Goal: Task Accomplishment & Management: Manage account settings

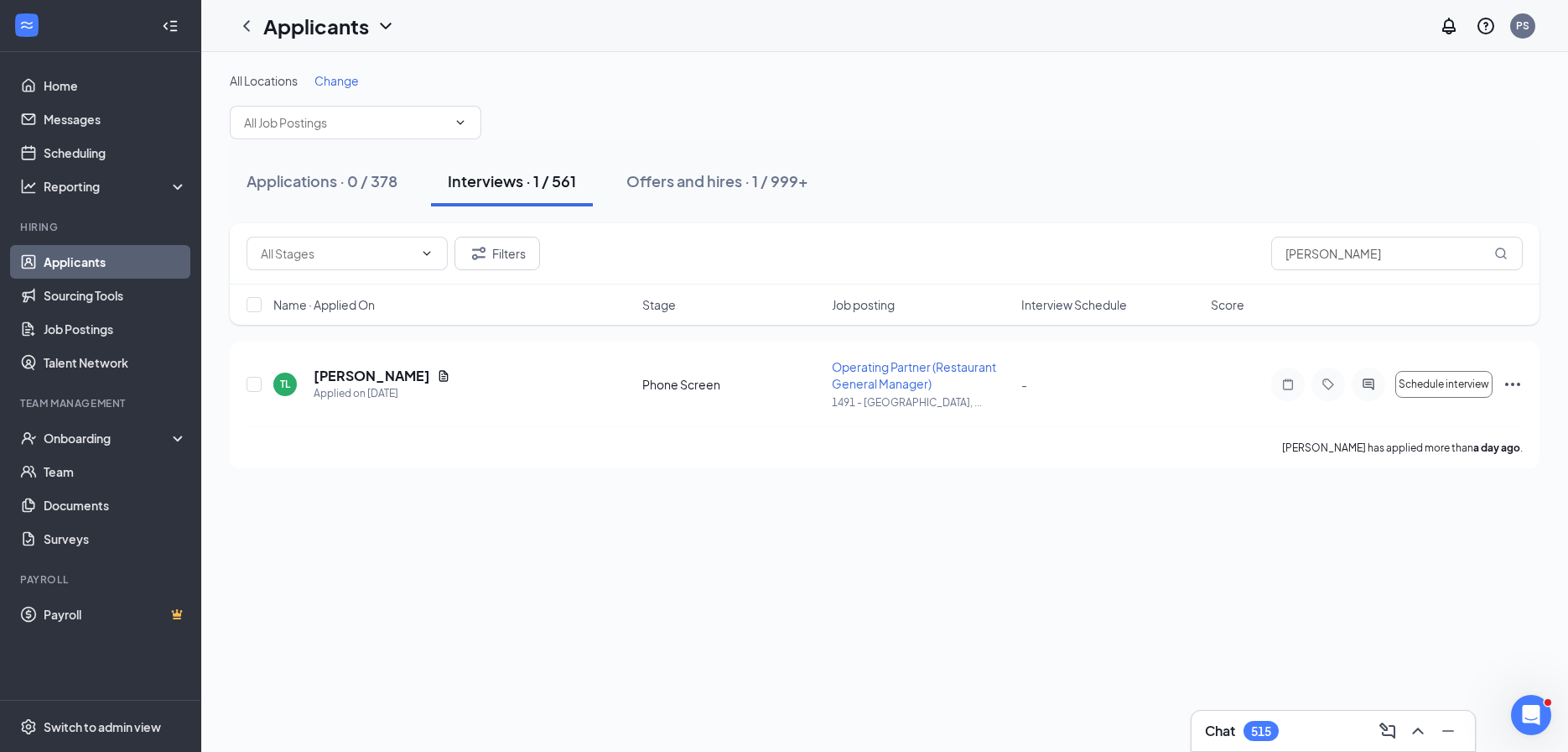
click at [1294, 727] on div "Chat 515" at bounding box center [1333, 731] width 256 height 27
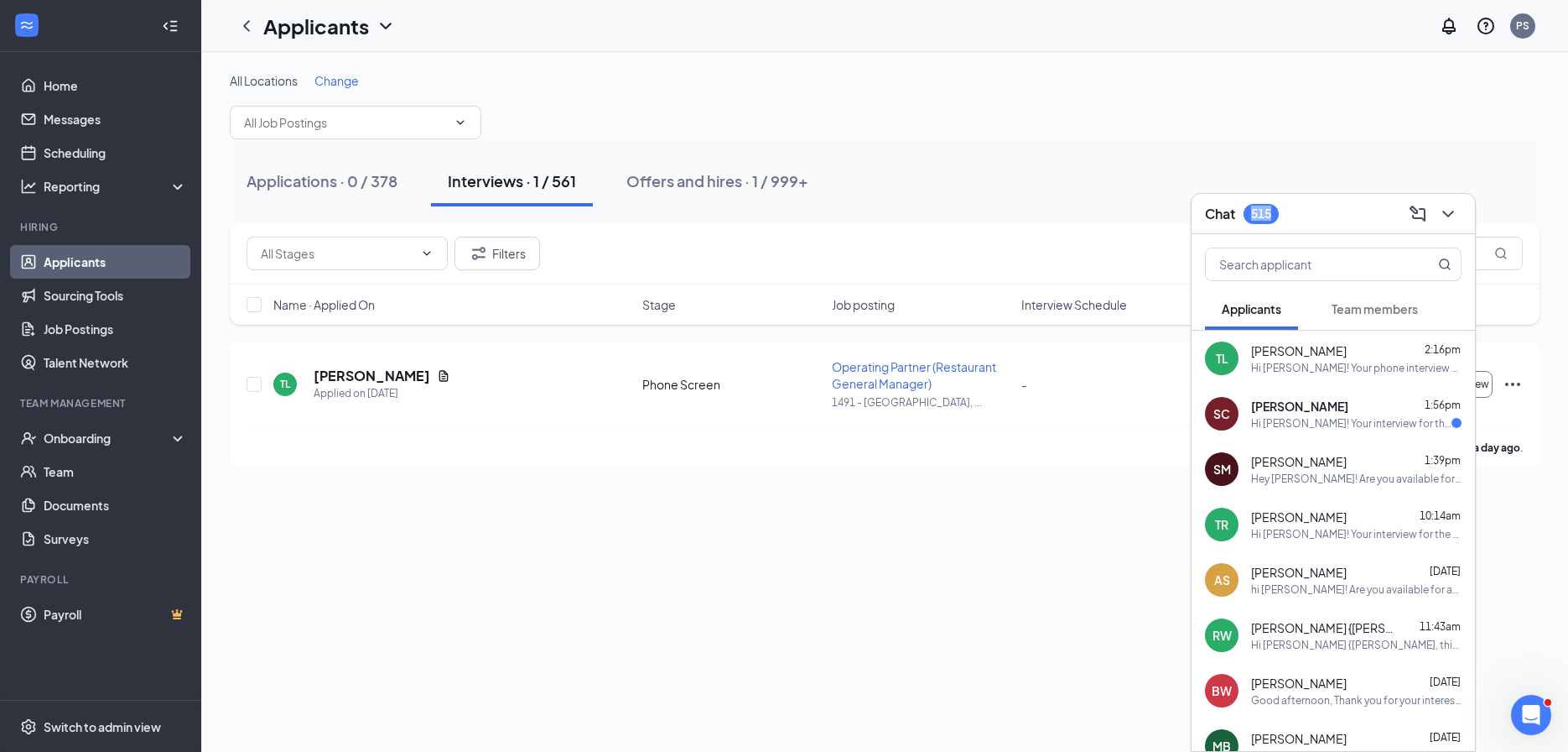
click at [1253, 208] on div "Chat 515" at bounding box center [1333, 213] width 256 height 26
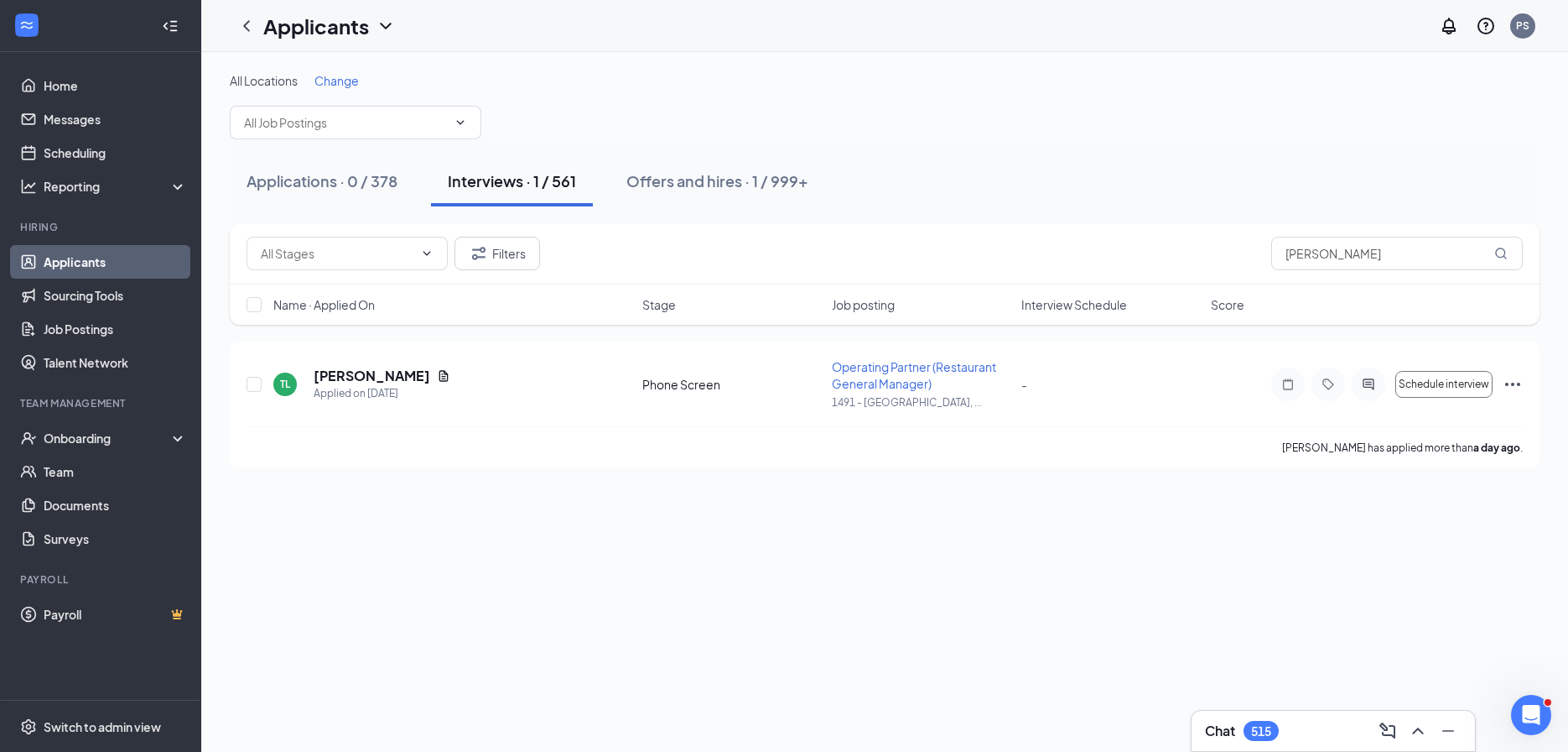
click at [1408, 270] on div "Filters lawson" at bounding box center [884, 253] width 1310 height 61
click at [1407, 266] on input "lawson" at bounding box center [1397, 254] width 252 height 34
click at [1258, 226] on div "Filters" at bounding box center [884, 253] width 1310 height 61
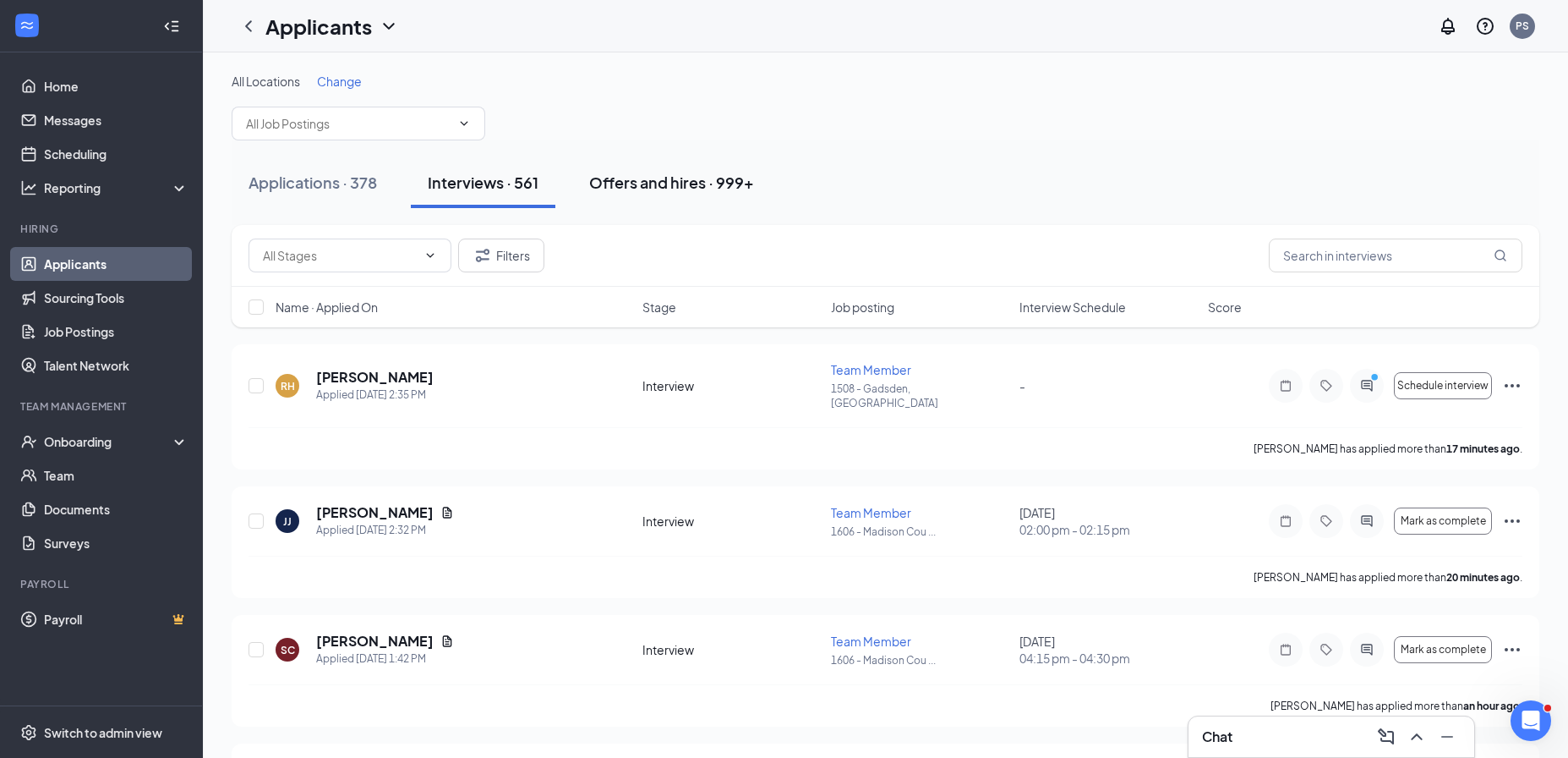
click at [668, 190] on div "Offers and hires · 999+" at bounding box center [671, 183] width 165 height 21
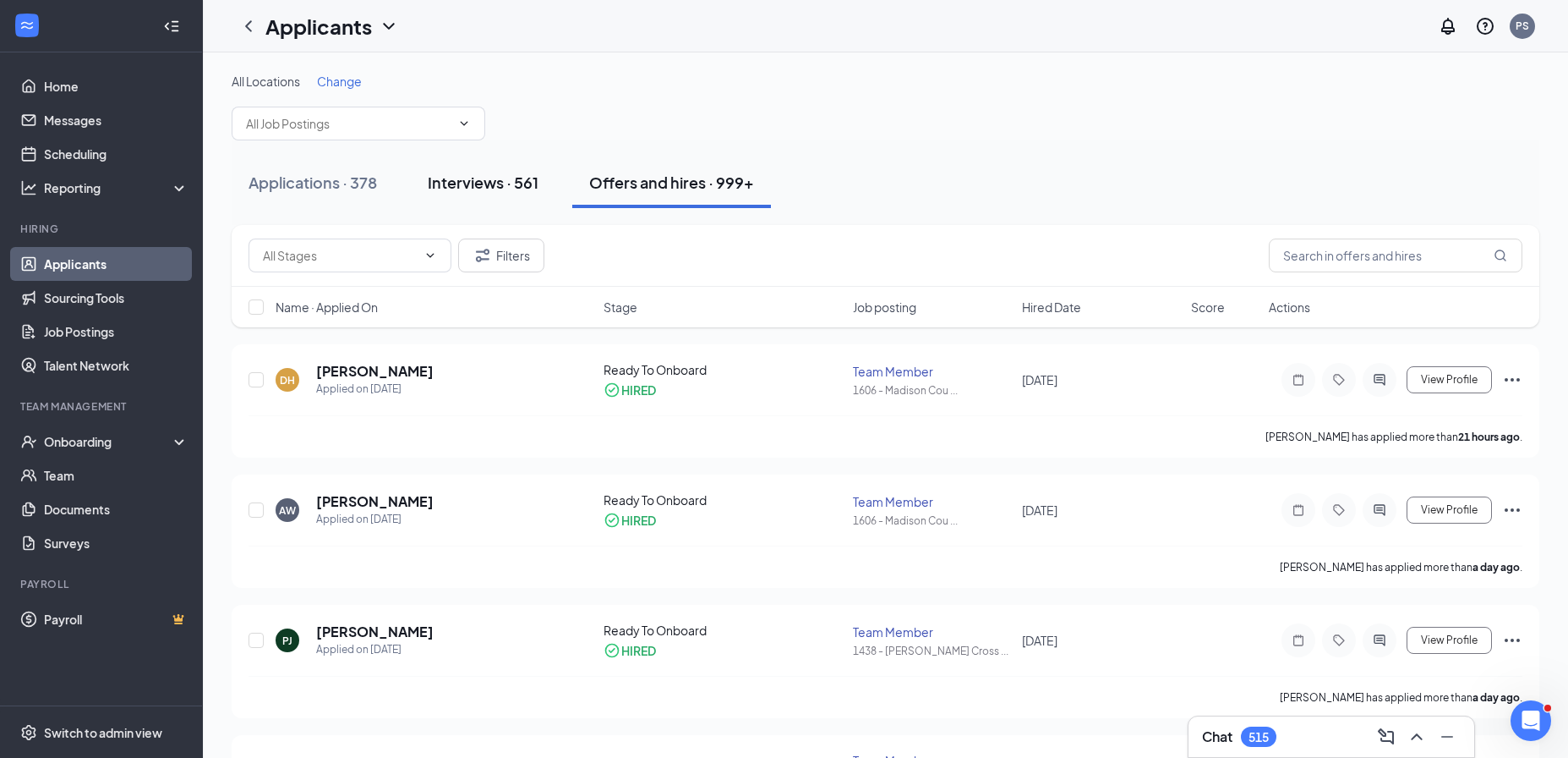
click at [475, 186] on div "Interviews · 561" at bounding box center [483, 183] width 110 height 21
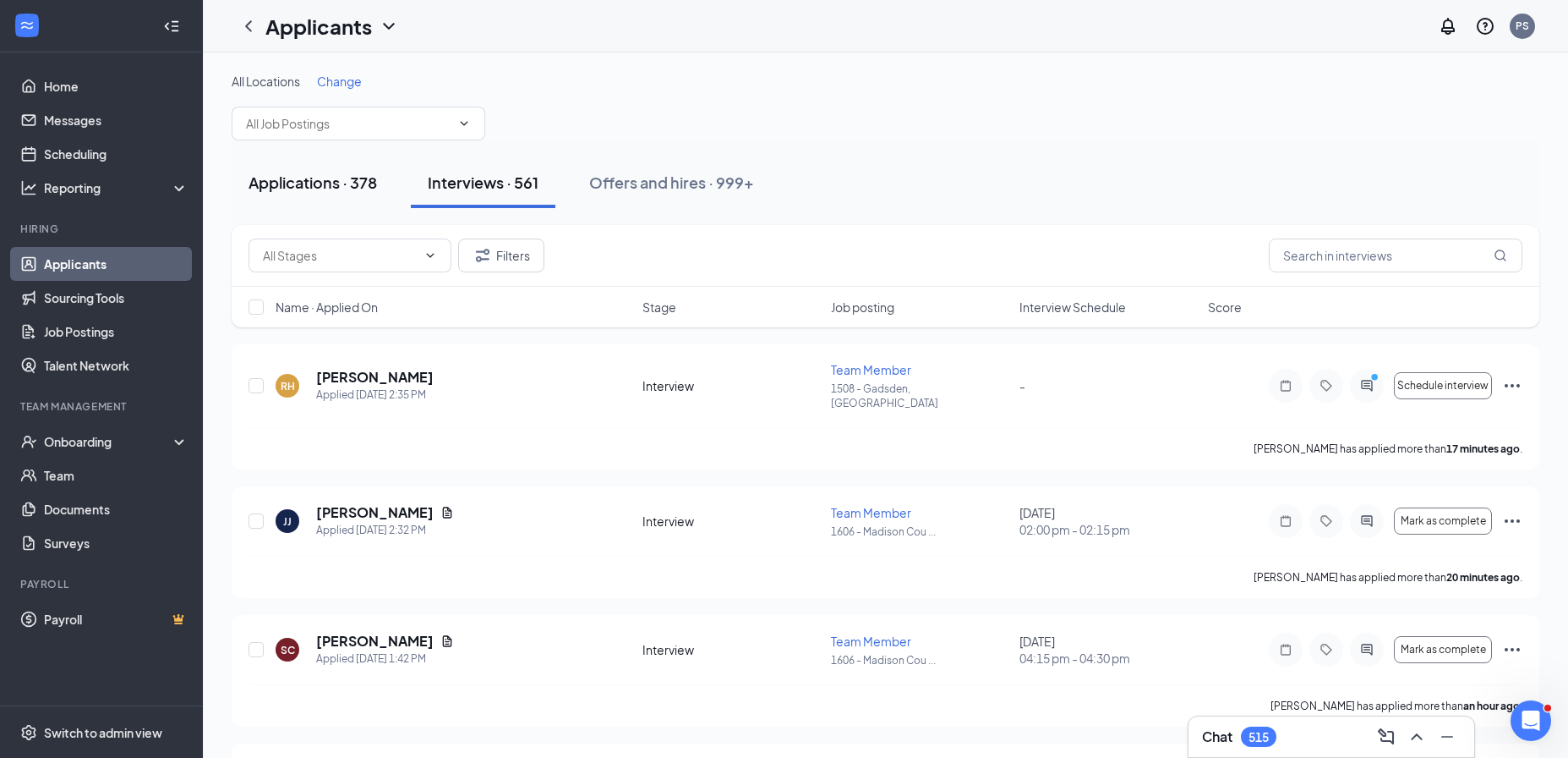
click at [277, 192] on div "Applications · 378" at bounding box center [313, 183] width 128 height 21
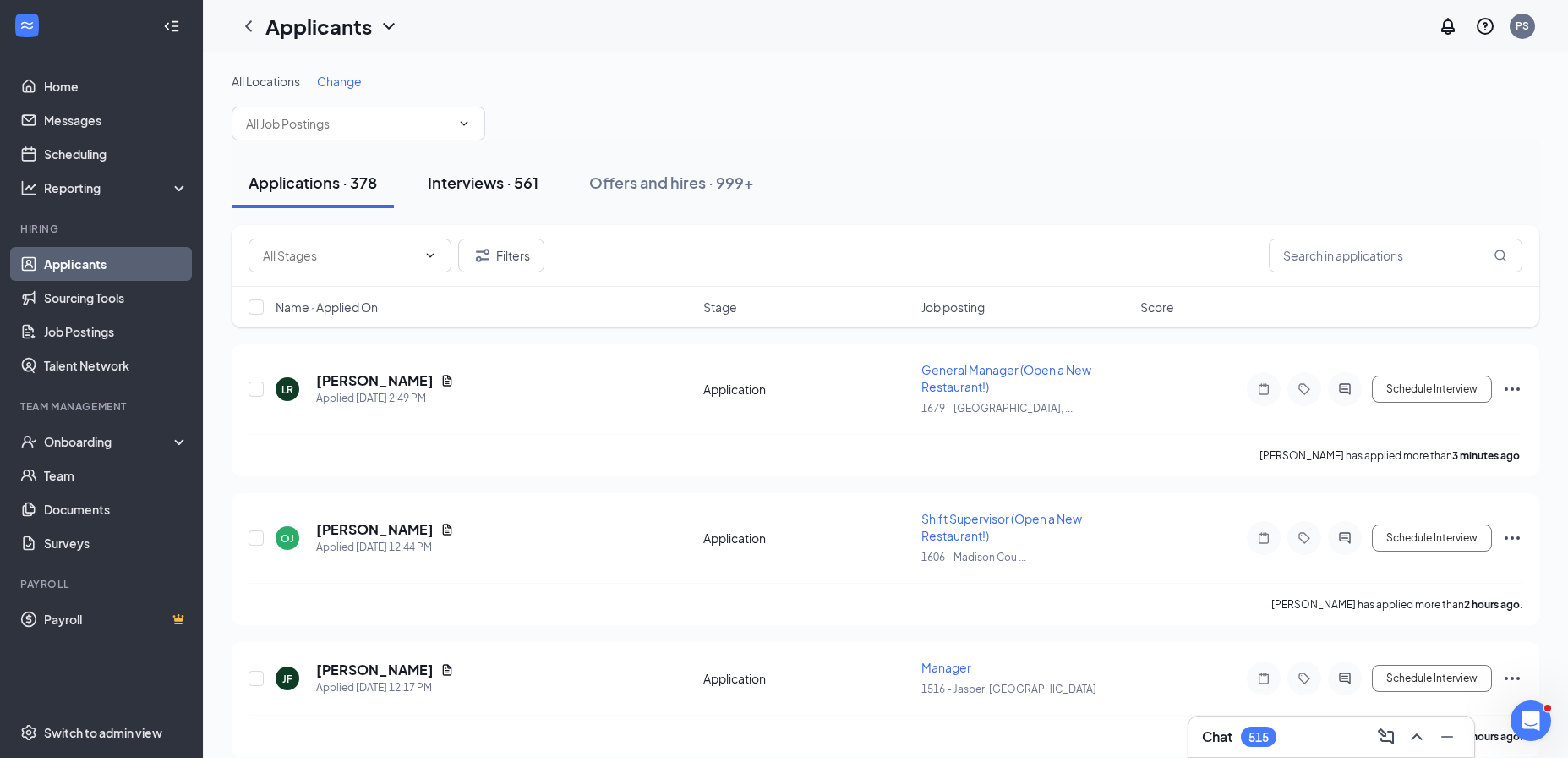
click at [484, 194] on button "Interviews · 561" at bounding box center [483, 183] width 144 height 51
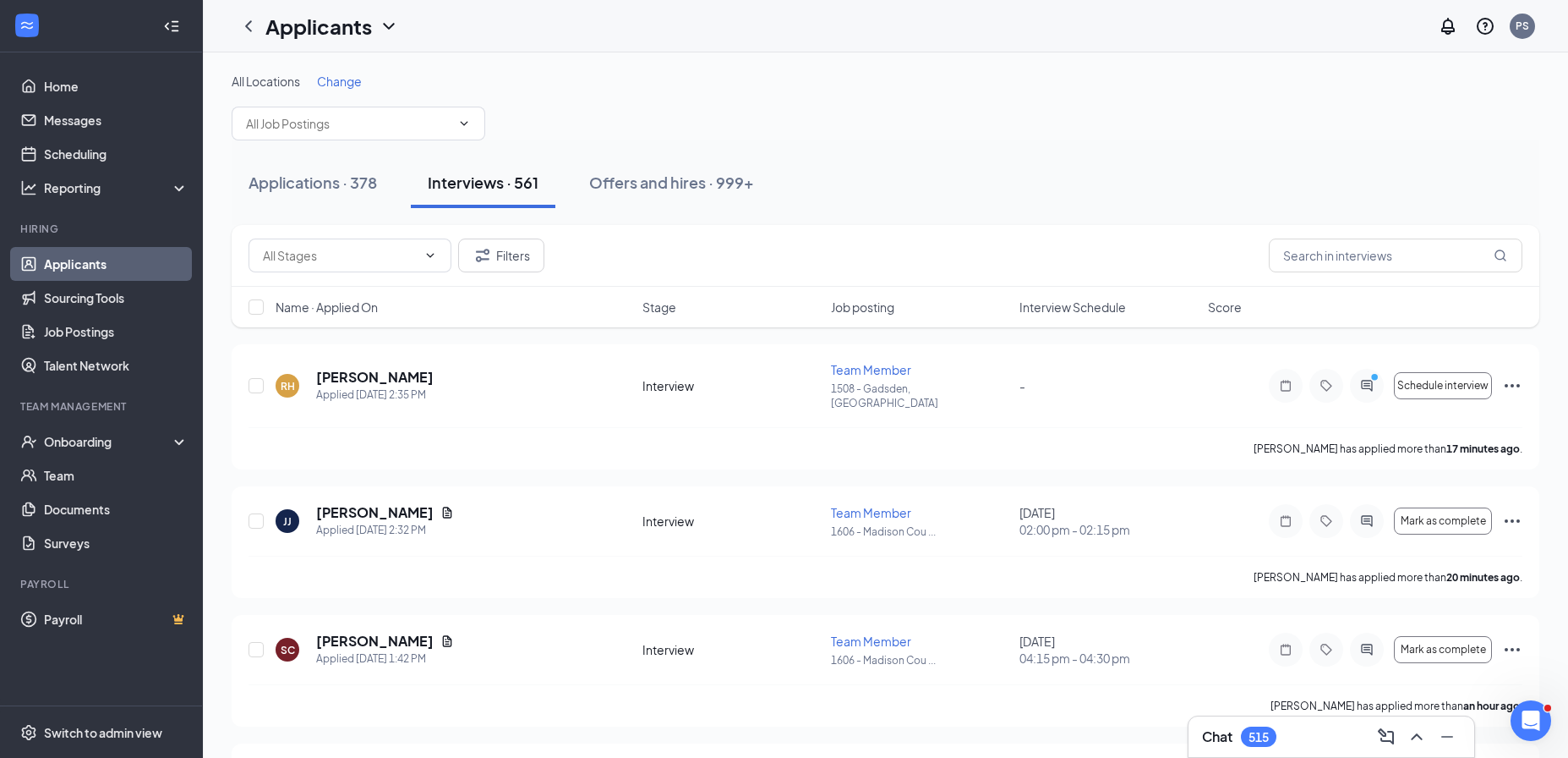
click at [674, 120] on div "All Locations Change" at bounding box center [885, 107] width 1307 height 68
click at [136, 330] on link "Job Postings" at bounding box center [116, 331] width 144 height 34
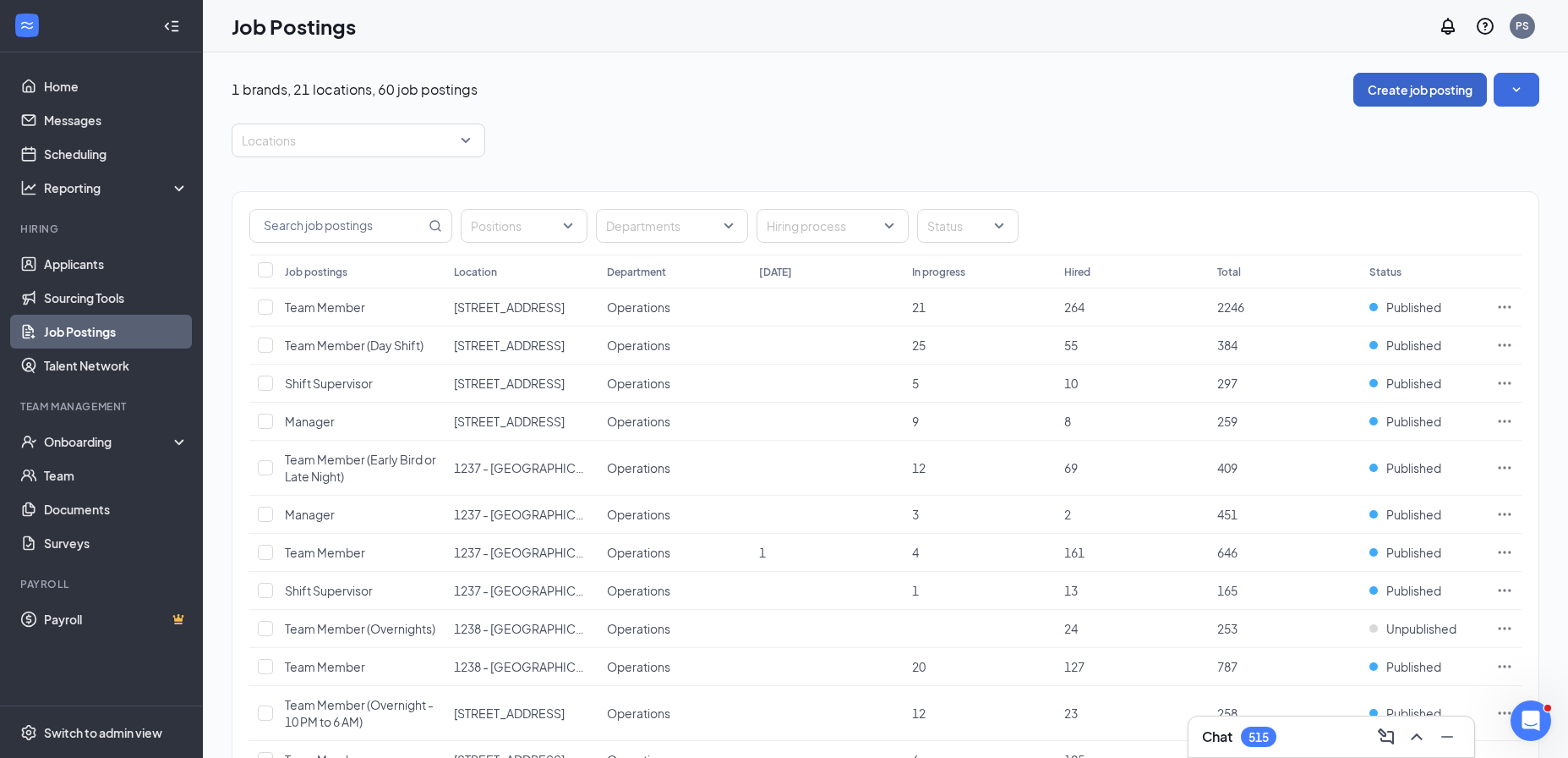
click at [1402, 81] on button "Create job posting" at bounding box center [1420, 90] width 134 height 34
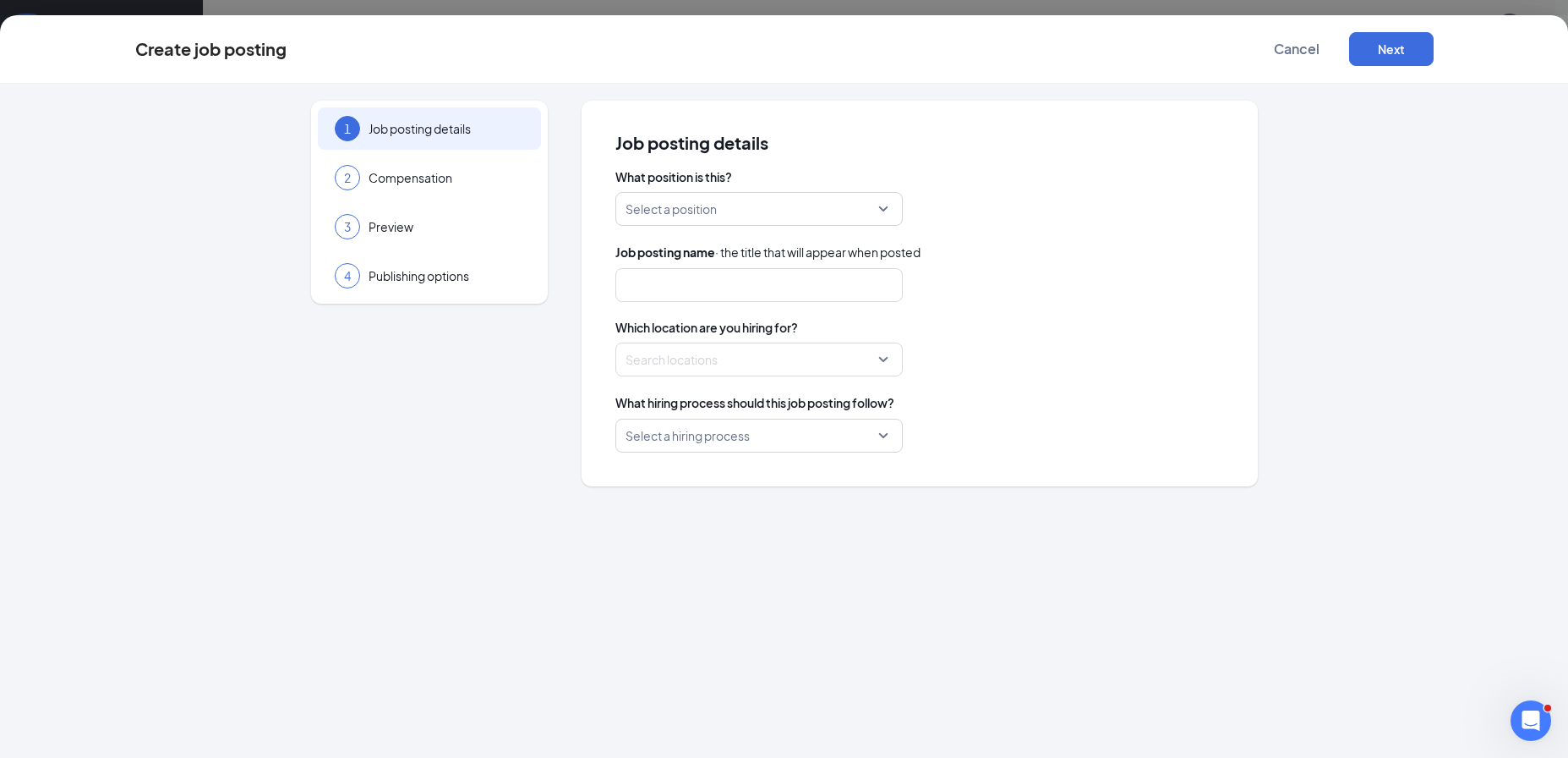
click at [773, 218] on input "search" at bounding box center [752, 208] width 256 height 32
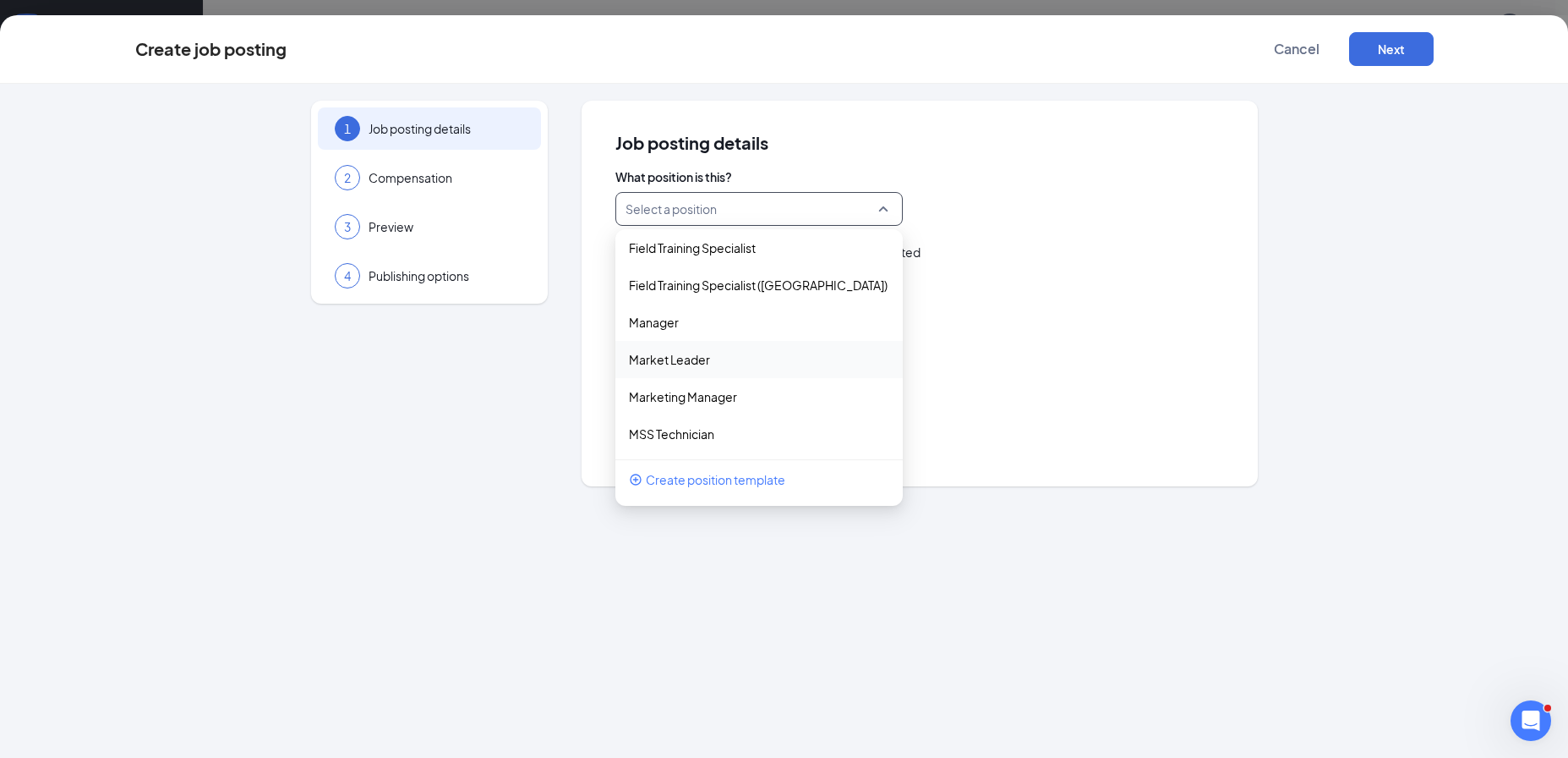
scroll to position [167, 0]
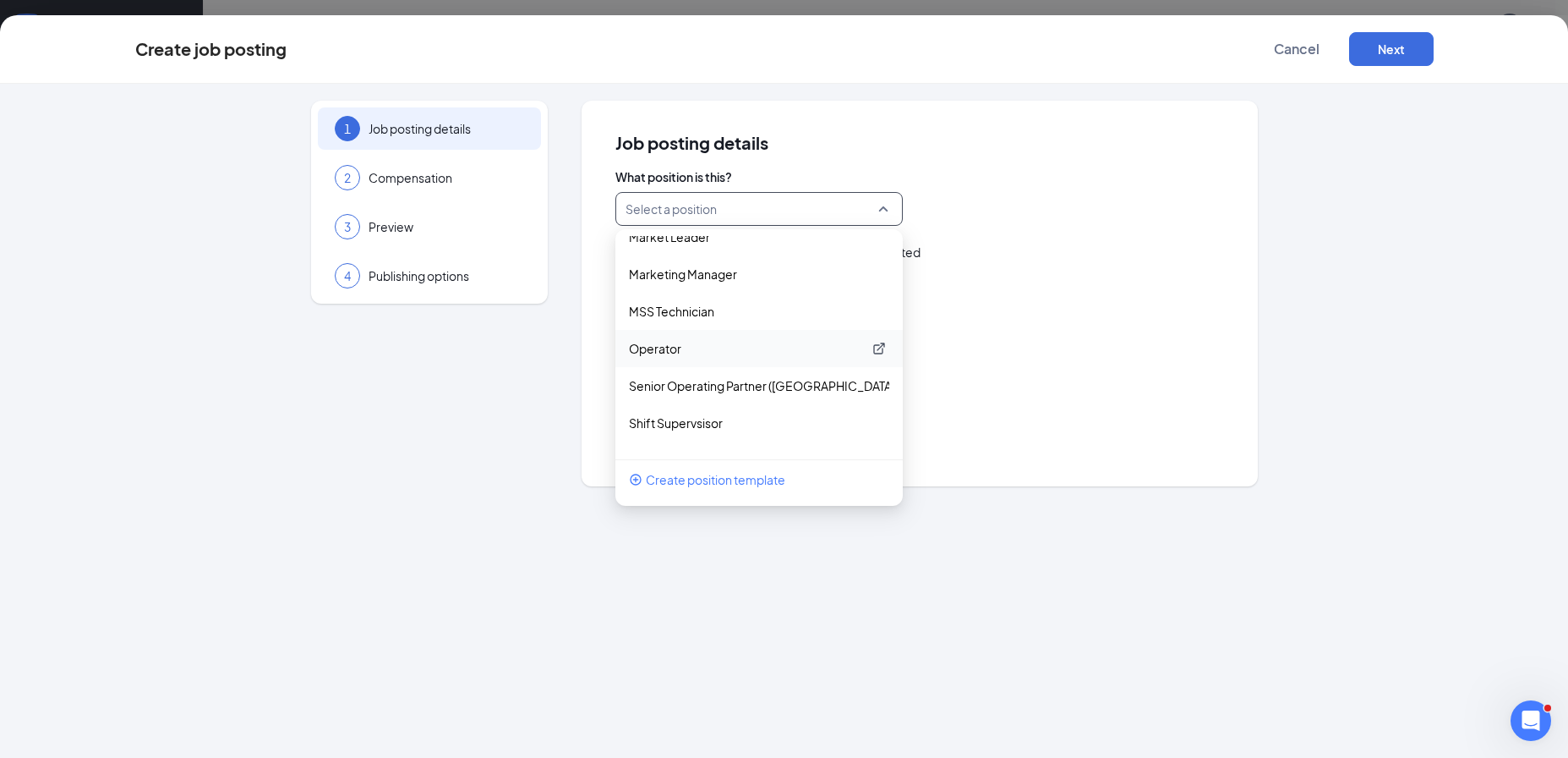
click at [690, 349] on p "Operator" at bounding box center [745, 348] width 233 height 17
type input "General Manager"
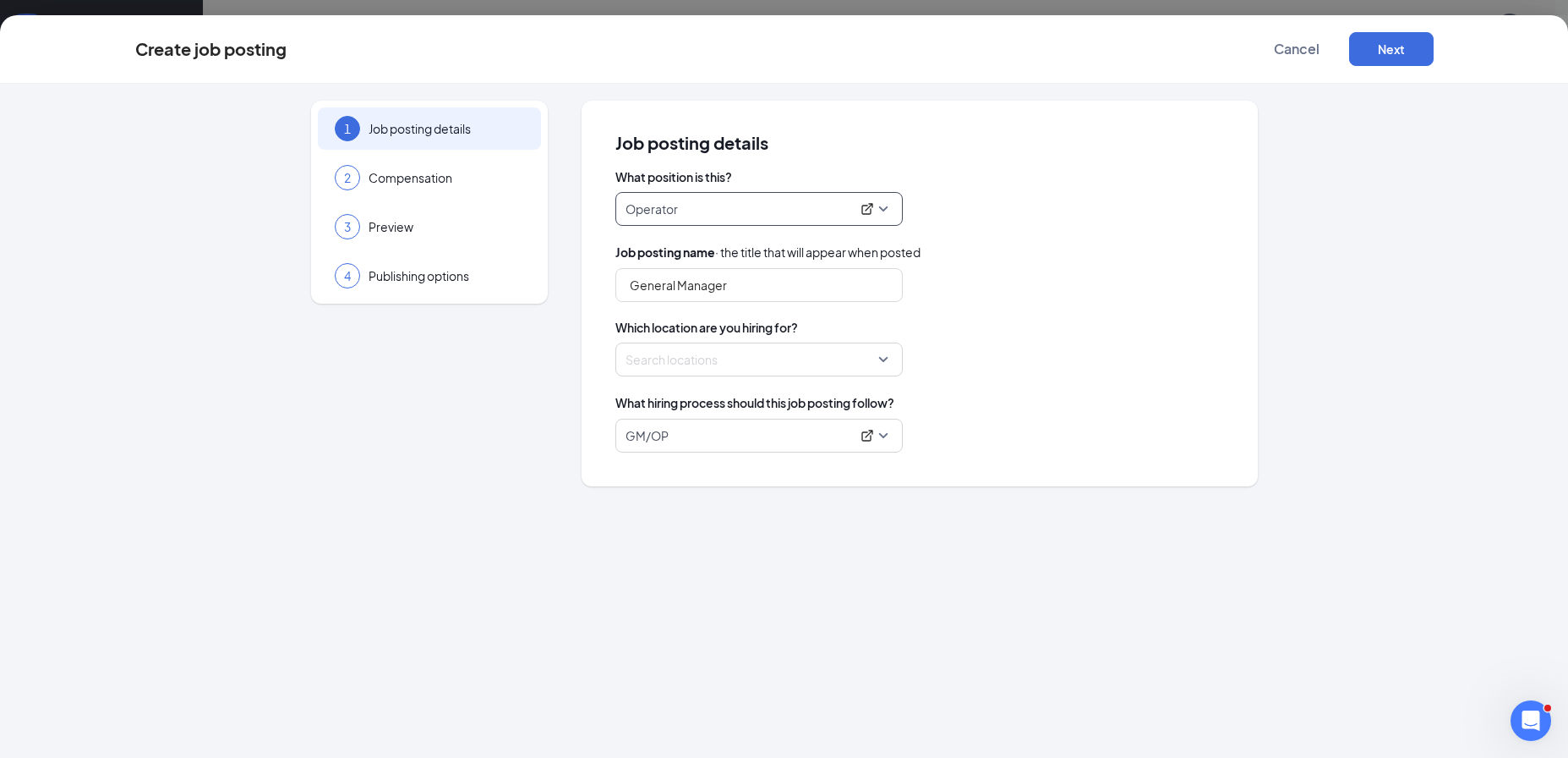
click at [679, 366] on div at bounding box center [753, 359] width 256 height 27
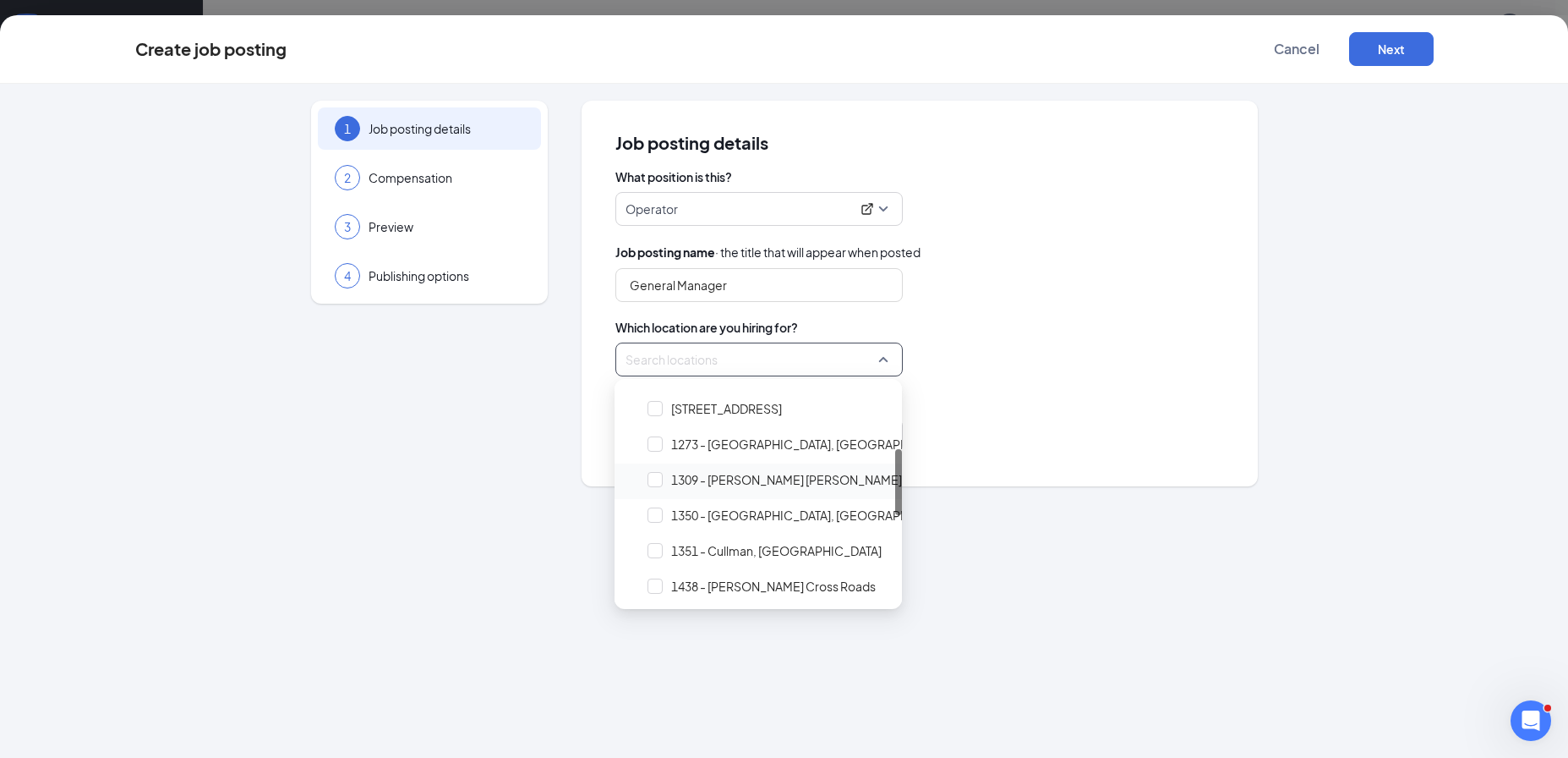
scroll to position [400, 0]
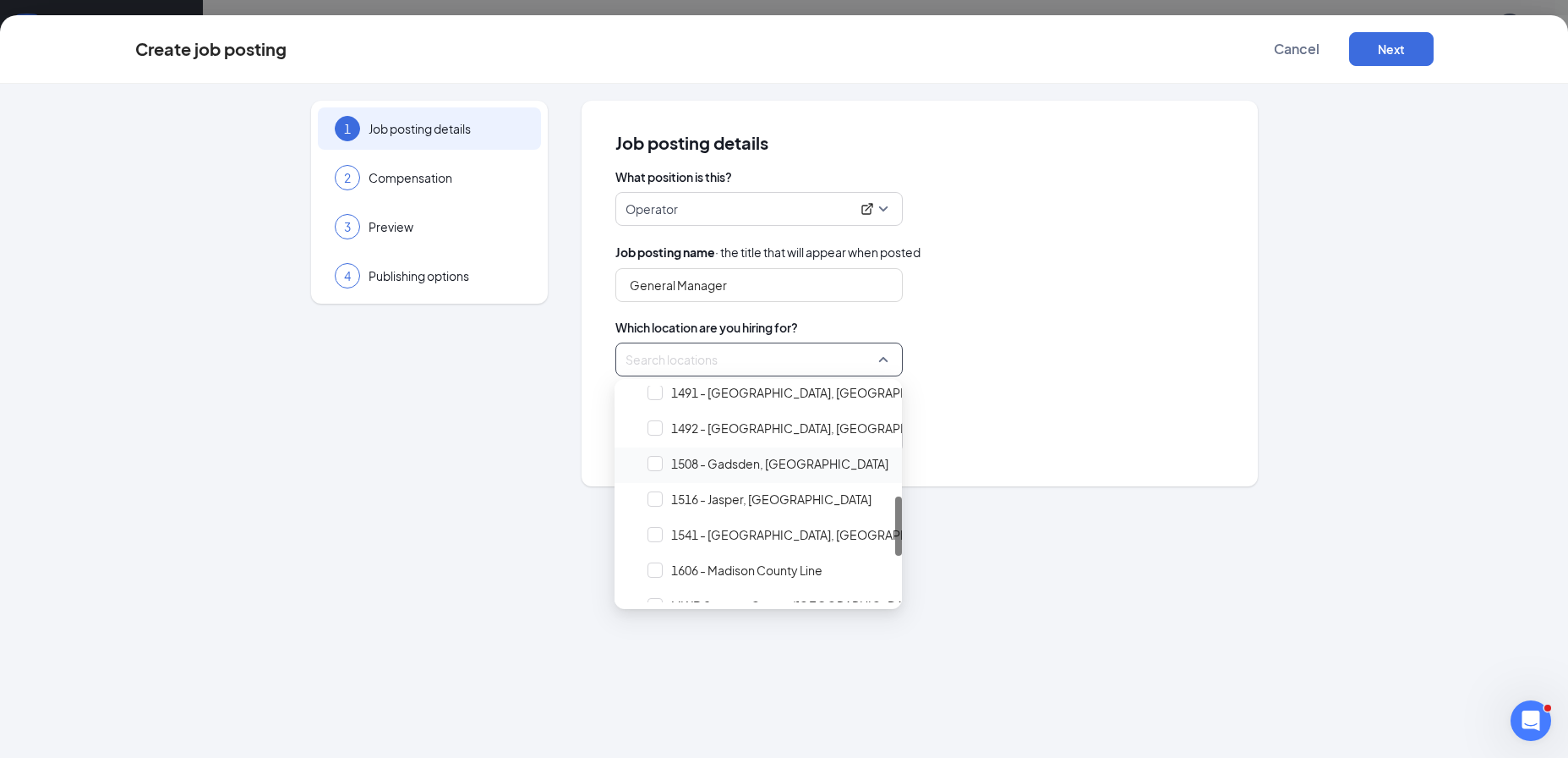
click at [765, 474] on span "1508 - Gadsden, AL" at bounding box center [768, 463] width 254 height 32
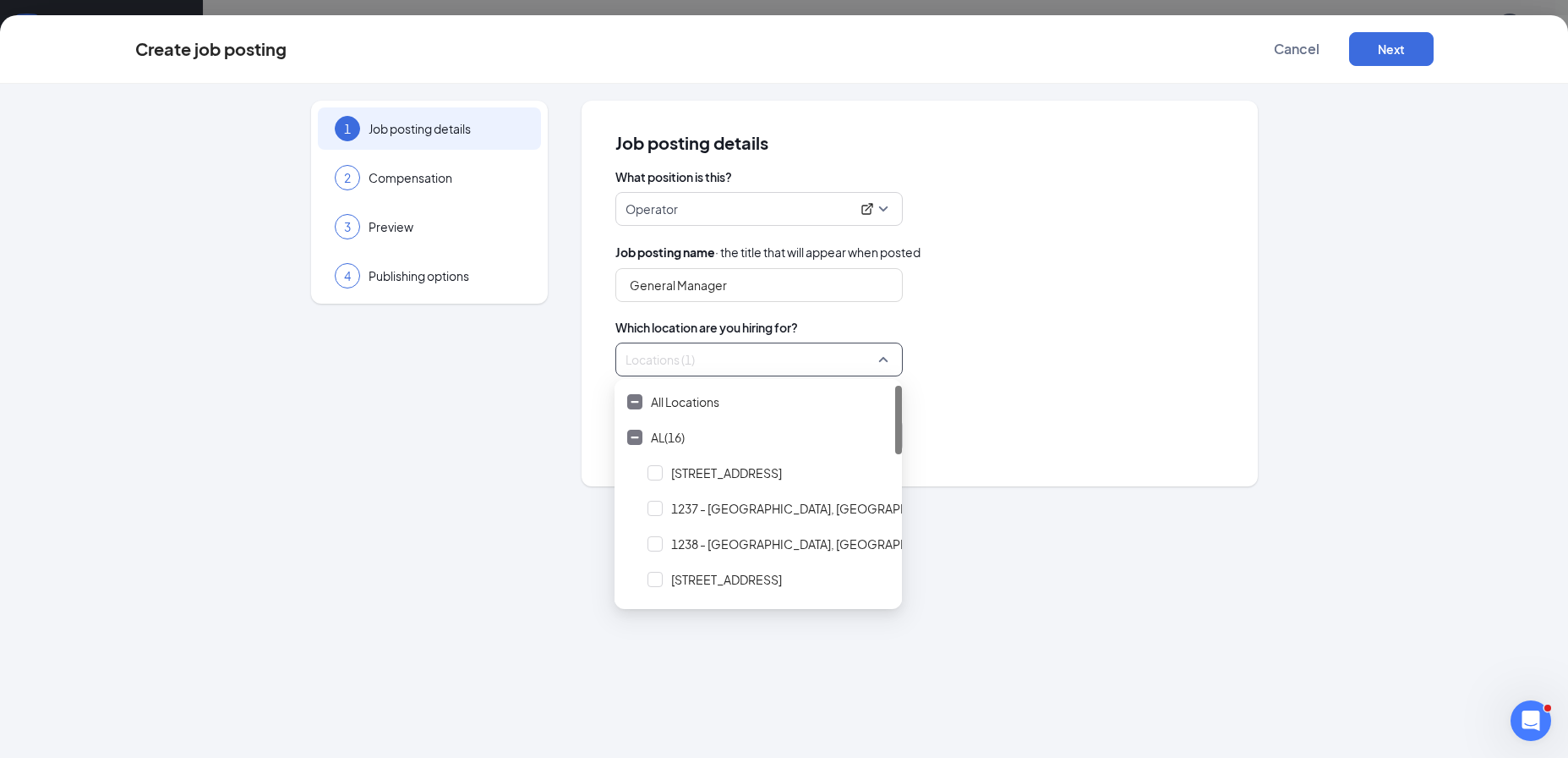
click at [1089, 373] on div "Locations (1)" at bounding box center [919, 359] width 608 height 34
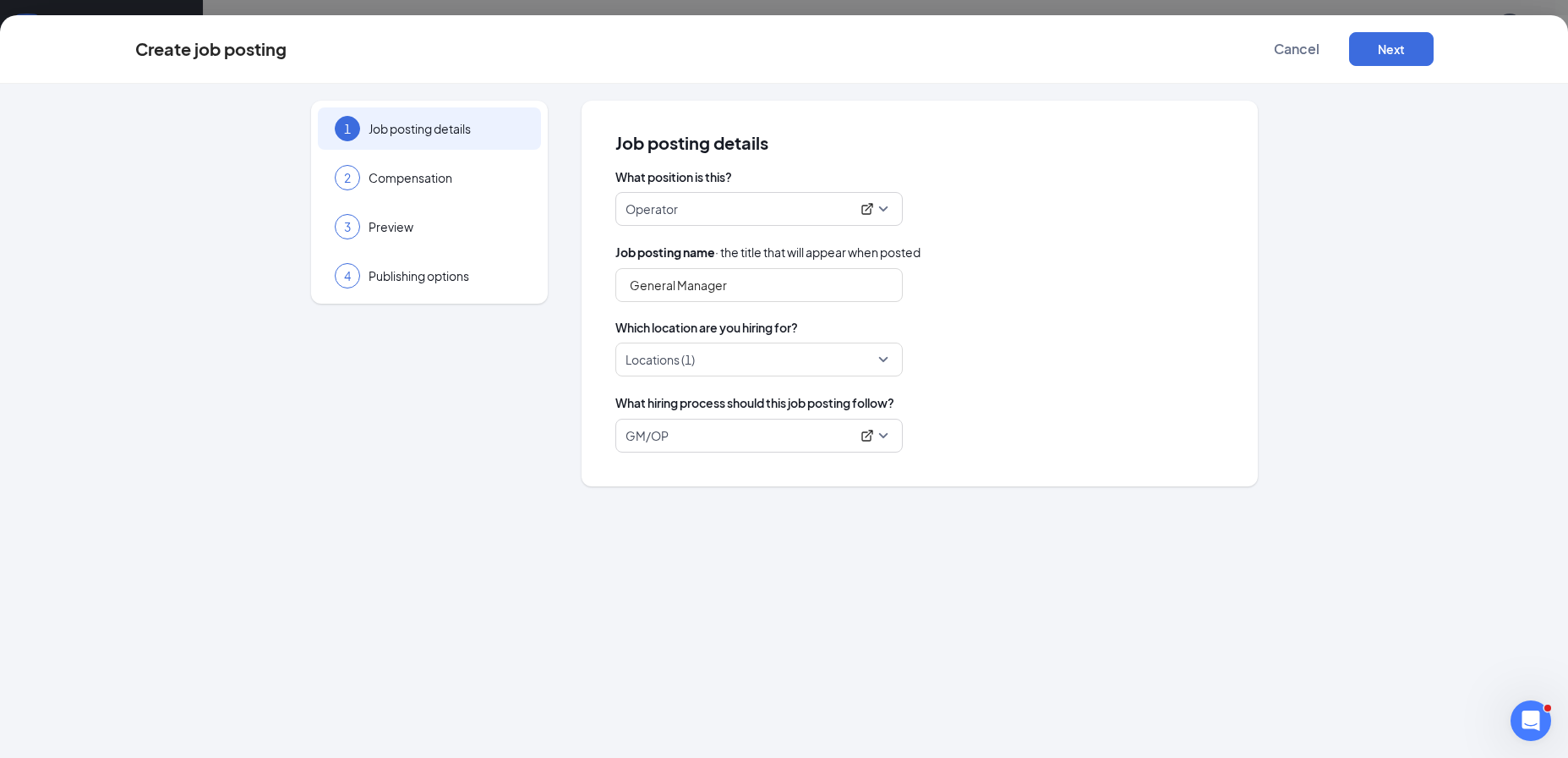
click at [1418, 25] on div "Create job posting Cancel Next" at bounding box center [784, 49] width 1568 height 69
click at [1396, 53] on button "Next" at bounding box center [1391, 49] width 85 height 34
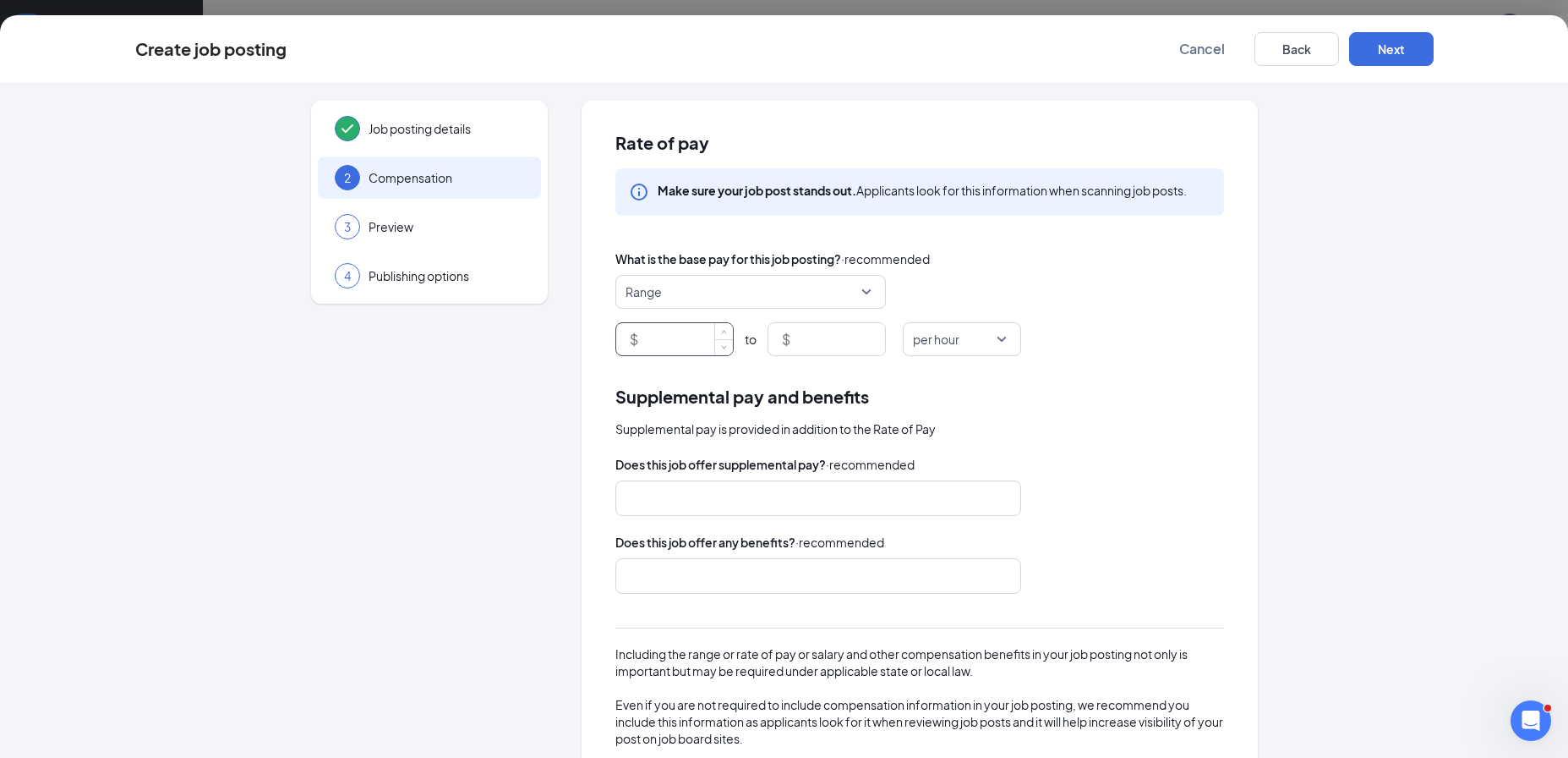
click at [669, 337] on input at bounding box center [687, 339] width 92 height 32
click at [903, 341] on div "per hour" at bounding box center [962, 339] width 118 height 34
click at [946, 538] on span "per year" at bounding box center [939, 542] width 46 height 19
click at [678, 348] on input at bounding box center [687, 339] width 92 height 32
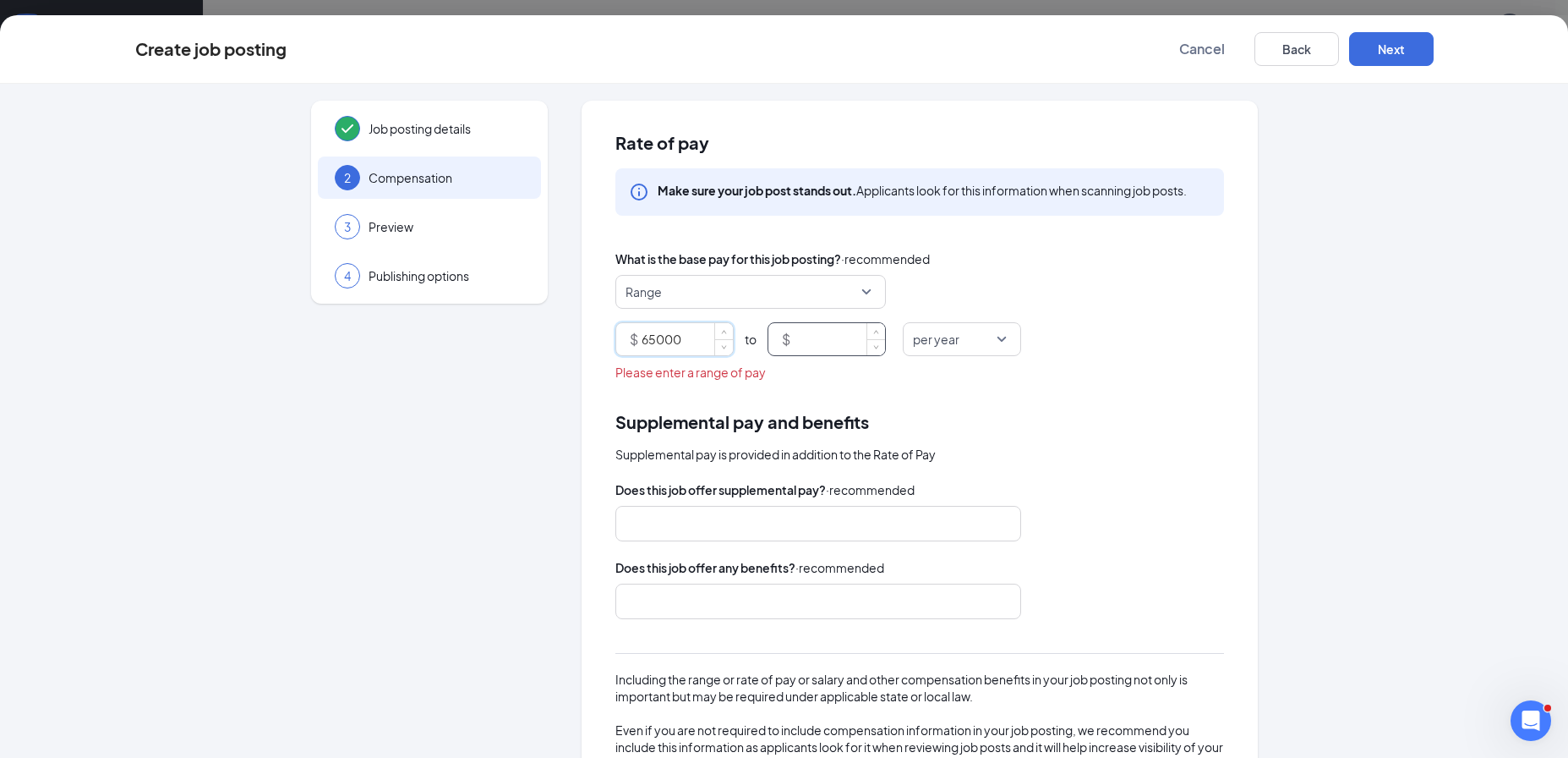
type input "65000"
click at [813, 343] on input at bounding box center [839, 339] width 92 height 32
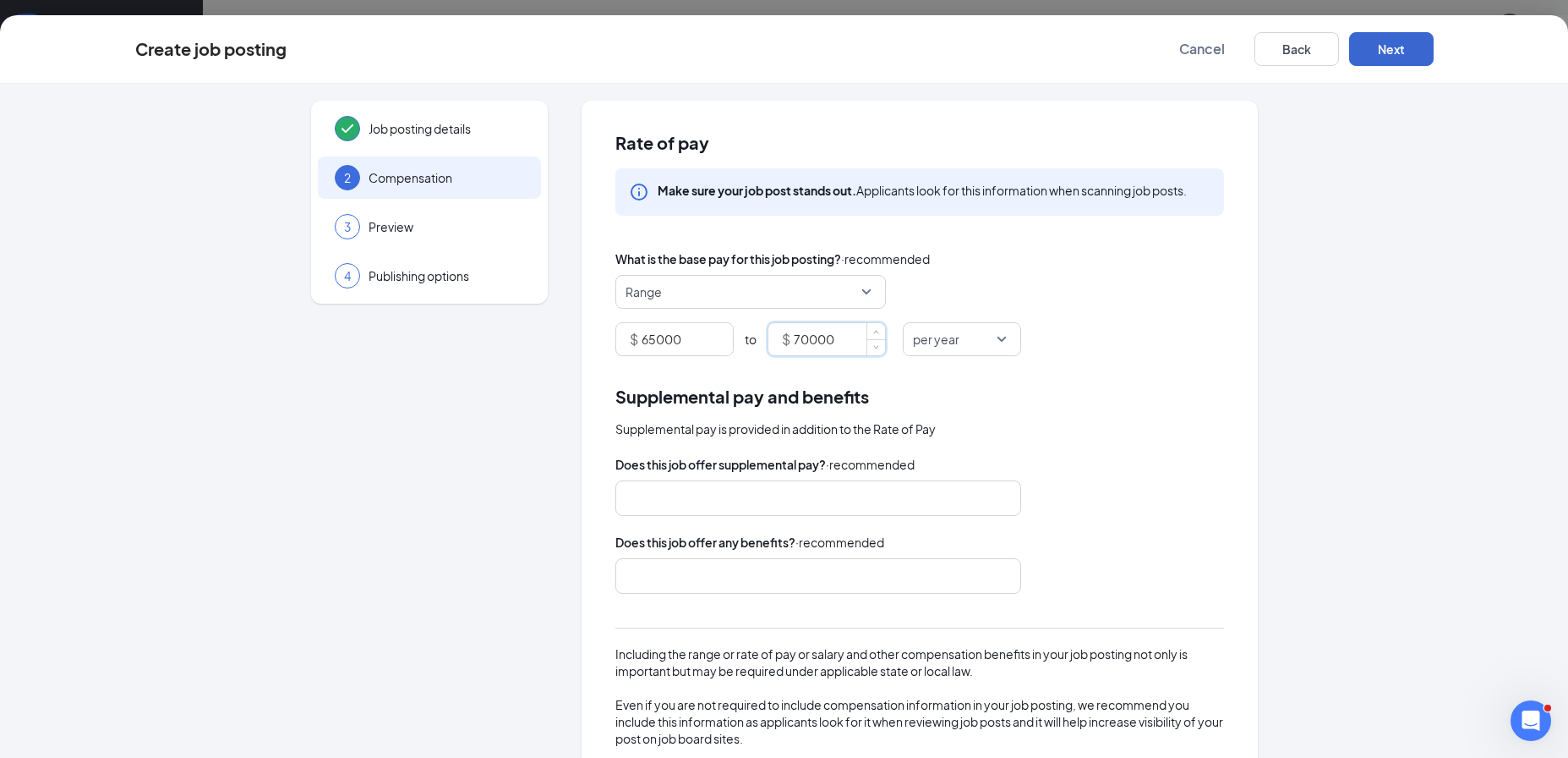
type input "70000"
click at [1381, 58] on button "Next" at bounding box center [1391, 49] width 85 height 34
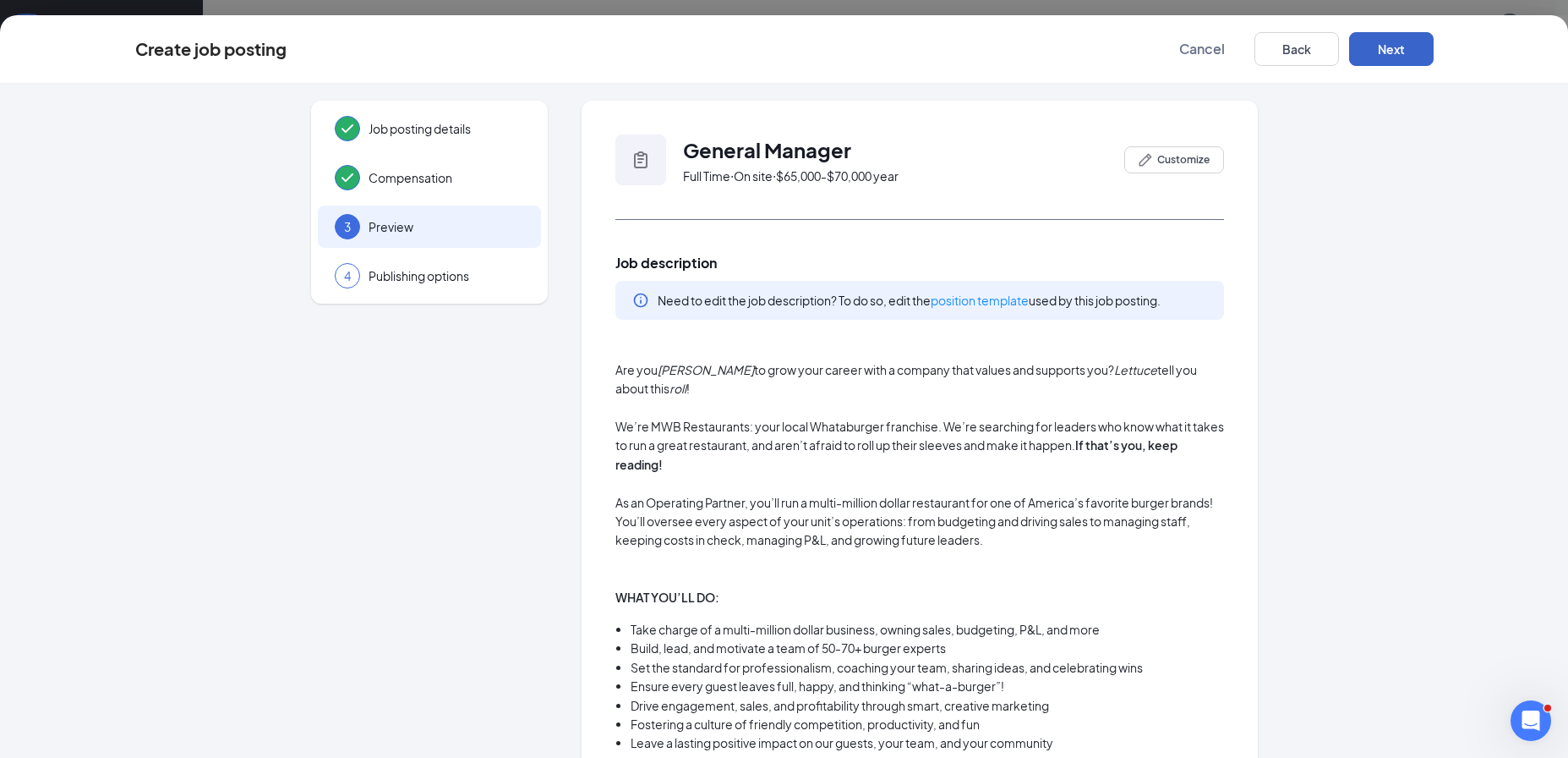
click at [1381, 58] on button "Next" at bounding box center [1391, 49] width 85 height 34
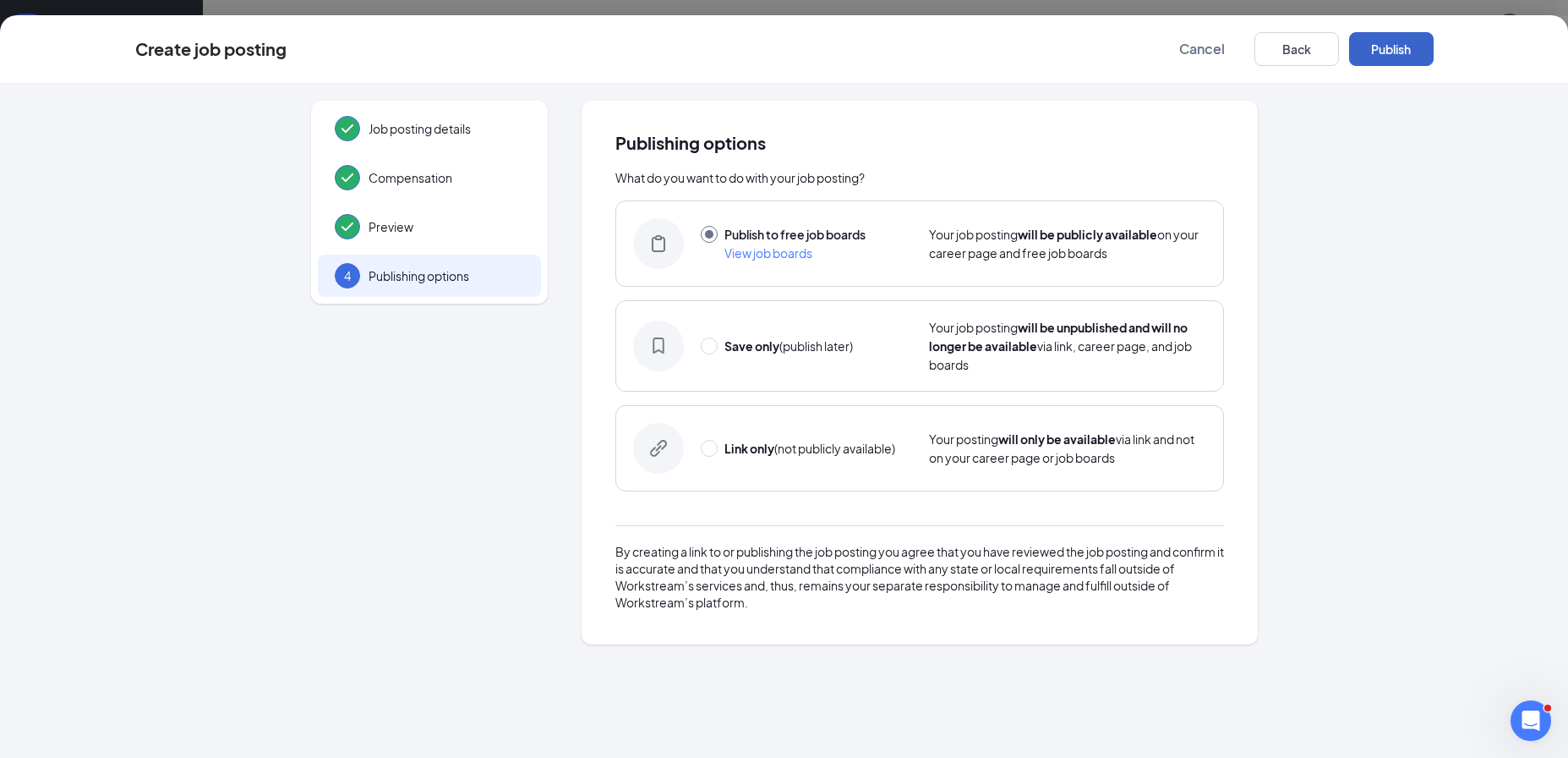
click at [1381, 58] on button "Publish" at bounding box center [1391, 49] width 85 height 34
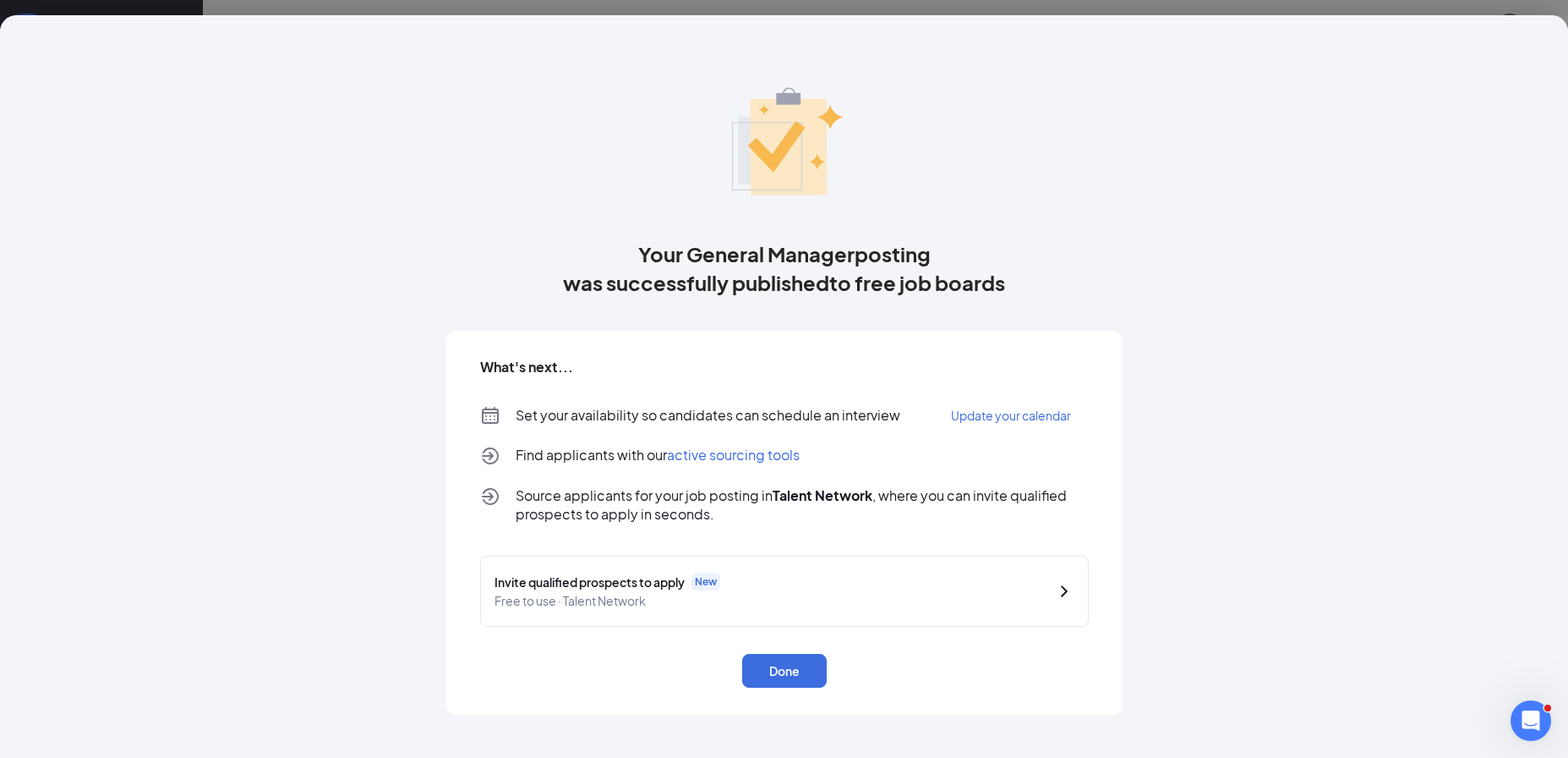
click at [747, 451] on span "active sourcing tools" at bounding box center [733, 454] width 133 height 18
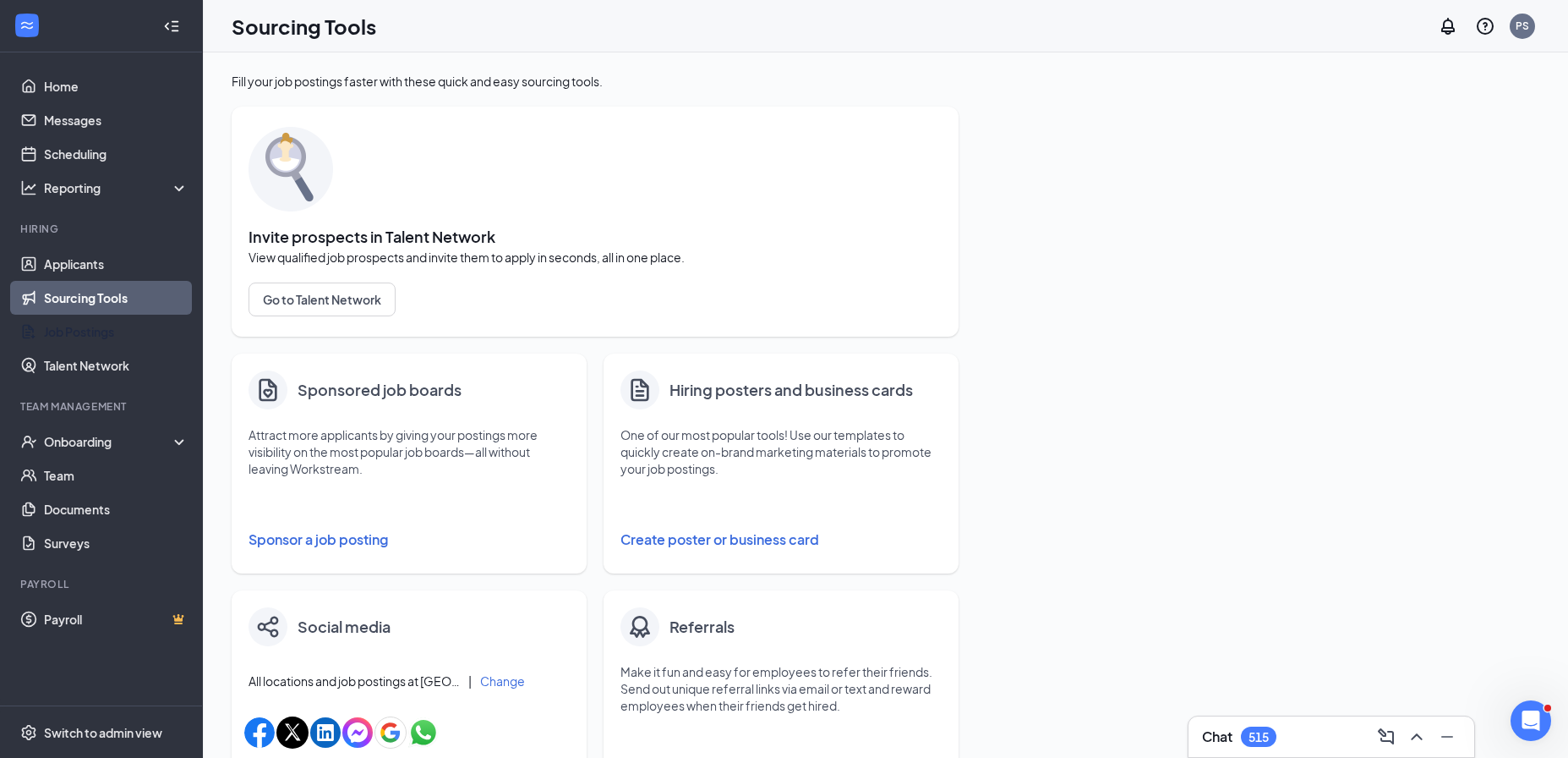
click at [335, 540] on button "Sponsor a job posting" at bounding box center [409, 540] width 321 height 34
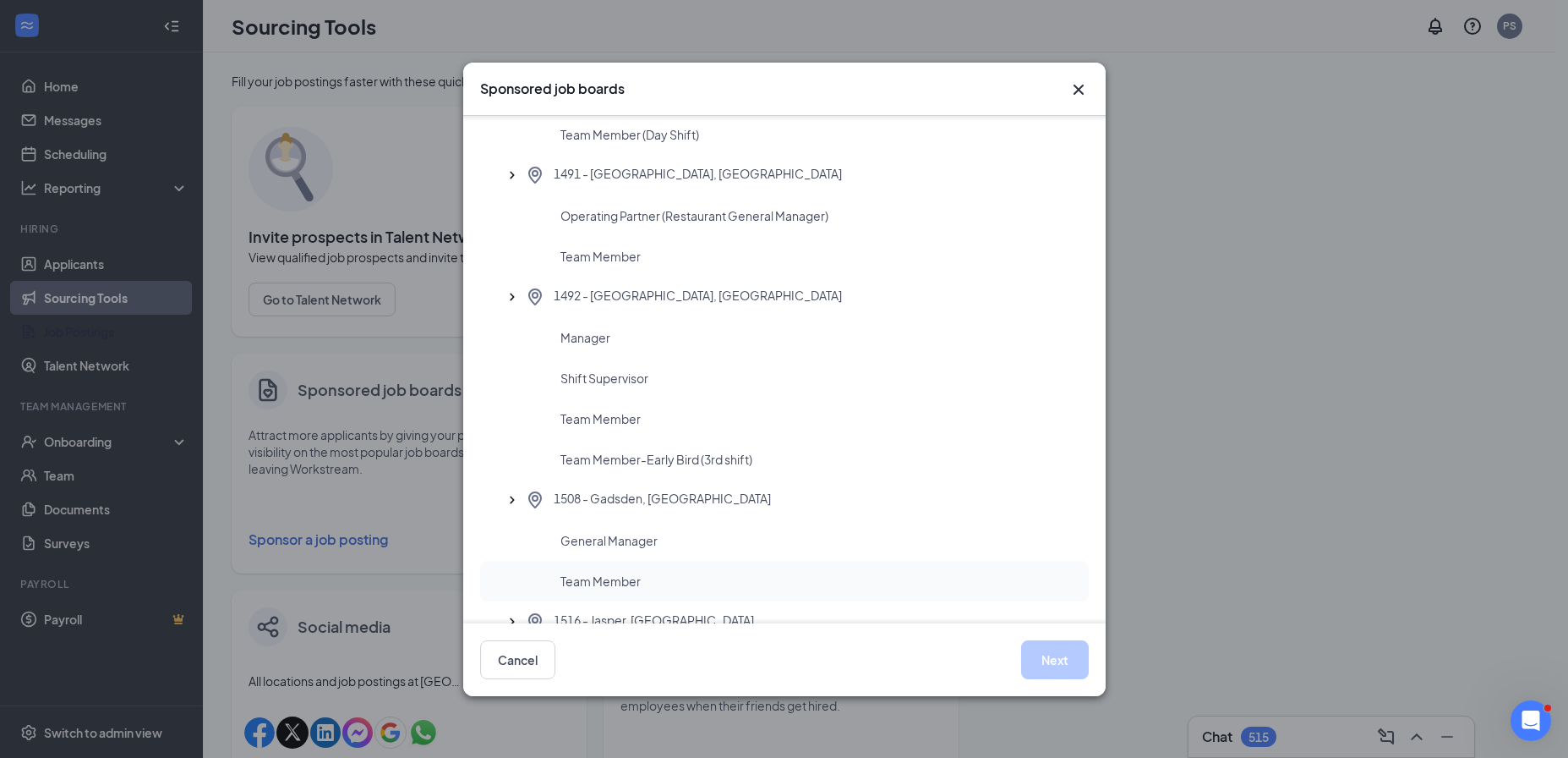
scroll to position [1656, 0]
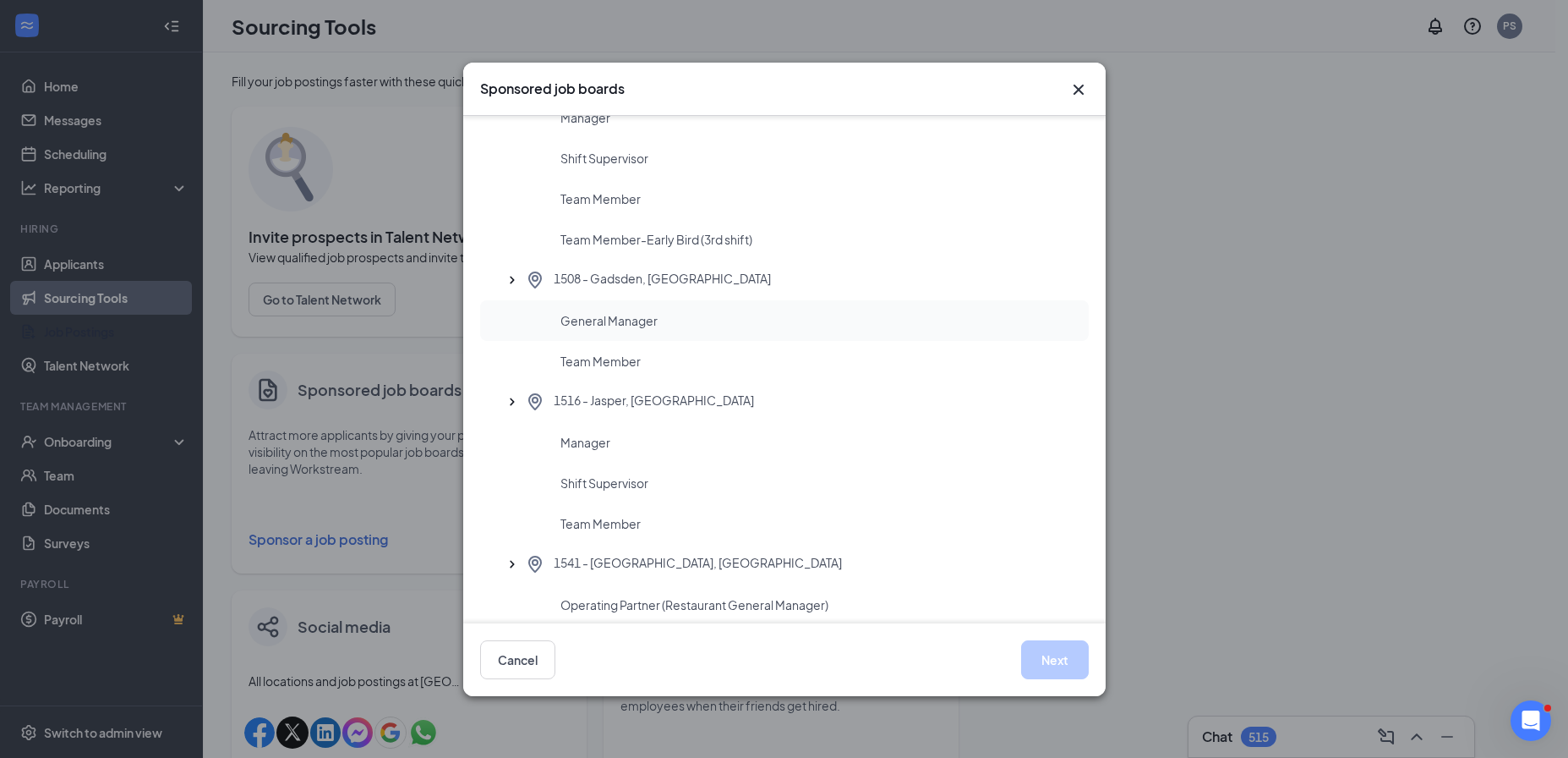
click at [637, 326] on span "General Manager" at bounding box center [608, 320] width 97 height 17
click at [1063, 655] on button "Next" at bounding box center [1055, 660] width 68 height 39
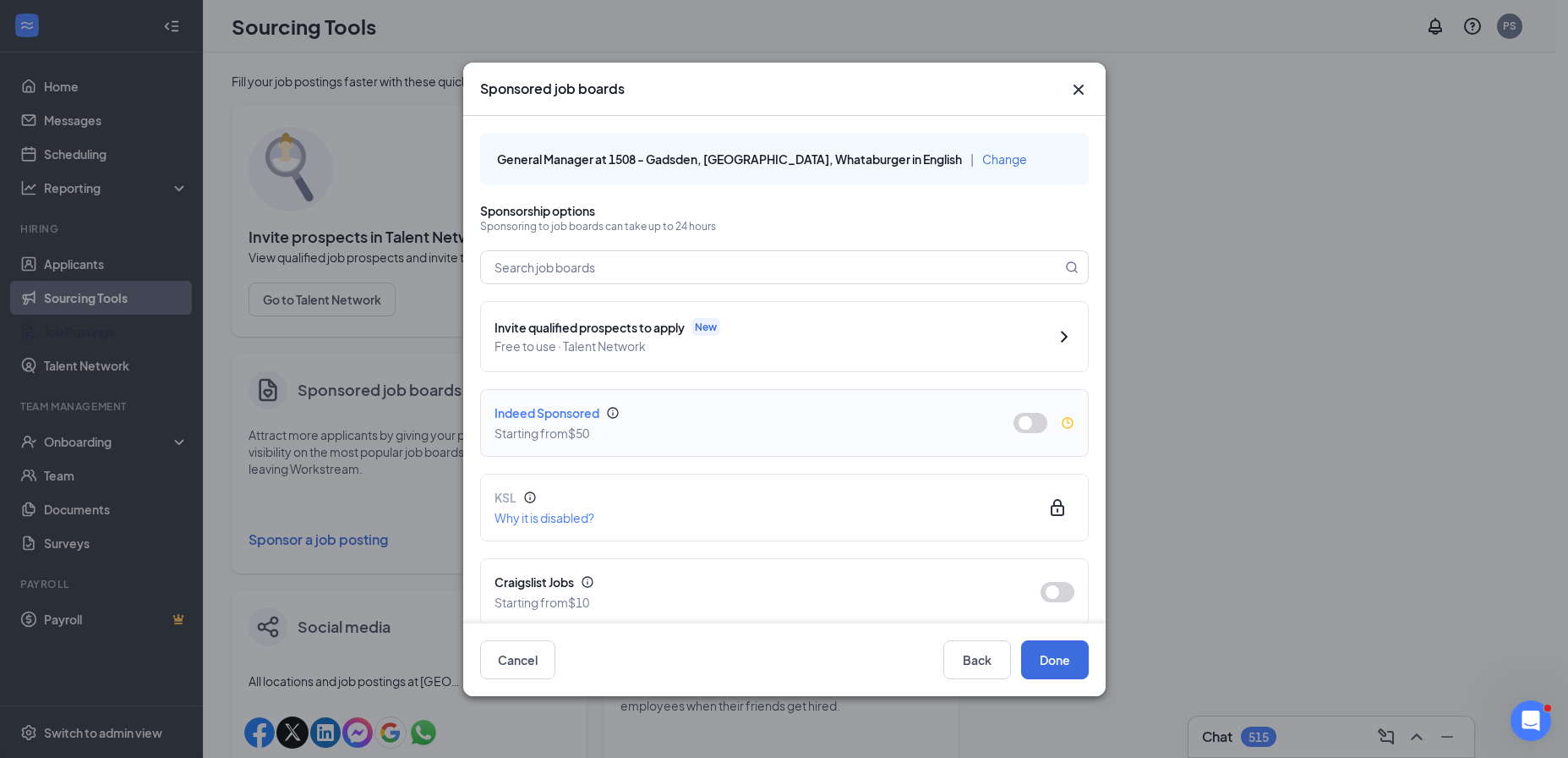
click at [1028, 420] on button "button" at bounding box center [1030, 422] width 34 height 20
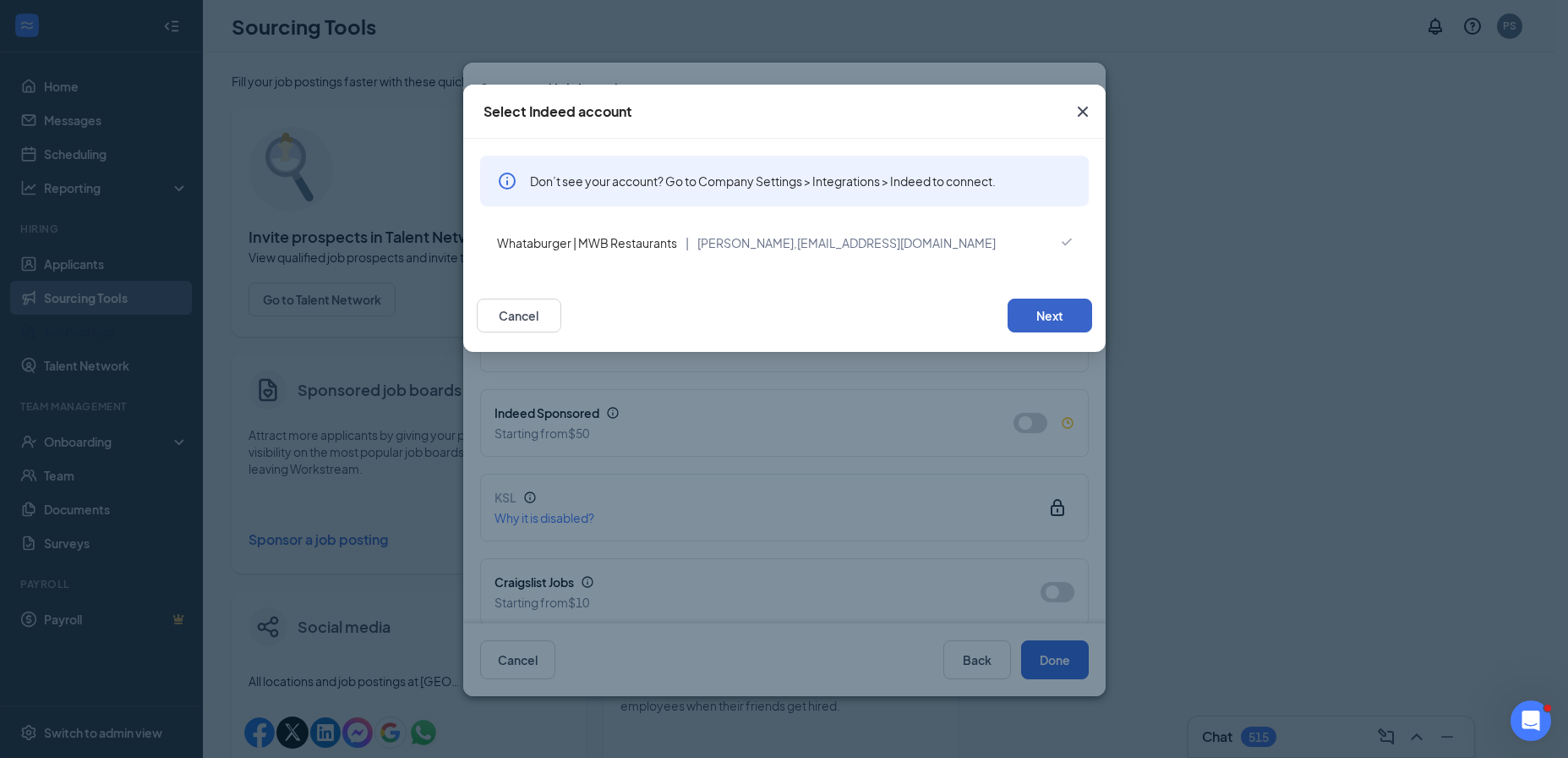
click at [1056, 308] on button "Next" at bounding box center [1049, 315] width 85 height 34
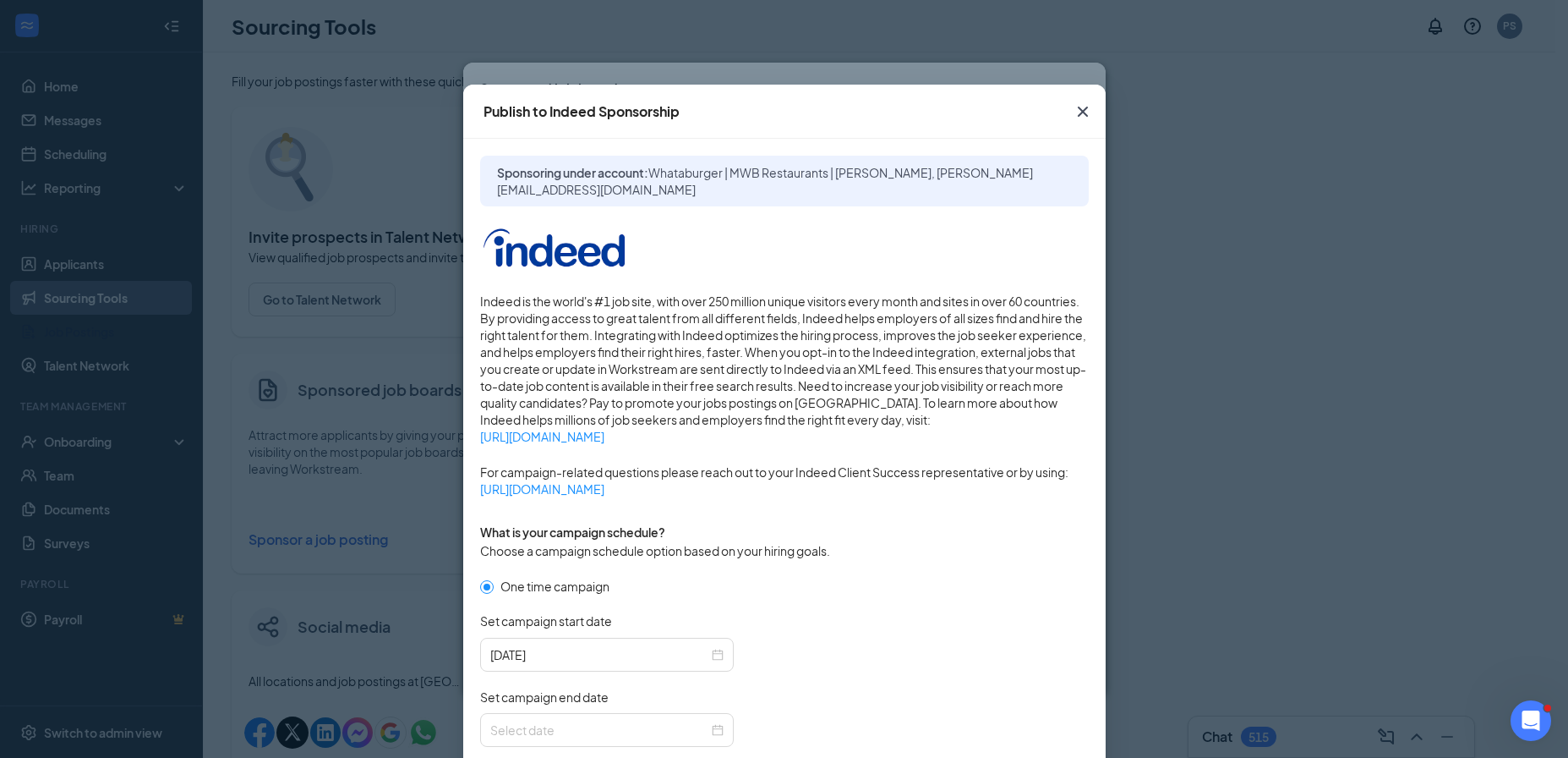
scroll to position [392, 0]
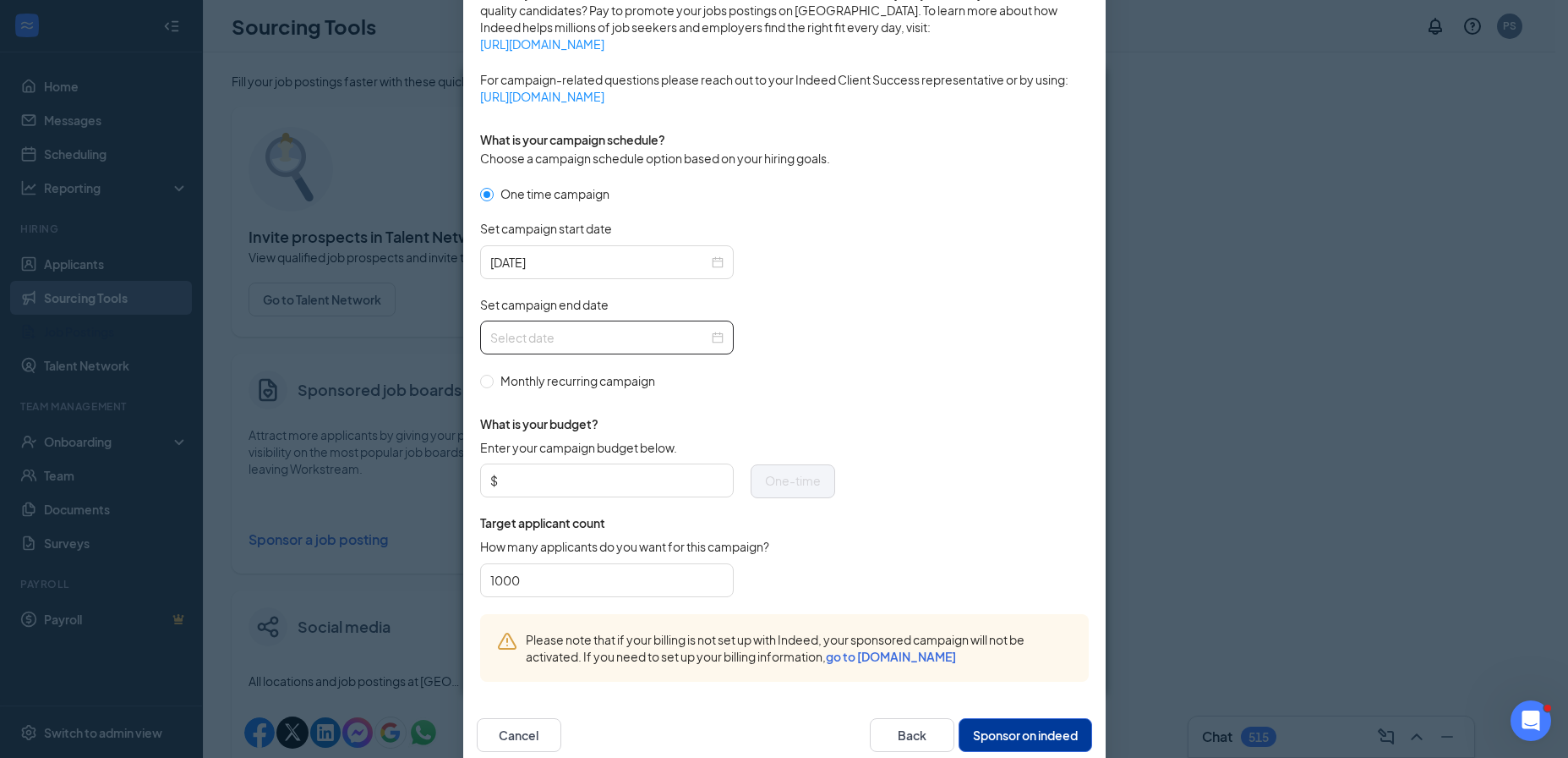
click at [571, 338] on input "Set campaign end date" at bounding box center [599, 337] width 218 height 19
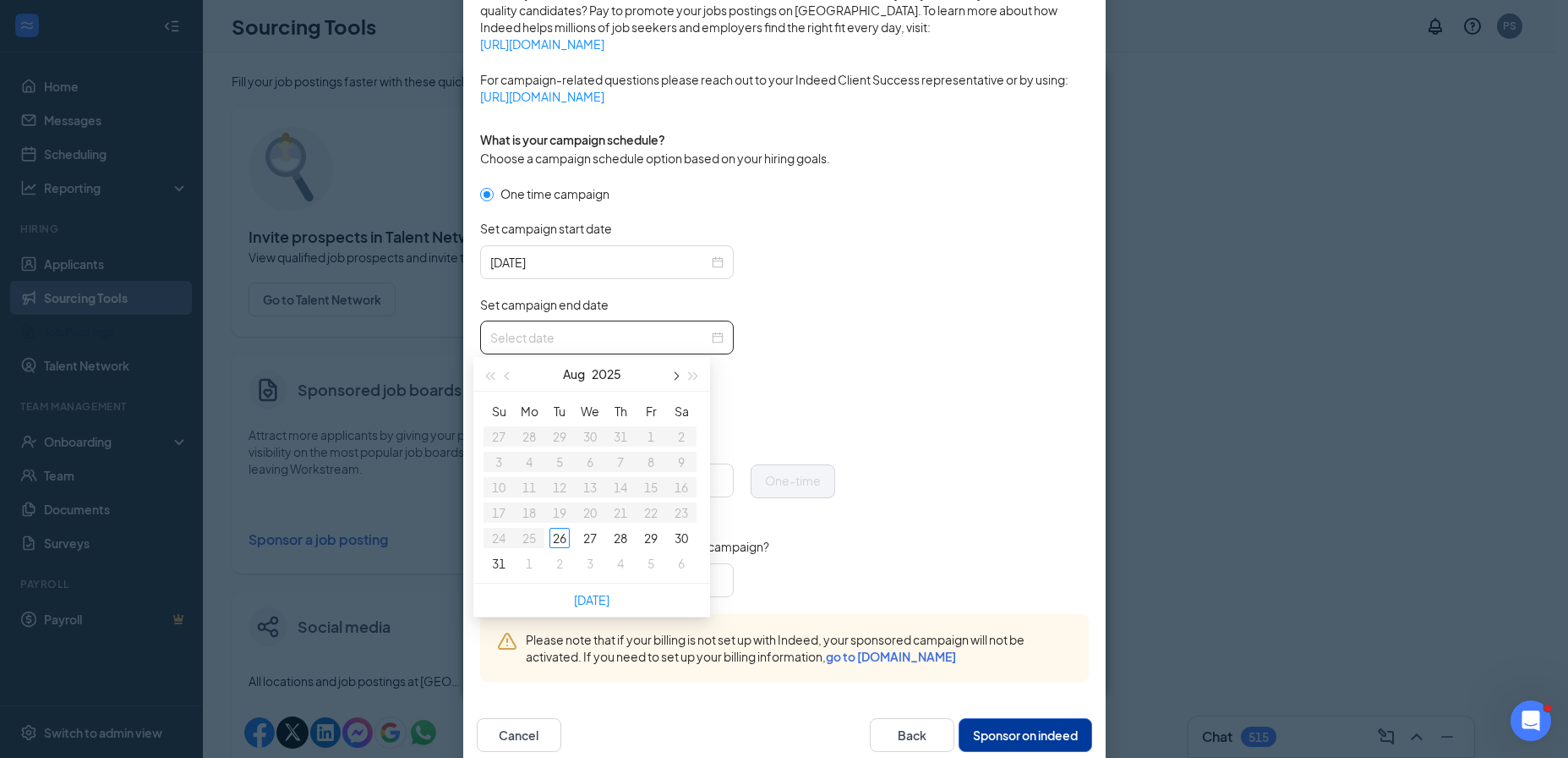
click at [678, 377] on button "button" at bounding box center [674, 374] width 19 height 34
type input "2025-09-26"
drag, startPoint x: 637, startPoint y: 517, endPoint x: 646, endPoint y: 517, distance: 9.0
click at [637, 517] on td "26" at bounding box center [651, 512] width 30 height 25
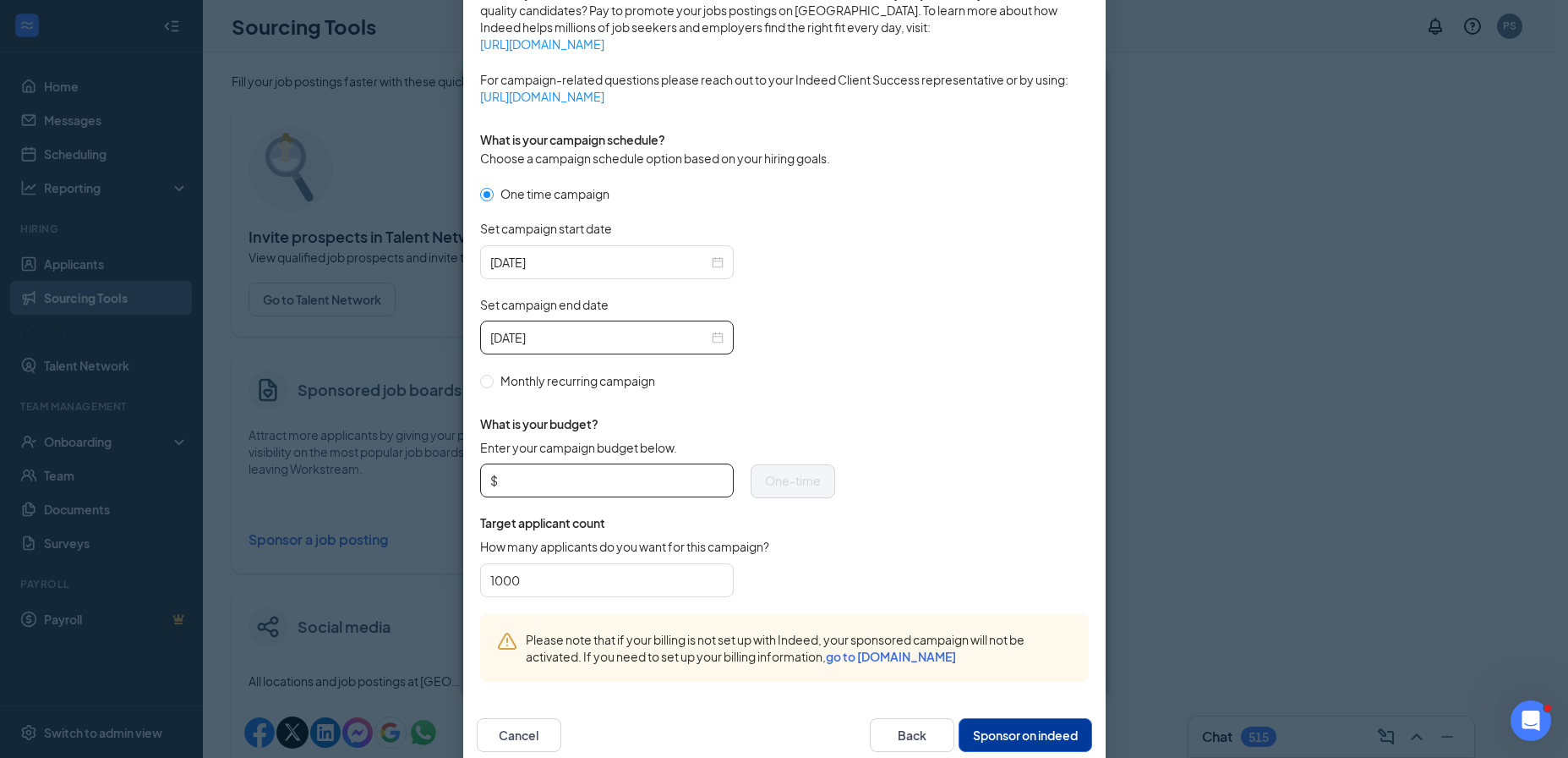
click at [563, 471] on input "Enter your campaign budget below." at bounding box center [613, 480] width 223 height 25
type input "200"
click at [990, 735] on button "Sponsor on indeed" at bounding box center [1025, 735] width 134 height 34
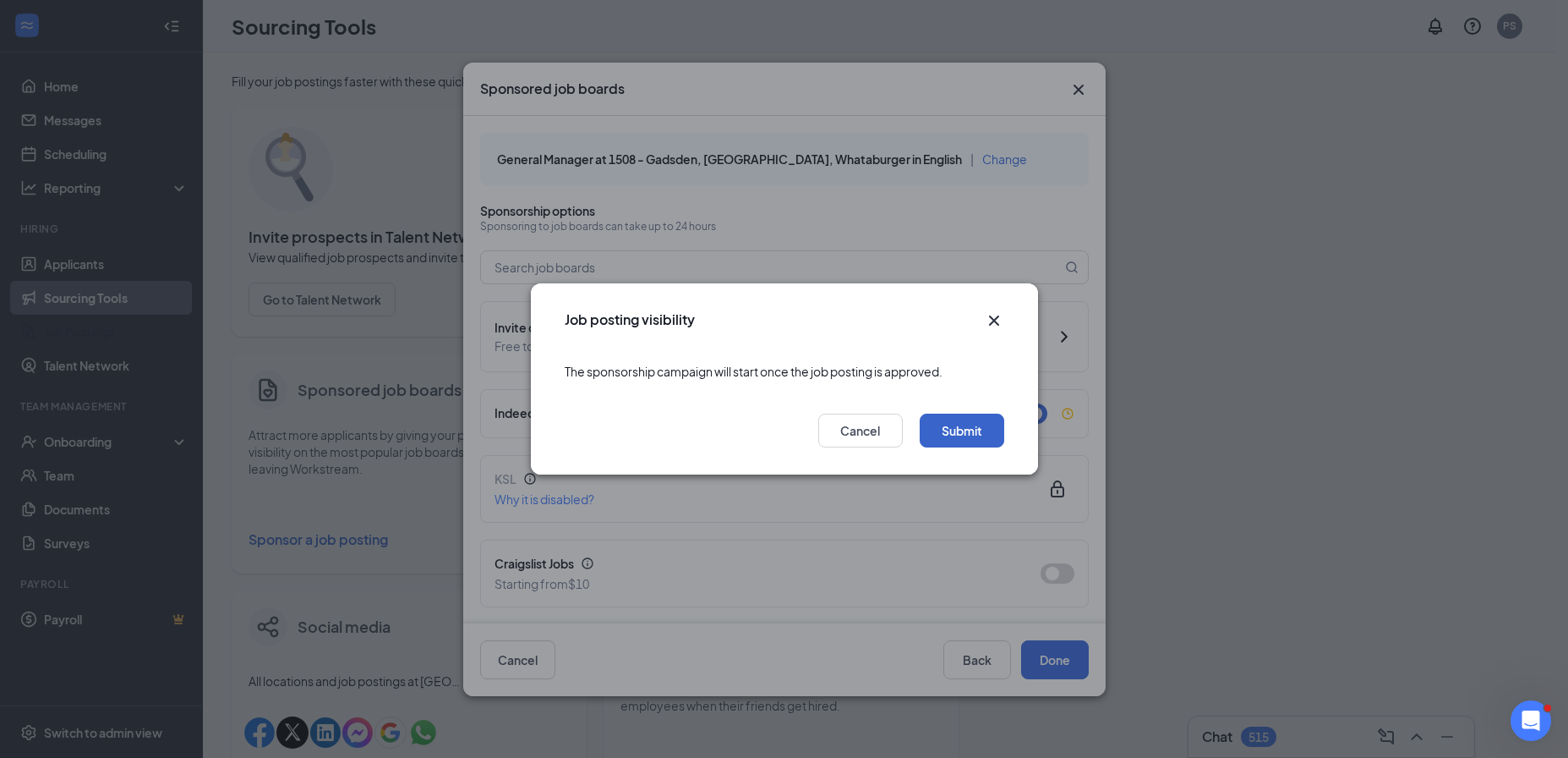
click at [941, 432] on button "Submit" at bounding box center [962, 430] width 85 height 34
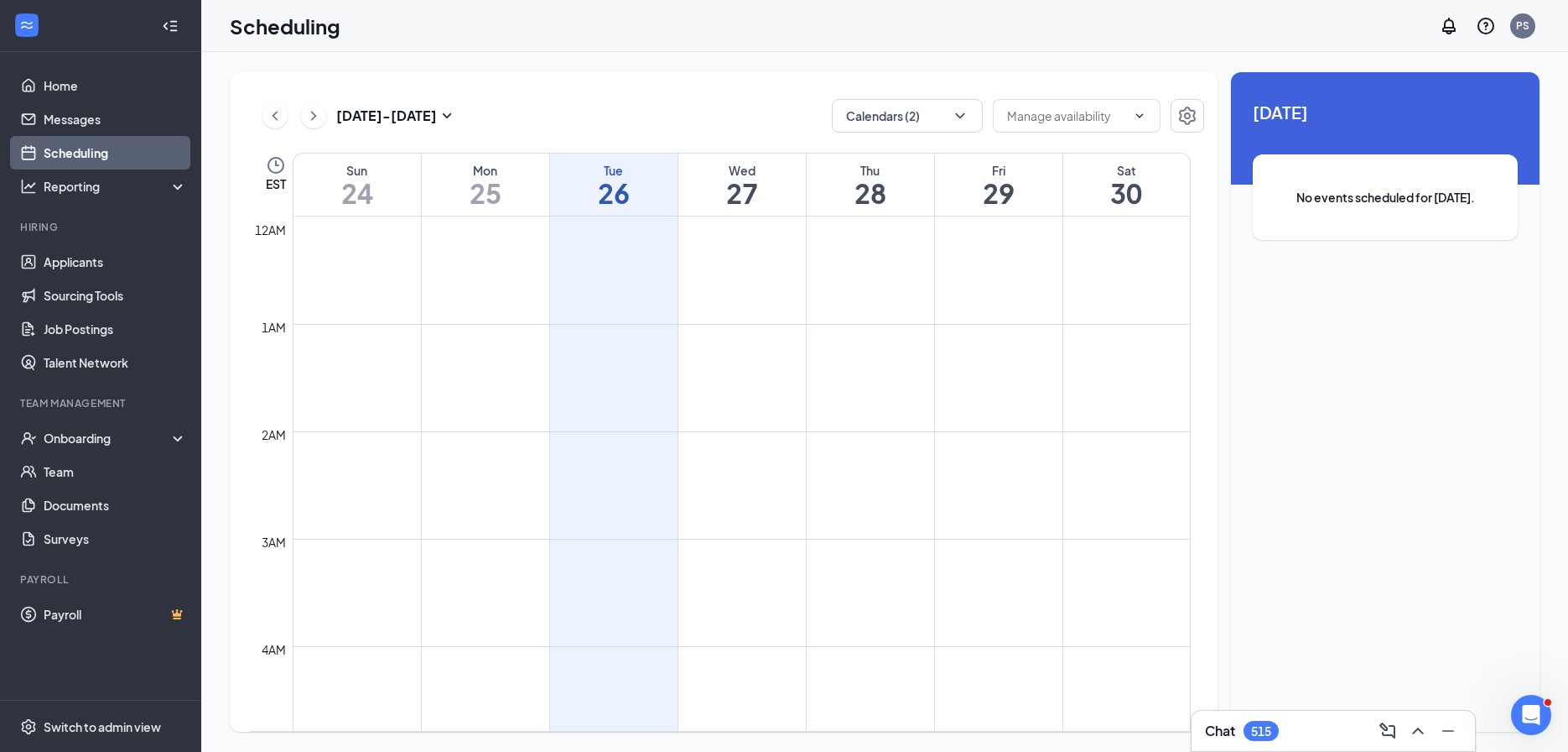
scroll to position [1246, 0]
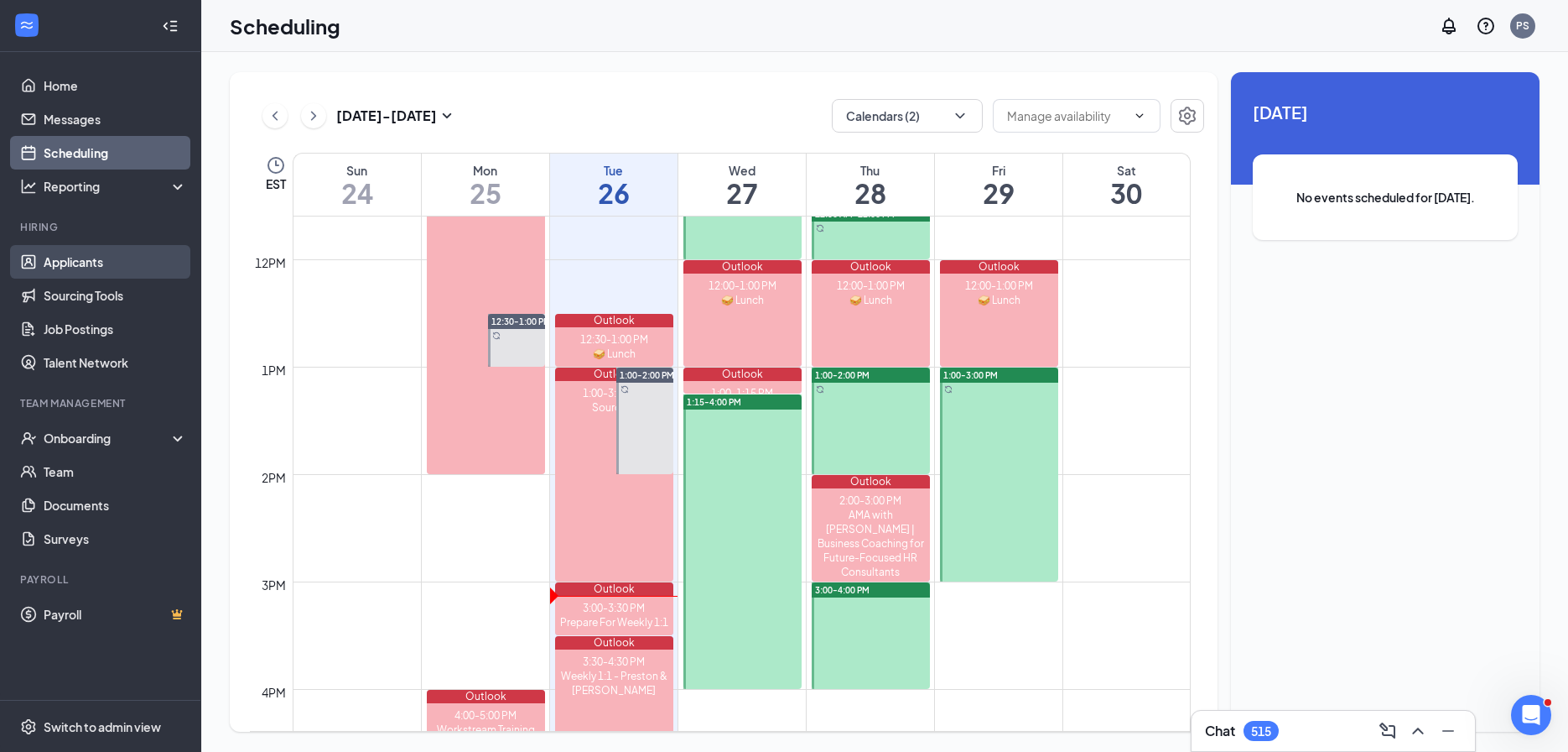
click at [97, 268] on link "Applicants" at bounding box center [115, 262] width 143 height 34
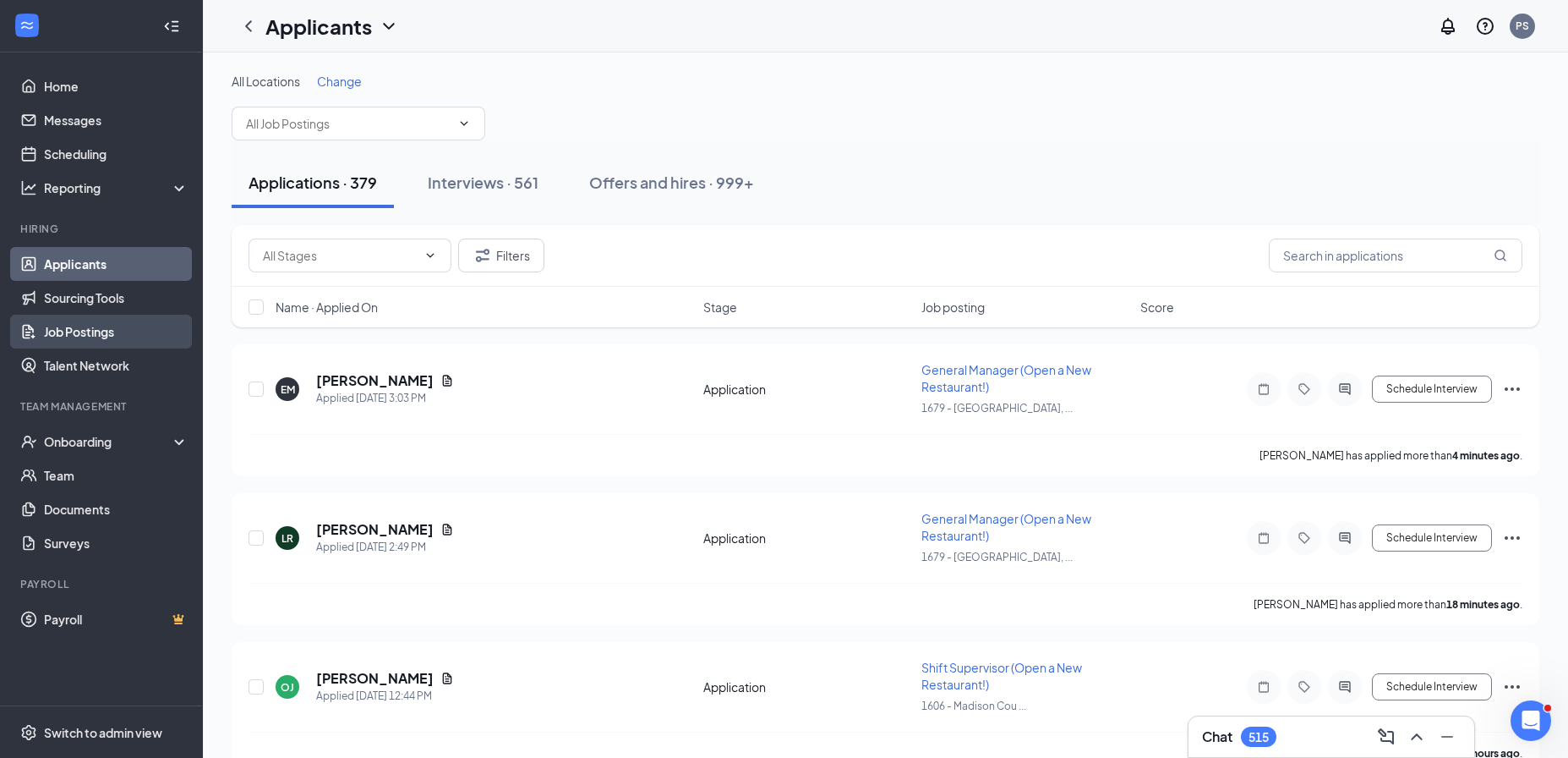
click at [96, 321] on link "Job Postings" at bounding box center [116, 331] width 144 height 34
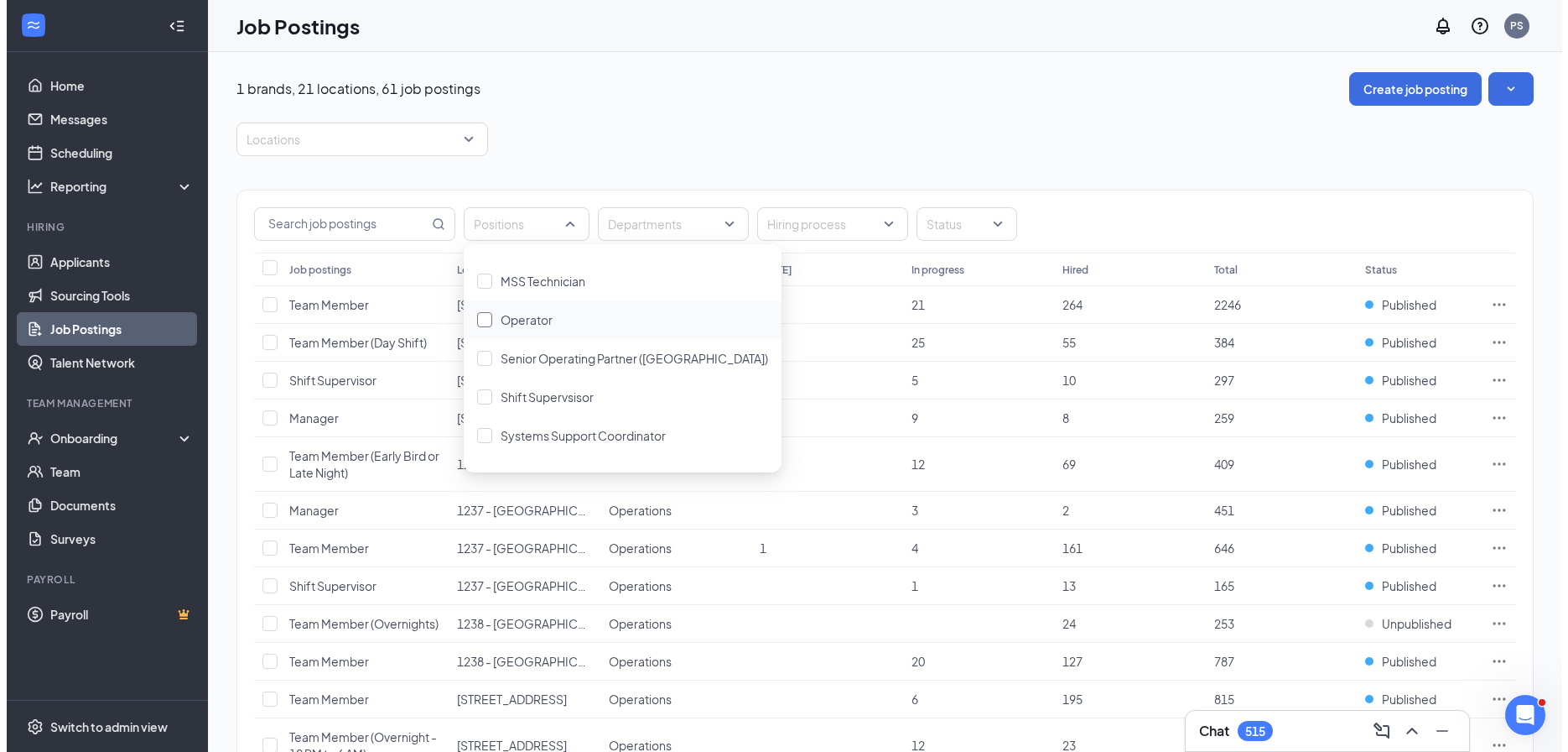
scroll to position [220, 0]
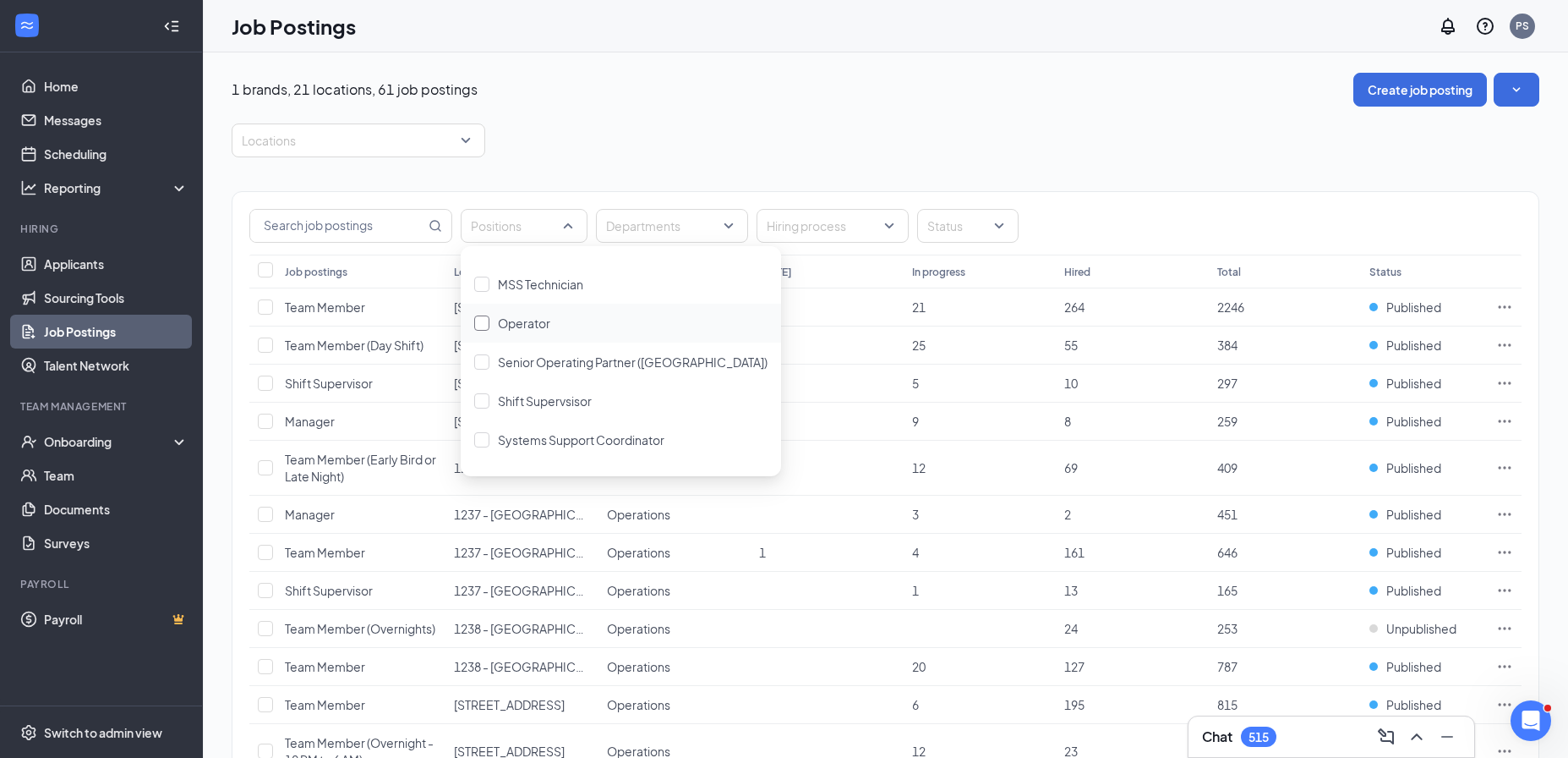
click at [522, 328] on span "Operator" at bounding box center [524, 322] width 53 height 15
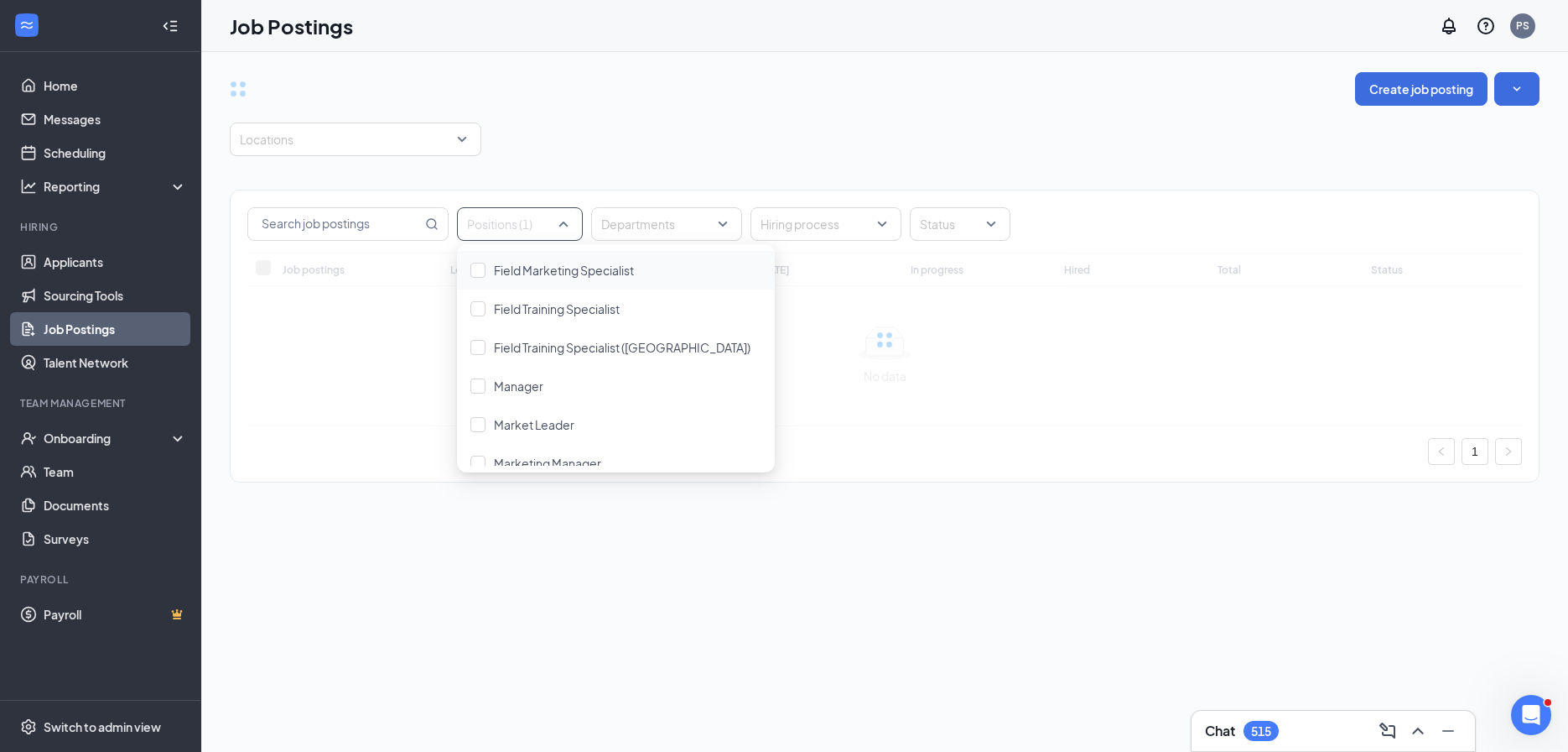
click at [617, 140] on div "Locations" at bounding box center [884, 140] width 1310 height 34
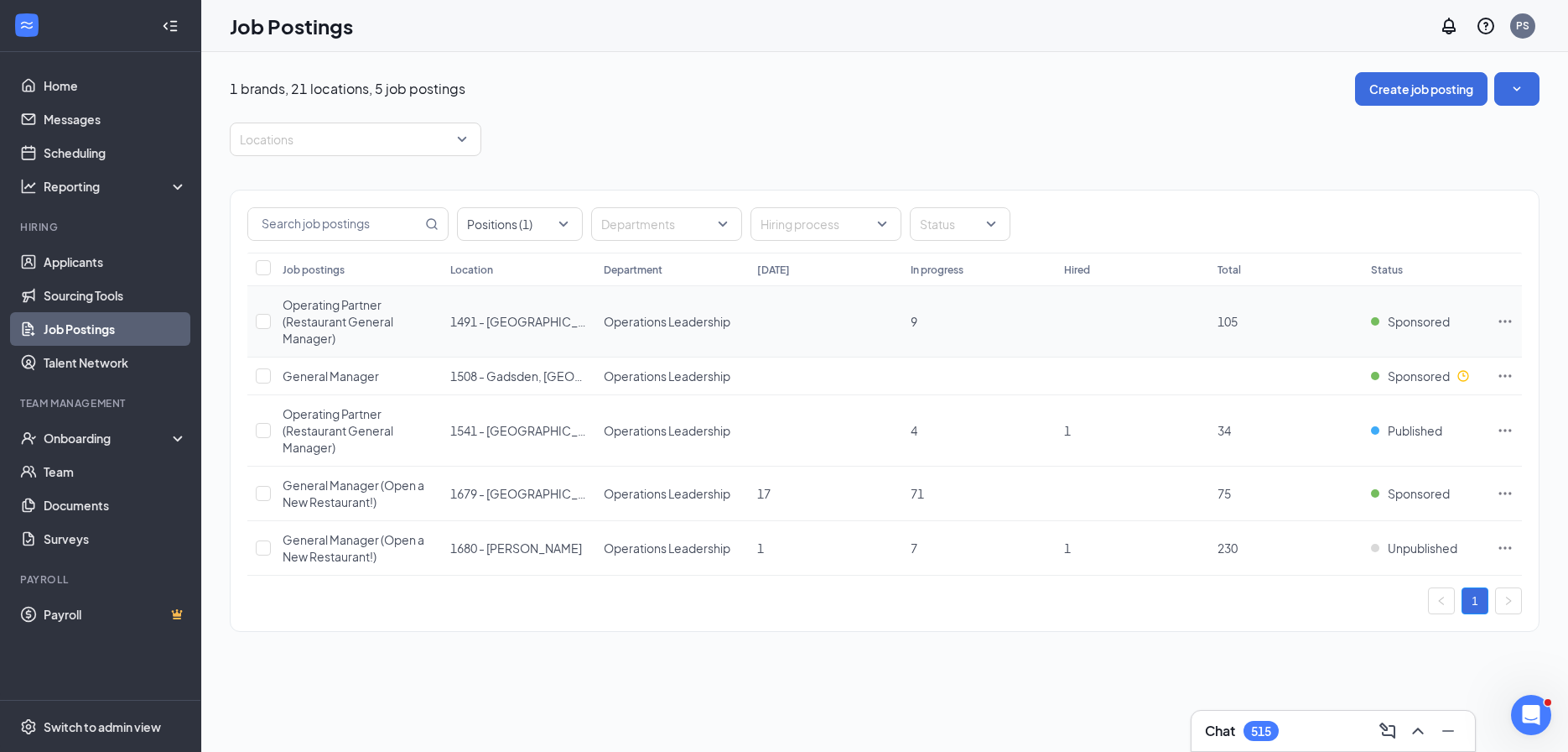
click at [1502, 325] on icon "Ellipses" at bounding box center [1504, 321] width 17 height 17
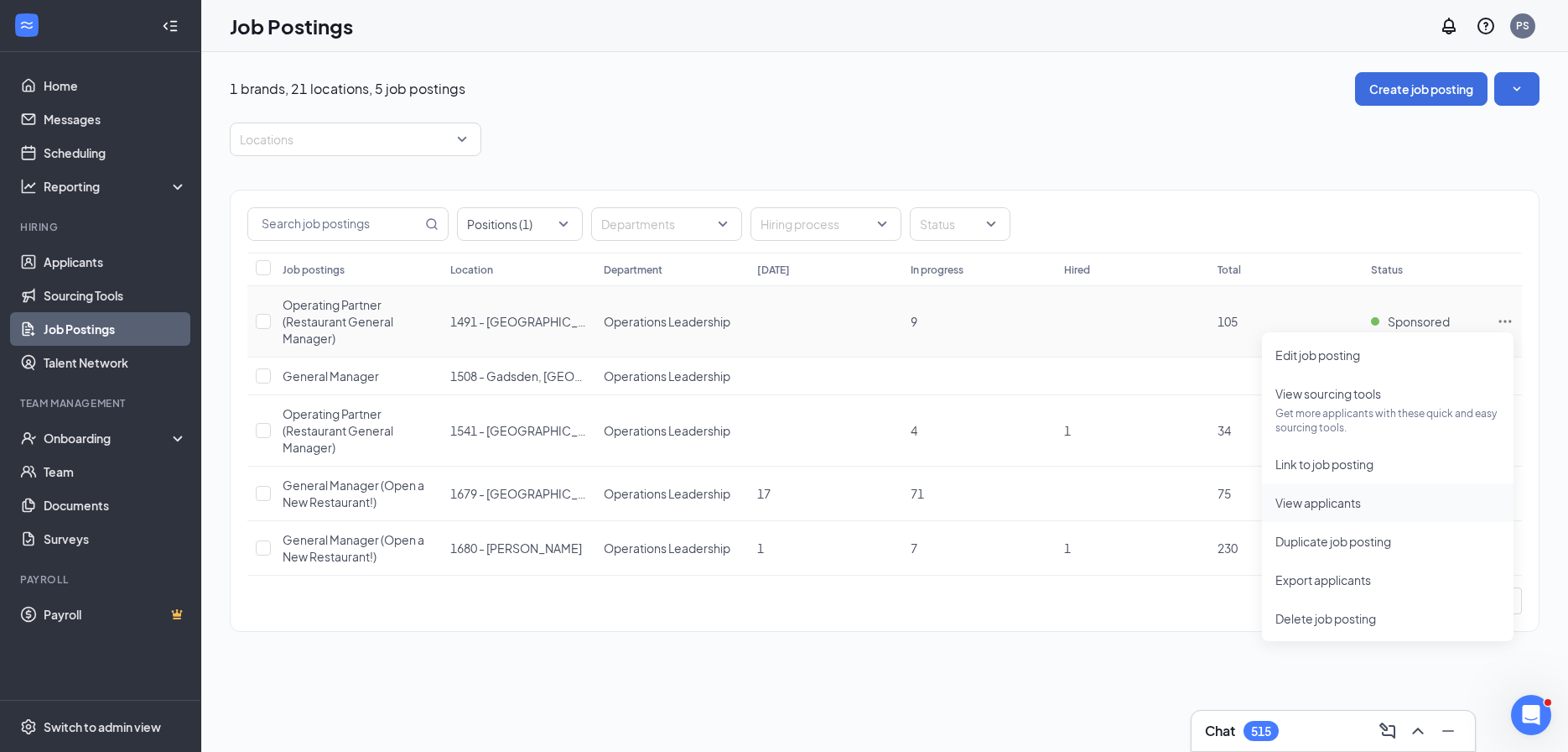
click at [1340, 507] on span "View applicants" at bounding box center [1318, 502] width 86 height 15
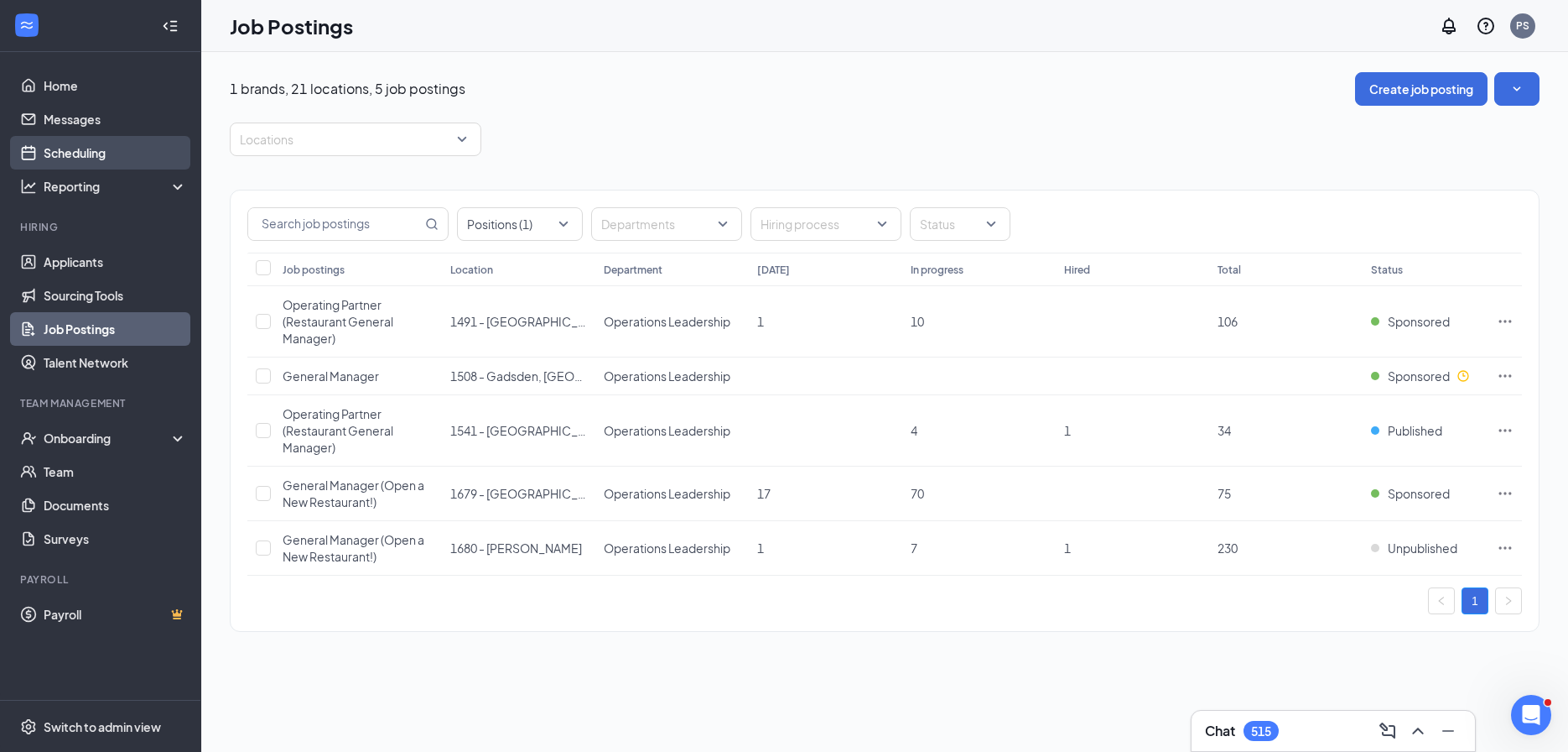
click at [123, 149] on link "Scheduling" at bounding box center [115, 153] width 143 height 34
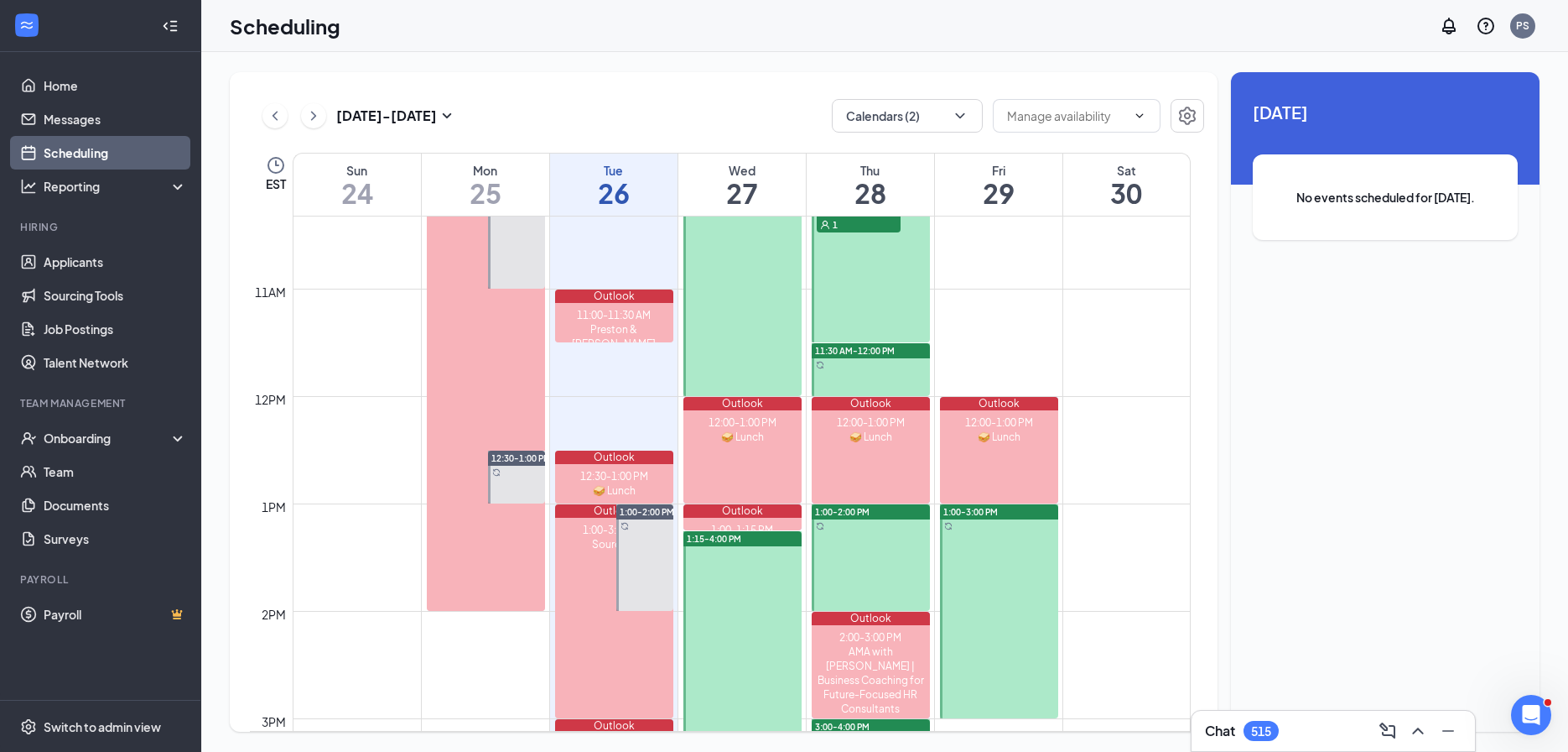
scroll to position [1227, 0]
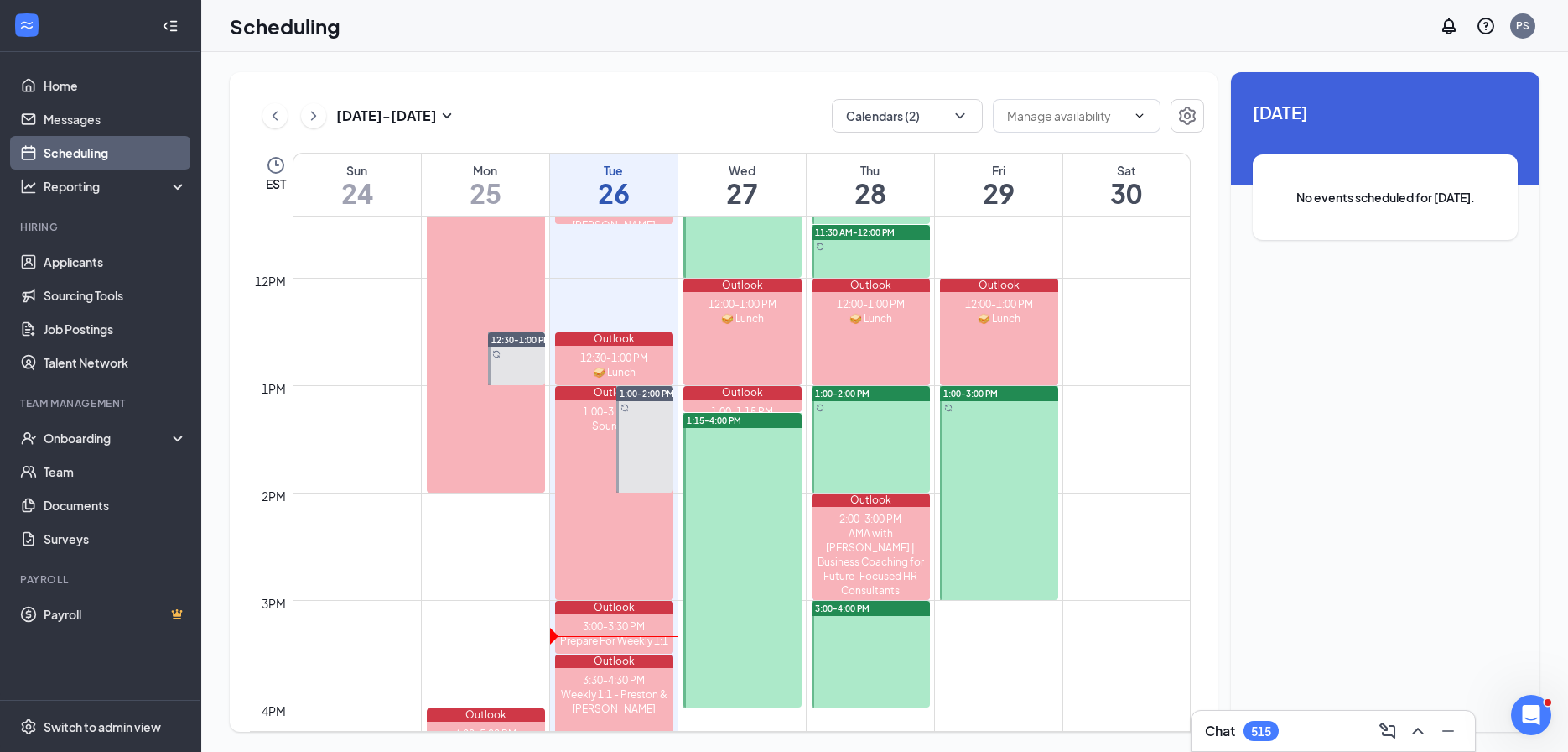
click at [322, 122] on button at bounding box center [314, 116] width 25 height 25
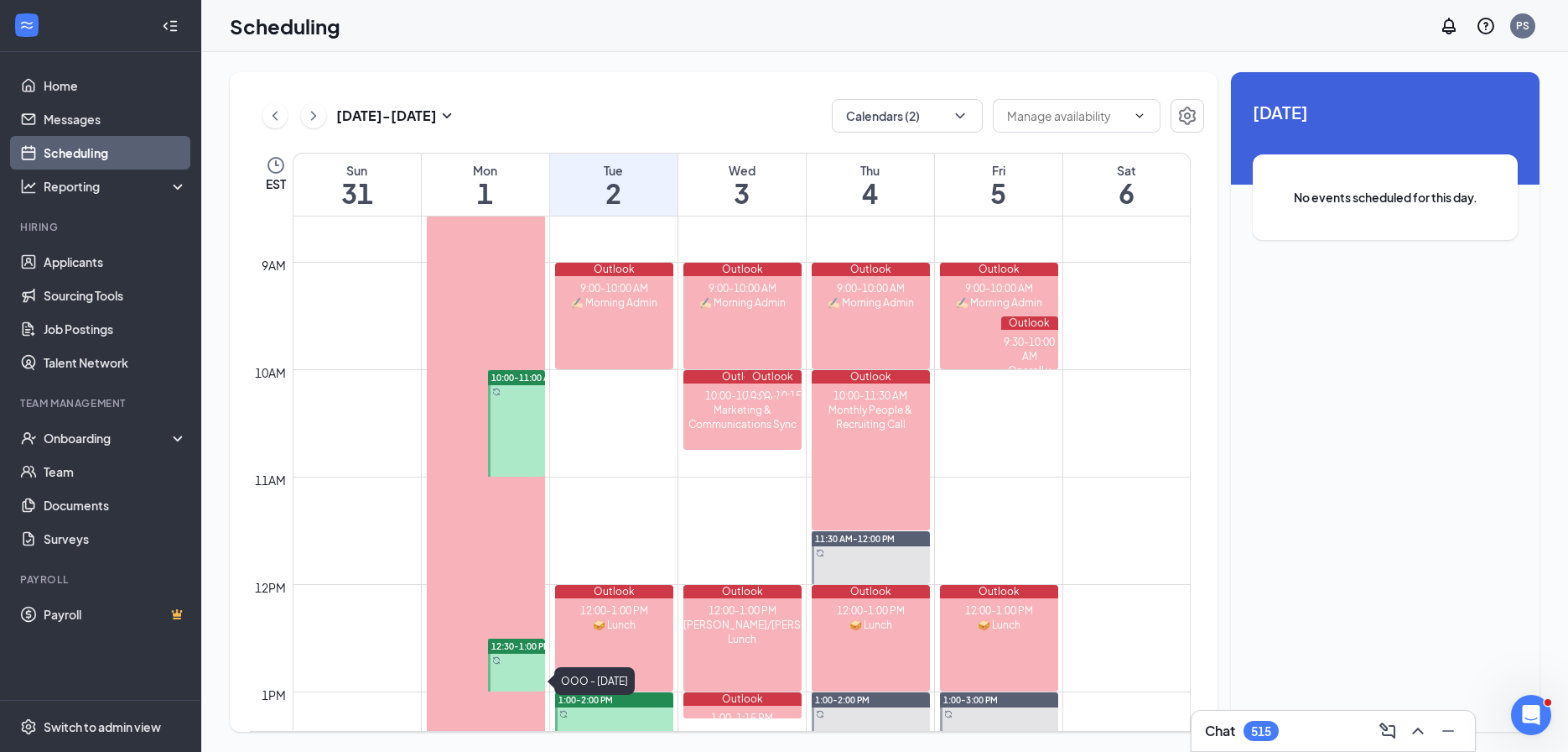
scroll to position [921, 0]
click at [529, 407] on div at bounding box center [516, 423] width 57 height 107
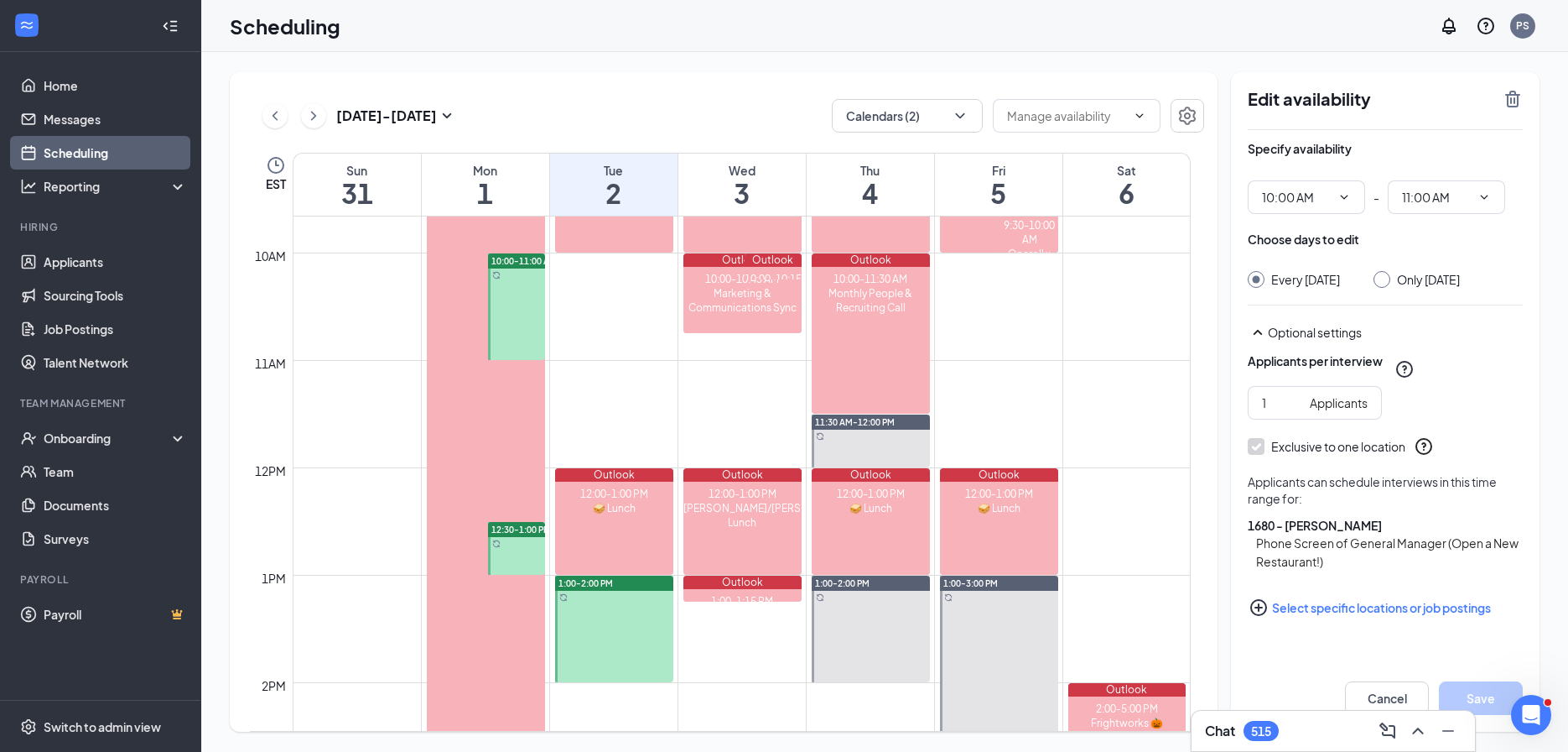
scroll to position [1049, 0]
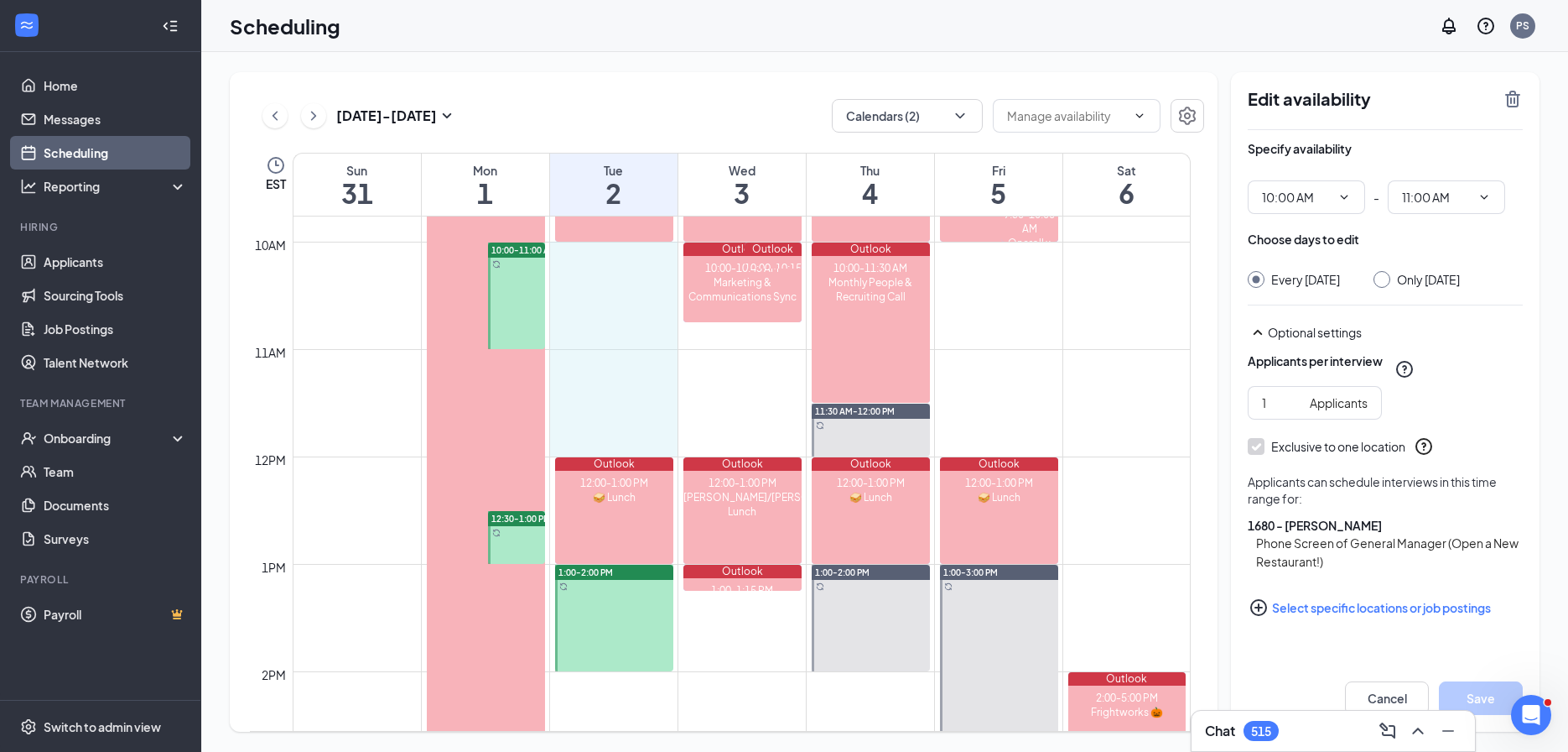
drag, startPoint x: 610, startPoint y: 256, endPoint x: 633, endPoint y: 450, distance: 195.4
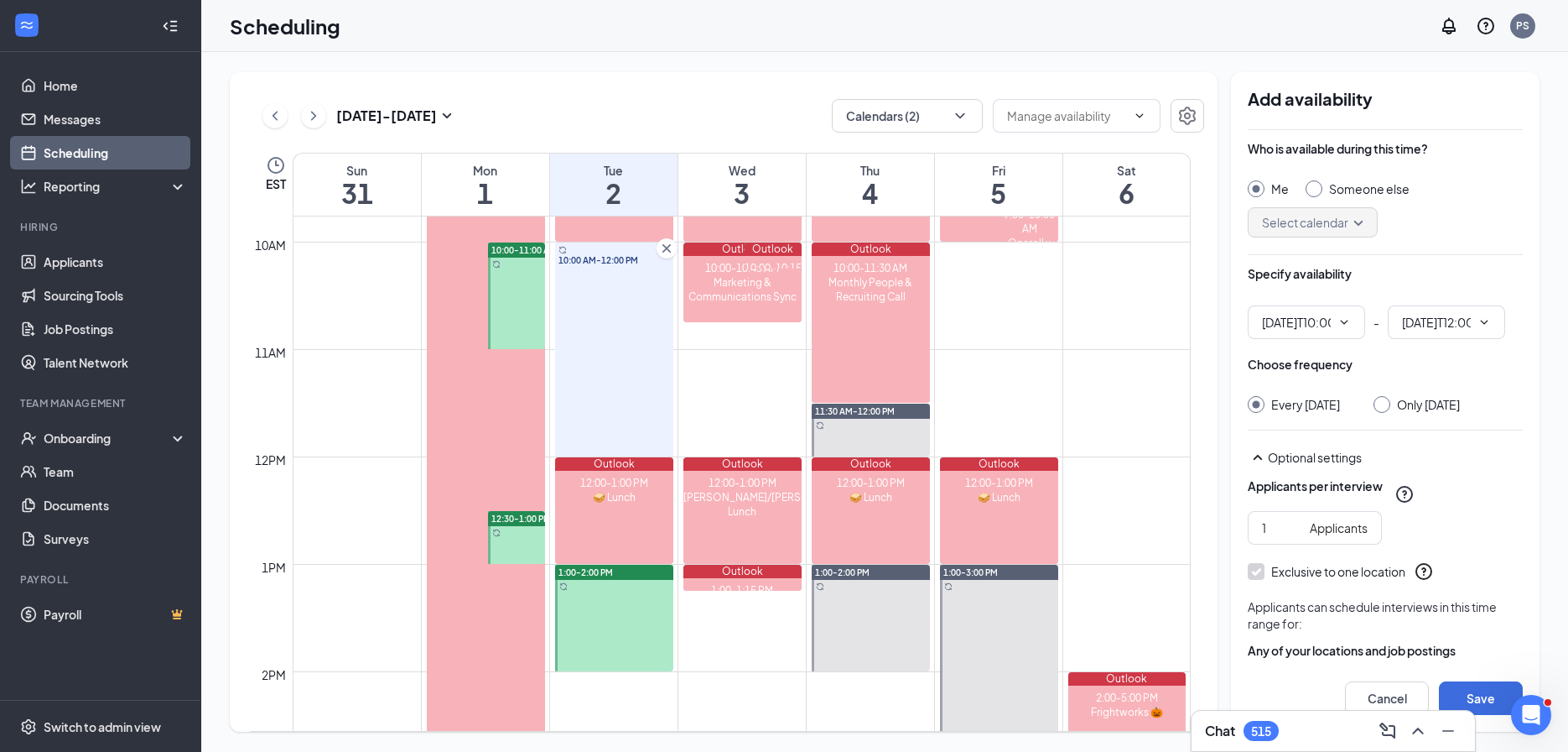
type input "10:00 AM"
type input "12:00 PM"
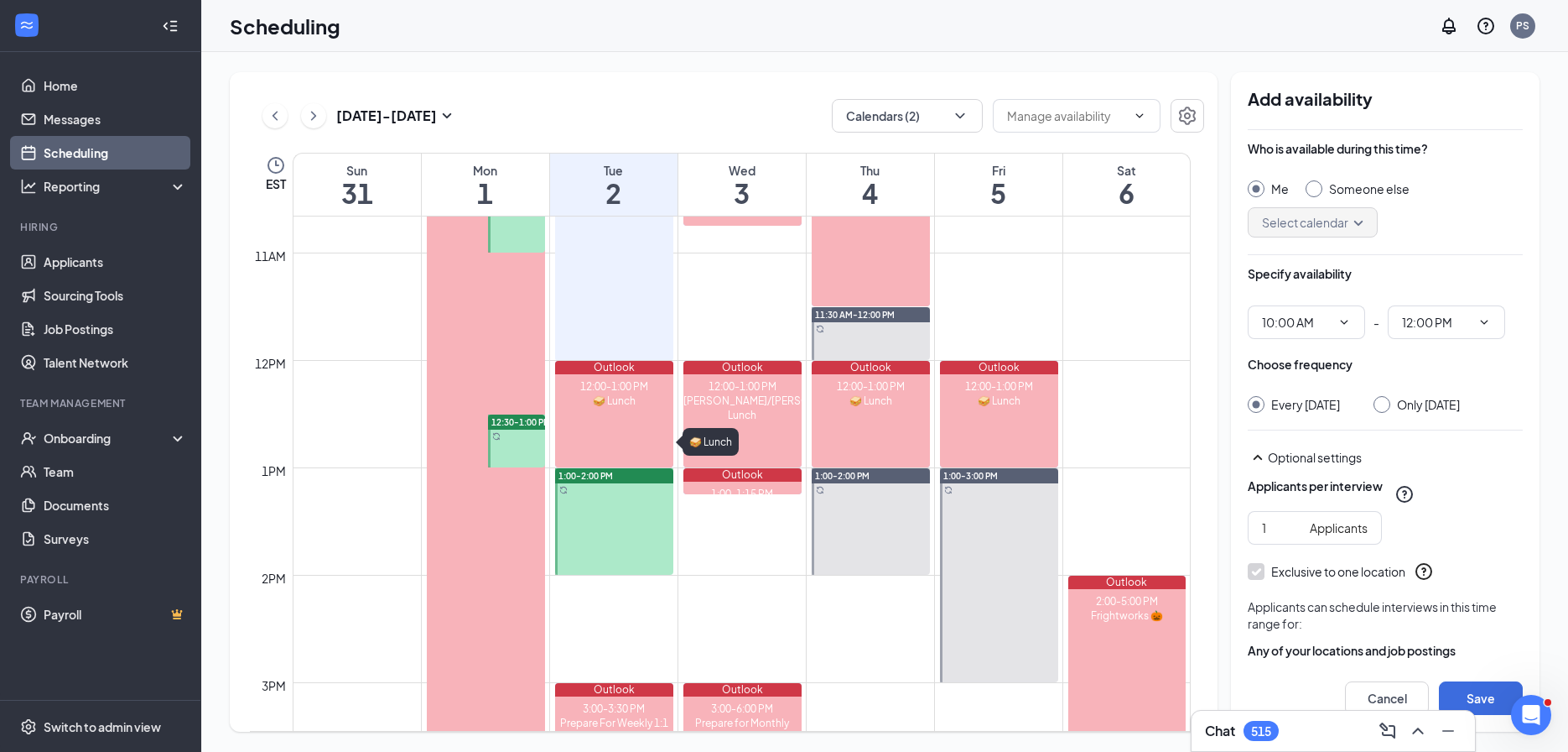
scroll to position [1189, 0]
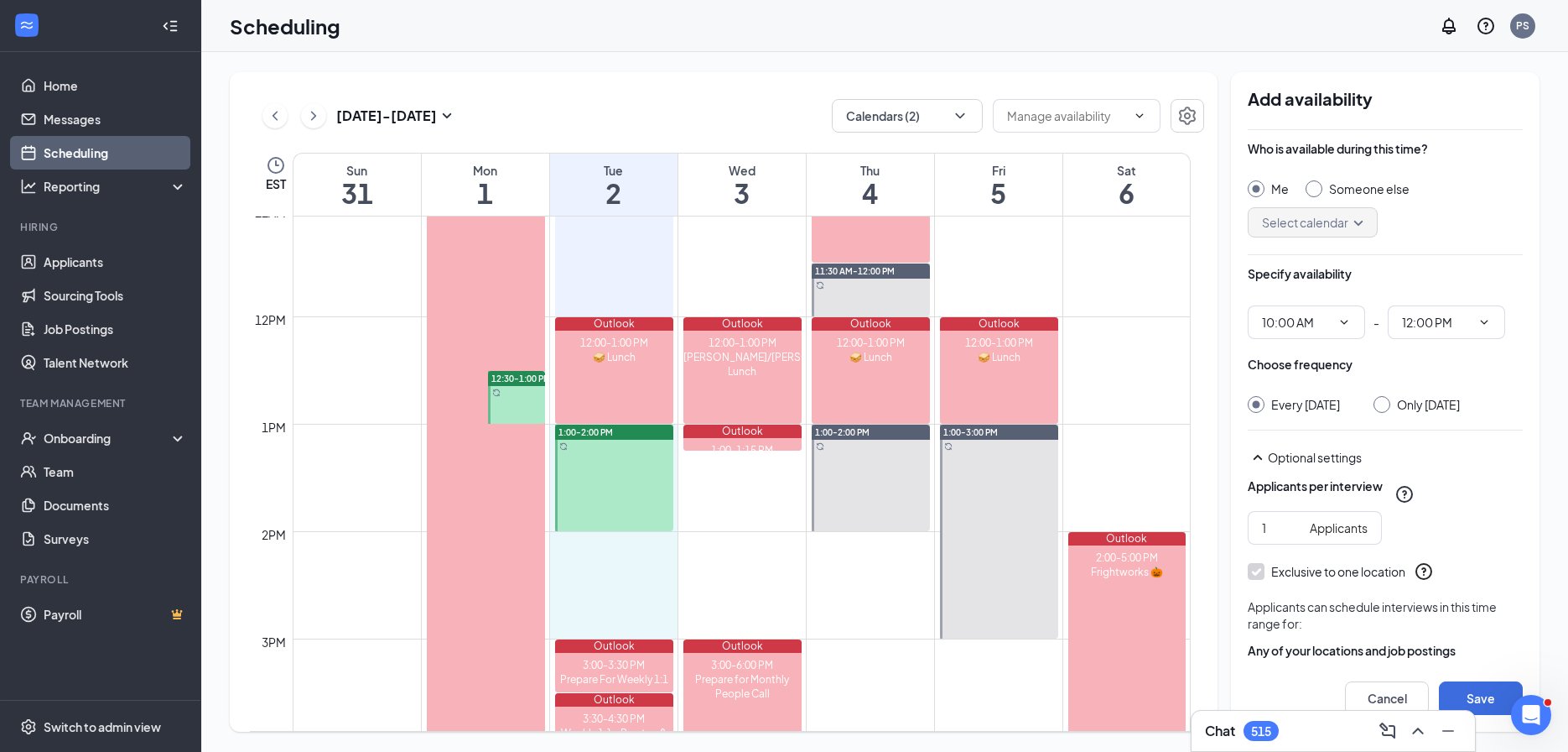
drag, startPoint x: 675, startPoint y: 430, endPoint x: 669, endPoint y: 612, distance: 182.1
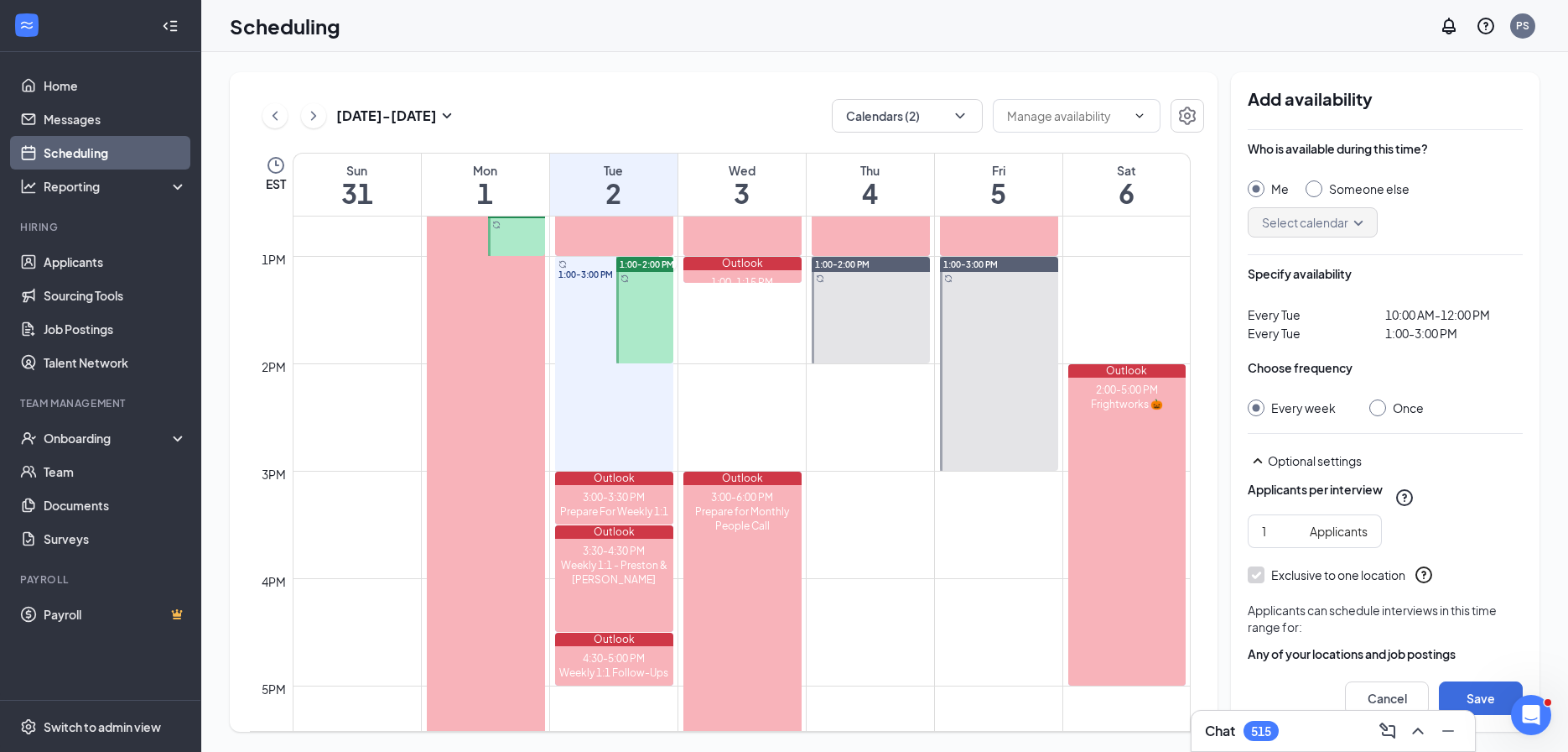
scroll to position [940, 0]
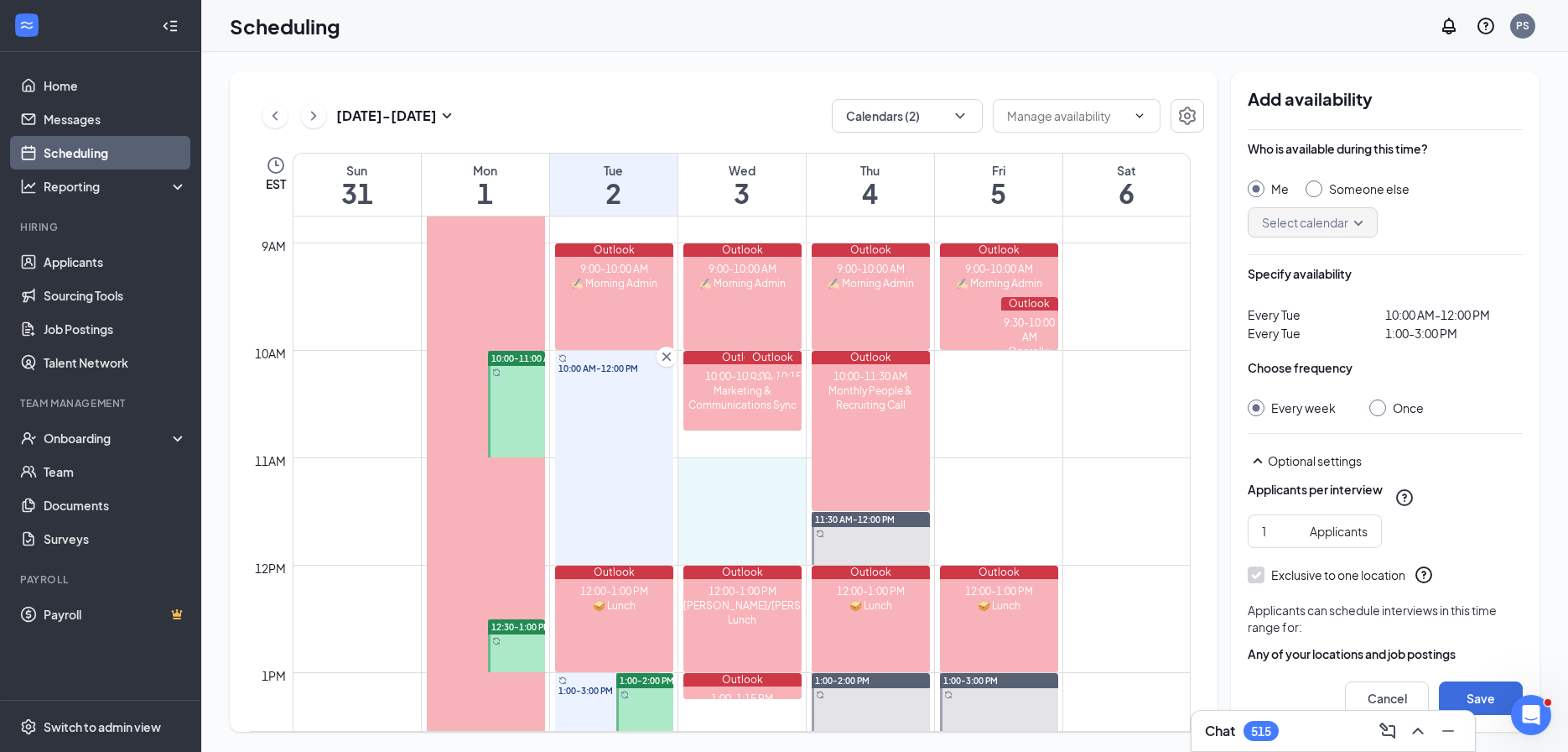
drag, startPoint x: 720, startPoint y: 465, endPoint x: 723, endPoint y: 543, distance: 78.1
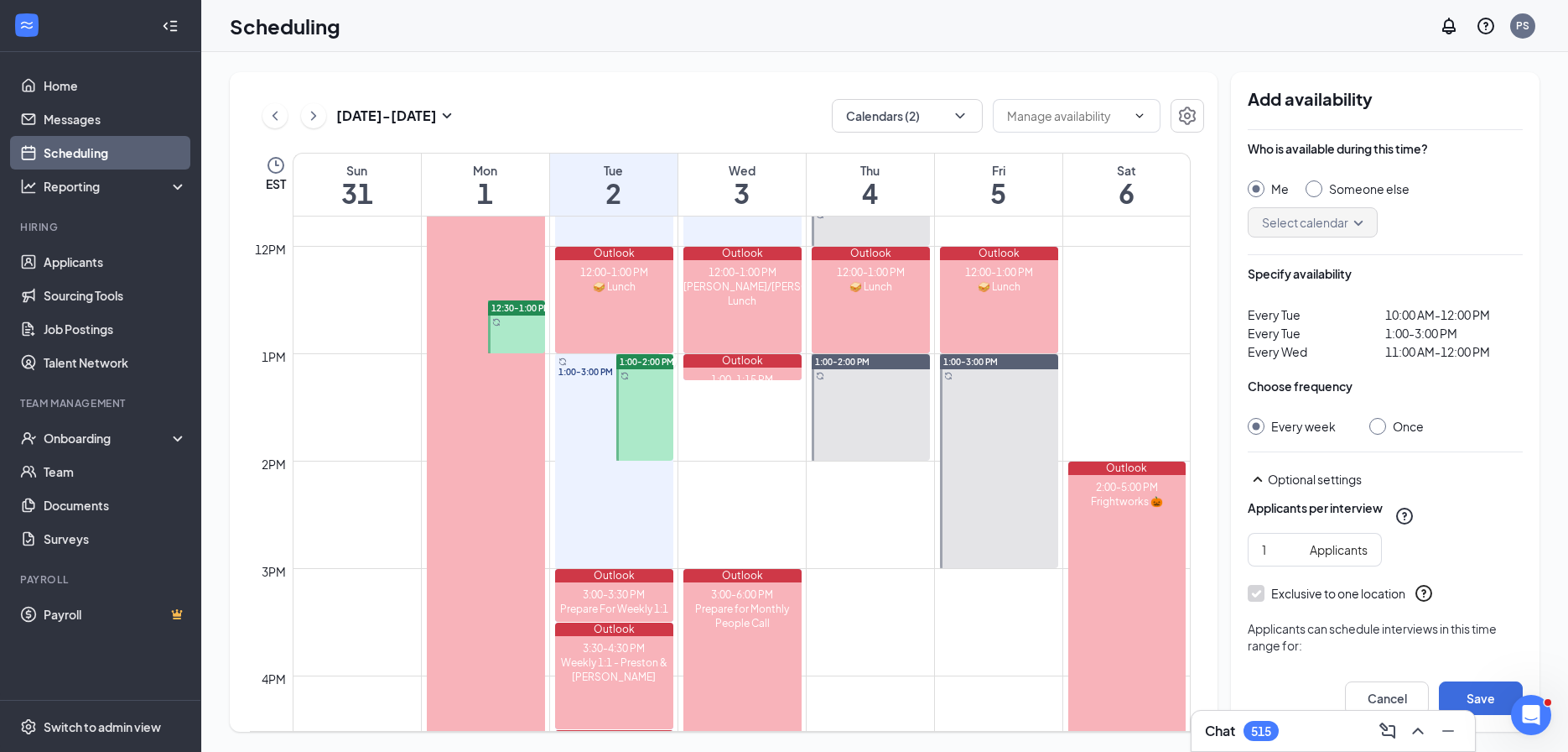
scroll to position [1282, 0]
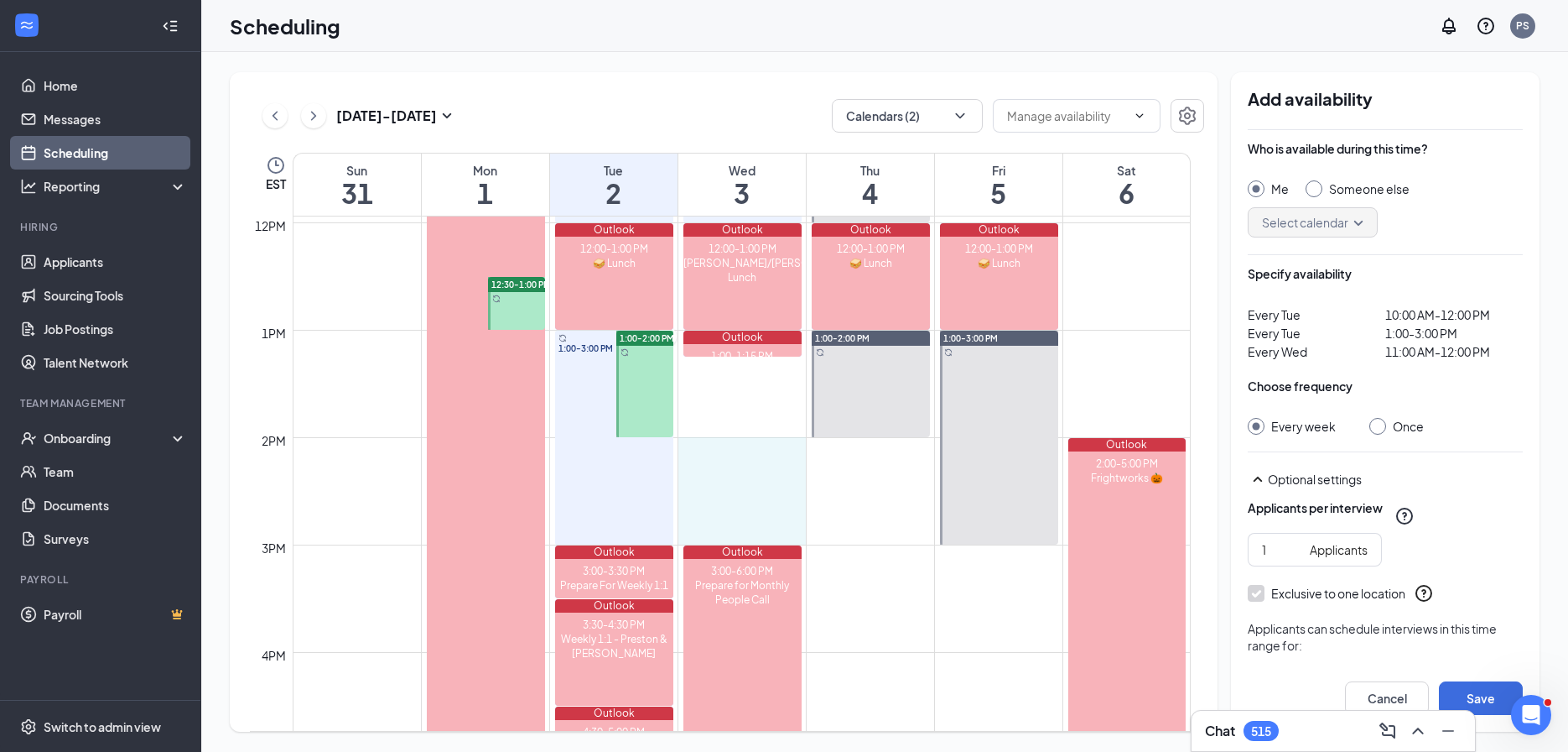
drag, startPoint x: 742, startPoint y: 444, endPoint x: 739, endPoint y: 519, distance: 75.1
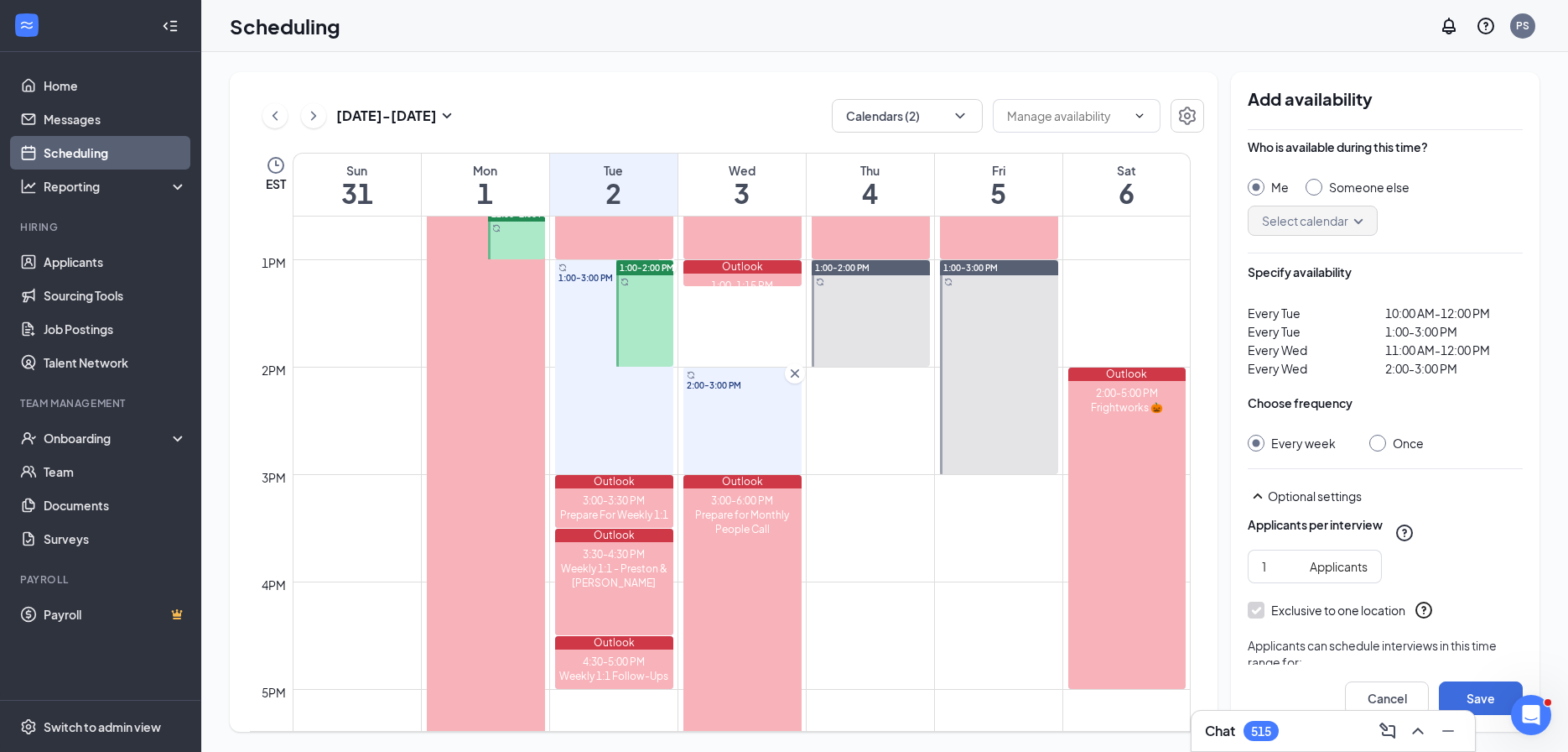
scroll to position [4, 0]
click at [1376, 441] on input "Once" at bounding box center [1375, 438] width 11 height 11
radio input "true"
radio input "false"
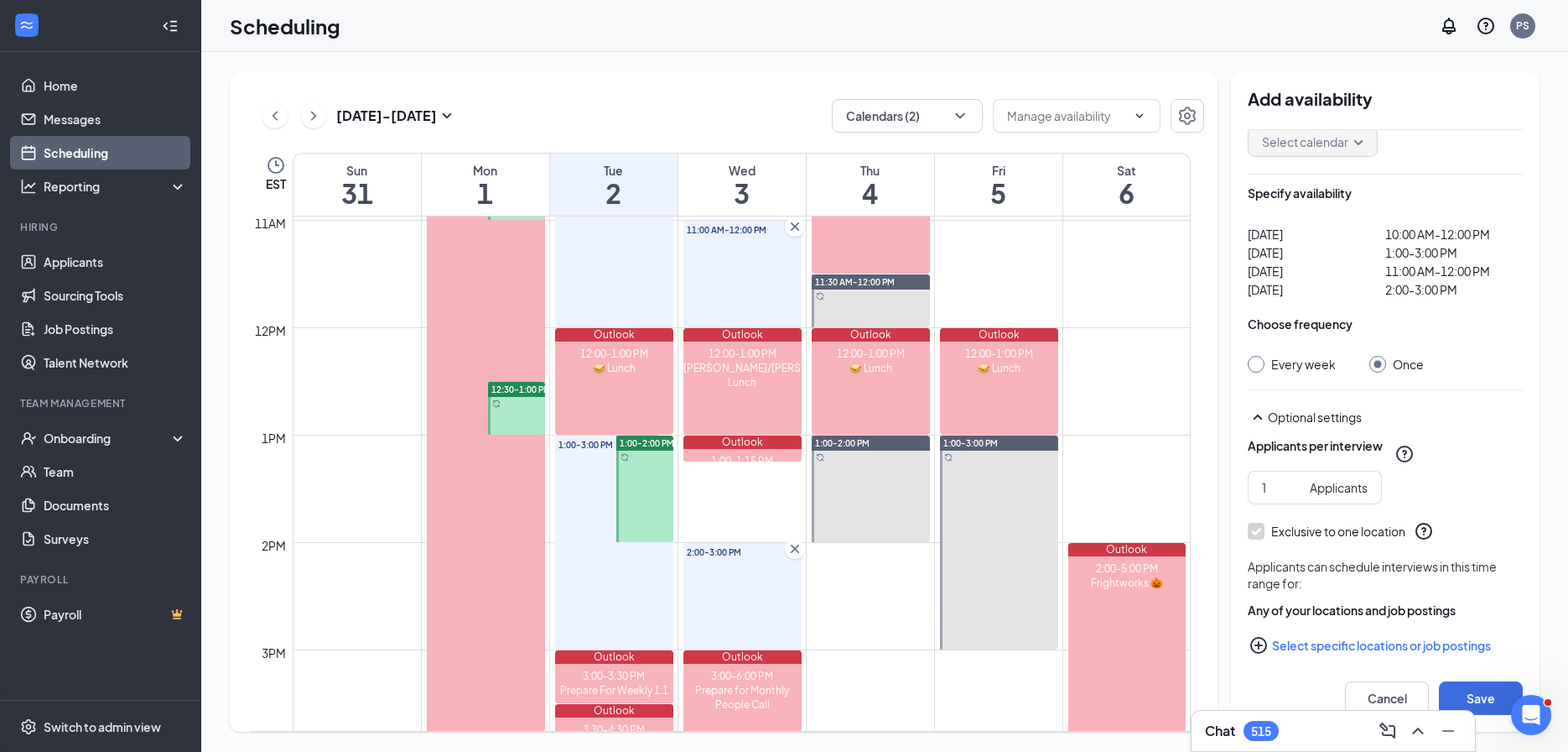
scroll to position [95, 0]
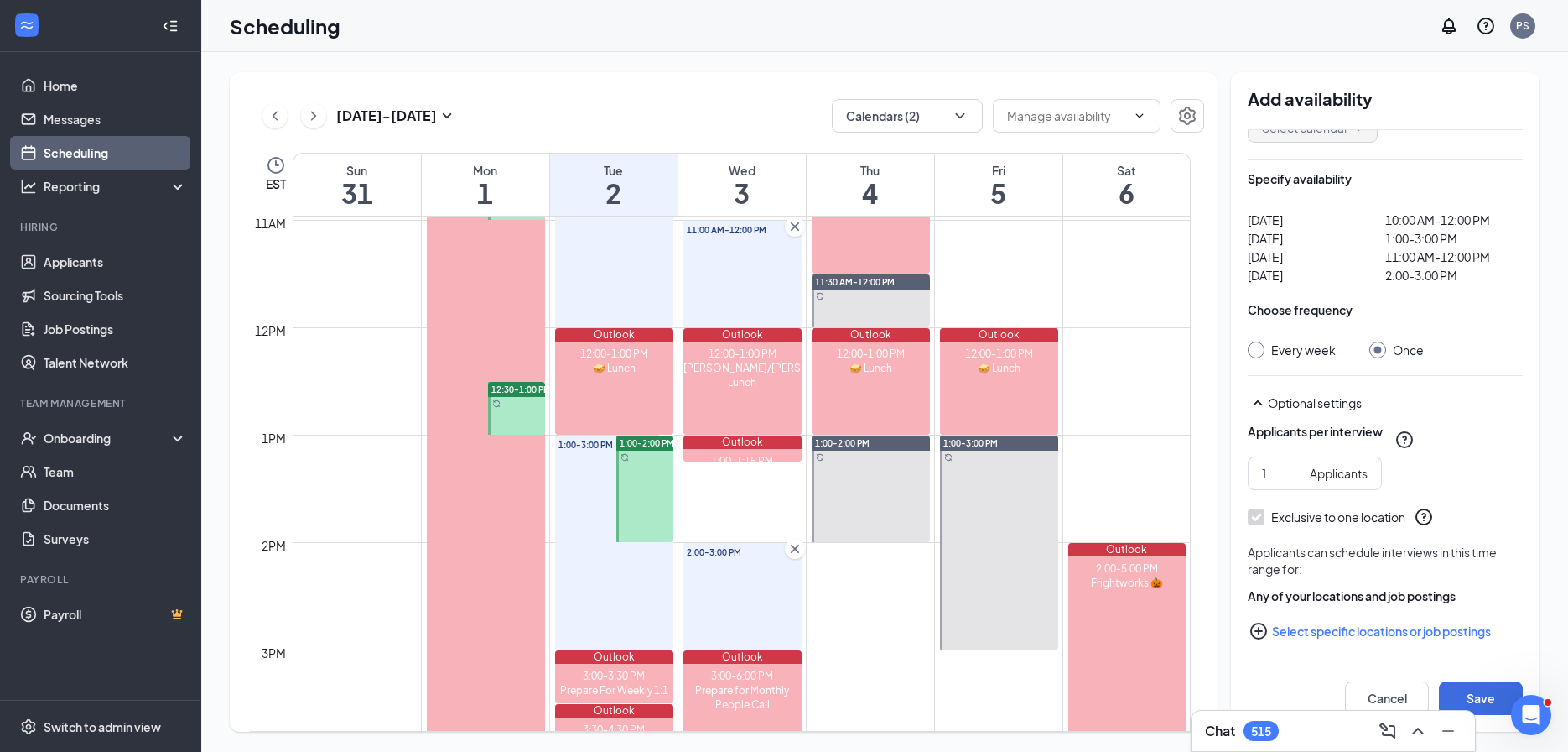
click at [1339, 625] on button "Select specific locations or job postings" at bounding box center [1384, 631] width 275 height 34
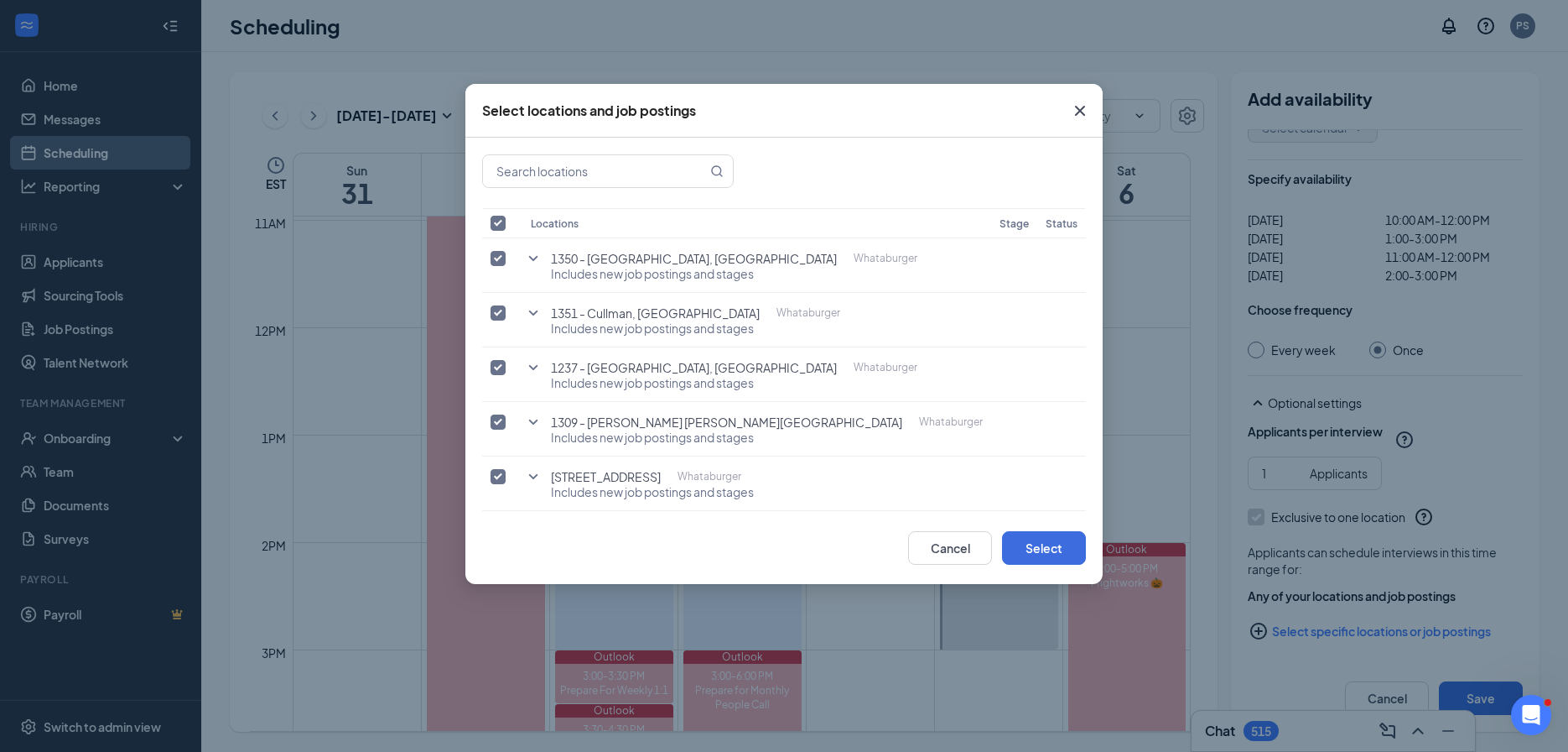
click at [499, 228] on input "checkbox" at bounding box center [497, 223] width 15 height 15
checkbox input "false"
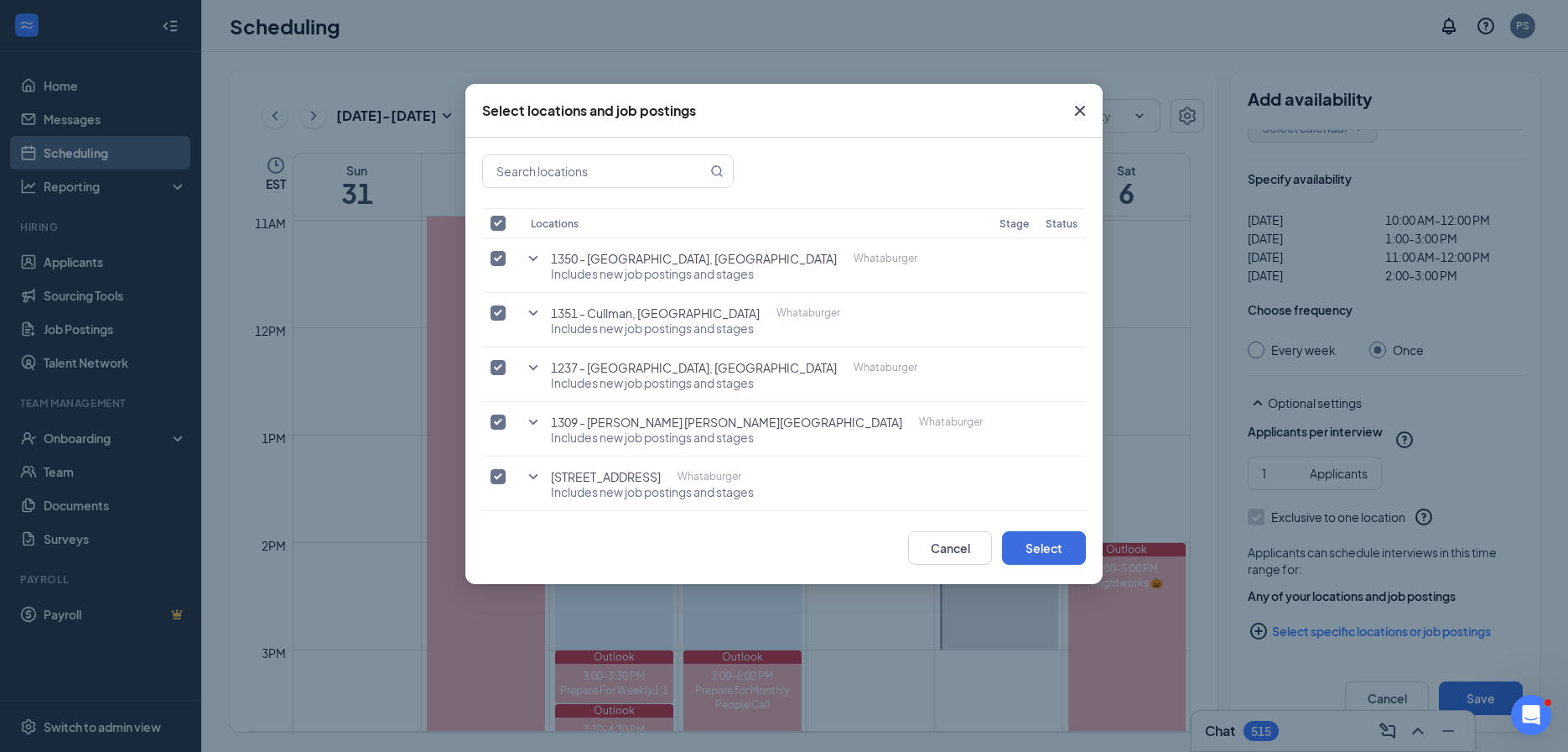
checkbox input "false"
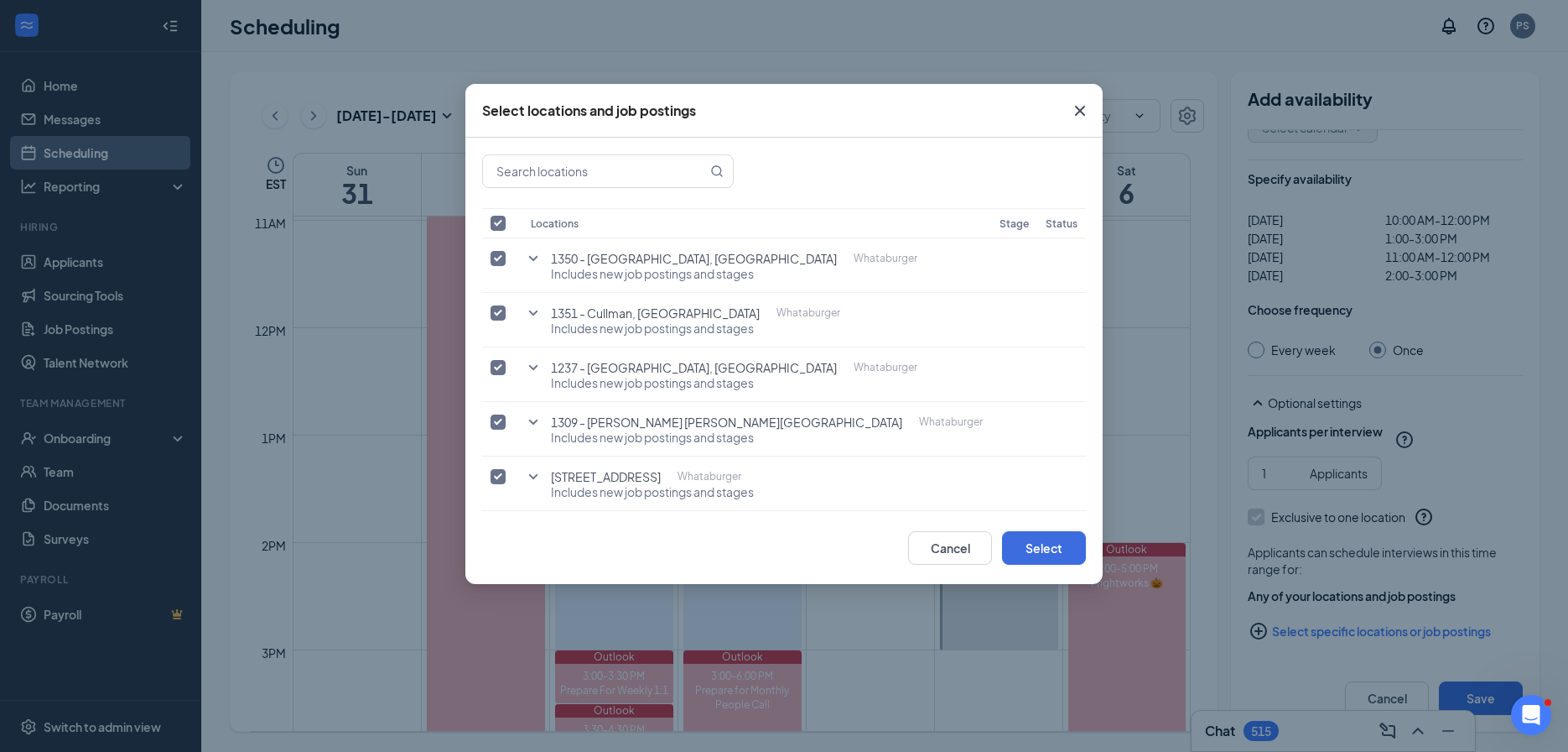
checkbox input "false"
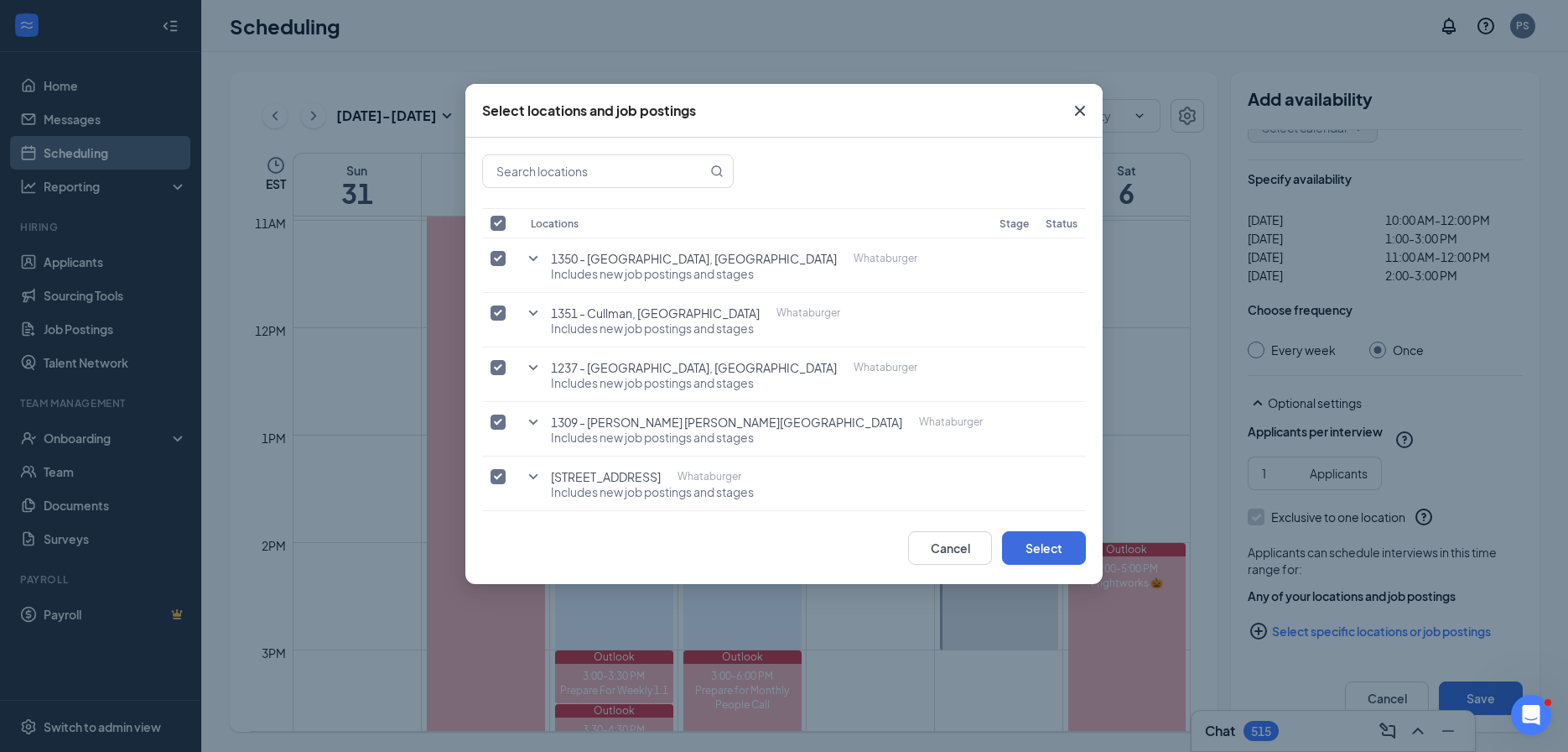
checkbox input "false"
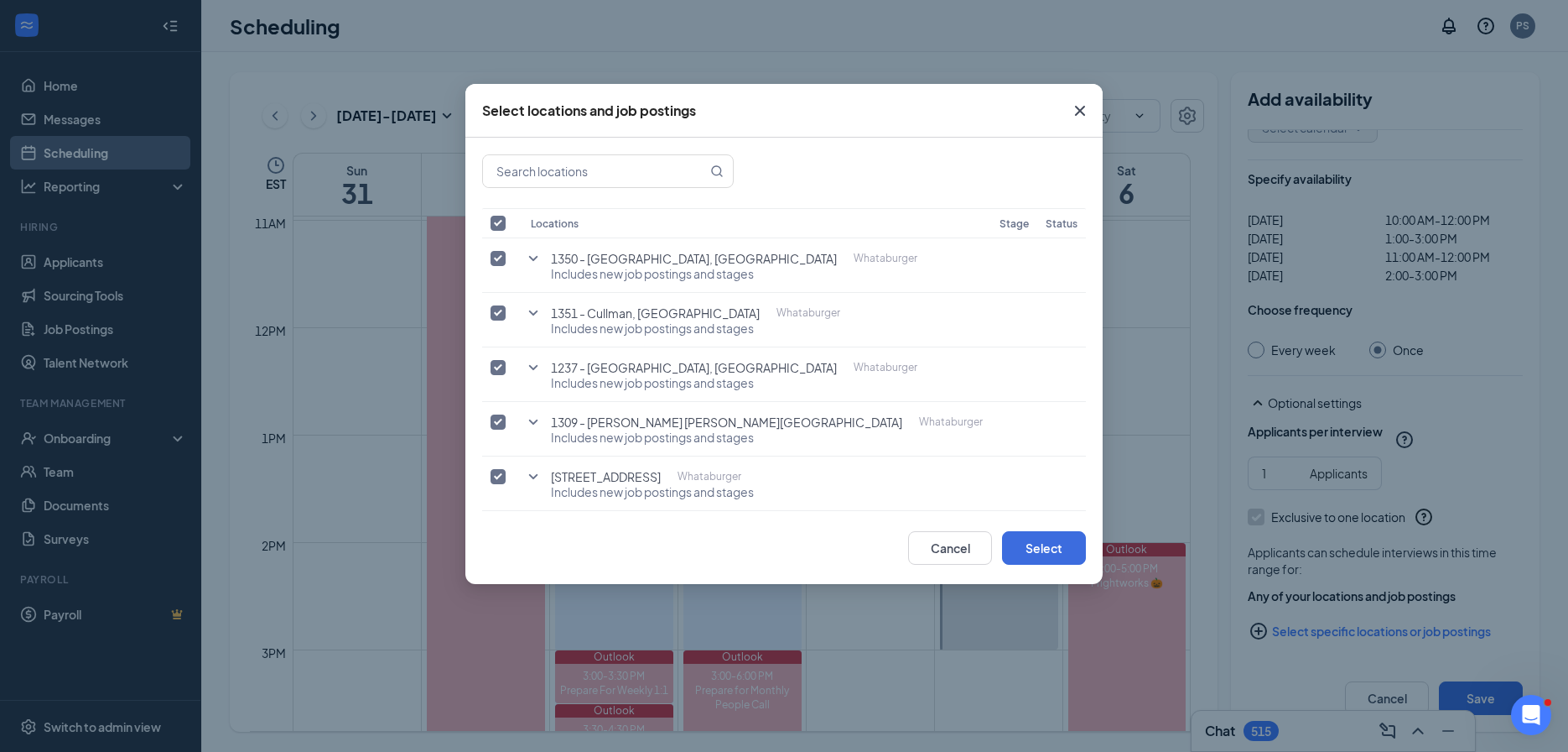
checkbox input "false"
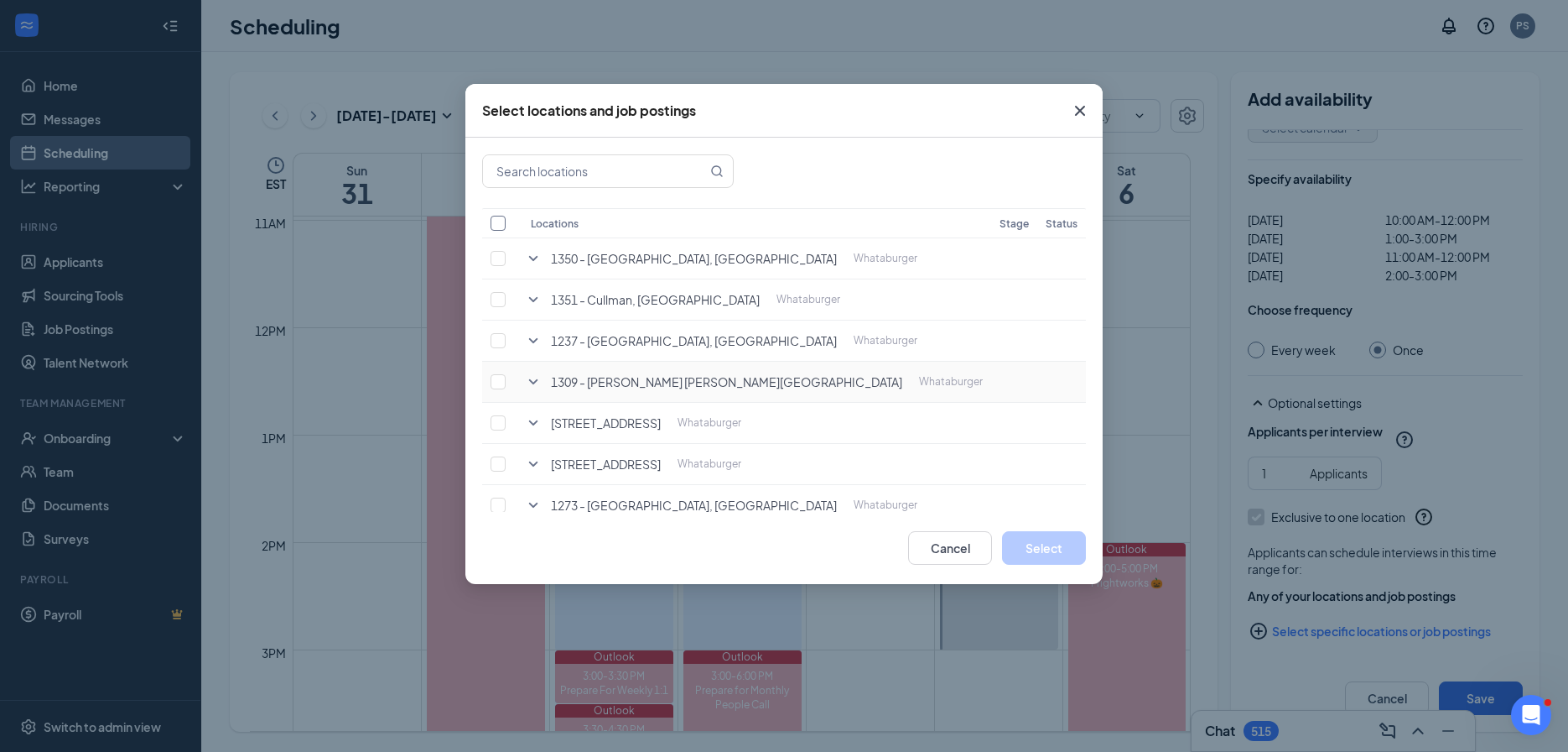
scroll to position [524, 0]
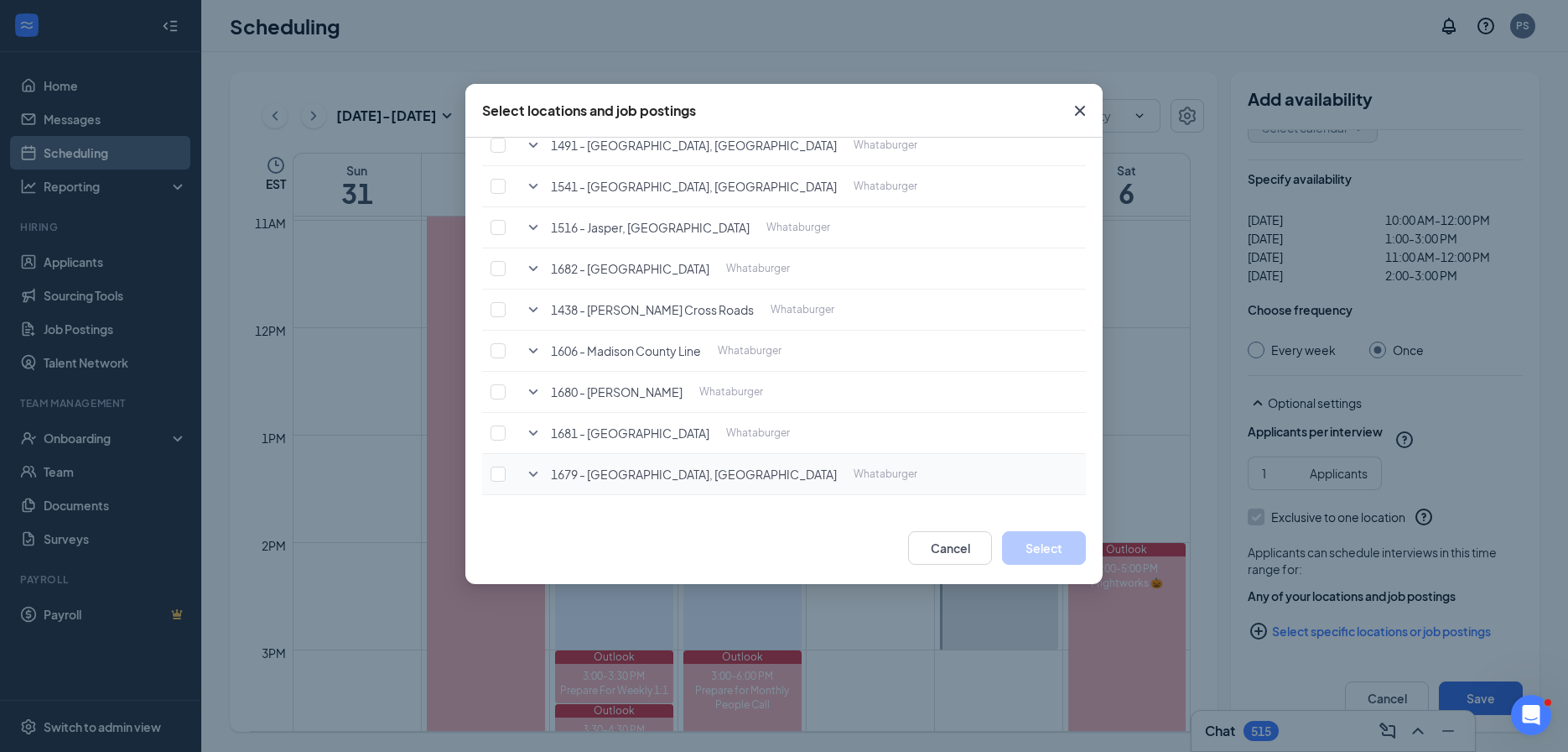
click at [534, 472] on icon "SmallChevronDown" at bounding box center [533, 474] width 20 height 20
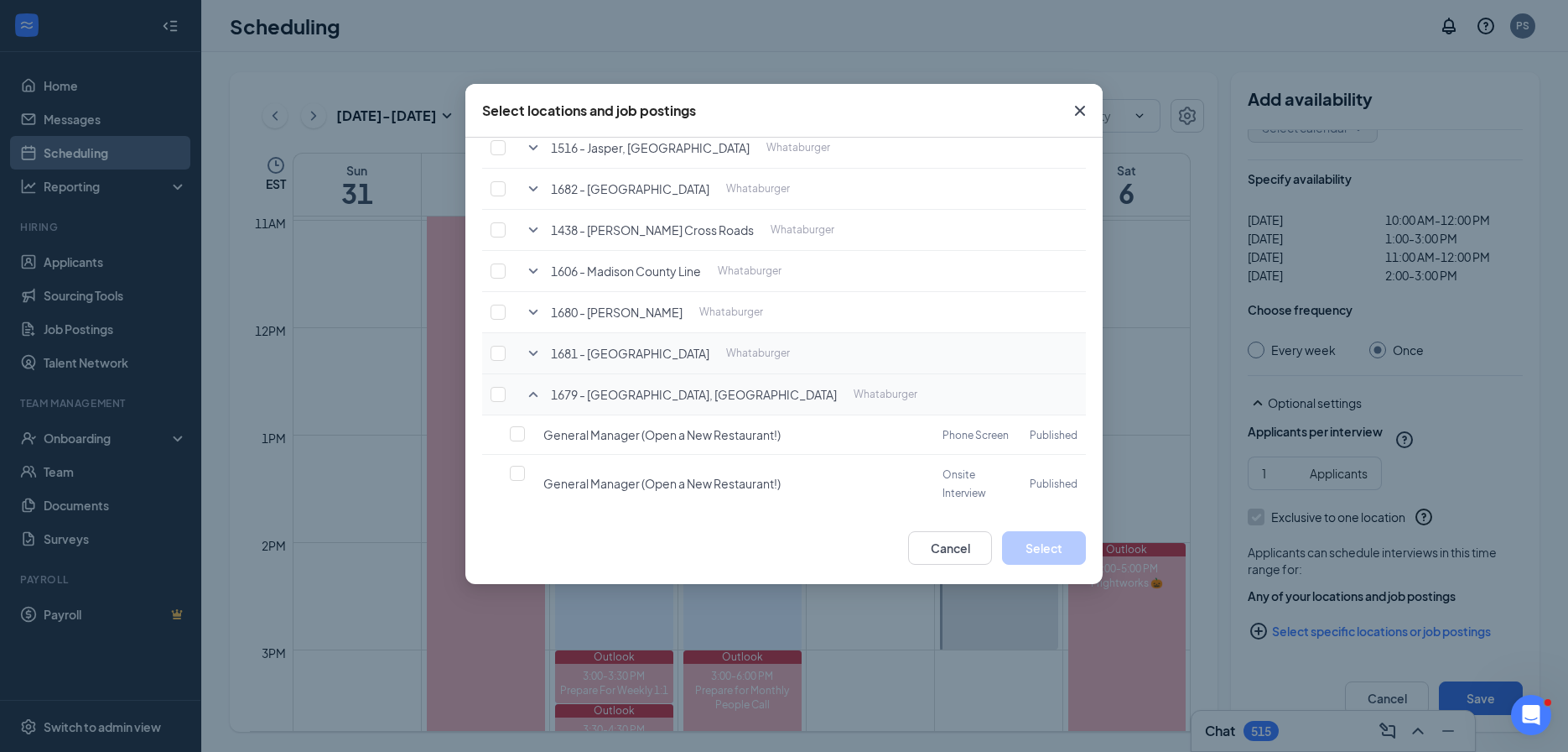
scroll to position [638, 0]
click at [519, 425] on input "checkbox" at bounding box center [517, 432] width 15 height 15
checkbox input "false"
checkbox input "true"
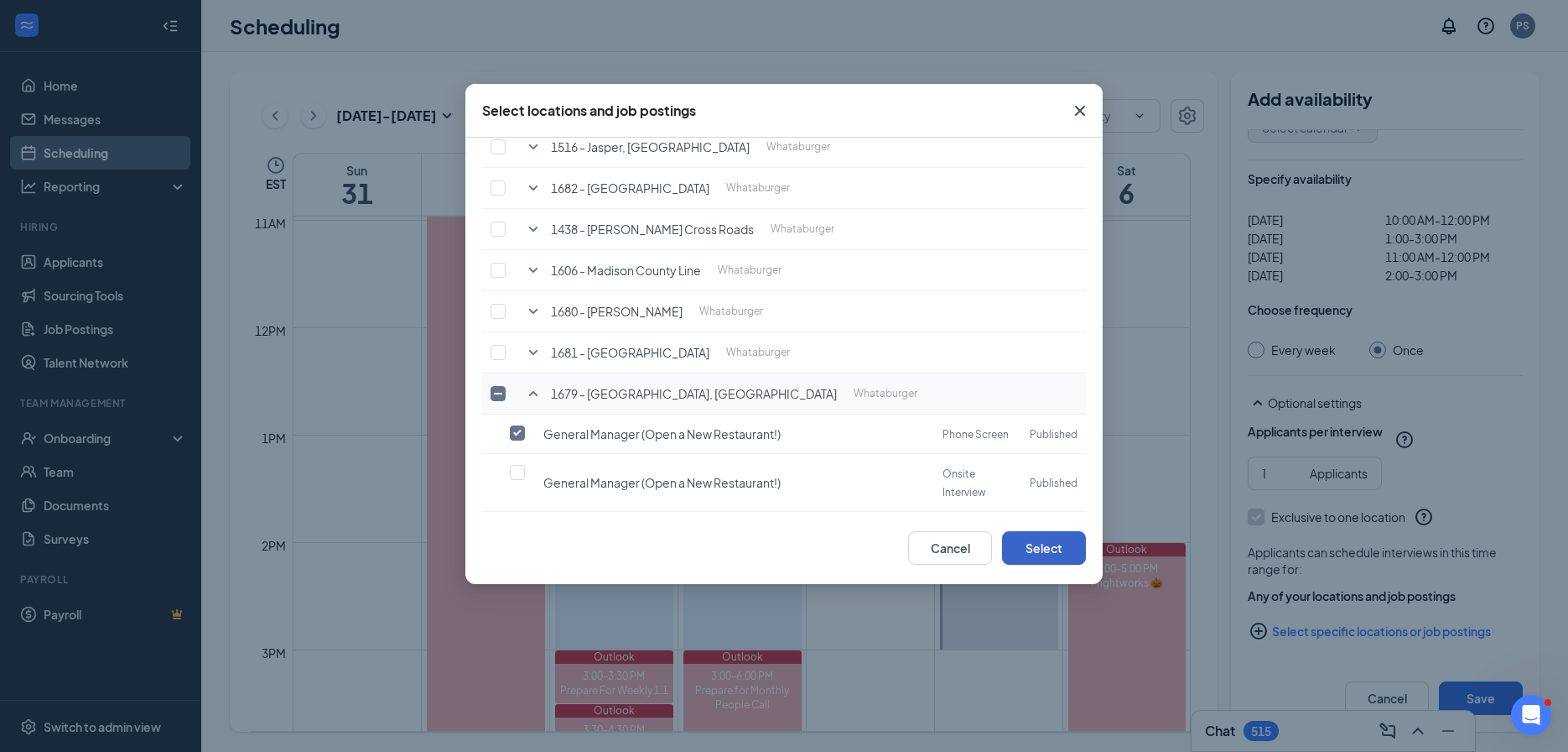
click at [1035, 537] on button "Select" at bounding box center [1043, 548] width 84 height 34
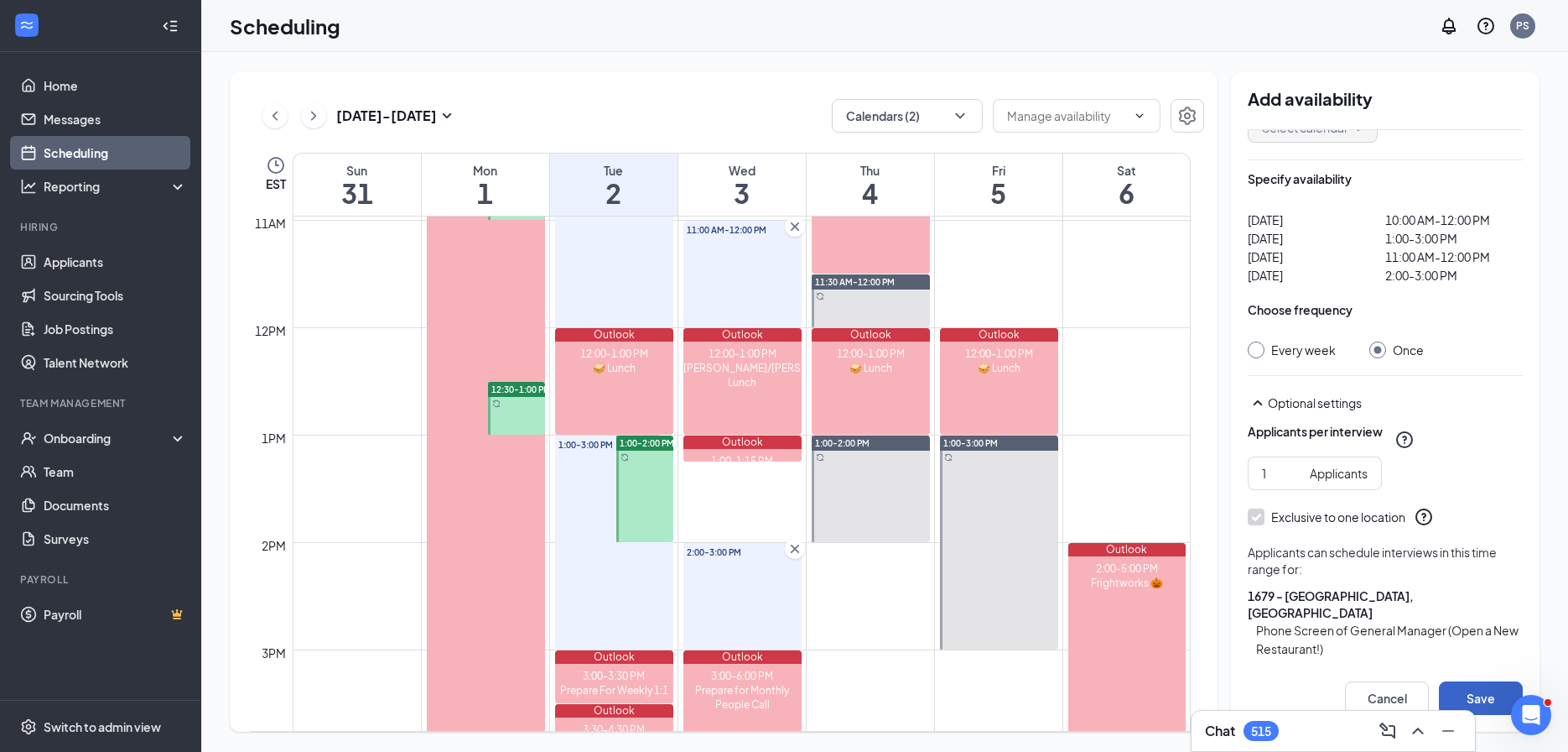
click at [1496, 699] on button "Save" at bounding box center [1481, 698] width 84 height 34
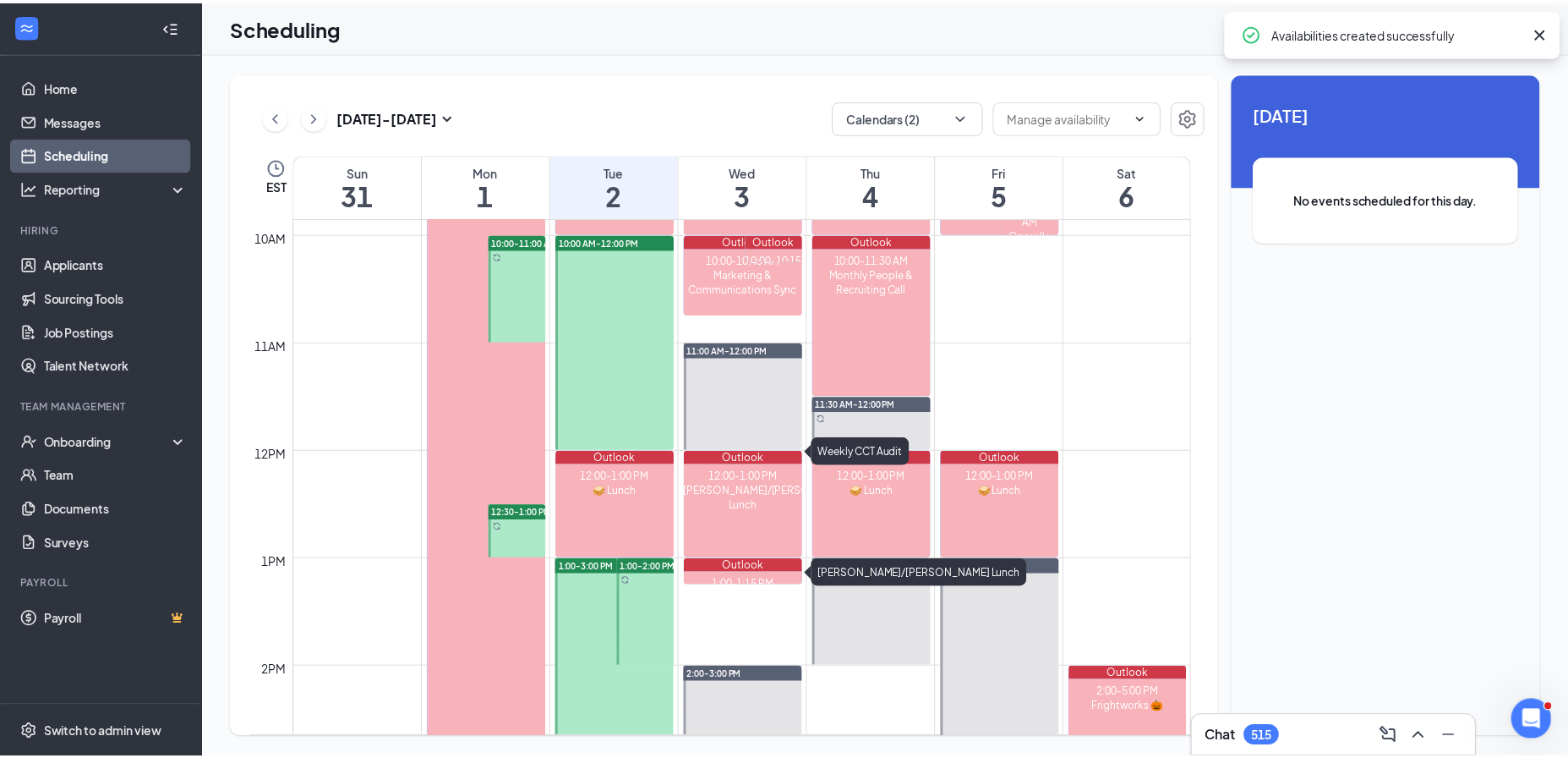
scroll to position [991, 0]
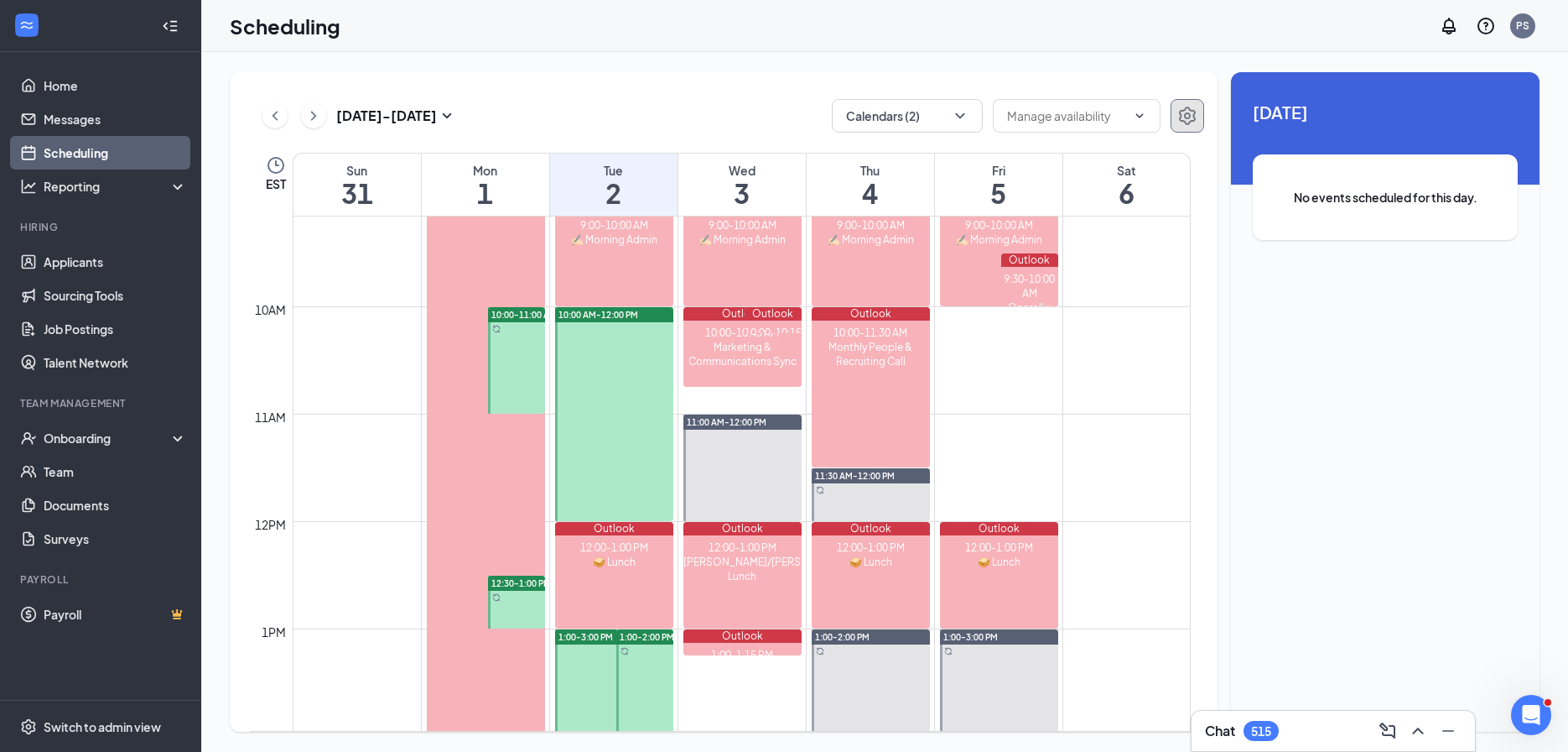
click at [1193, 103] on button "button" at bounding box center [1187, 116] width 34 height 34
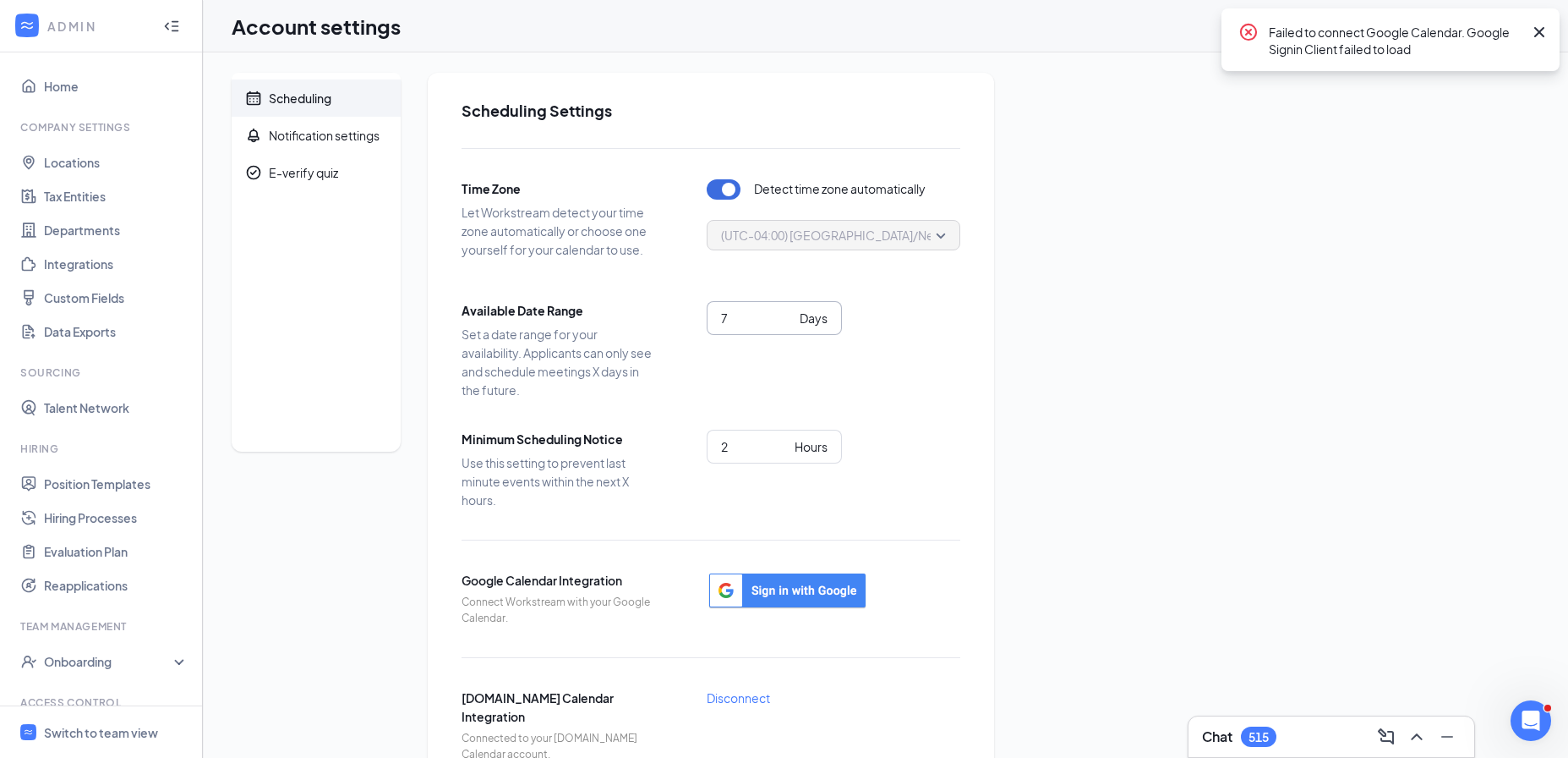
click at [741, 317] on input "7" at bounding box center [757, 317] width 72 height 19
type input "10"
click at [857, 339] on div "10 Days" at bounding box center [833, 339] width 254 height 77
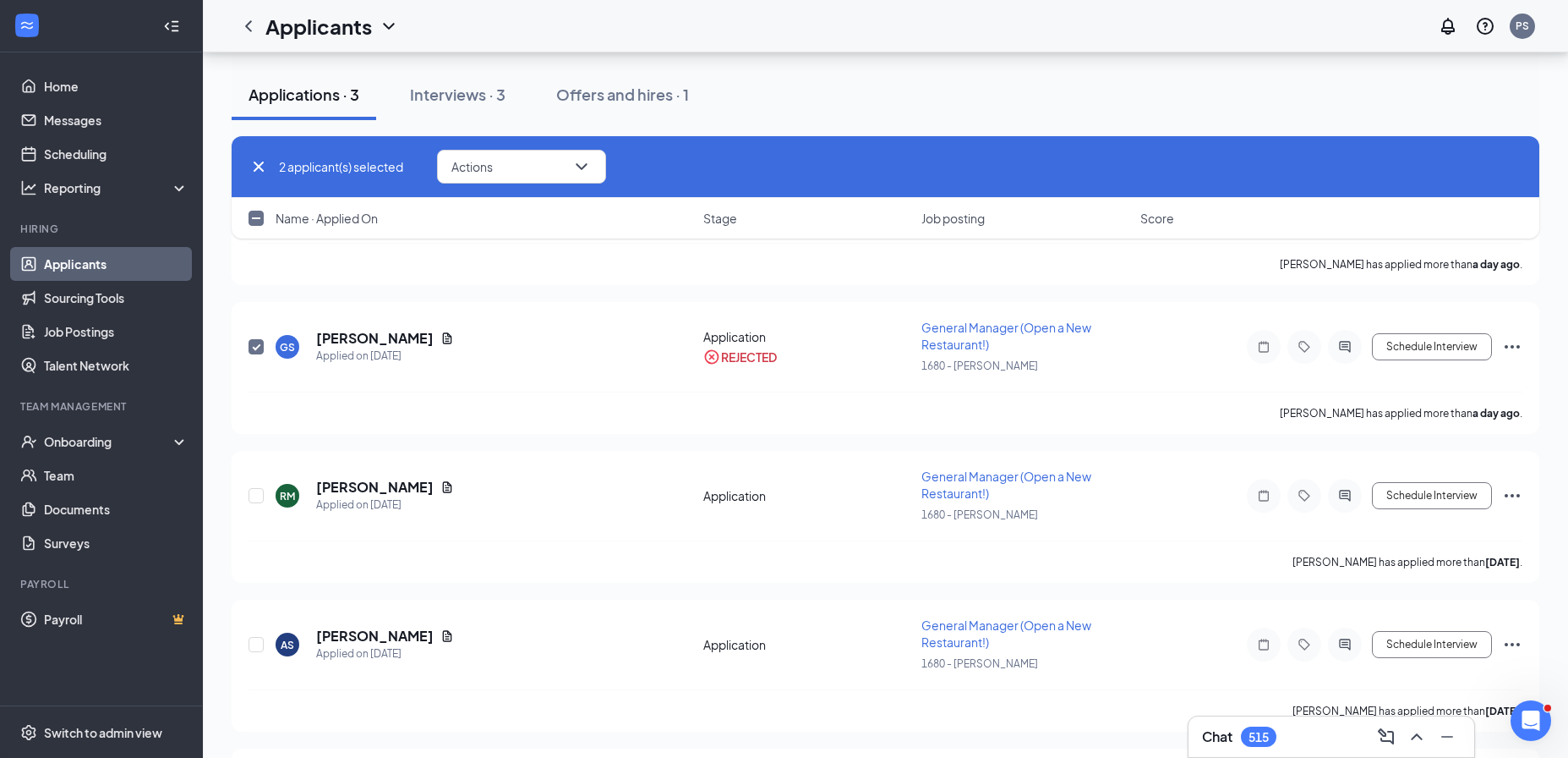
click at [114, 268] on link "Applicants" at bounding box center [116, 264] width 144 height 34
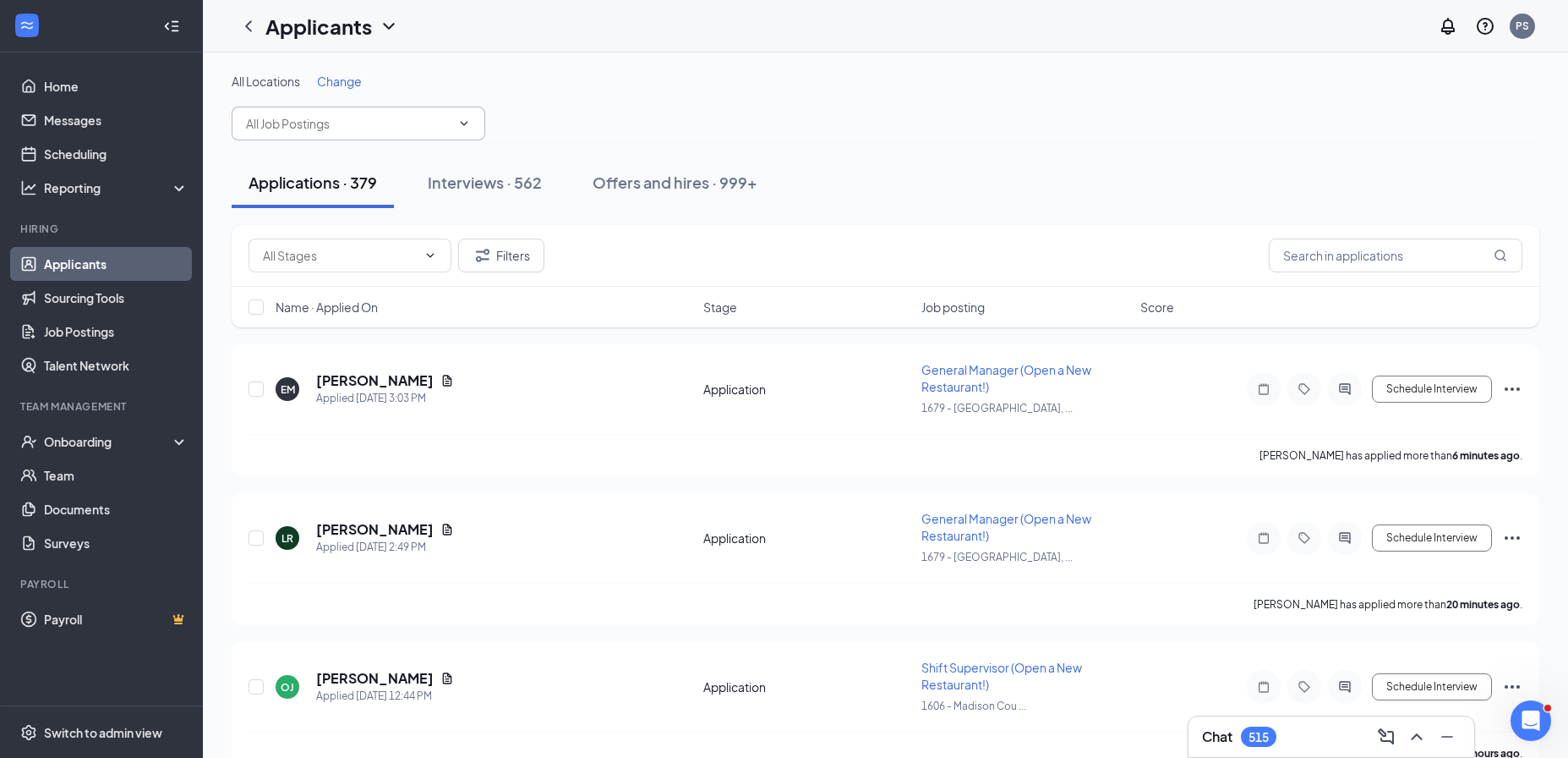
click at [373, 126] on input "text" at bounding box center [348, 123] width 205 height 19
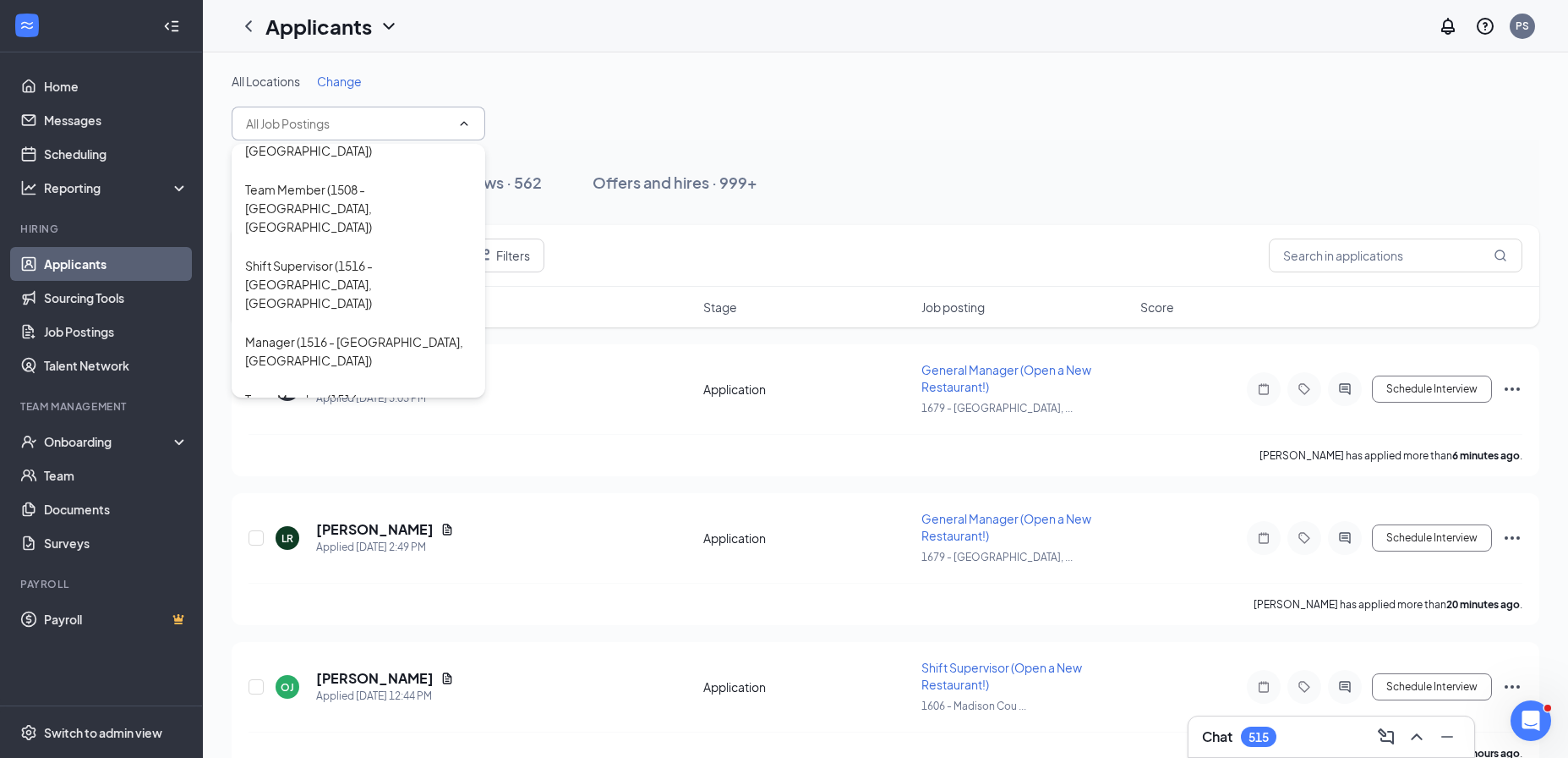
scroll to position [2549, 0]
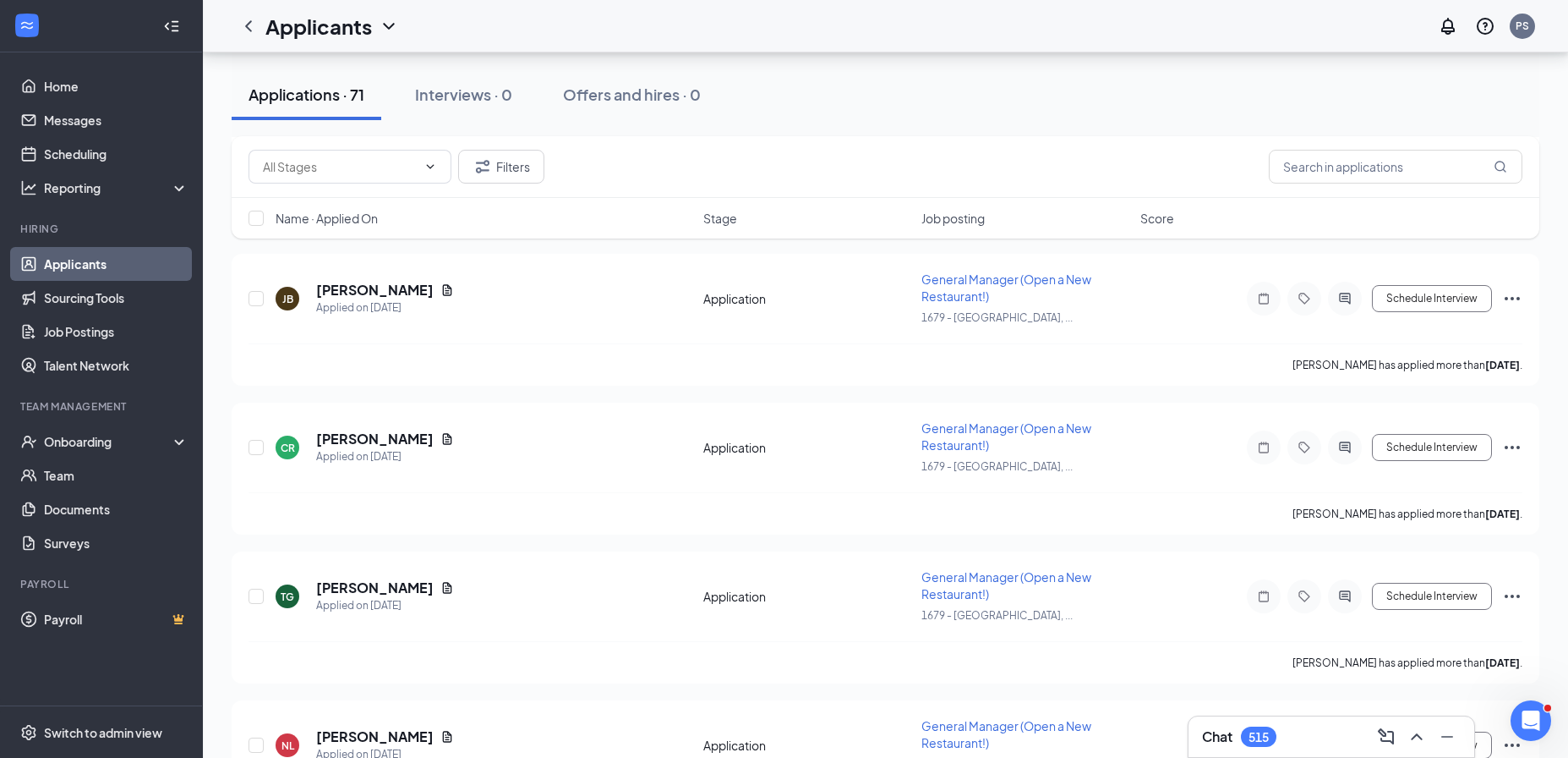
scroll to position [10111, 0]
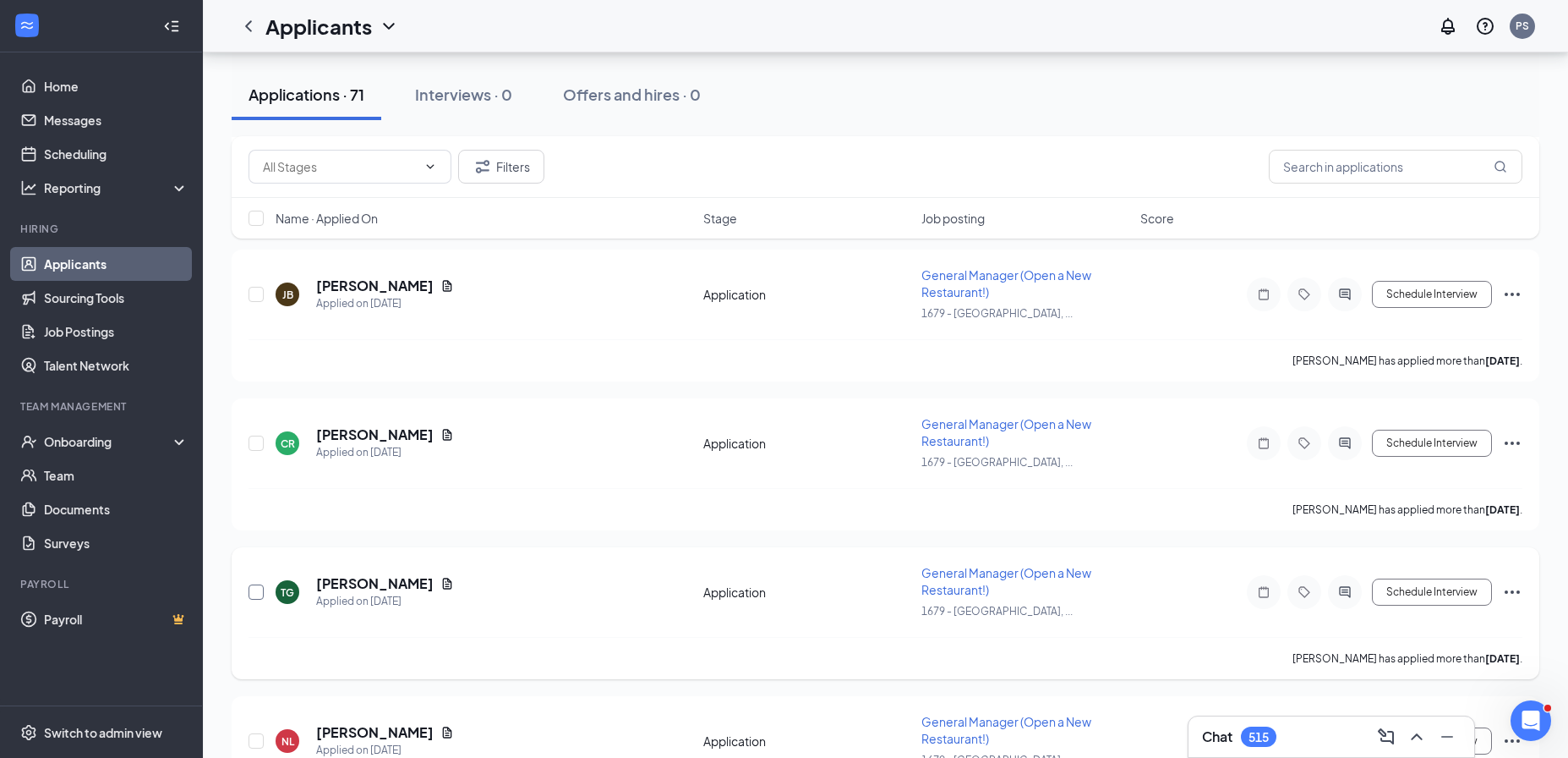
click at [255, 584] on input "checkbox" at bounding box center [256, 591] width 15 height 15
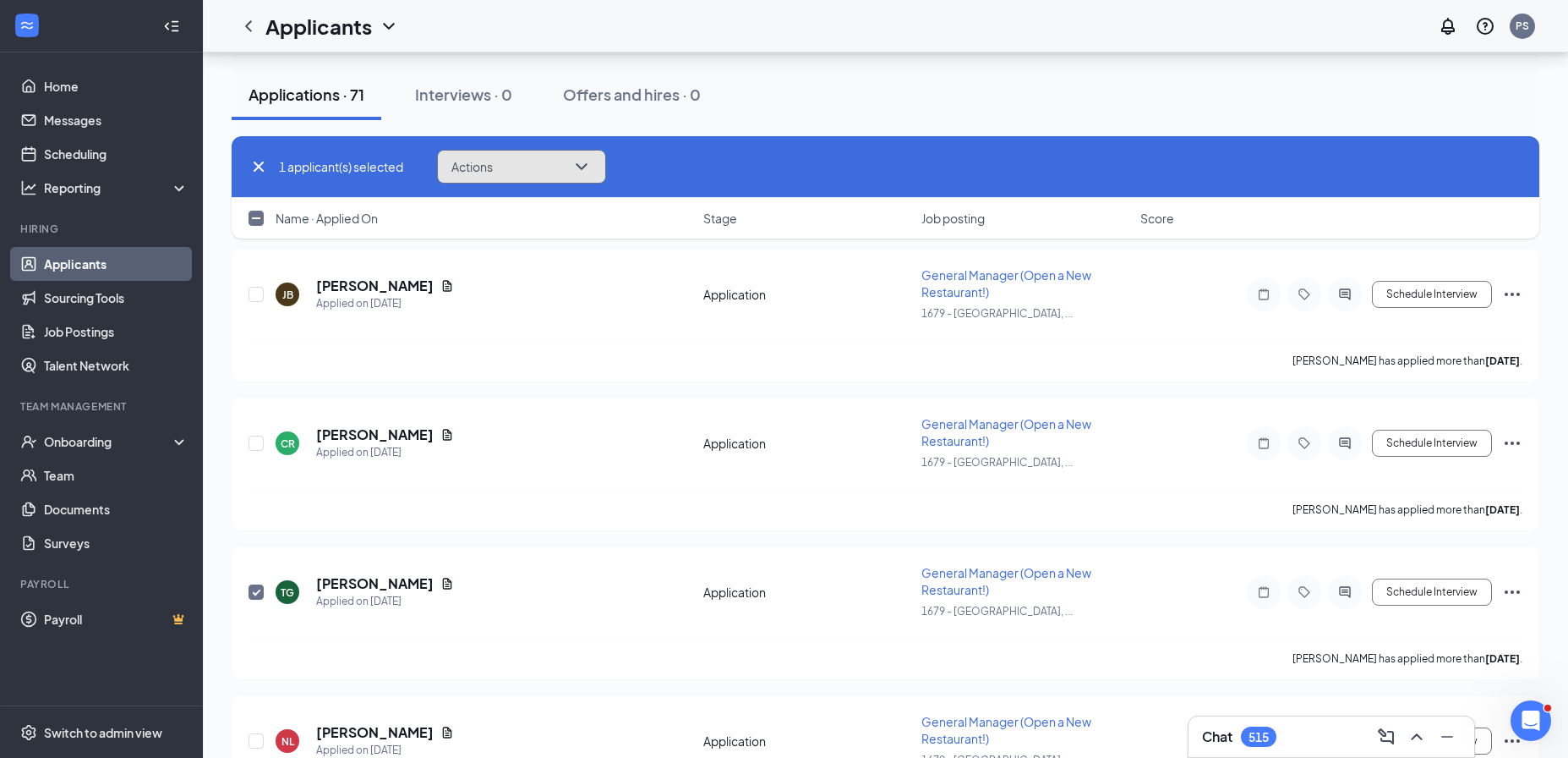
click at [459, 178] on button "Actions" at bounding box center [522, 167] width 169 height 34
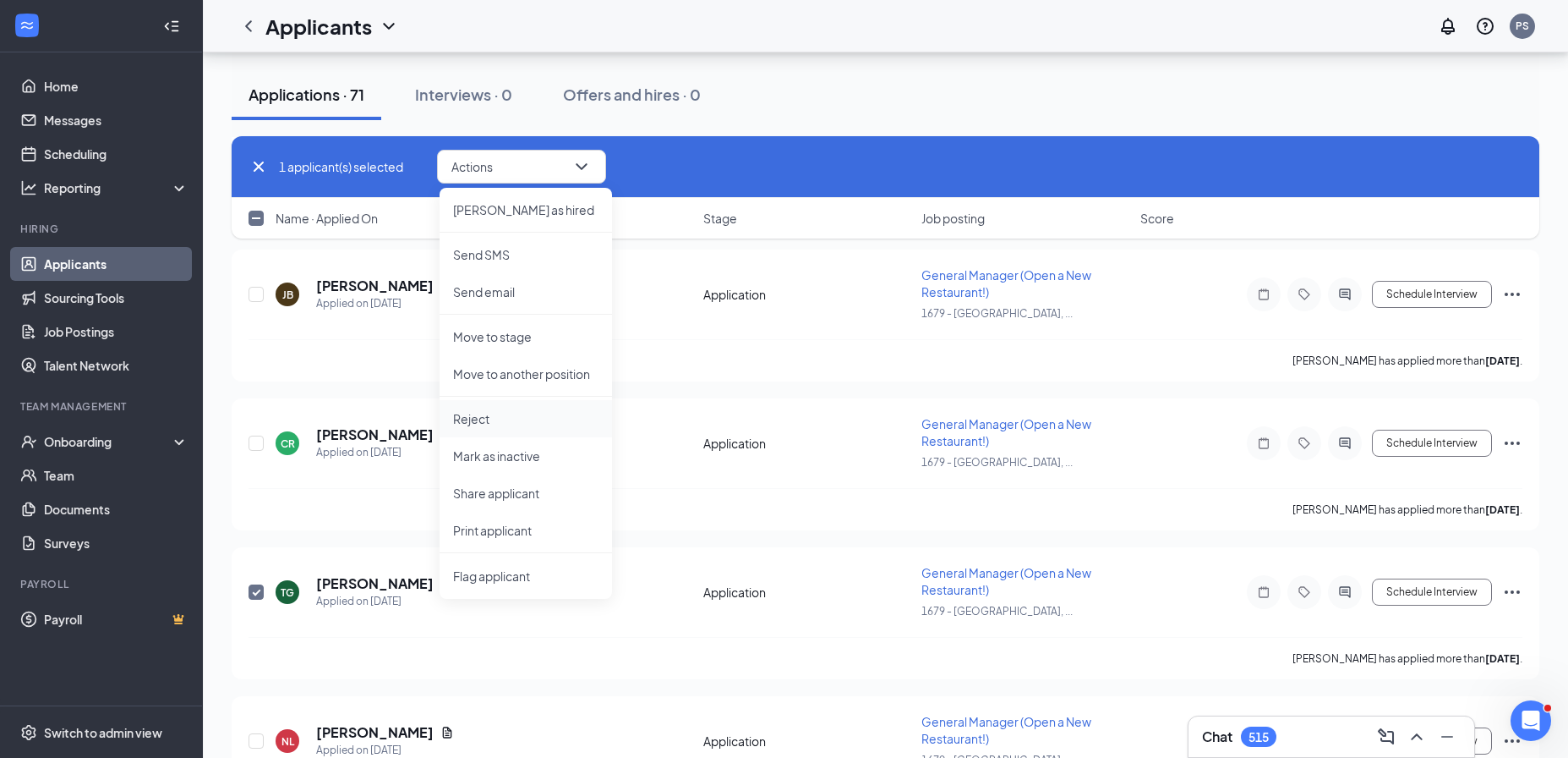
click at [512, 420] on p "Reject" at bounding box center [525, 418] width 145 height 17
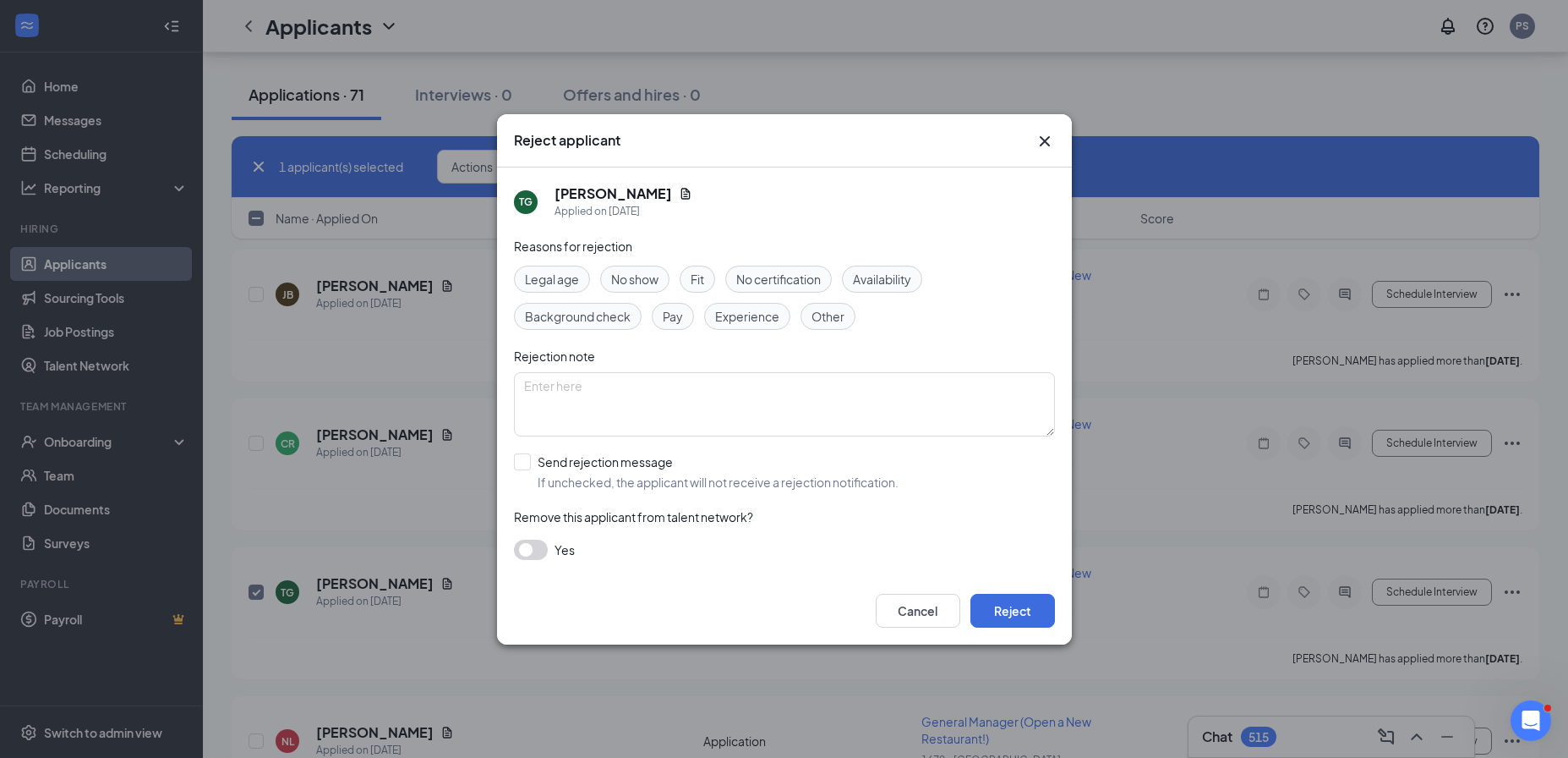
click at [743, 325] on div "Experience" at bounding box center [747, 316] width 86 height 27
click at [1025, 613] on button "Reject" at bounding box center [1012, 610] width 85 height 34
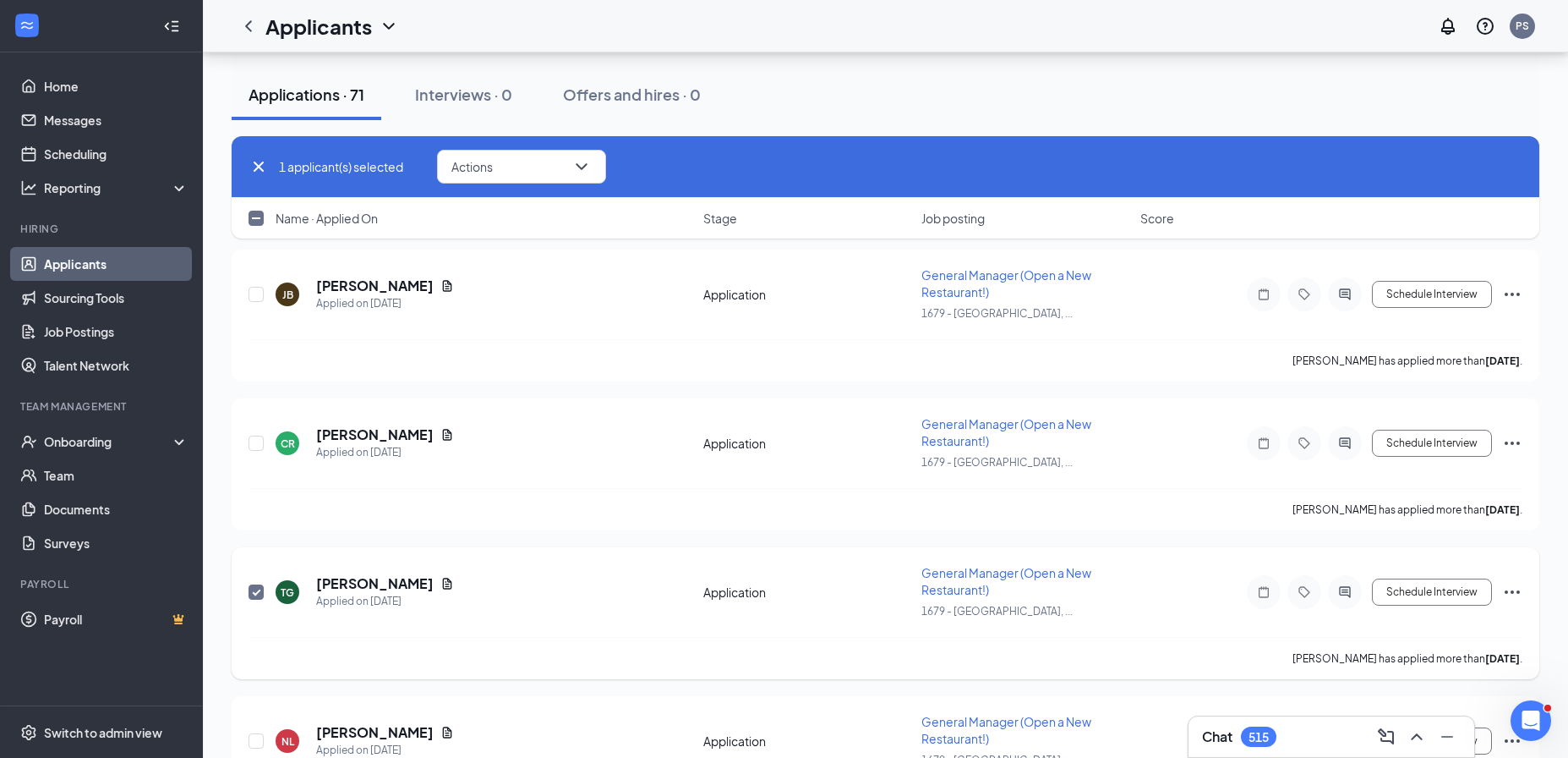
checkbox input "false"
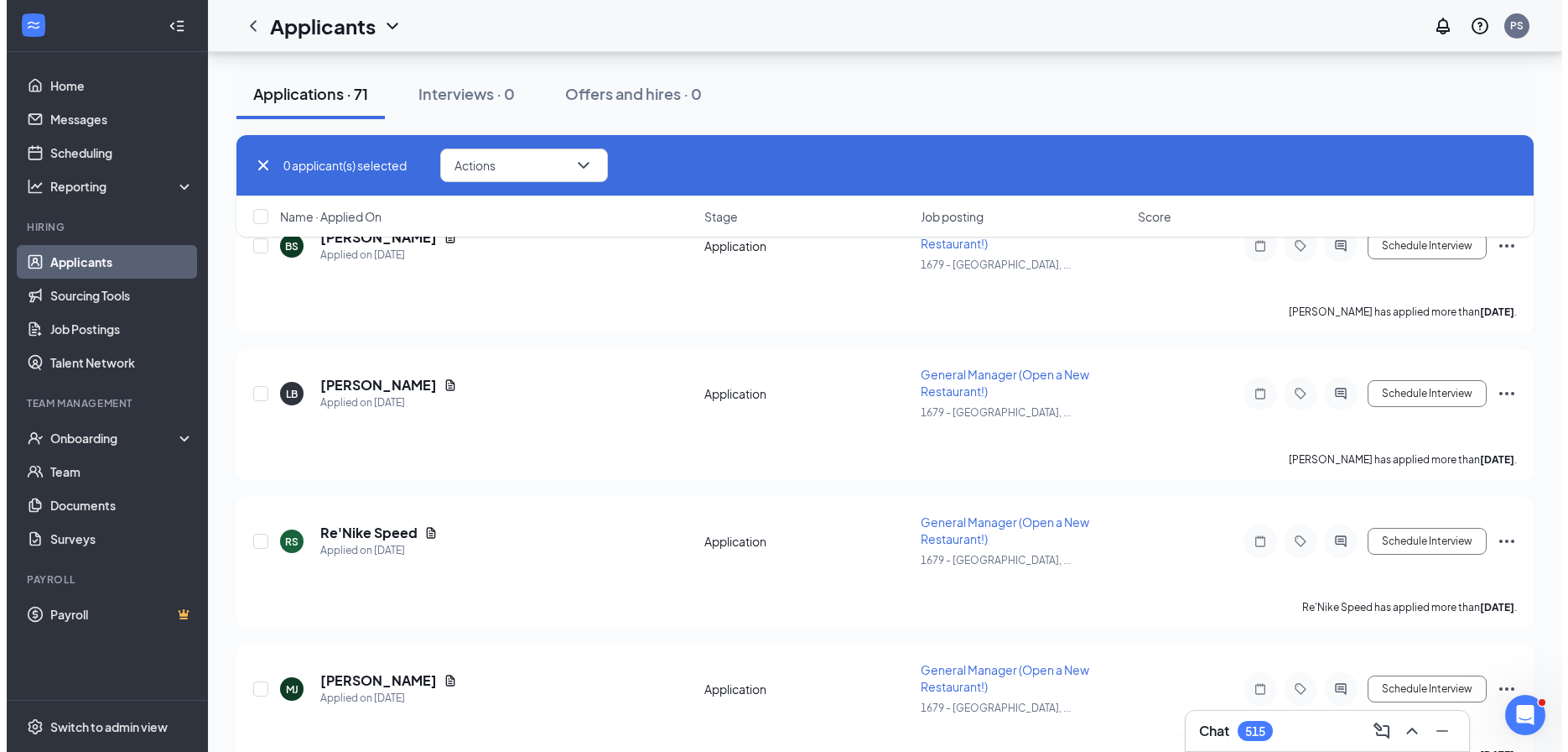
scroll to position [20132, 0]
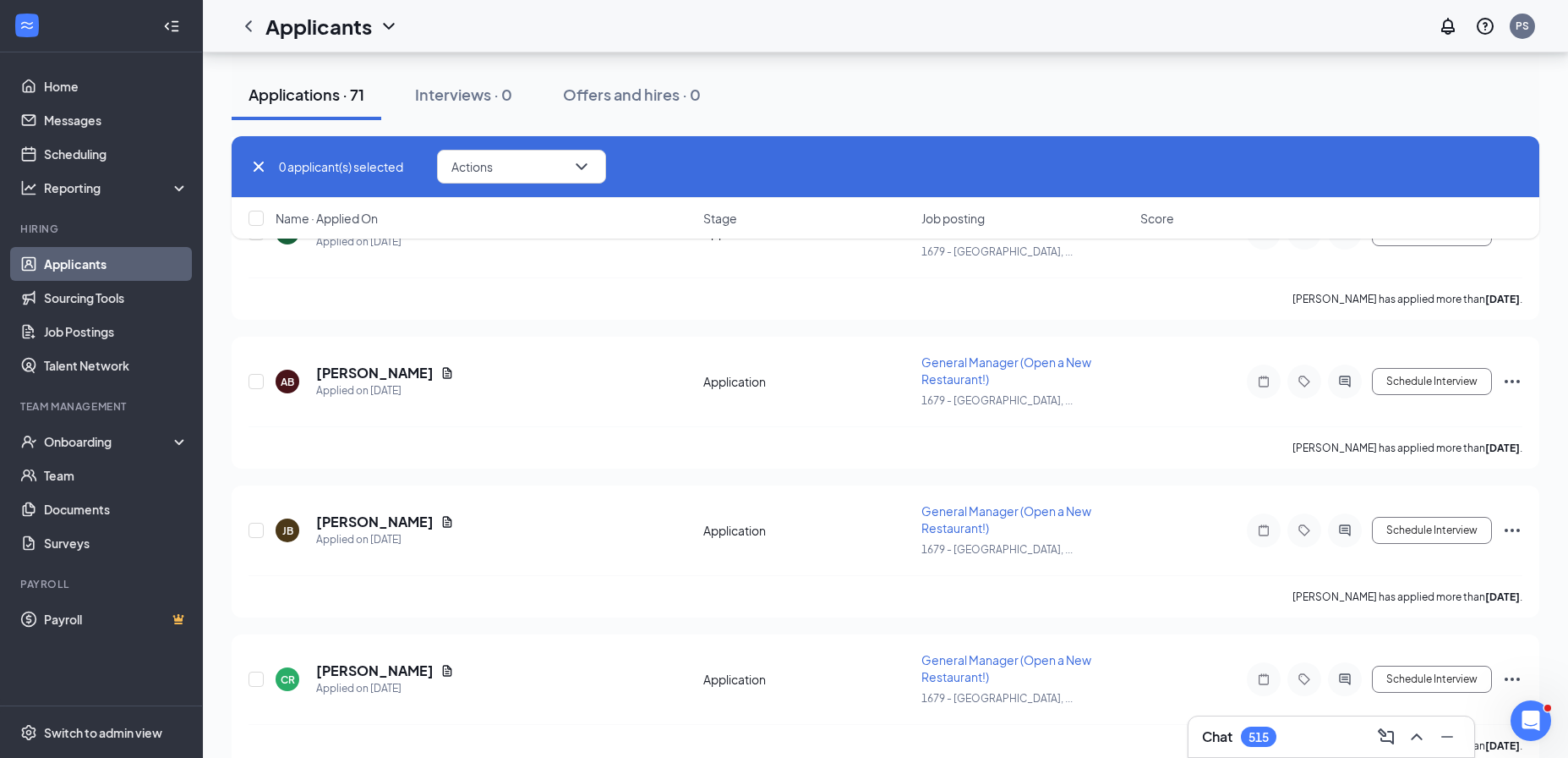
click at [260, 171] on icon "Cross" at bounding box center [258, 167] width 20 height 20
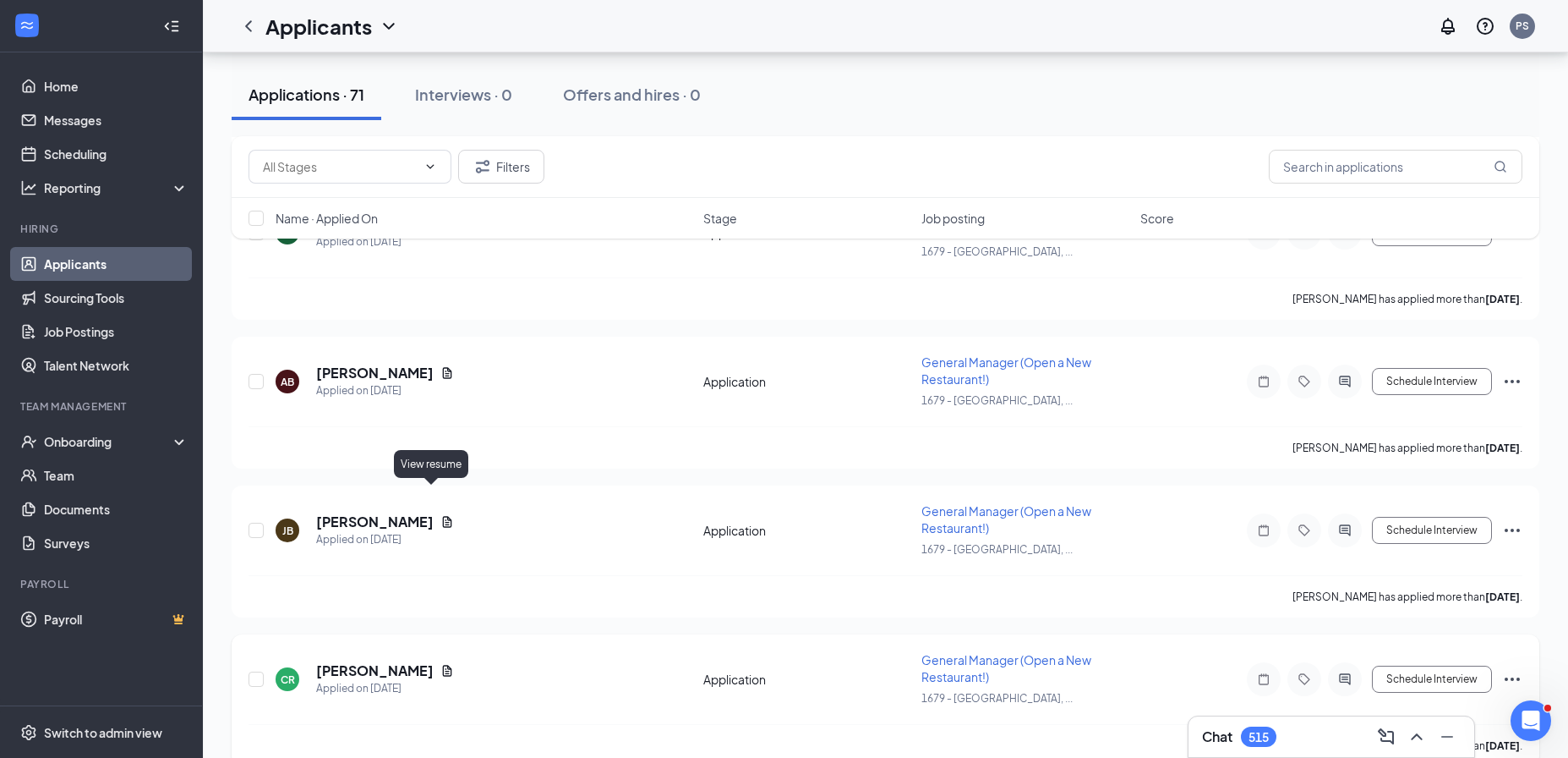
click at [441, 664] on icon "Document" at bounding box center [447, 670] width 13 height 13
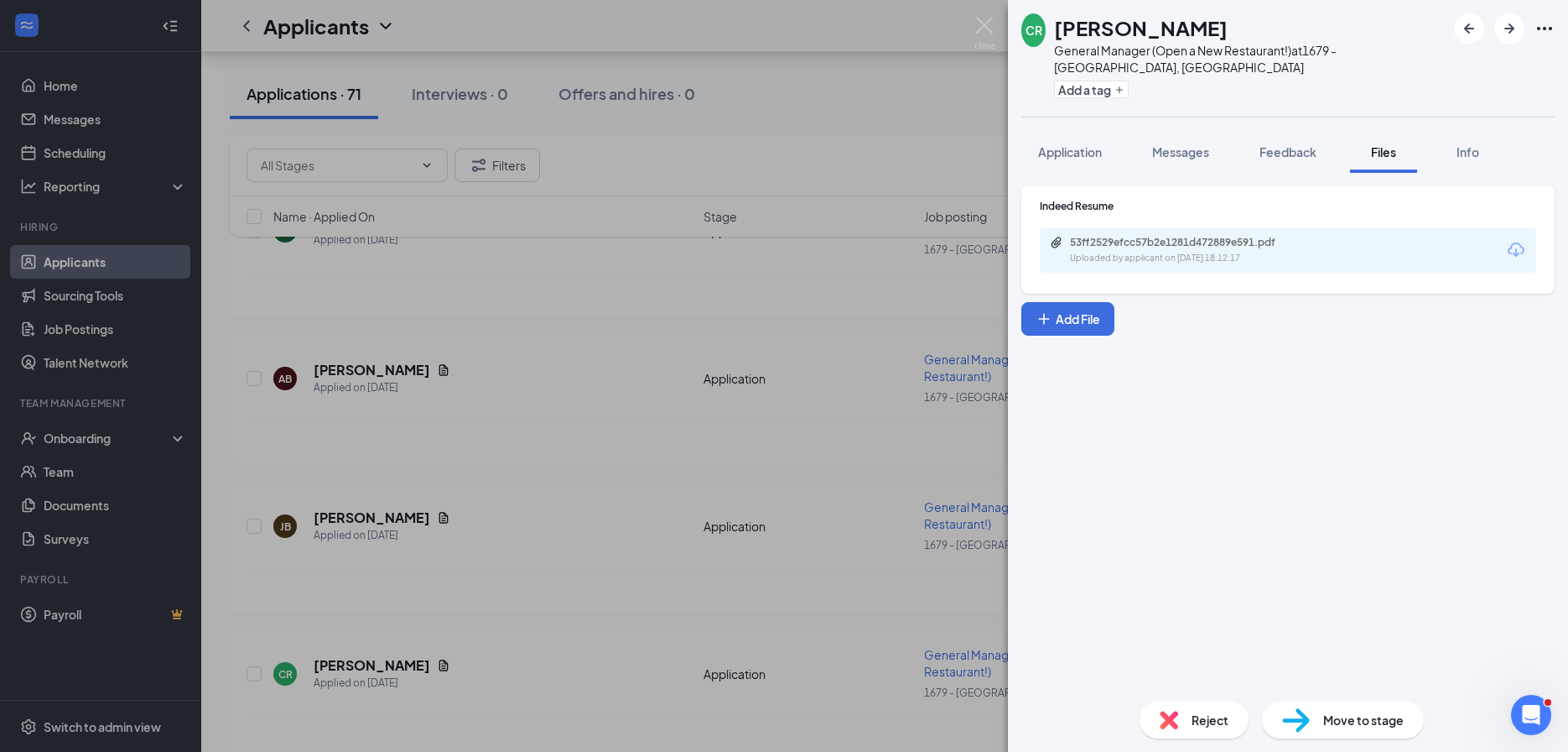
click at [1124, 252] on div "Uploaded by applicant on [DATE] 18:12:17" at bounding box center [1195, 258] width 252 height 13
click at [297, 500] on div "CR [PERSON_NAME] General Manager (Open a New Restaurant!) at 1679 - [GEOGRAPHIC…" at bounding box center [784, 376] width 1568 height 752
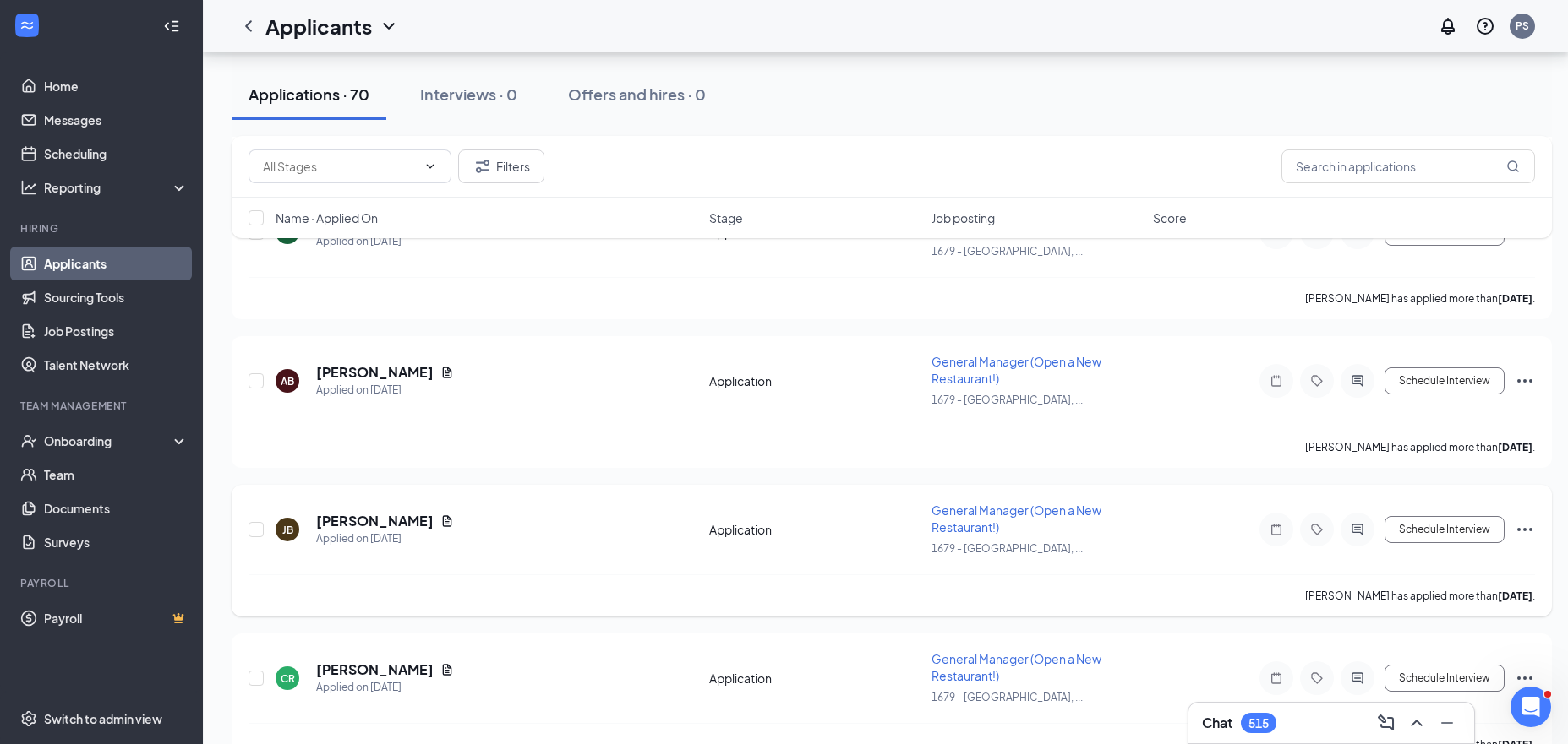
click at [418, 512] on div "JB James Burns Applied on Aug 22" at bounding box center [487, 530] width 424 height 36
click at [441, 514] on icon "Document" at bounding box center [447, 521] width 13 height 13
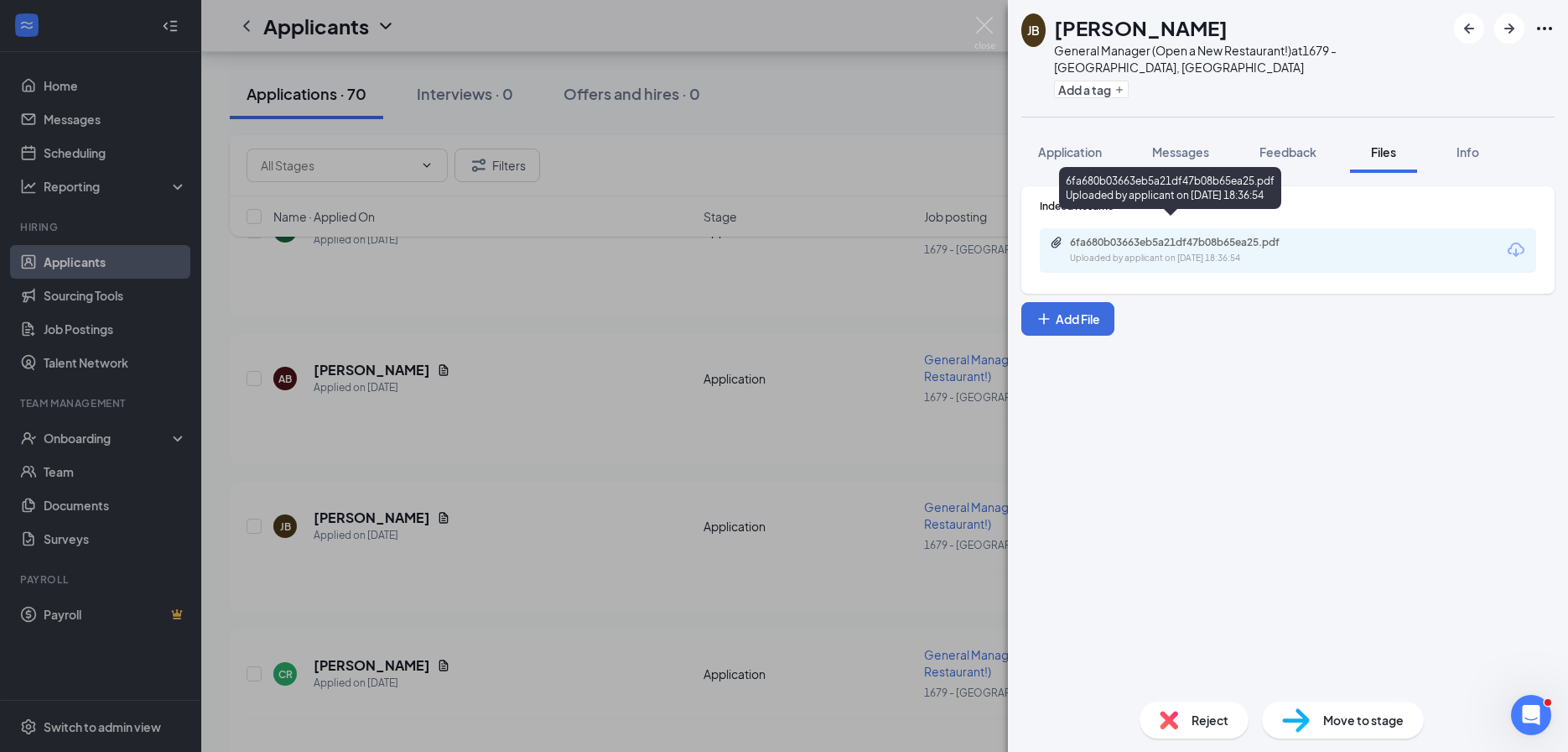
click at [1154, 252] on div "Uploaded by applicant on Aug 22, 2025 at 18:36:54" at bounding box center [1195, 258] width 252 height 13
click at [483, 438] on div "JB James Burns General Manager (Open a New Restaurant!) at 1679 - East Ridge, T…" at bounding box center [784, 376] width 1568 height 752
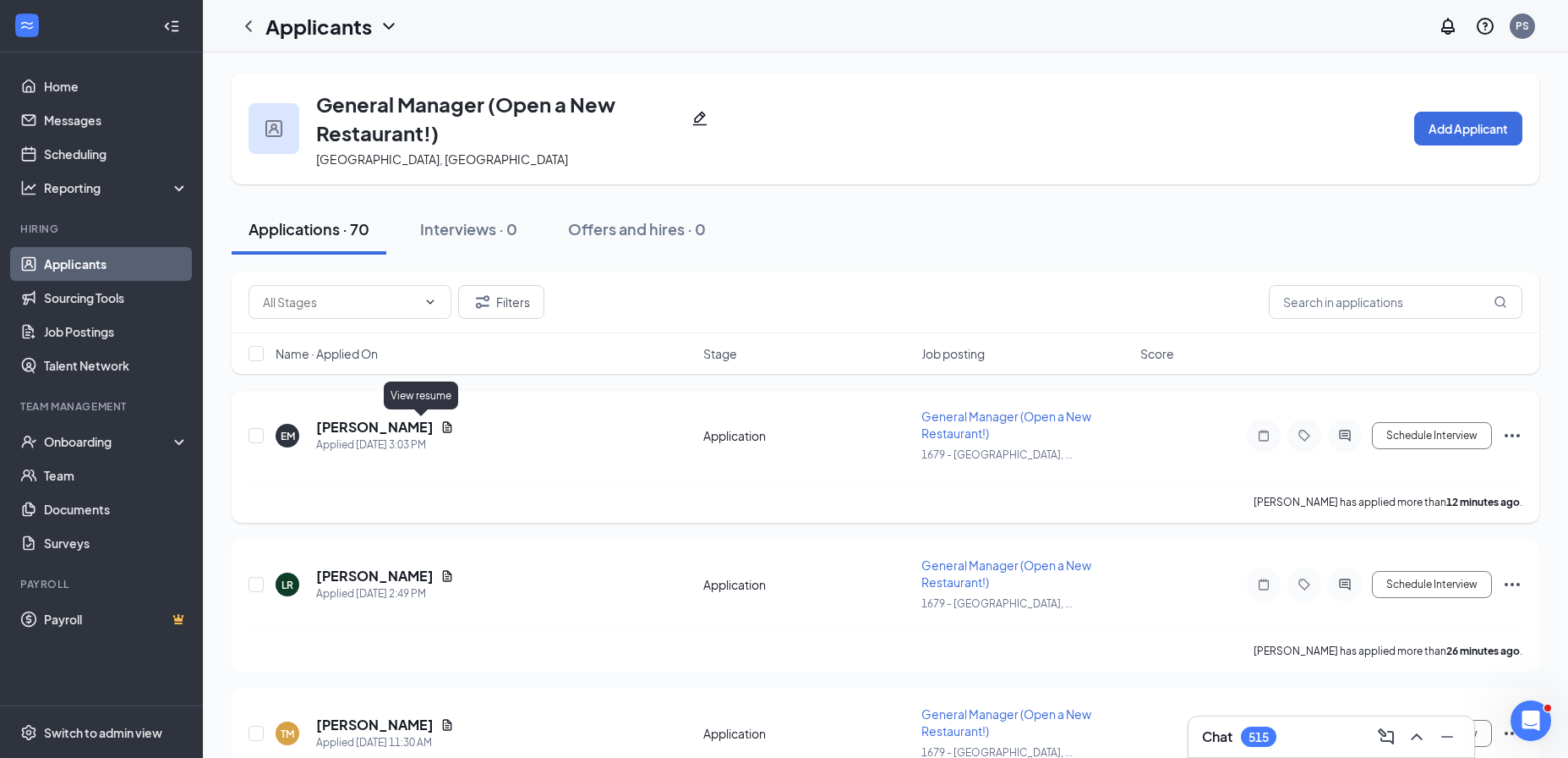
click at [443, 423] on icon "Document" at bounding box center [447, 427] width 9 height 11
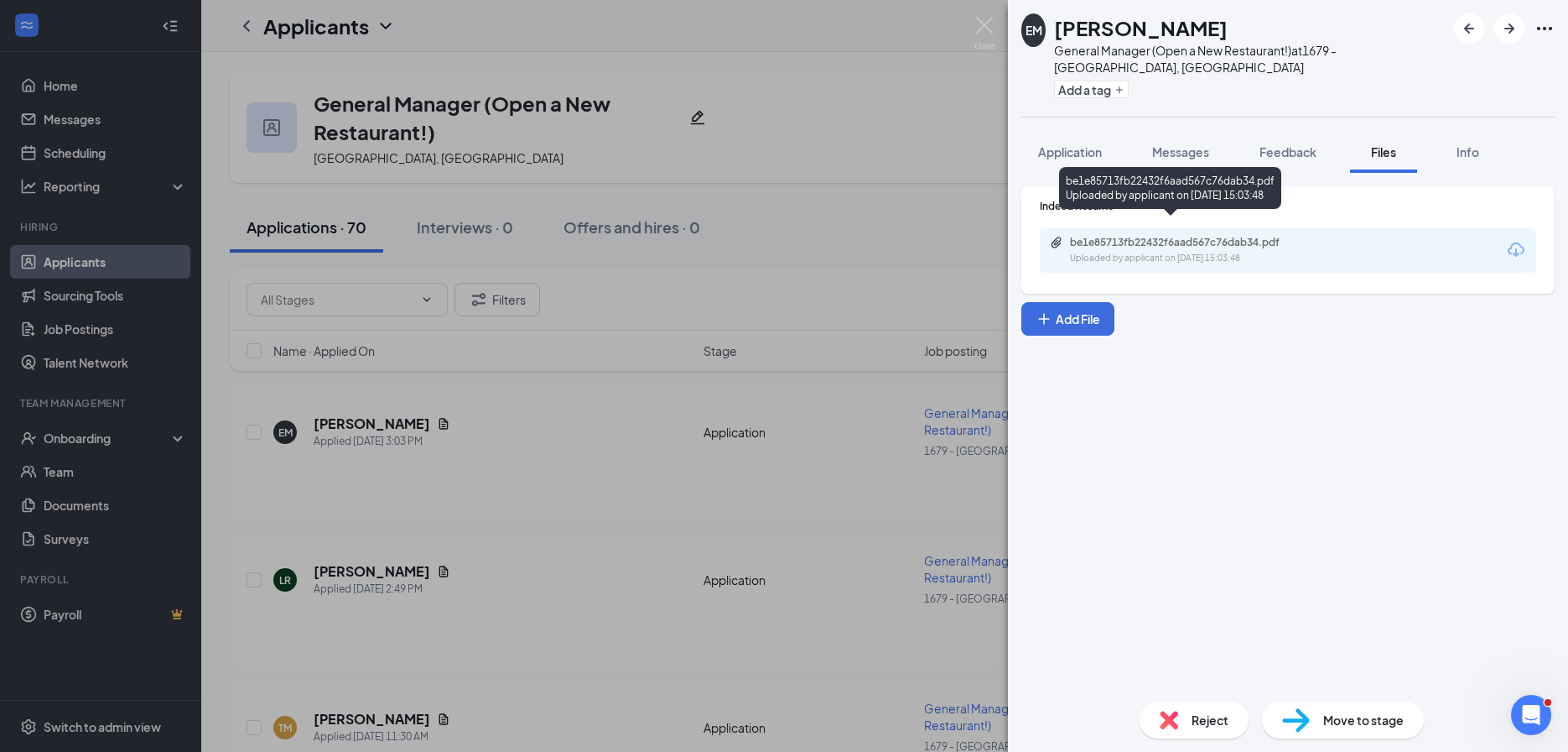
click at [1163, 252] on div "Uploaded by applicant on [DATE] 15:03:48" at bounding box center [1195, 258] width 252 height 13
click at [445, 514] on div "EM [PERSON_NAME] General Manager (Open a New Restaurant!) at 1679 - [GEOGRAPHIC…" at bounding box center [784, 376] width 1568 height 752
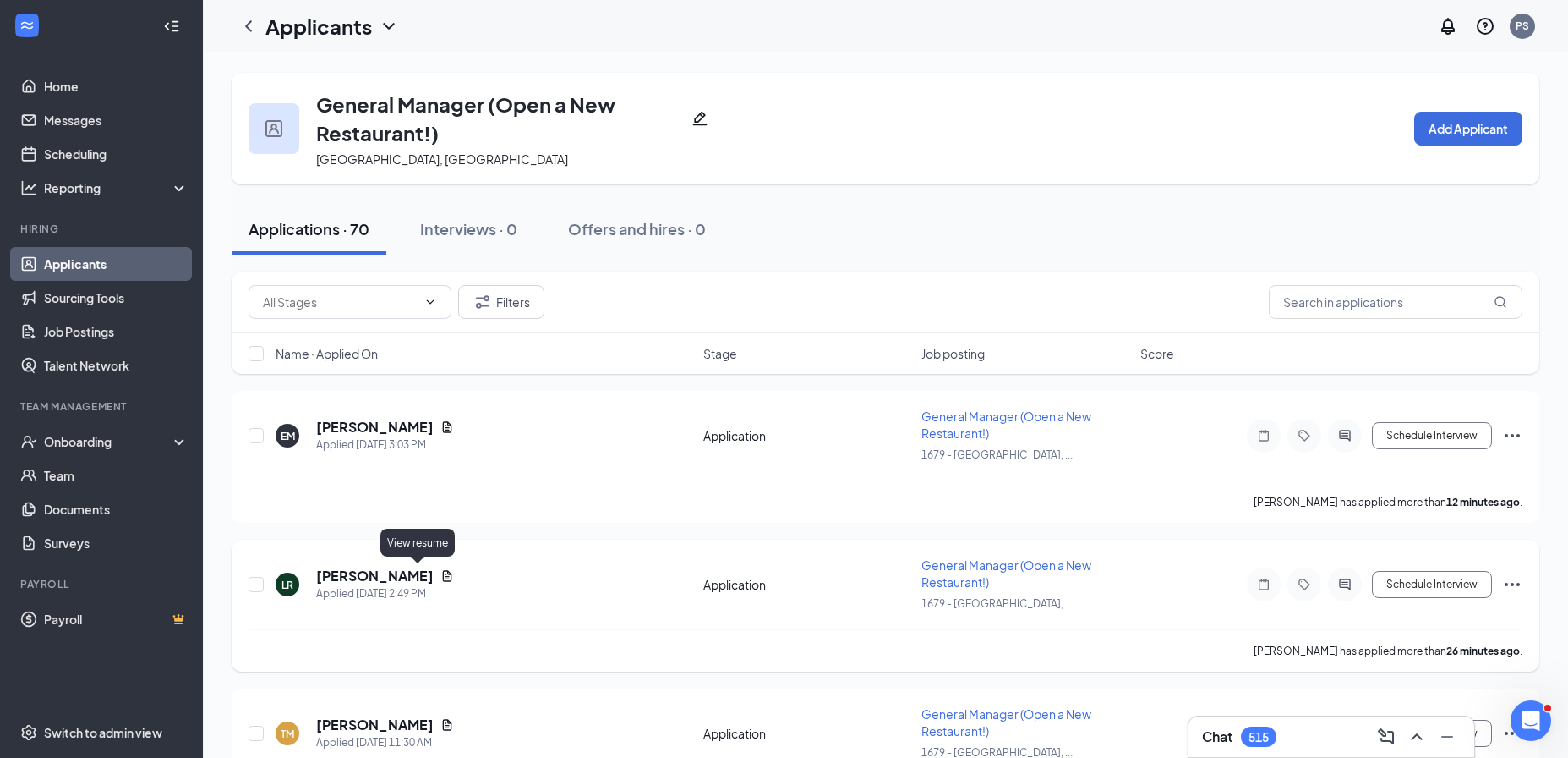
click at [441, 575] on icon "Document" at bounding box center [447, 575] width 13 height 13
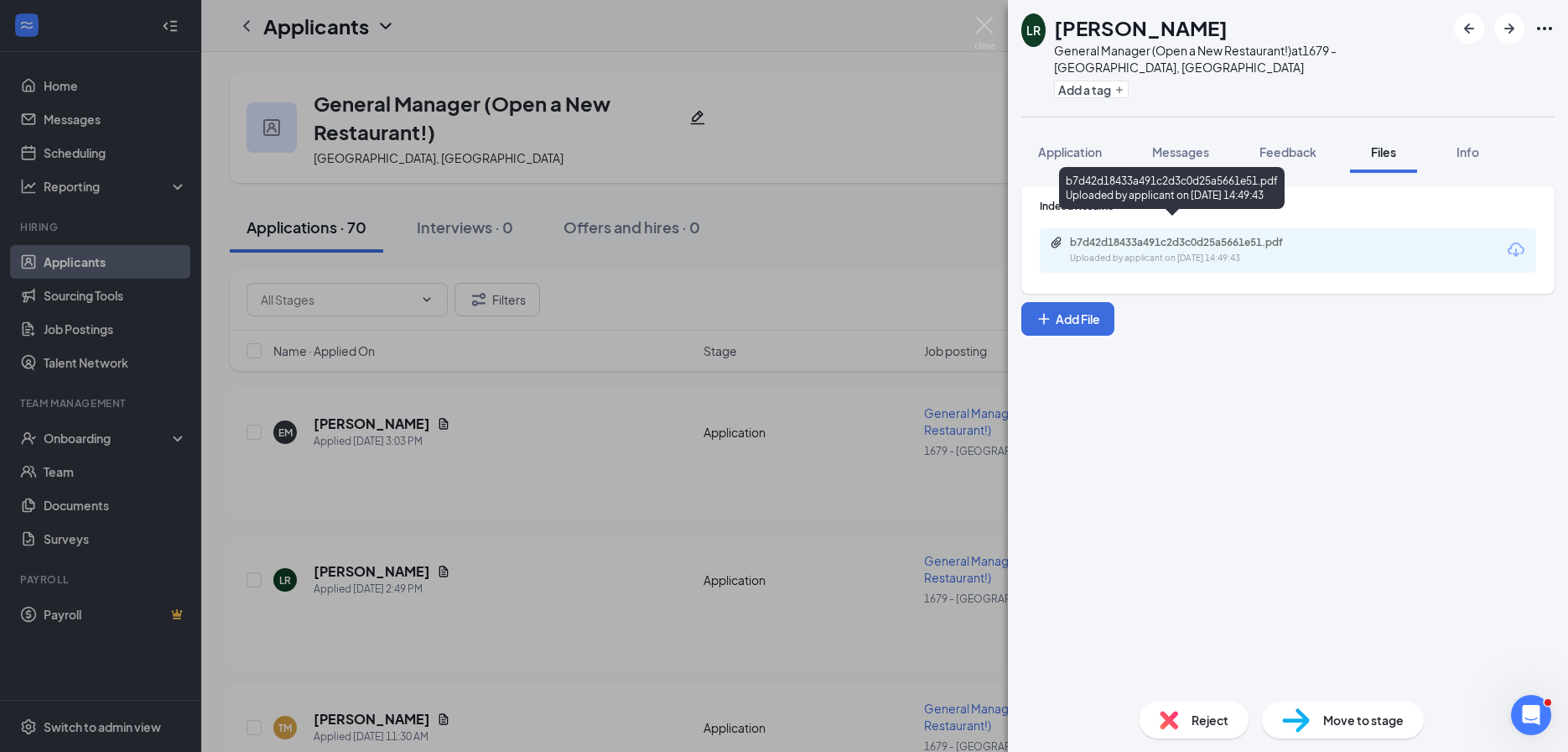
click at [1283, 252] on div "Uploaded by applicant on Aug 26, 2025 at 14:49:43" at bounding box center [1195, 258] width 252 height 13
click at [545, 491] on div "LR Lacee Russell General Manager (Open a New Restaurant!) at 1679 - East Ridge,…" at bounding box center [784, 376] width 1568 height 752
click at [504, 602] on div "LR Lacee Russell Applied Today 2:49 PM Application General Manager (Open a New …" at bounding box center [884, 589] width 1276 height 72
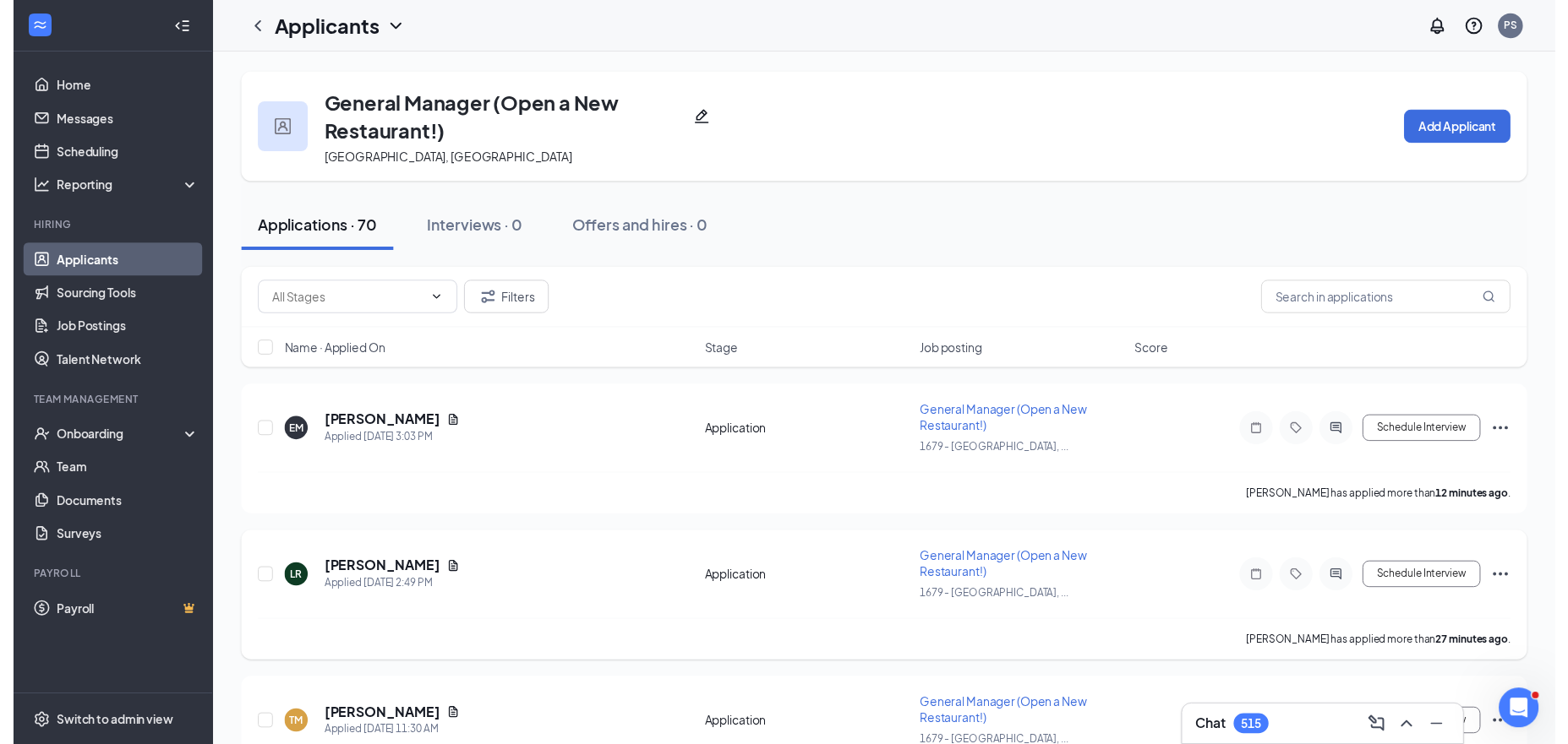
scroll to position [151, 0]
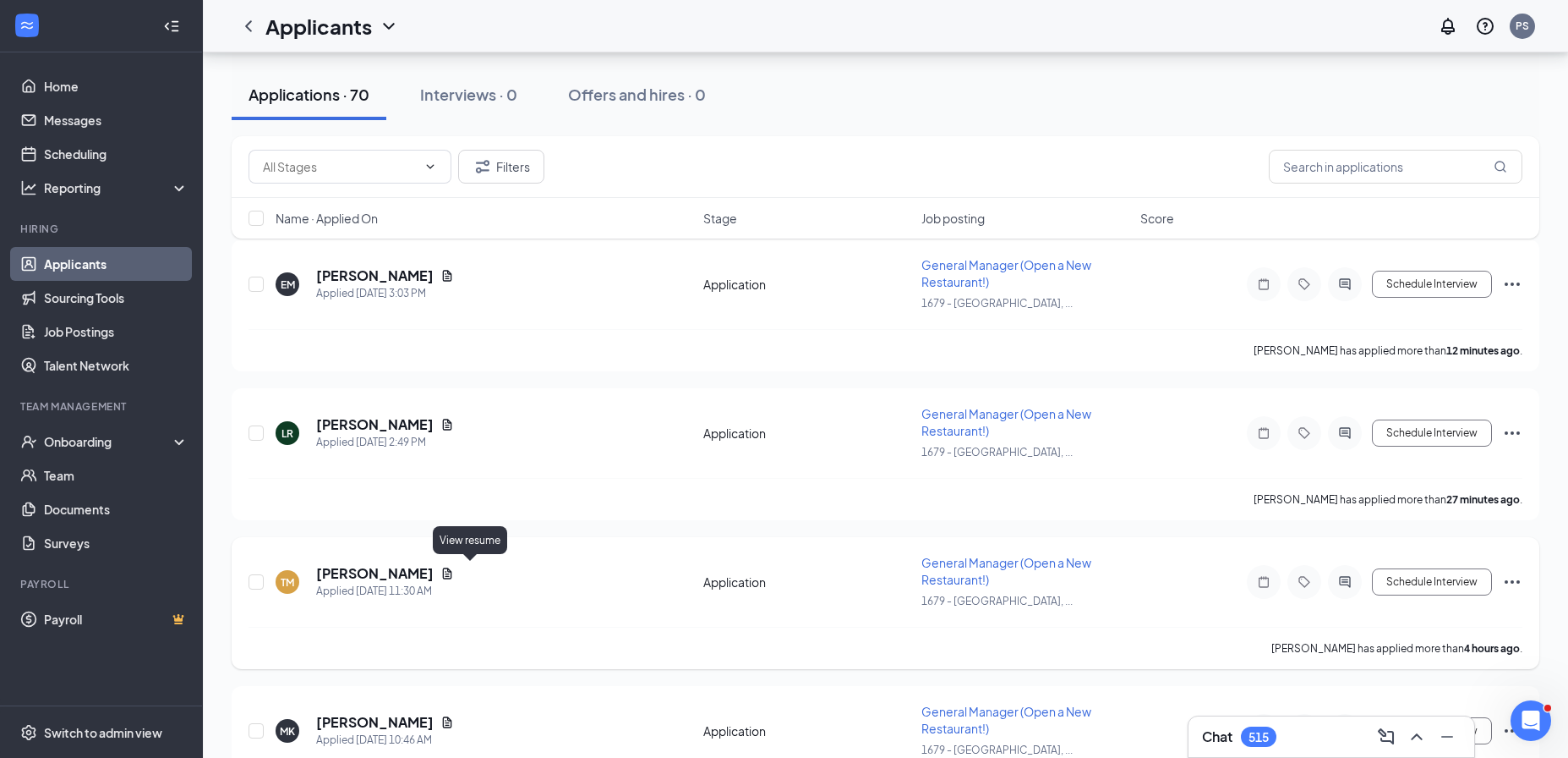
click at [452, 571] on icon "Document" at bounding box center [447, 573] width 9 height 11
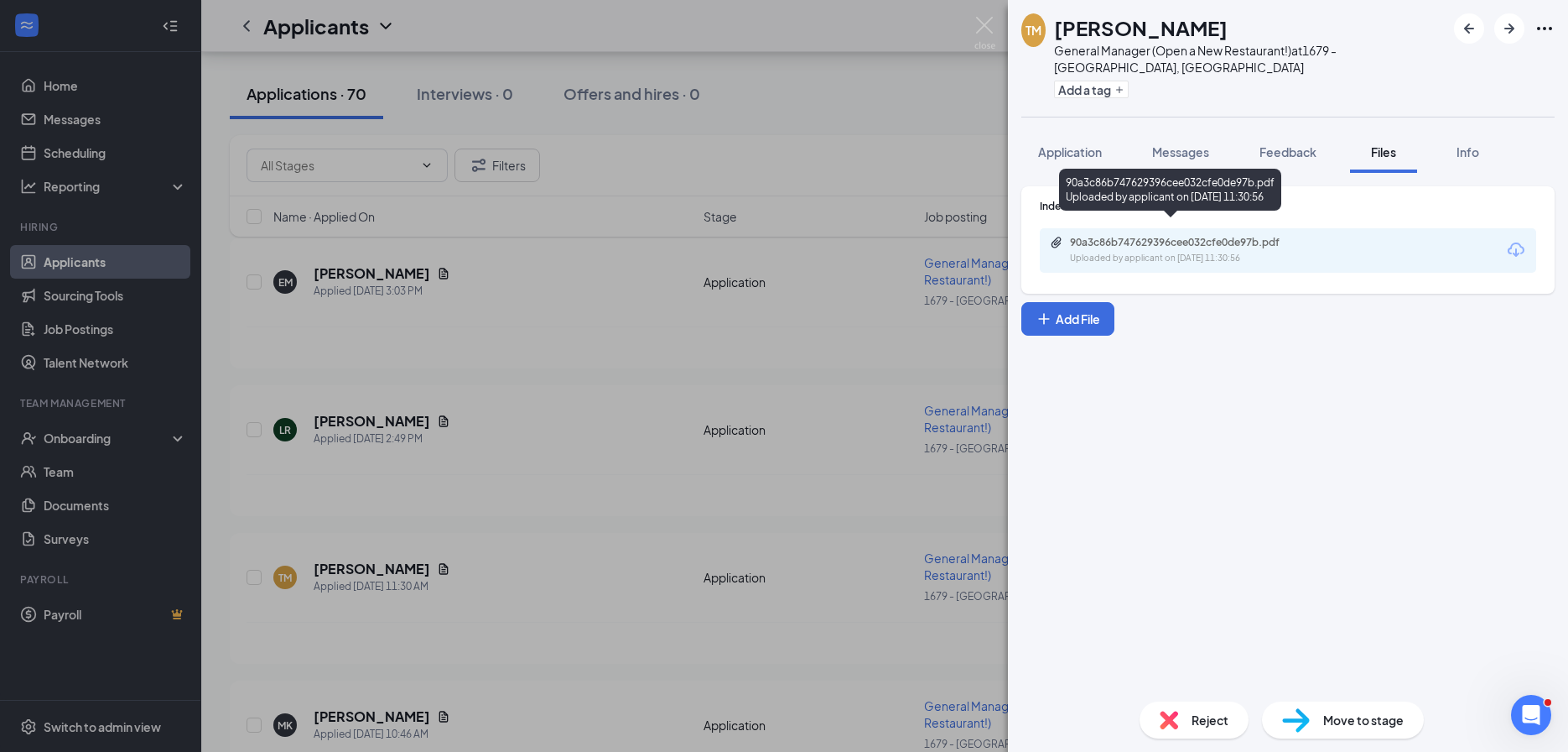
click at [1164, 236] on div "90a3c86b747629396cee032cfe0de97b.pdf" at bounding box center [1187, 242] width 235 height 13
click at [455, 440] on div "TM Thaleyshka Montanez General Manager (Open a New Restaurant!) at 1679 - East …" at bounding box center [784, 376] width 1568 height 752
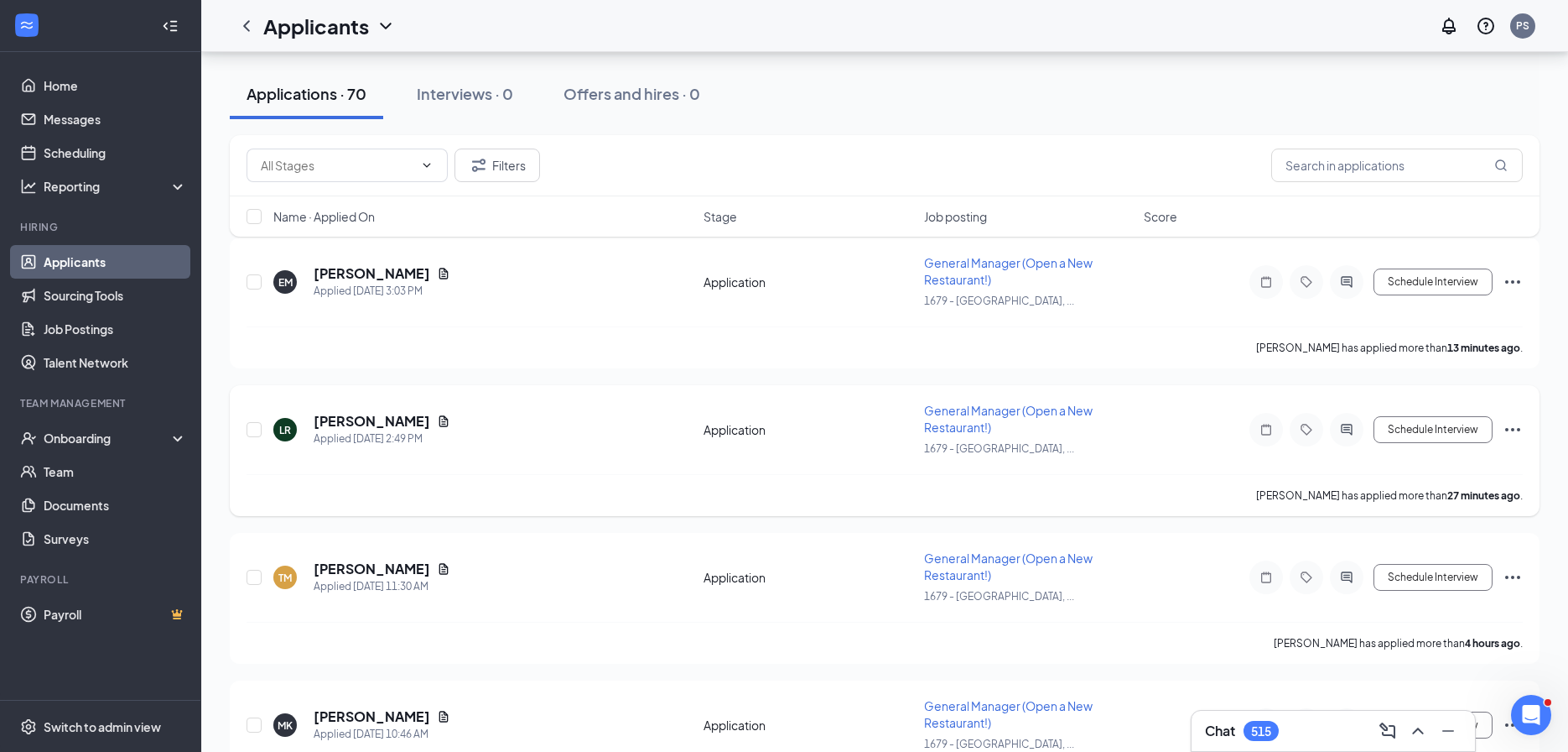
click at [572, 452] on div "LR Lacee Russell Applied Today 2:49 PM Application General Manager (Open a New …" at bounding box center [884, 438] width 1276 height 72
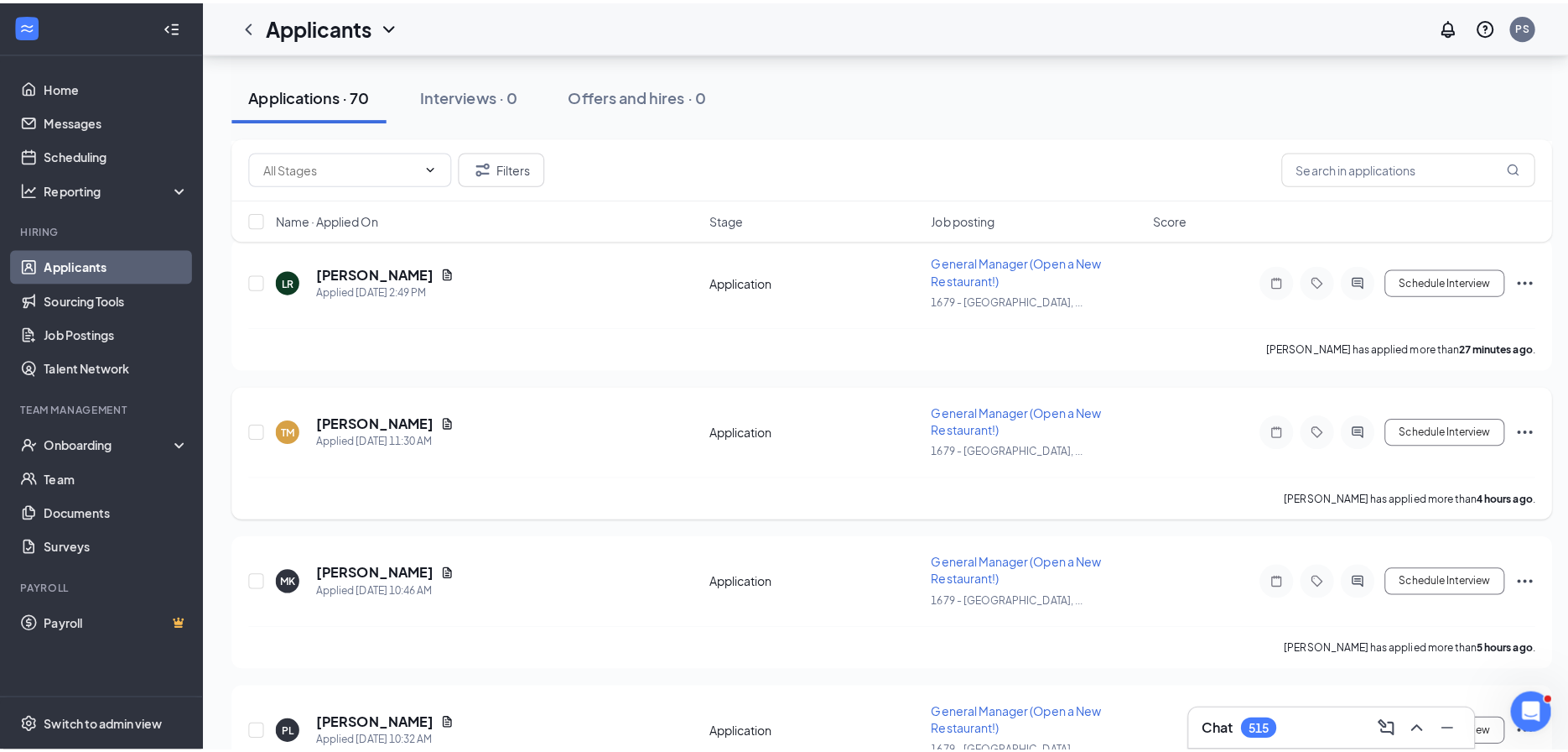
scroll to position [430, 0]
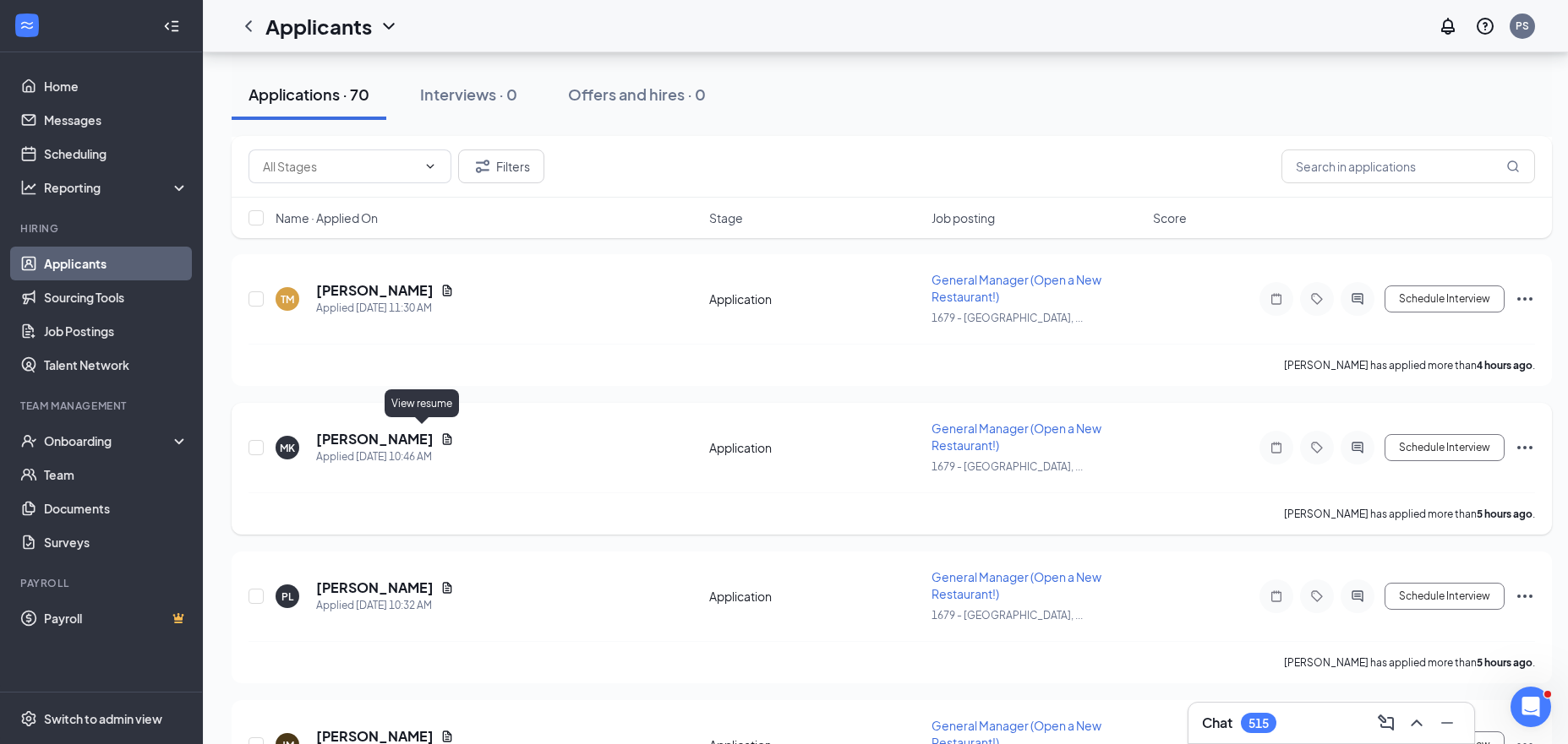
click at [441, 433] on icon "Document" at bounding box center [447, 439] width 13 height 13
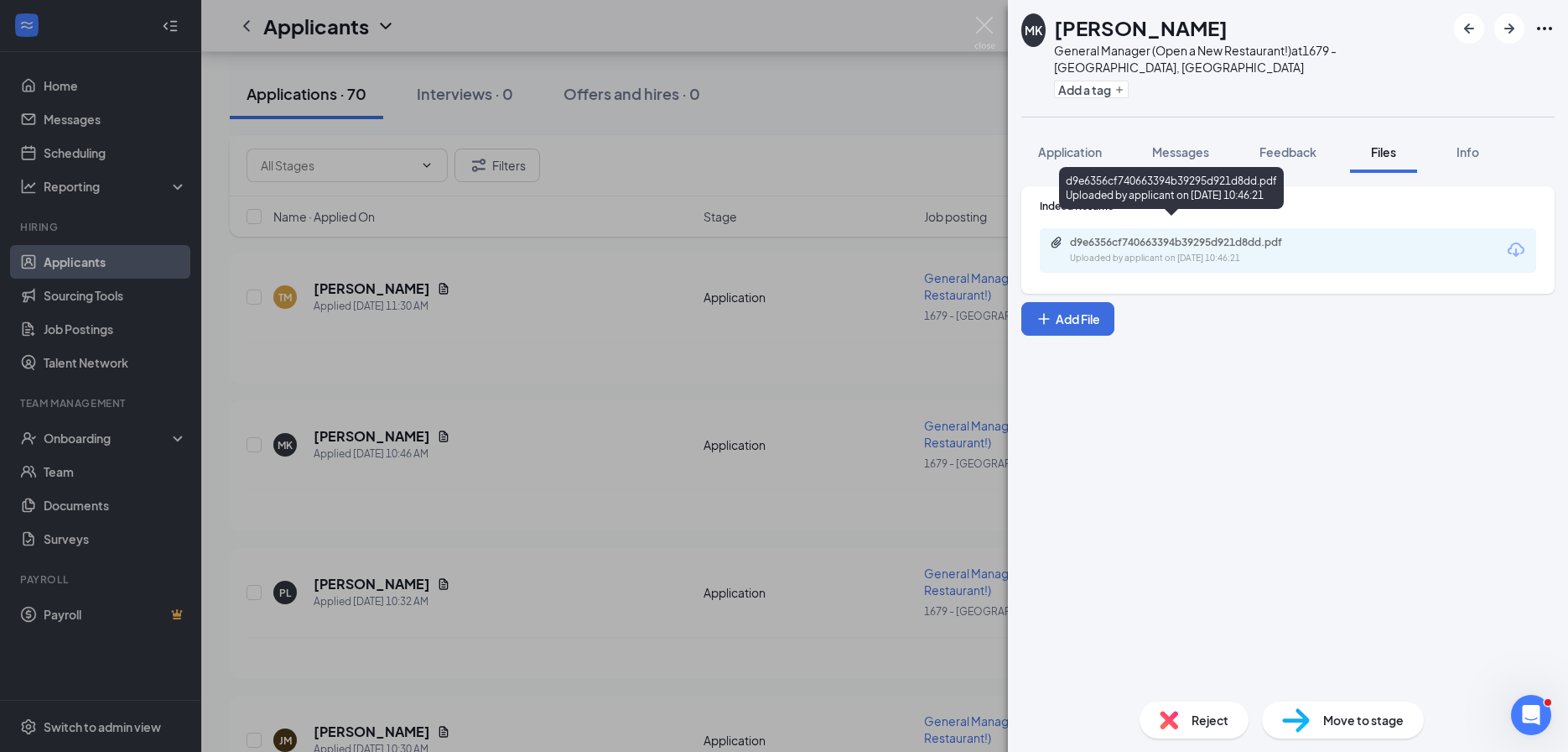
click at [1079, 236] on div "d9e6356cf740663394b39295d921d8dd.pdf Uploaded by applicant on Aug 26, 2025 at 1…" at bounding box center [1185, 250] width 272 height 29
click at [579, 356] on div "MK Michael Karpy General Manager (Open a New Restaurant!) at 1679 - East Ridge,…" at bounding box center [784, 376] width 1568 height 752
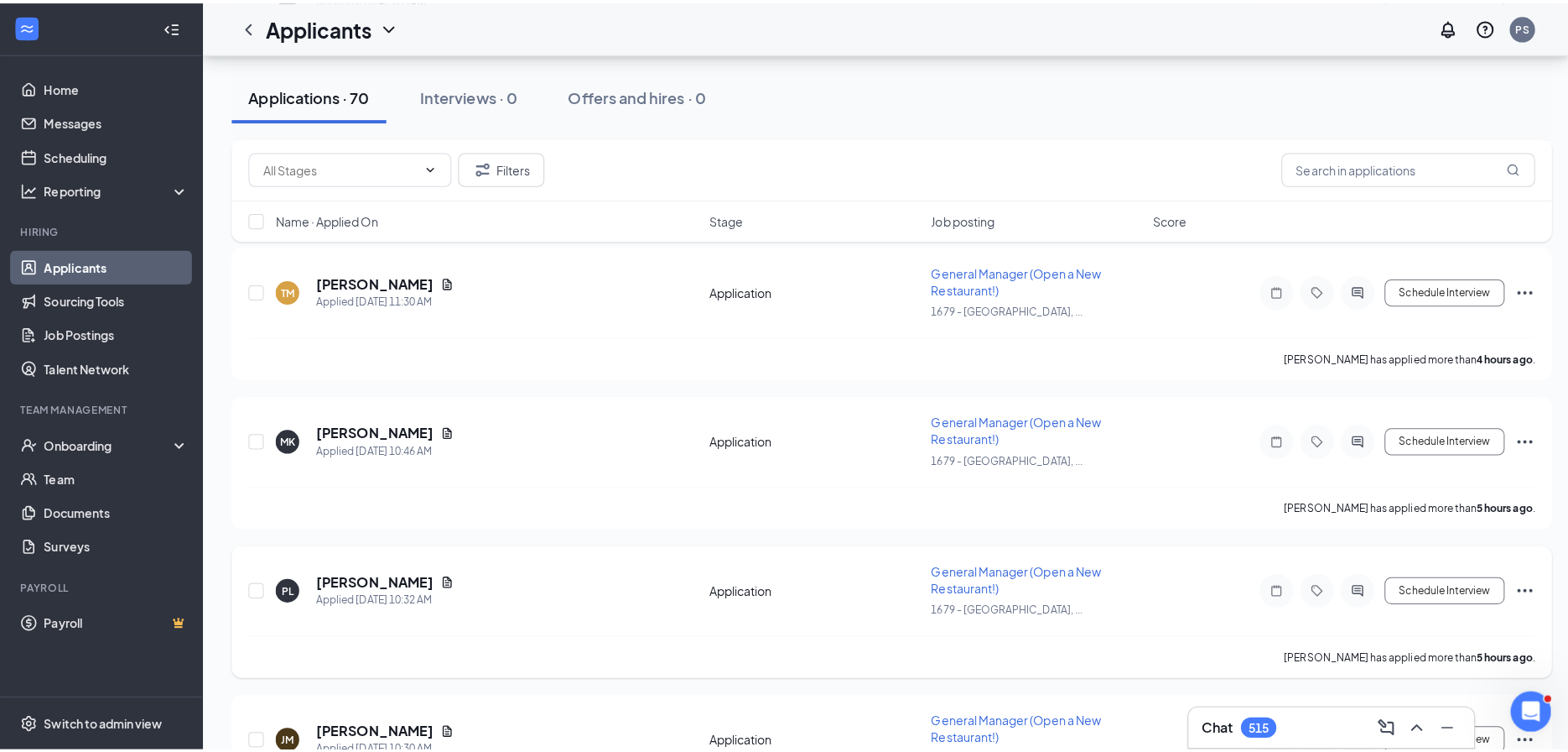
scroll to position [453, 0]
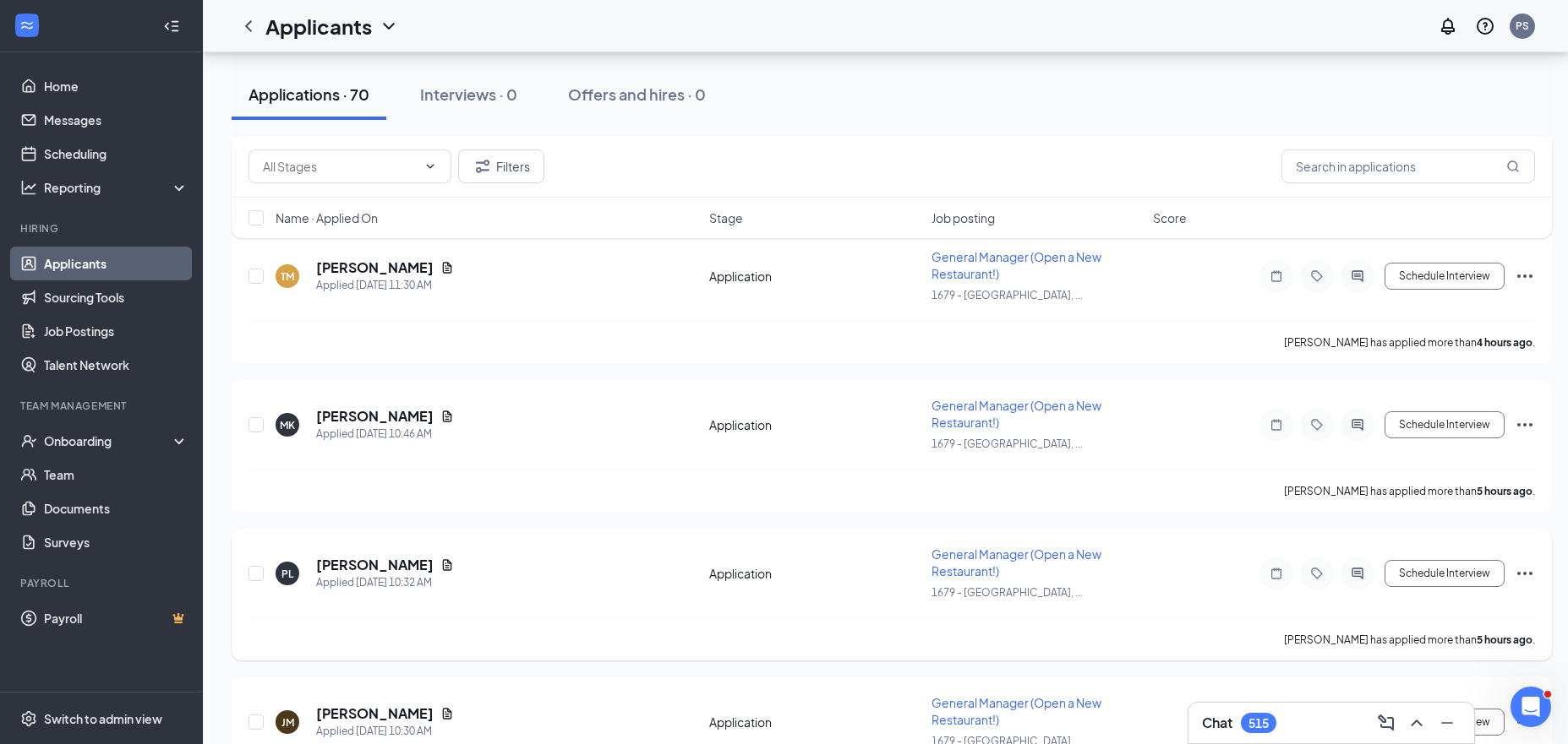
click at [441, 558] on icon "Document" at bounding box center [447, 564] width 13 height 13
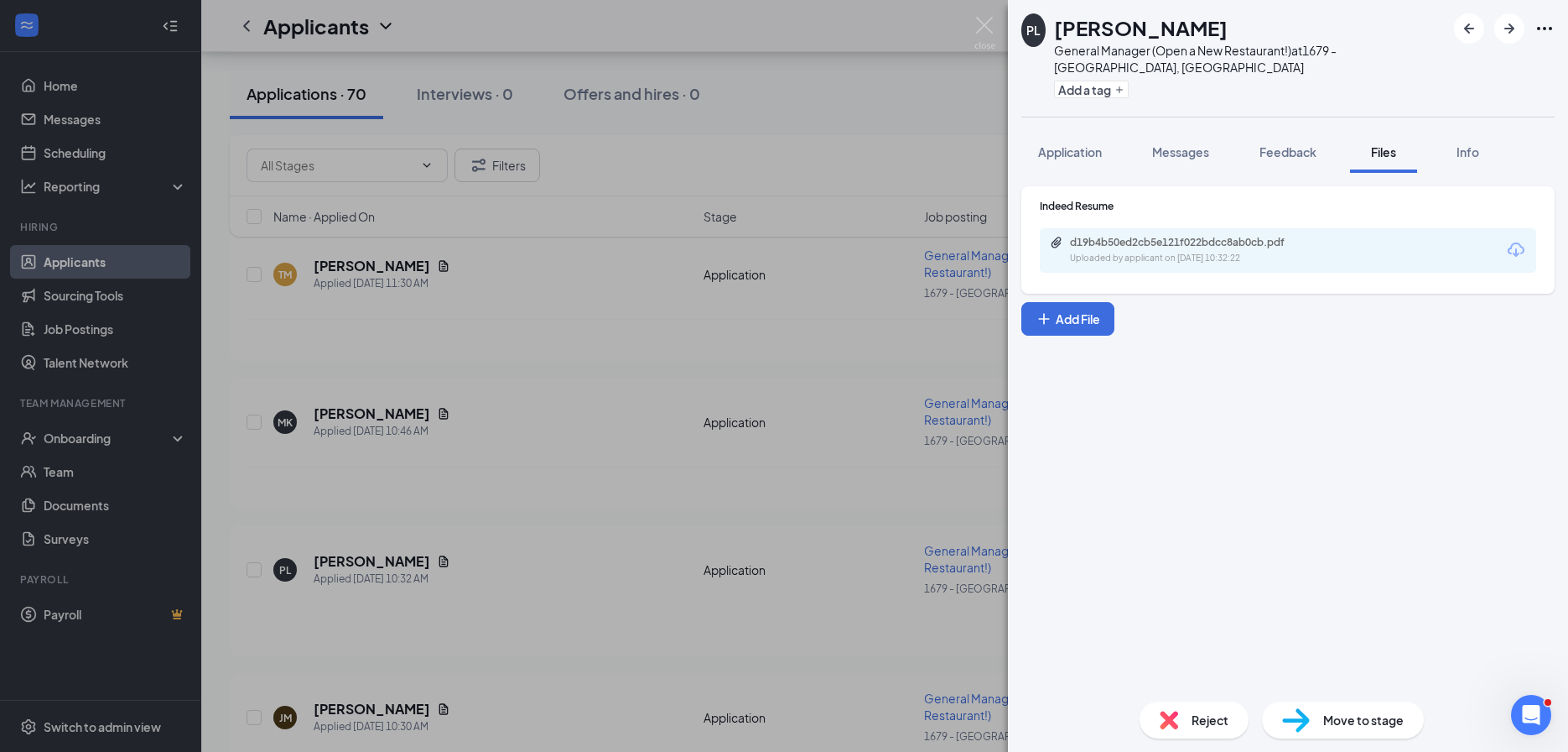
click at [1106, 252] on div "Uploaded by applicant on Aug 26, 2025 at 10:32:22" at bounding box center [1195, 258] width 252 height 13
click at [526, 468] on div "PL Paul Lee General Manager (Open a New Restaurant!) at 1679 - East Ridge, TN A…" at bounding box center [784, 376] width 1568 height 752
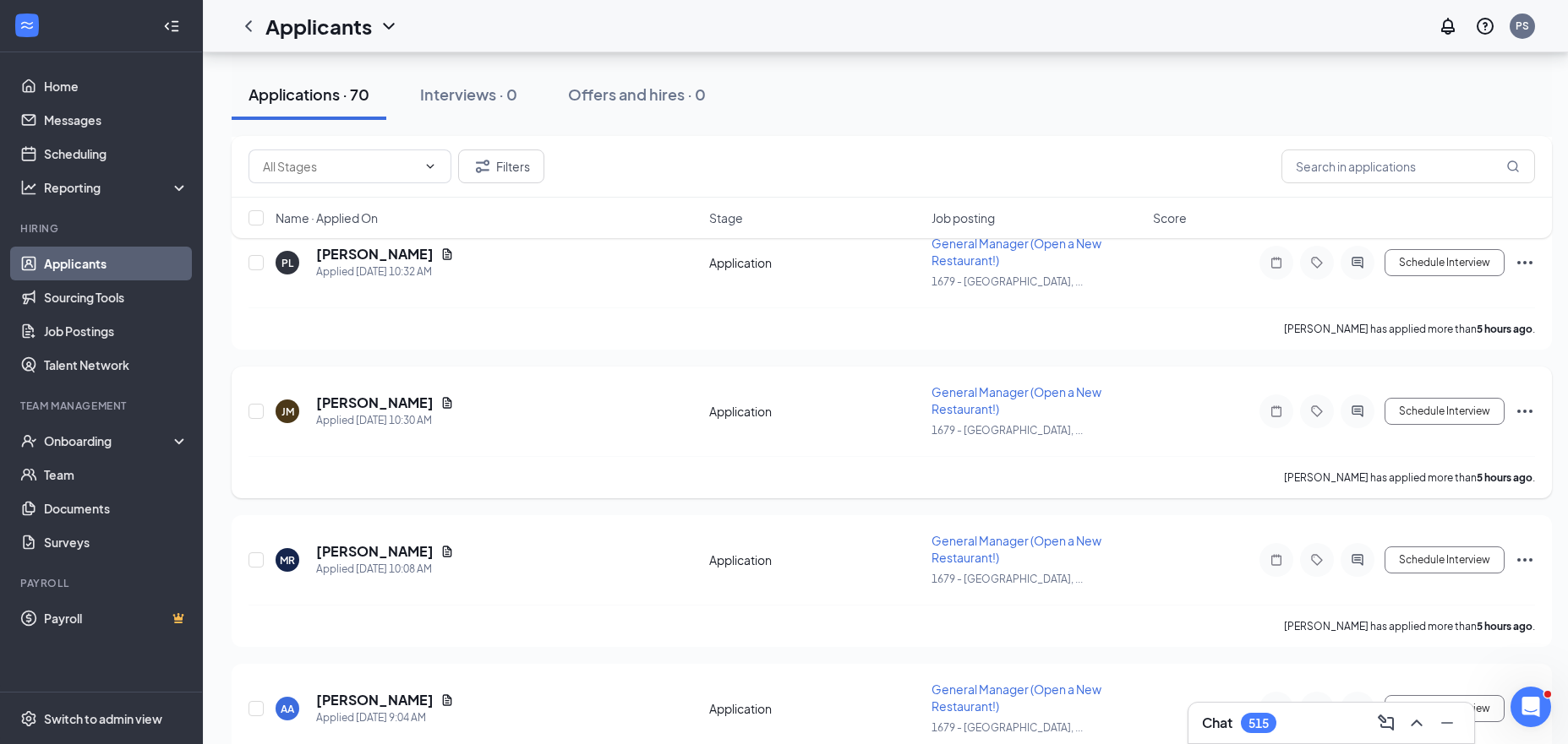
scroll to position [770, 0]
click at [441, 400] on icon "Document" at bounding box center [447, 400] width 13 height 13
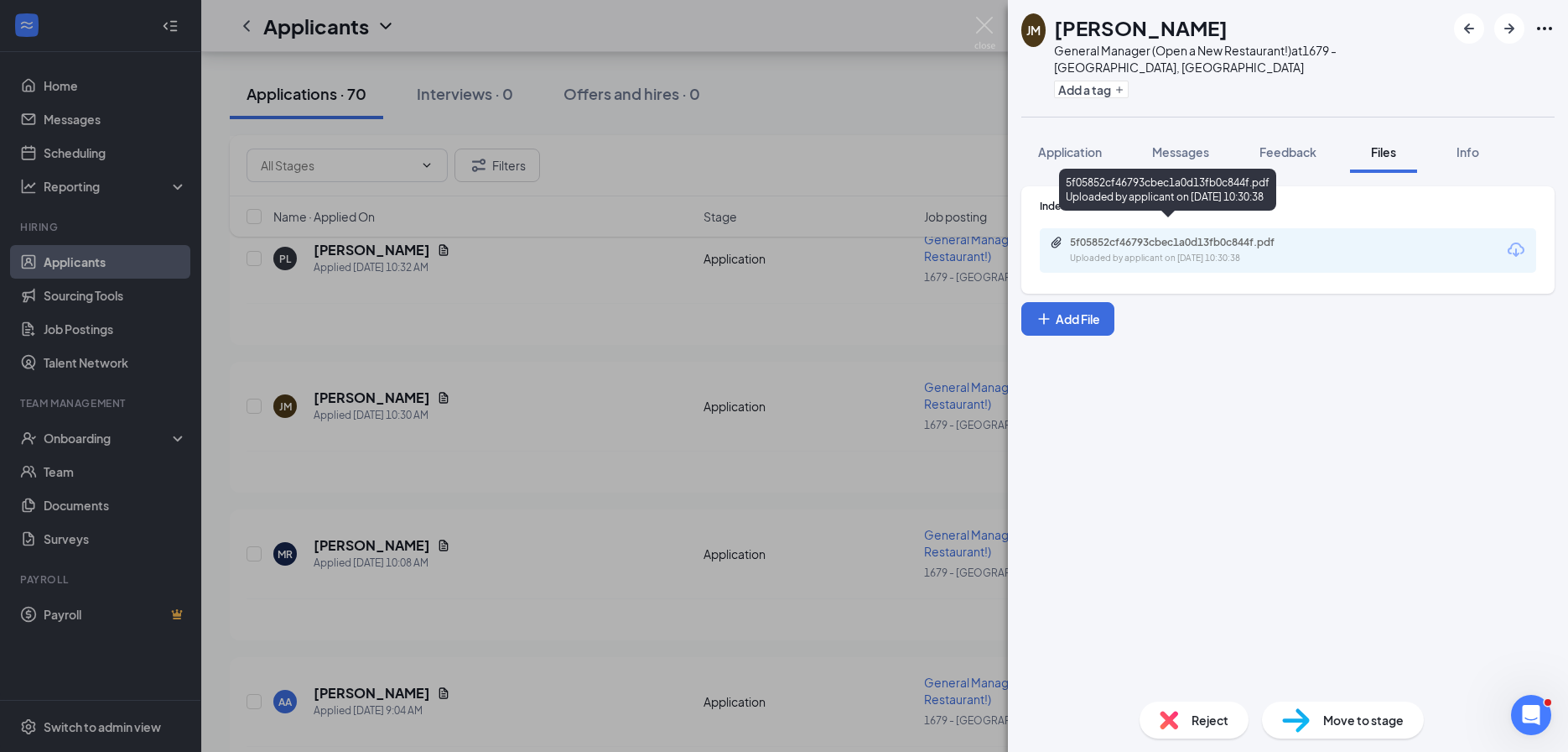
click at [1236, 236] on div "5f05852cf46793cbec1a0d13fb0c844f.pdf" at bounding box center [1187, 242] width 235 height 13
click at [580, 344] on div "JM Julita Mills General Manager (Open a New Restaurant!) at 1679 - East Ridge, …" at bounding box center [784, 376] width 1568 height 752
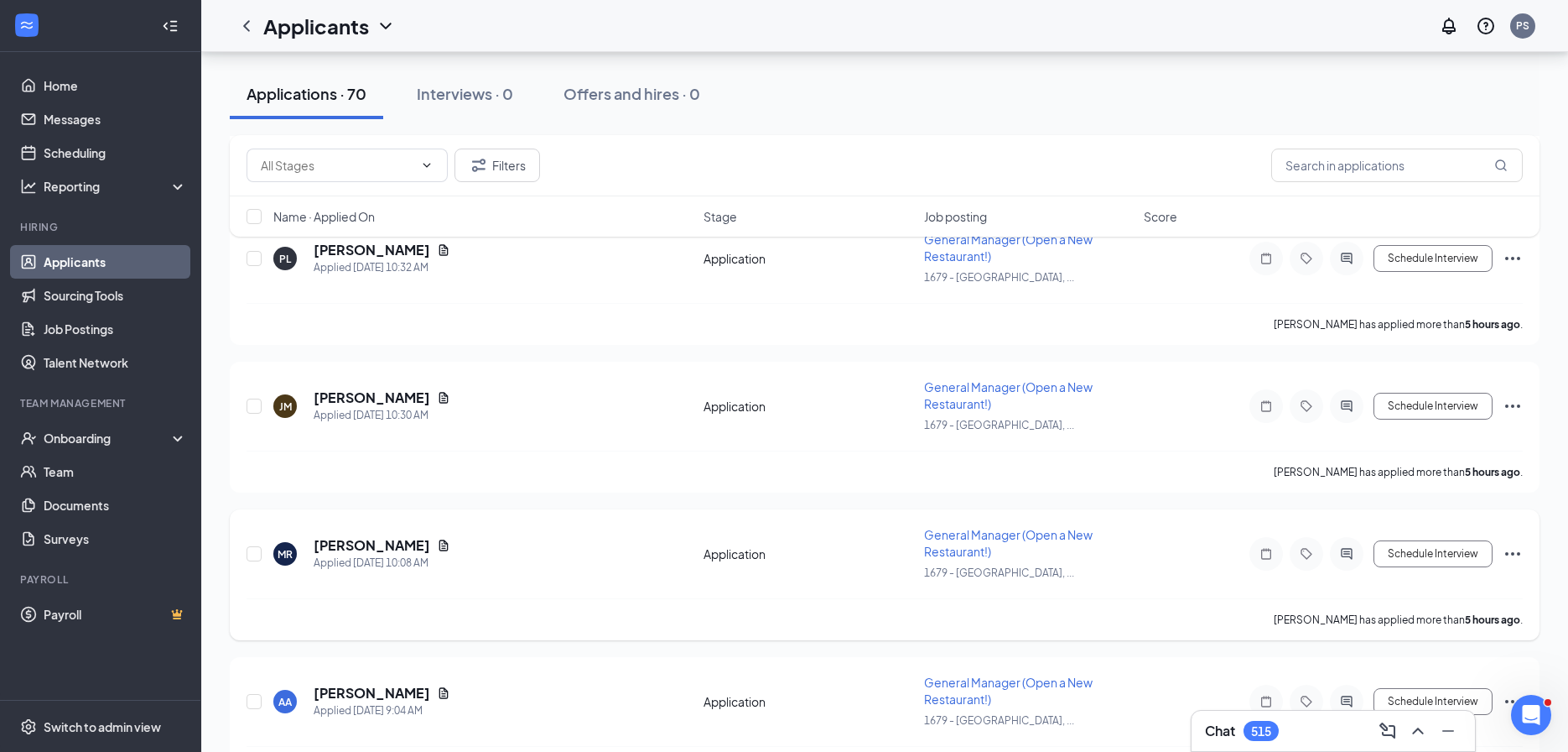
click at [437, 538] on icon "Document" at bounding box center [443, 544] width 13 height 13
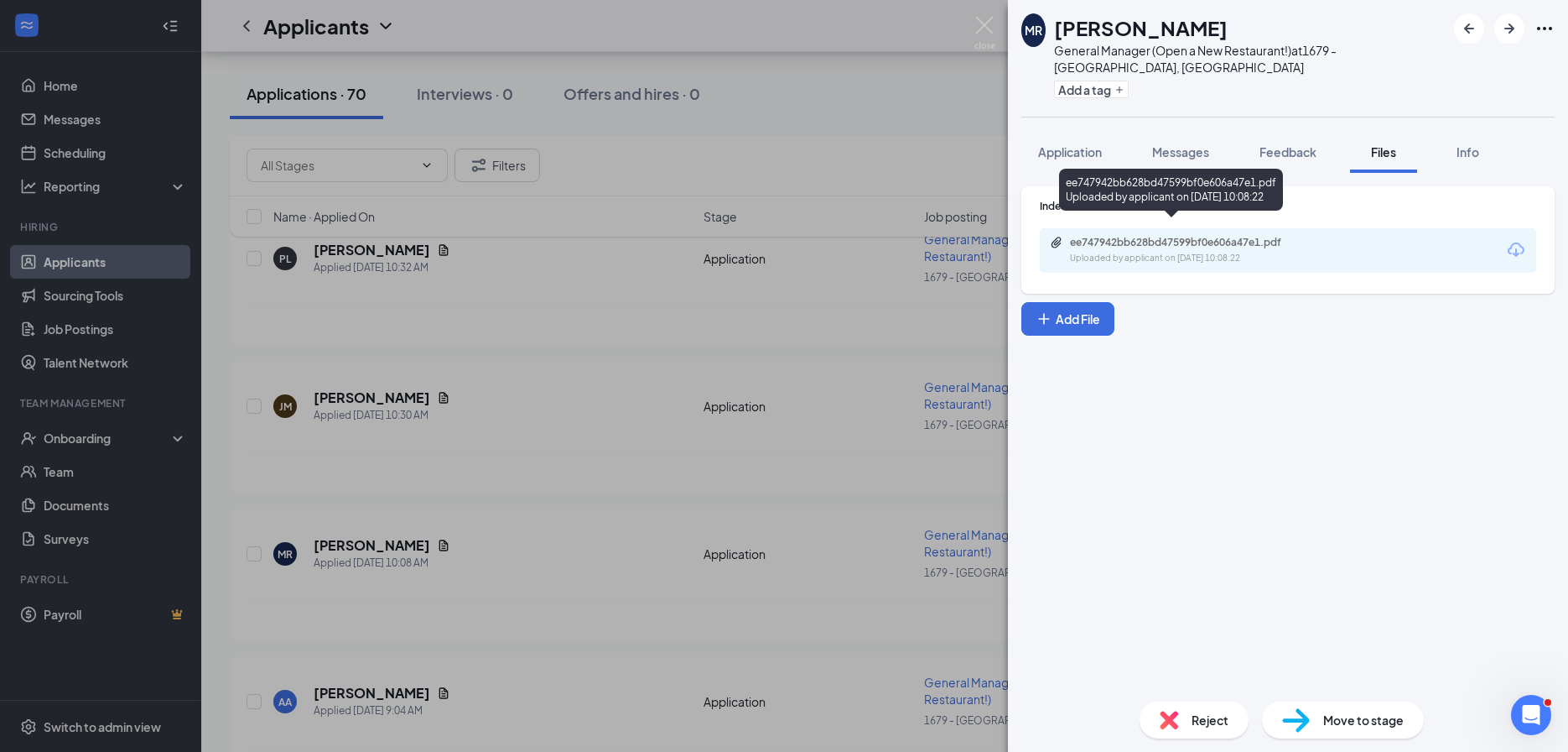
click at [1117, 252] on div "Uploaded by applicant on Aug 26, 2025 at 10:08:22" at bounding box center [1195, 258] width 252 height 13
click at [656, 446] on div "MR Marty Ramsey General Manager (Open a New Restaurant!) at 1679 - East Ridge, …" at bounding box center [784, 376] width 1568 height 752
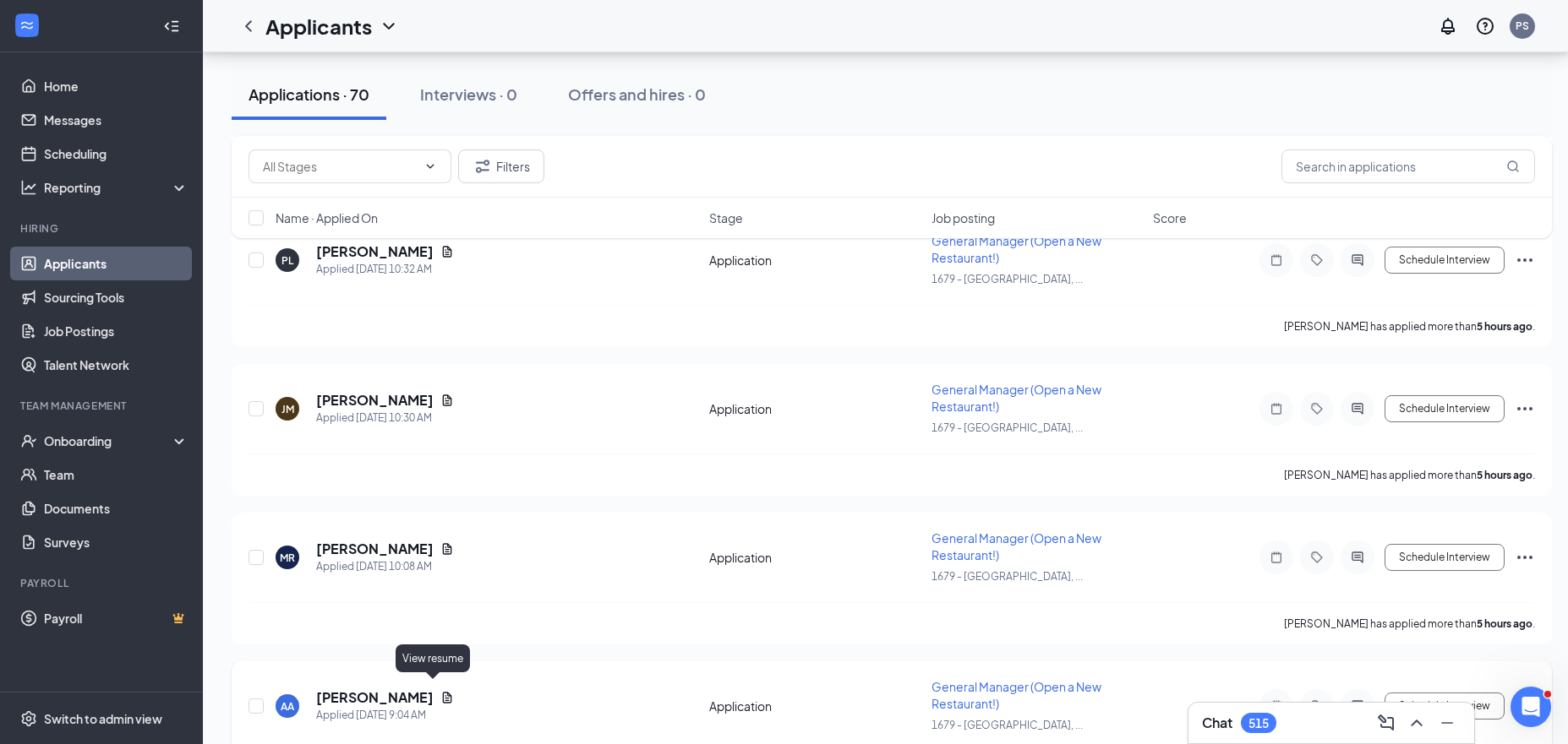
click at [441, 691] on icon "Document" at bounding box center [447, 697] width 13 height 13
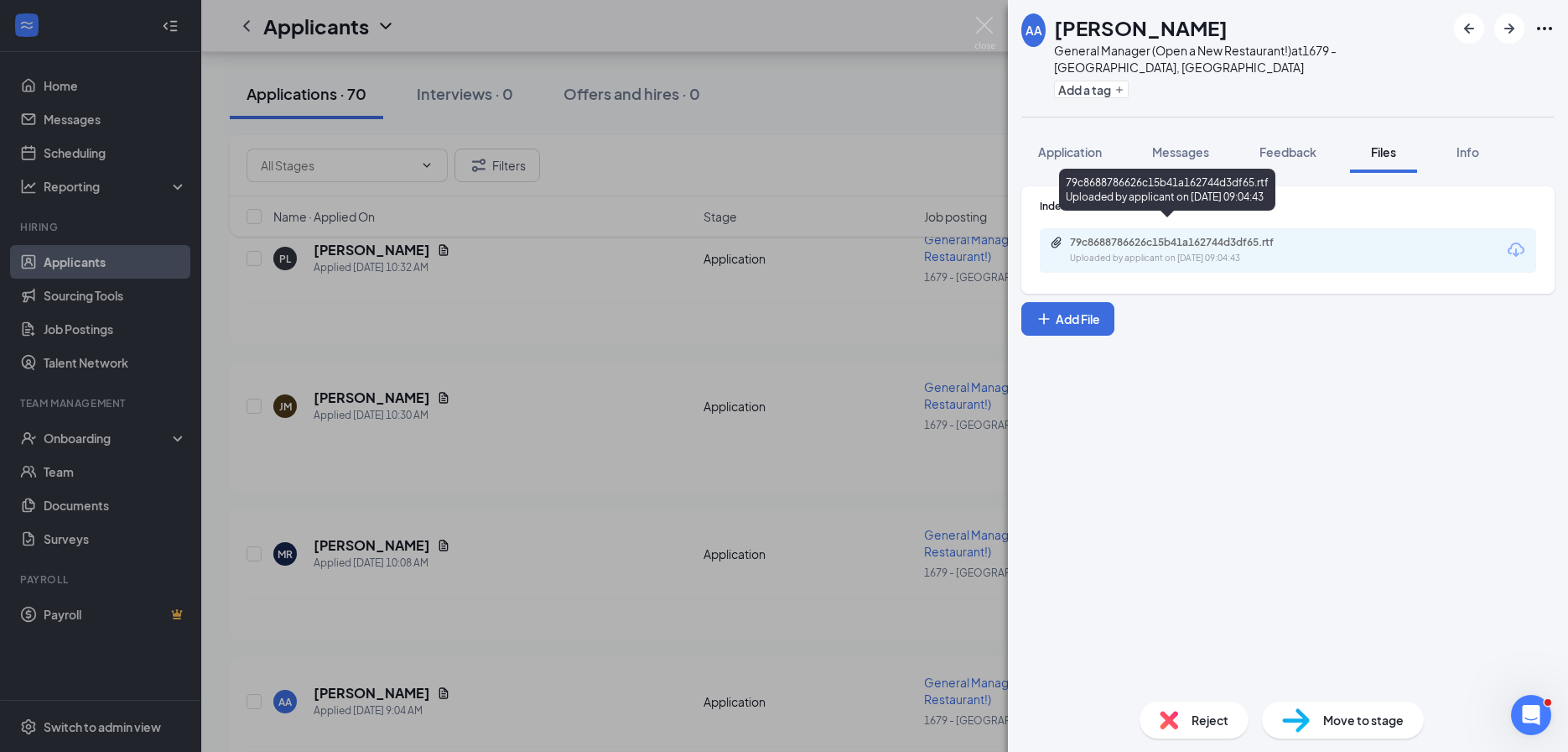
click at [1199, 247] on div "79c8688786626c15b41a162744d3df65.rtf Uploaded by applicant on Aug 26, 2025 at 0…" at bounding box center [1288, 250] width 496 height 44
click at [1198, 252] on div "Uploaded by applicant on Aug 26, 2025 at 09:04:43" at bounding box center [1195, 258] width 252 height 13
click at [492, 479] on div "AA Anthony Andies General Manager (Open a New Restaurant!) at 1679 - East Ridge…" at bounding box center [784, 376] width 1568 height 752
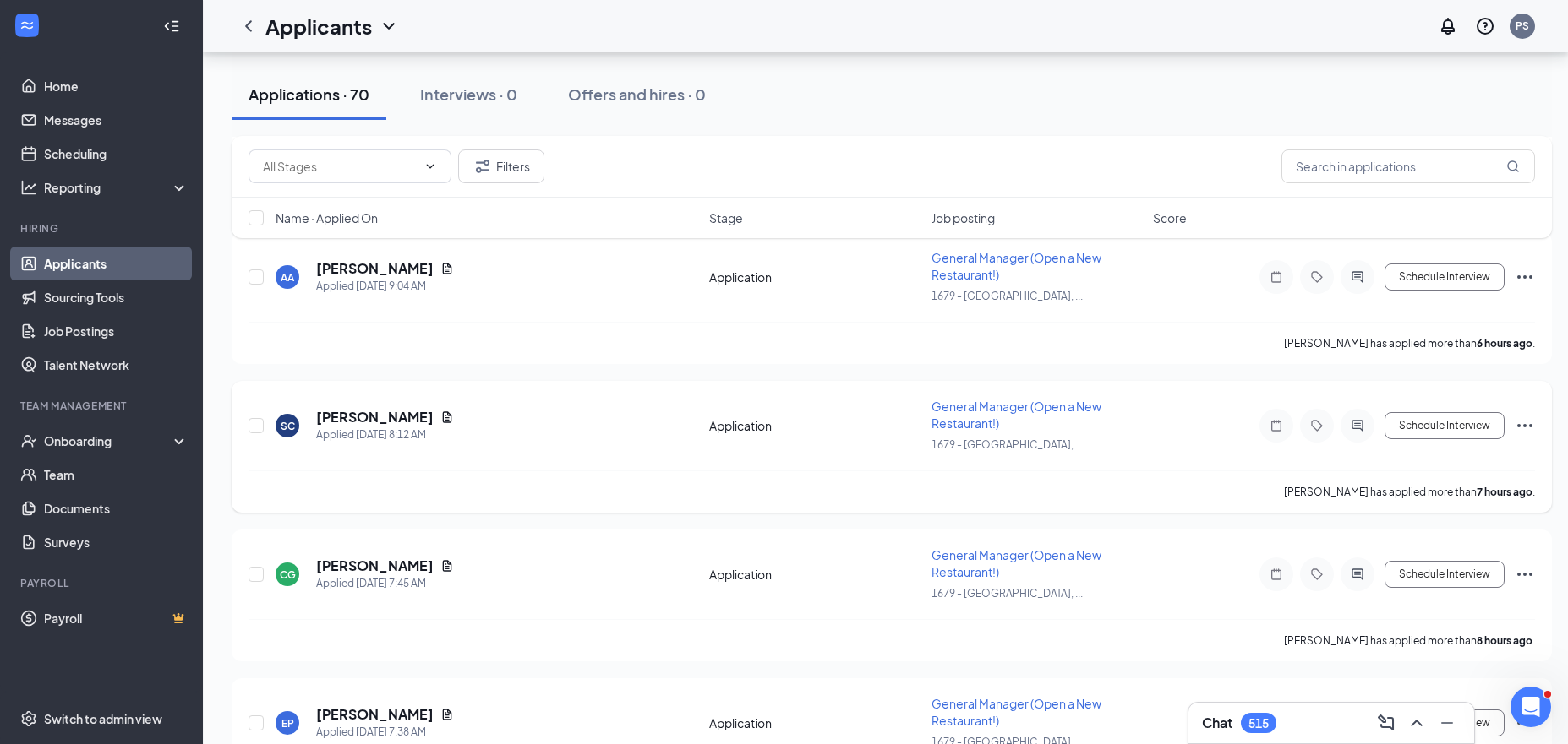
scroll to position [1233, 0]
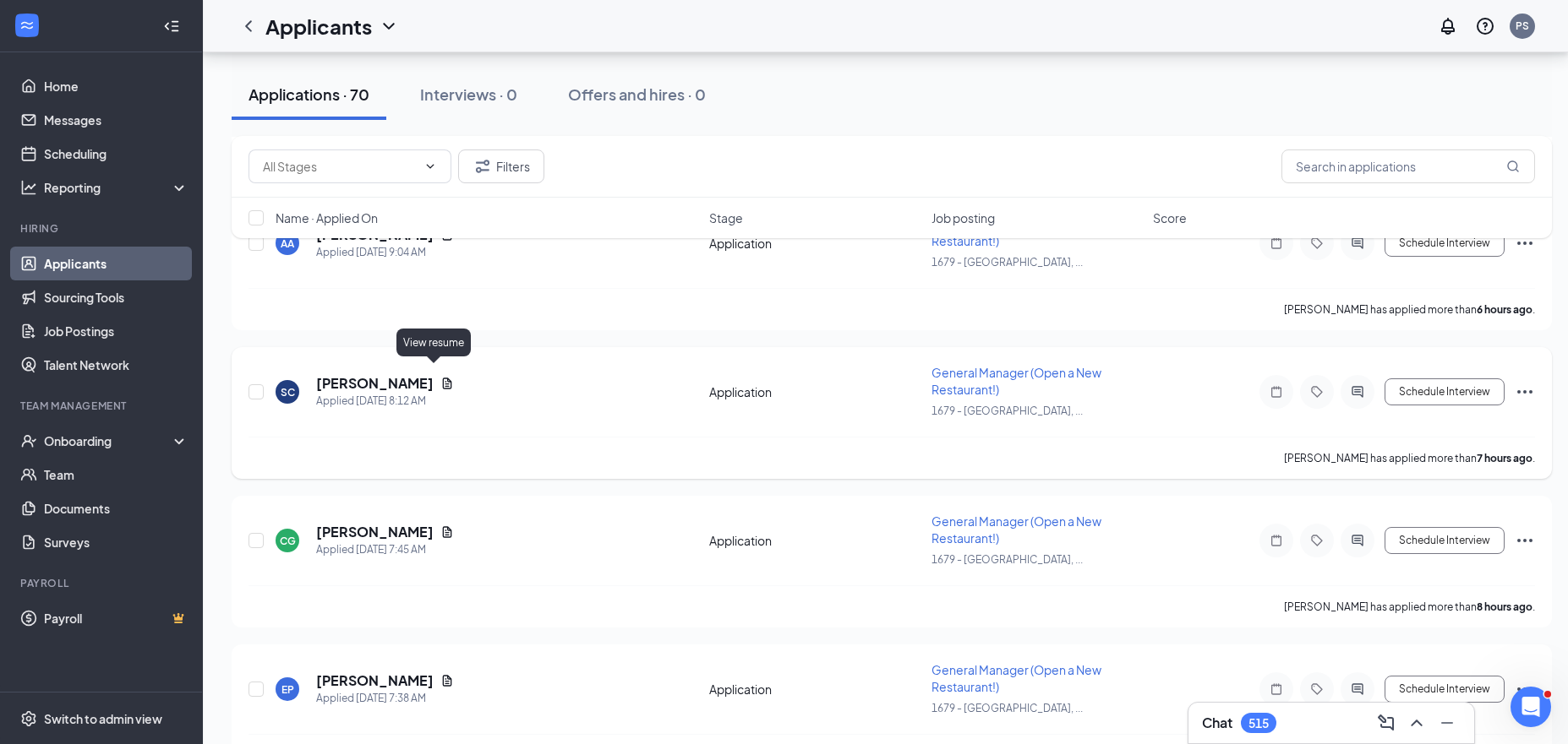
click at [443, 377] on icon "Document" at bounding box center [447, 383] width 9 height 11
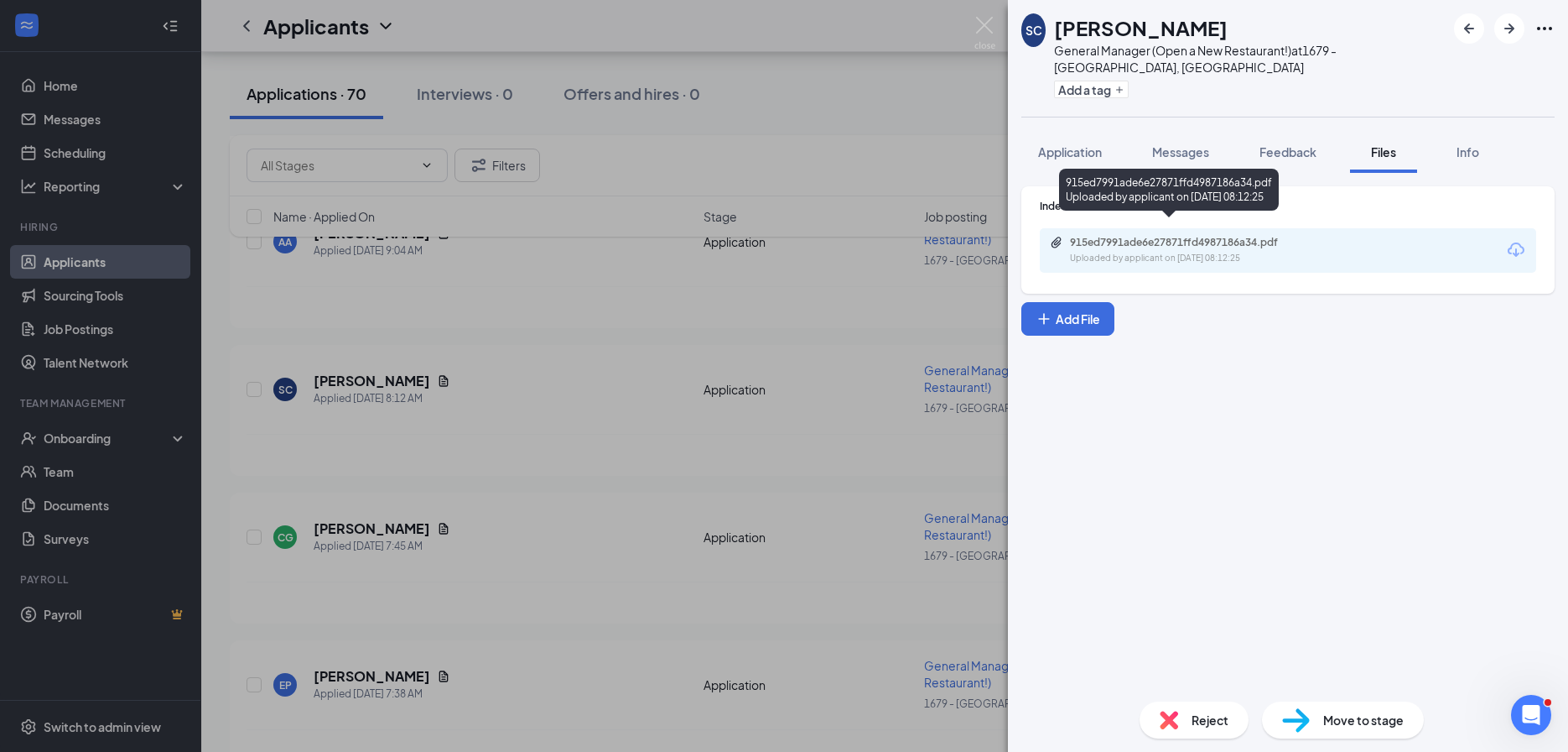
click at [1111, 236] on div "915ed7991ade6e27871ffd4987186a34.pdf" at bounding box center [1187, 242] width 235 height 13
click at [1285, 727] on img at bounding box center [1295, 720] width 27 height 25
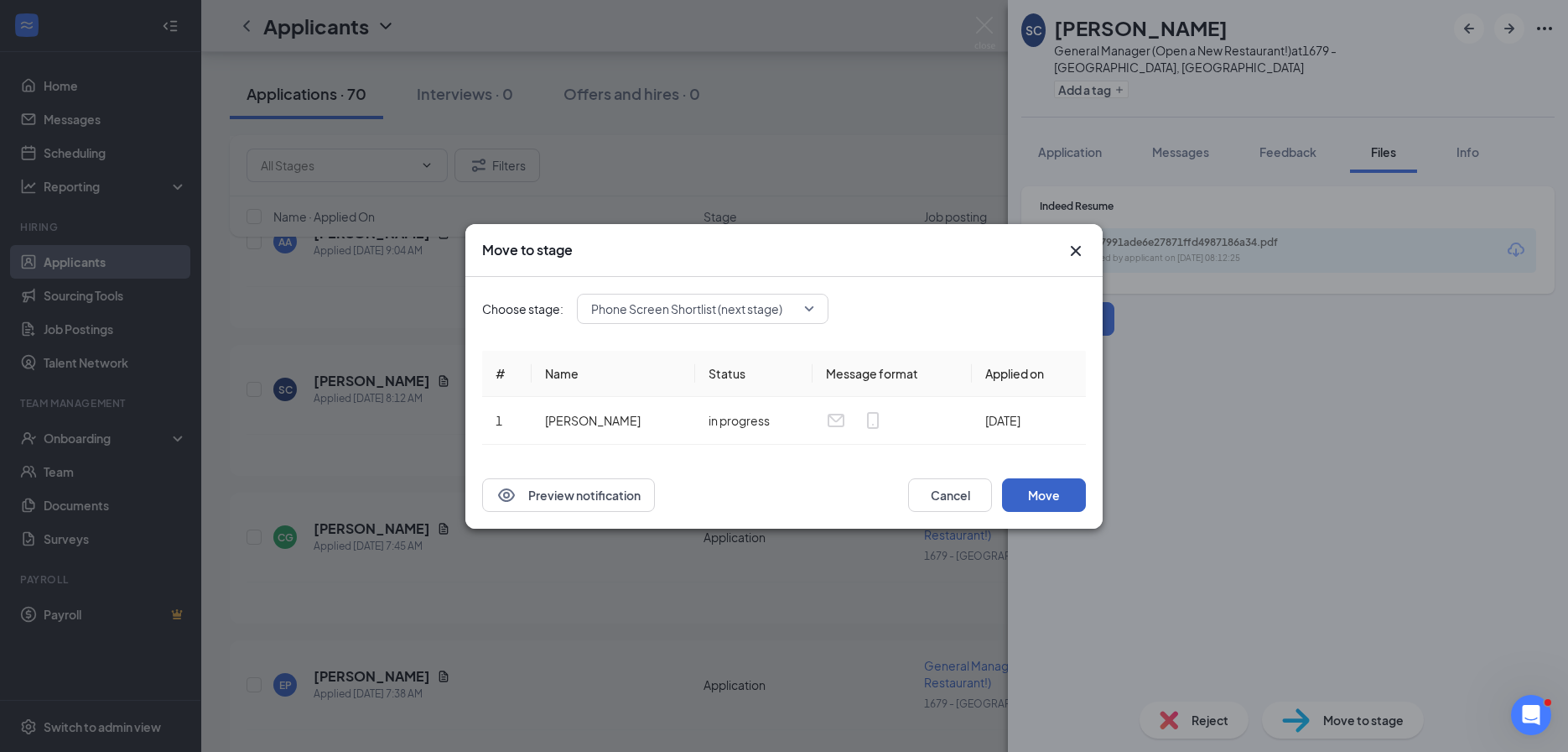
click at [1042, 503] on button "Move" at bounding box center [1043, 495] width 84 height 34
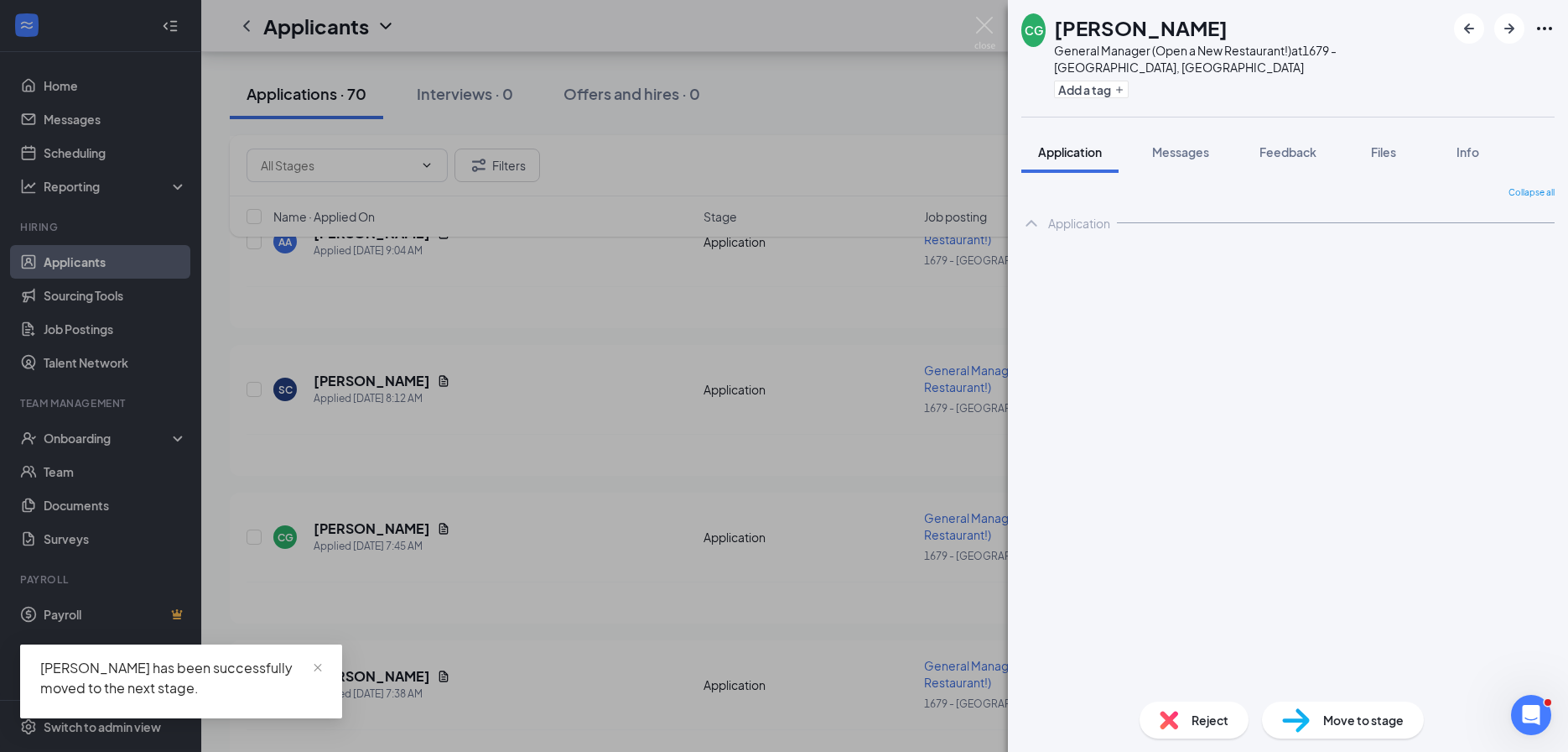
click at [477, 427] on div "CG Candace Gagne General Manager (Open a New Restaurant!) at 1679 - East Ridge,…" at bounding box center [784, 376] width 1568 height 752
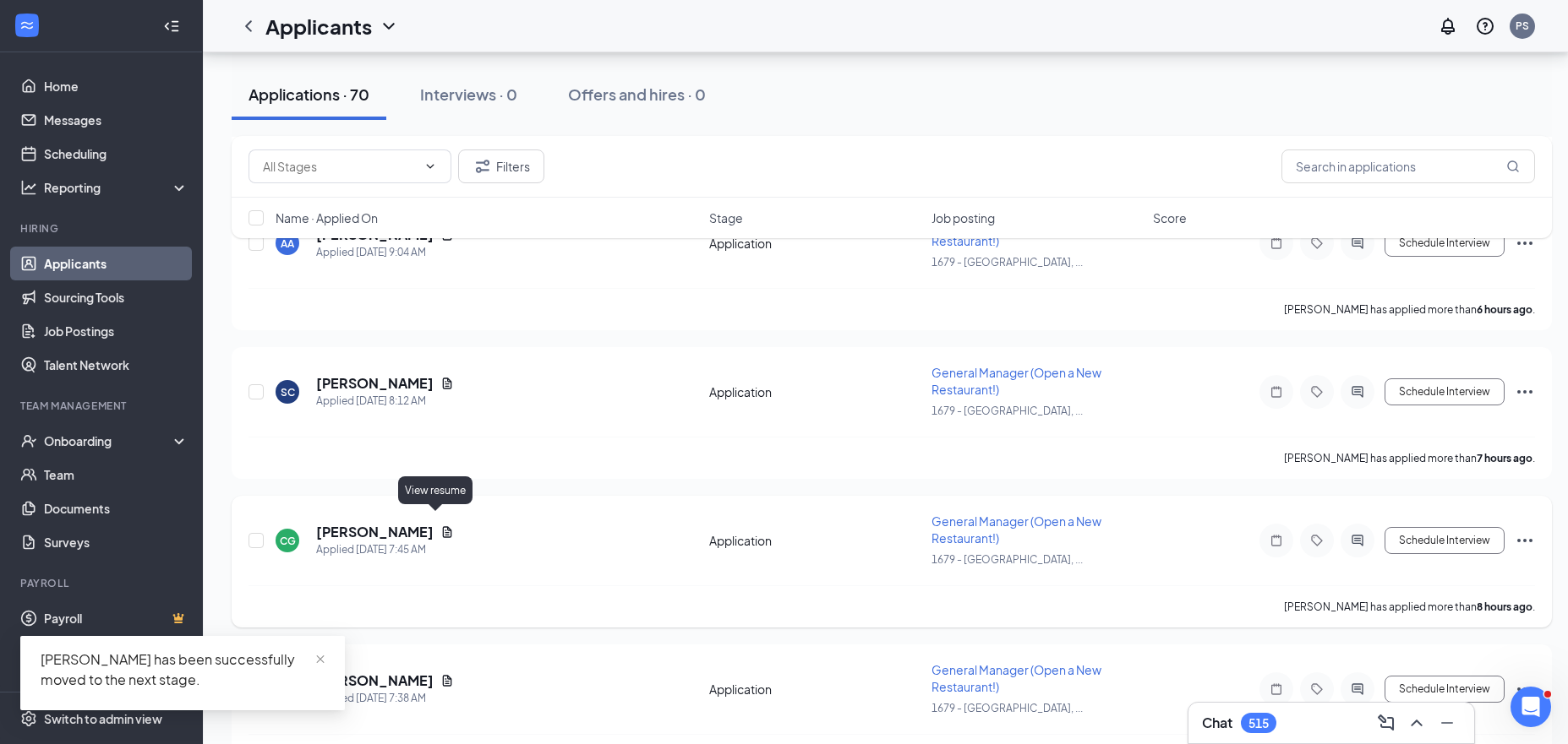
click at [441, 525] on icon "Document" at bounding box center [447, 531] width 13 height 13
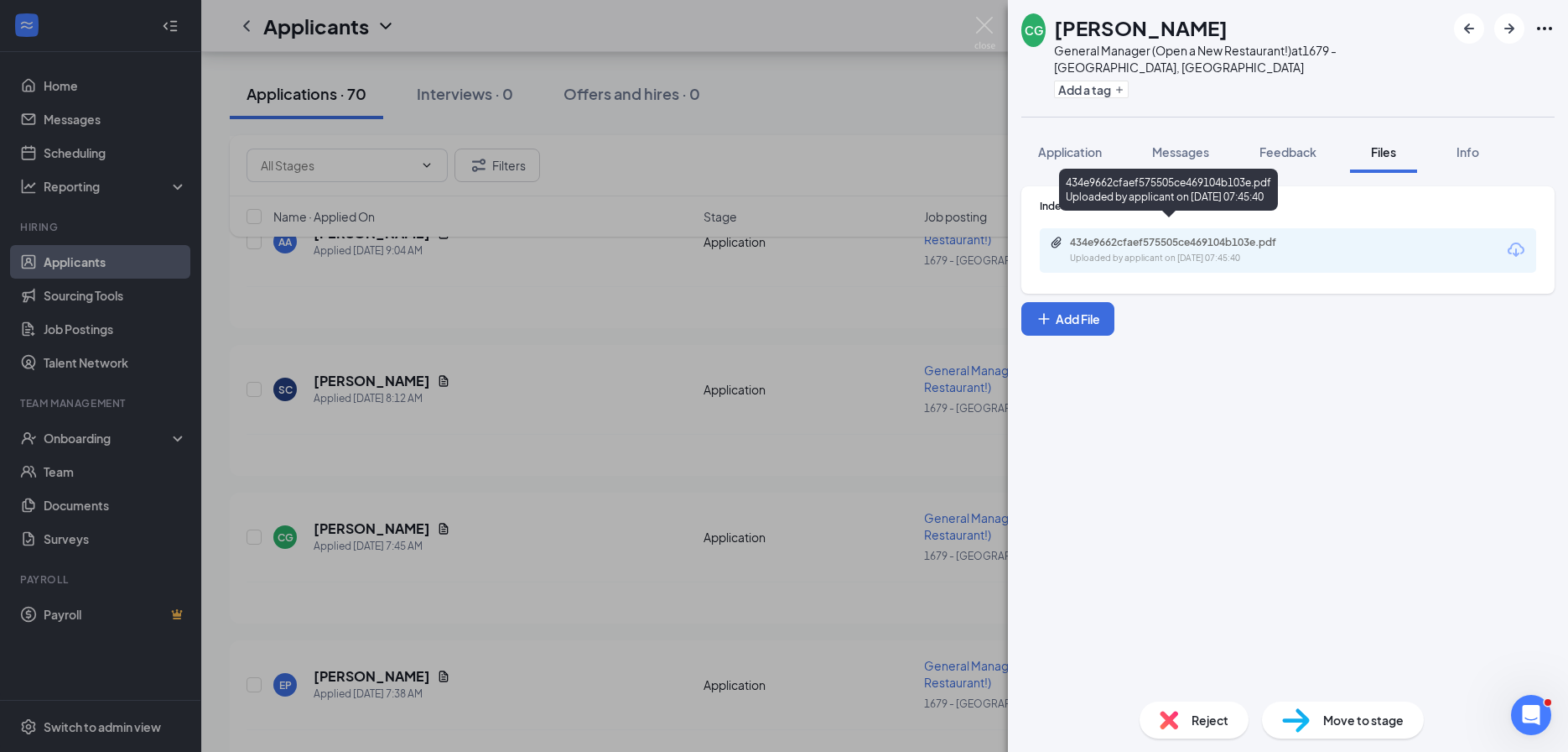
click at [1187, 252] on div "Uploaded by applicant on Aug 26, 2025 at 07:45:40" at bounding box center [1195, 258] width 252 height 13
click at [469, 490] on div "CG Candace Gagne General Manager (Open a New Restaurant!) at 1679 - East Ridge,…" at bounding box center [784, 376] width 1568 height 752
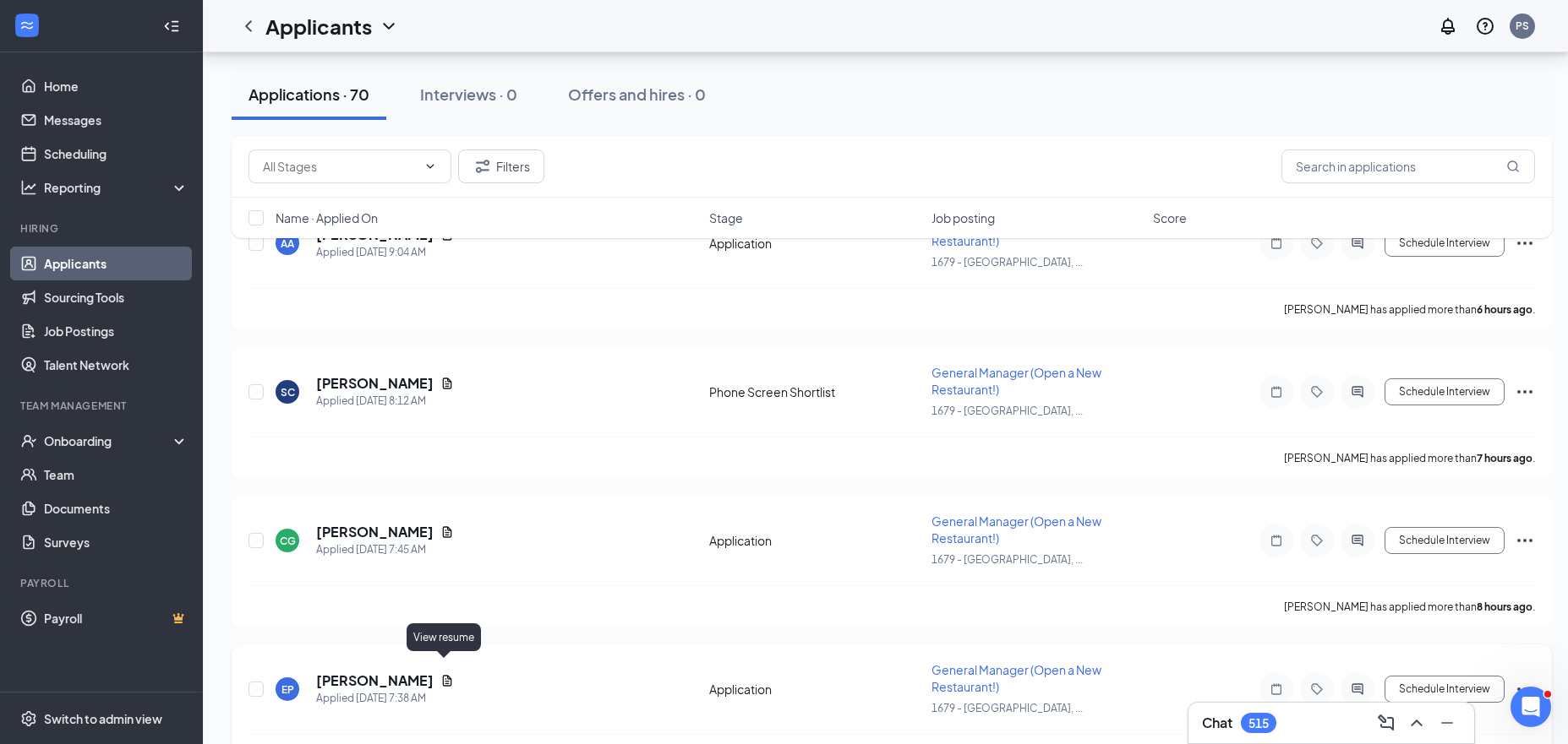
click at [447, 674] on icon "Document" at bounding box center [447, 680] width 13 height 13
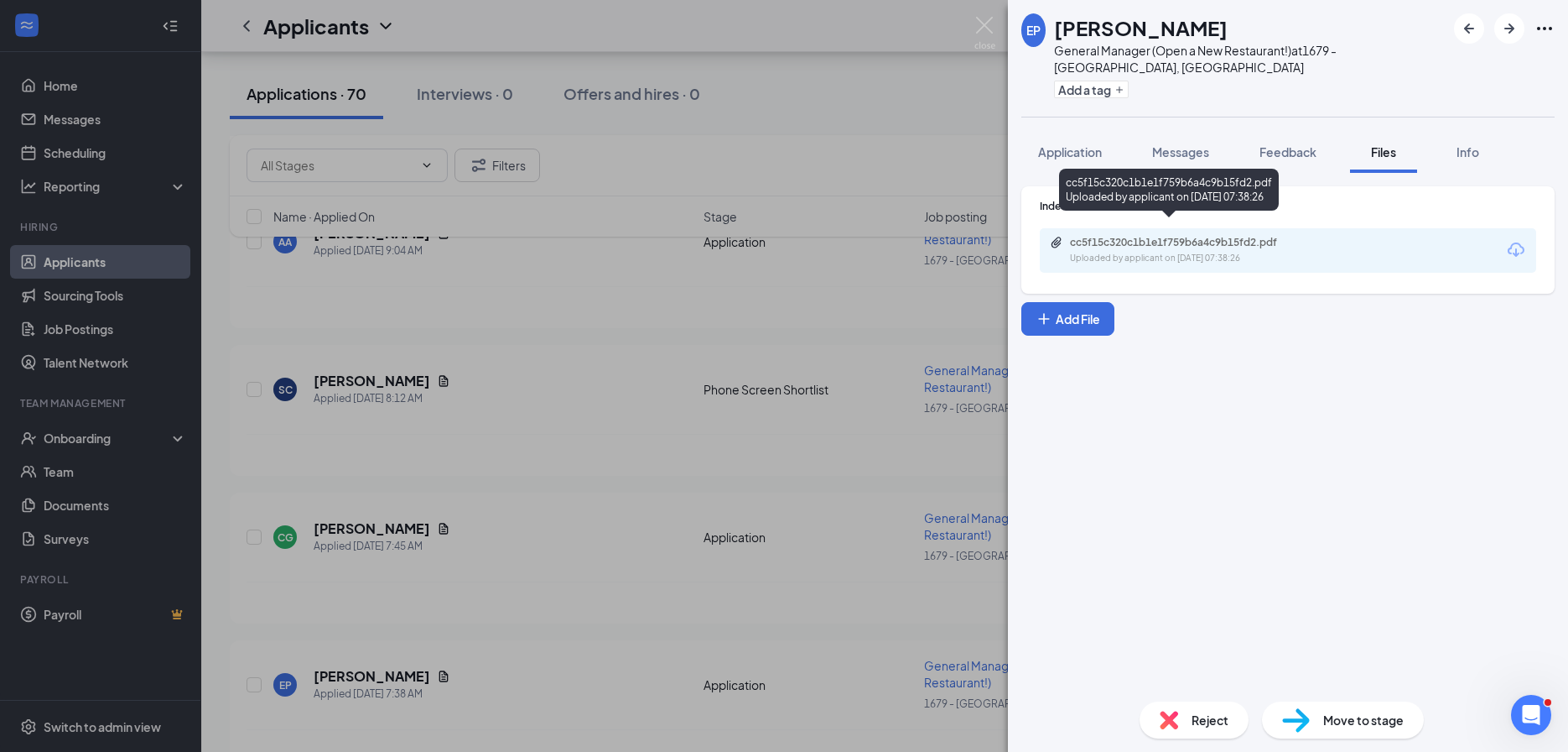
click at [1149, 236] on div "cc5f15c320c1b1e1f759b6a4c9b15fd2.pdf" at bounding box center [1187, 242] width 235 height 13
click at [643, 501] on div "EP Elizabeth Parsons General Manager (Open a New Restaurant!) at 1679 - East Ri…" at bounding box center [784, 376] width 1568 height 752
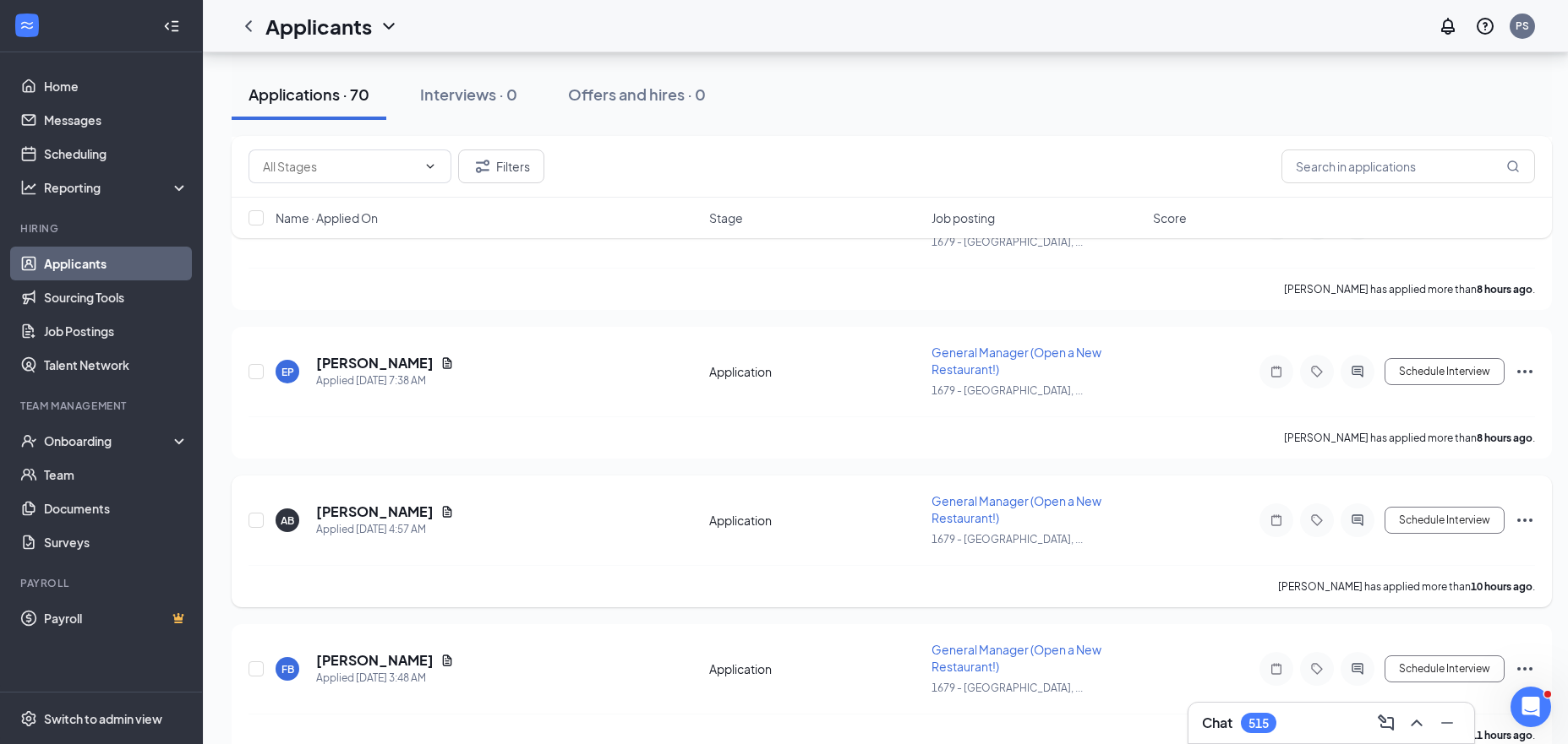
scroll to position [1648, 0]
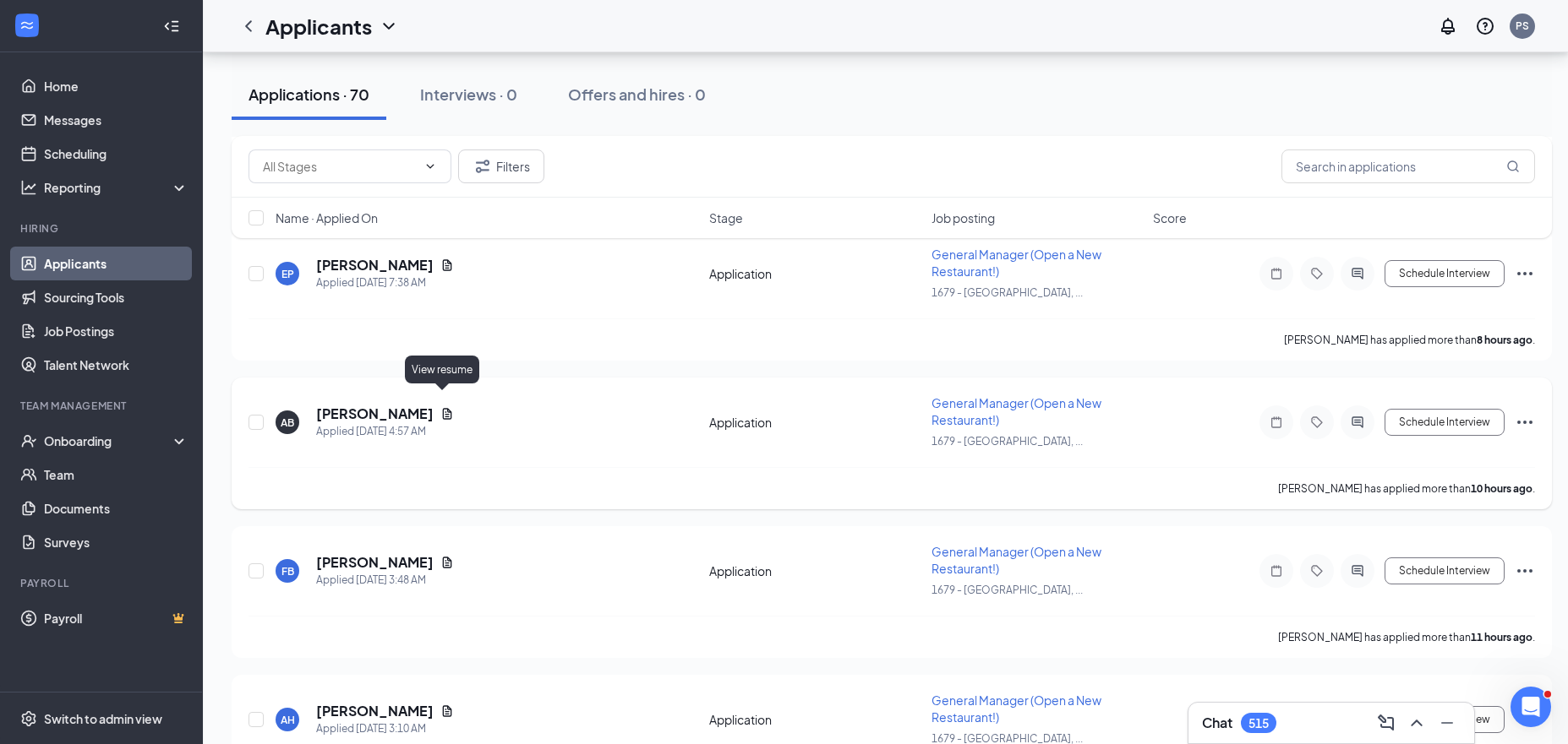
click at [441, 408] on icon "Document" at bounding box center [447, 414] width 13 height 13
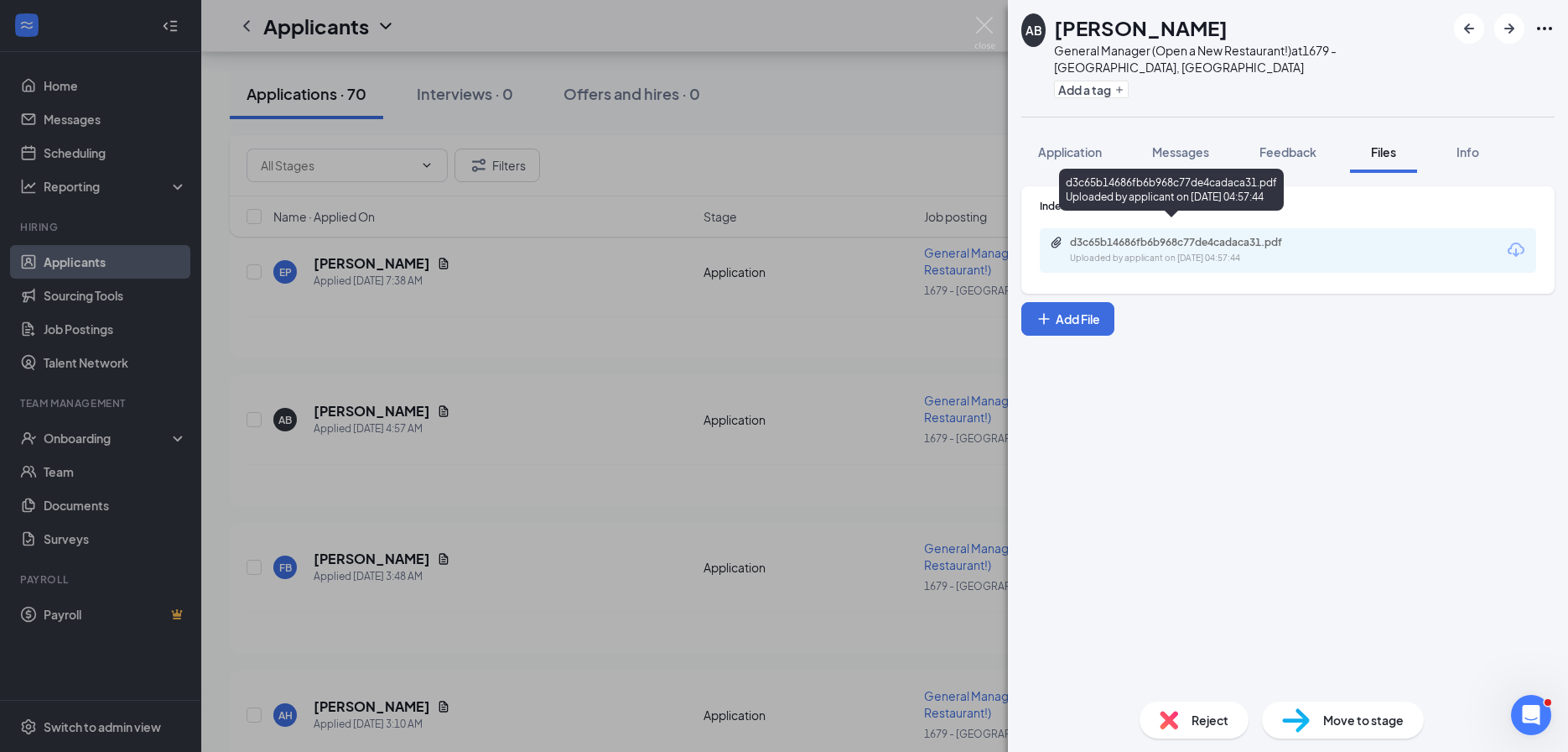
click at [1080, 252] on div "Uploaded by applicant on Aug 26, 2025 at 04:57:44" at bounding box center [1195, 258] width 252 height 13
click at [496, 496] on div "AB Ashley Blackmon General Manager (Open a New Restaurant!) at 1679 - East Ridg…" at bounding box center [784, 376] width 1568 height 752
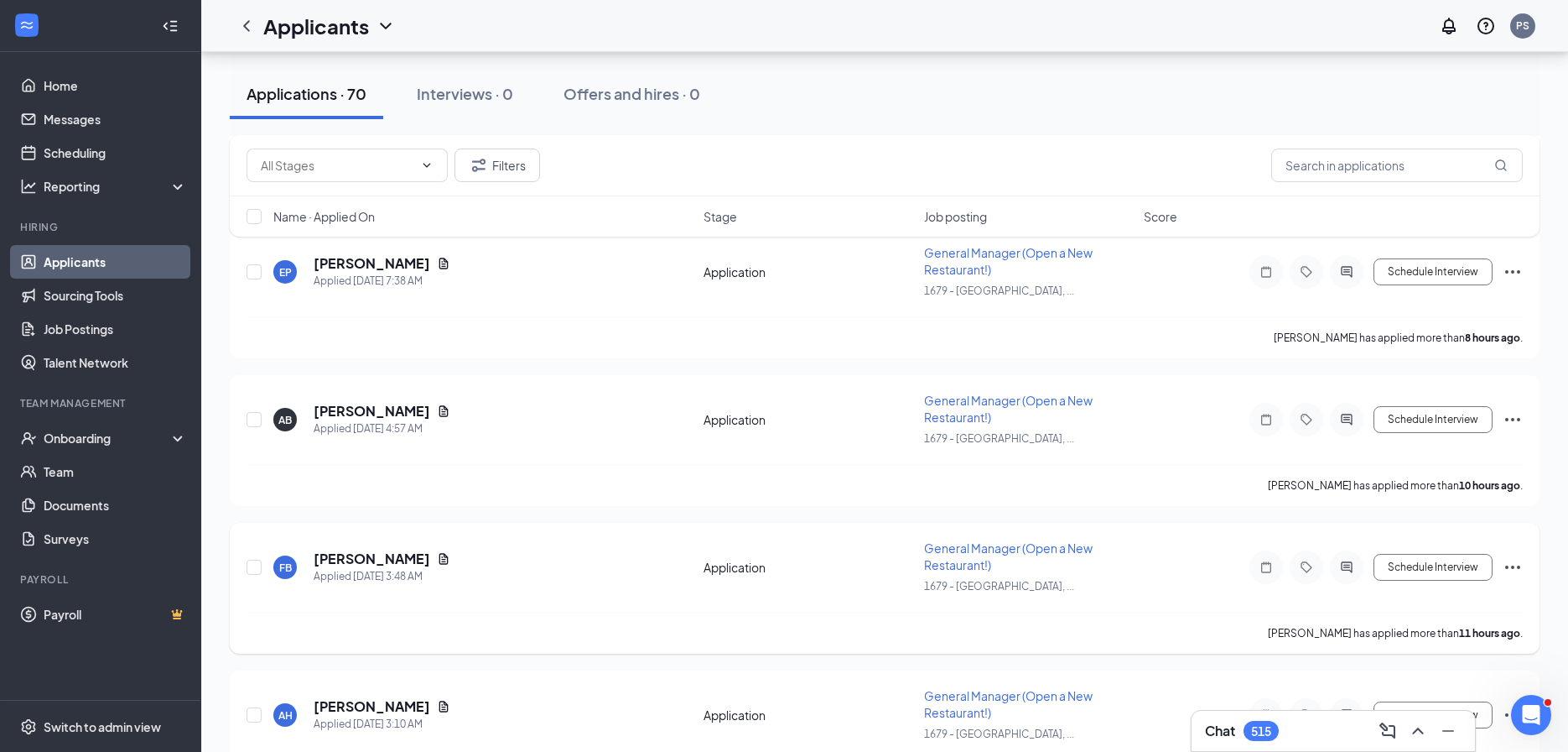
click at [439, 553] on icon "Document" at bounding box center [443, 558] width 9 height 11
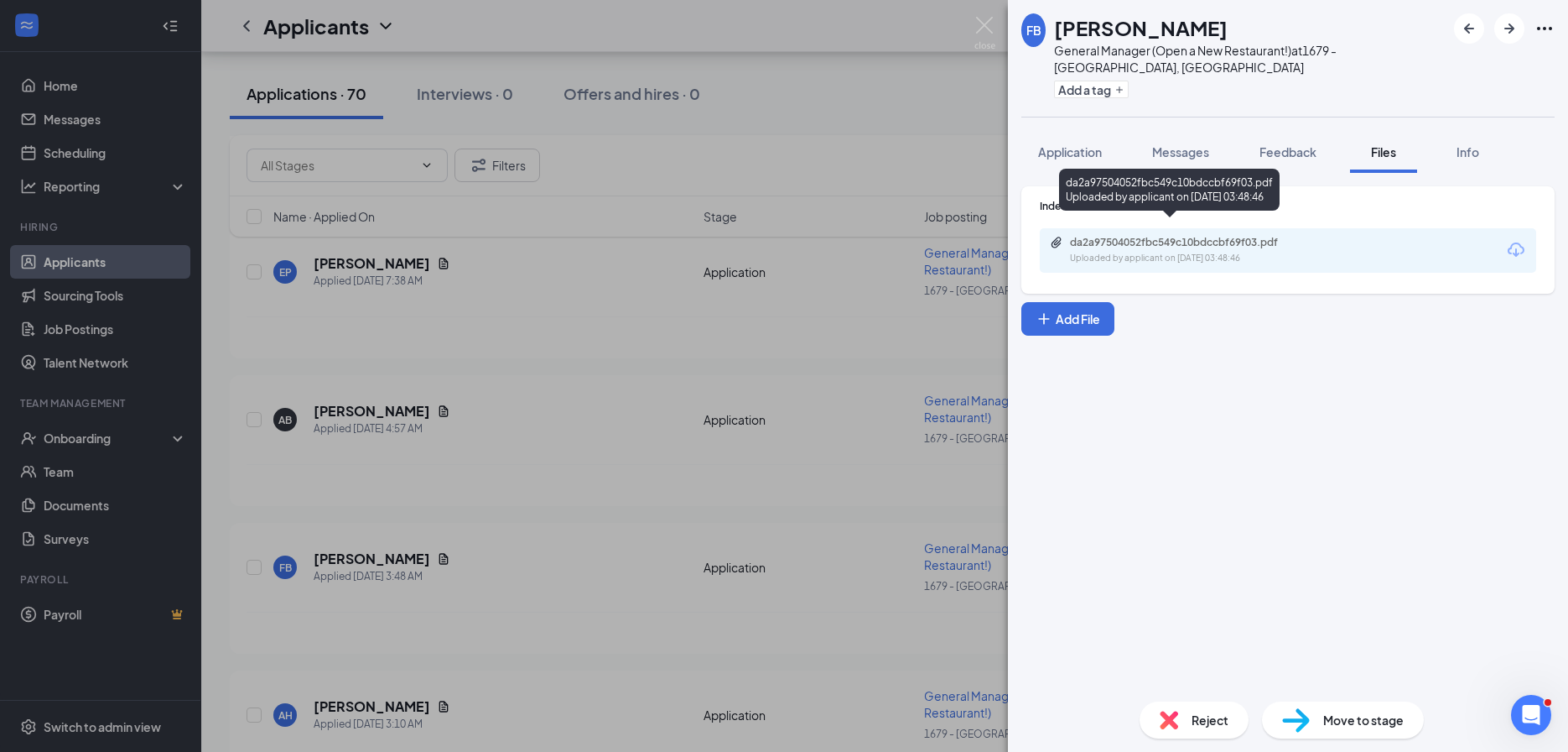
click at [1070, 236] on div "da2a97504052fbc549c10bdccbf69f03.pdf" at bounding box center [1187, 242] width 235 height 13
click at [559, 554] on div "FB Faith Beasley General Manager (Open a New Restaurant!) at 1679 - East Ridge,…" at bounding box center [784, 376] width 1568 height 752
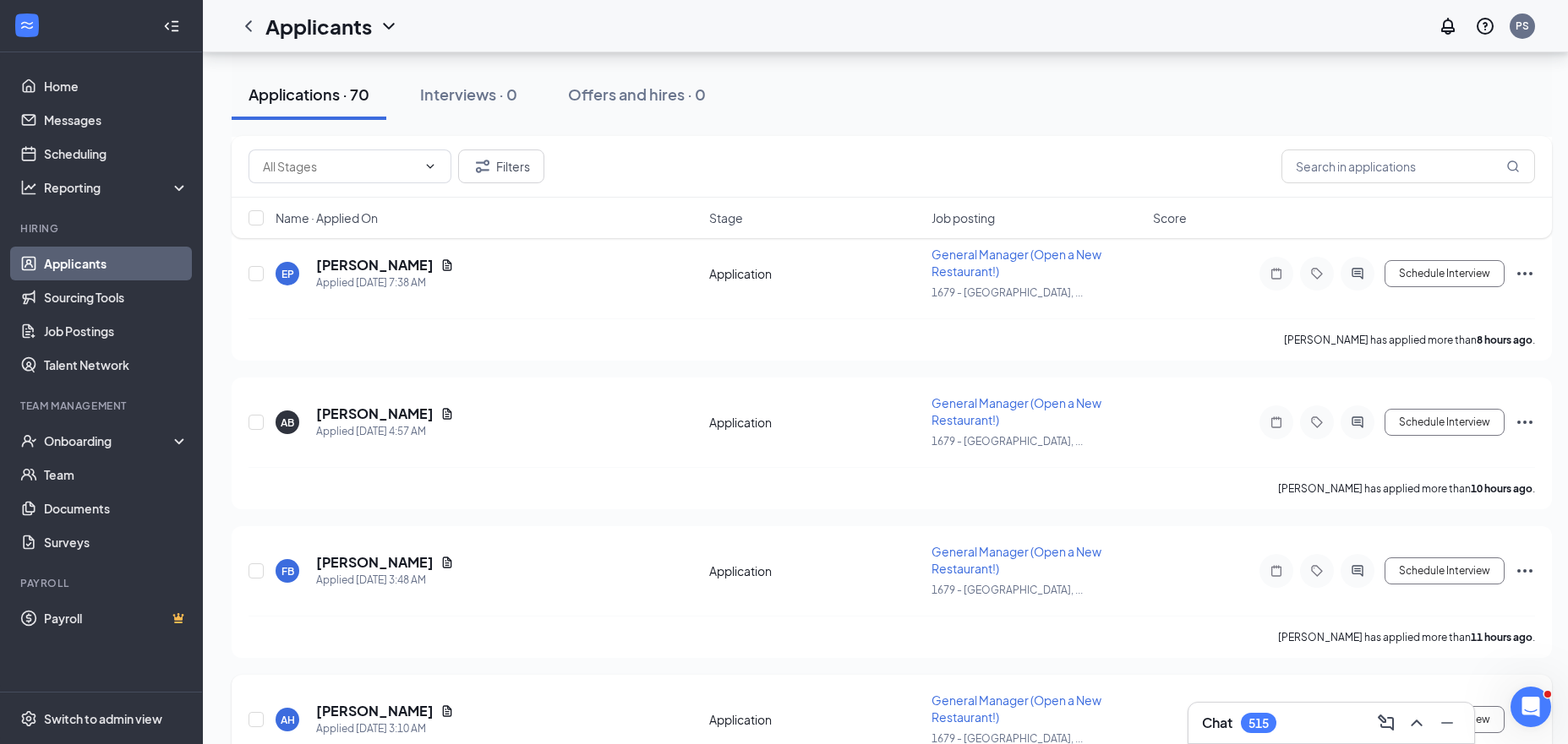
click at [441, 705] on icon "Document" at bounding box center [447, 711] width 13 height 13
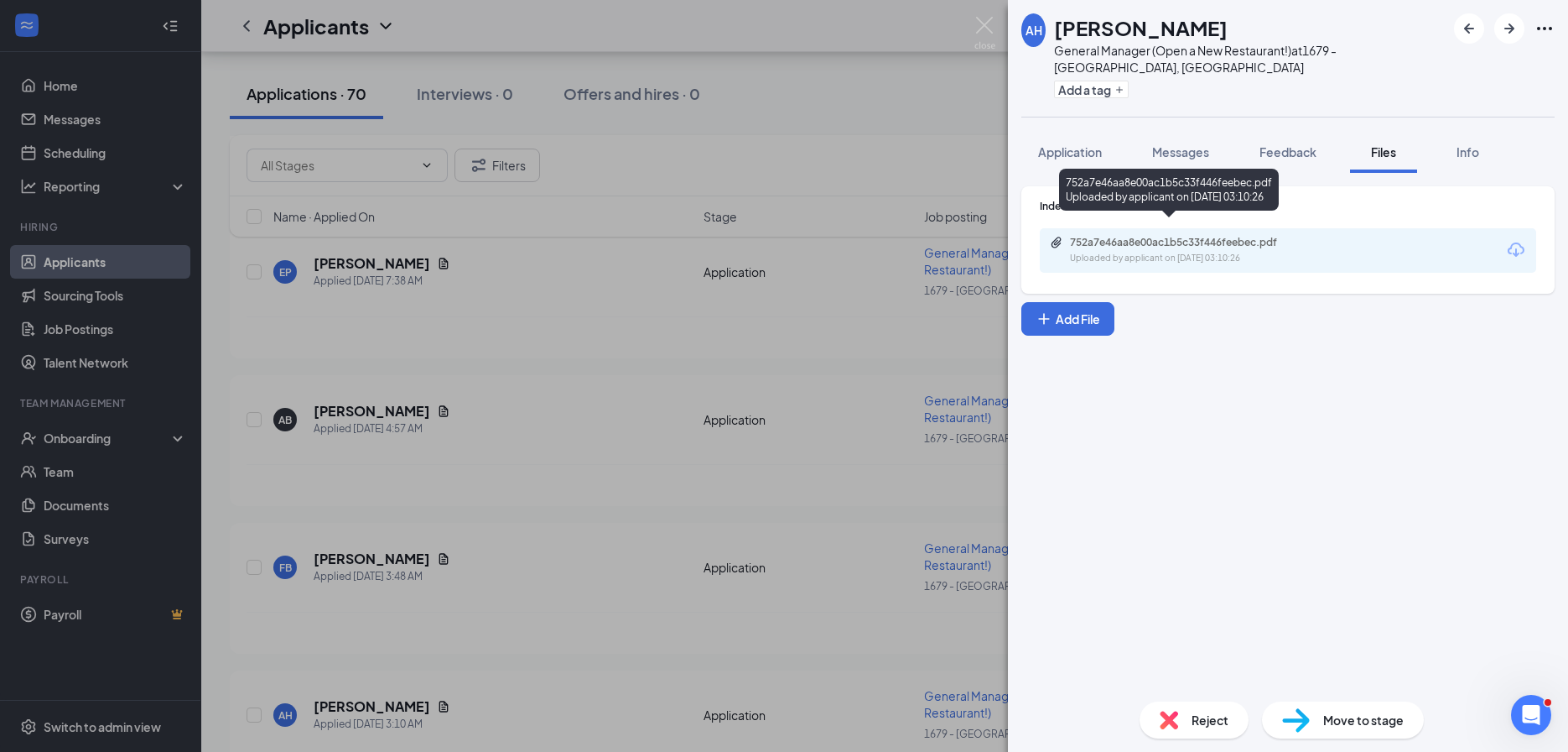
click at [1188, 236] on div "752a7e46aa8e00ac1b5c33f446feebec.pdf" at bounding box center [1187, 242] width 235 height 13
click at [639, 394] on div "AH Ashton Hall General Manager (Open a New Restaurant!) at 1679 - East Ridge, T…" at bounding box center [784, 376] width 1568 height 752
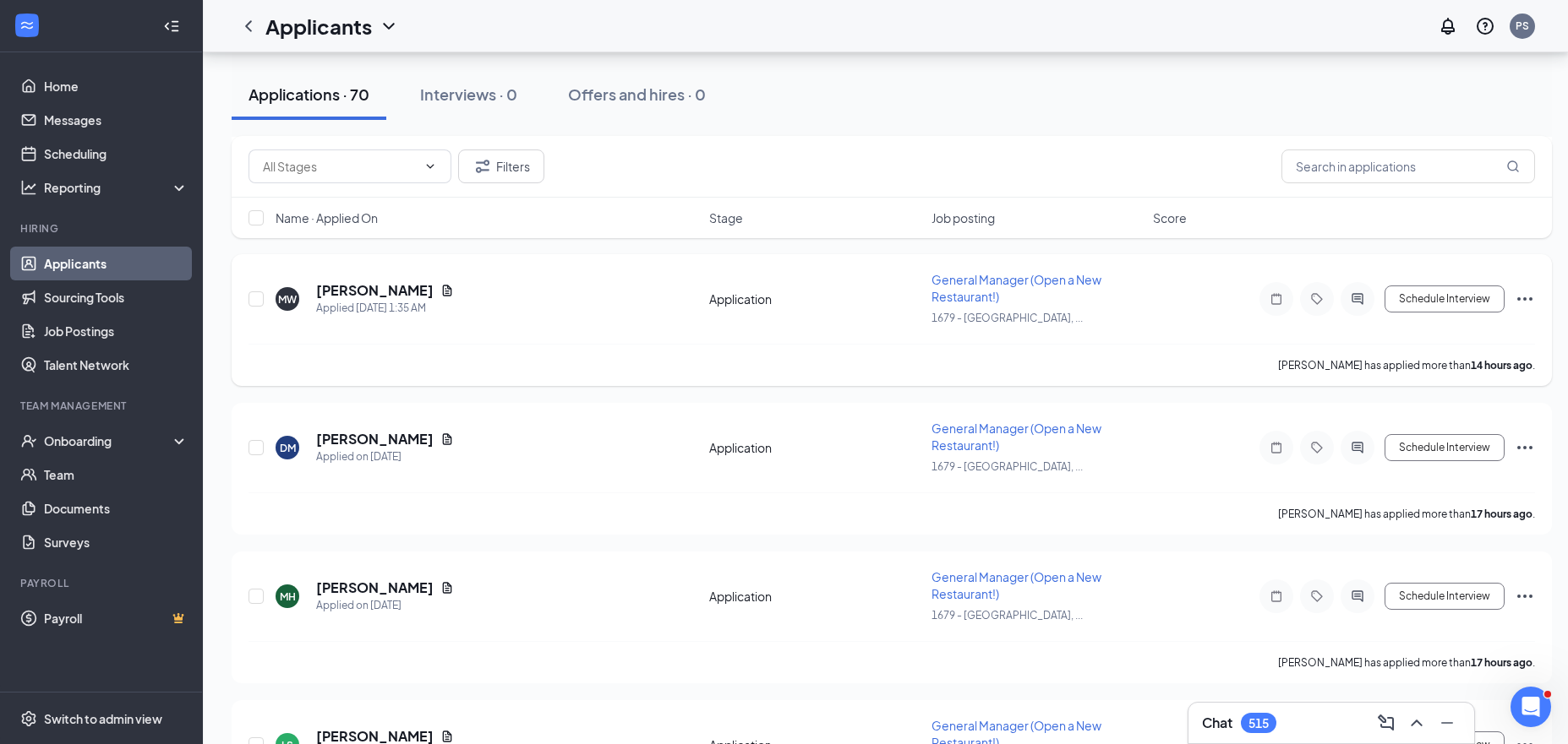
scroll to position [2217, 0]
click at [443, 286] on icon "Document" at bounding box center [447, 291] width 9 height 11
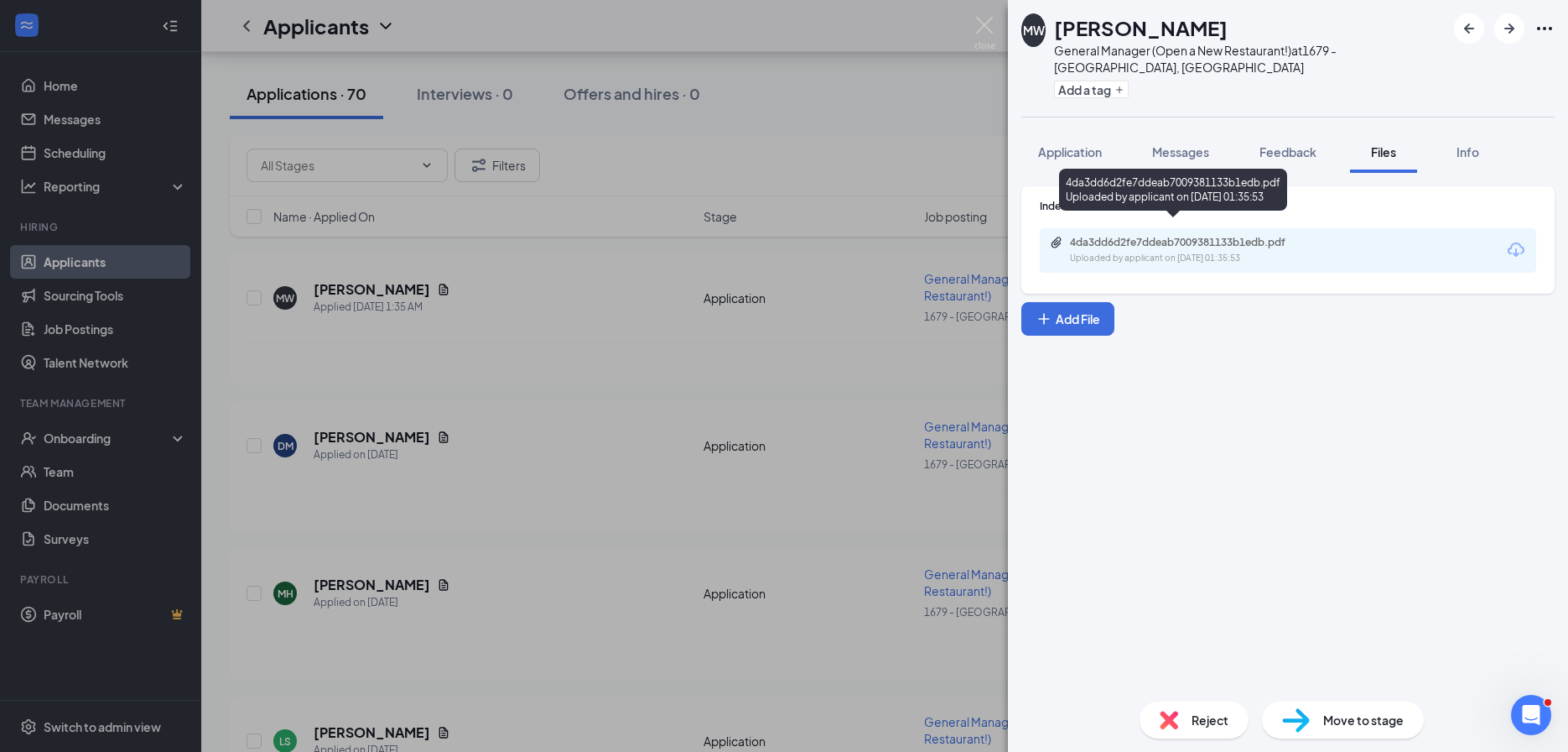
click at [1066, 246] on div "4da3dd6d2fe7ddeab7009381133b1edb.pdf Uploaded by applicant on Aug 26, 2025 at 0…" at bounding box center [1185, 250] width 272 height 29
click at [572, 342] on div "MW Maggie Wilson General Manager (Open a New Restaurant!) at 1679 - East Ridge,…" at bounding box center [784, 376] width 1568 height 752
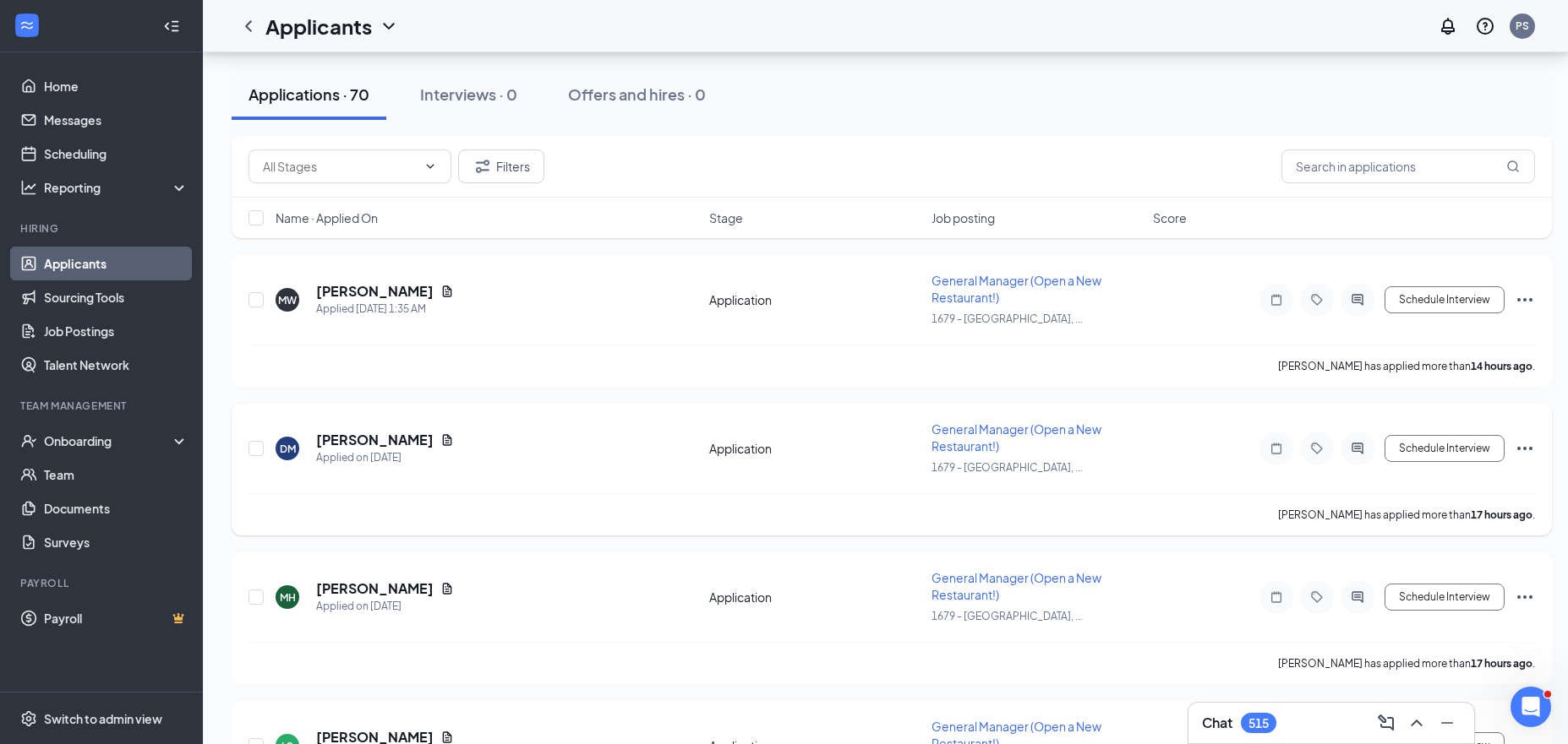
click at [443, 434] on icon "Document" at bounding box center [447, 440] width 9 height 11
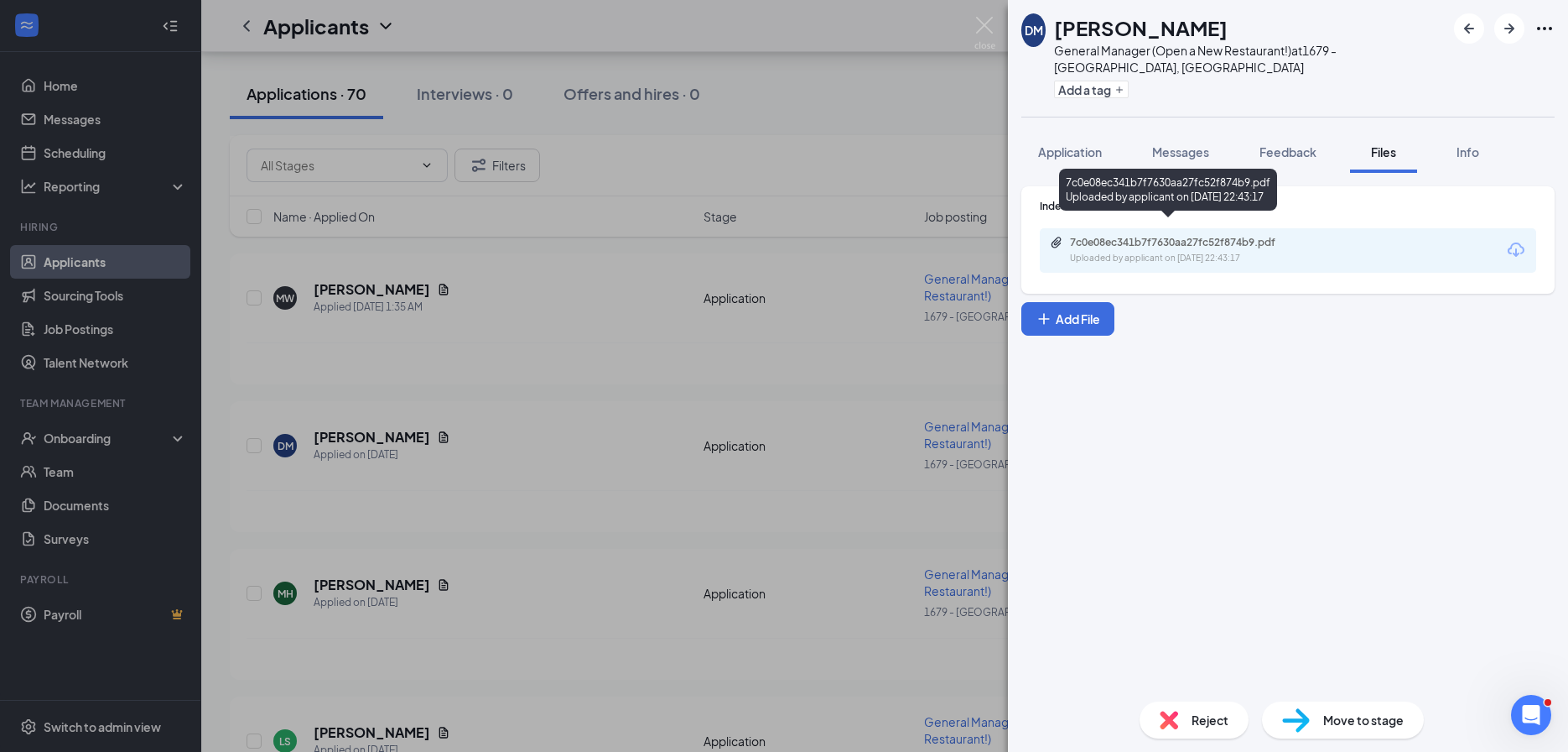
click at [1110, 252] on div "Uploaded by applicant on Aug 25, 2025 at 22:43:17" at bounding box center [1195, 258] width 252 height 13
click at [531, 513] on div "DM Destiny Morrison General Manager (Open a New Restaurant!) at 1679 - East Rid…" at bounding box center [784, 376] width 1568 height 752
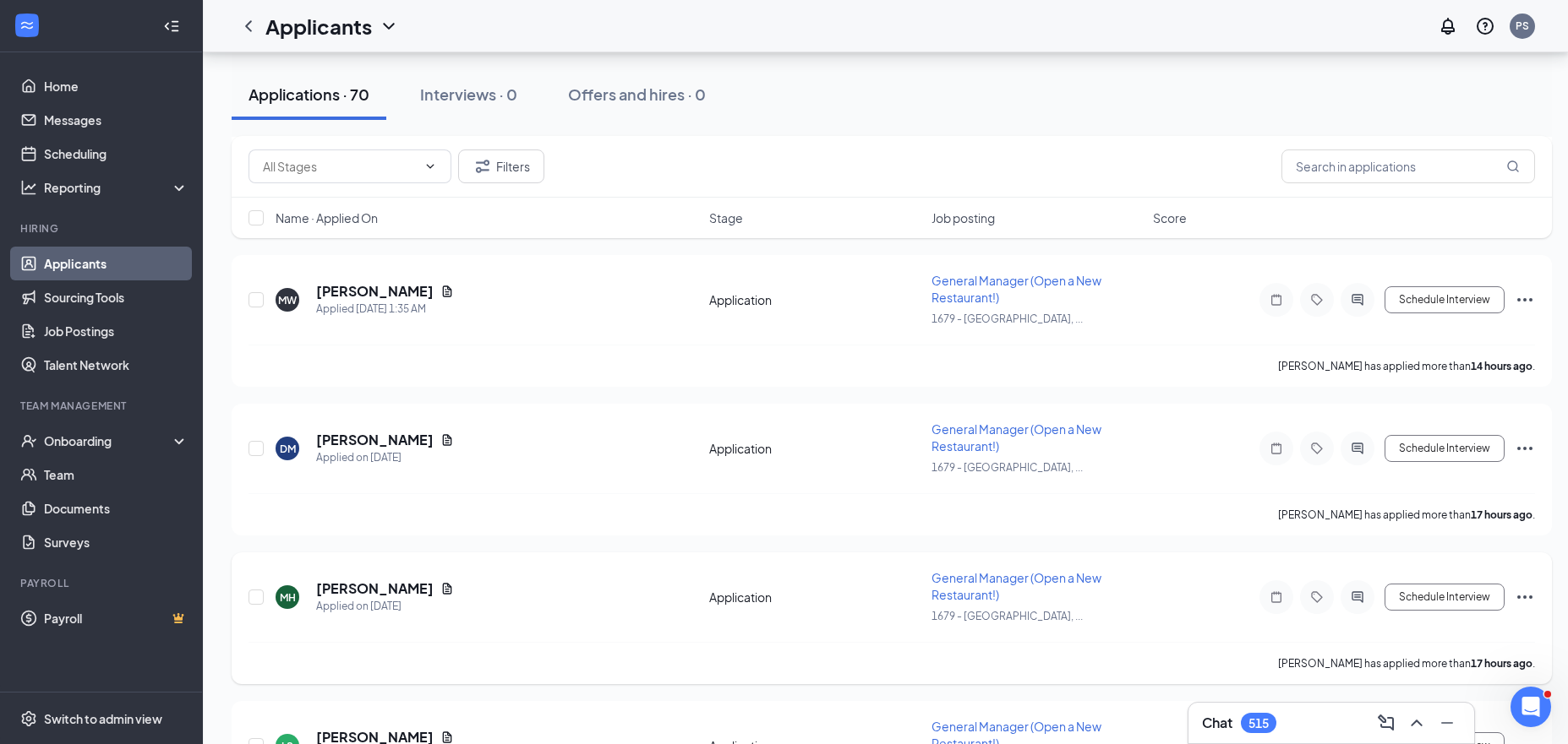
click at [441, 582] on icon "Document" at bounding box center [447, 588] width 13 height 13
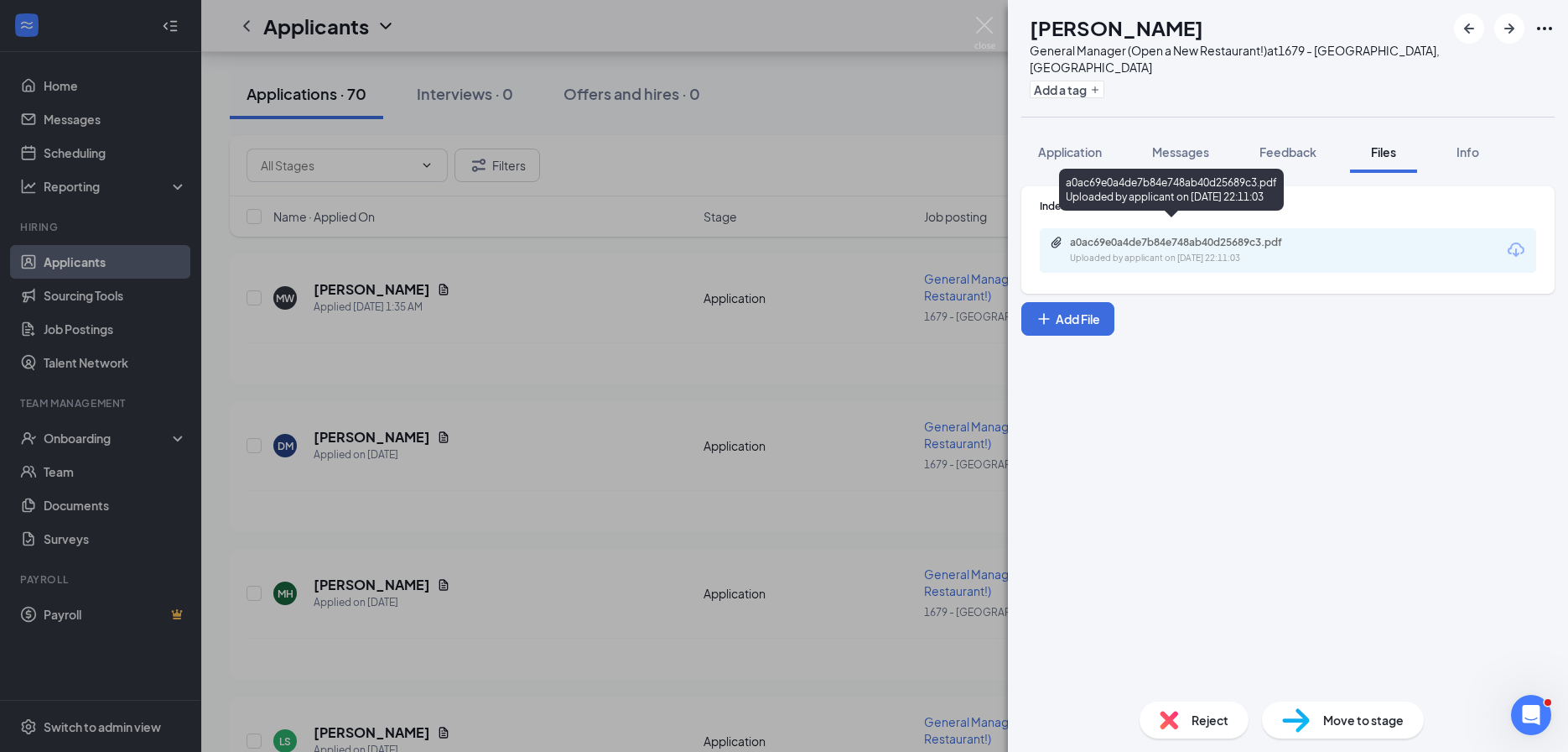
click at [1131, 252] on div "Uploaded by applicant on Aug 25, 2025 at 22:11:03" at bounding box center [1195, 258] width 252 height 13
click at [520, 557] on div "MH Montez Haynes General Manager (Open a New Restaurant!) at 1679 - East Ridge,…" at bounding box center [784, 376] width 1568 height 752
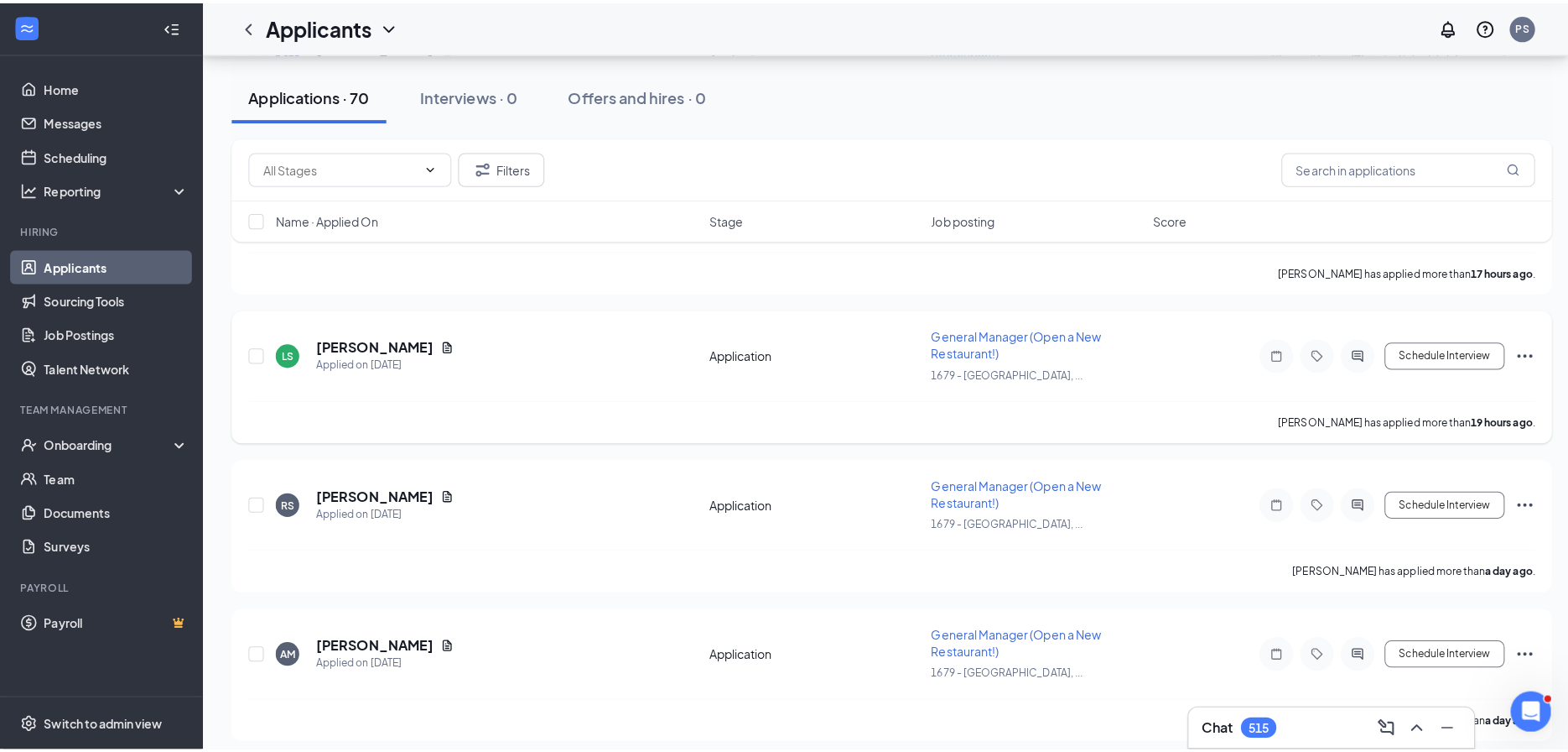
scroll to position [2594, 0]
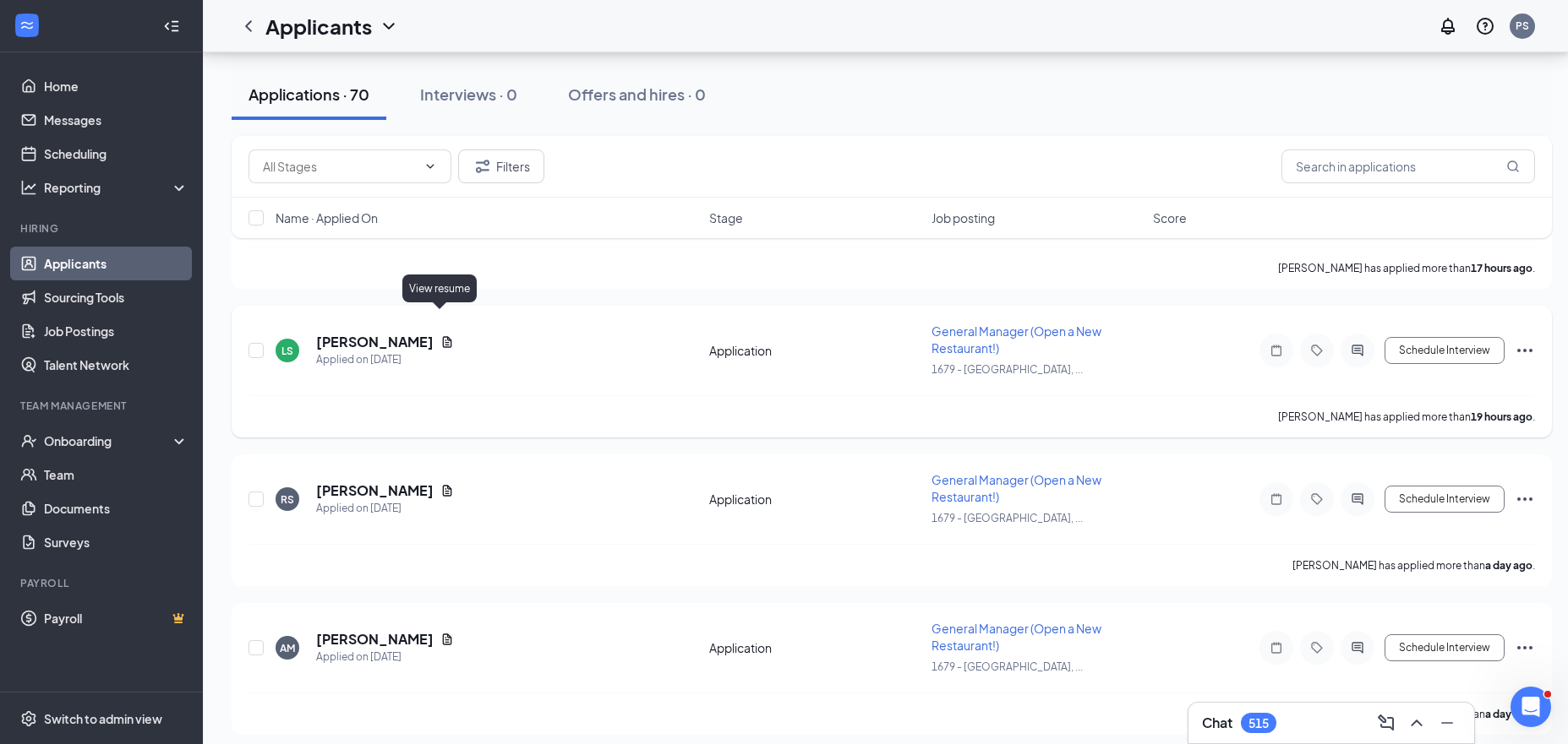
click at [441, 336] on icon "Document" at bounding box center [447, 342] width 13 height 13
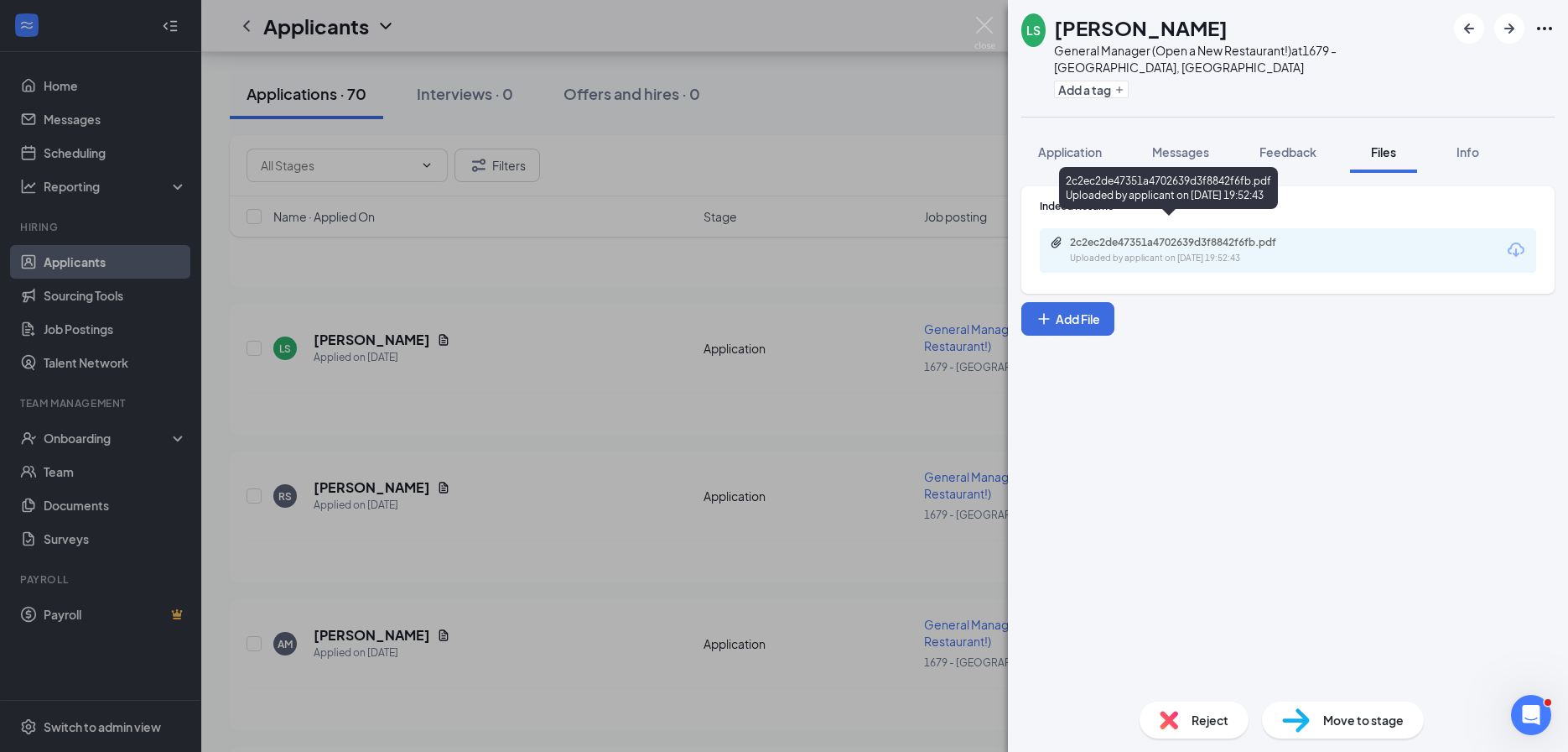
click at [1104, 236] on div "2c2ec2de47351a4702639d3f8842f6fb.pdf Uploaded by applicant on Aug 25, 2025 at 1…" at bounding box center [1185, 250] width 272 height 29
click at [511, 516] on div "LS LACHLAN SEARS General Manager (Open a New Restaurant!) at 1679 - East Ridge,…" at bounding box center [784, 376] width 1568 height 752
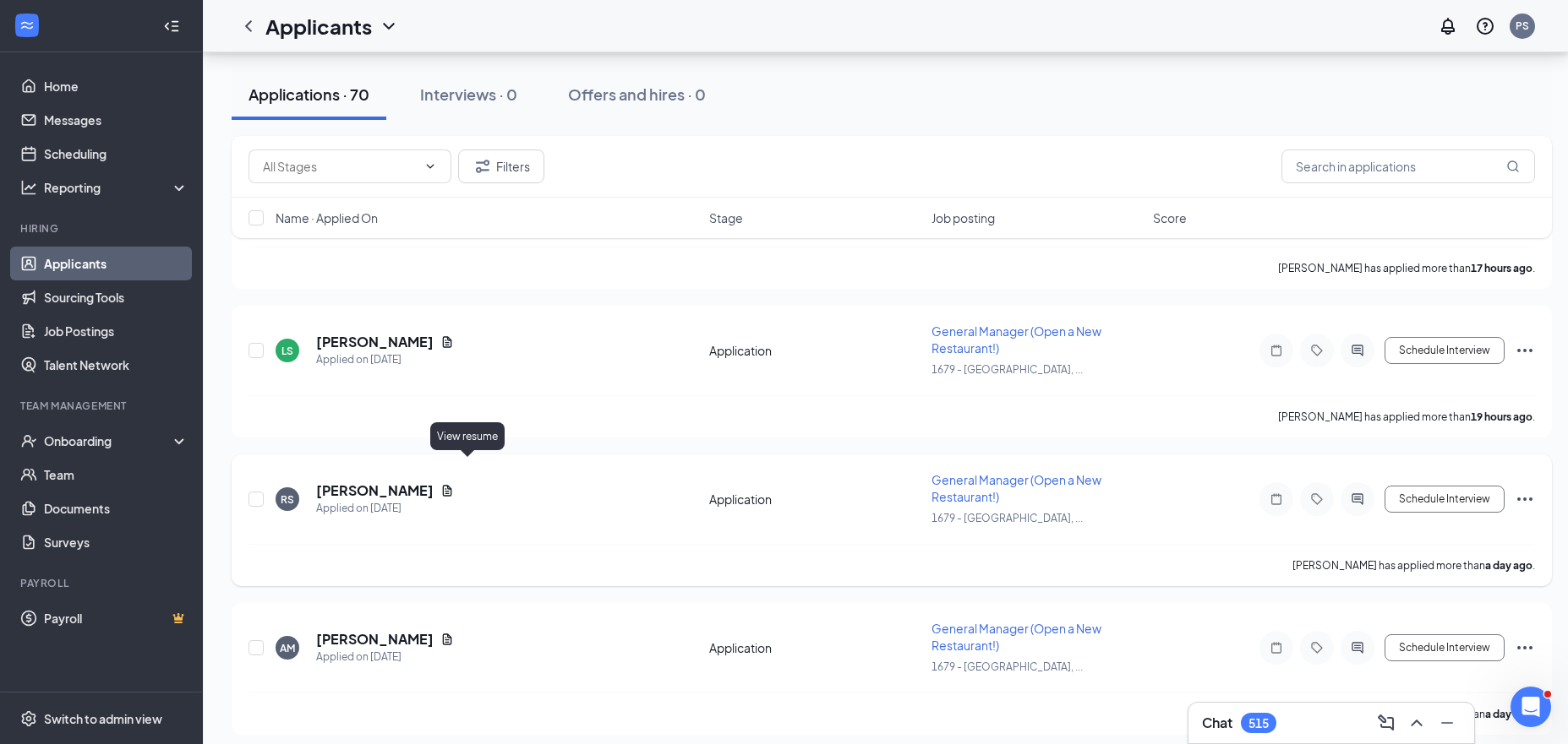
click at [454, 484] on icon "Document" at bounding box center [447, 490] width 13 height 13
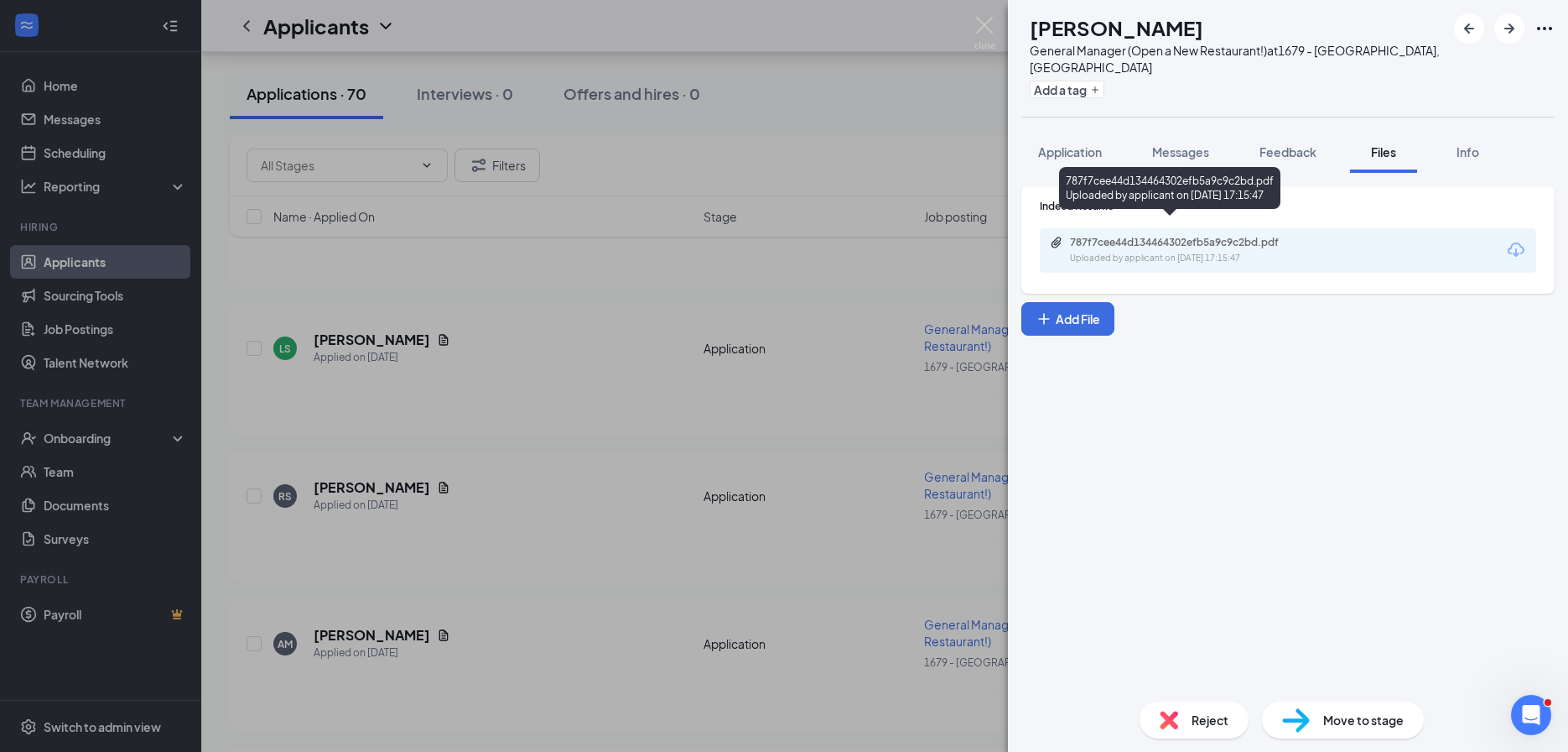
click at [1084, 252] on div "Uploaded by applicant on Aug 25, 2025 at 17:15:47" at bounding box center [1195, 258] width 252 height 13
click at [605, 412] on div "RS Rachael Stockbridge General Manager (Open a New Restaurant!) at 1679 - East …" at bounding box center [784, 376] width 1568 height 752
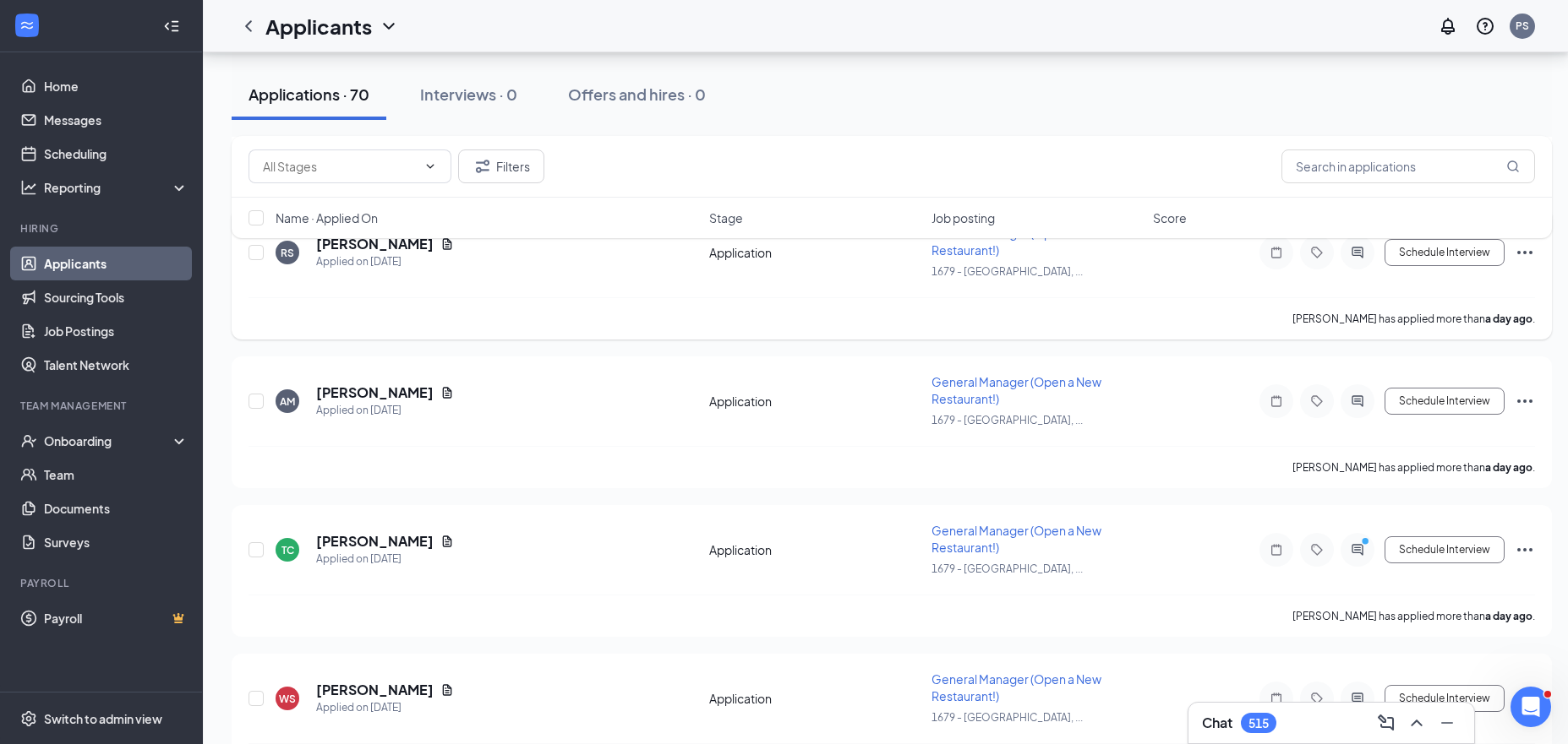
scroll to position [2862, 0]
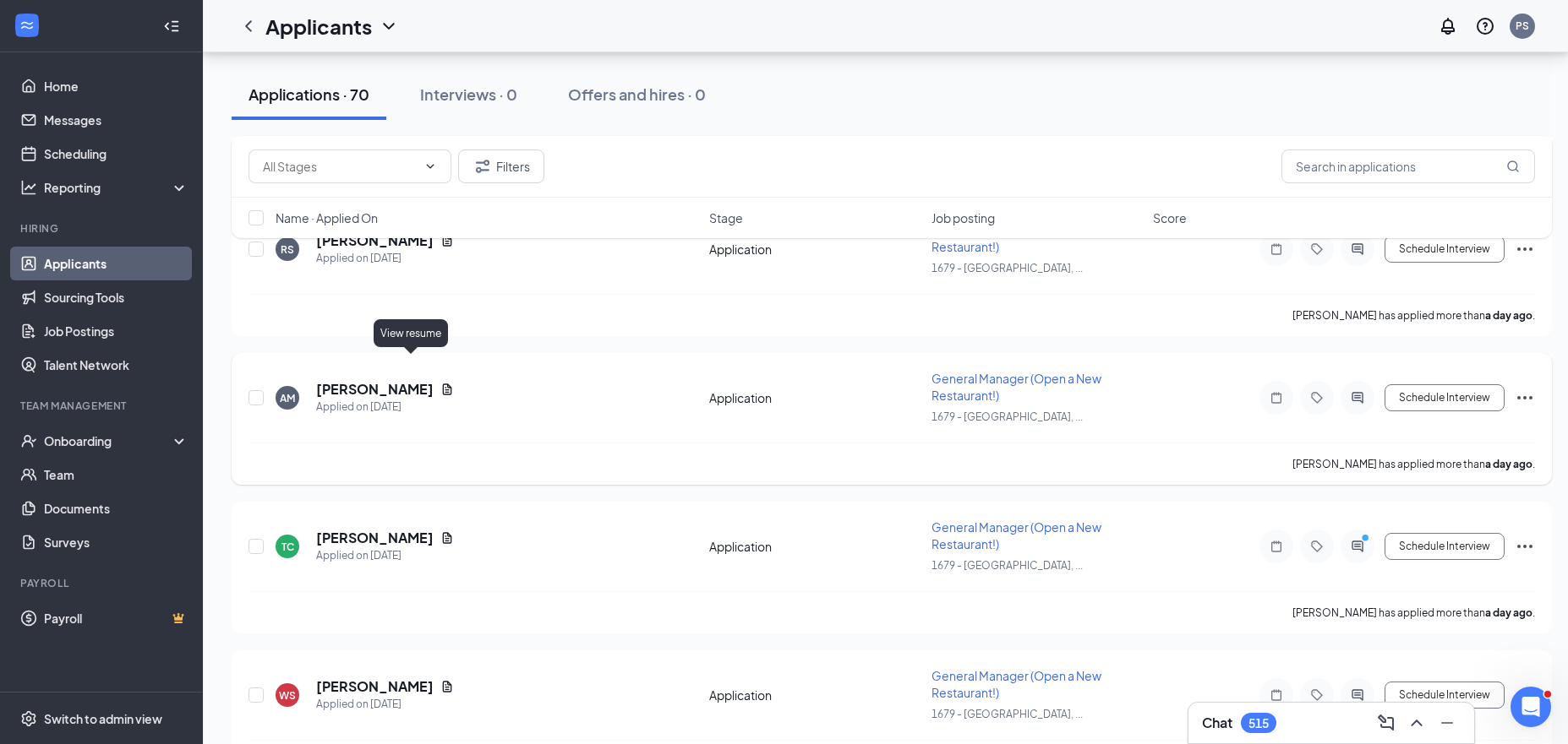
click at [443, 384] on icon "Document" at bounding box center [447, 389] width 9 height 11
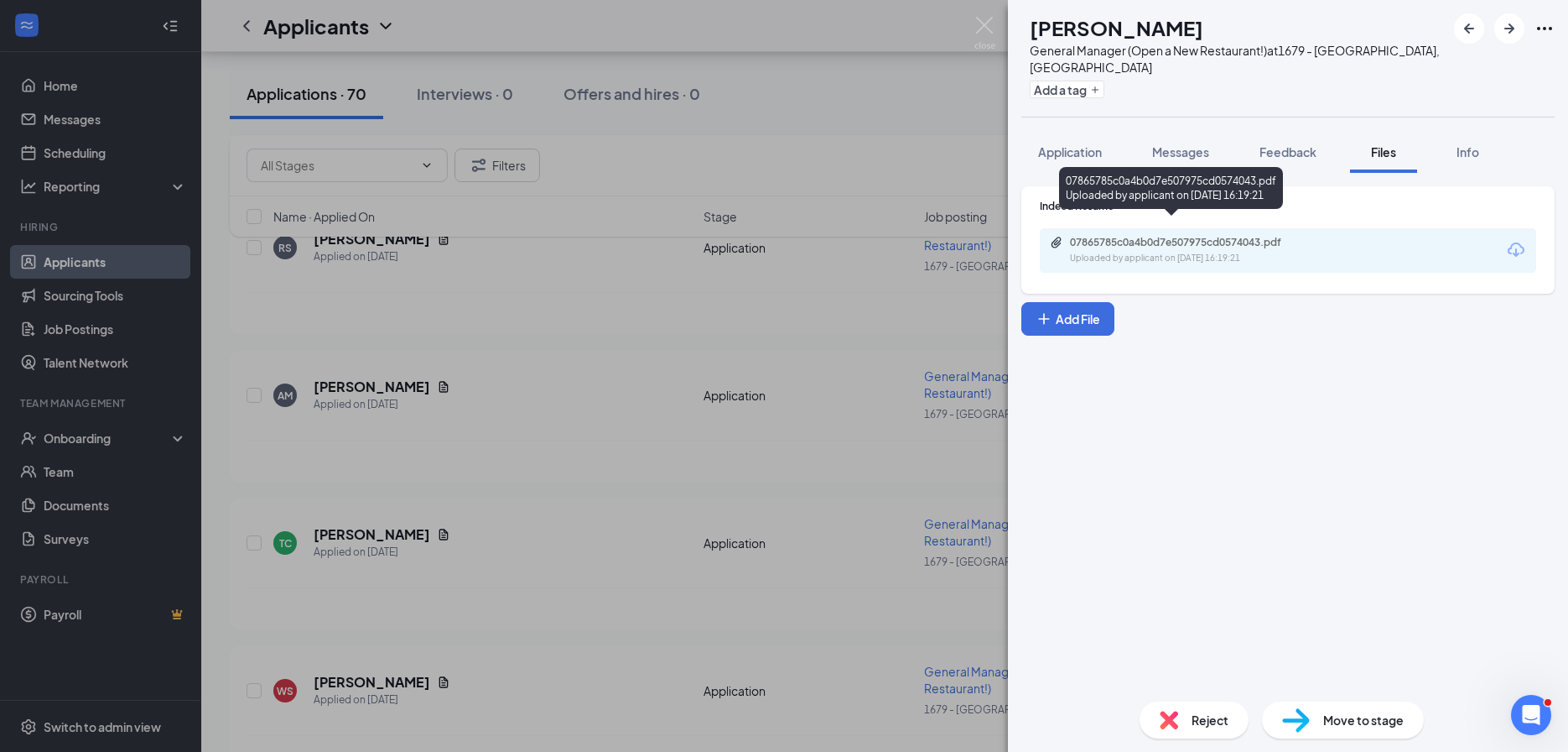
click at [1114, 252] on div "Uploaded by applicant on Aug 25, 2025 at 16:19:21" at bounding box center [1195, 258] width 252 height 13
click at [443, 473] on div "AM Alliyah Miller General Manager (Open a New Restaurant!) at 1679 - East Ridge…" at bounding box center [784, 376] width 1568 height 752
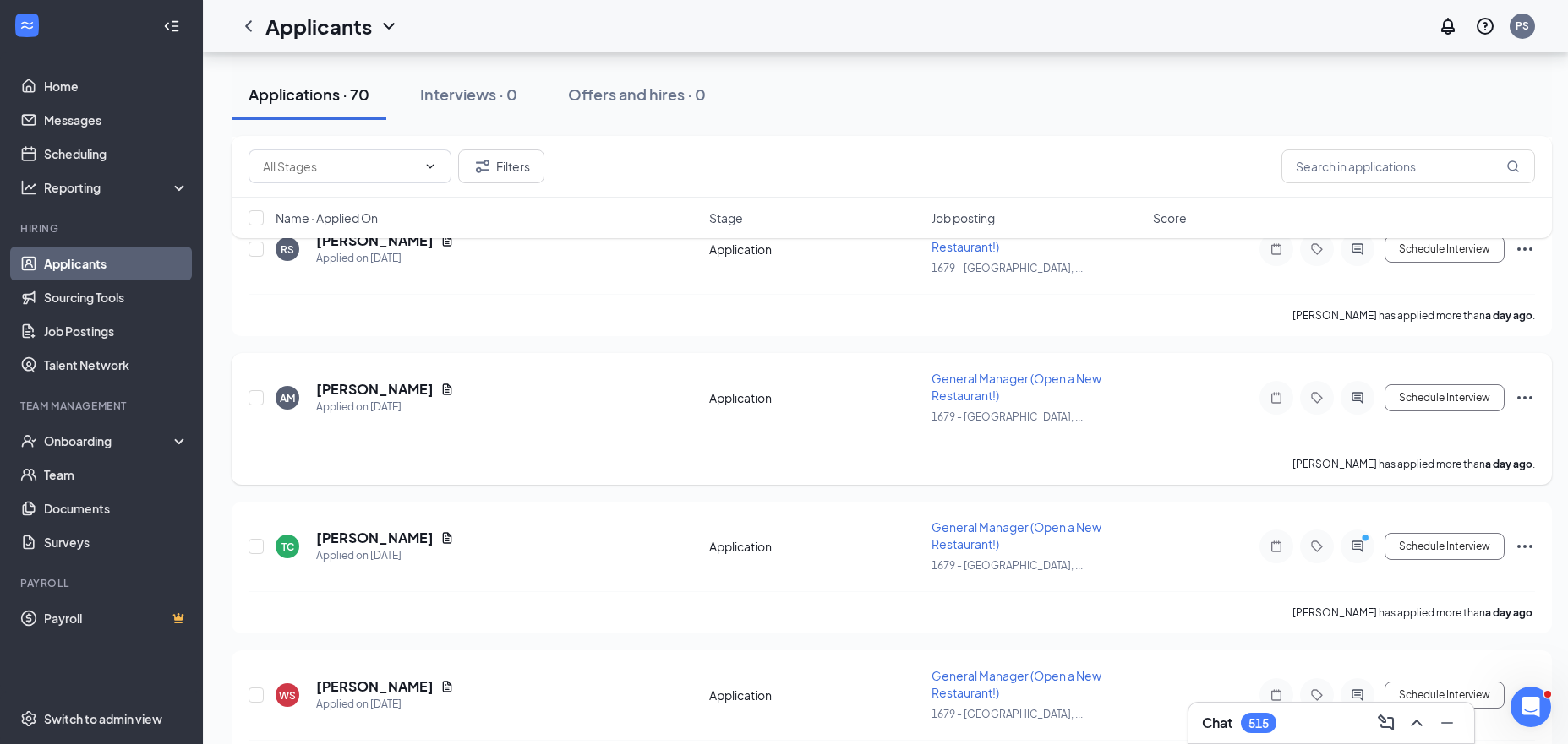
click at [1520, 388] on icon "Ellipses" at bounding box center [1524, 398] width 20 height 20
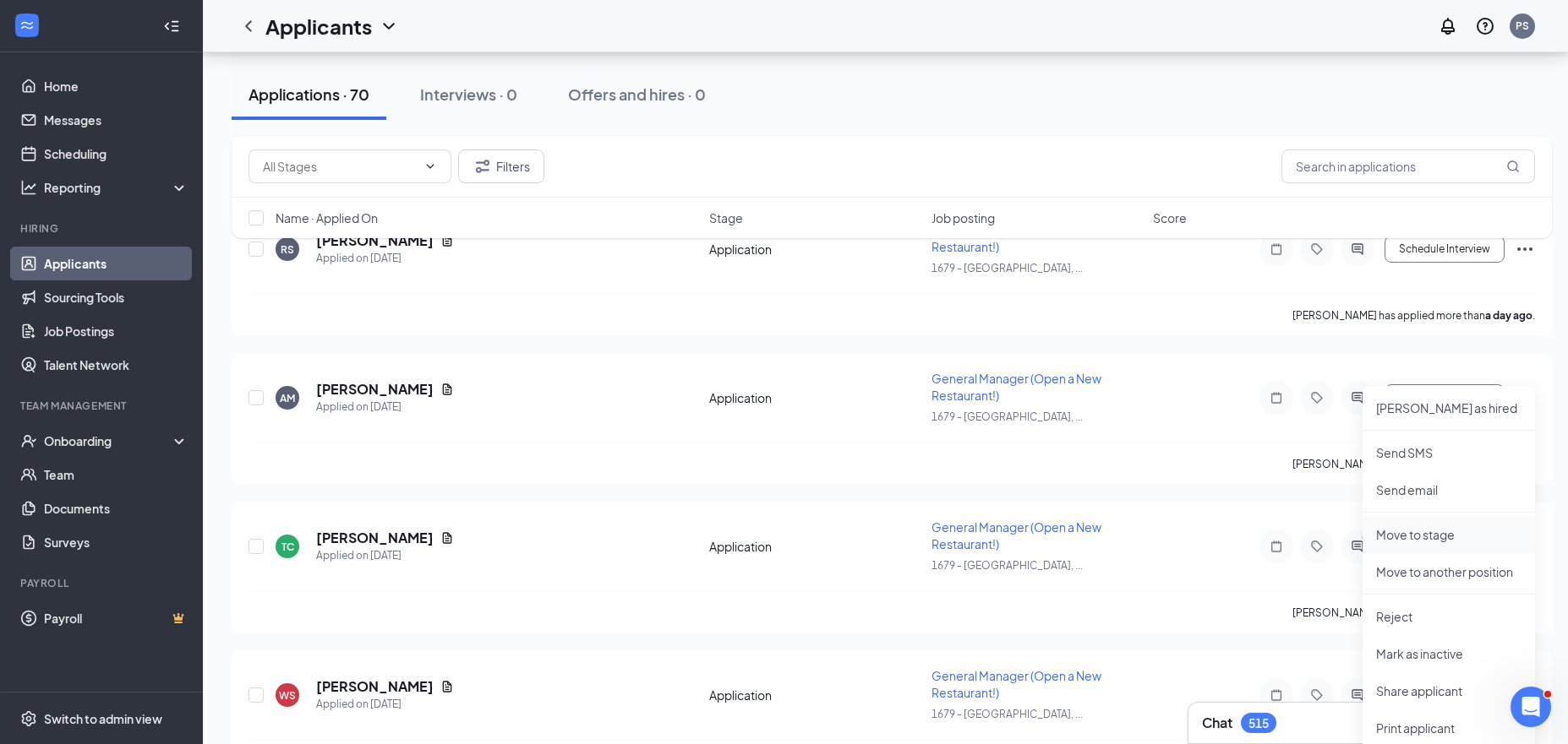
click at [1446, 538] on p "Move to stage" at bounding box center [1448, 534] width 145 height 17
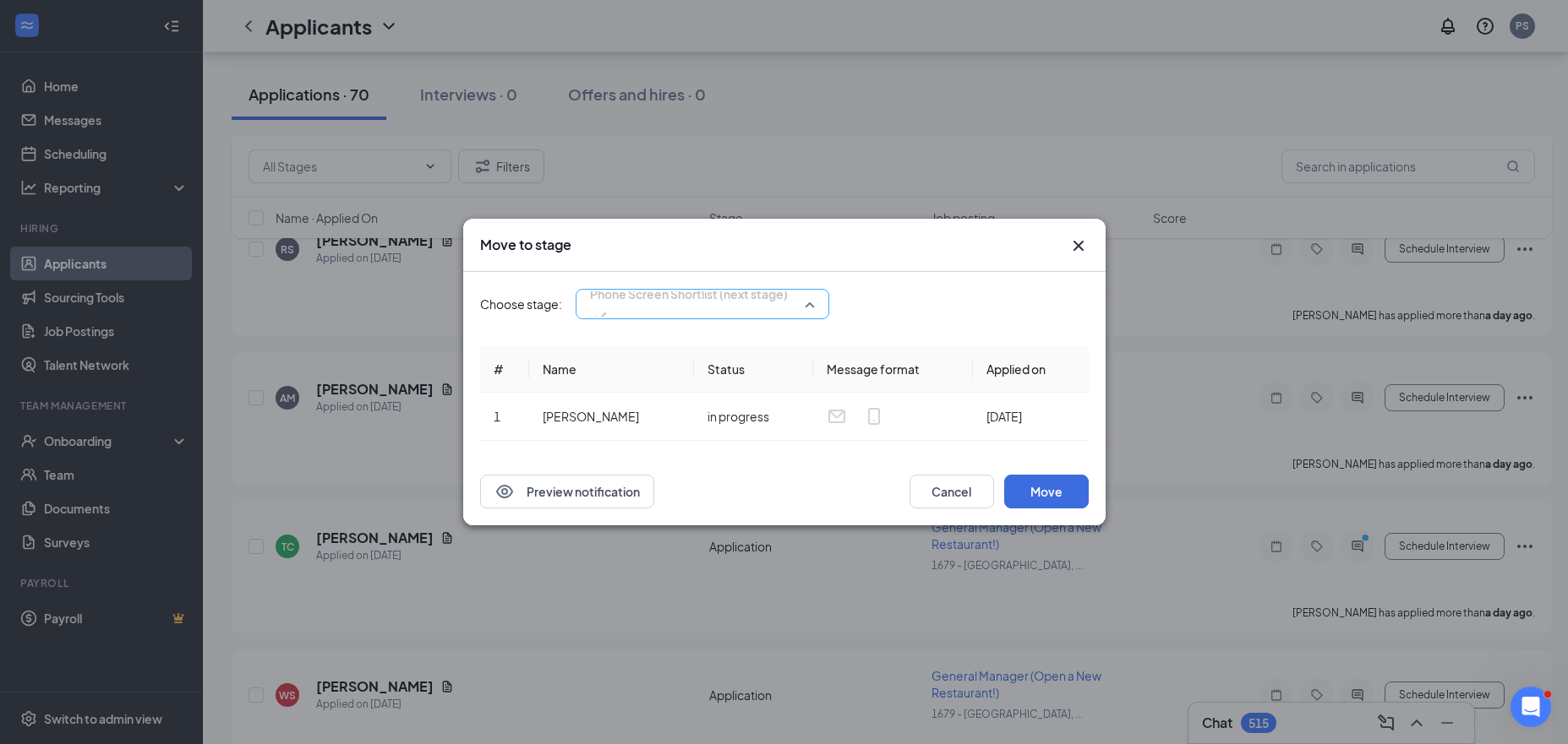
click at [749, 301] on span "Phone Screen Shortlist (next stage)" at bounding box center [689, 294] width 198 height 25
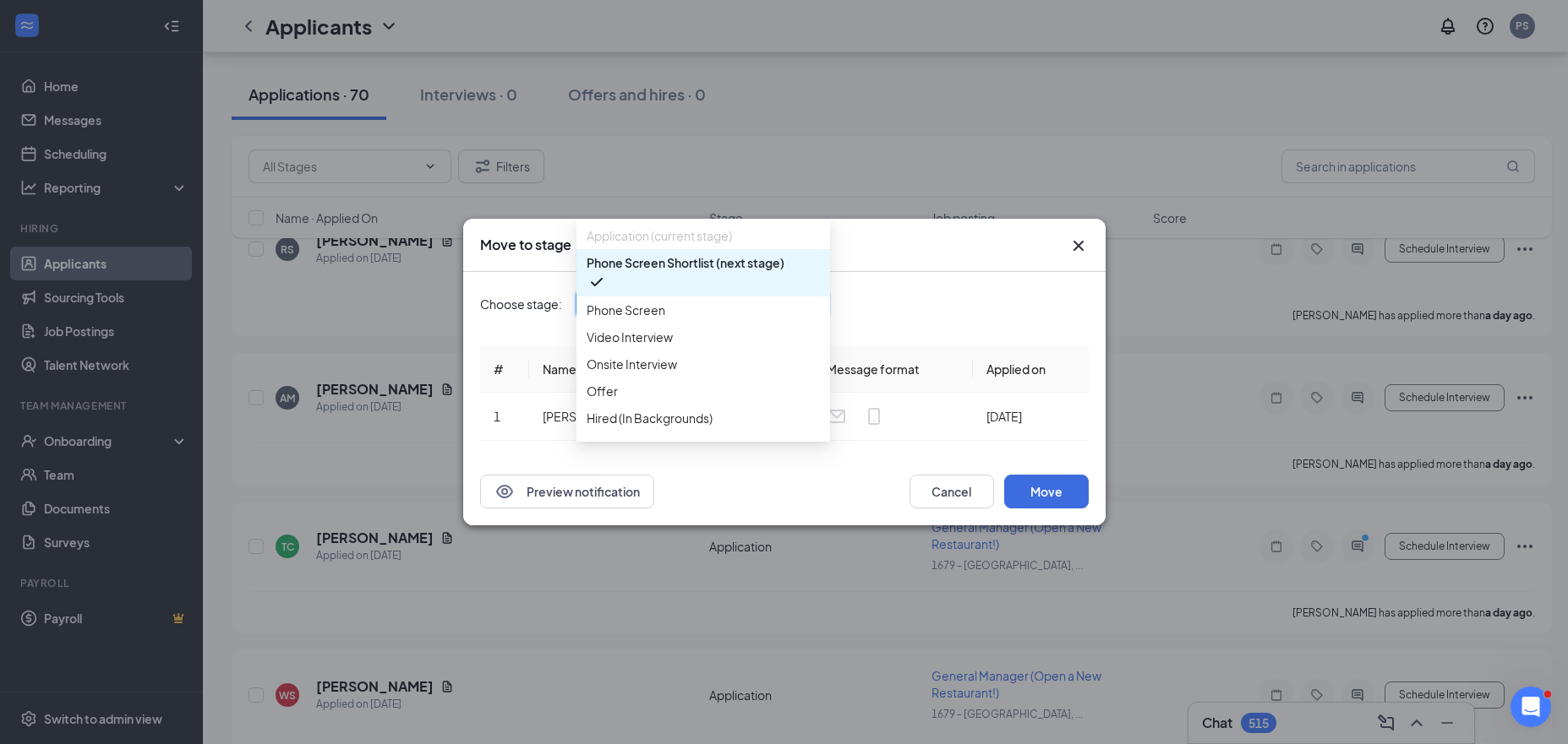
click at [735, 272] on span "Phone Screen Shortlist (next stage)" at bounding box center [686, 263] width 198 height 19
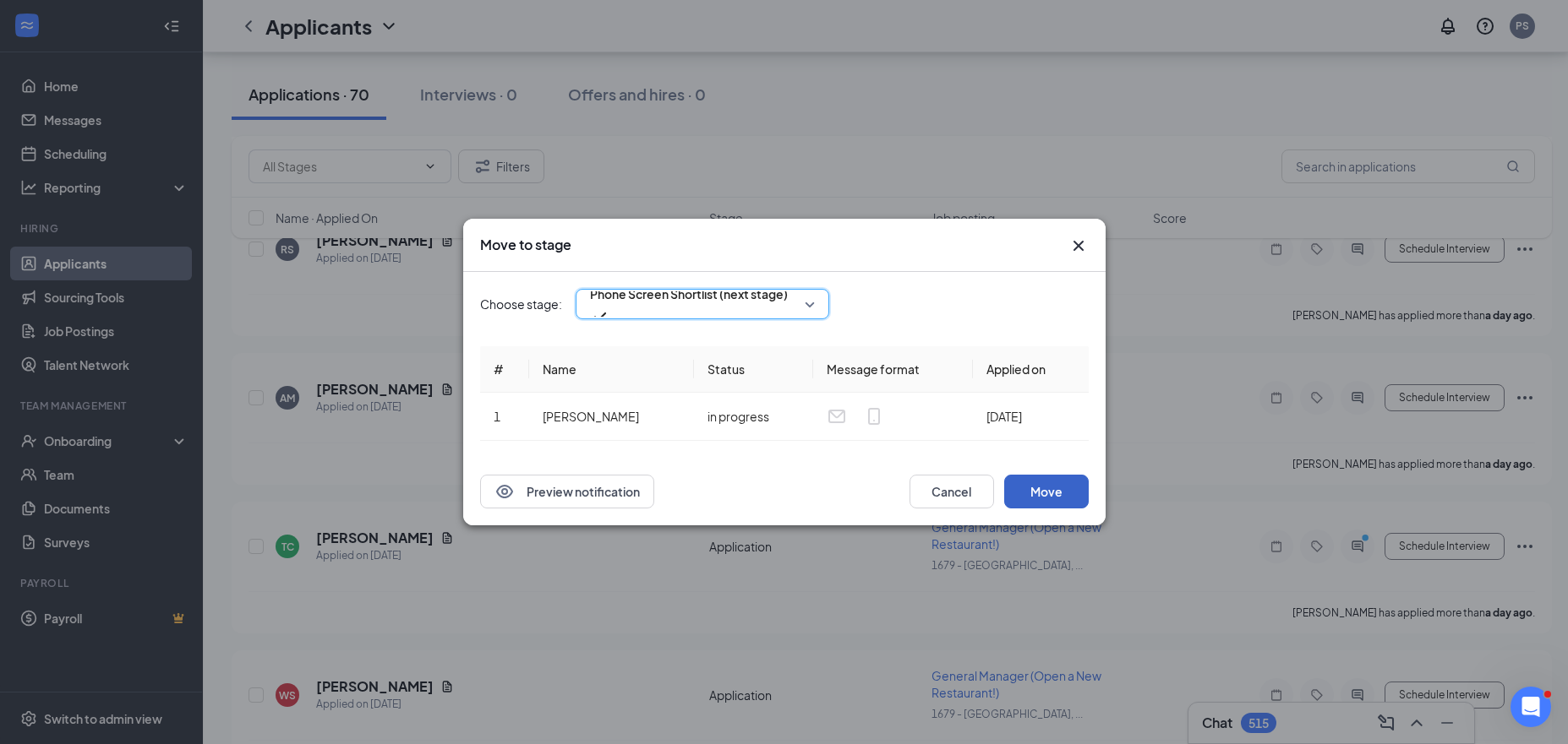
click at [1068, 489] on button "Move" at bounding box center [1046, 491] width 85 height 34
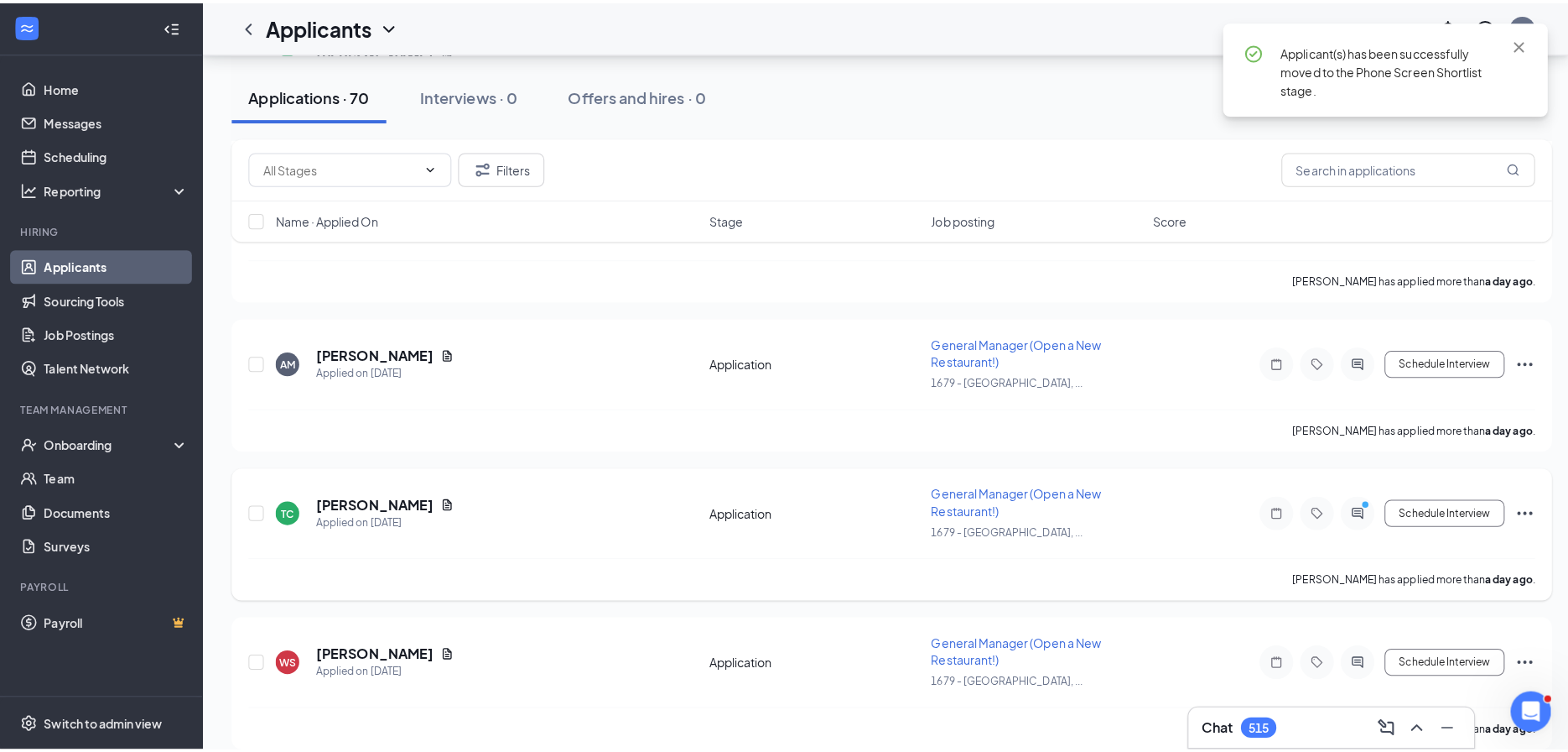
scroll to position [2881, 0]
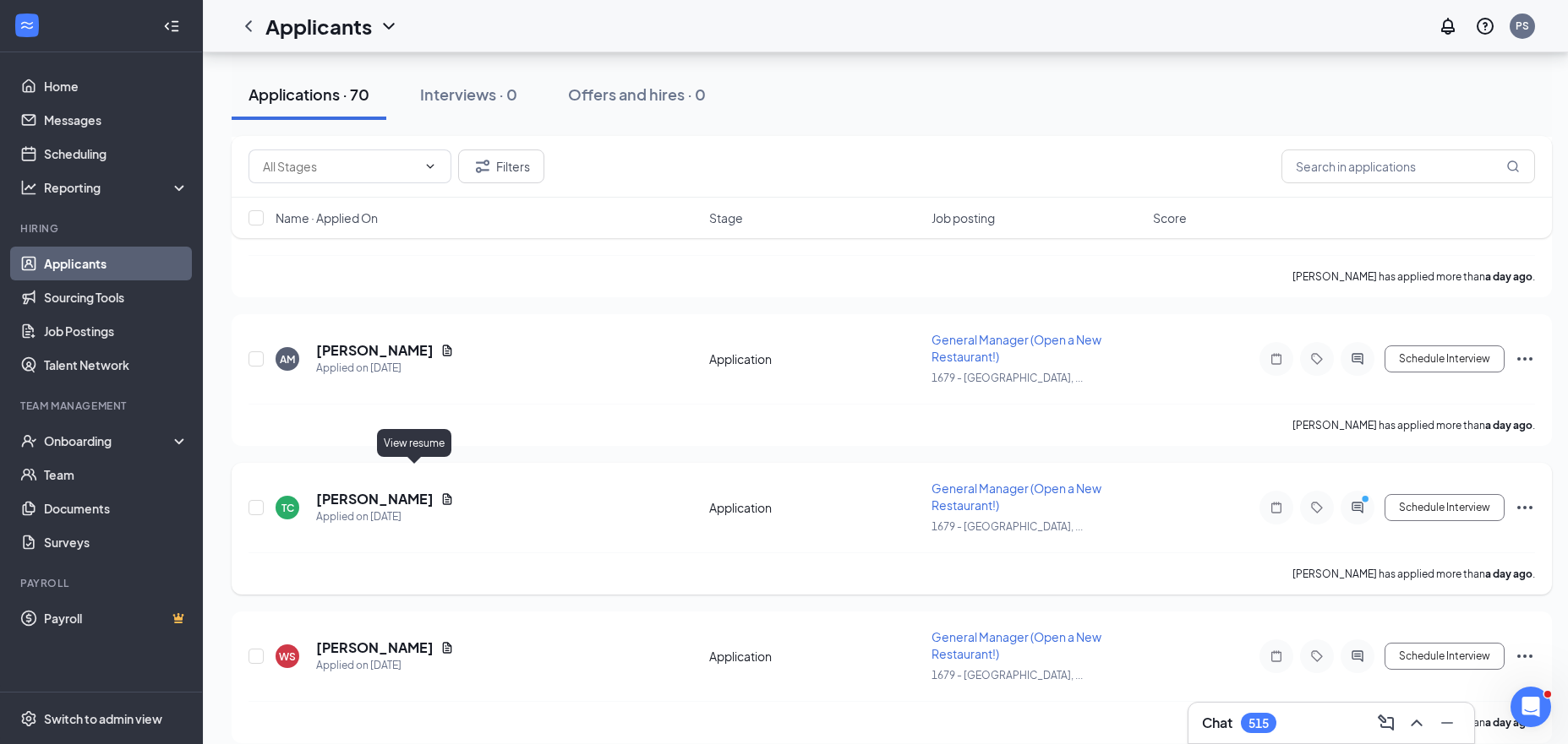
click at [441, 492] on icon "Document" at bounding box center [447, 498] width 13 height 13
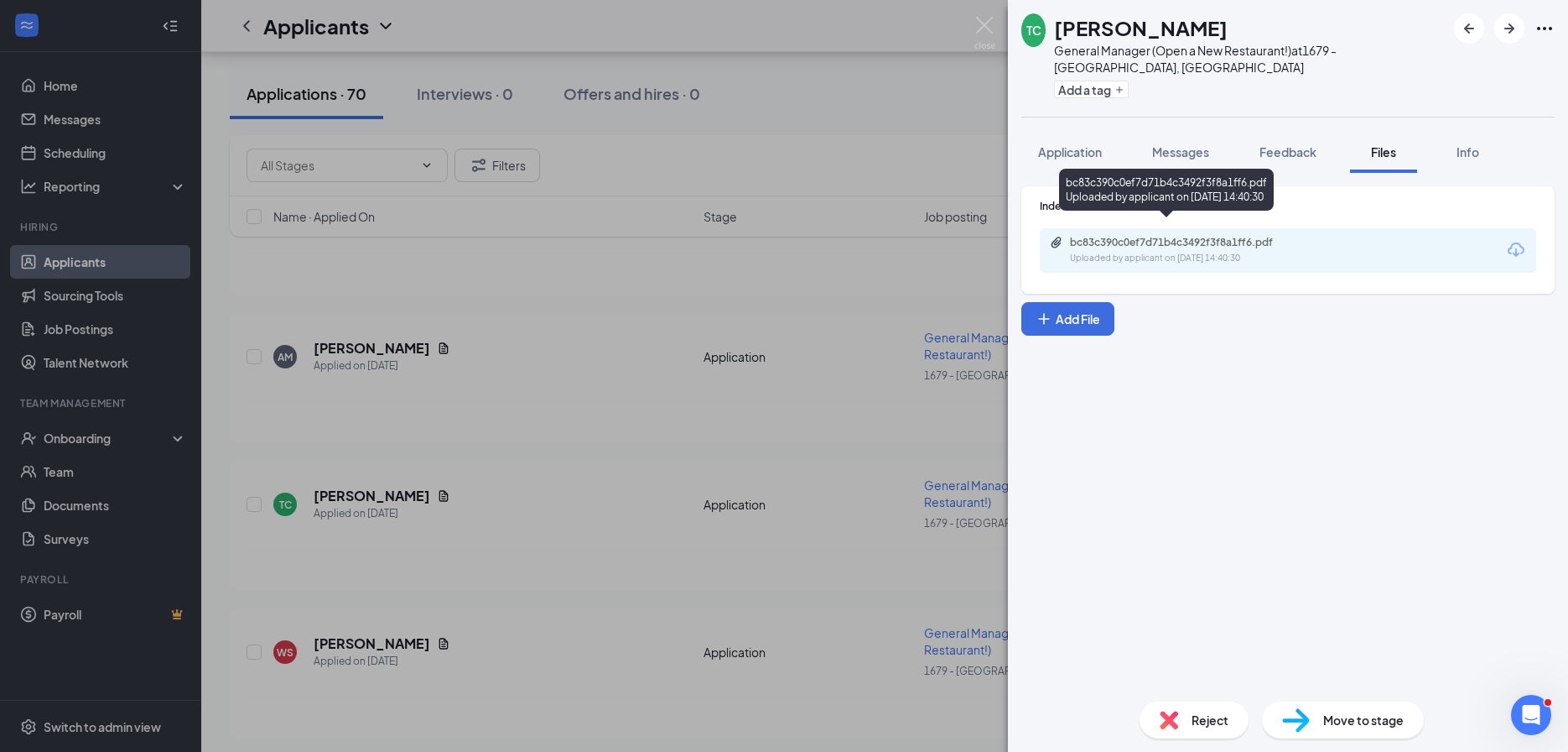
click at [1092, 236] on div "bc83c390c0ef7d71b4c3492f3f8a1ff6.pdf" at bounding box center [1187, 242] width 235 height 13
click at [682, 421] on div "TC Trinity Carter General Manager (Open a New Restaurant!) at 1679 - East Ridge…" at bounding box center [784, 376] width 1568 height 752
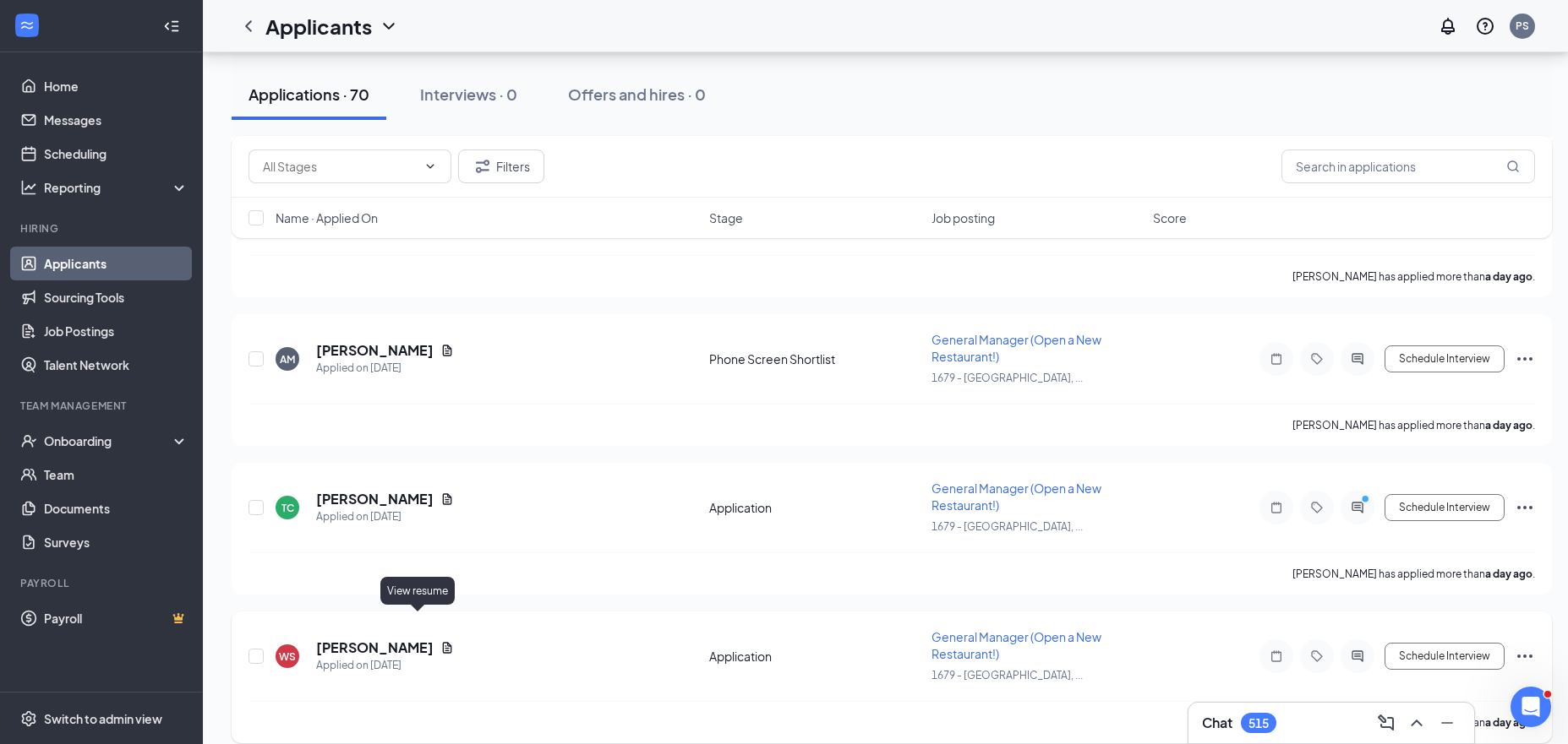
click at [441, 641] on icon "Document" at bounding box center [447, 647] width 13 height 13
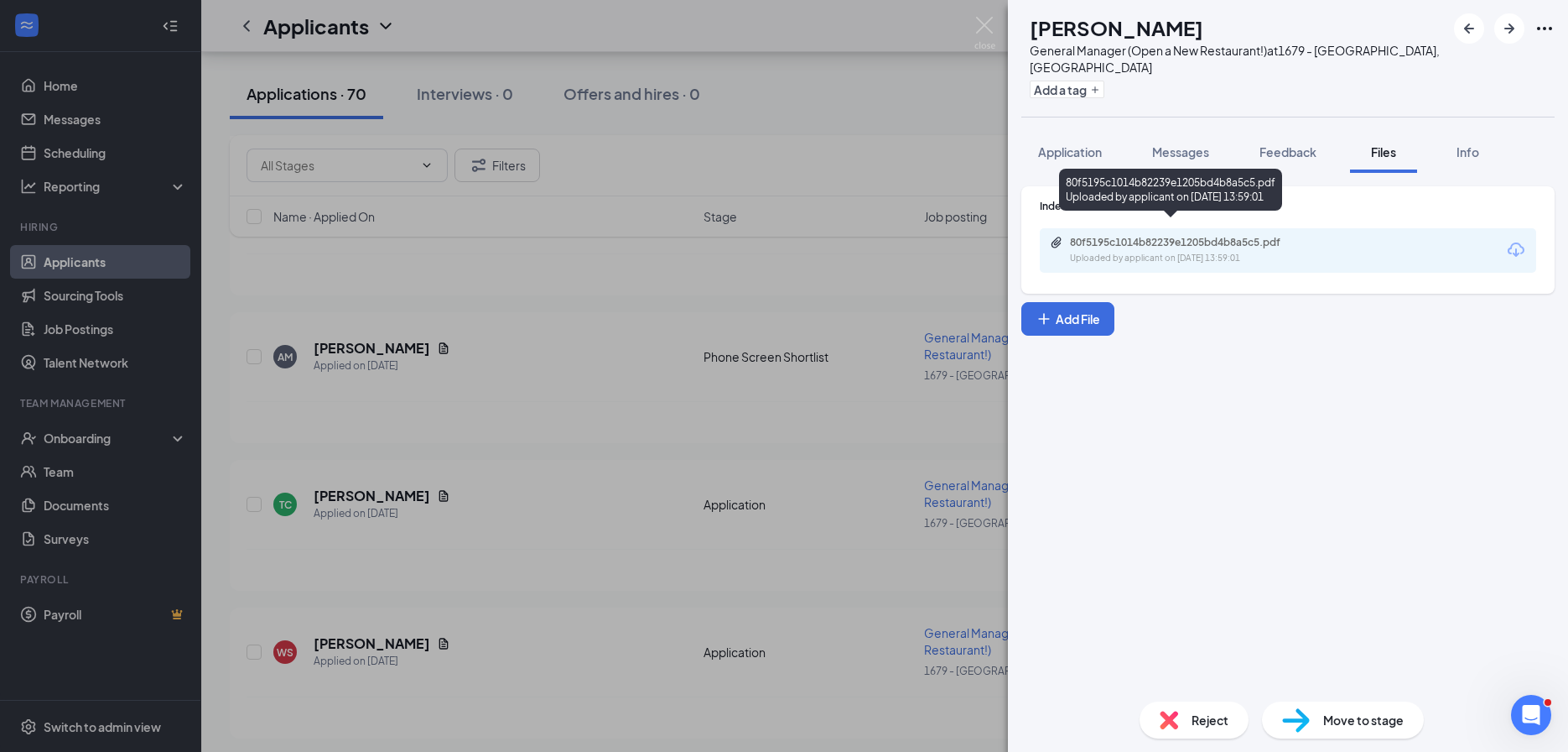
click at [1153, 252] on div "Uploaded by applicant on Aug 25, 2025 at 13:59:01" at bounding box center [1195, 258] width 252 height 13
click at [567, 436] on div "WS William Smith General Manager (Open a New Restaurant!) at 1679 - East Ridge,…" at bounding box center [784, 376] width 1568 height 752
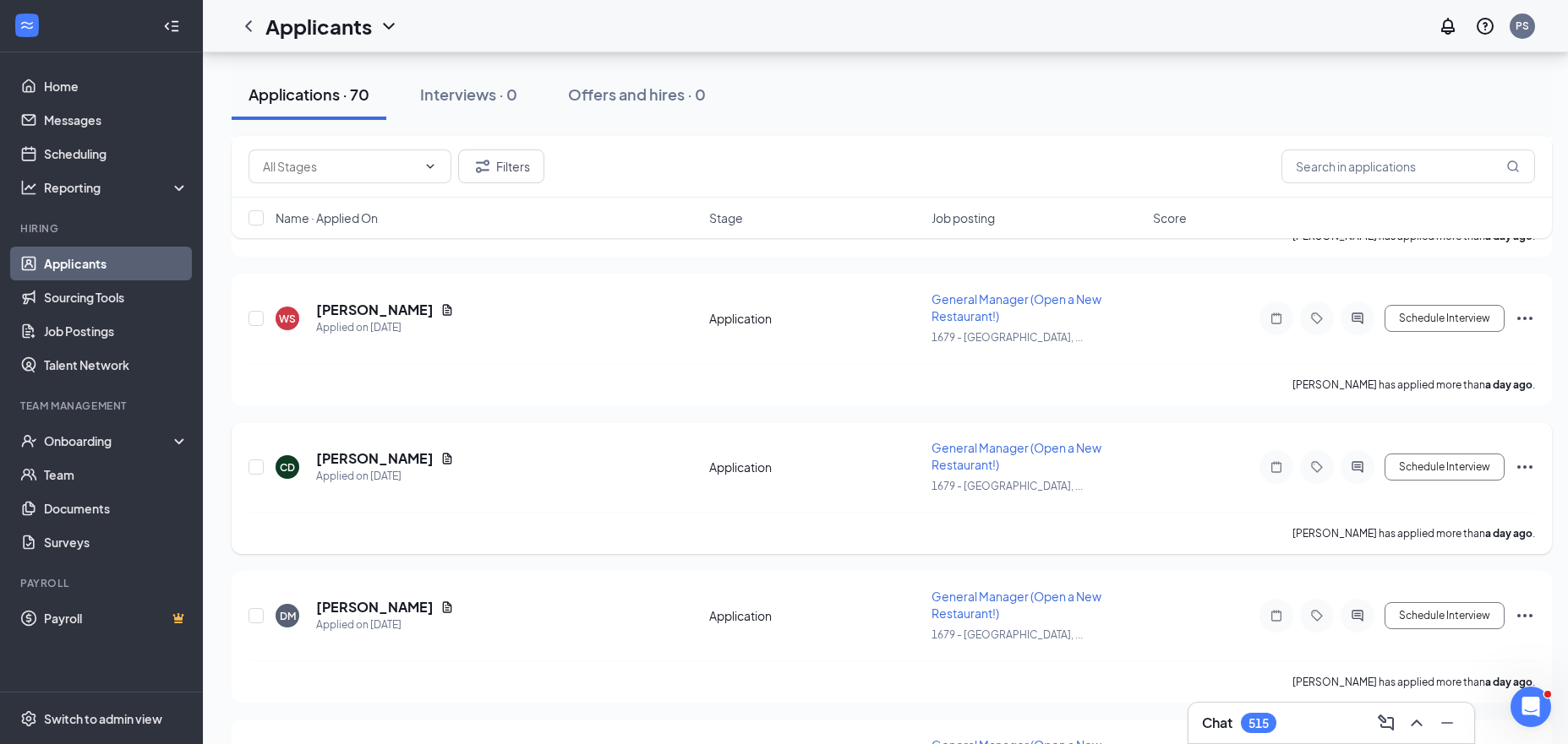
scroll to position [3244, 0]
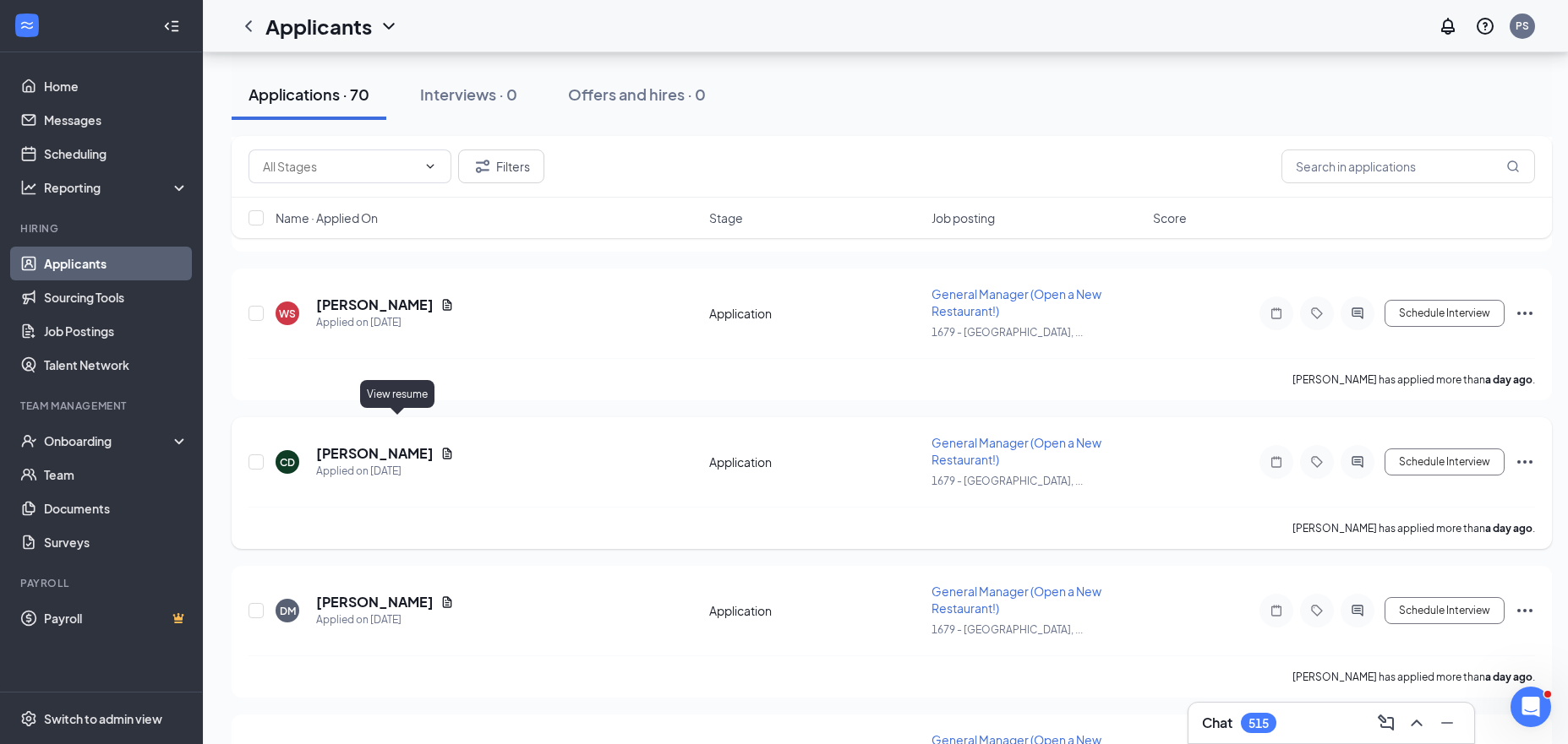
click at [441, 447] on icon "Document" at bounding box center [447, 453] width 13 height 13
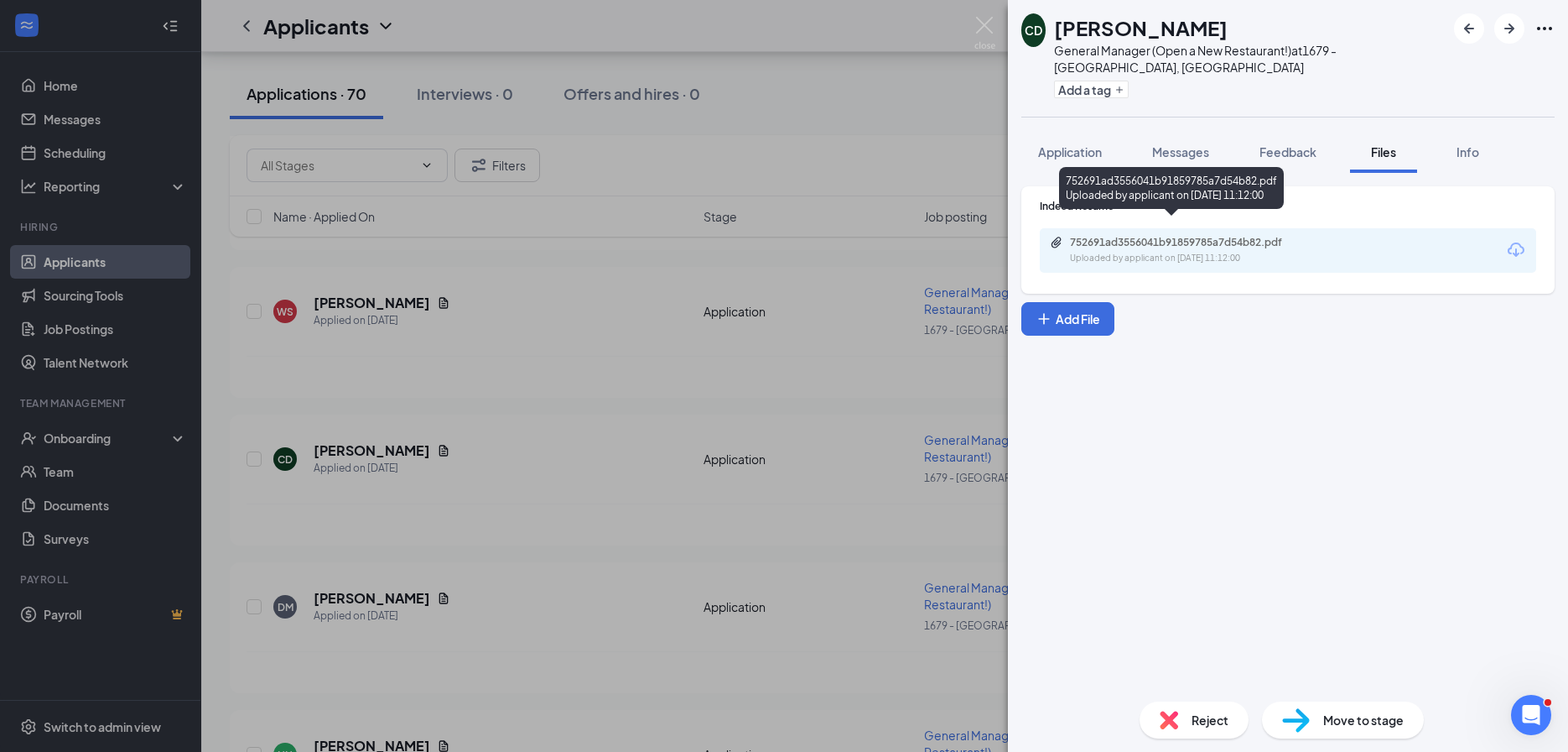
click at [1156, 236] on div "752691ad3556041b91859785a7d54b82.pdf" at bounding box center [1187, 242] width 235 height 13
click at [481, 503] on div "CD Carrie Doll General Manager (Open a New Restaurant!) at 1679 - East Ridge, T…" at bounding box center [784, 376] width 1568 height 752
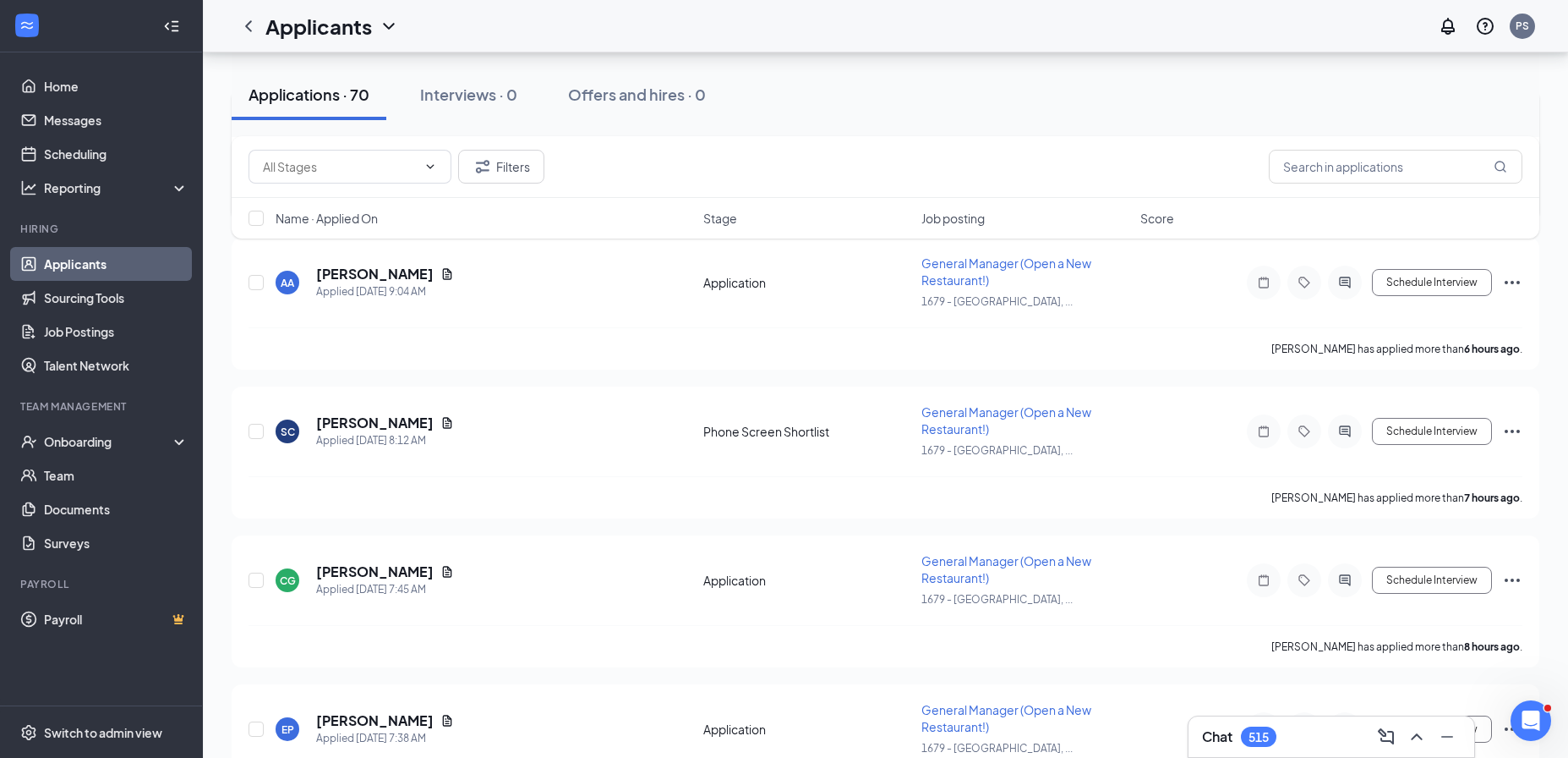
scroll to position [1204, 0]
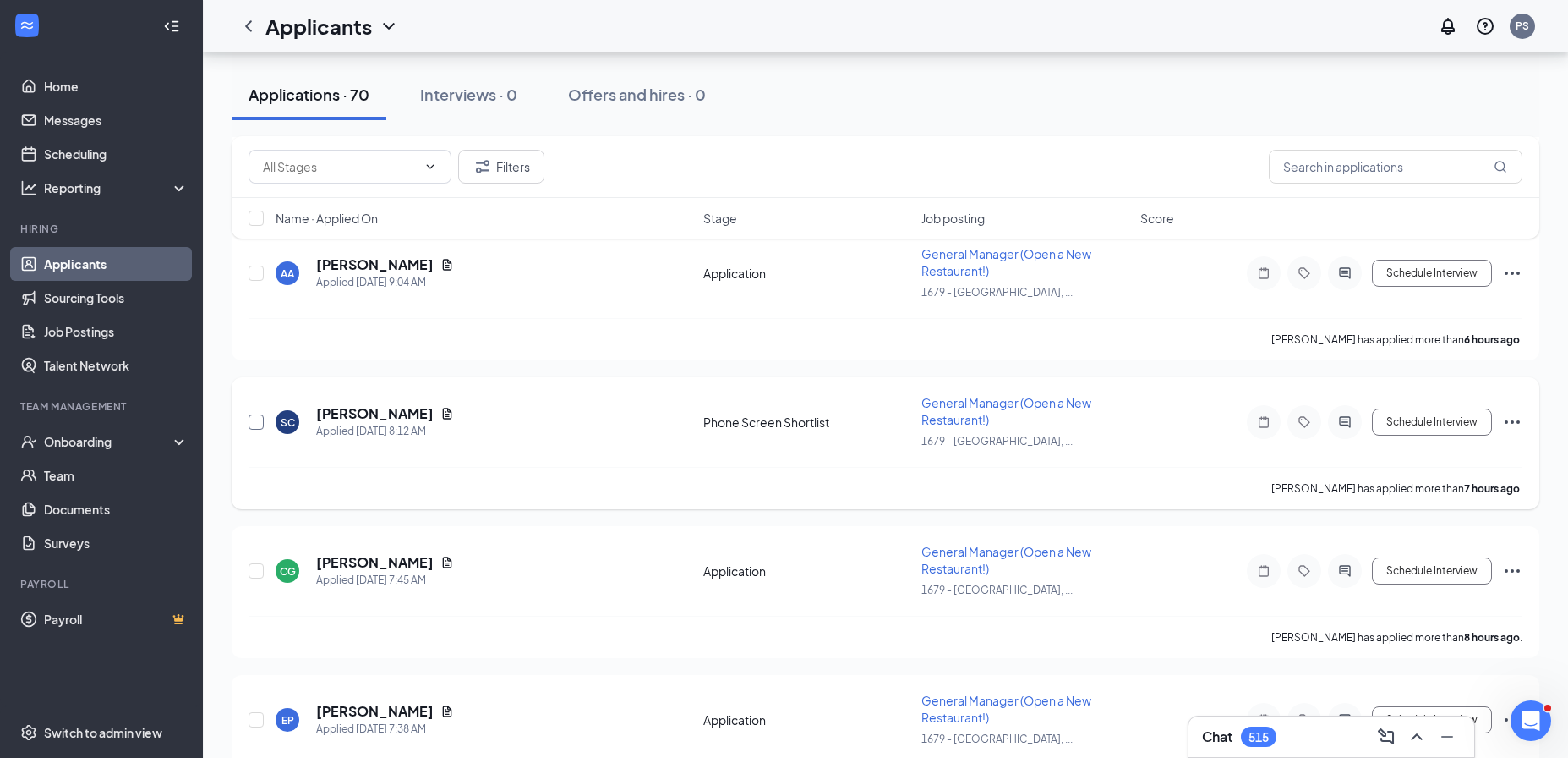
click at [253, 414] on input "checkbox" at bounding box center [256, 421] width 15 height 15
checkbox input "true"
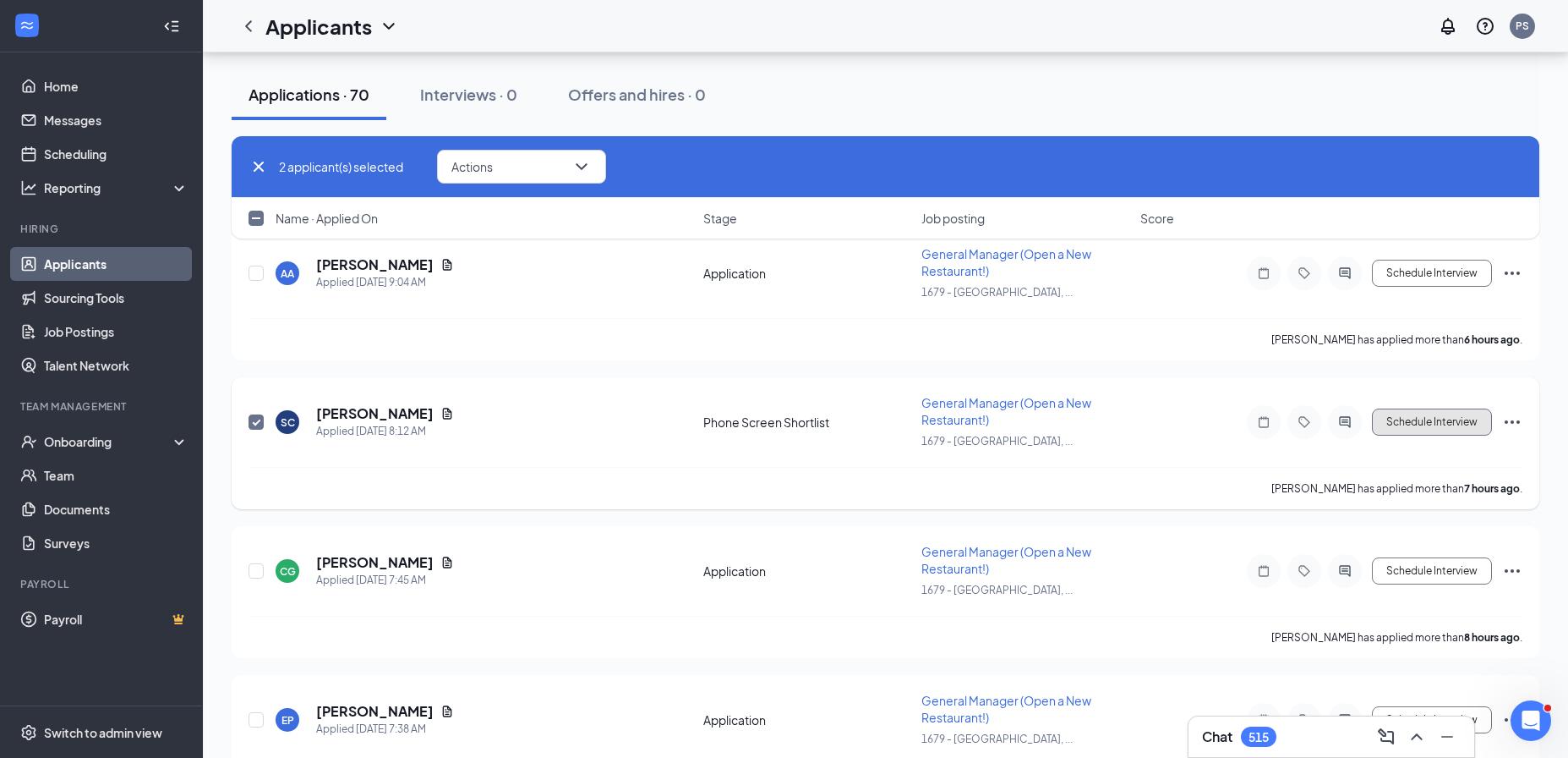
click at [1422, 408] on button "Schedule Interview" at bounding box center [1432, 421] width 120 height 27
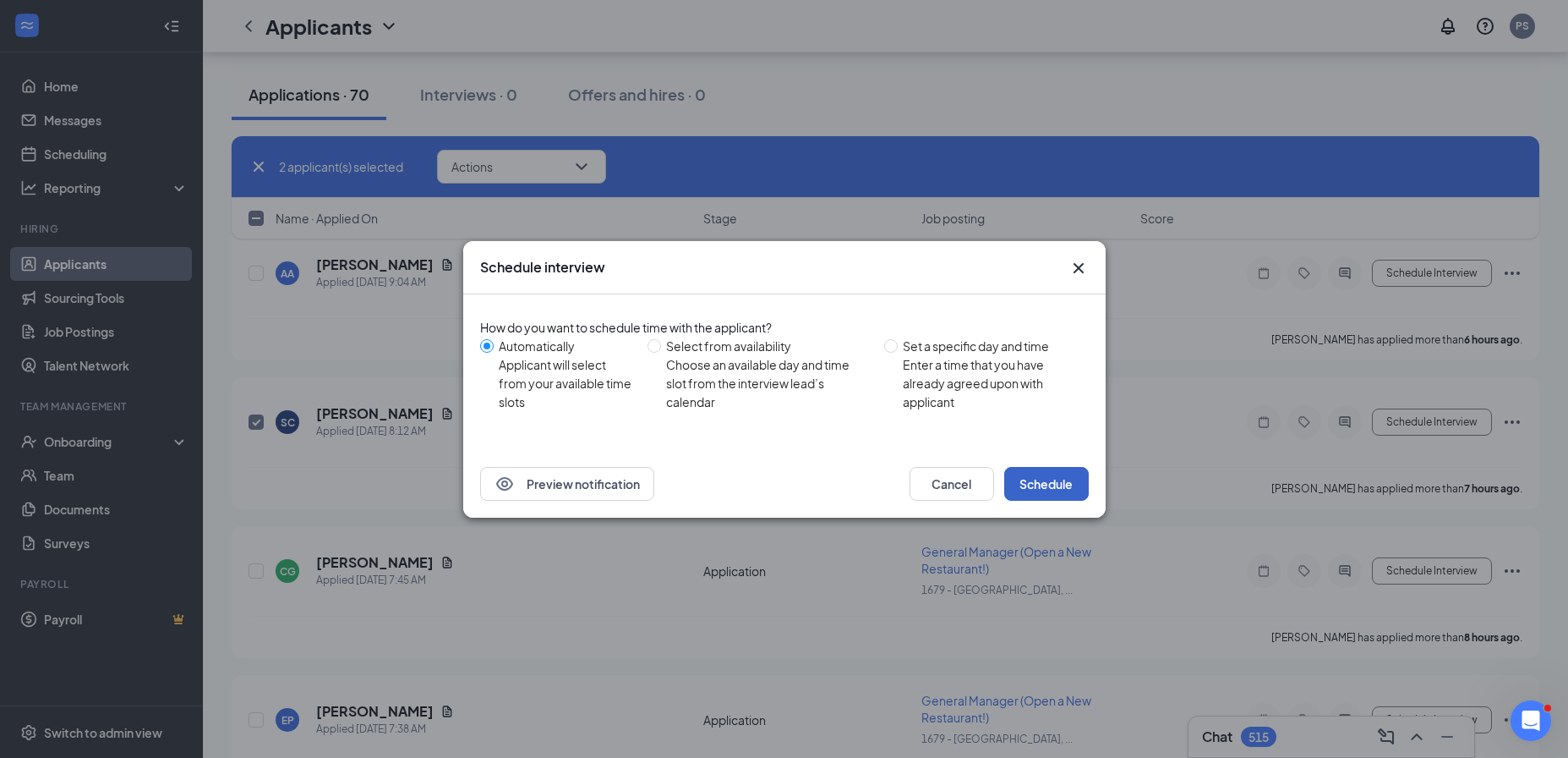
click at [1074, 475] on button "Schedule" at bounding box center [1046, 484] width 85 height 34
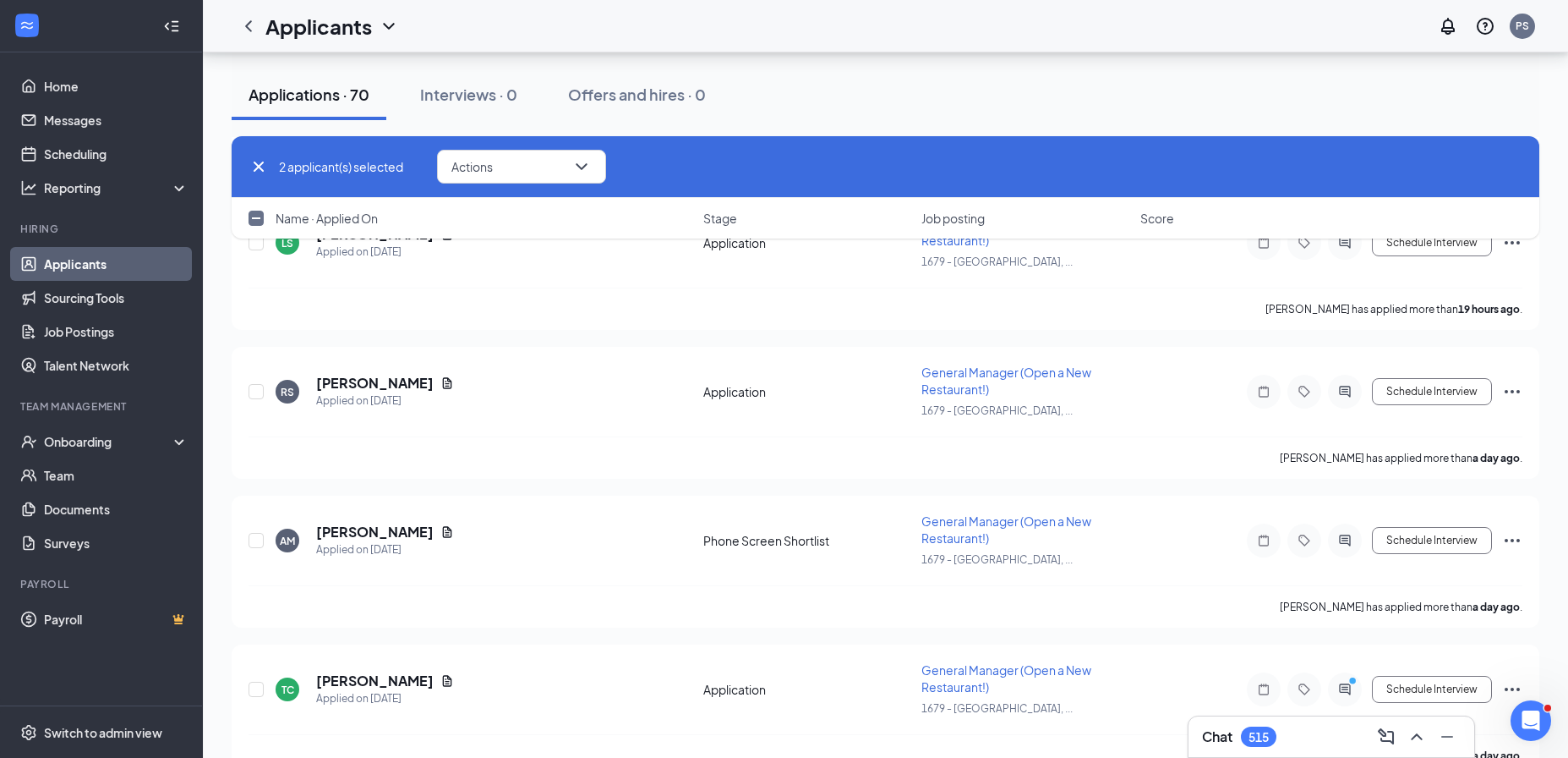
scroll to position [2751, 0]
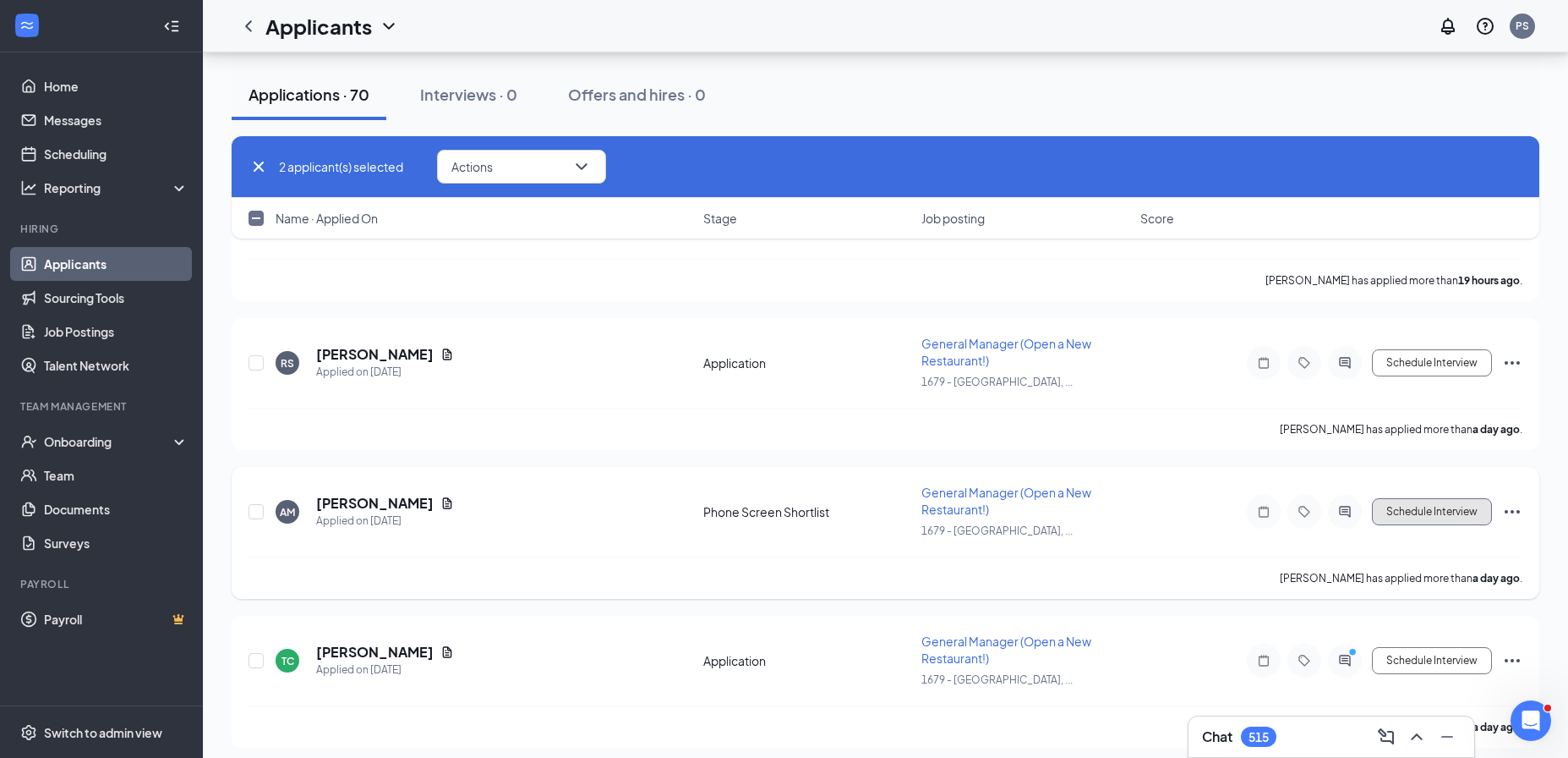
click at [1414, 498] on button "Schedule Interview" at bounding box center [1432, 511] width 120 height 27
checkbox input "false"
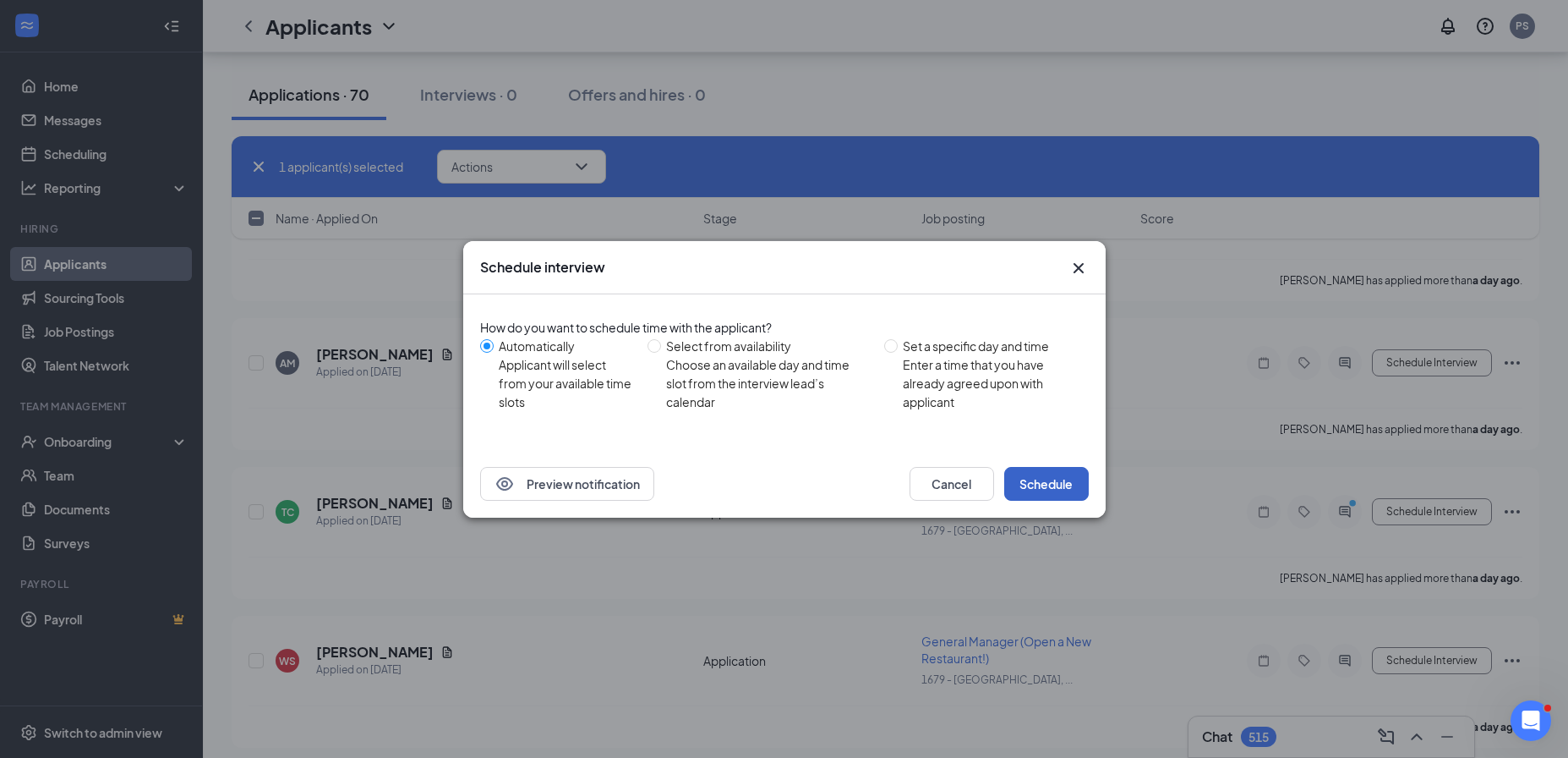
click at [1059, 484] on button "Schedule" at bounding box center [1046, 484] width 85 height 34
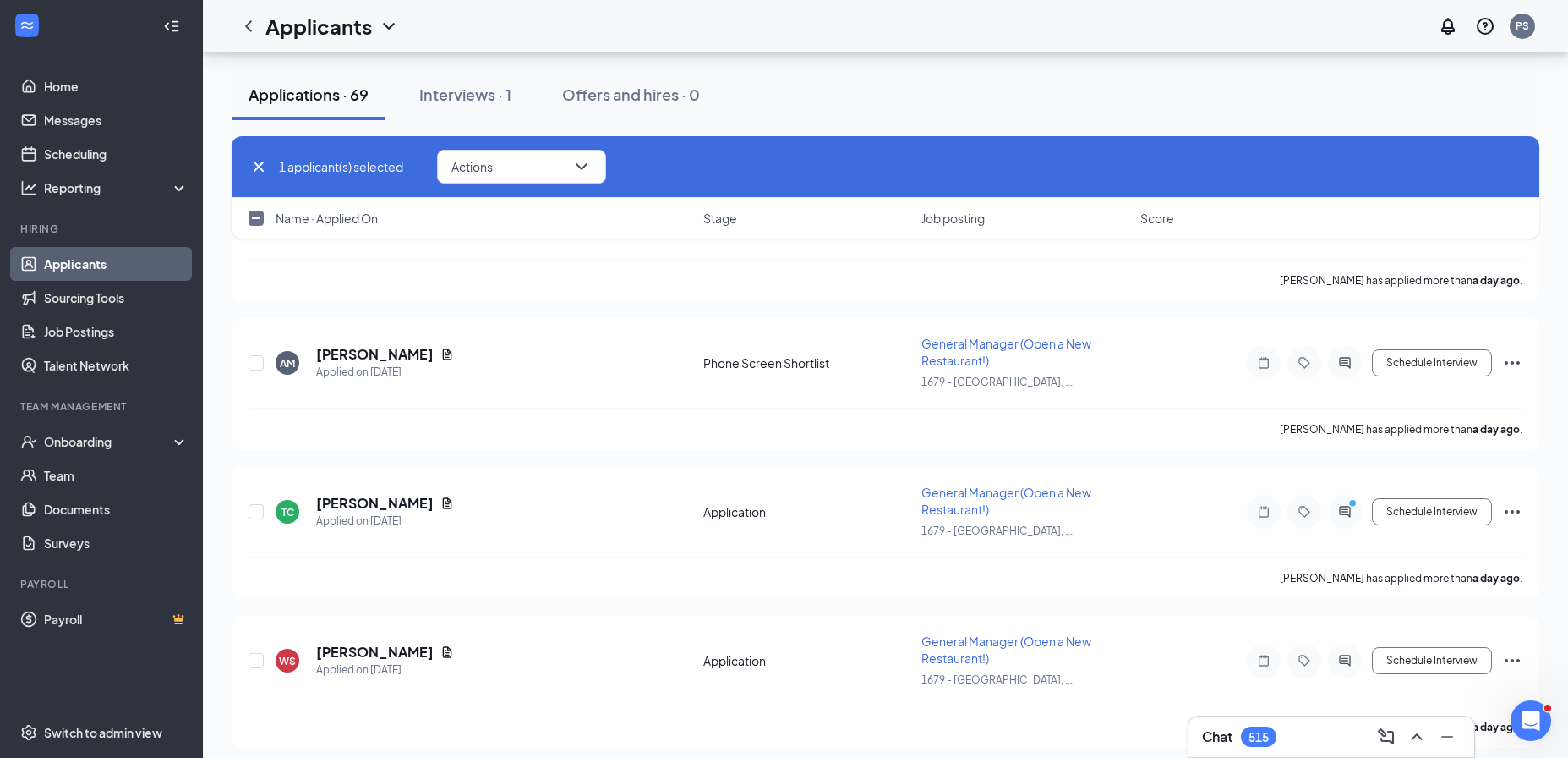
checkbox input "false"
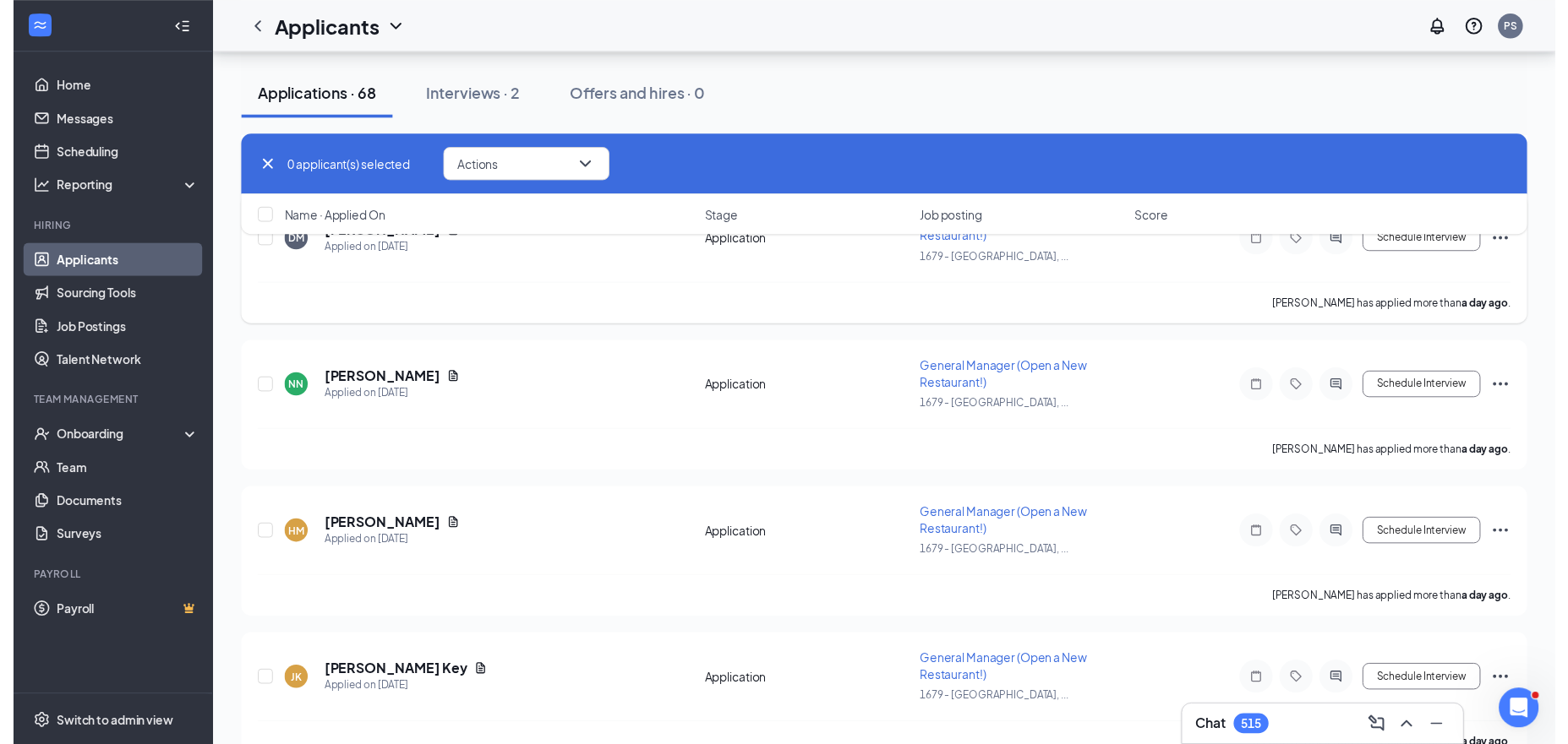
scroll to position [3205, 0]
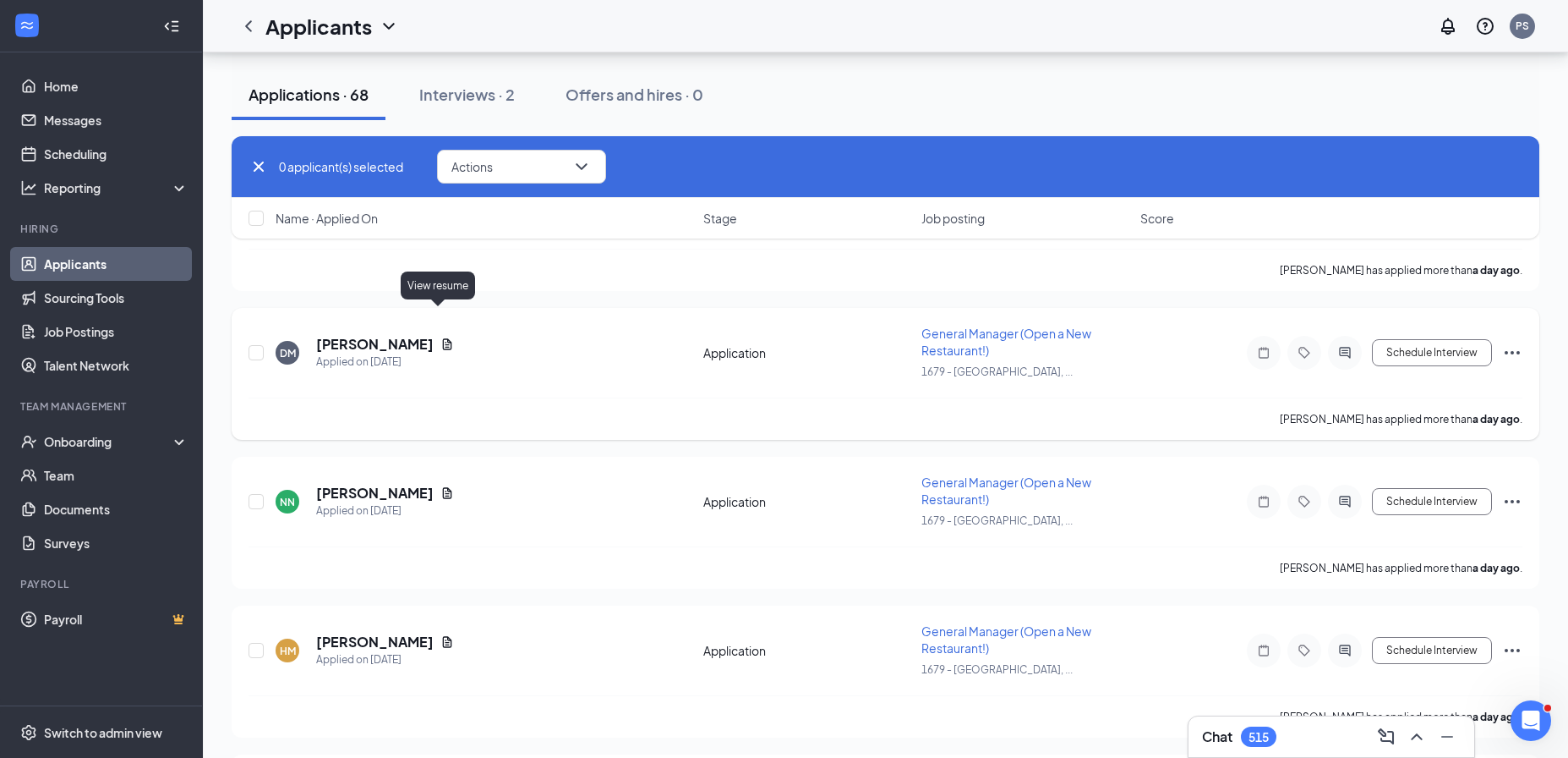
click at [441, 338] on icon "Document" at bounding box center [447, 344] width 13 height 13
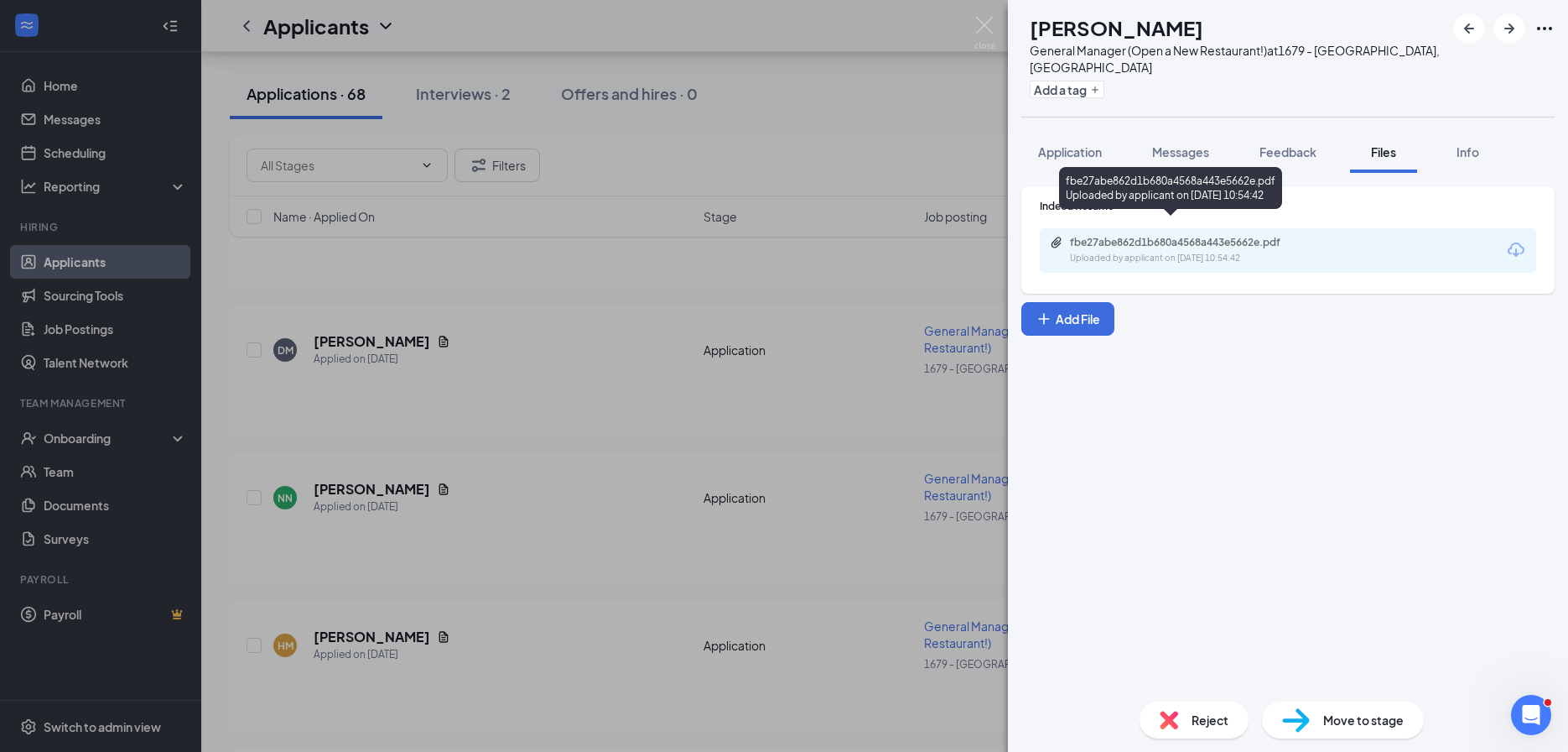
click at [1137, 236] on div "fbe27abe862d1b680a4568a443e5662e.pdf" at bounding box center [1187, 242] width 235 height 13
click at [435, 356] on div "DM Donavon McCoy General Manager (Open a New Restaurant!) at 1679 - East Ridge,…" at bounding box center [784, 376] width 1568 height 752
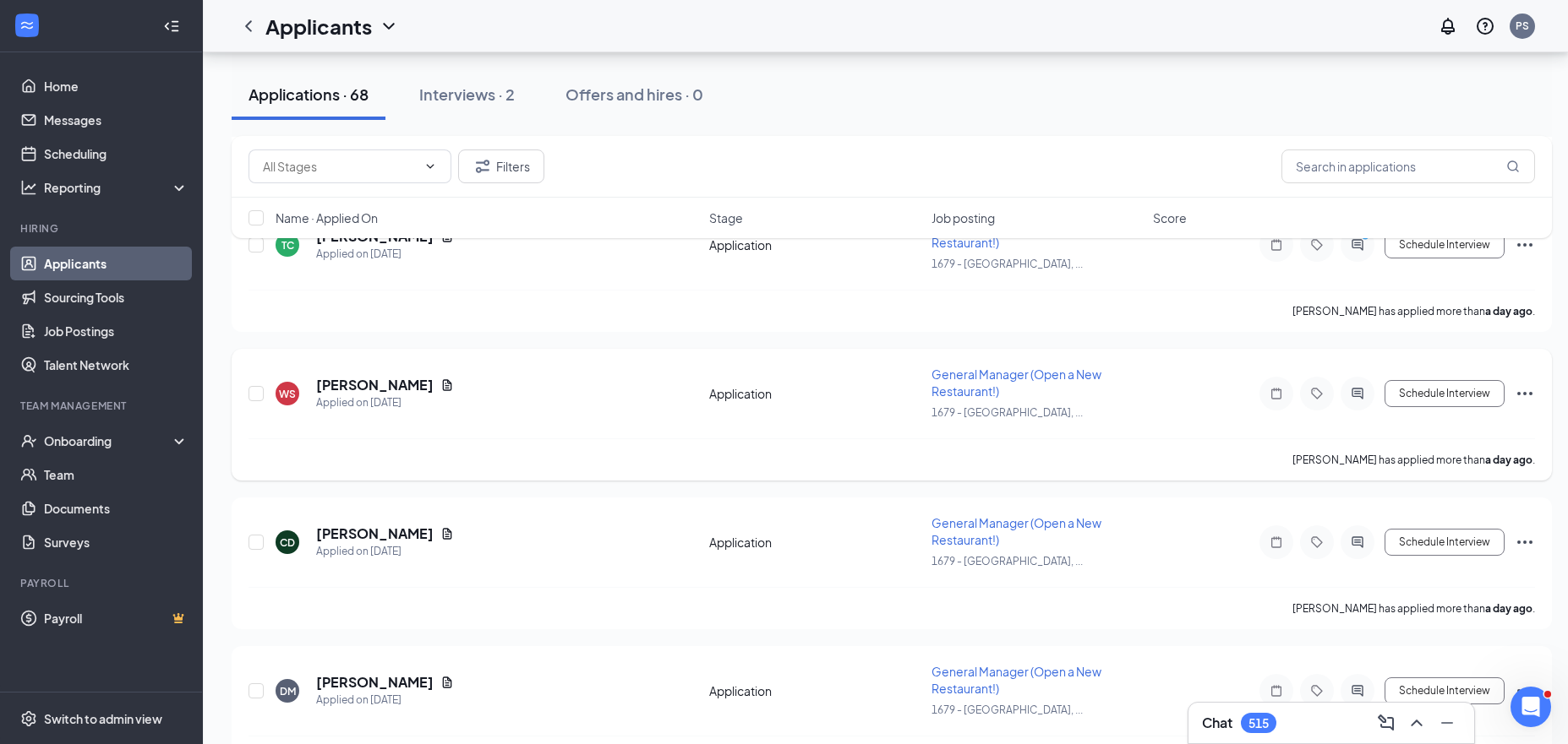
scroll to position [3127, 0]
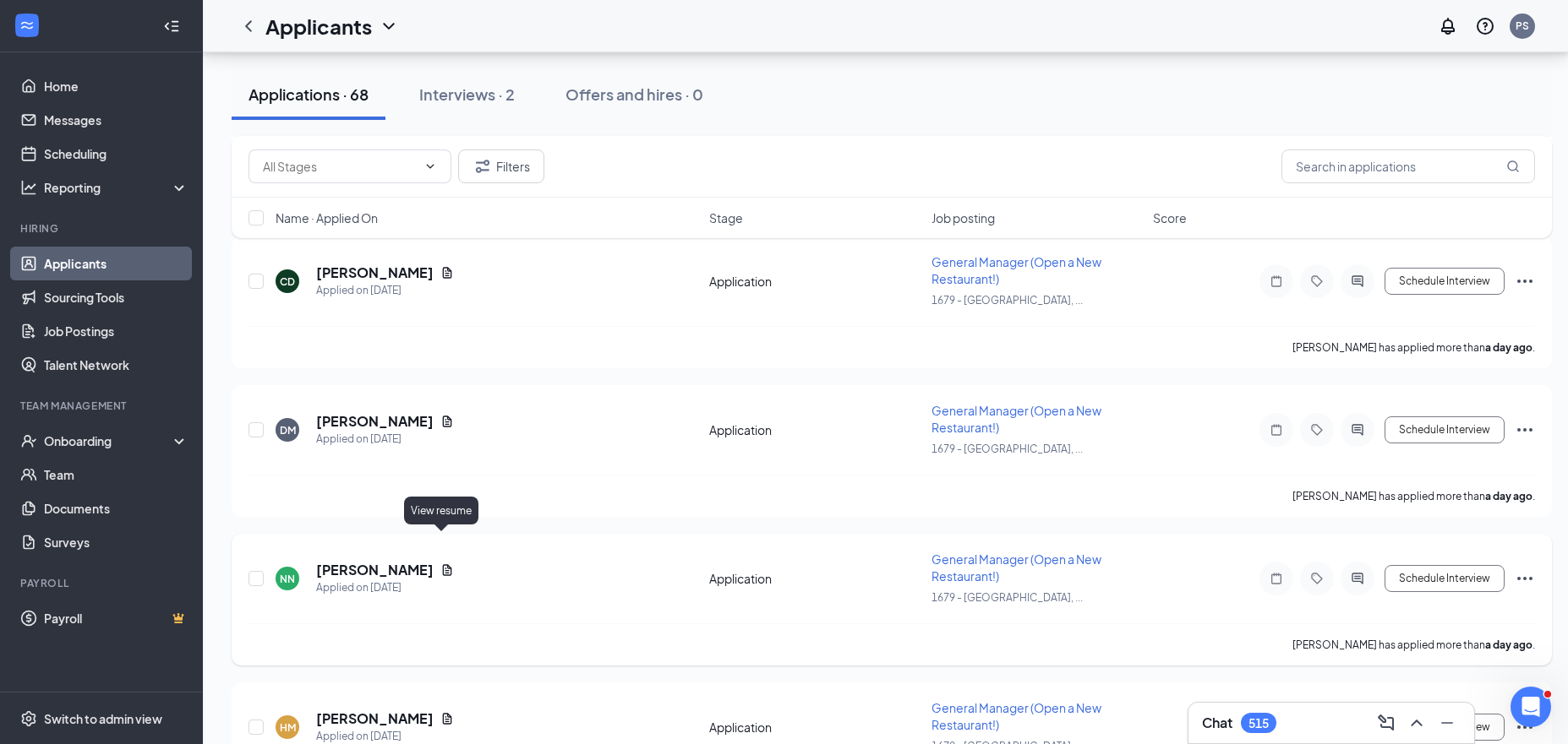
click at [441, 563] on icon "Document" at bounding box center [447, 570] width 13 height 13
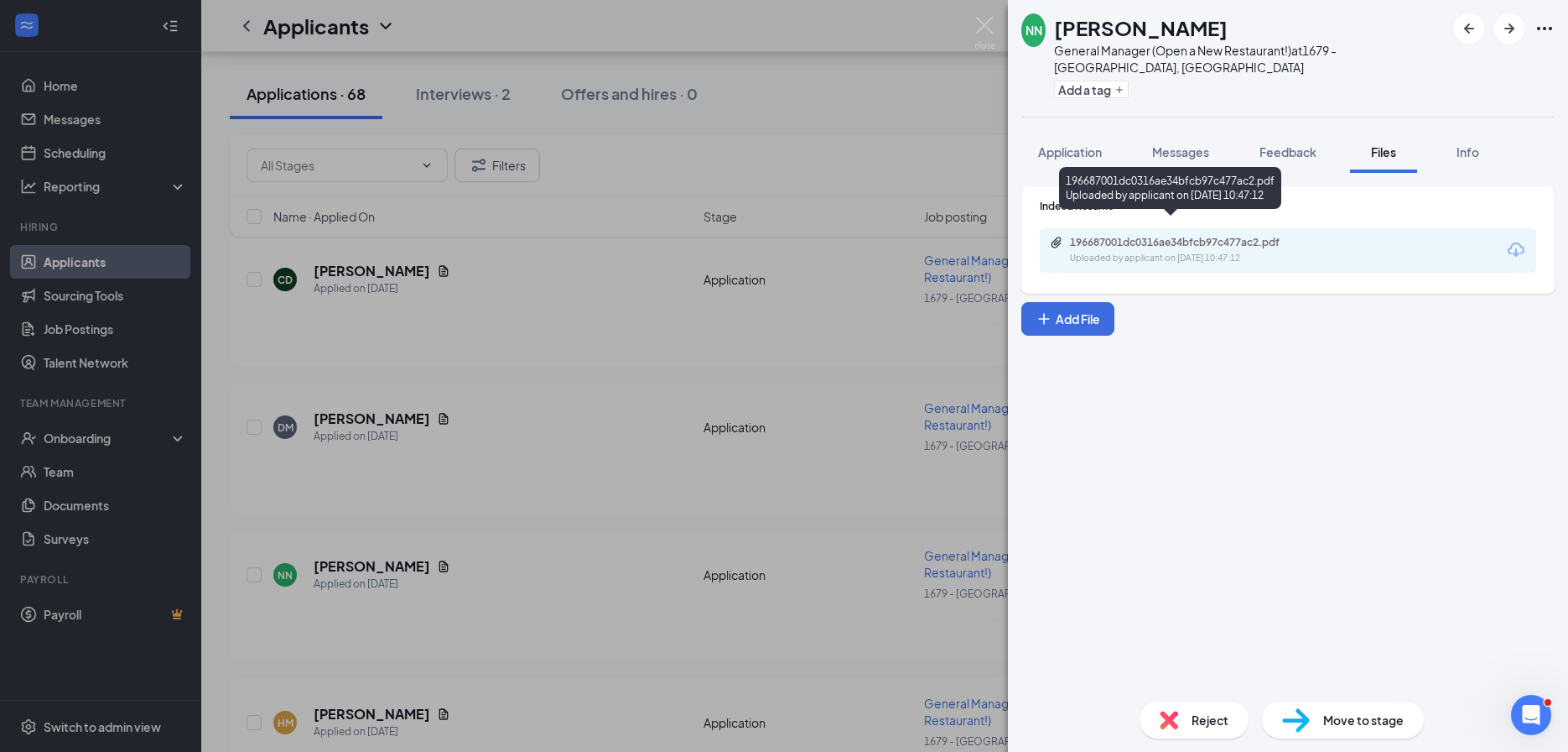
click at [1225, 252] on div "Uploaded by applicant on Aug 25, 2025 at 10:47:12" at bounding box center [1195, 258] width 252 height 13
click at [610, 430] on div "NN Nicholas Newton General Manager (Open a New Restaurant!) at 1679 - East Ridg…" at bounding box center [784, 376] width 1568 height 752
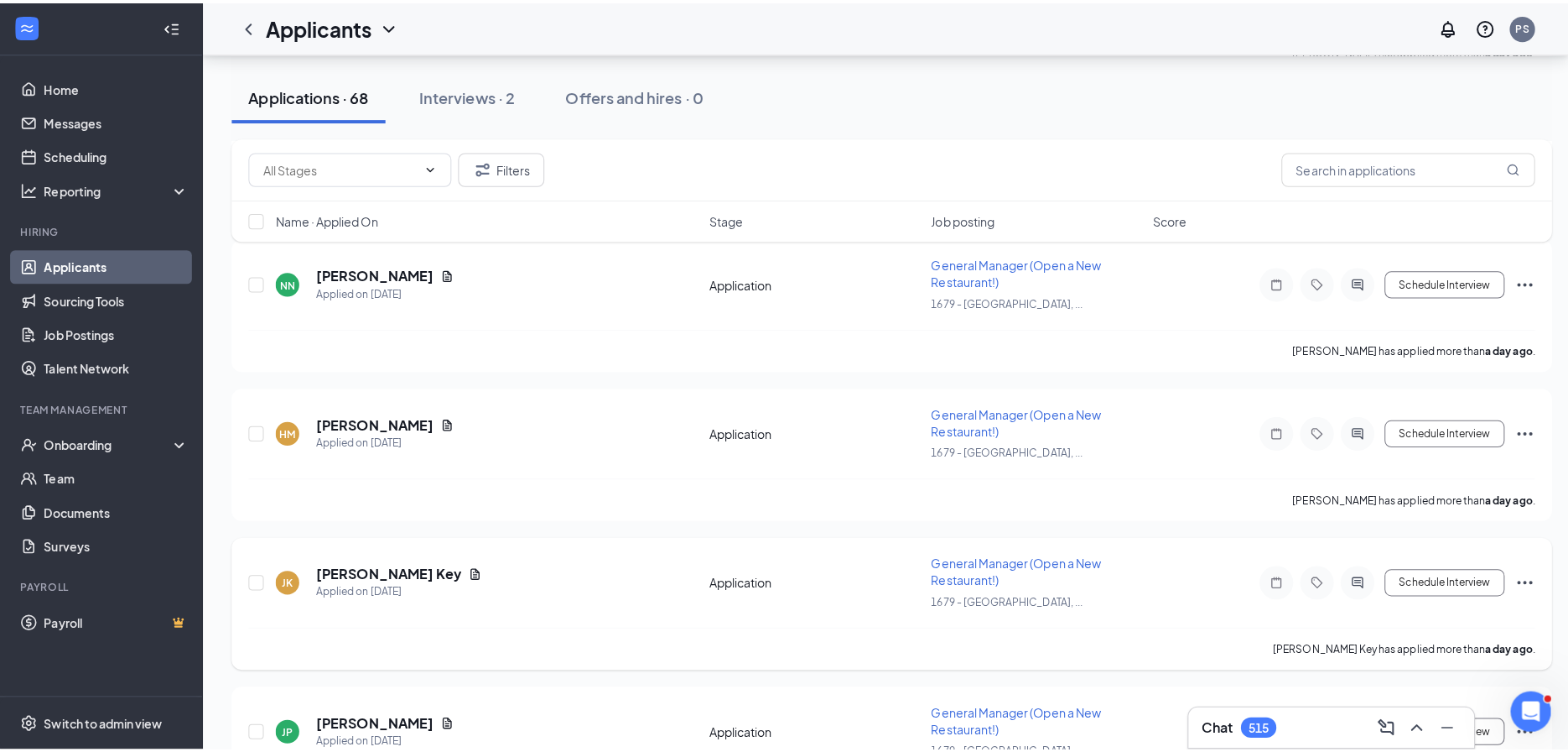
scroll to position [3428, 0]
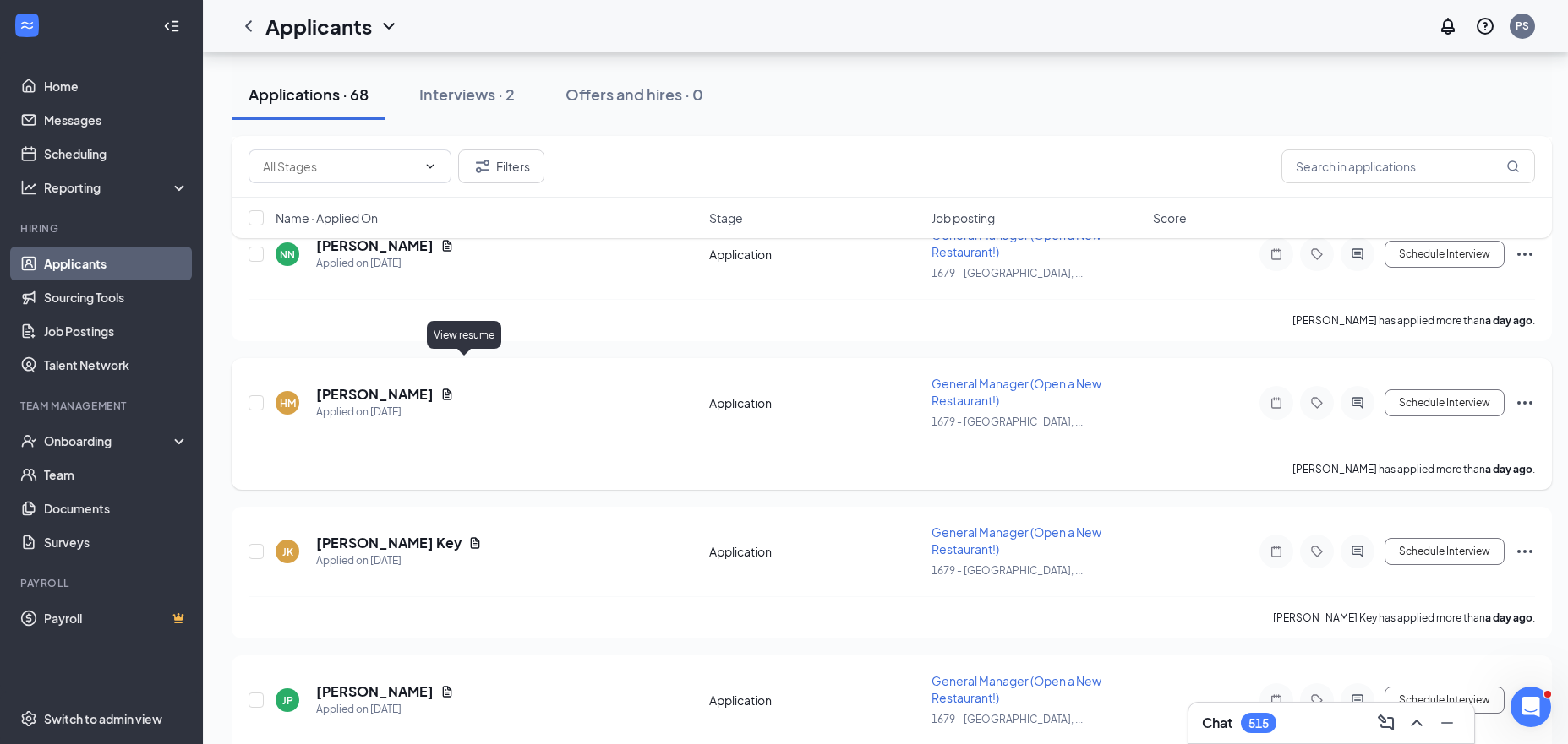
click at [452, 389] on icon "Document" at bounding box center [447, 394] width 9 height 11
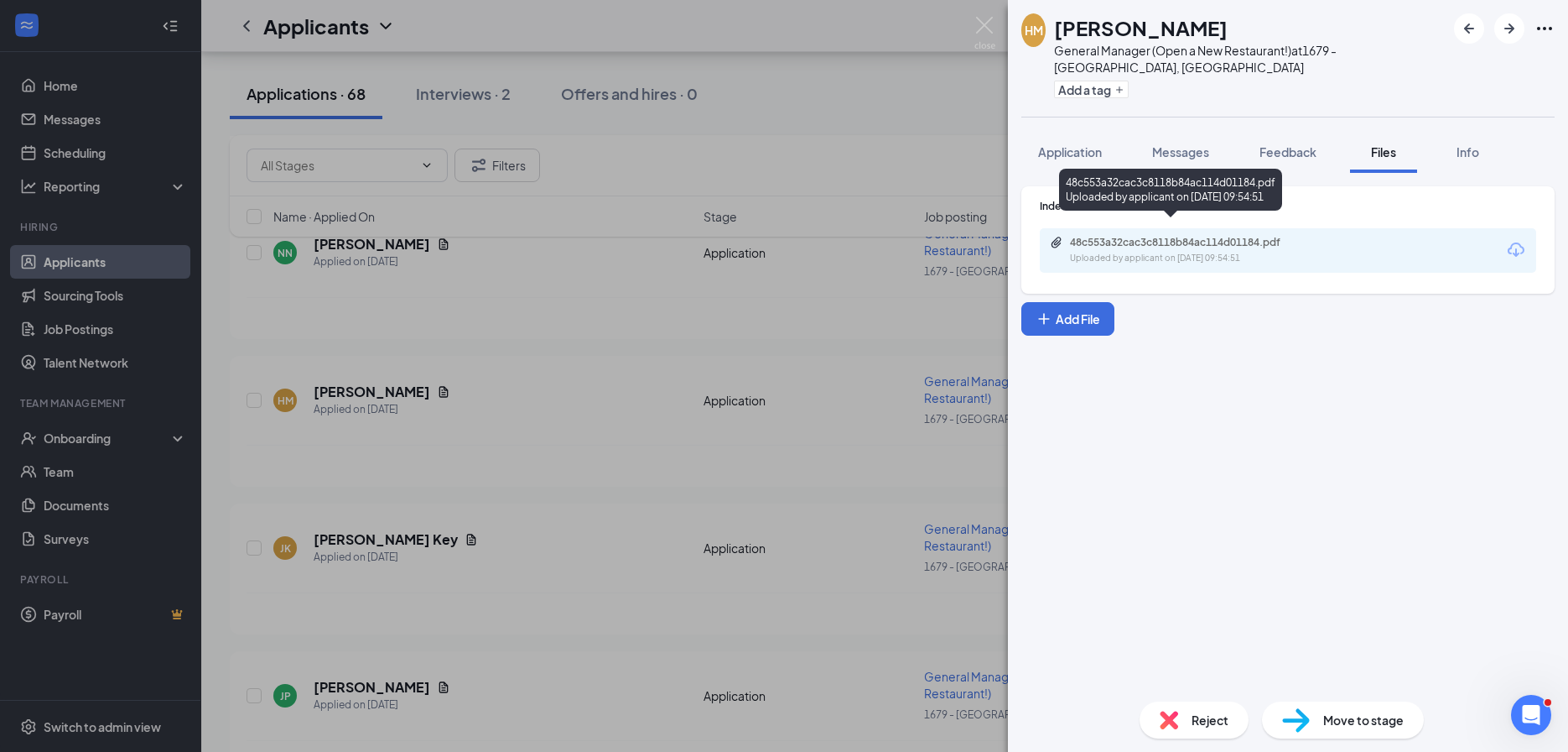
click at [1216, 236] on div "48c553a32cac3c8118b84ac114d01184.pdf Uploaded by applicant on Aug 25, 2025 at 0…" at bounding box center [1185, 250] width 272 height 29
drag, startPoint x: 649, startPoint y: 444, endPoint x: 513, endPoint y: 462, distance: 137.2
click at [649, 444] on div "HM Hortencia McCollum General Manager (Open a New Restaurant!) at 1679 - East R…" at bounding box center [784, 376] width 1568 height 752
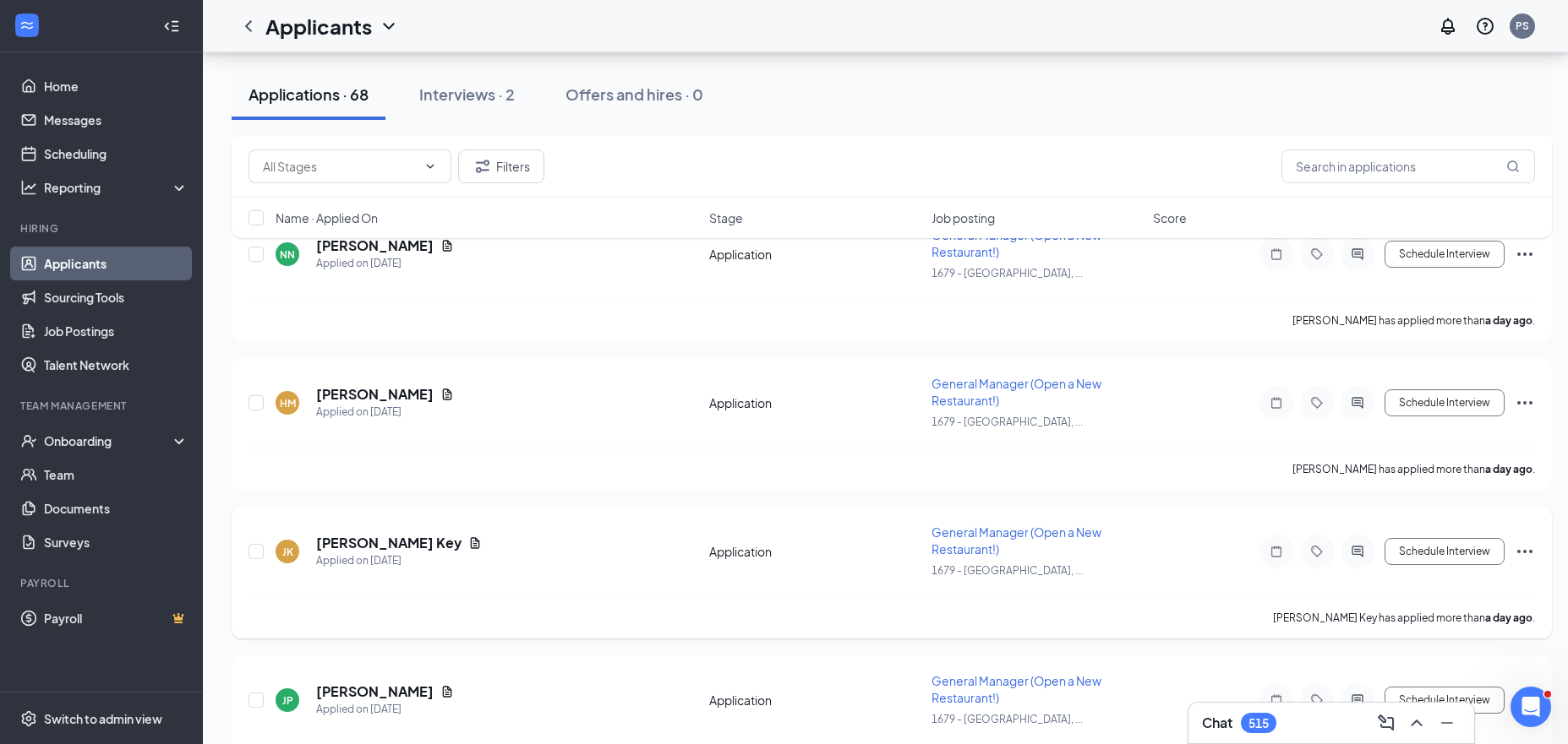
click at [468, 537] on icon "Document" at bounding box center [475, 543] width 13 height 13
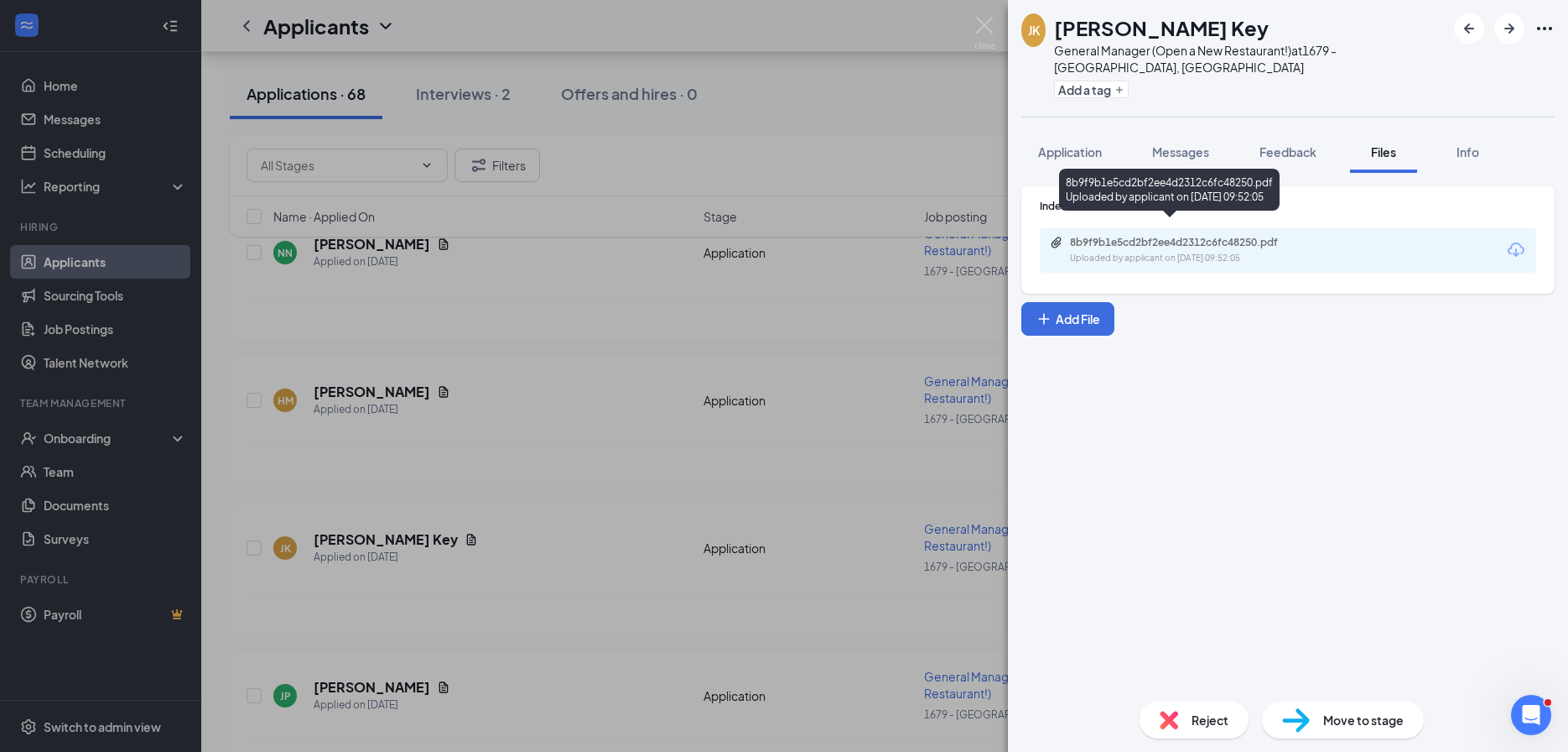
click at [1140, 252] on div "Uploaded by applicant on Aug 25, 2025 at 09:52:05" at bounding box center [1195, 258] width 252 height 13
click at [512, 463] on div "JK Jodi Key General Manager (Open a New Restaurant!) at 1679 - East Ridge, TN A…" at bounding box center [784, 376] width 1568 height 752
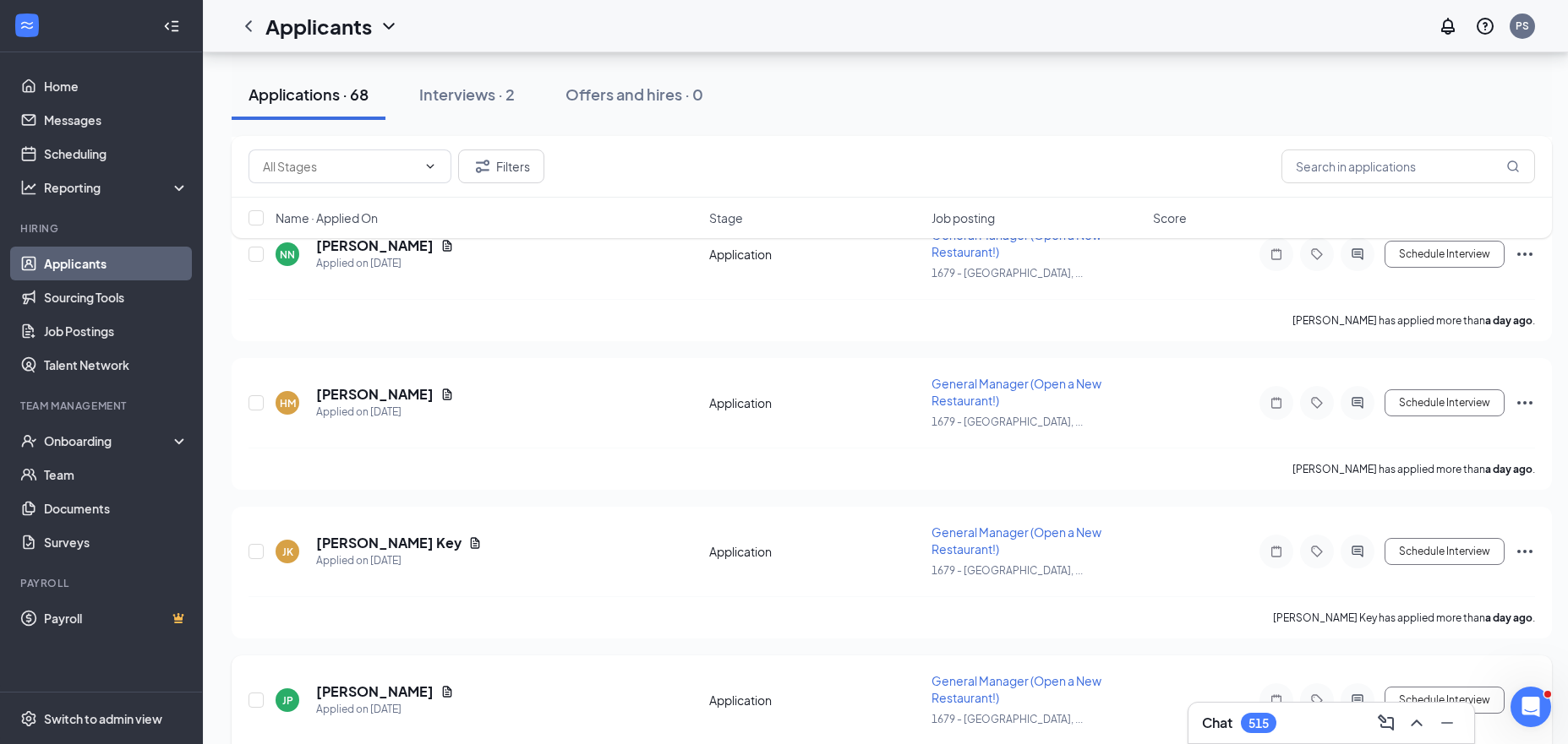
click at [443, 686] on icon "Document" at bounding box center [447, 691] width 9 height 11
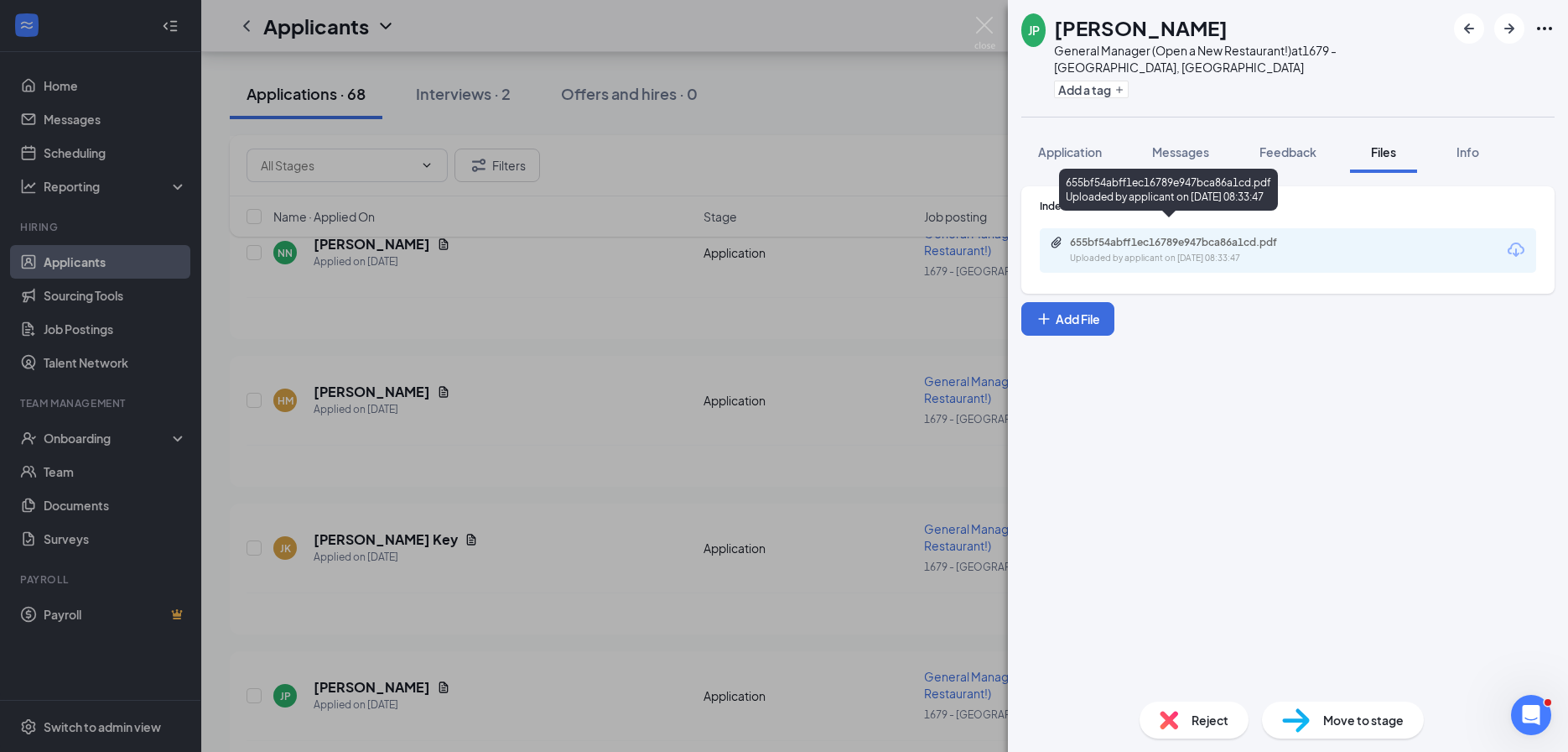
click at [1134, 236] on div "655bf54abff1ec16789e947bca86a1cd.pdf" at bounding box center [1187, 242] width 235 height 13
click at [1155, 343] on div "Indeed Resume 655bf54abff1ec16789e947bca86a1cd.pdf Uploaded by applicant on Aug…" at bounding box center [1288, 430] width 560 height 515
click at [1177, 144] on span "Messages" at bounding box center [1180, 151] width 57 height 15
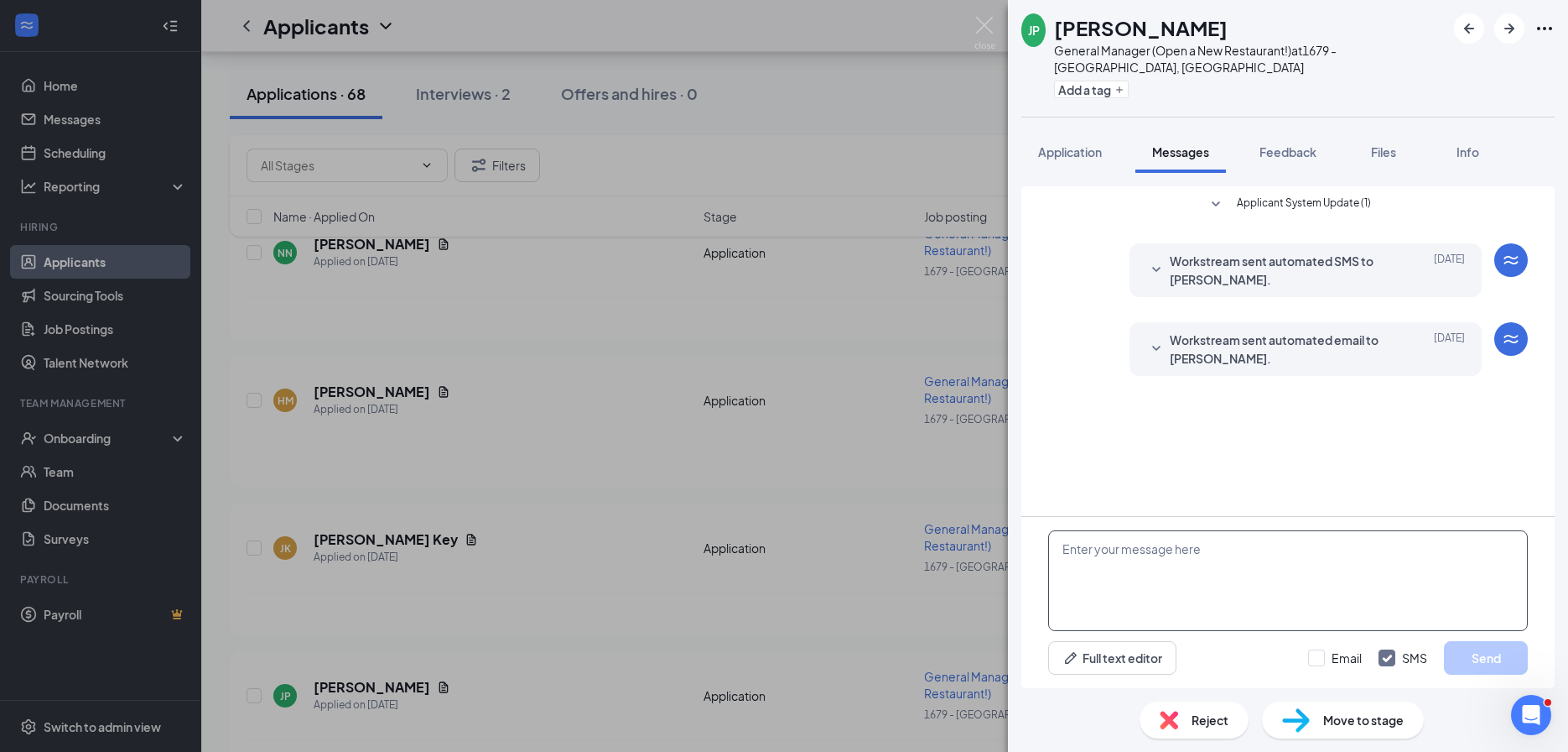
click at [1151, 586] on textarea at bounding box center [1288, 581] width 480 height 101
paste textarea "+13136755186"
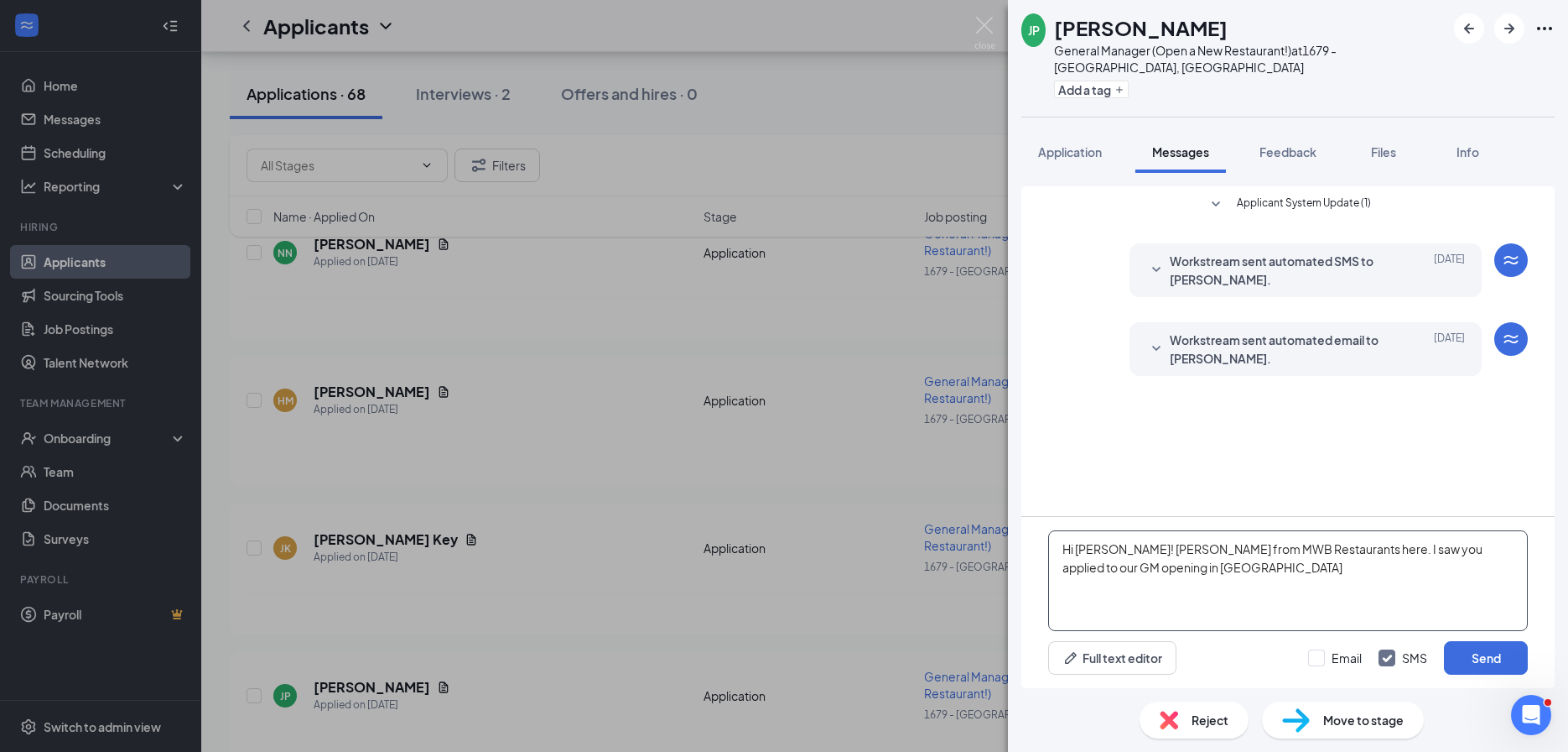
click at [1191, 573] on textarea "Hi John! Preston from MWB Restaurants here. I saw you applied to our GM opening…" at bounding box center [1288, 581] width 480 height 101
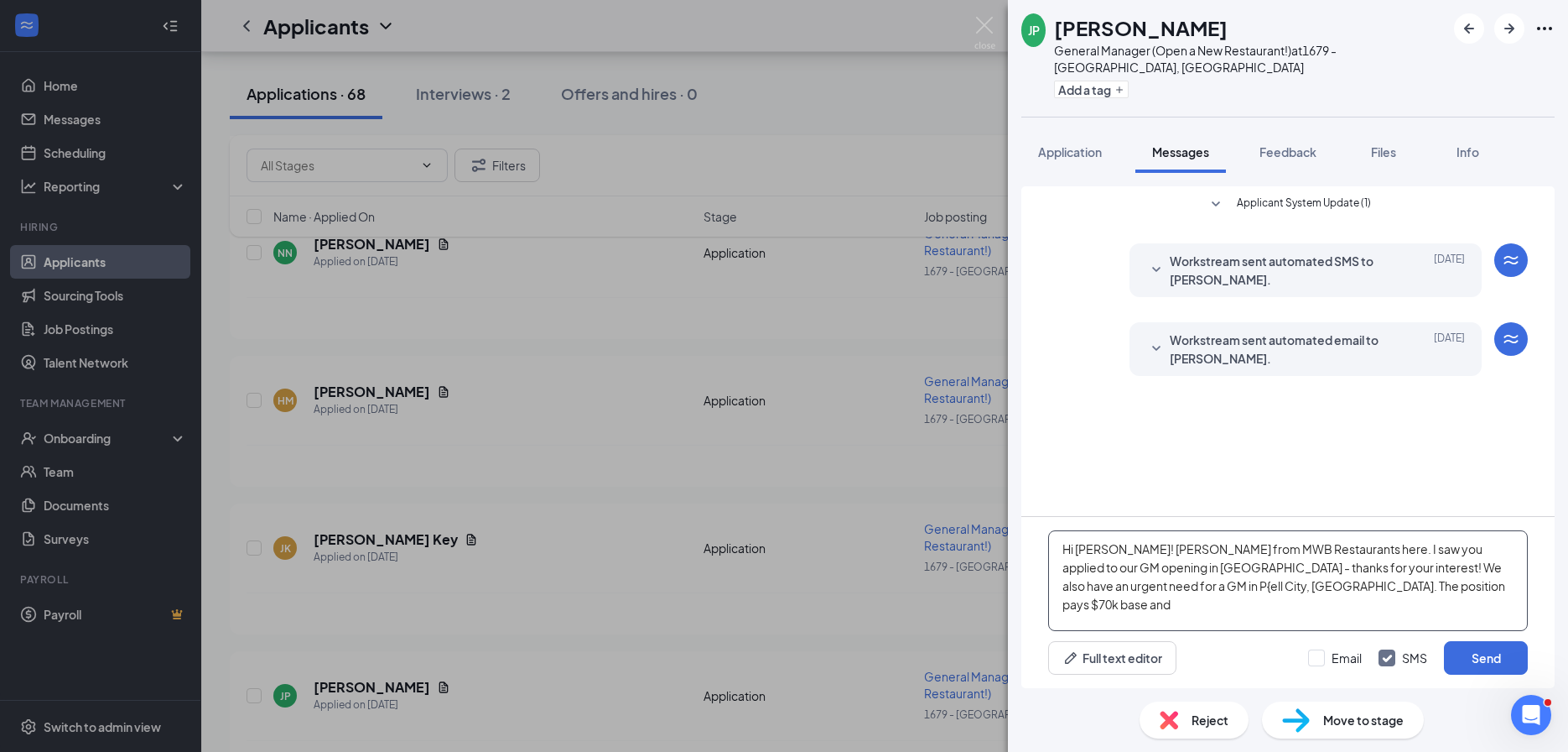
click at [1075, 591] on textarea "Hi John! Preston from MWB Restaurants here. I saw you applied to our GM opening…" at bounding box center [1288, 581] width 480 height 101
click at [1354, 587] on textarea "Hi John! Preston from MWB Restaurants here. I saw you applied to our GM opening…" at bounding box center [1288, 581] width 480 height 101
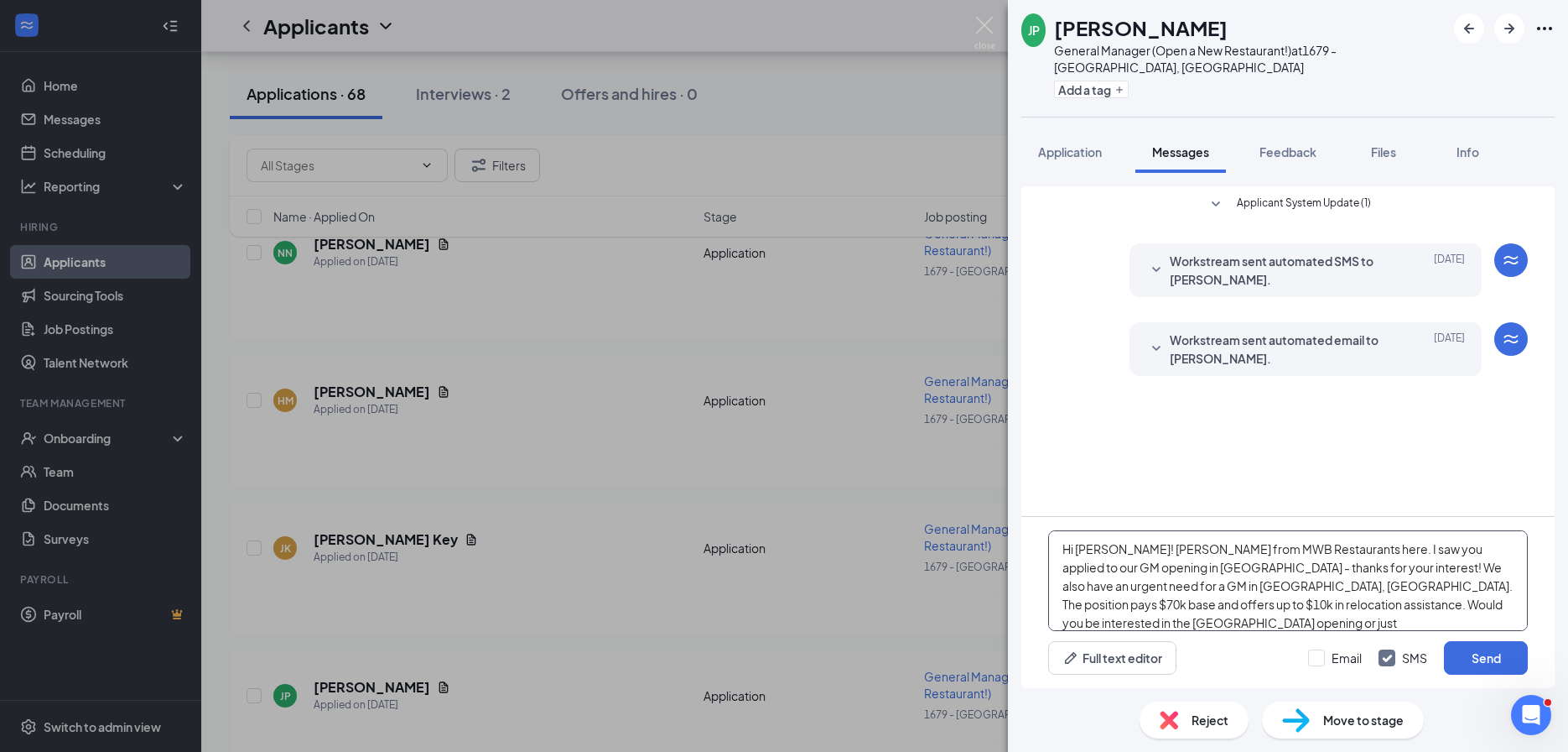
click at [1258, 589] on textarea "Hi John! Preston from MWB Restaurants here. I saw you applied to our GM opening…" at bounding box center [1288, 581] width 480 height 101
type textarea "Hi John! Preston from MWB Restaurants here. I saw you applied to our GM opening…"
click at [1504, 651] on button "Send" at bounding box center [1486, 657] width 84 height 34
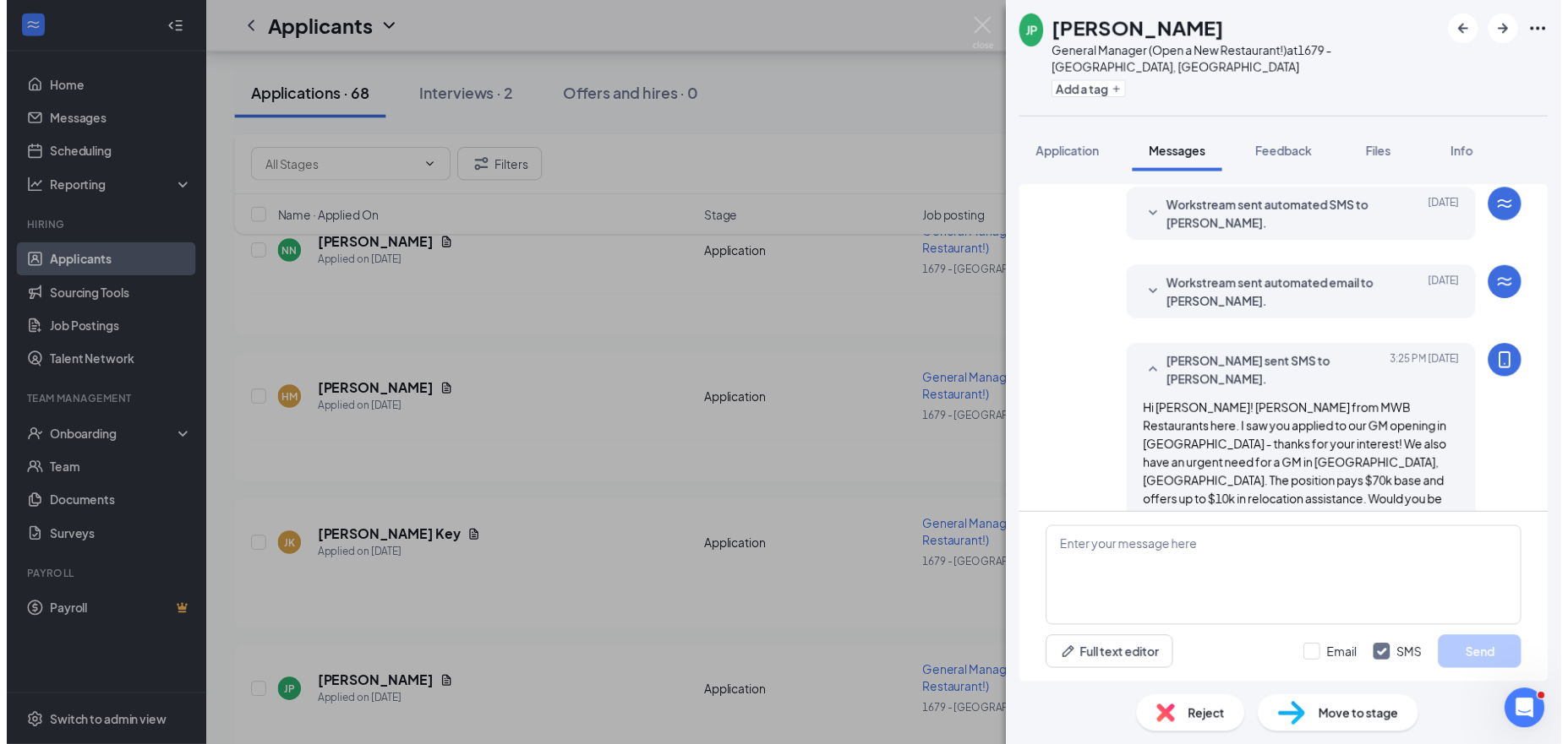
scroll to position [60, 0]
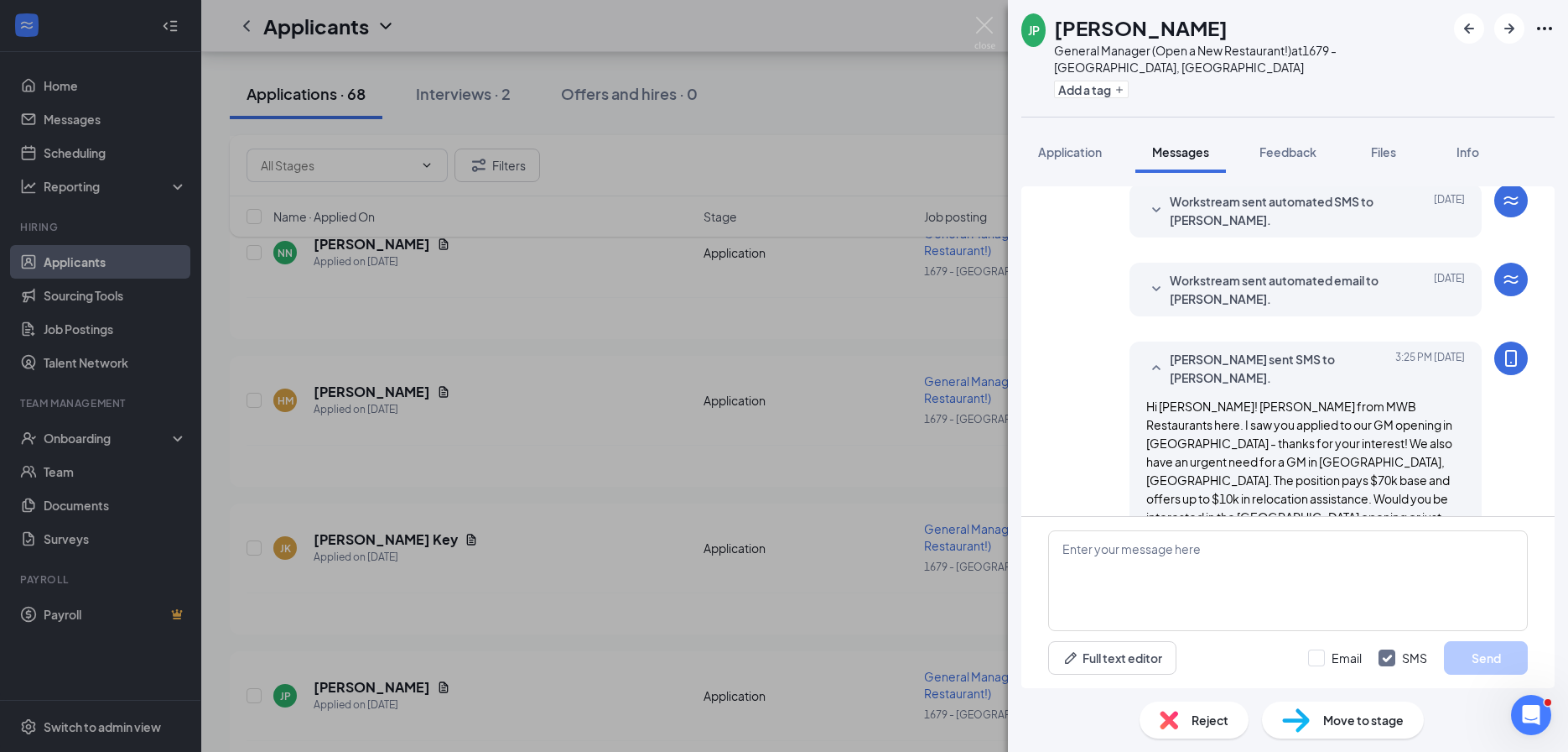
click at [594, 414] on div "JP John Patterson General Manager (Open a New Restaurant!) at 1679 - East Ridge…" at bounding box center [784, 376] width 1568 height 752
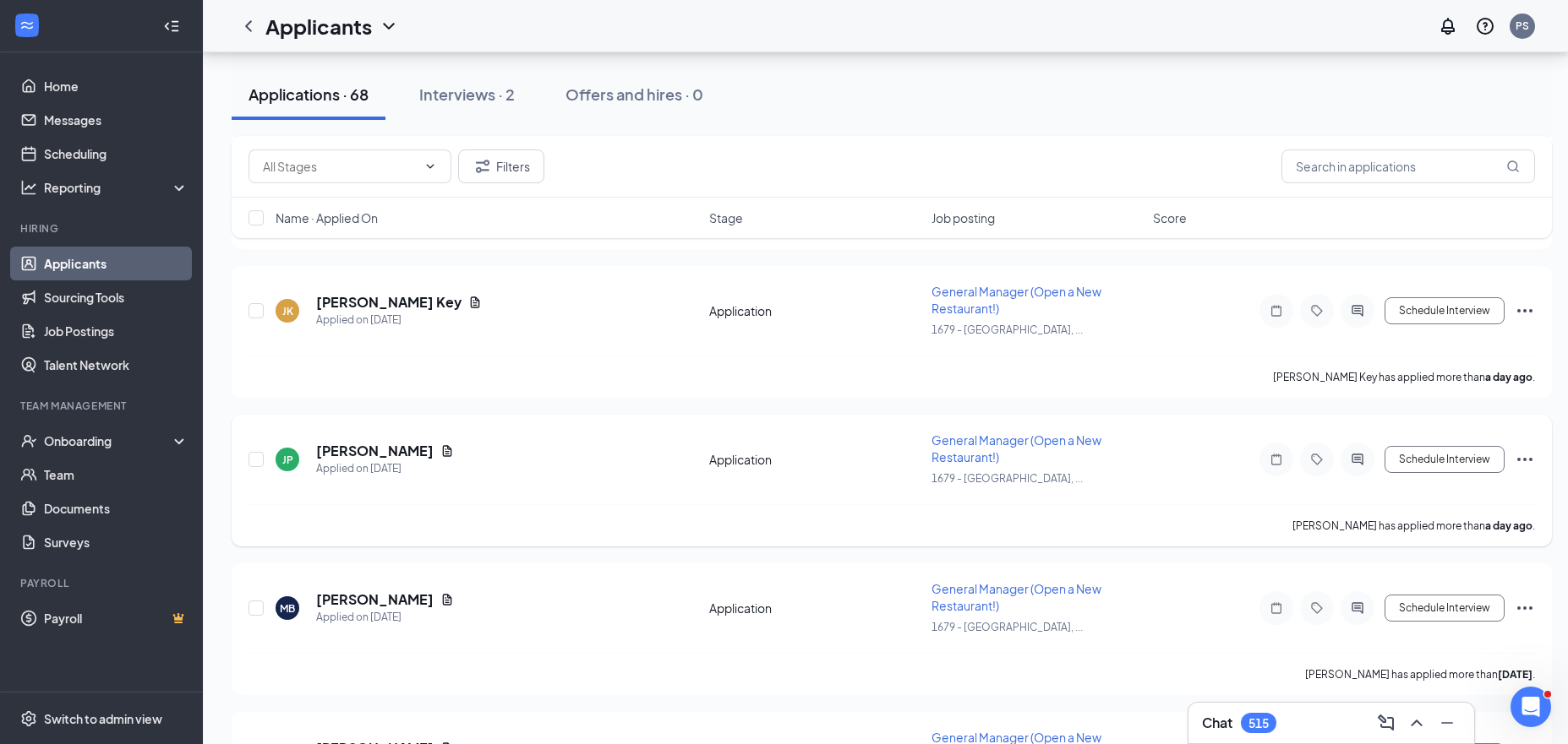
scroll to position [3784, 0]
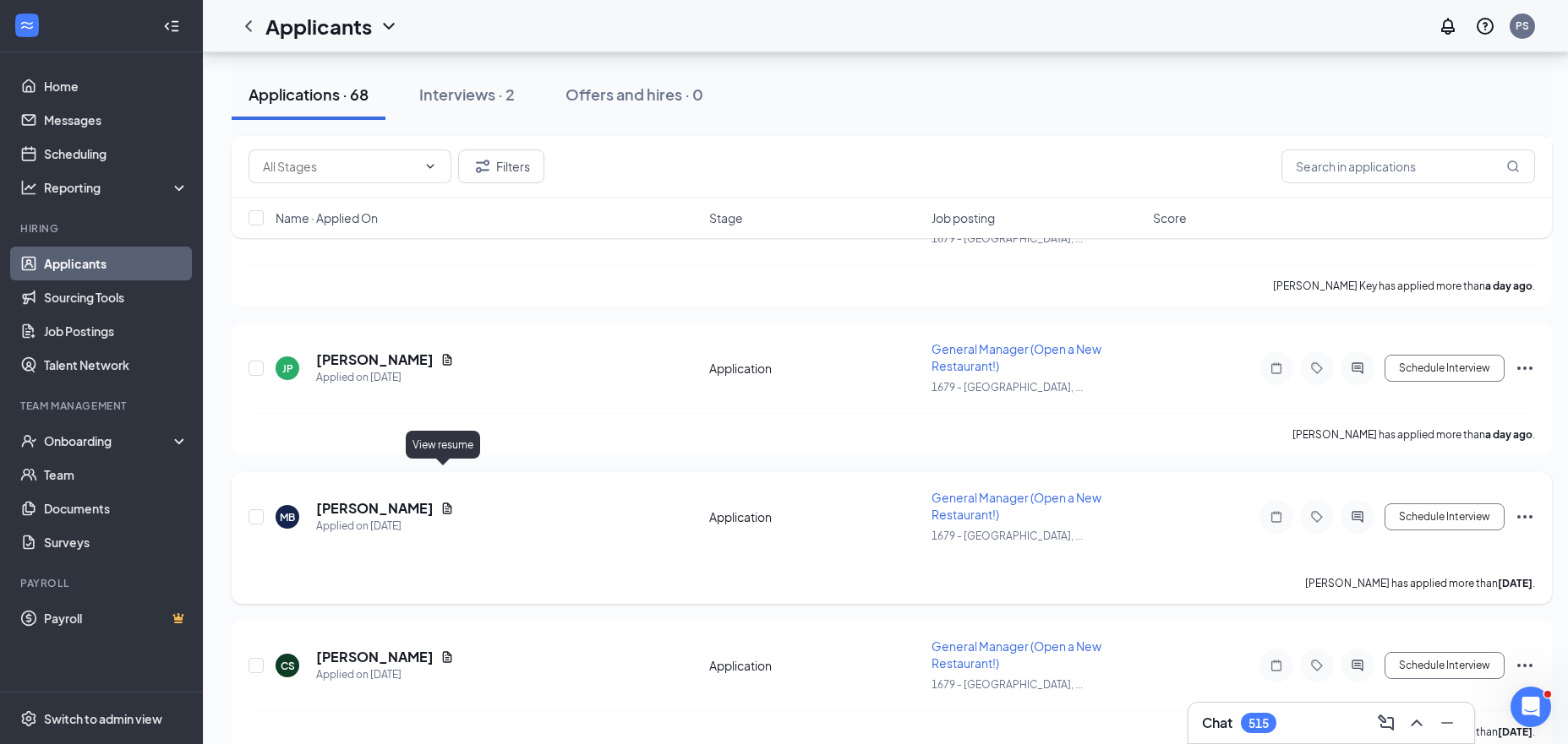
click at [445, 503] on icon "Document" at bounding box center [447, 508] width 9 height 11
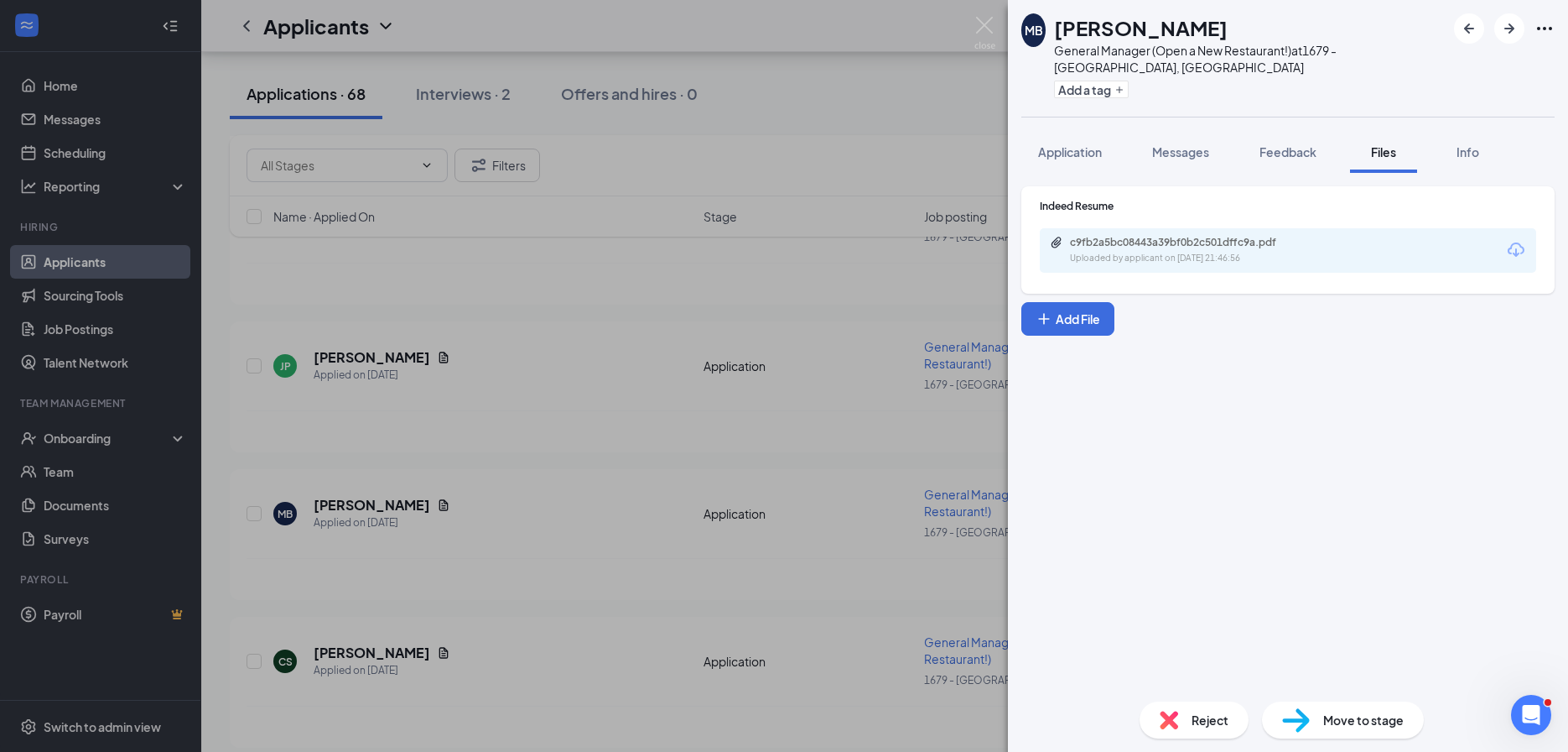
click at [1193, 252] on div "Uploaded by applicant on Aug 24, 2025 at 21:46:56" at bounding box center [1195, 258] width 252 height 13
click at [550, 562] on div "MB Michael Brodnick General Manager (Open a New Restaurant!) at 1679 - East Rid…" at bounding box center [784, 376] width 1568 height 752
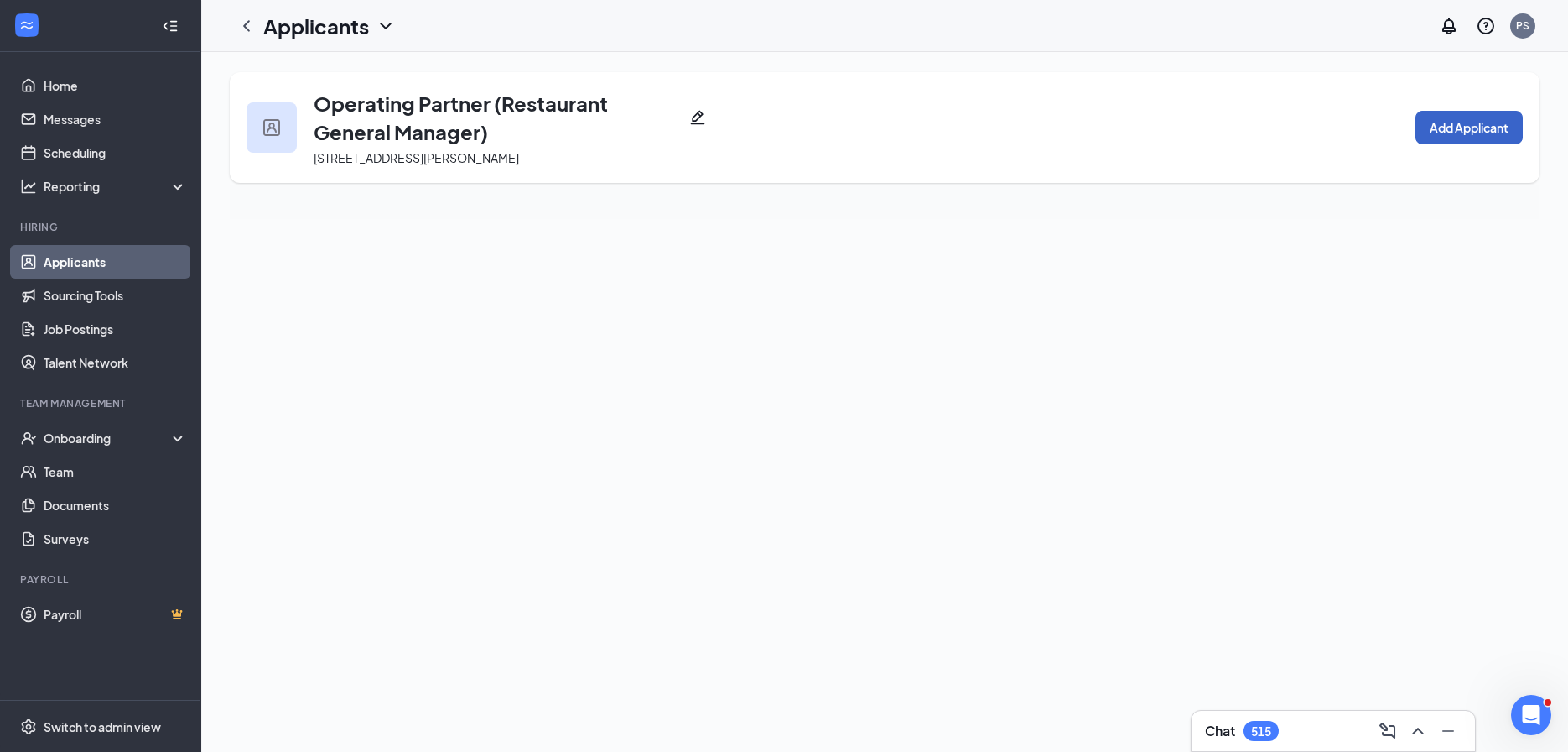
click at [1459, 110] on button "Add Applicant" at bounding box center [1469, 127] width 108 height 34
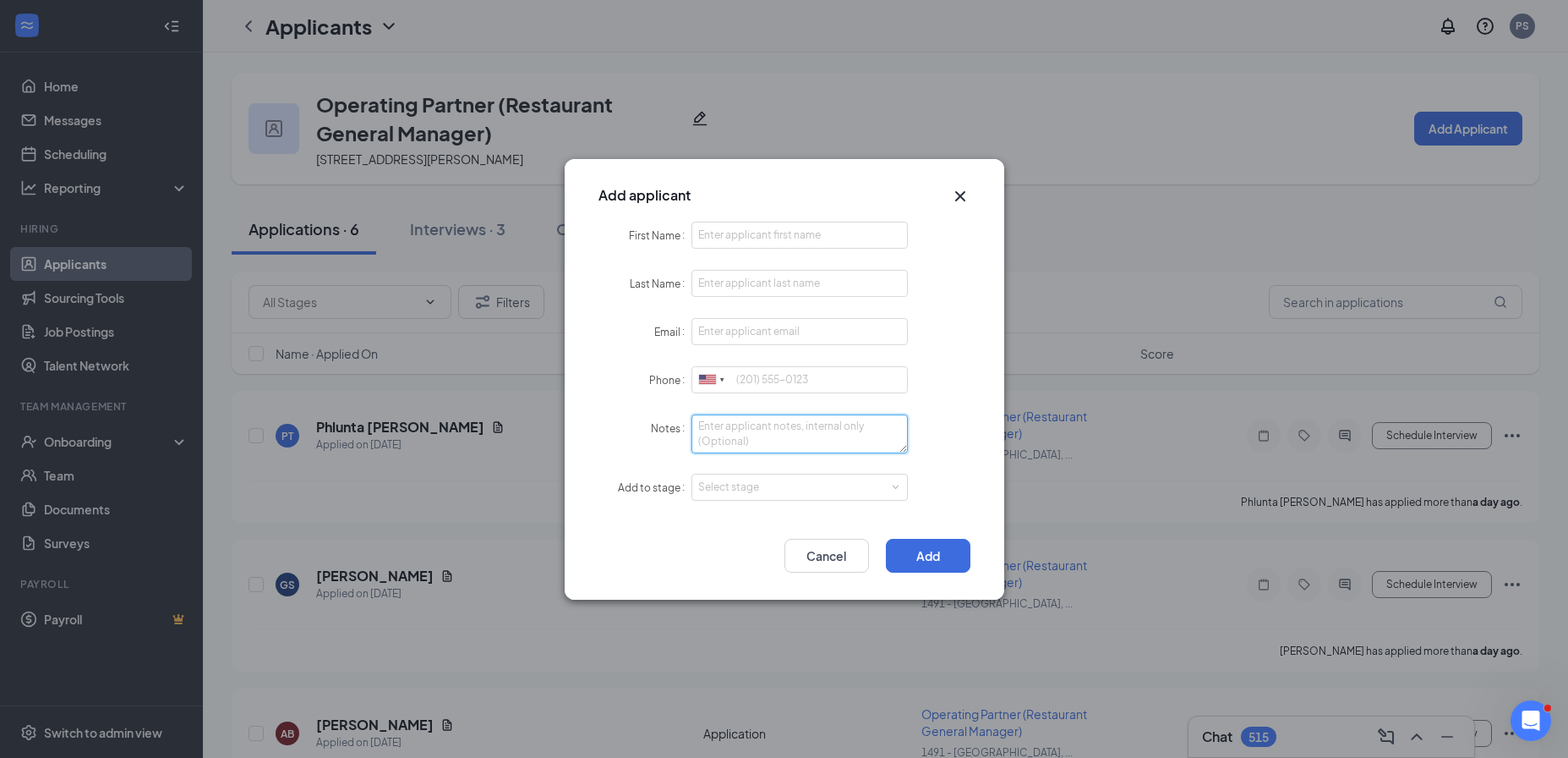
click at [792, 447] on textarea "Notes" at bounding box center [800, 434] width 217 height 39
click at [794, 487] on div "Select stage" at bounding box center [796, 486] width 196 height 17
type textarea "Sourced from [GEOGRAPHIC_DATA]"
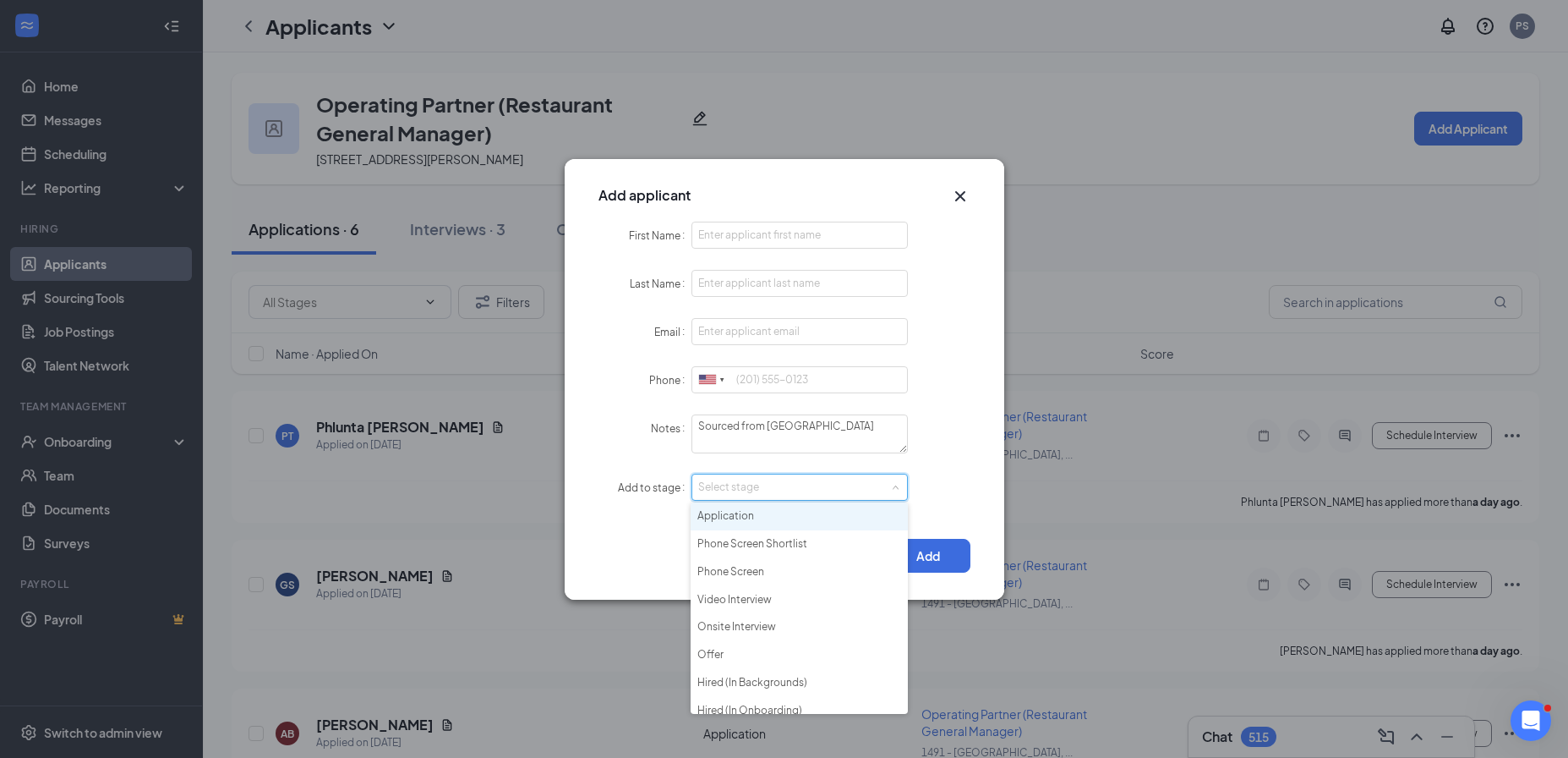
click at [782, 512] on li "Application" at bounding box center [800, 516] width 217 height 28
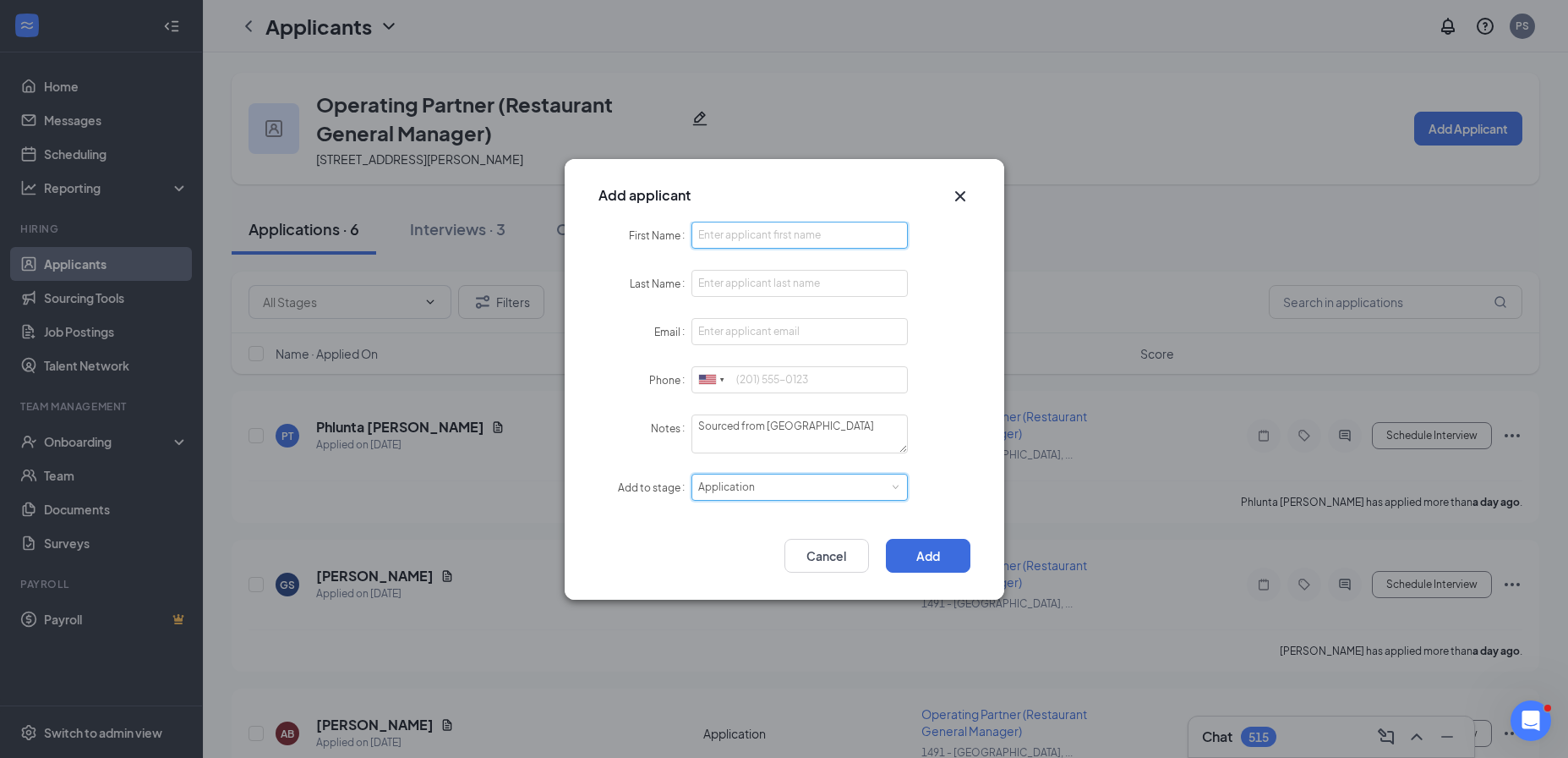
click at [746, 231] on input "First Name" at bounding box center [800, 235] width 217 height 27
paste input "[PERSON_NAME]"
type input "[PERSON_NAME]"
click at [742, 286] on input "Last Name" at bounding box center [800, 283] width 217 height 27
type input "[PERSON_NAME]"
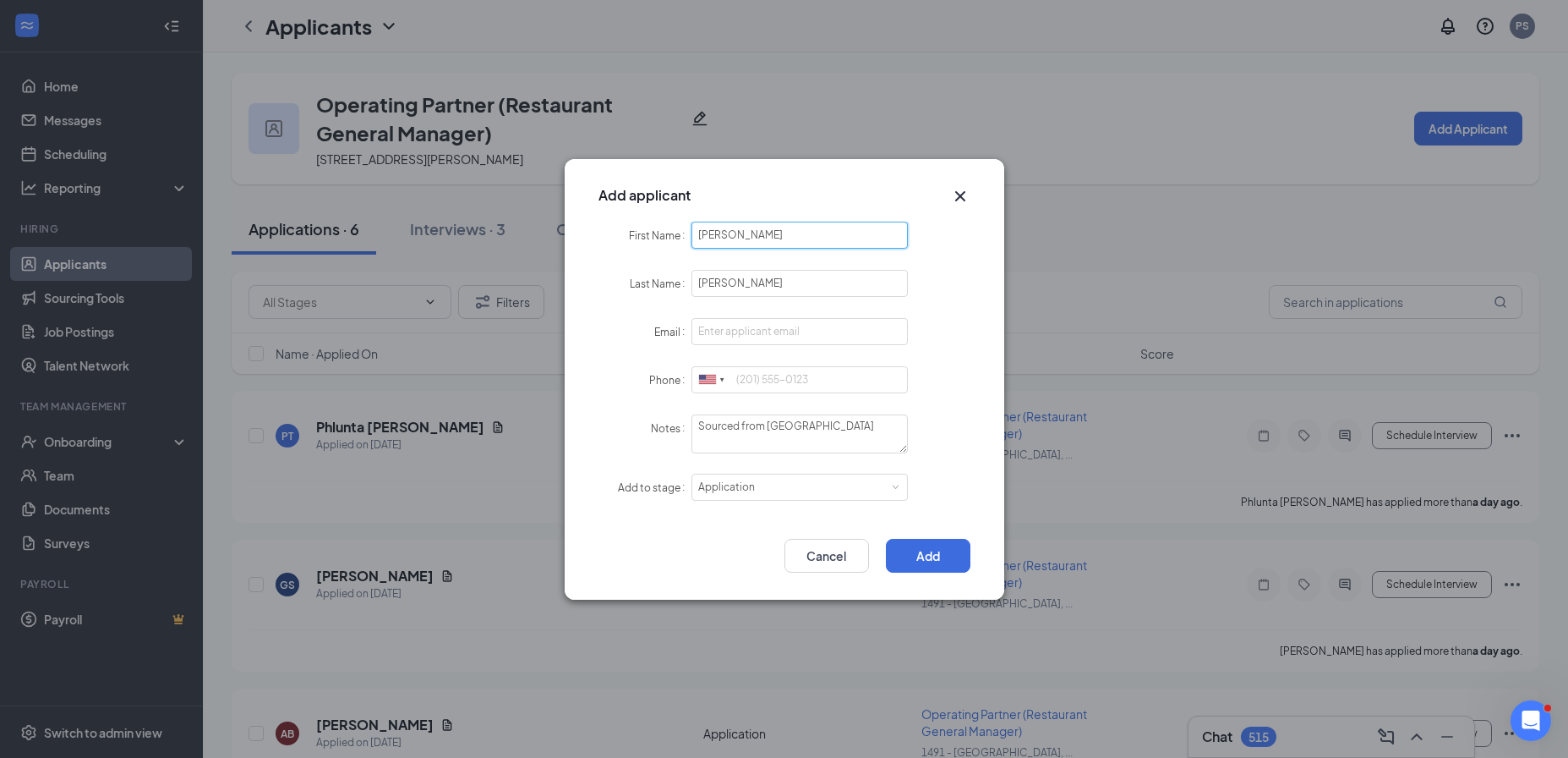
click at [756, 246] on input "[PERSON_NAME]" at bounding box center [800, 235] width 217 height 27
type input "Jachelle"
click at [704, 327] on input "Email" at bounding box center [800, 331] width 217 height 27
paste input "[EMAIL_ADDRESS][DOMAIN_NAME]"
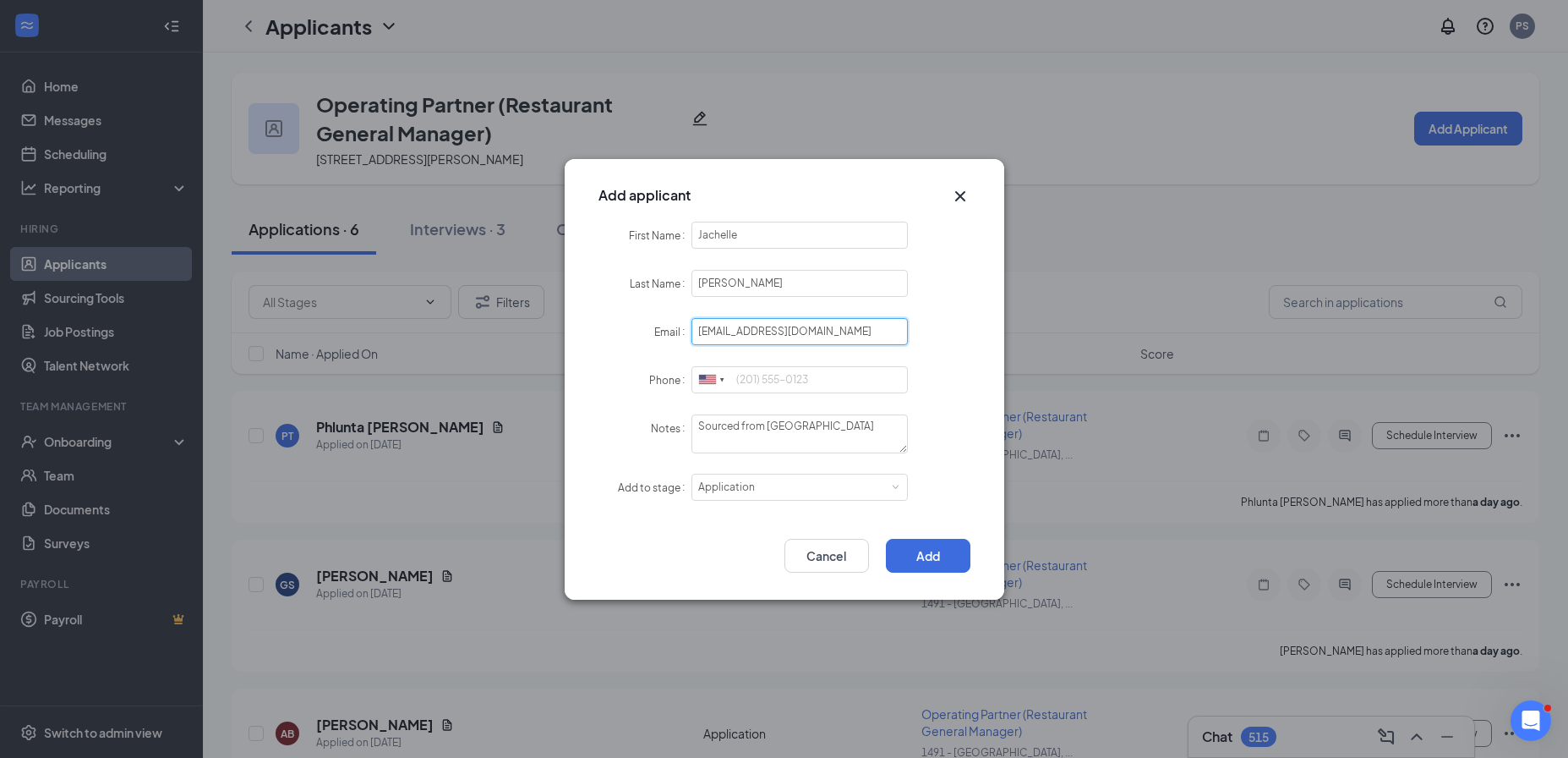
type input "[EMAIL_ADDRESS][DOMAIN_NAME]"
click at [761, 387] on input "Phone" at bounding box center [800, 379] width 217 height 27
paste input "3136755186"
type input "3136755186"
click at [914, 548] on button "Add" at bounding box center [928, 556] width 85 height 34
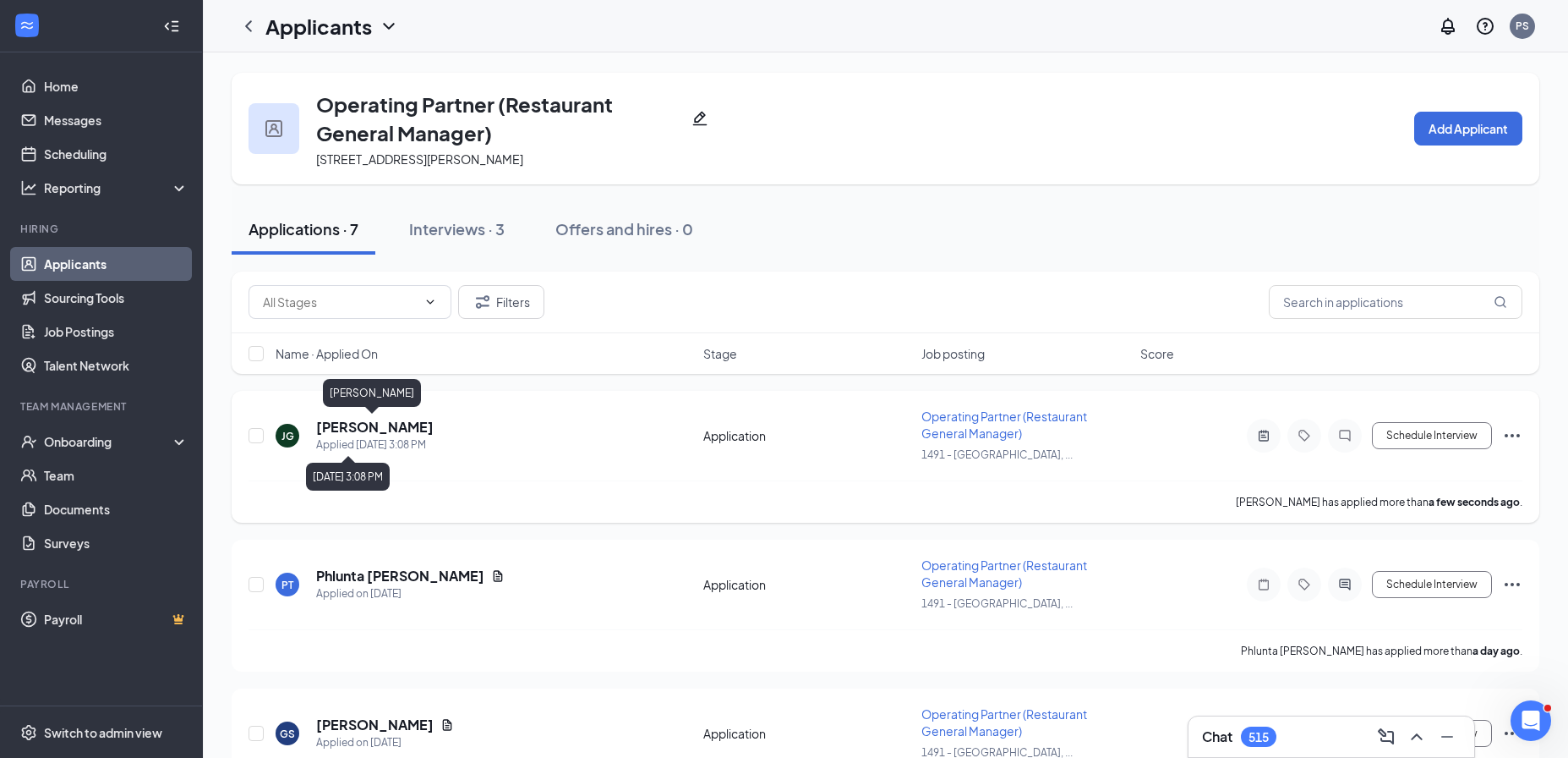
click at [404, 432] on h5 "[PERSON_NAME]" at bounding box center [375, 427] width 118 height 19
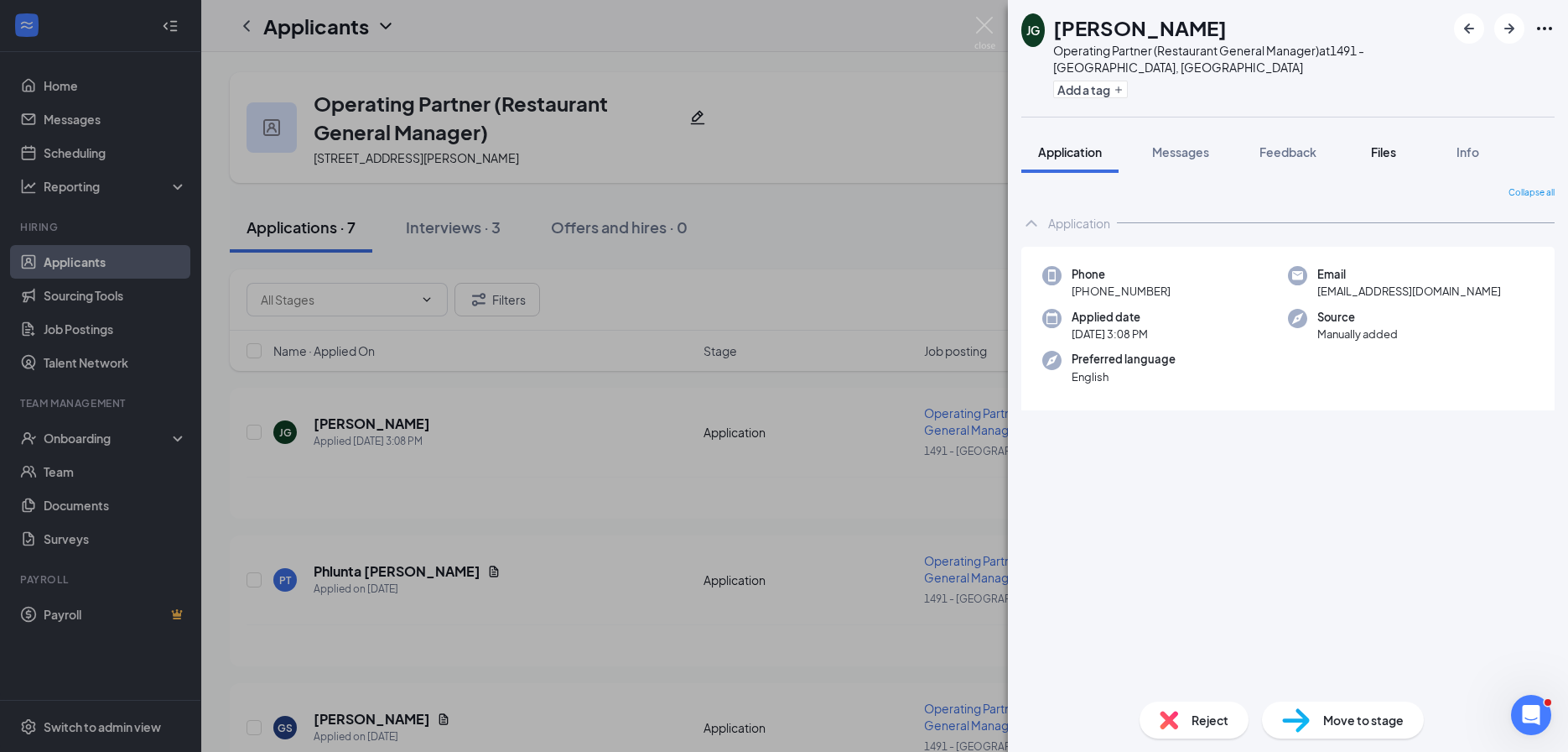
click at [1375, 163] on button "Files" at bounding box center [1383, 151] width 67 height 42
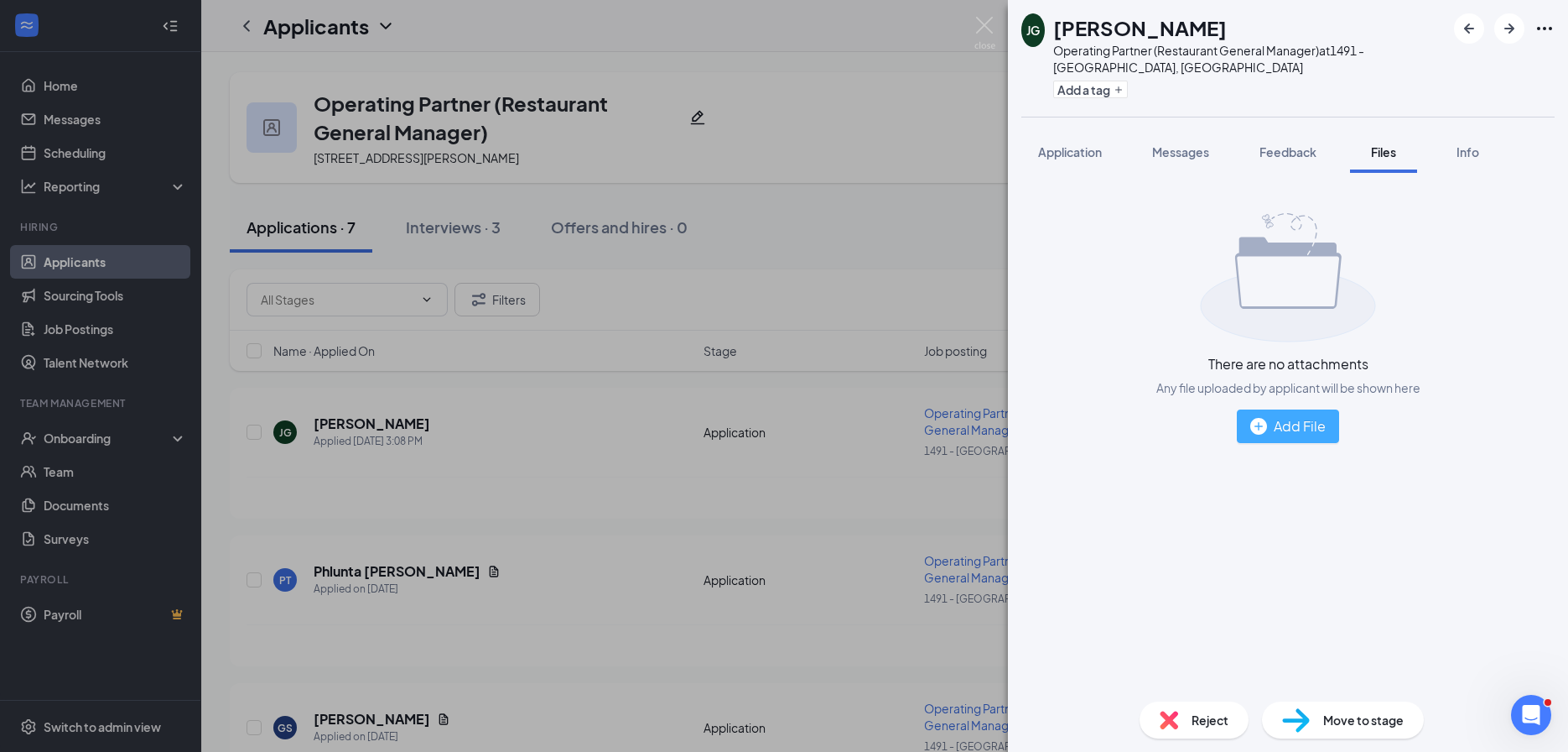
click at [1288, 430] on div "Add File" at bounding box center [1287, 426] width 75 height 21
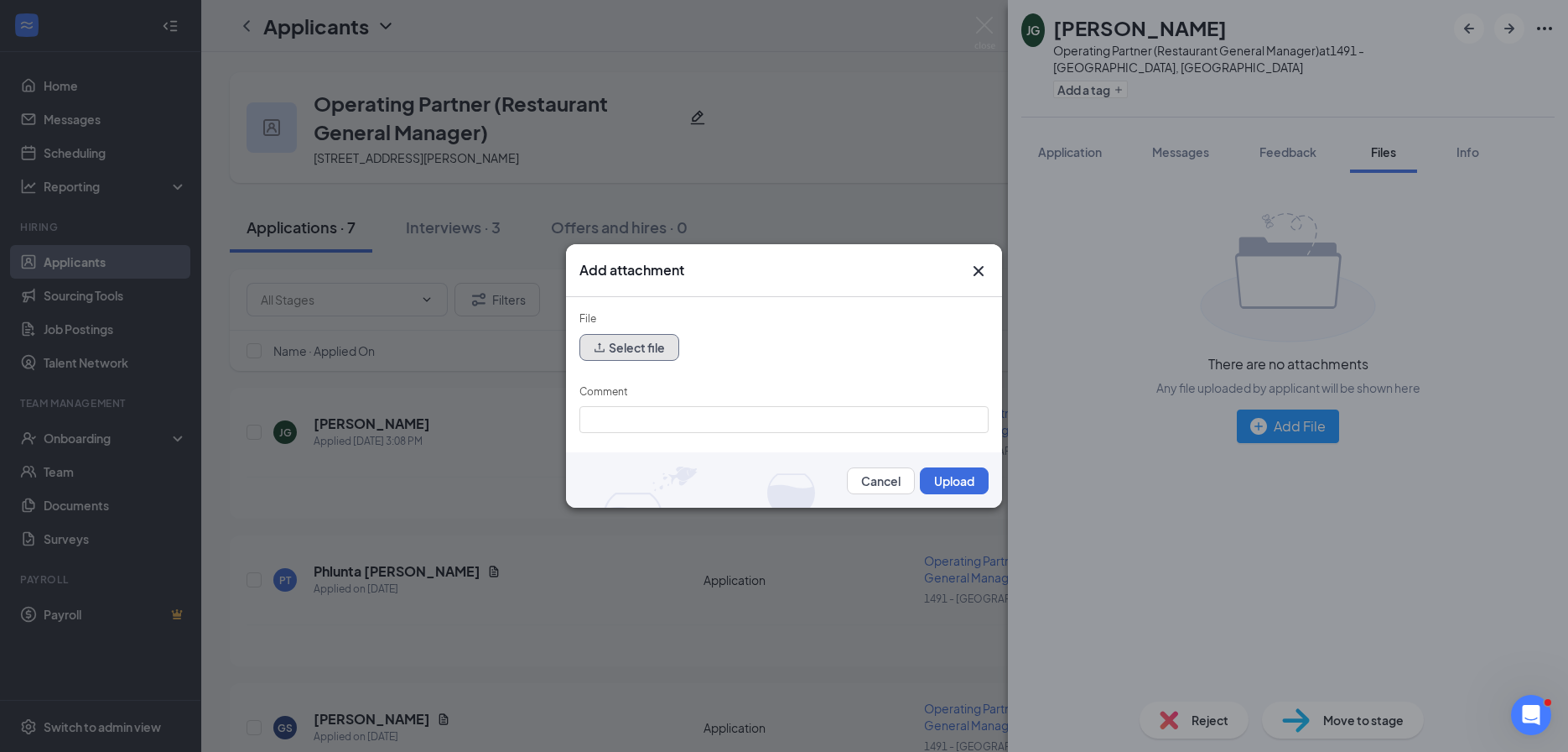
click at [594, 338] on button "Select file" at bounding box center [629, 347] width 100 height 27
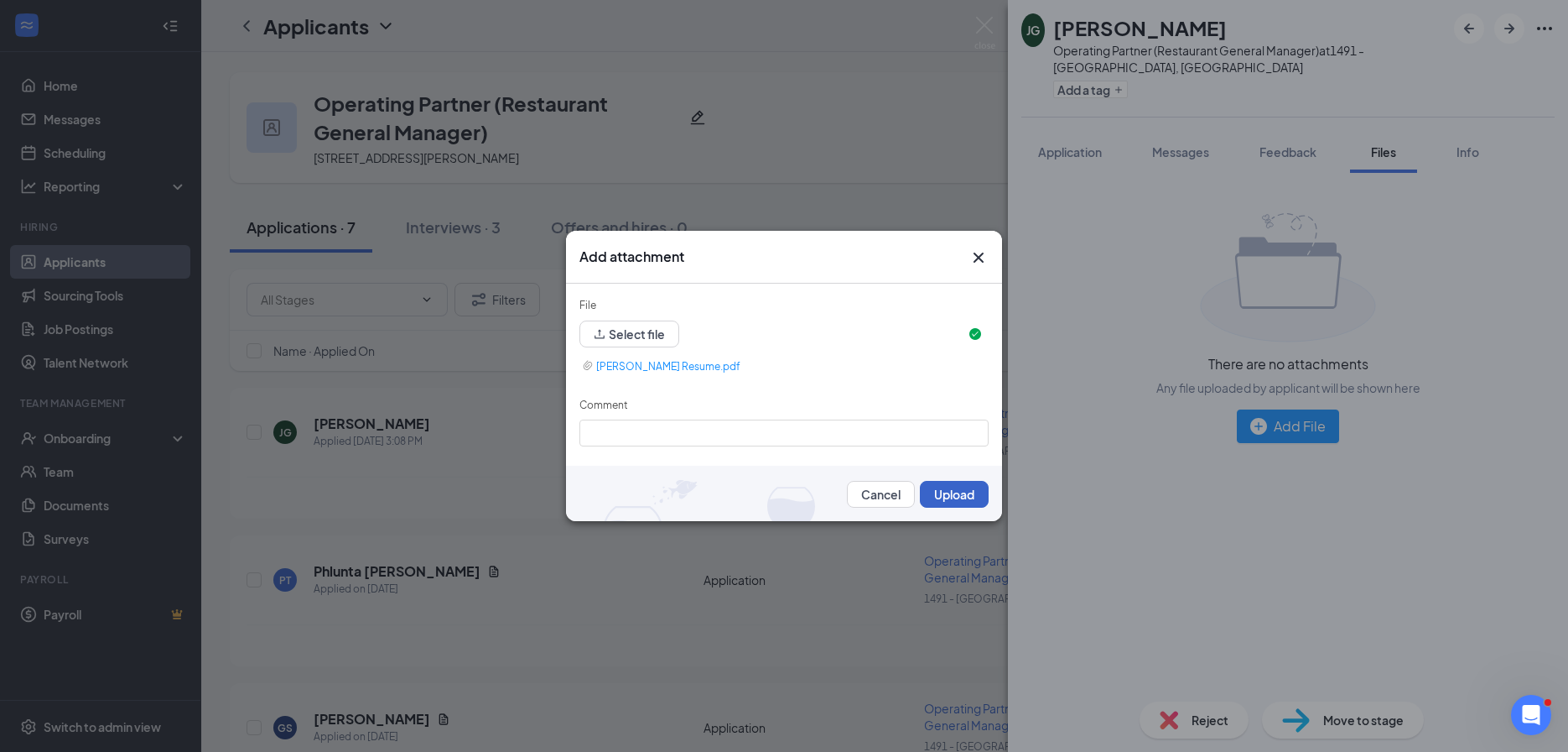
click at [948, 491] on button "Upload" at bounding box center [954, 494] width 69 height 27
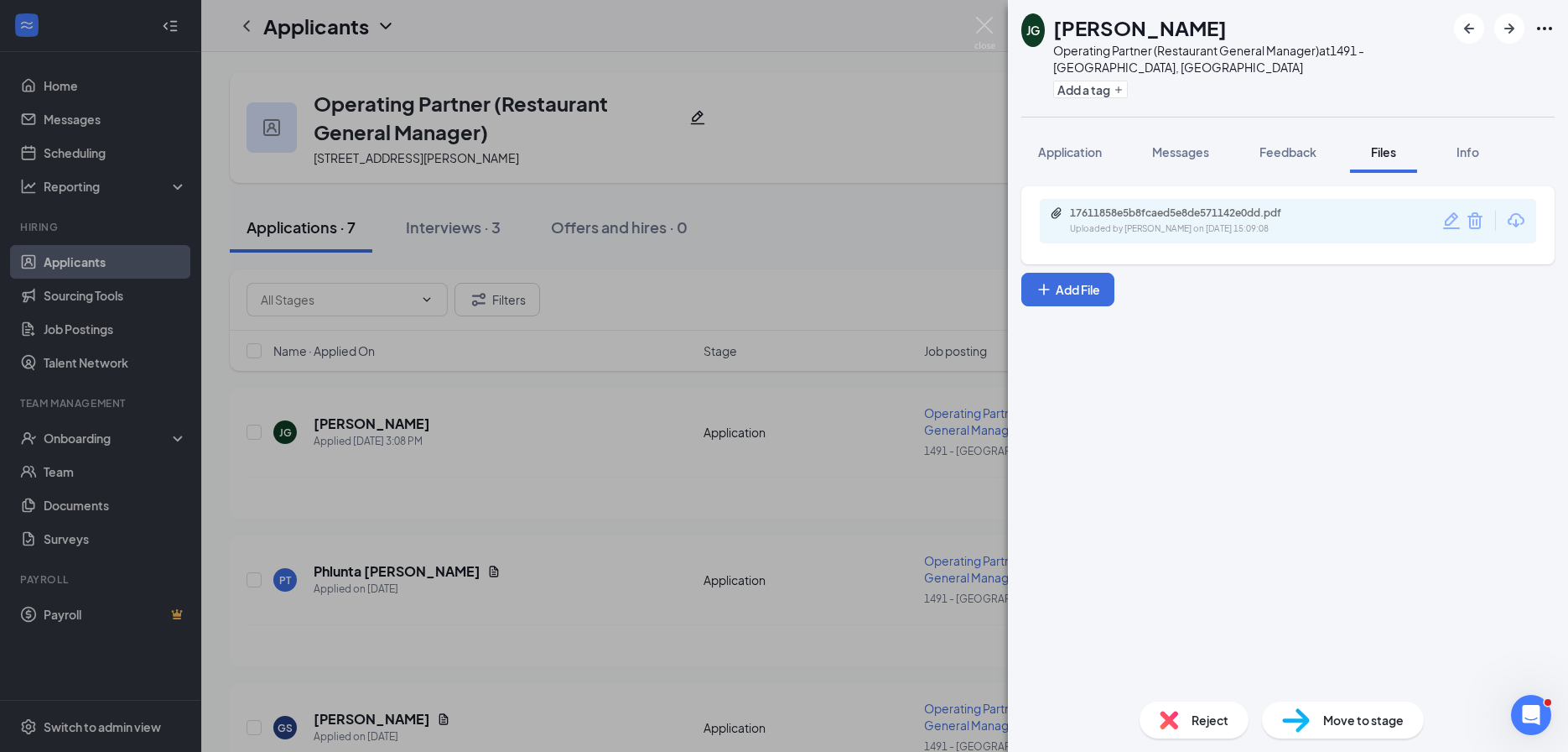
click at [1282, 717] on img at bounding box center [1295, 720] width 27 height 25
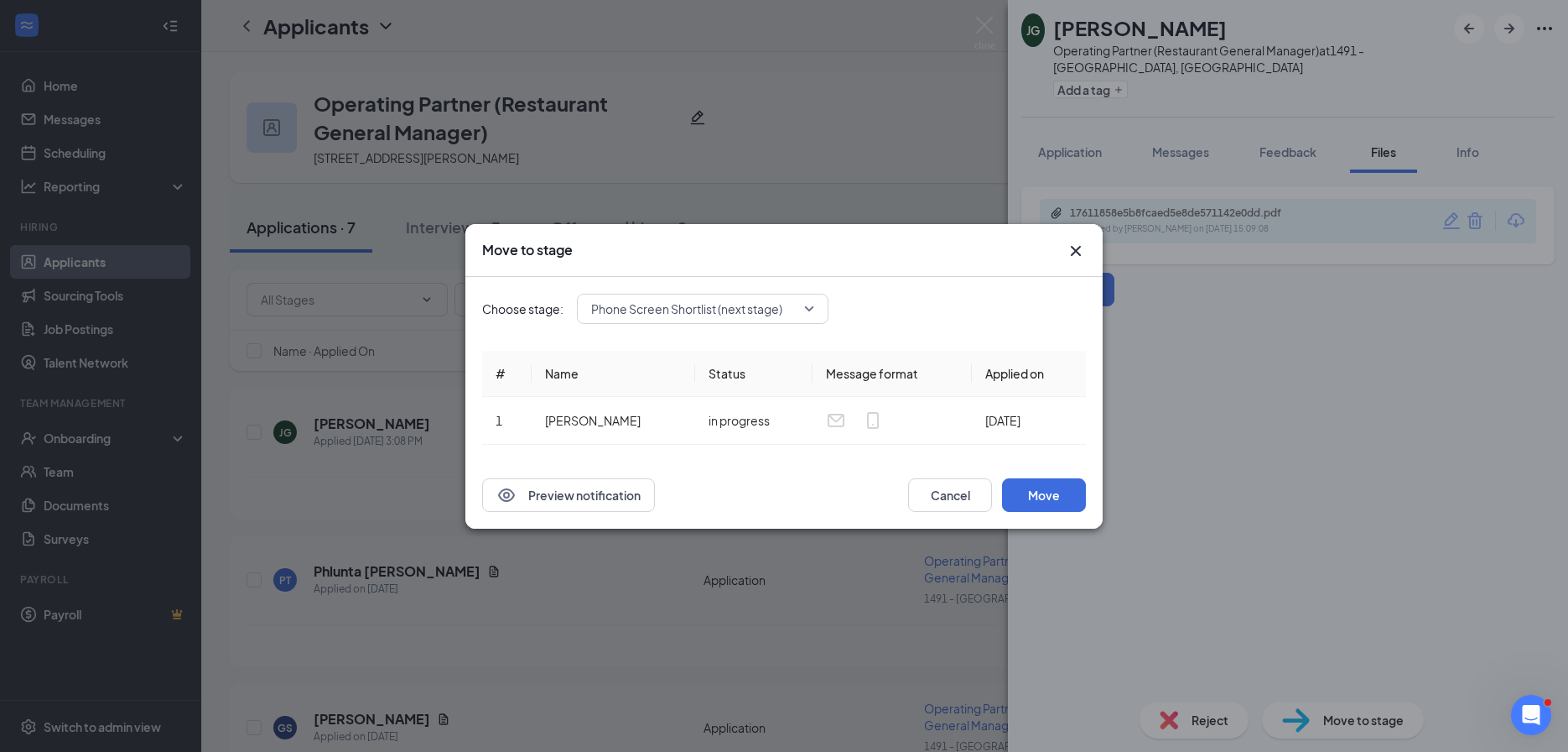
click at [701, 301] on span "Phone Screen Shortlist (next stage)" at bounding box center [686, 308] width 191 height 25
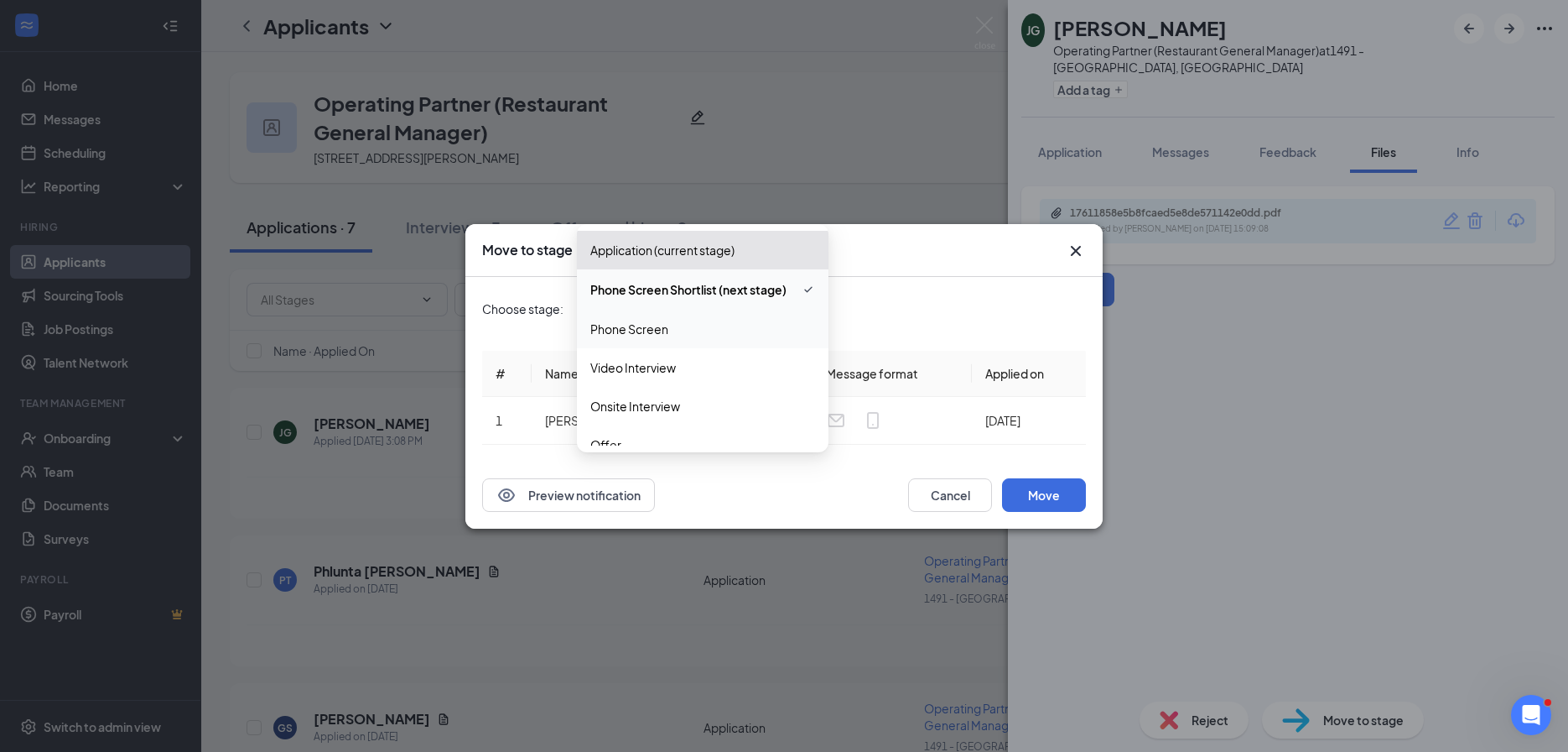
click at [687, 321] on span "Phone Screen" at bounding box center [702, 329] width 224 height 19
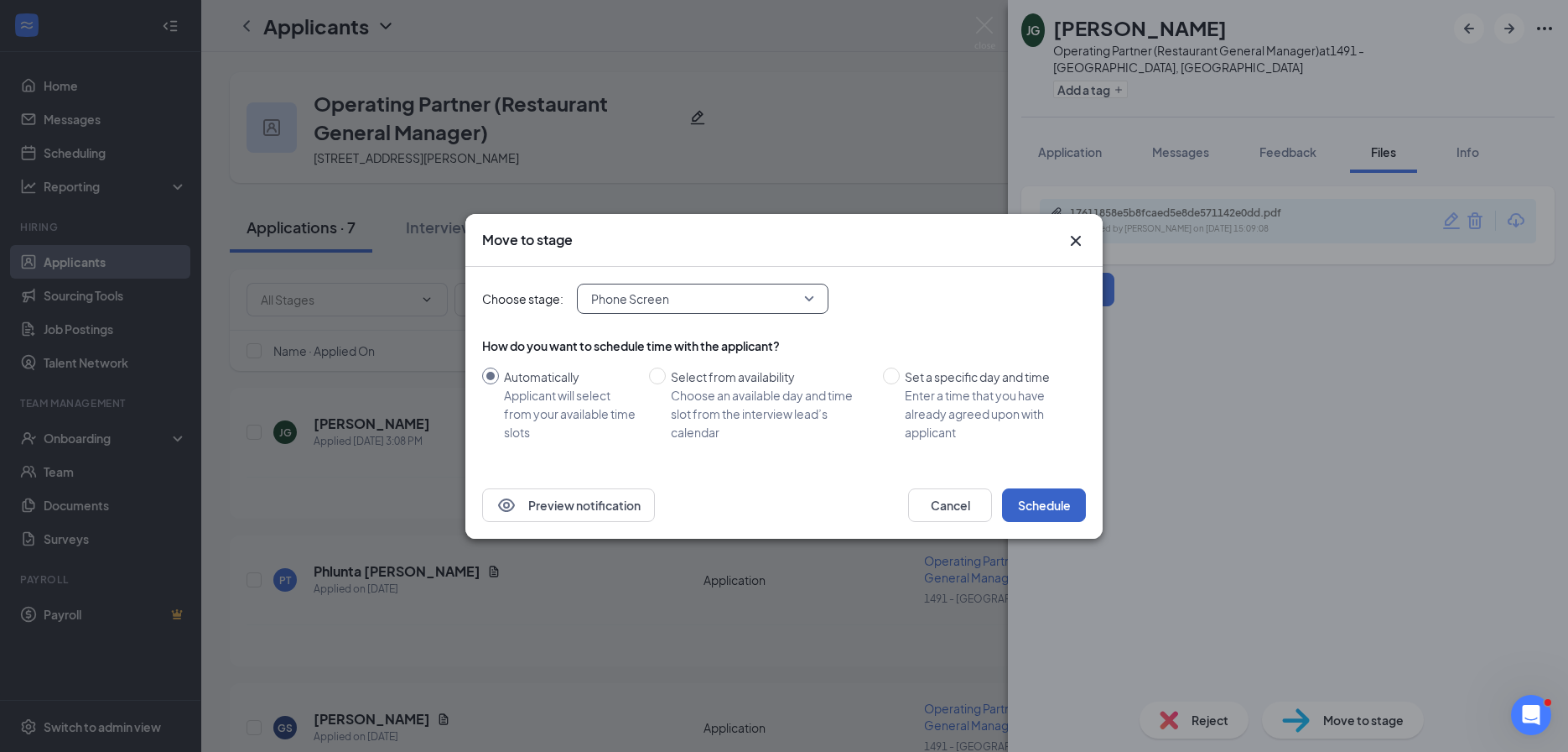
click at [1048, 503] on button "Schedule" at bounding box center [1043, 505] width 84 height 34
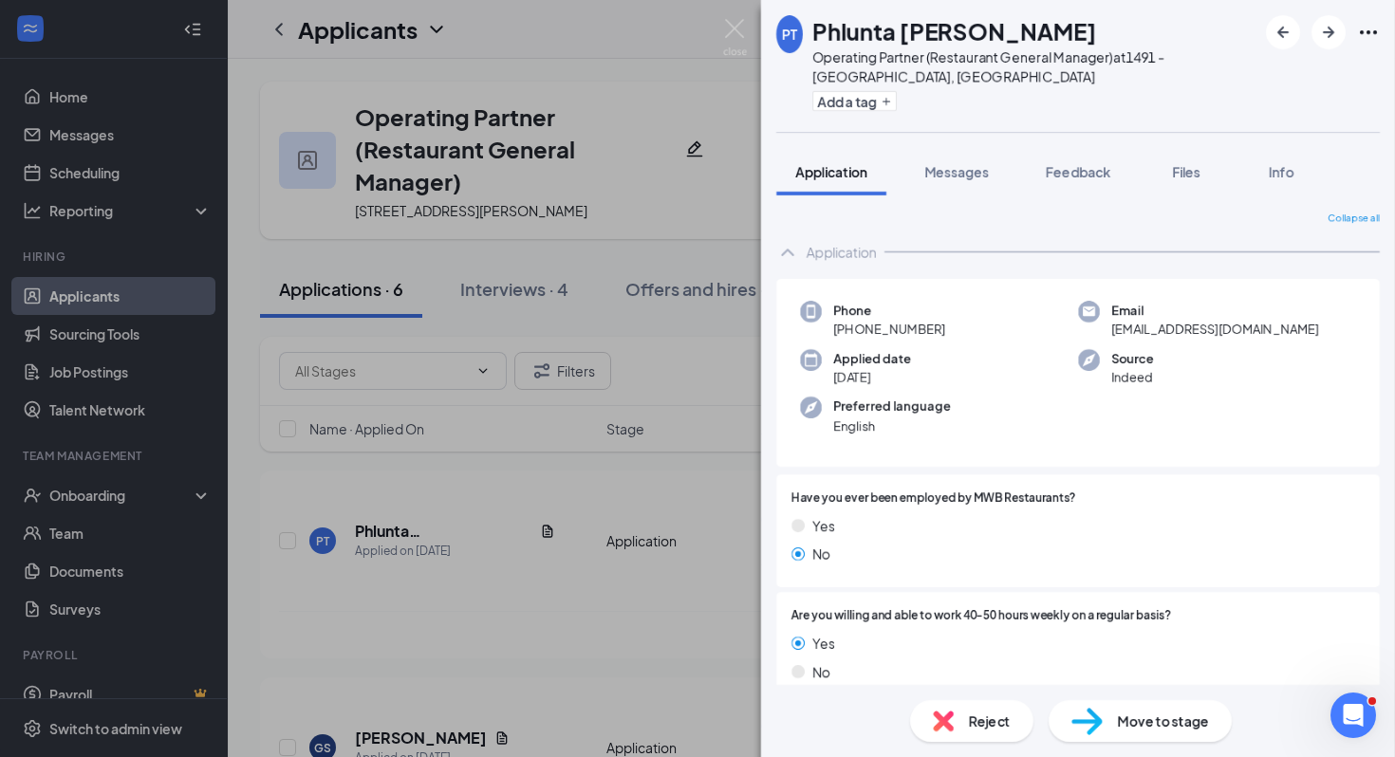
click at [565, 267] on div "PT Phlunta Tyner Operating Partner (Restaurant General Manager) at 1491 - Pell …" at bounding box center [697, 378] width 1395 height 757
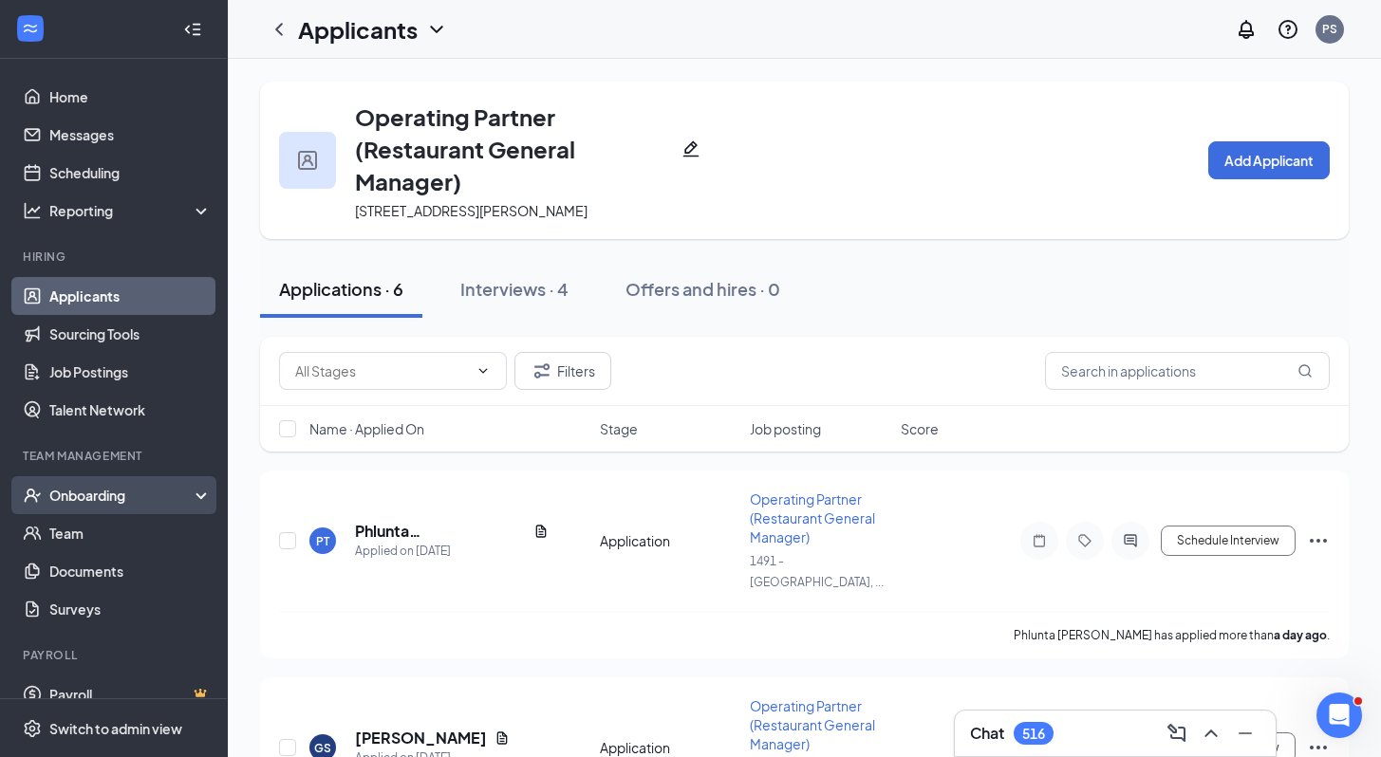
click at [80, 507] on div "Onboarding" at bounding box center [114, 496] width 228 height 38
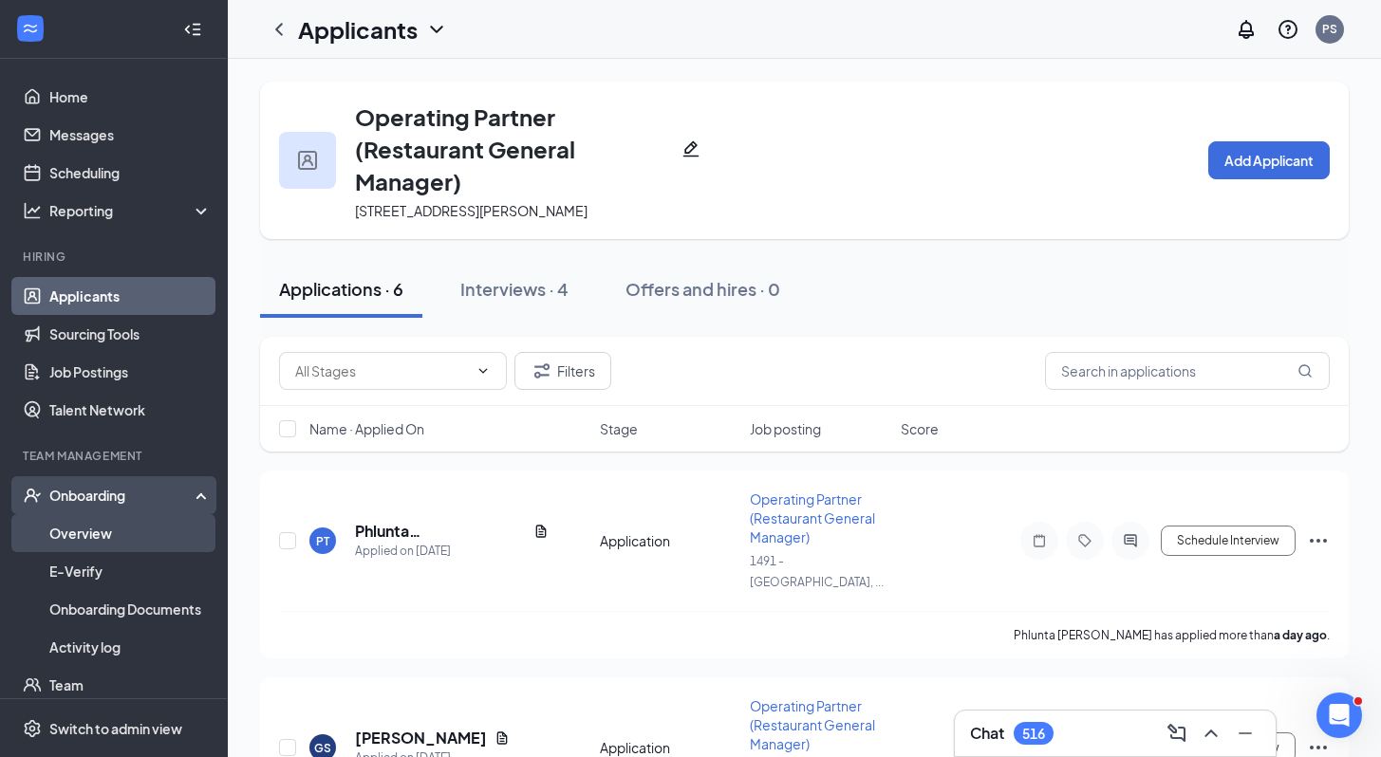
click at [103, 531] on link "Overview" at bounding box center [130, 533] width 162 height 38
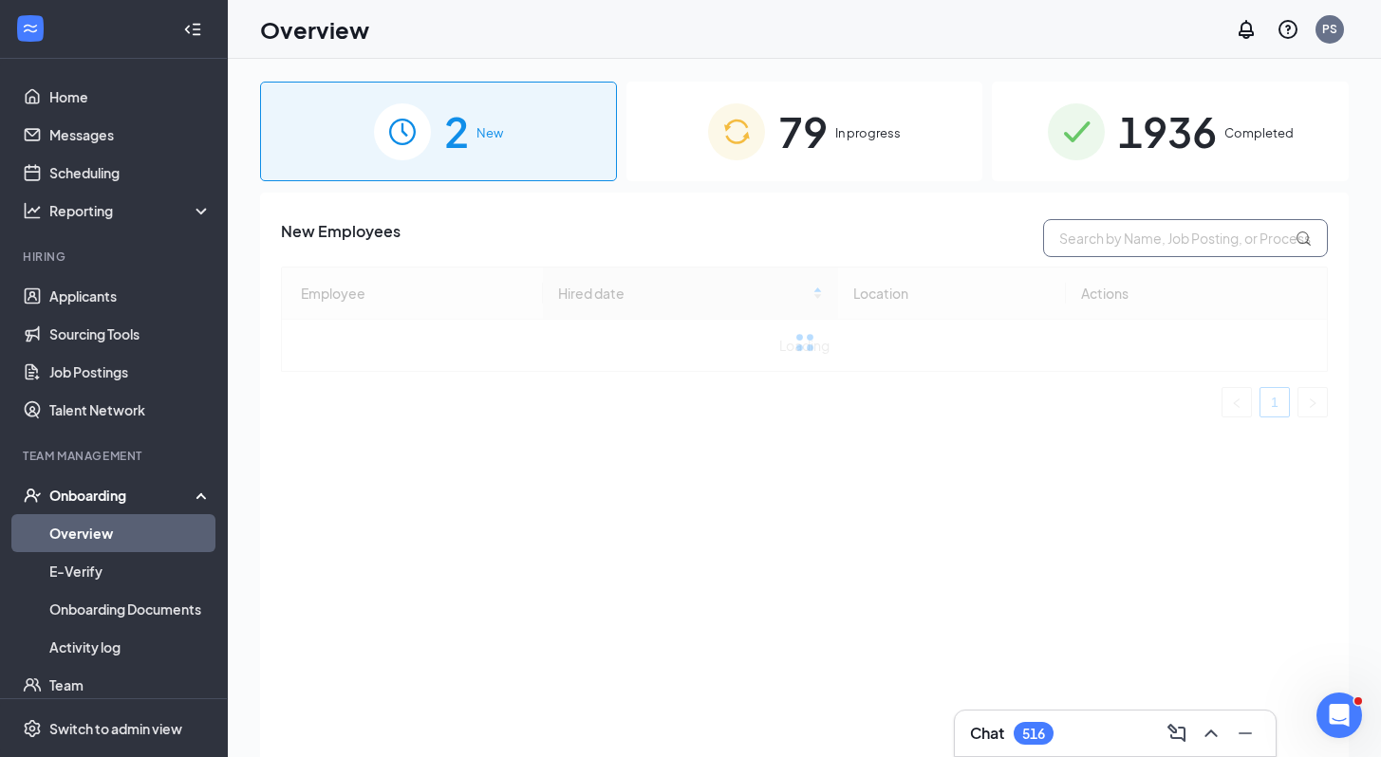
click at [1137, 234] on input "text" at bounding box center [1185, 238] width 285 height 38
type input "raven"
click at [847, 154] on div "79 In progress" at bounding box center [804, 132] width 357 height 100
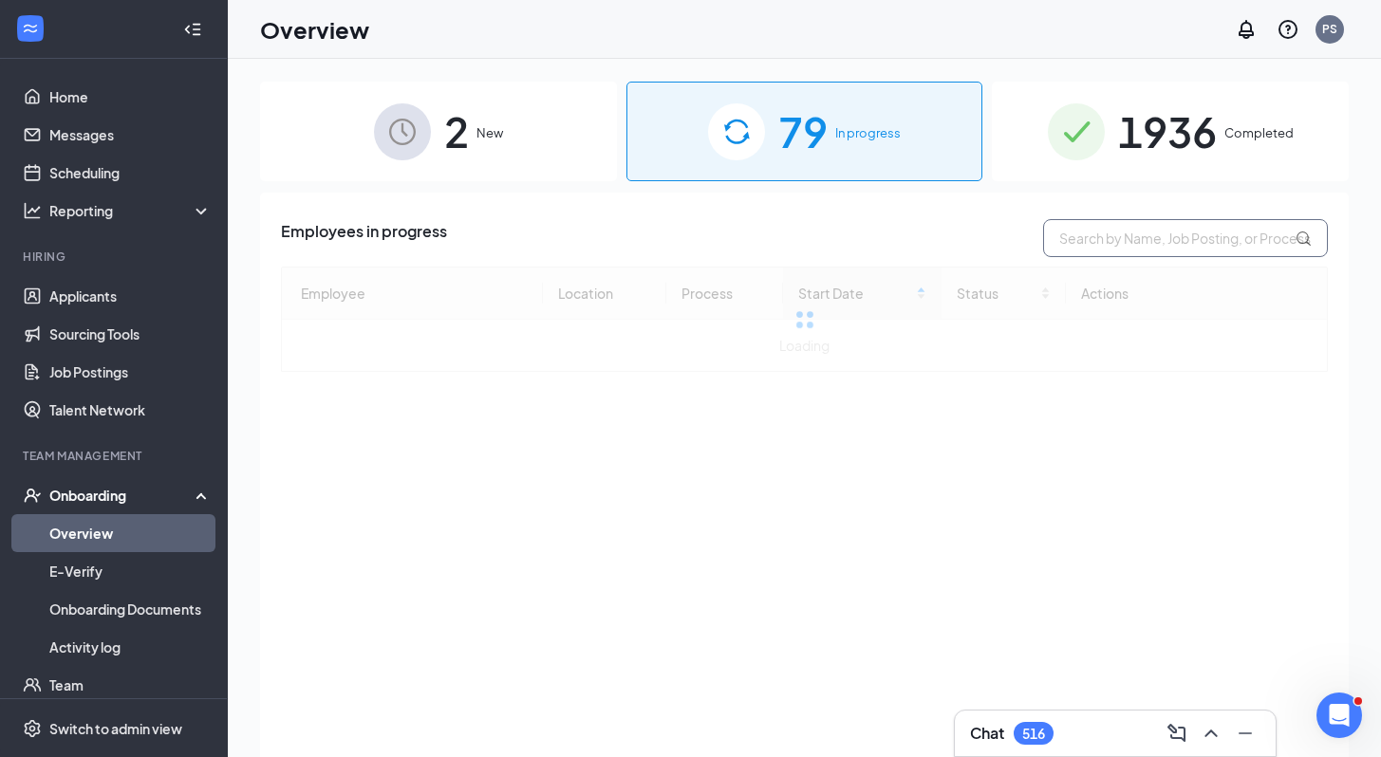
click at [1094, 243] on input "text" at bounding box center [1185, 238] width 285 height 38
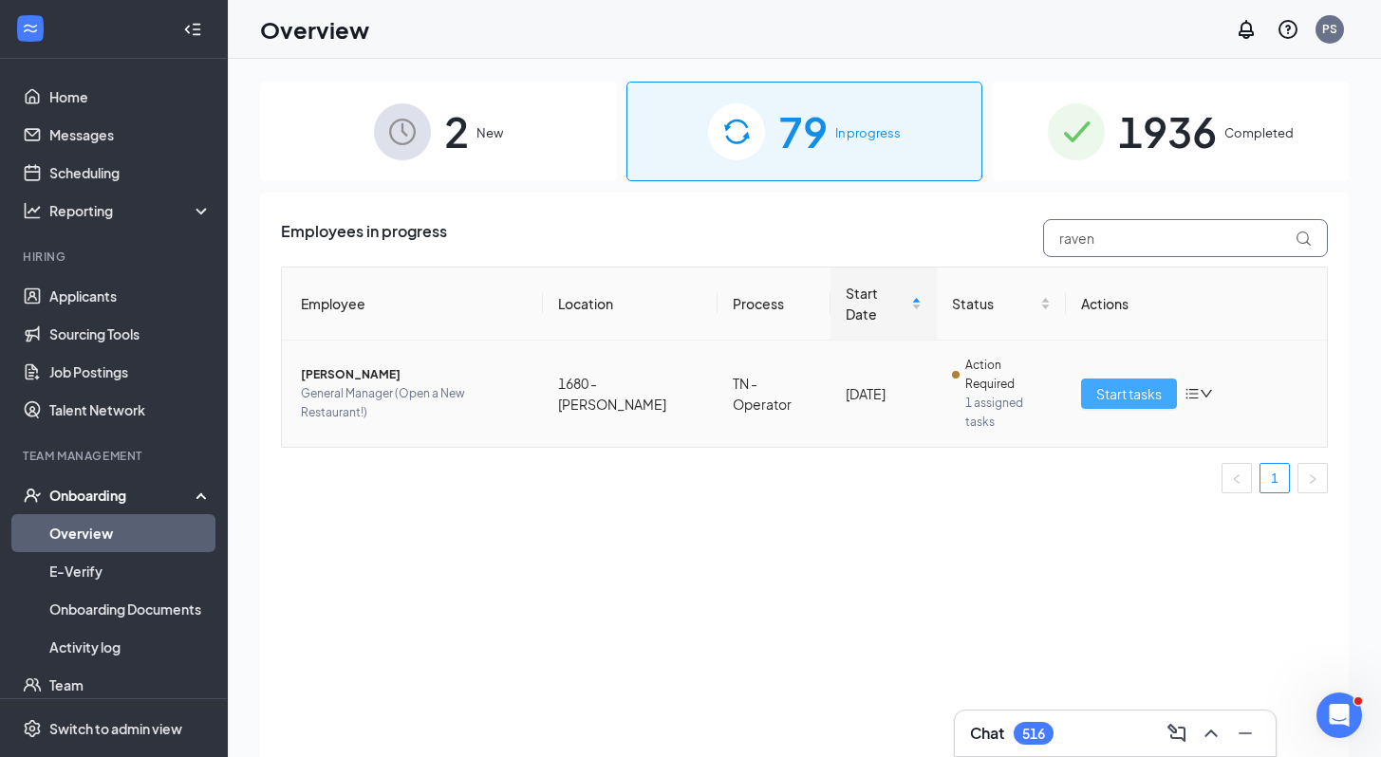
type input "raven"
click at [1100, 383] on span "Start tasks" at bounding box center [1128, 393] width 65 height 21
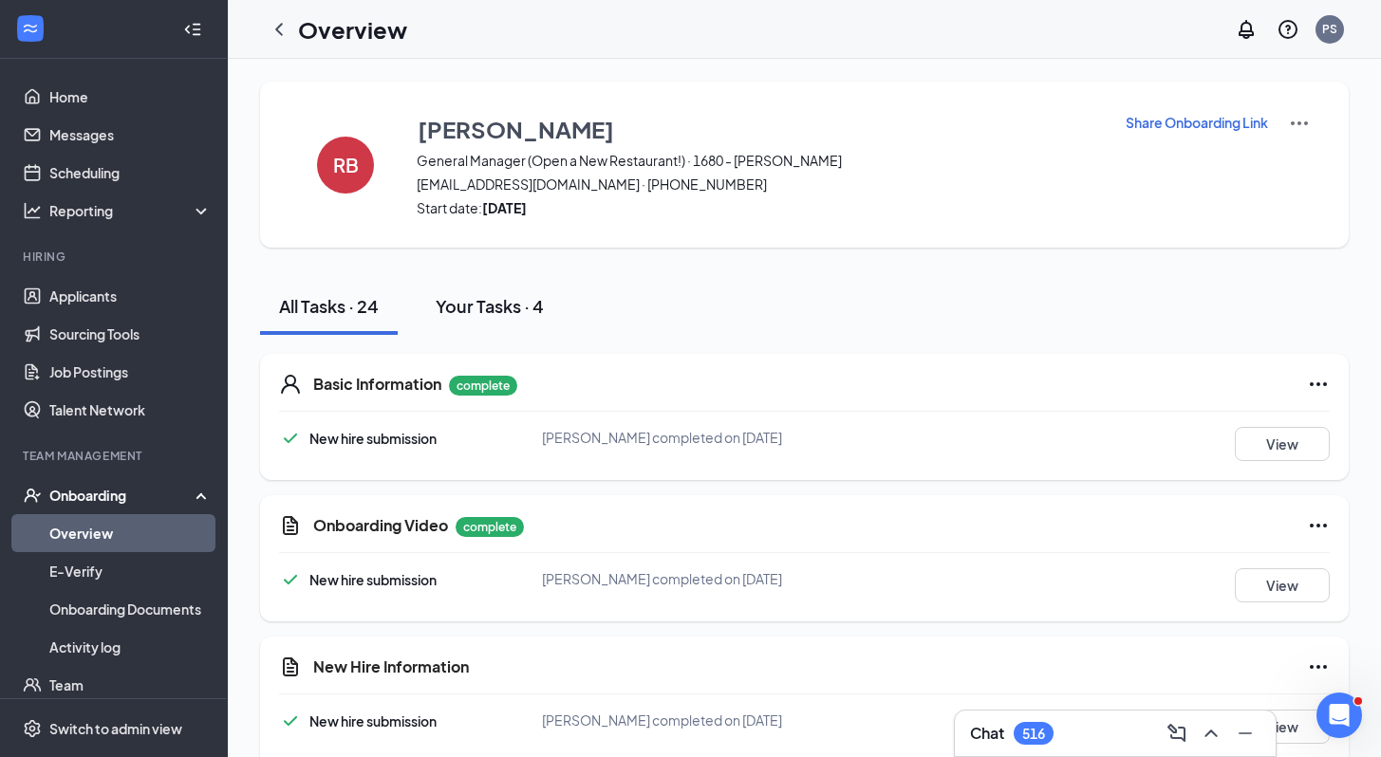
click at [503, 303] on div "Your Tasks · 4" at bounding box center [490, 306] width 108 height 24
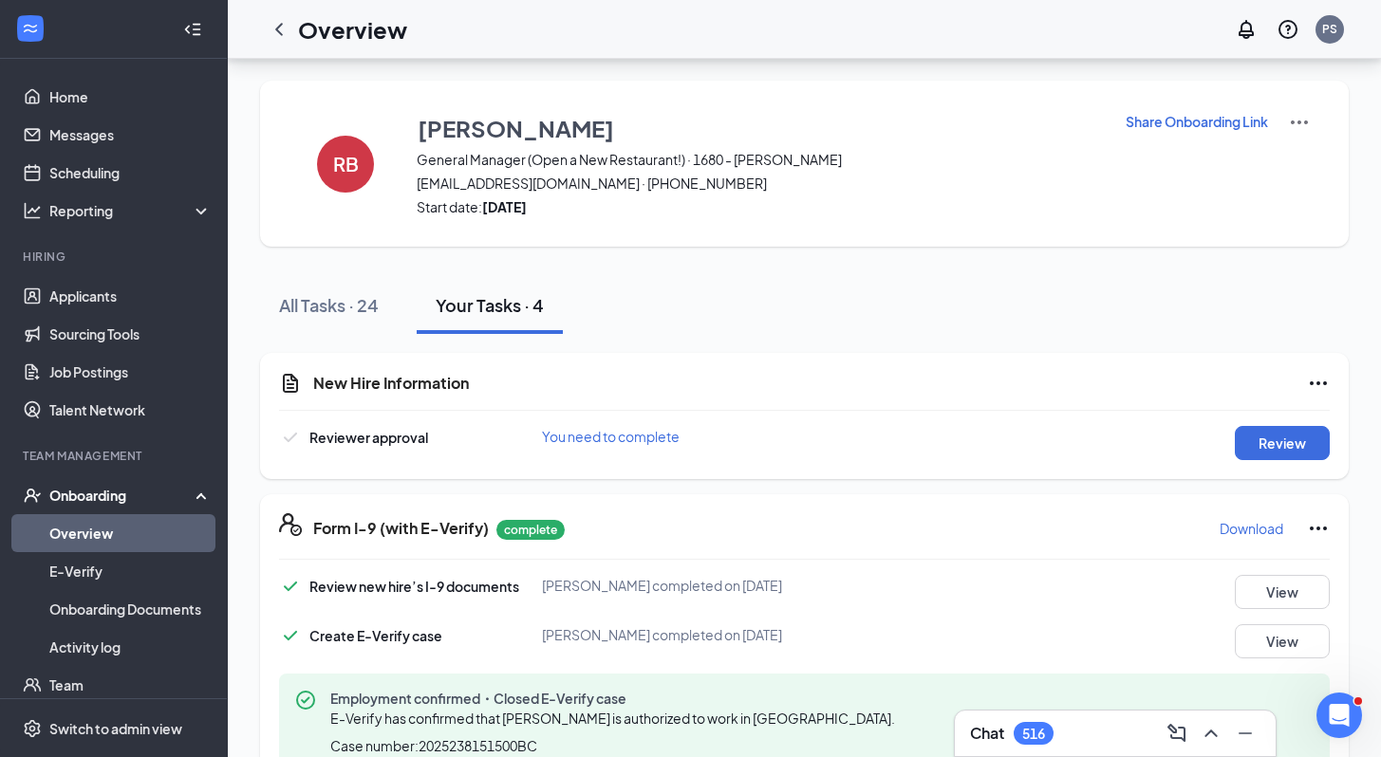
scroll to position [96, 0]
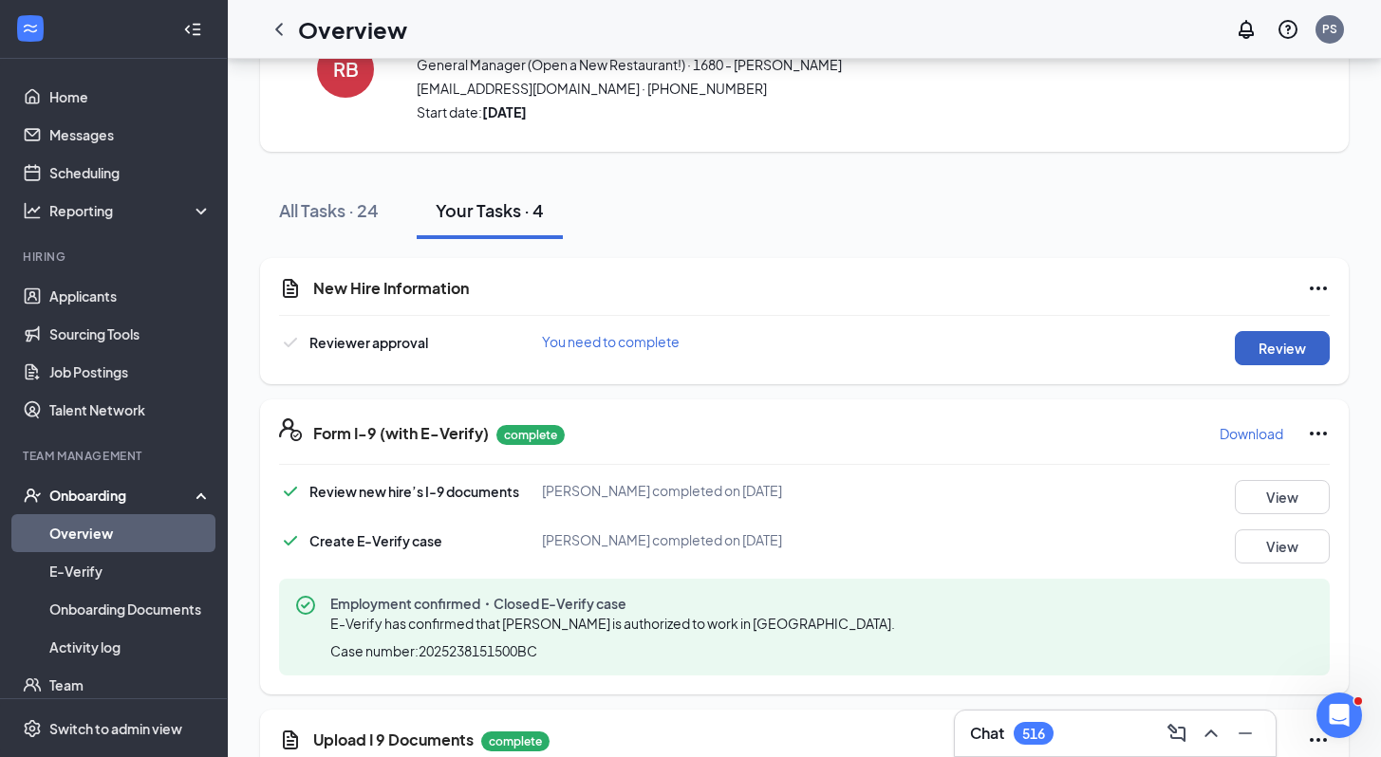
click at [1304, 344] on button "Review" at bounding box center [1282, 348] width 95 height 34
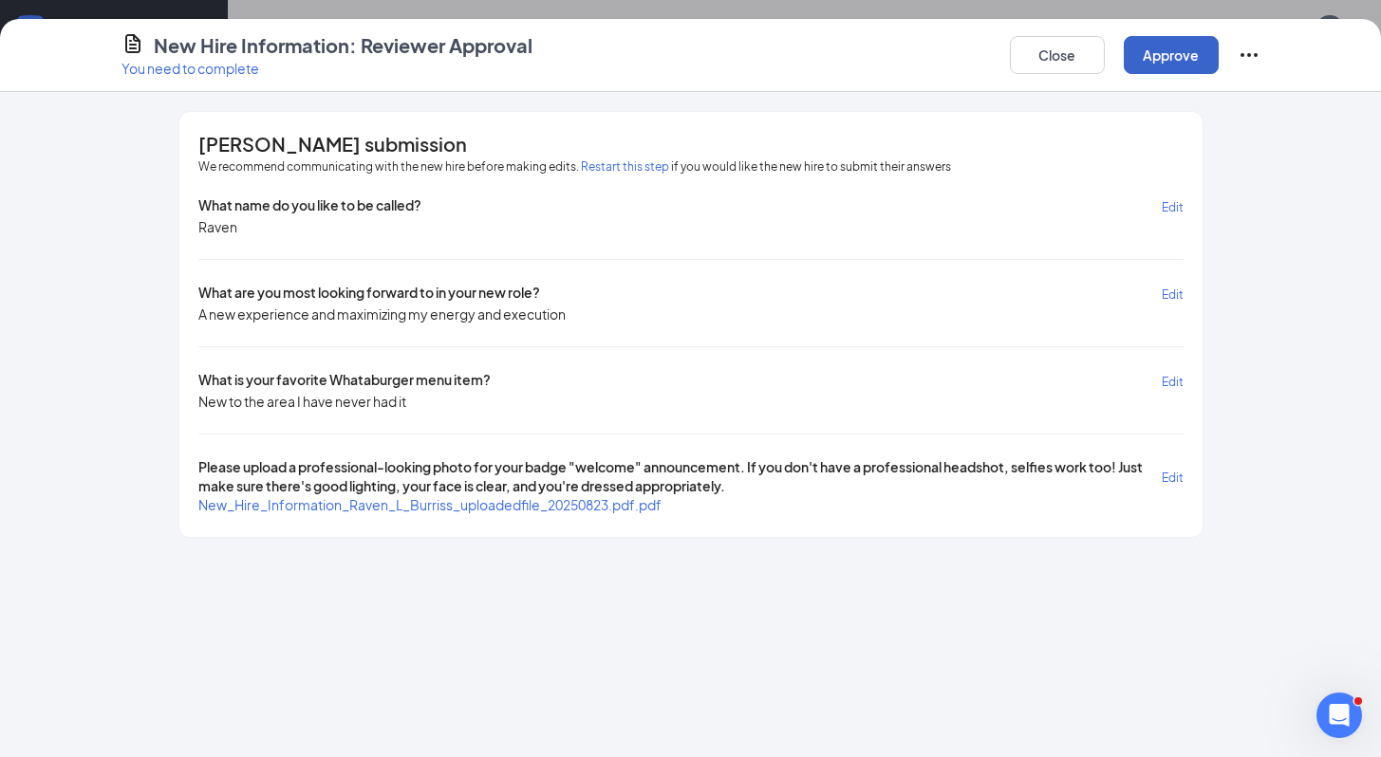
click at [1151, 65] on button "Approve" at bounding box center [1171, 55] width 95 height 38
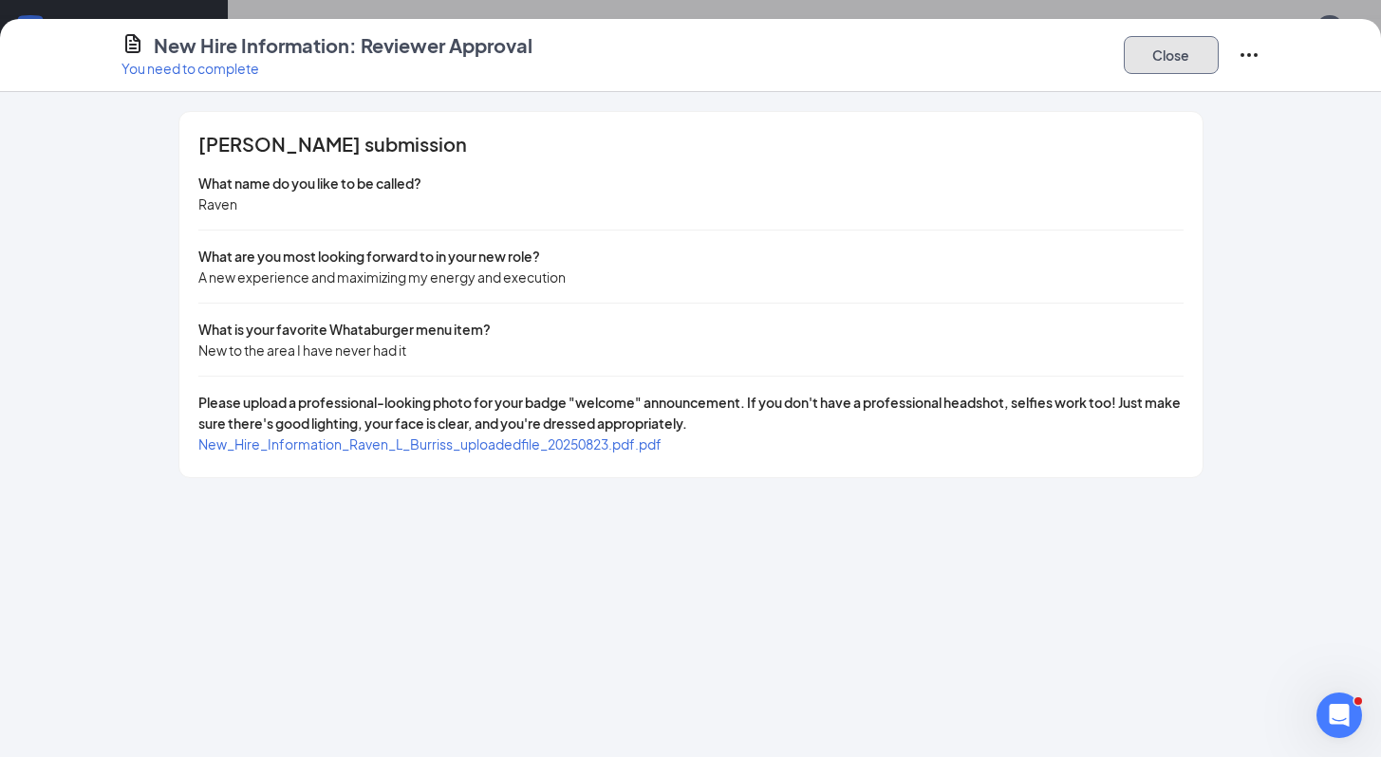
click at [1168, 61] on button "Close" at bounding box center [1171, 55] width 95 height 38
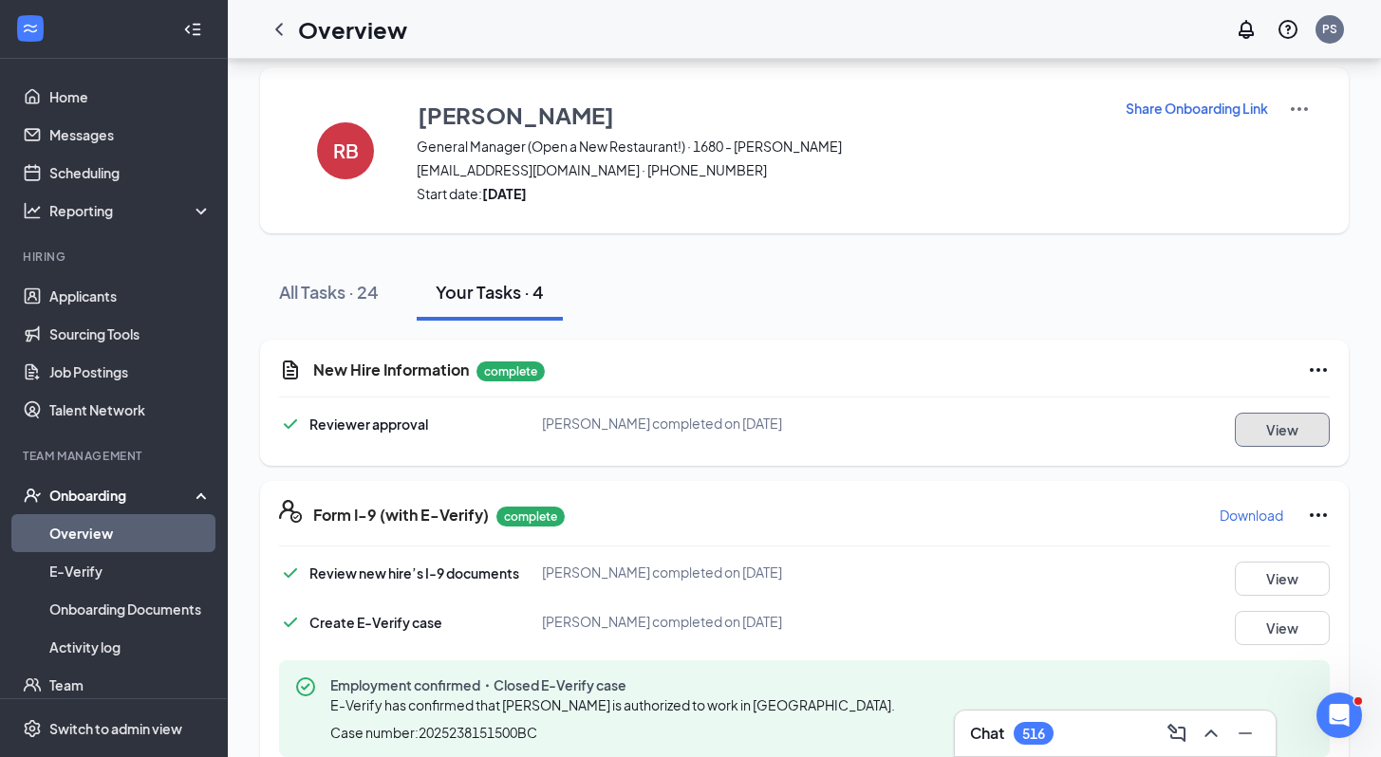
scroll to position [0, 0]
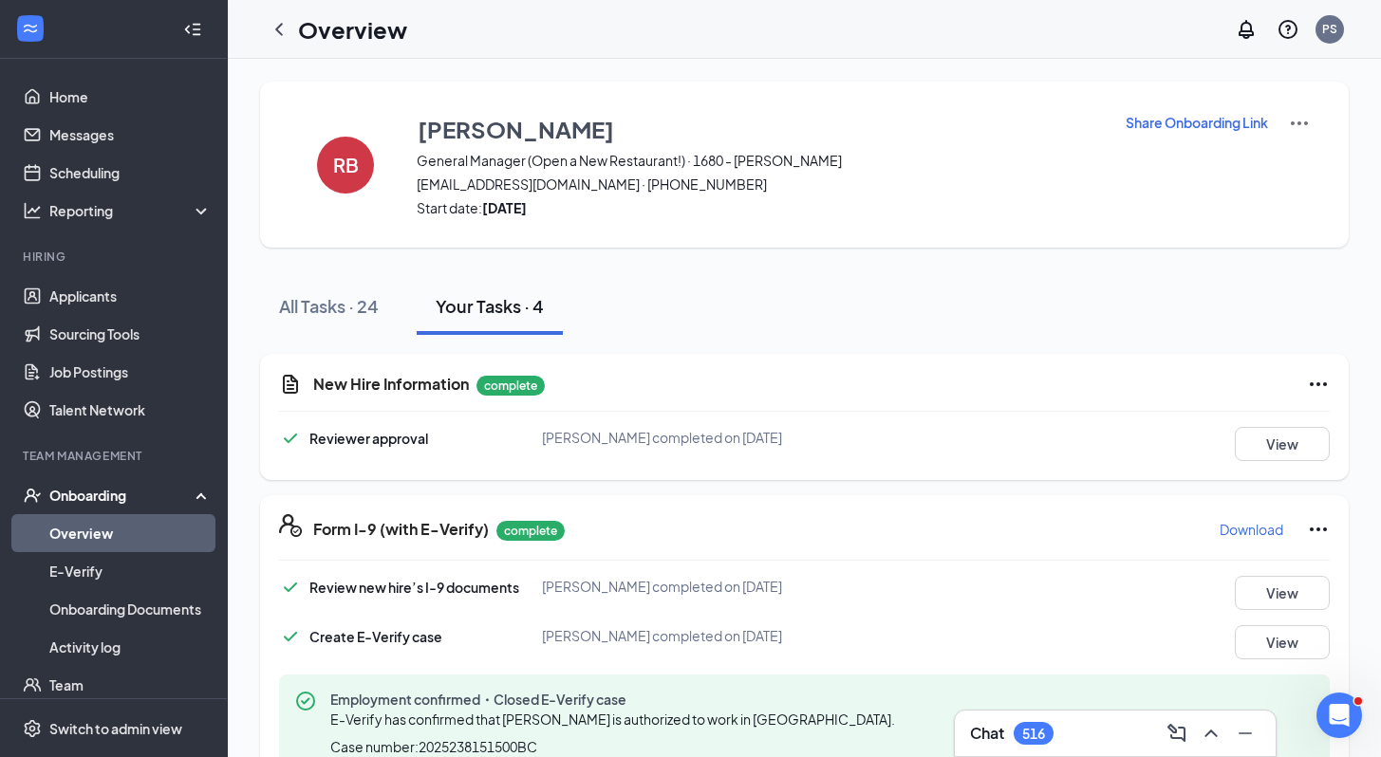
click at [713, 313] on div "All Tasks · 24 Your Tasks · 4" at bounding box center [804, 306] width 1089 height 57
drag, startPoint x: 410, startPoint y: 186, endPoint x: 584, endPoint y: 192, distance: 173.8
click at [584, 192] on div "RB Raven Burriss General Manager (Open a New Restaurant!) · 1680 - Powell burri…" at bounding box center [804, 165] width 1089 height 166
copy span "burriss1001@comcast.net"
click at [621, 226] on div "RB Raven Burriss General Manager (Open a New Restaurant!) · 1680 - Powell burri…" at bounding box center [804, 165] width 1089 height 166
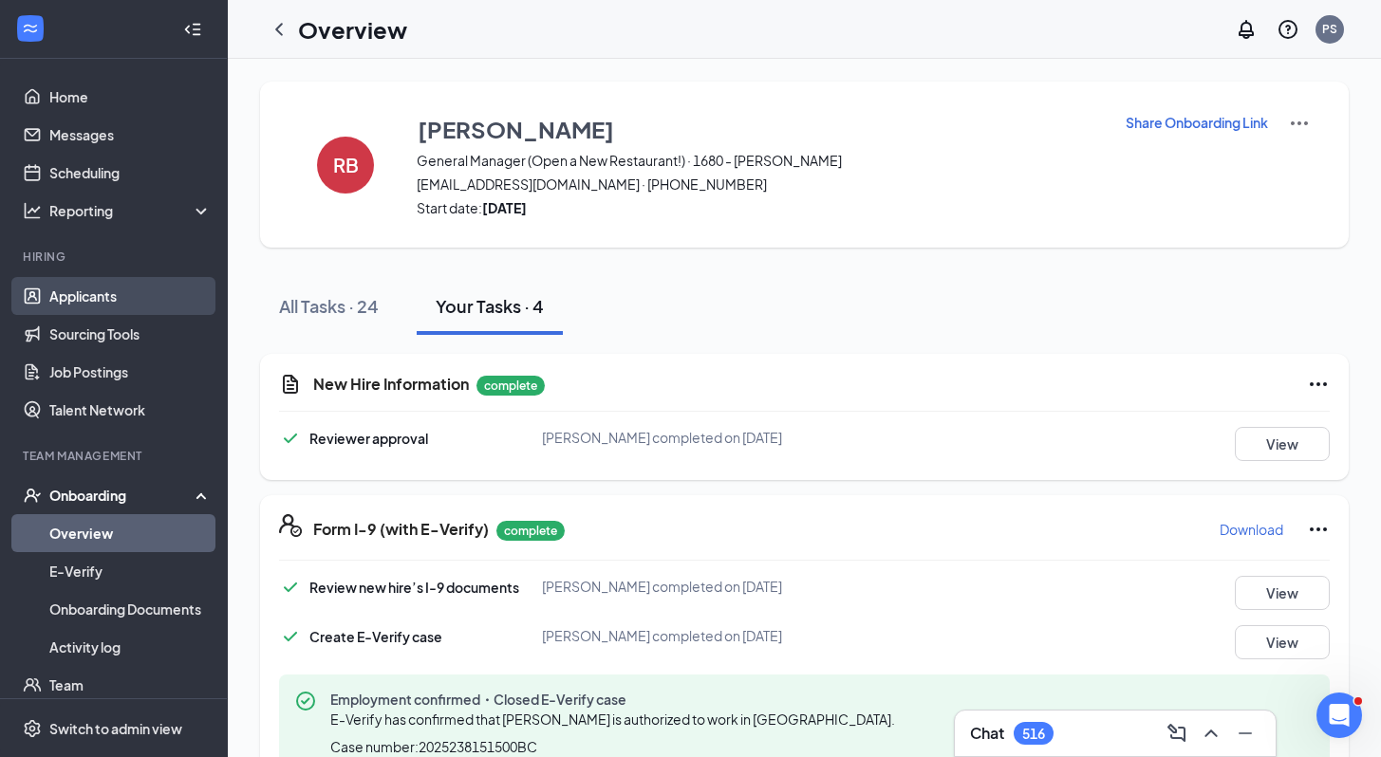
click at [68, 301] on link "Applicants" at bounding box center [130, 296] width 162 height 38
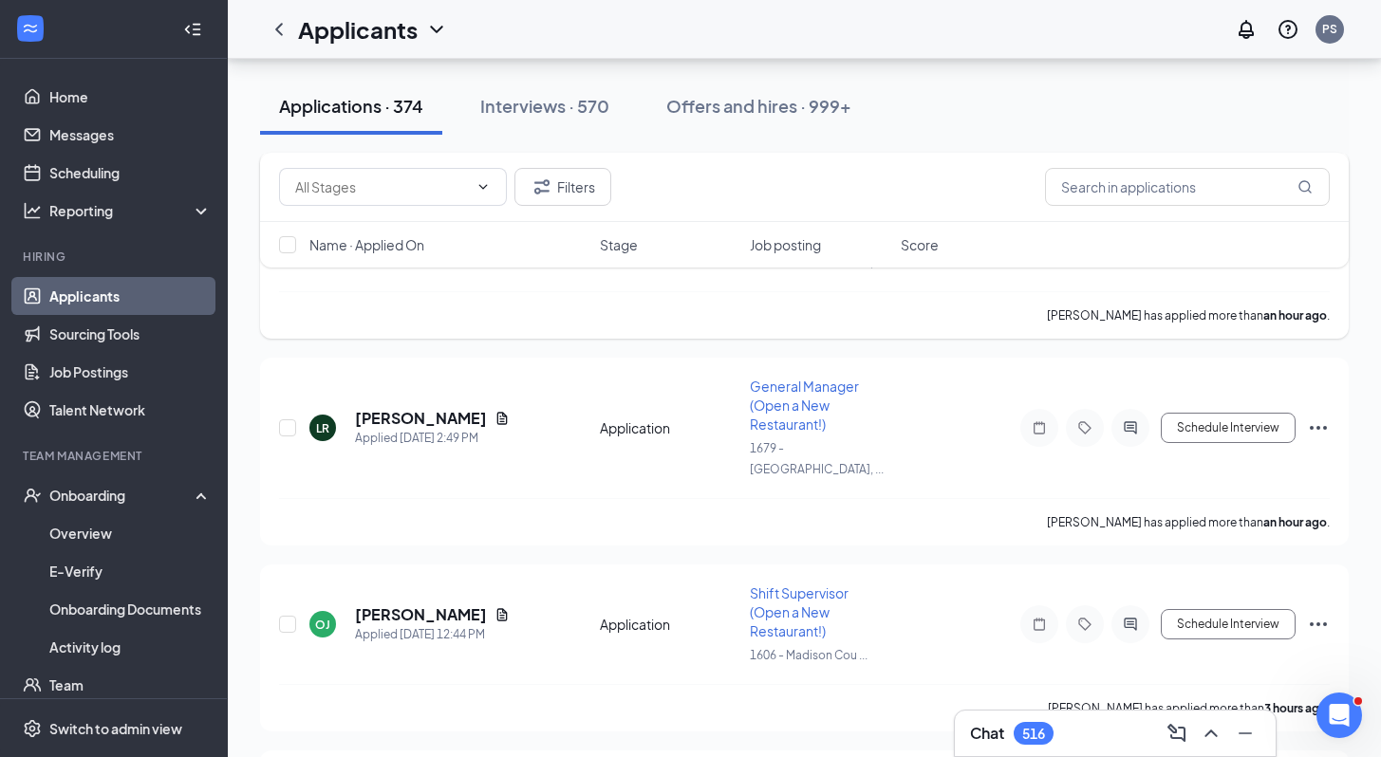
scroll to position [205, 0]
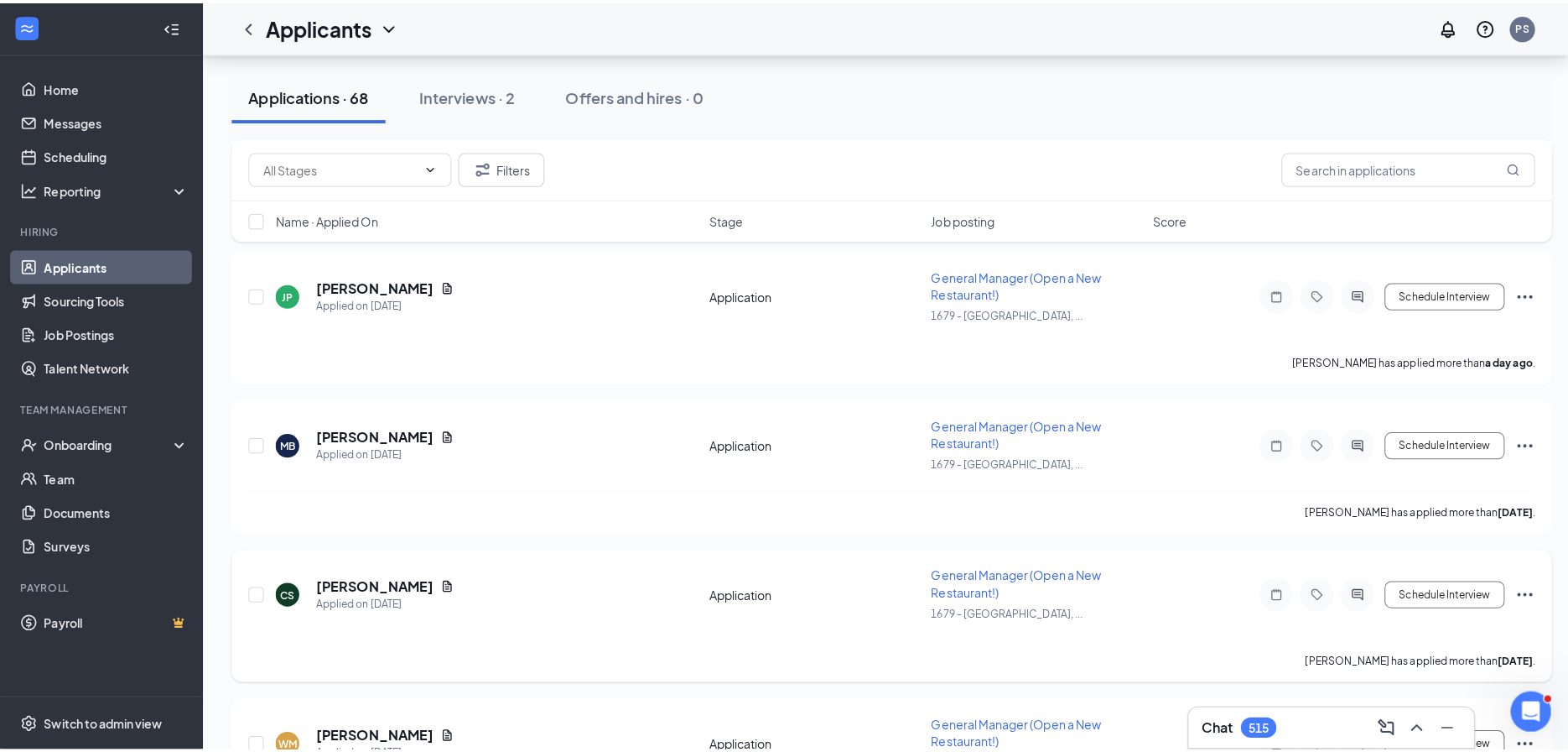
scroll to position [3856, 0]
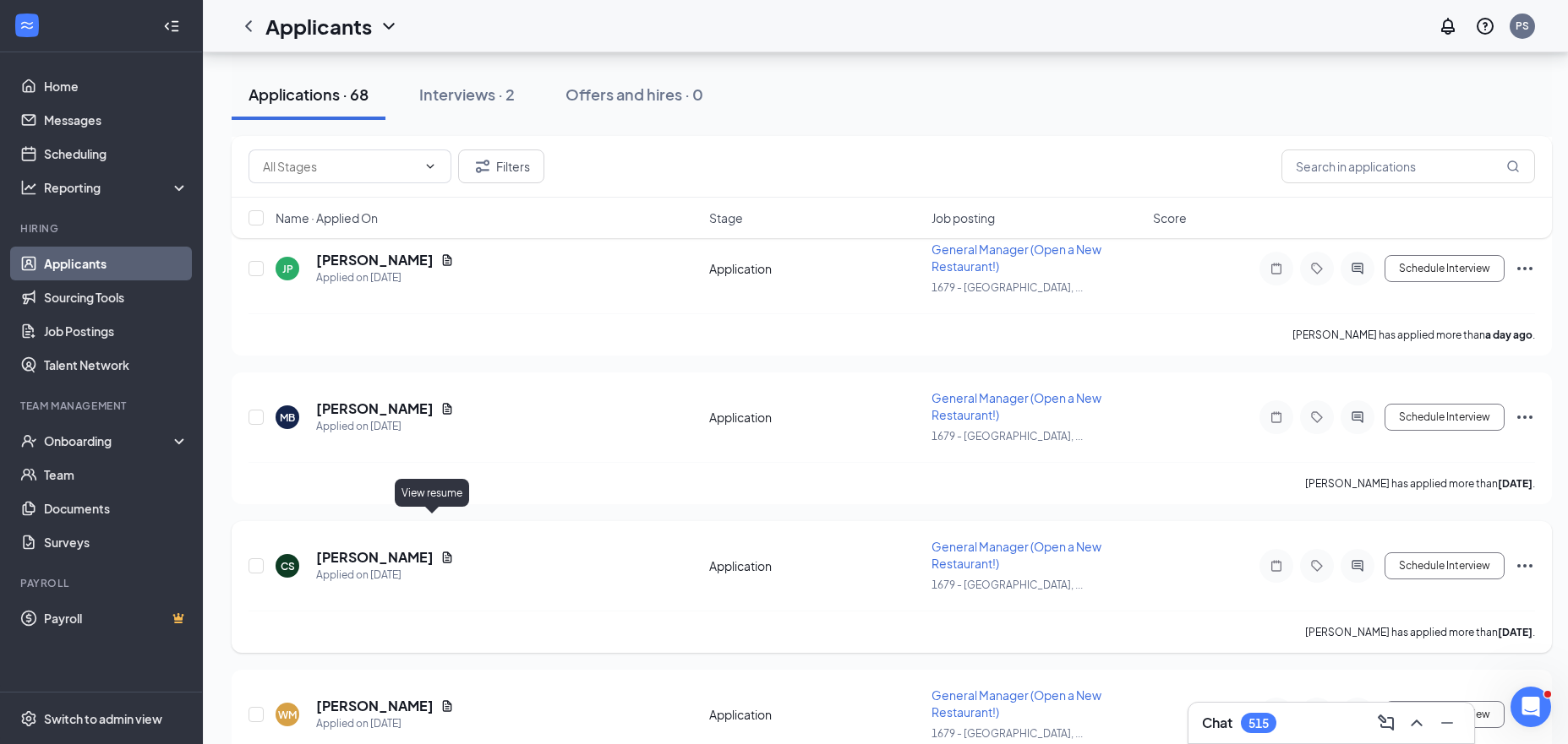
click at [441, 551] on icon "Document" at bounding box center [447, 557] width 13 height 13
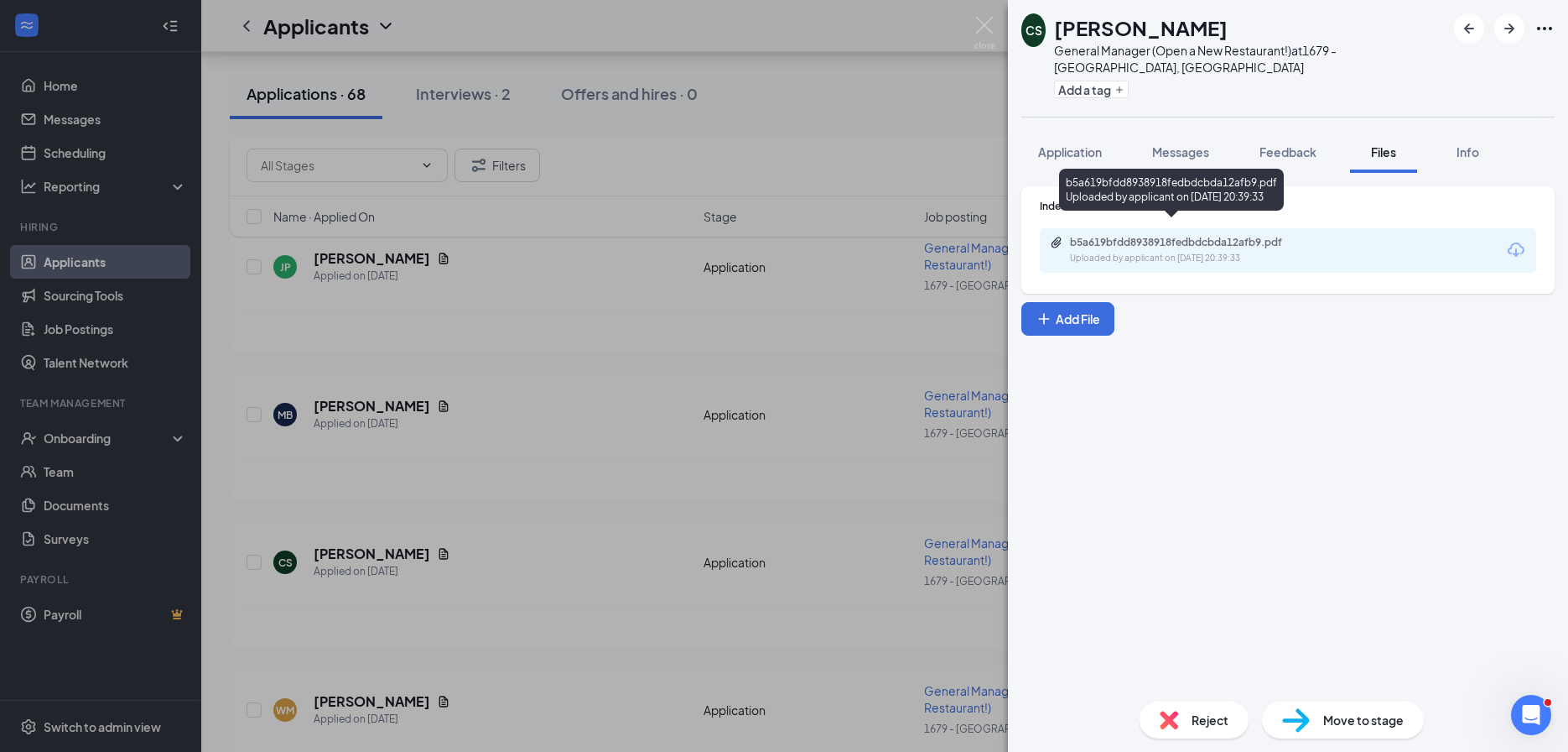
click at [1120, 236] on div "b5a619bfdd8938918fedbdcbda12afb9.pdf" at bounding box center [1187, 242] width 235 height 13
click at [471, 442] on div "CS [PERSON_NAME] General Manager (Open a New Restaurant!) at 1679 - [GEOGRAPHIC…" at bounding box center [784, 376] width 1568 height 752
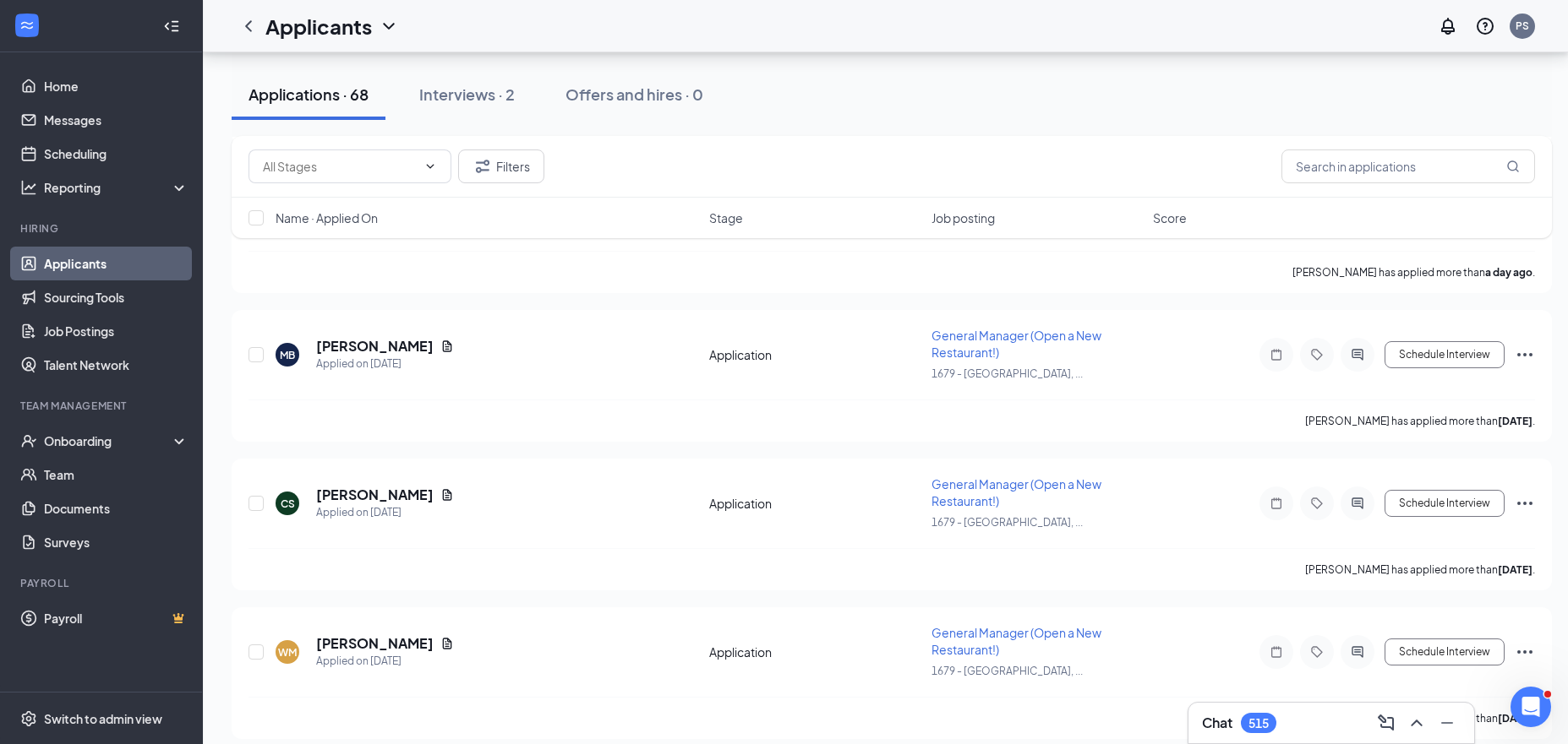
scroll to position [4006, 0]
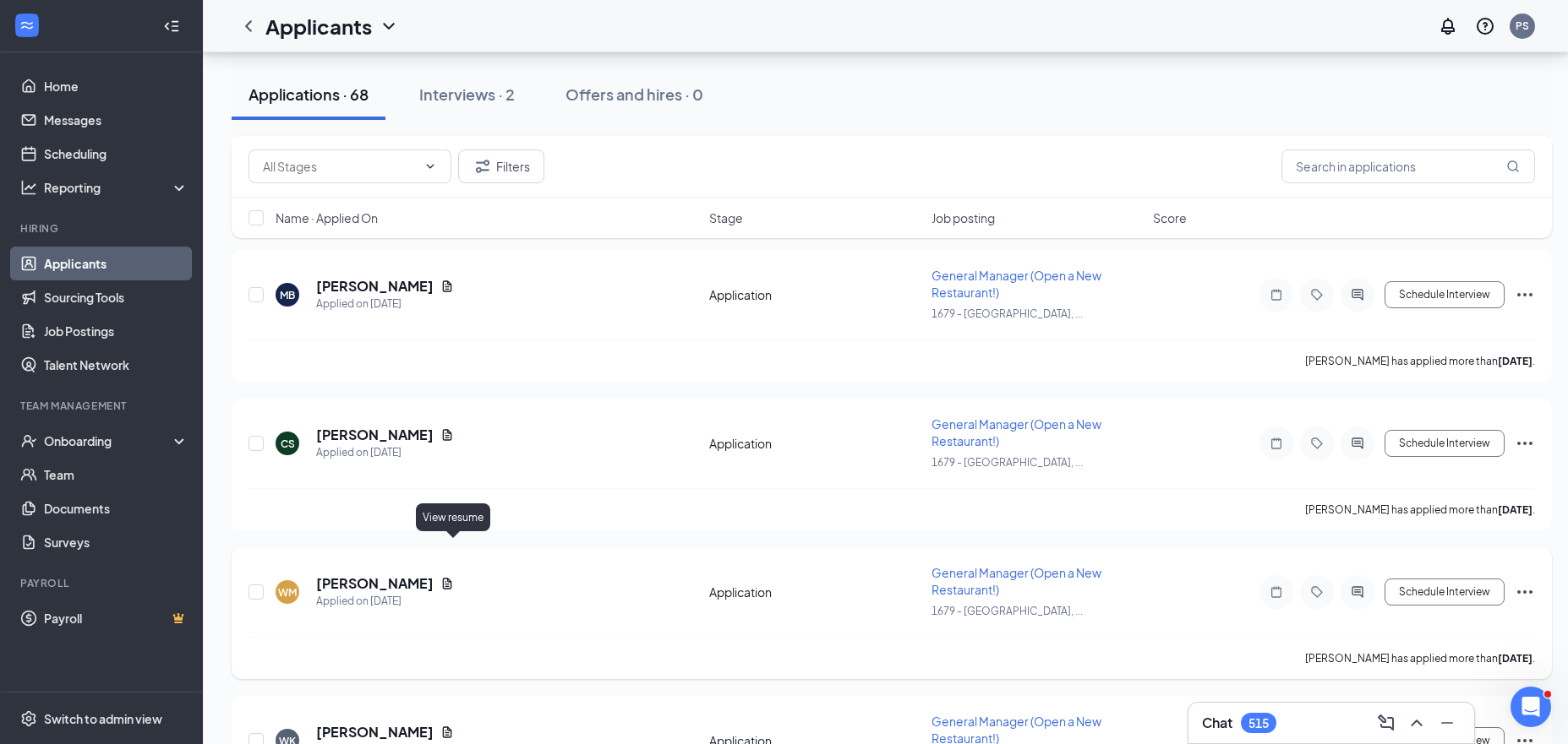
click at [447, 577] on icon "Document" at bounding box center [447, 583] width 13 height 13
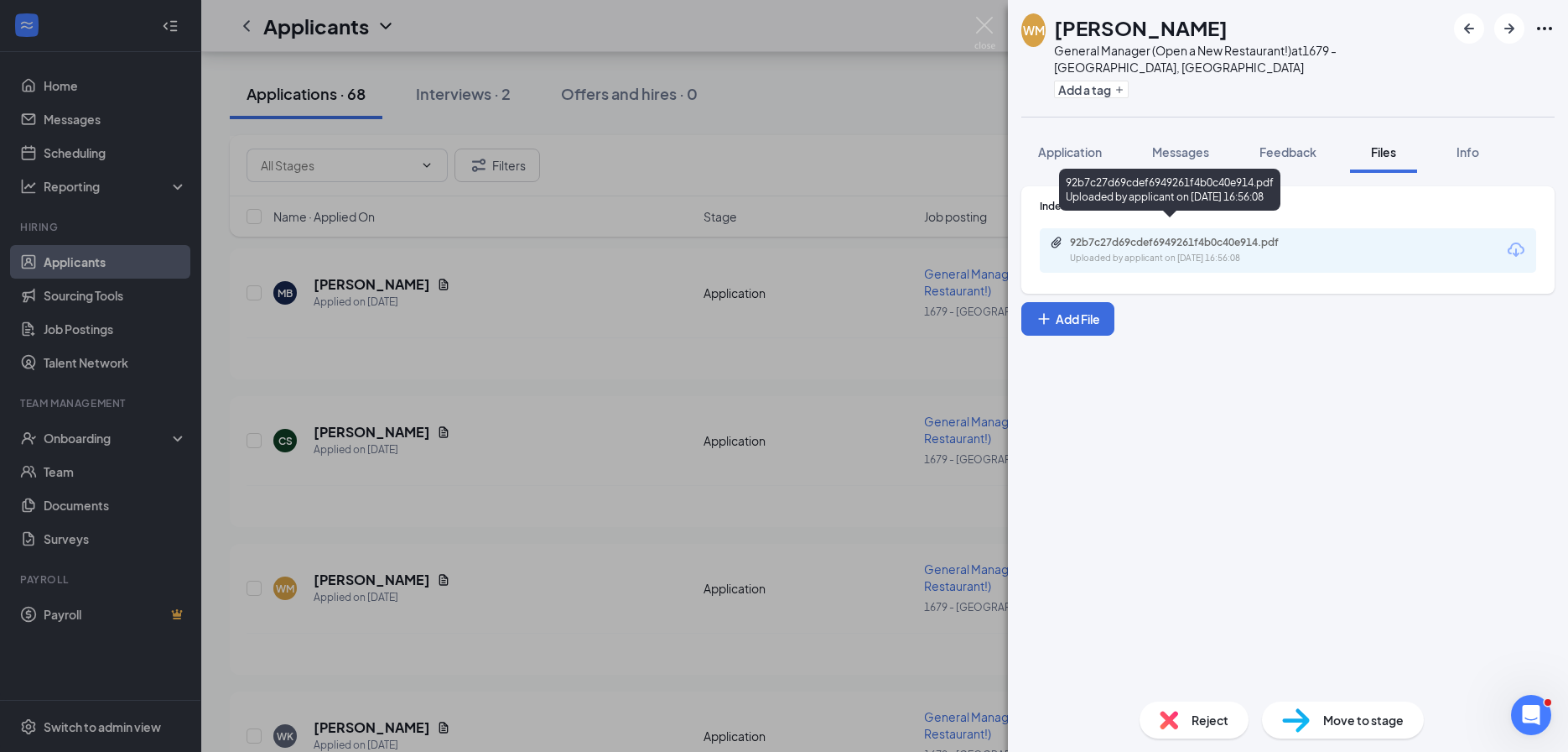
click at [1139, 252] on div "Uploaded by applicant on Aug 24, 2025 at 16:56:08" at bounding box center [1195, 258] width 252 height 13
click at [556, 368] on div "WM Wakiyl Muhammad General Manager (Open a New Restaurant!) at 1679 - East Ridg…" at bounding box center [784, 376] width 1568 height 752
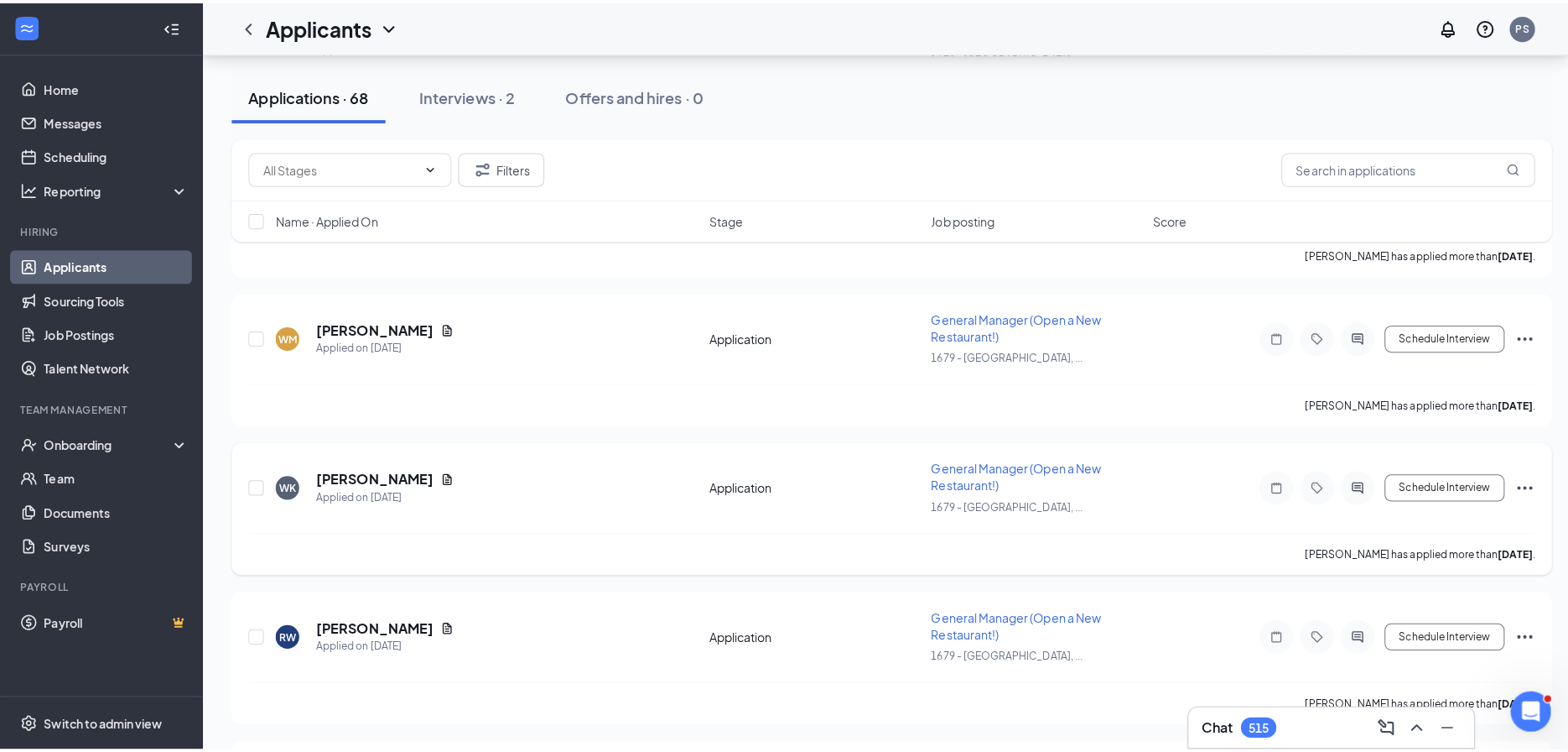
scroll to position [4273, 0]
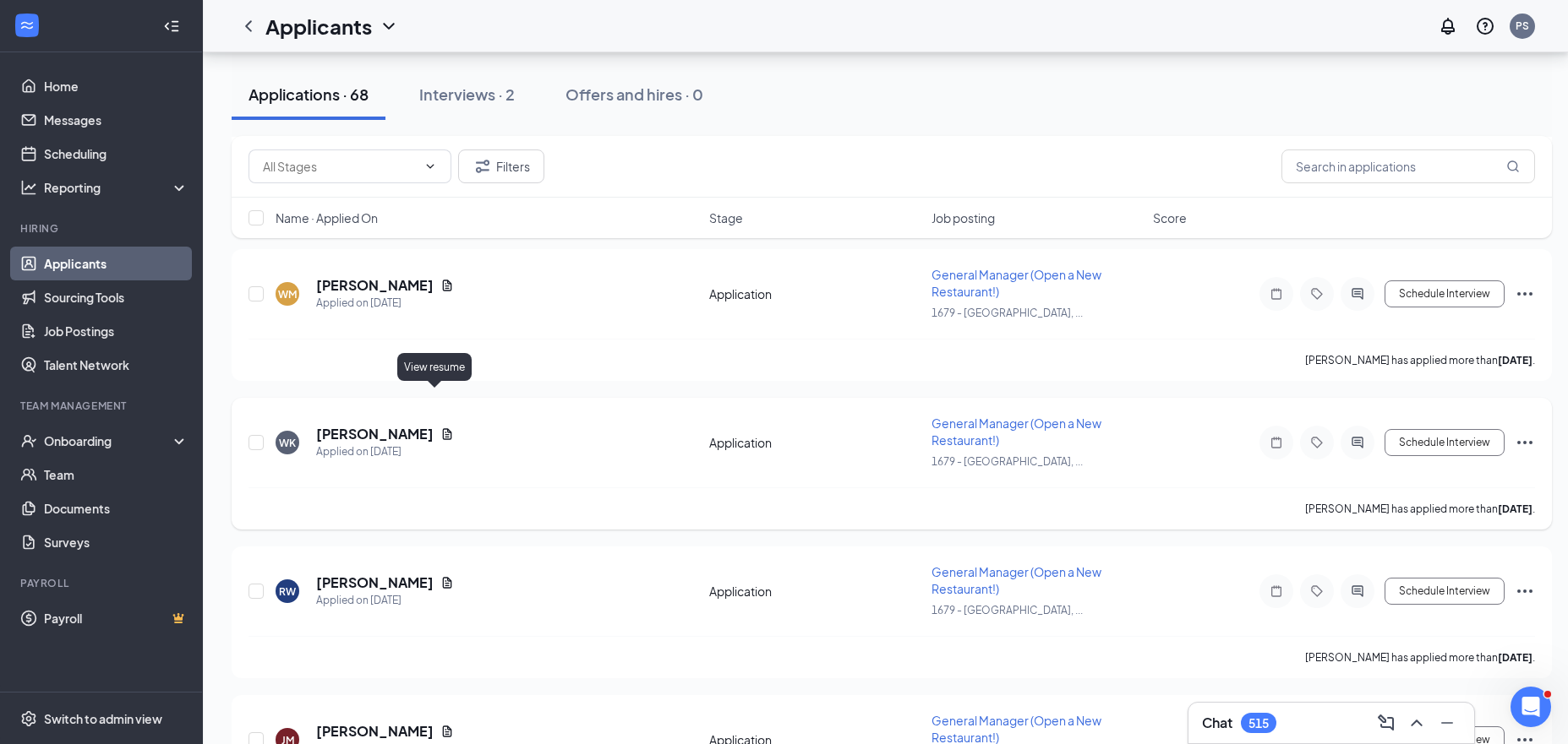
click at [443, 428] on icon "Document" at bounding box center [447, 433] width 9 height 11
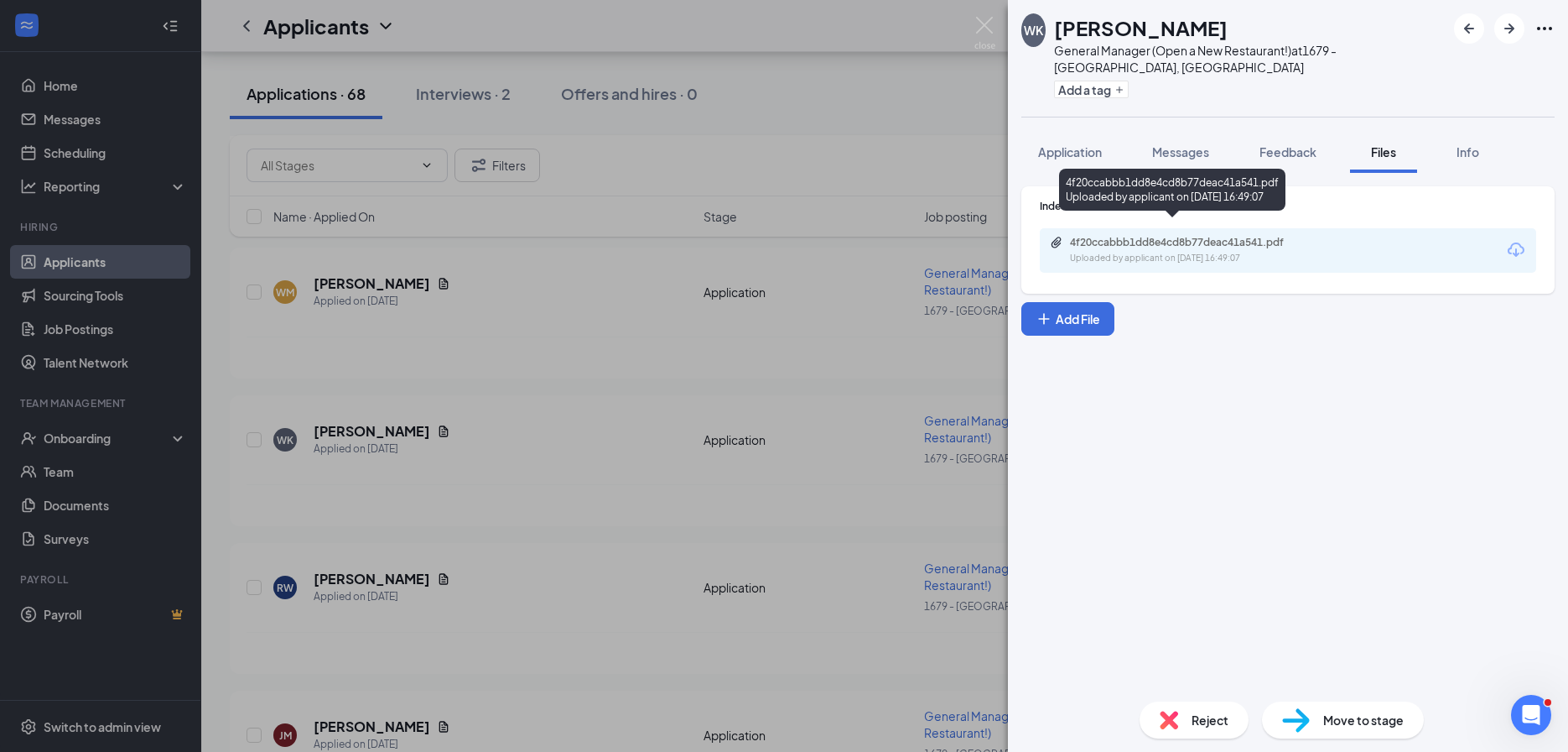
click at [1170, 236] on div "4f20ccabbb1dd8e4cd8b77deac41a541.pdf Uploaded by applicant on Aug 24, 2025 at 1…" at bounding box center [1185, 250] width 272 height 29
click at [588, 344] on div "WK William Keehner General Manager (Open a New Restaurant!) at 1679 - East Ridg…" at bounding box center [784, 376] width 1568 height 752
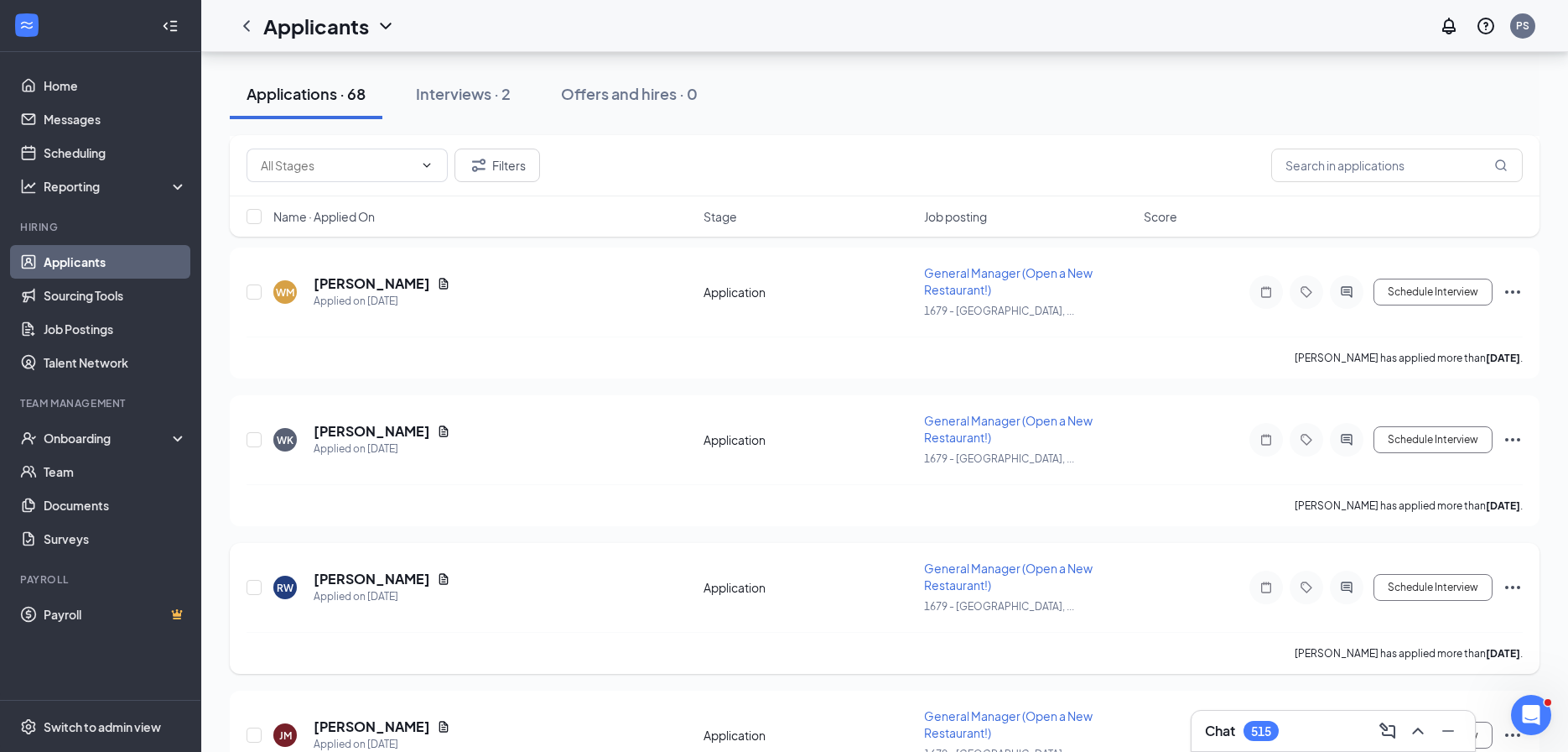
click at [439, 573] on icon "Document" at bounding box center [443, 578] width 9 height 11
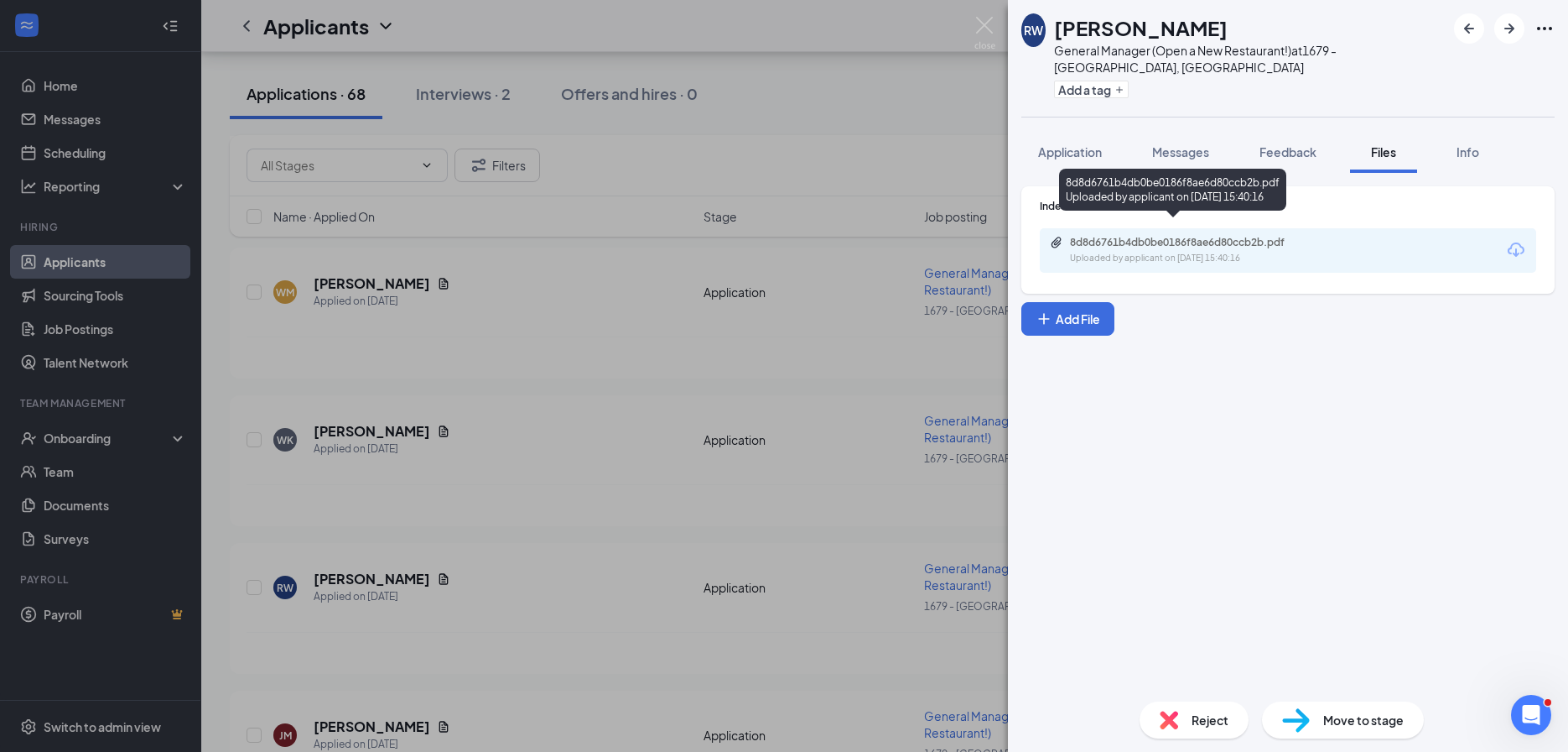
click at [1156, 228] on div "8d8d6761b4db0be0186f8ae6d80ccb2b.pdf Uploaded by applicant on Aug 24, 2025 at 1…" at bounding box center [1288, 250] width 496 height 44
click at [1155, 236] on div "8d8d6761b4db0be0186f8ae6d80ccb2b.pdf" at bounding box center [1187, 242] width 235 height 13
click at [520, 472] on div "RW RICHARD WARD General Manager (Open a New Restaurant!) at 1679 - East Ridge, …" at bounding box center [784, 376] width 1568 height 752
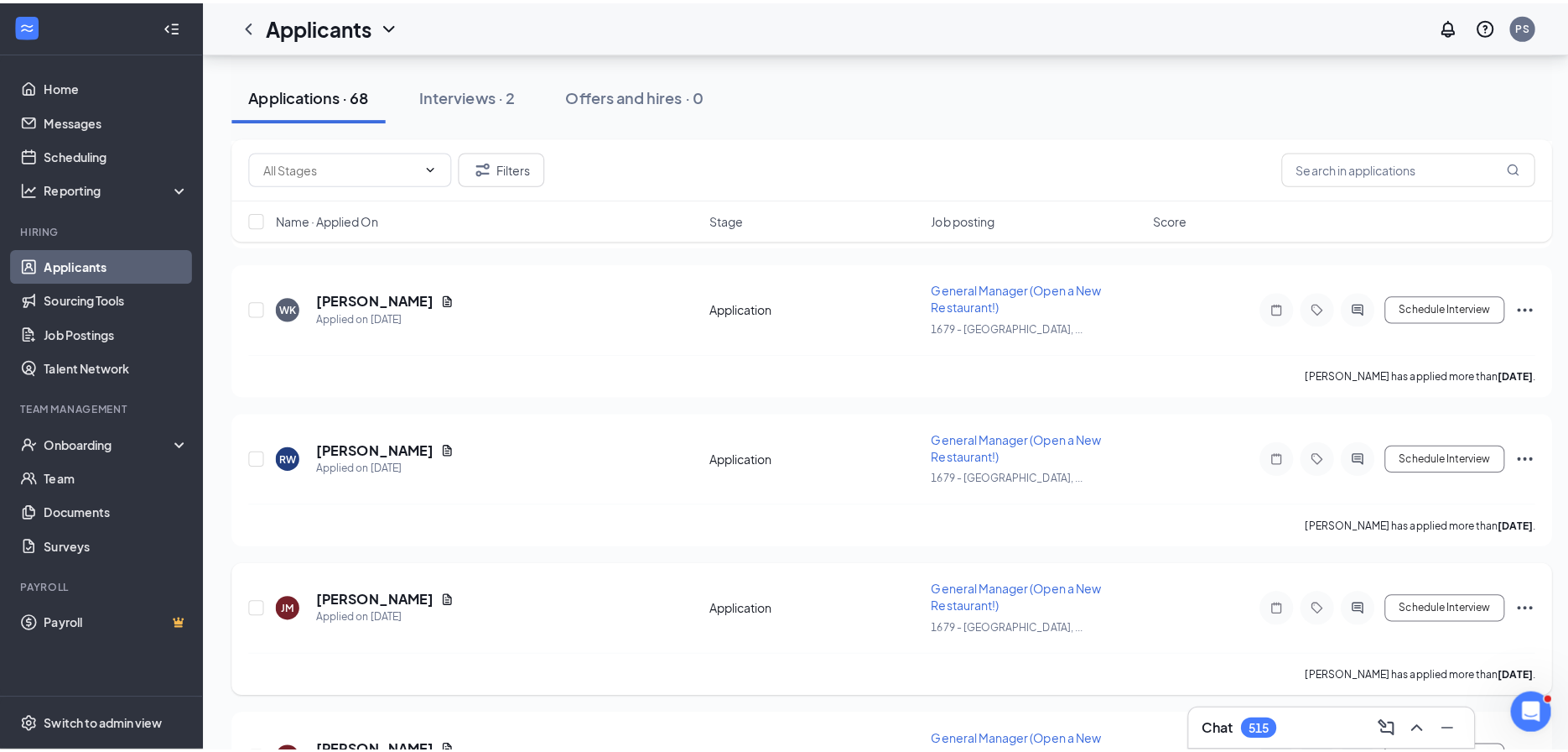
scroll to position [4409, 0]
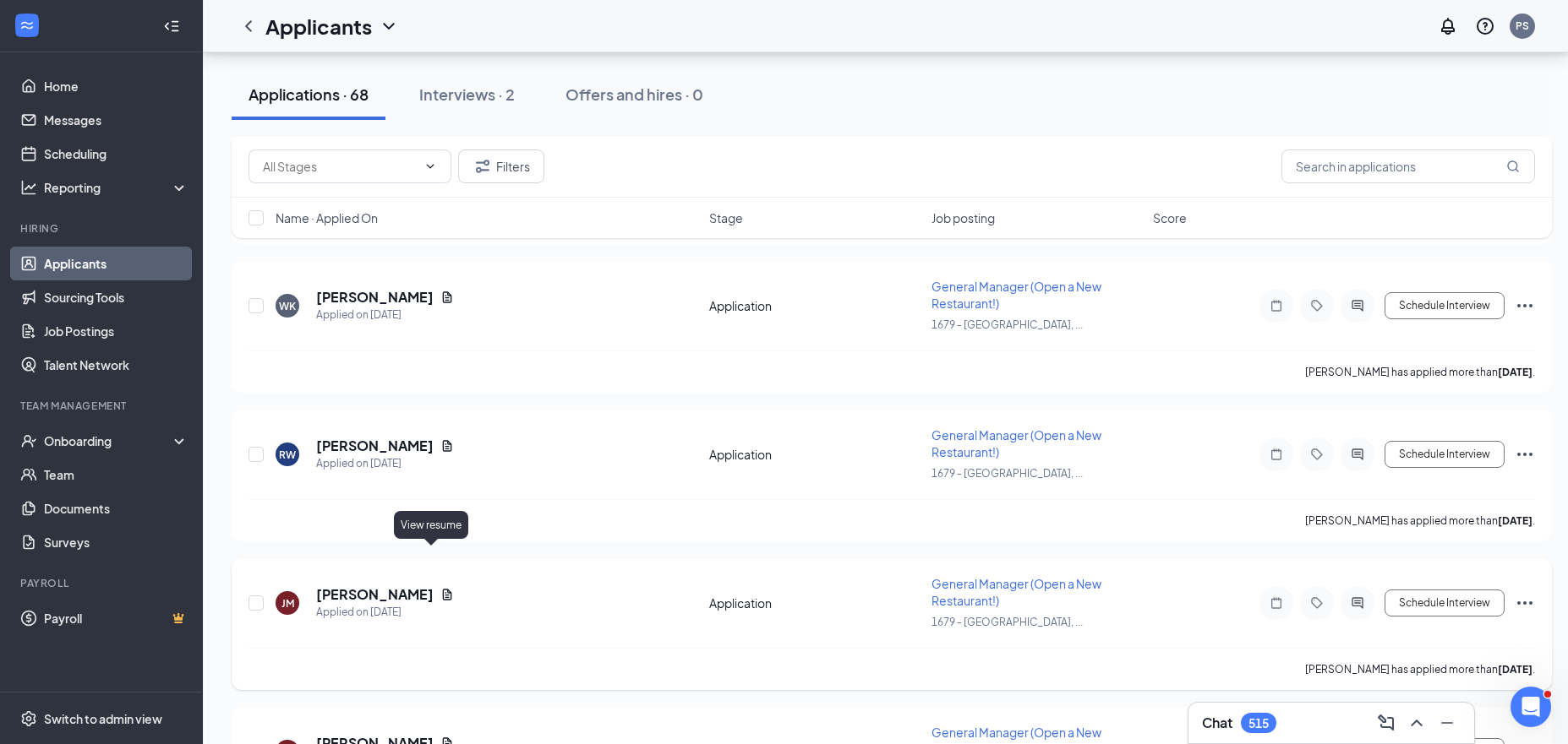
click at [443, 589] on icon "Document" at bounding box center [447, 594] width 9 height 11
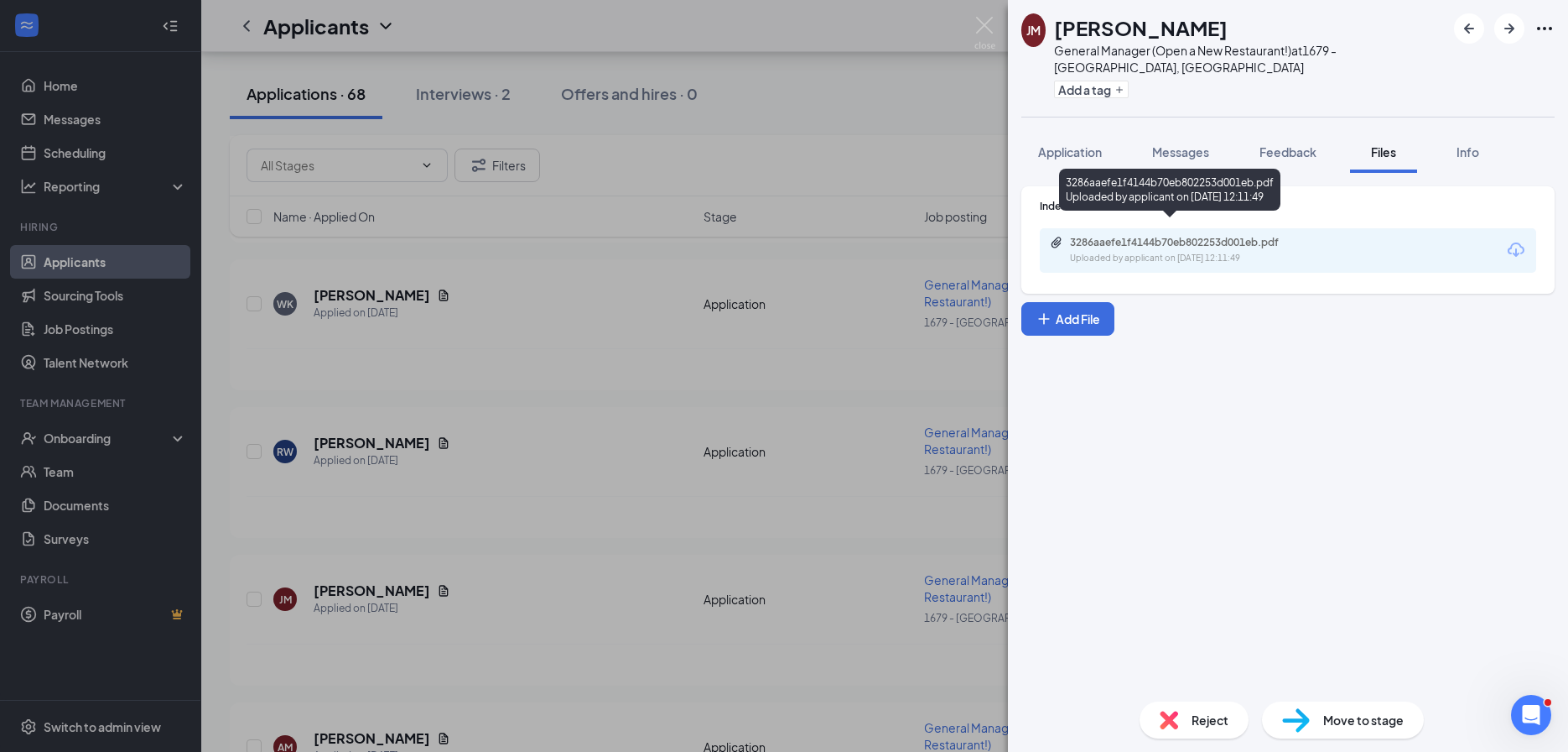
click at [1107, 252] on div "Uploaded by applicant on Aug 24, 2025 at 12:11:49" at bounding box center [1195, 258] width 252 height 13
click at [567, 514] on div "JM John Mcconahy General Manager (Open a New Restaurant!) at 1679 - East Ridge,…" at bounding box center [784, 376] width 1568 height 752
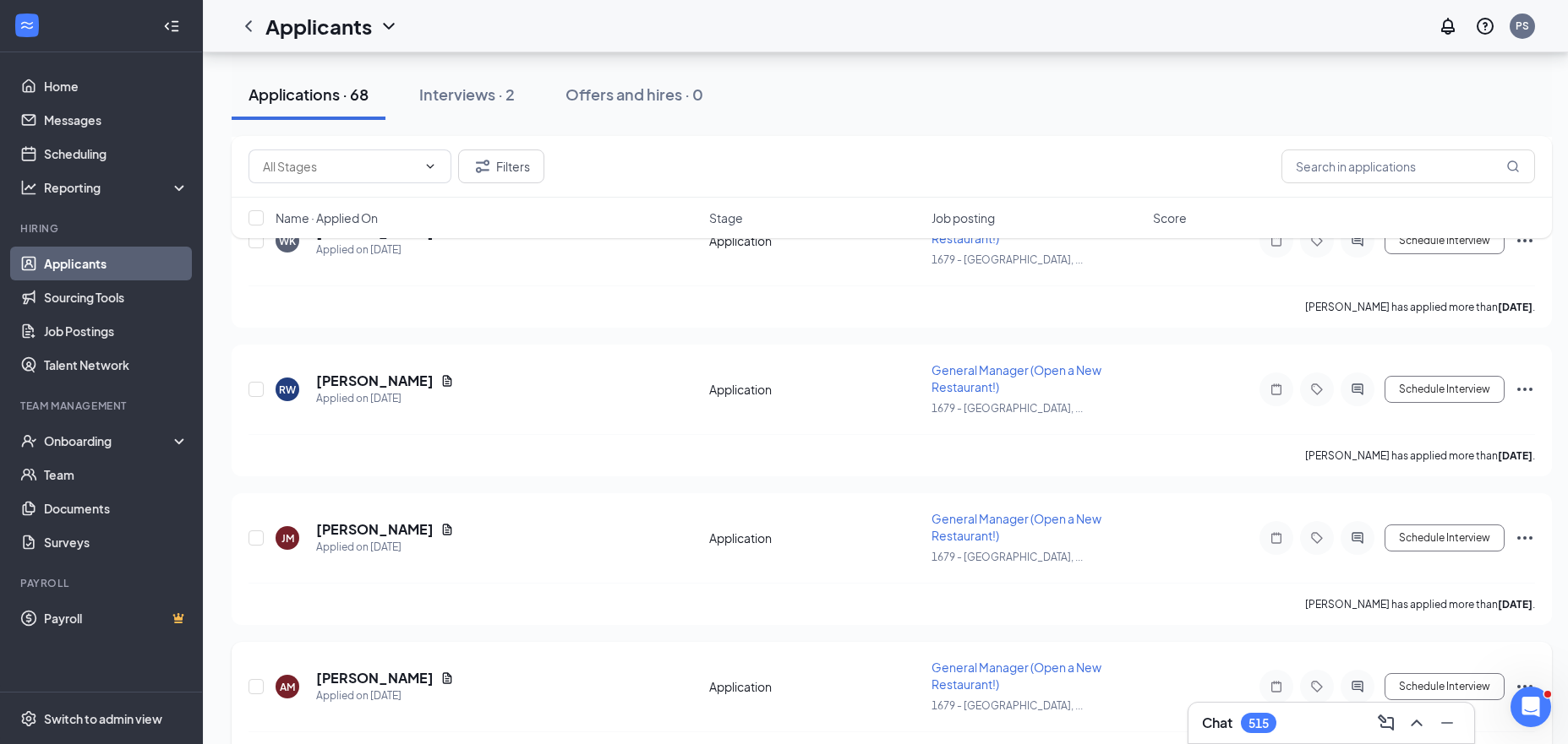
scroll to position [4599, 0]
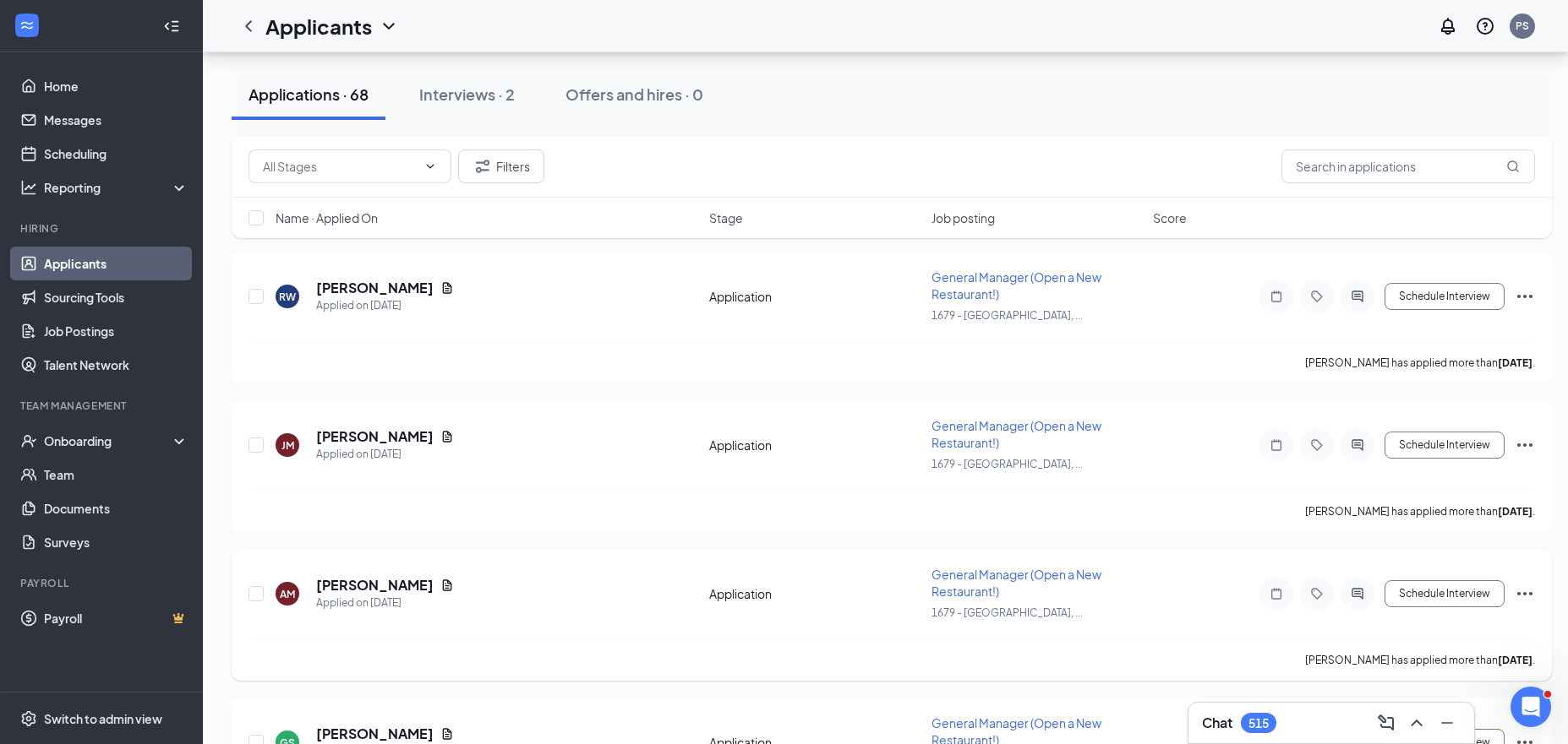
click at [437, 576] on div "AM Amanda Moore Applied on Aug 24" at bounding box center [487, 594] width 424 height 36
click at [443, 579] on icon "Document" at bounding box center [447, 585] width 9 height 11
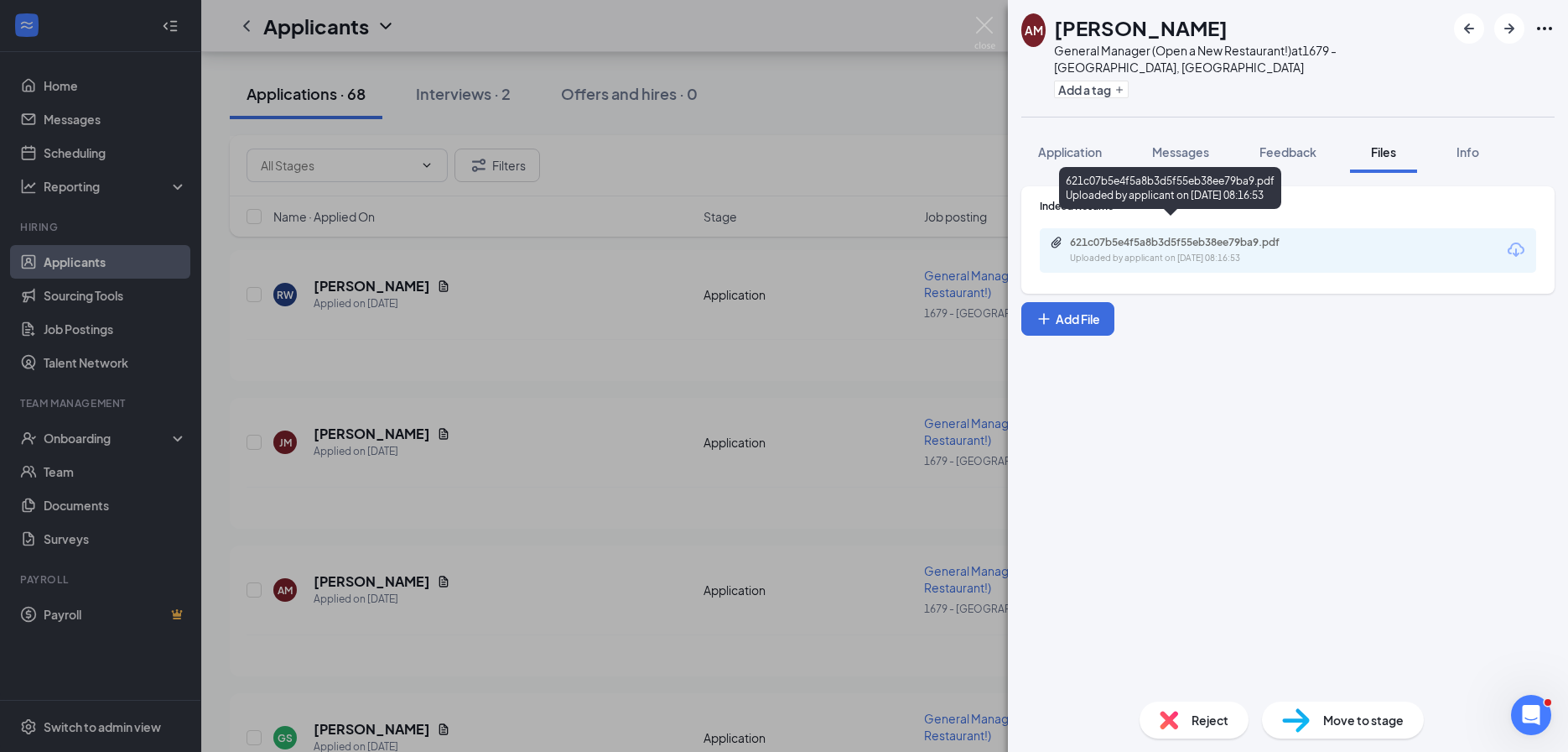
click at [1178, 252] on div "Uploaded by applicant on Aug 24, 2025 at 08:16:53" at bounding box center [1195, 258] width 252 height 13
click at [544, 474] on div "AM Amanda Moore General Manager (Open a New Restaurant!) at 1679 - East Ridge, …" at bounding box center [784, 376] width 1568 height 752
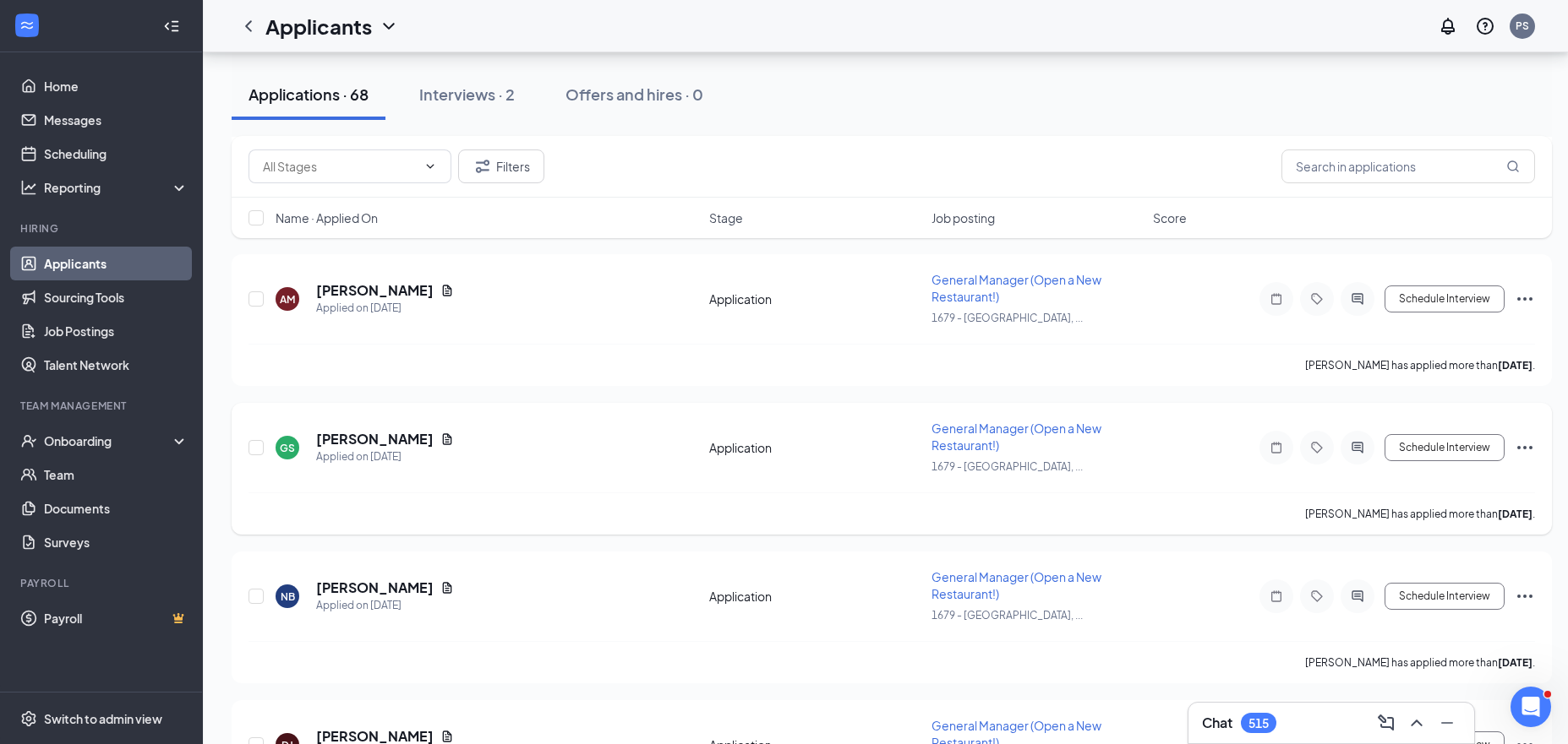
scroll to position [4897, 0]
click at [443, 430] on icon "Document" at bounding box center [447, 435] width 9 height 11
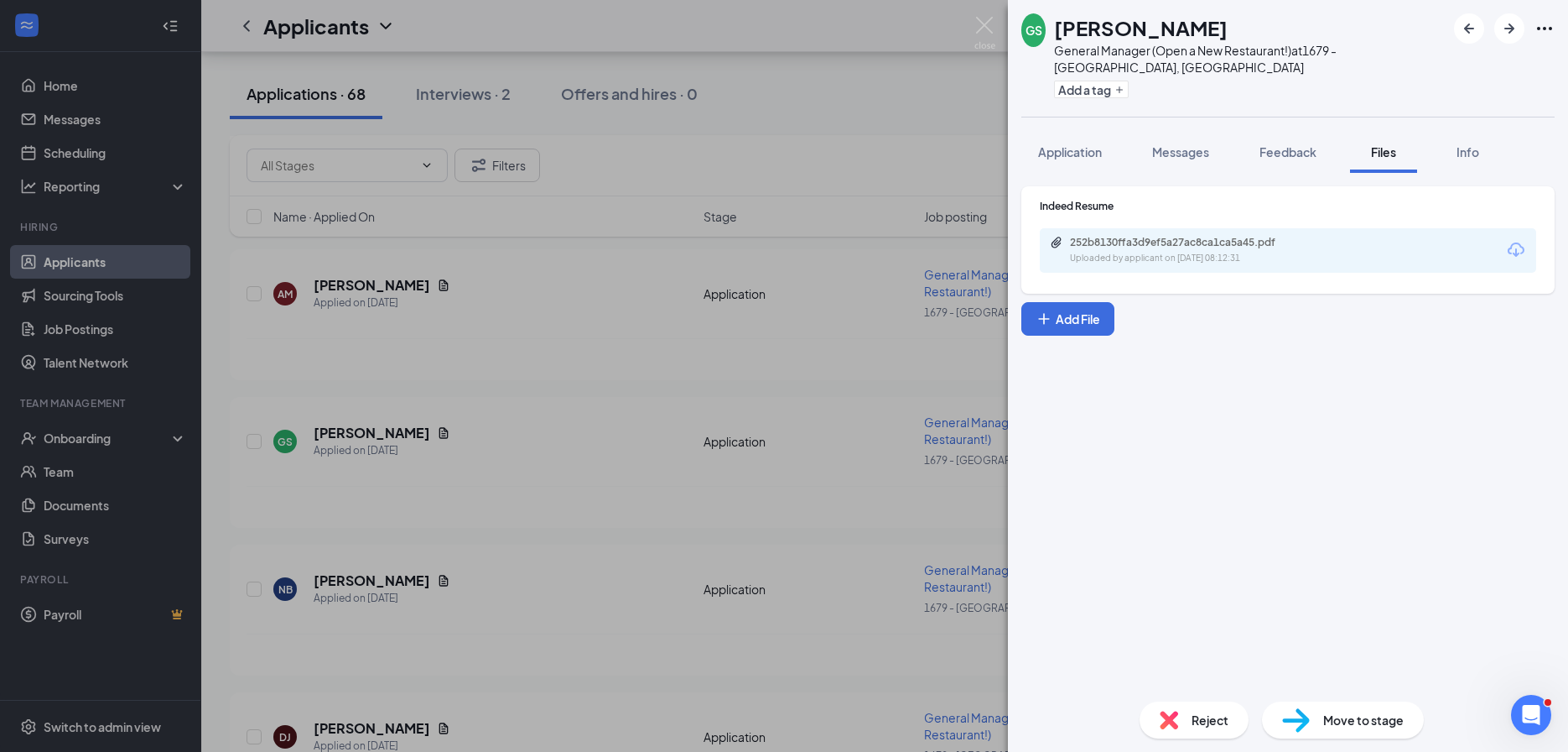
click at [1094, 236] on div "252b8130ffa3d9ef5a27ac8ca1ca5a45.pdf" at bounding box center [1187, 242] width 235 height 13
click at [1365, 714] on span "Move to stage" at bounding box center [1363, 719] width 80 height 19
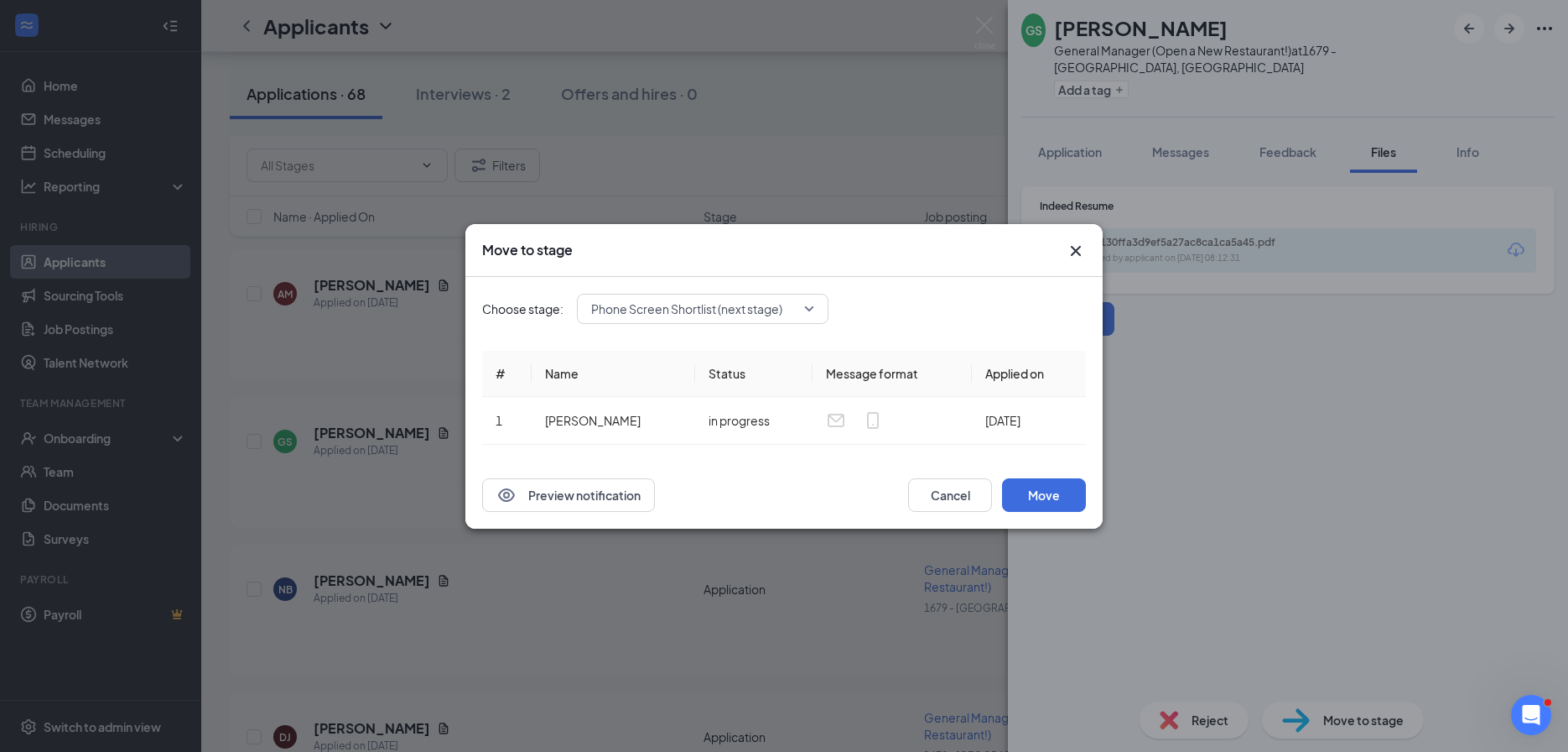
click at [642, 122] on div "Move to stage Choose stage: Phone Screen Shortlist (next stage) # Name Status M…" at bounding box center [784, 376] width 1568 height 752
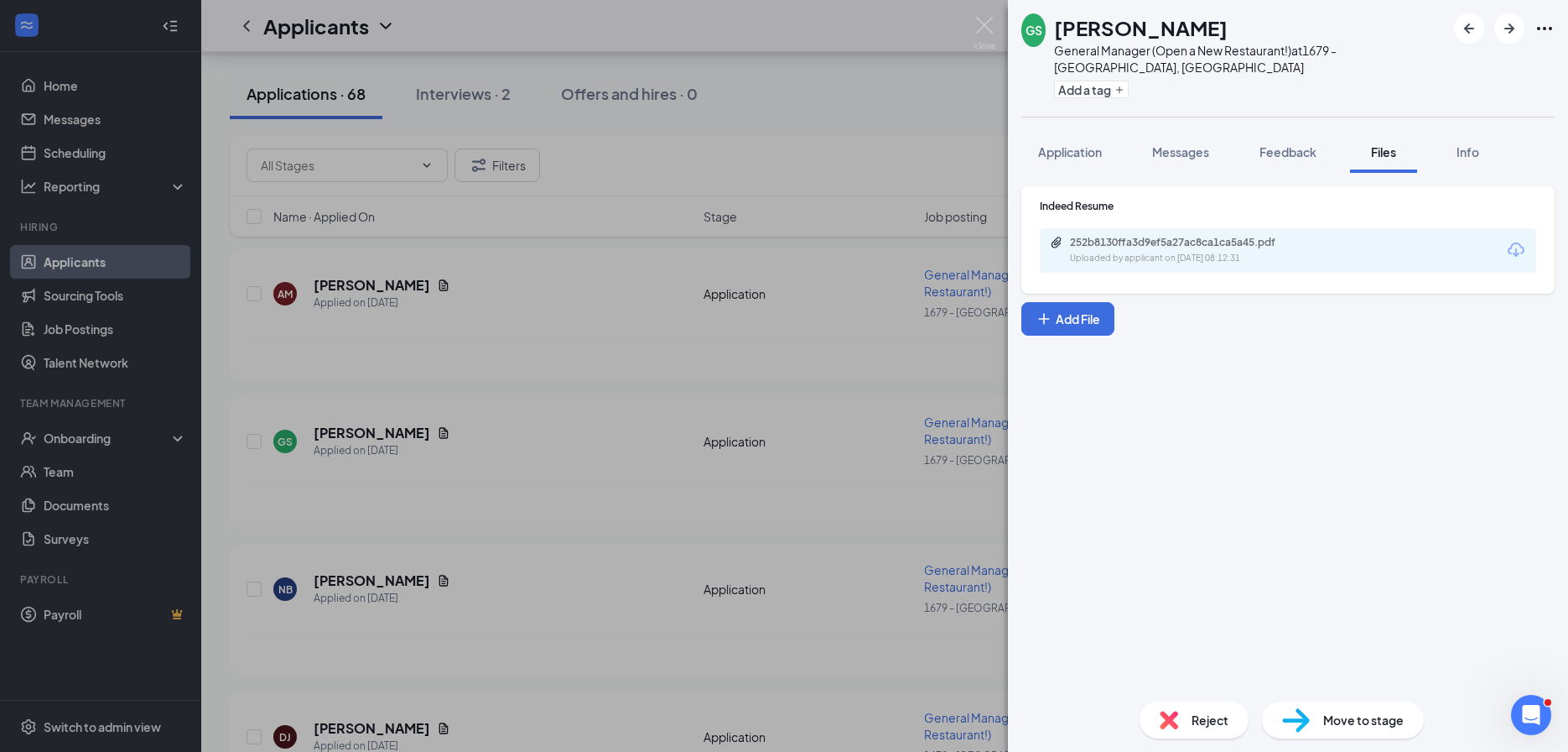
click at [480, 475] on div "GS Gary Self General Manager (Open a New Restaurant!) at 1679 - East Ridge, TN …" at bounding box center [784, 376] width 1568 height 752
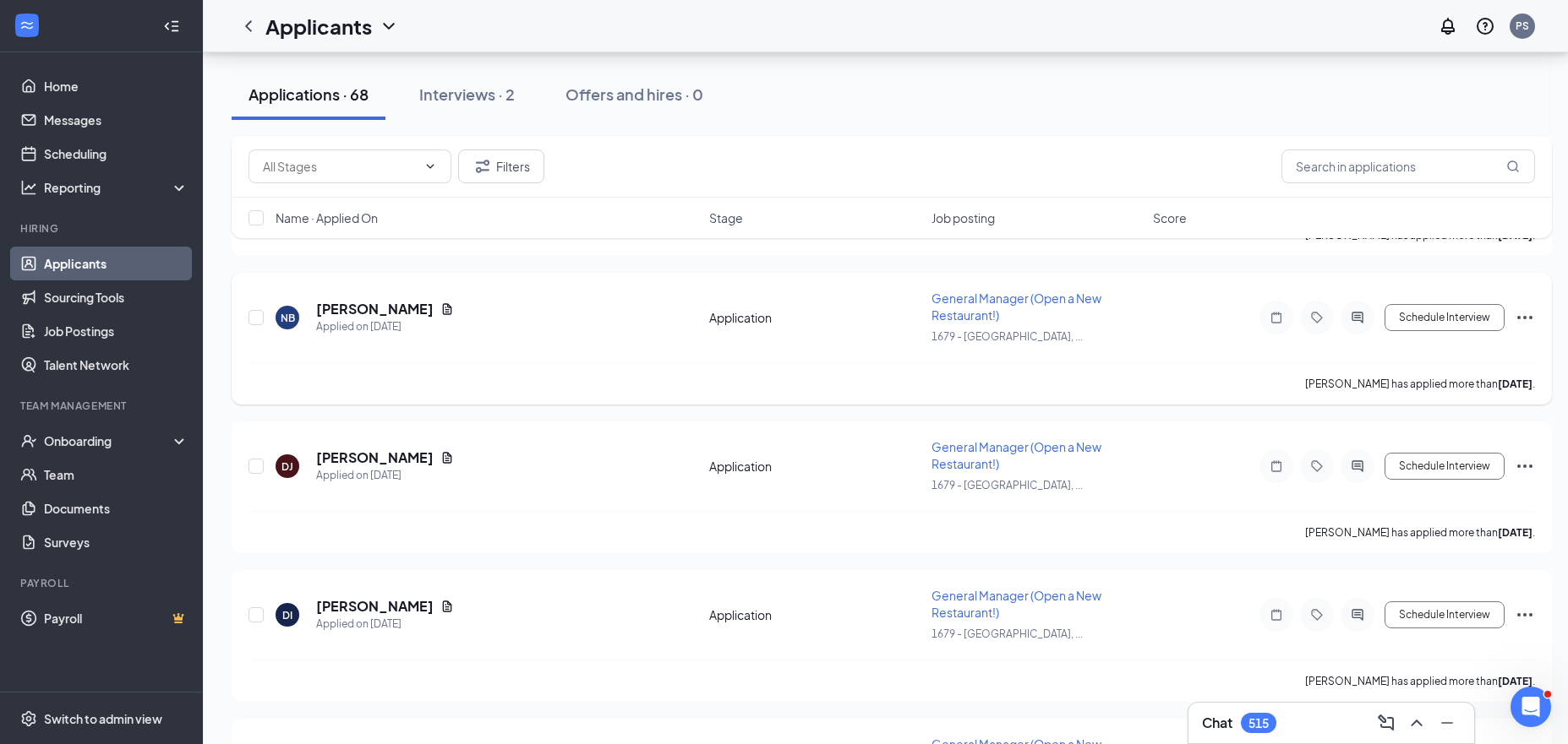
scroll to position [5142, 0]
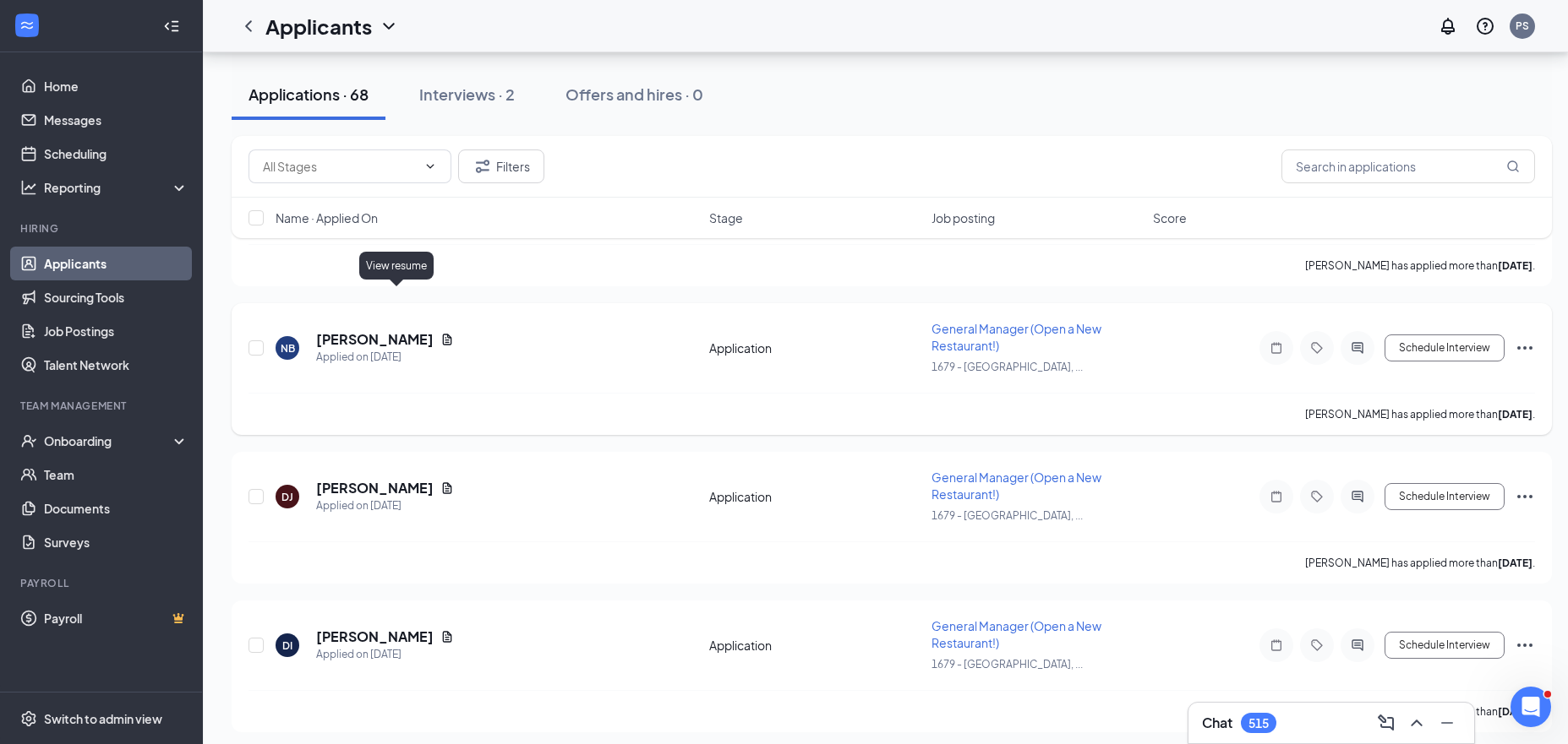
click at [441, 333] on icon "Document" at bounding box center [447, 339] width 13 height 13
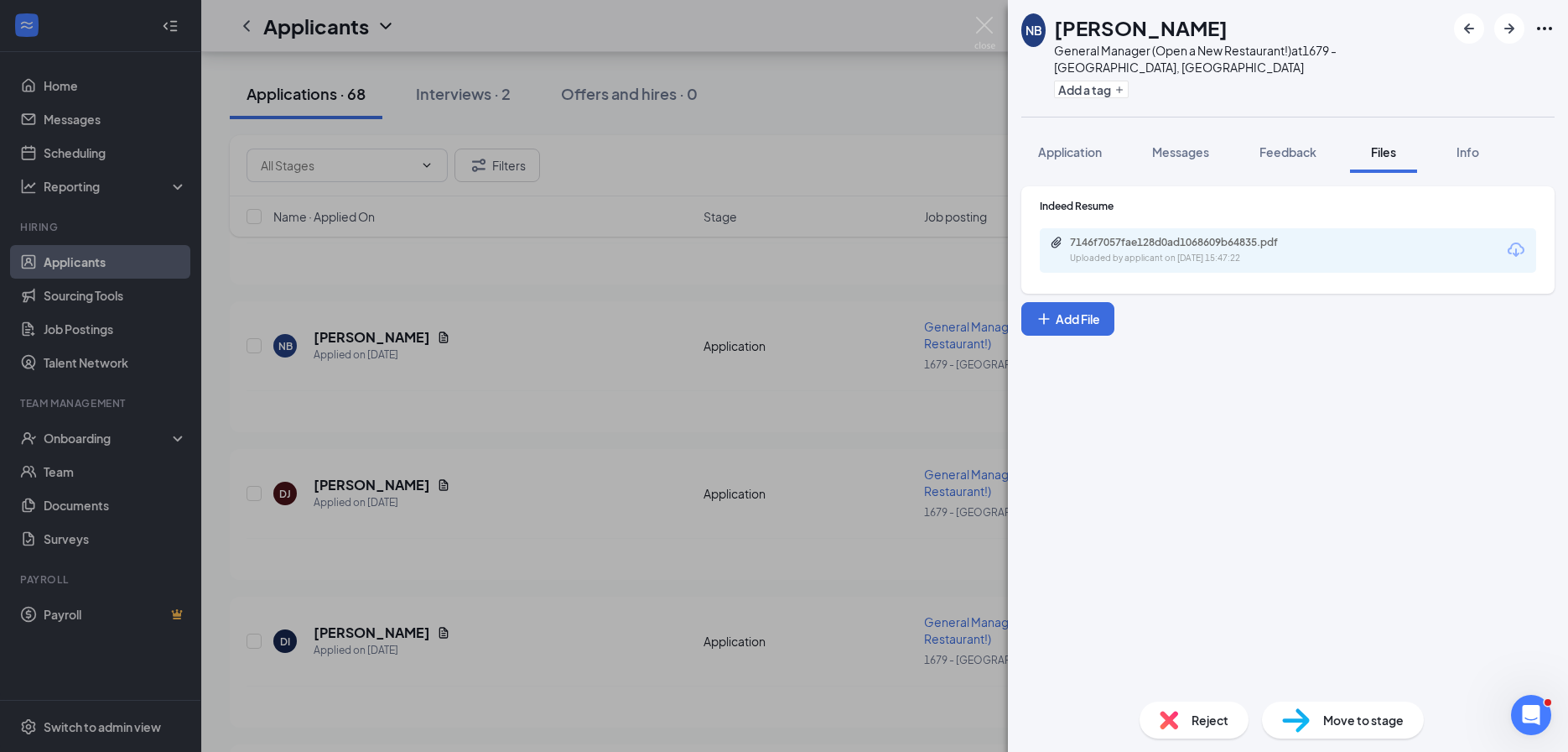
click at [1130, 236] on div "7146f7057fae128d0ad1068609b64835.pdf Uploaded by applicant on Aug 23, 2025 at 1…" at bounding box center [1185, 250] width 272 height 29
click at [1373, 729] on div "Move to stage" at bounding box center [1343, 720] width 162 height 37
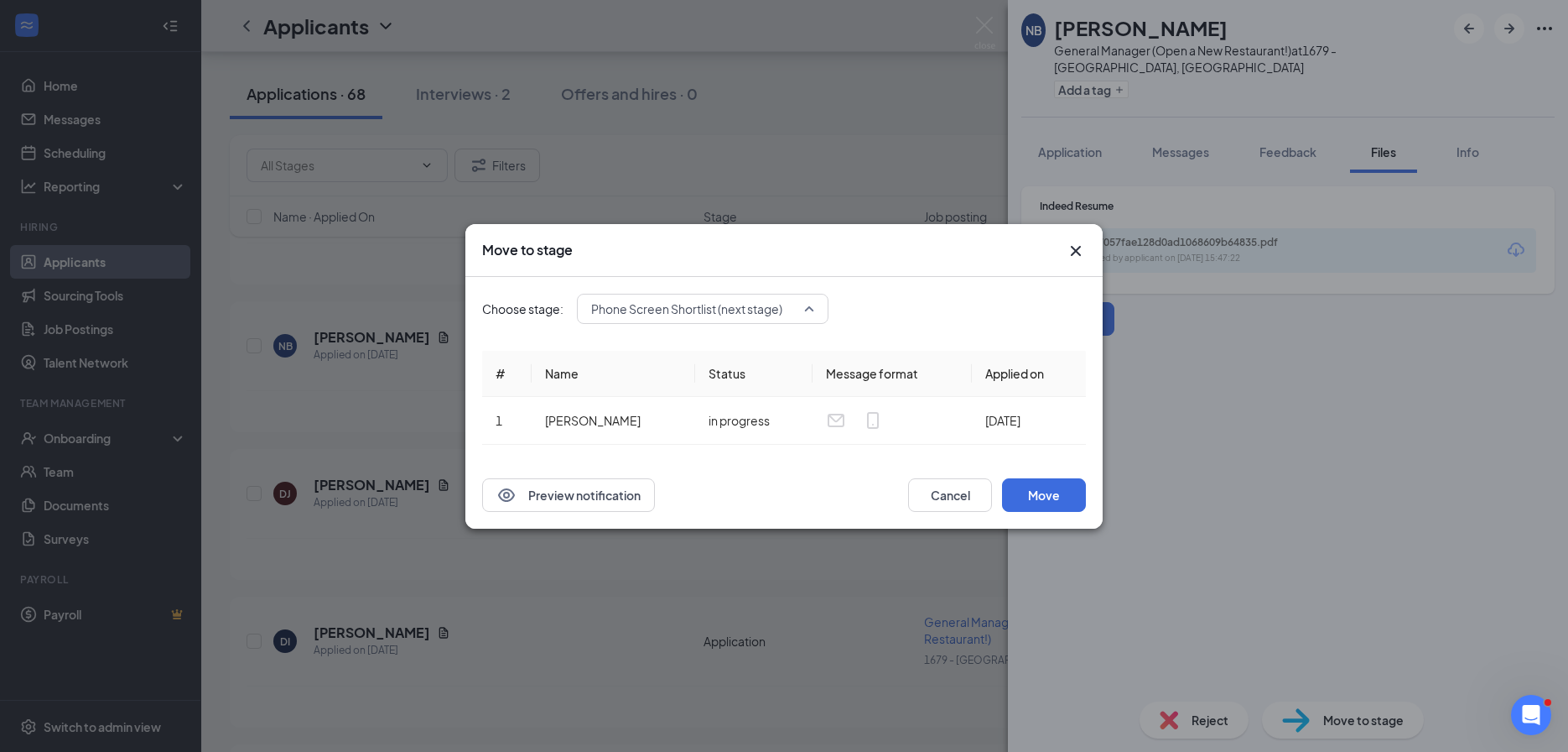
click at [762, 300] on span "Phone Screen Shortlist (next stage)" at bounding box center [686, 308] width 191 height 25
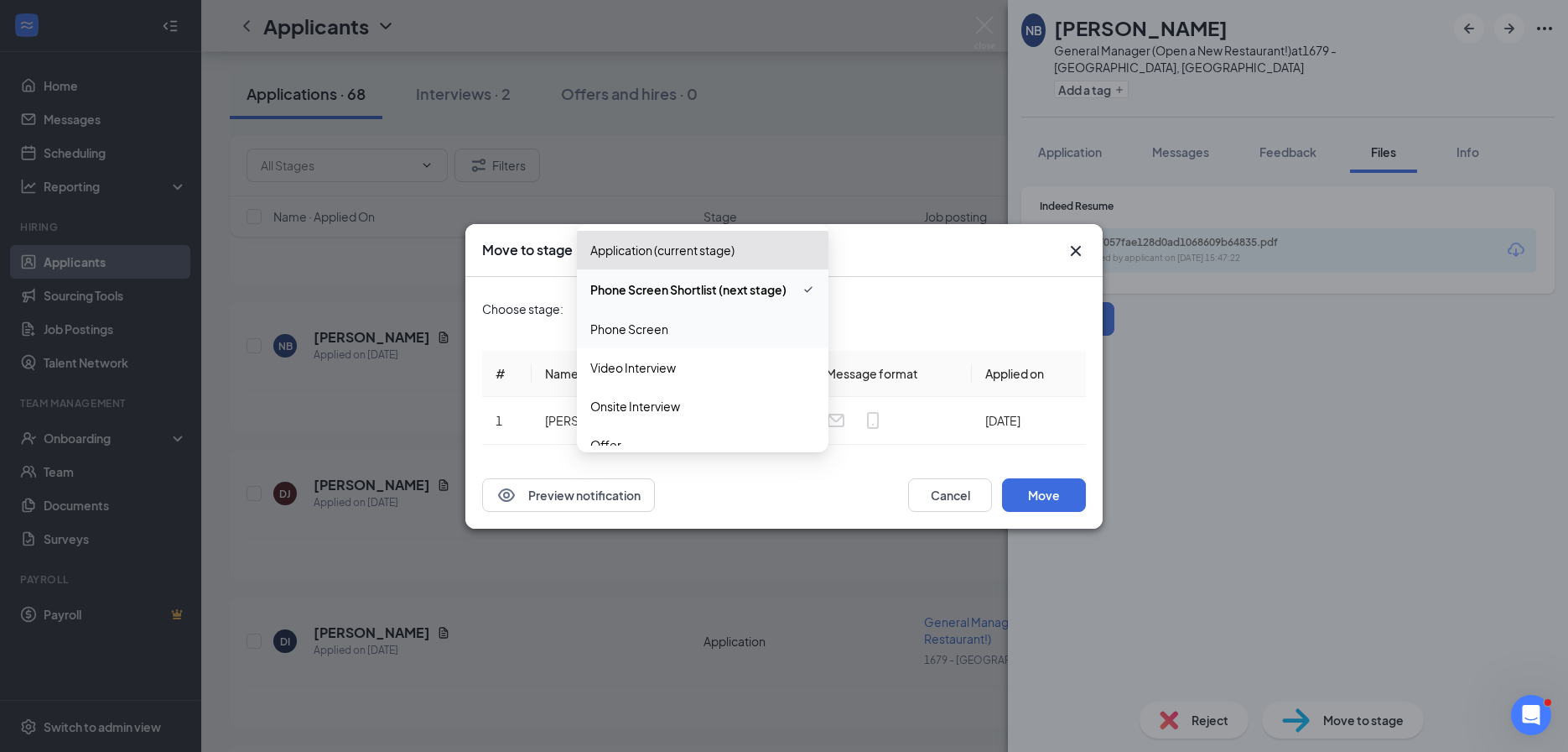
click at [678, 334] on span "Phone Screen" at bounding box center [702, 329] width 224 height 19
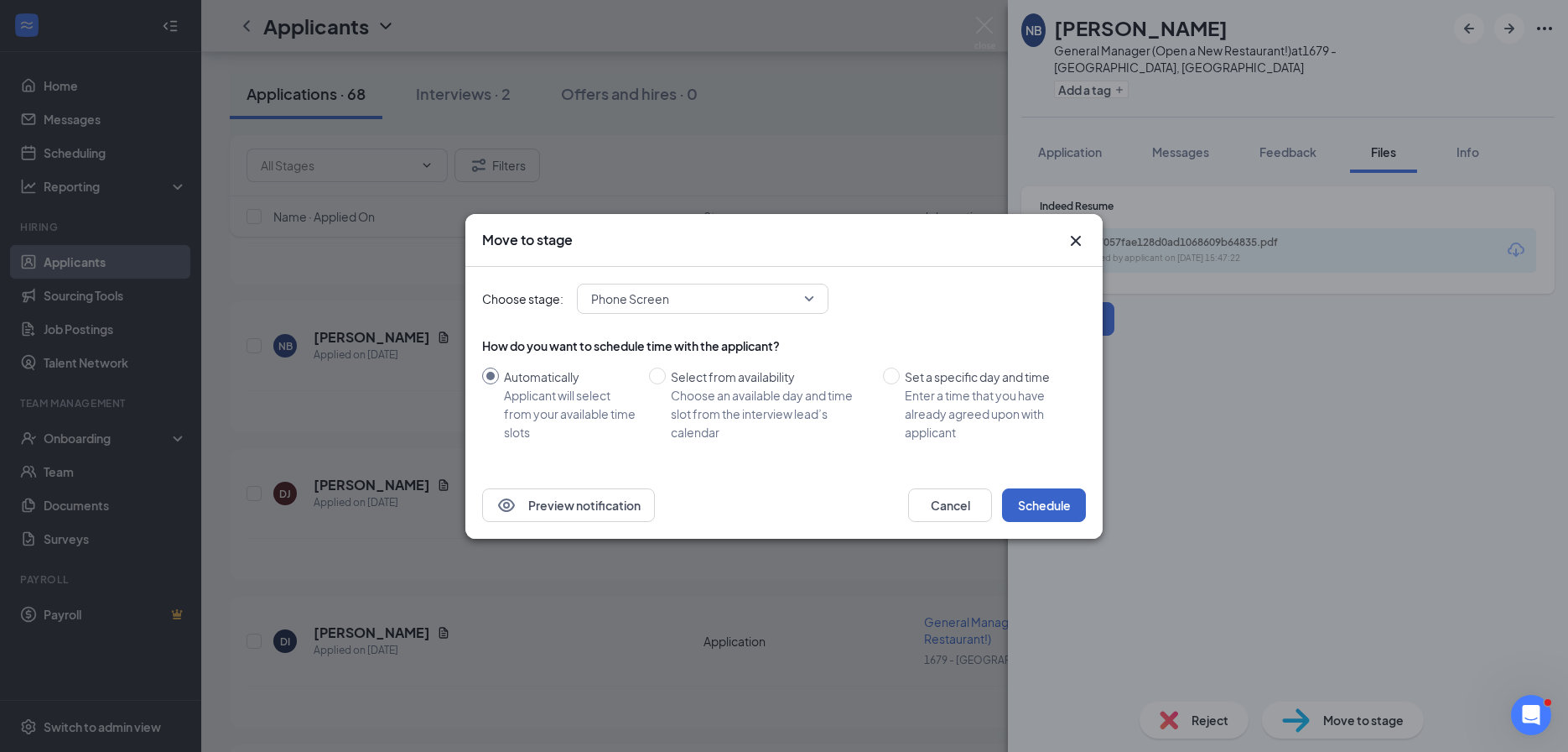
click at [1047, 498] on button "Schedule" at bounding box center [1043, 505] width 84 height 34
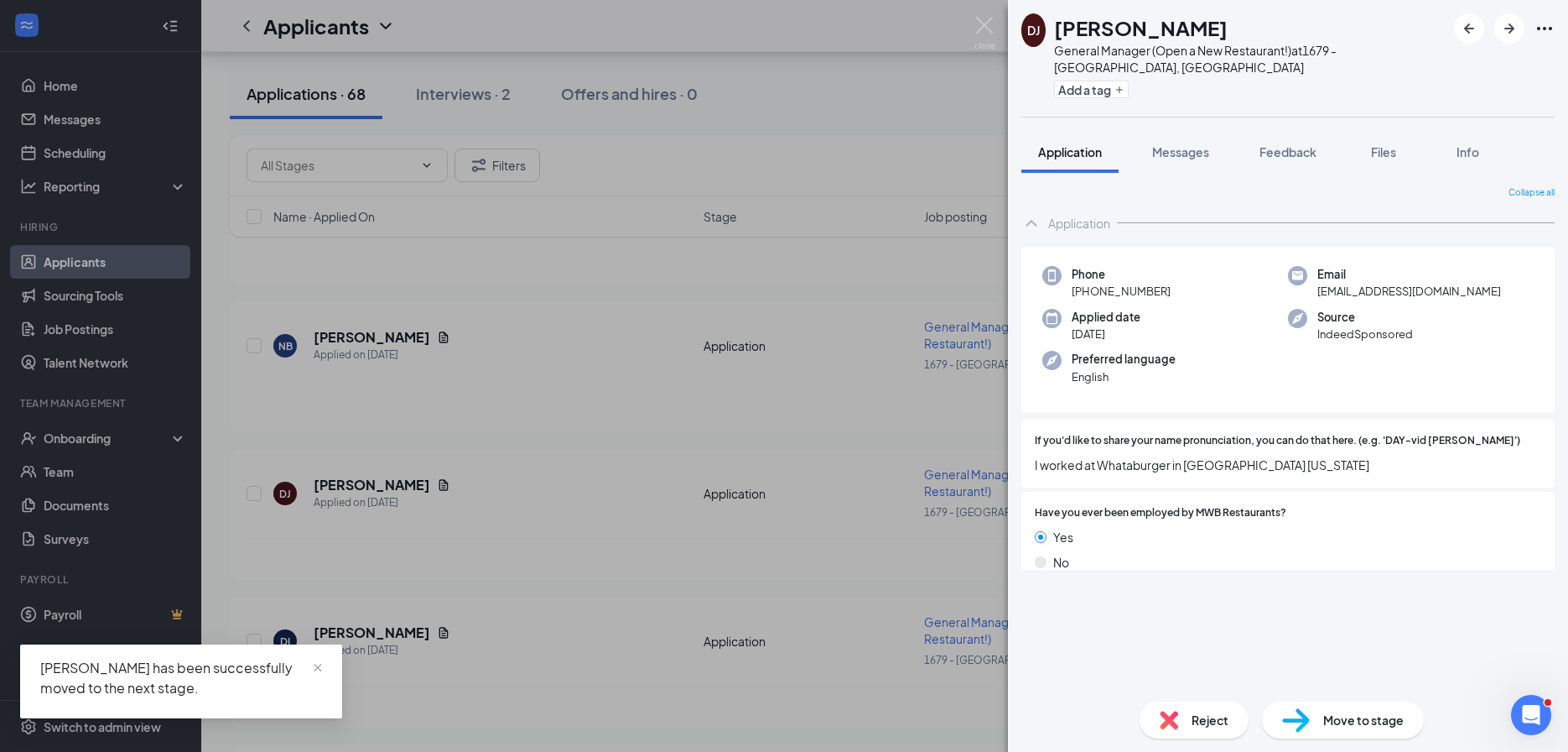
click at [421, 488] on div "DJ Devon Jackson General Manager (Open a New Restaurant!) at 1679 - East Ridge,…" at bounding box center [784, 376] width 1568 height 752
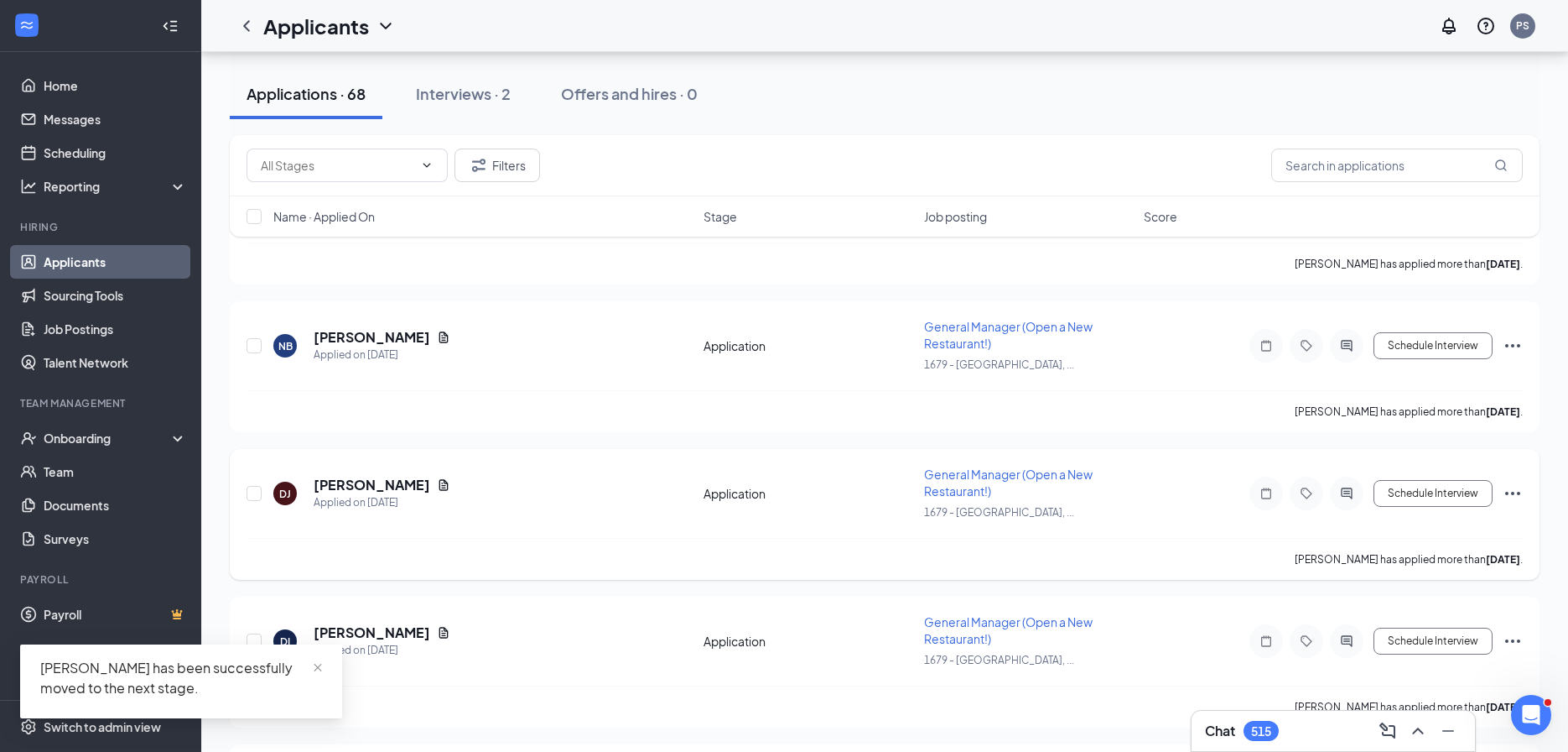
click at [439, 479] on icon "Document" at bounding box center [443, 484] width 9 height 11
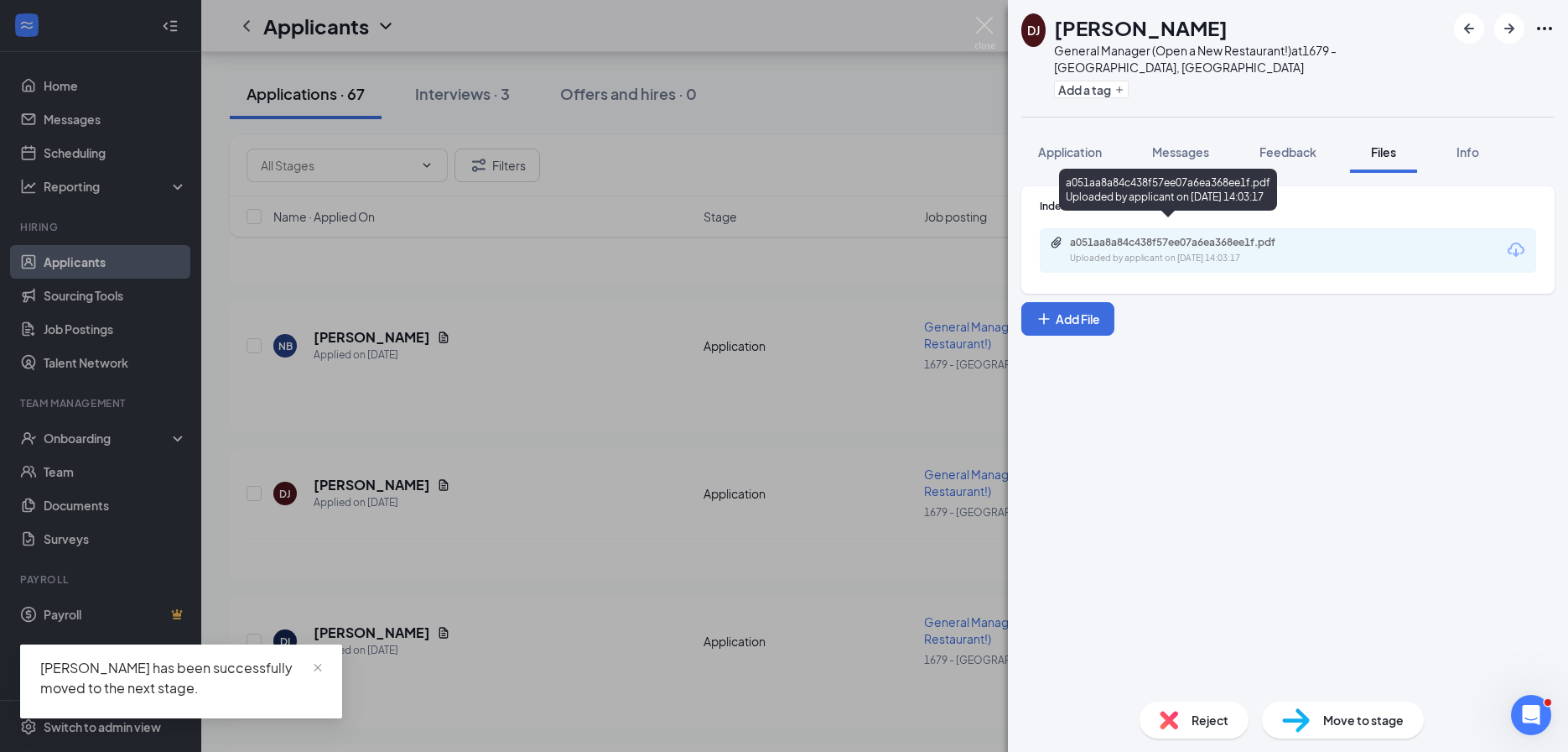
click at [1264, 252] on div "Uploaded by applicant on Aug 23, 2025 at 14:03:17" at bounding box center [1195, 258] width 252 height 13
click at [463, 440] on div "DJ Devon Jackson General Manager (Open a New Restaurant!) at 1679 - East Ridge,…" at bounding box center [784, 376] width 1568 height 752
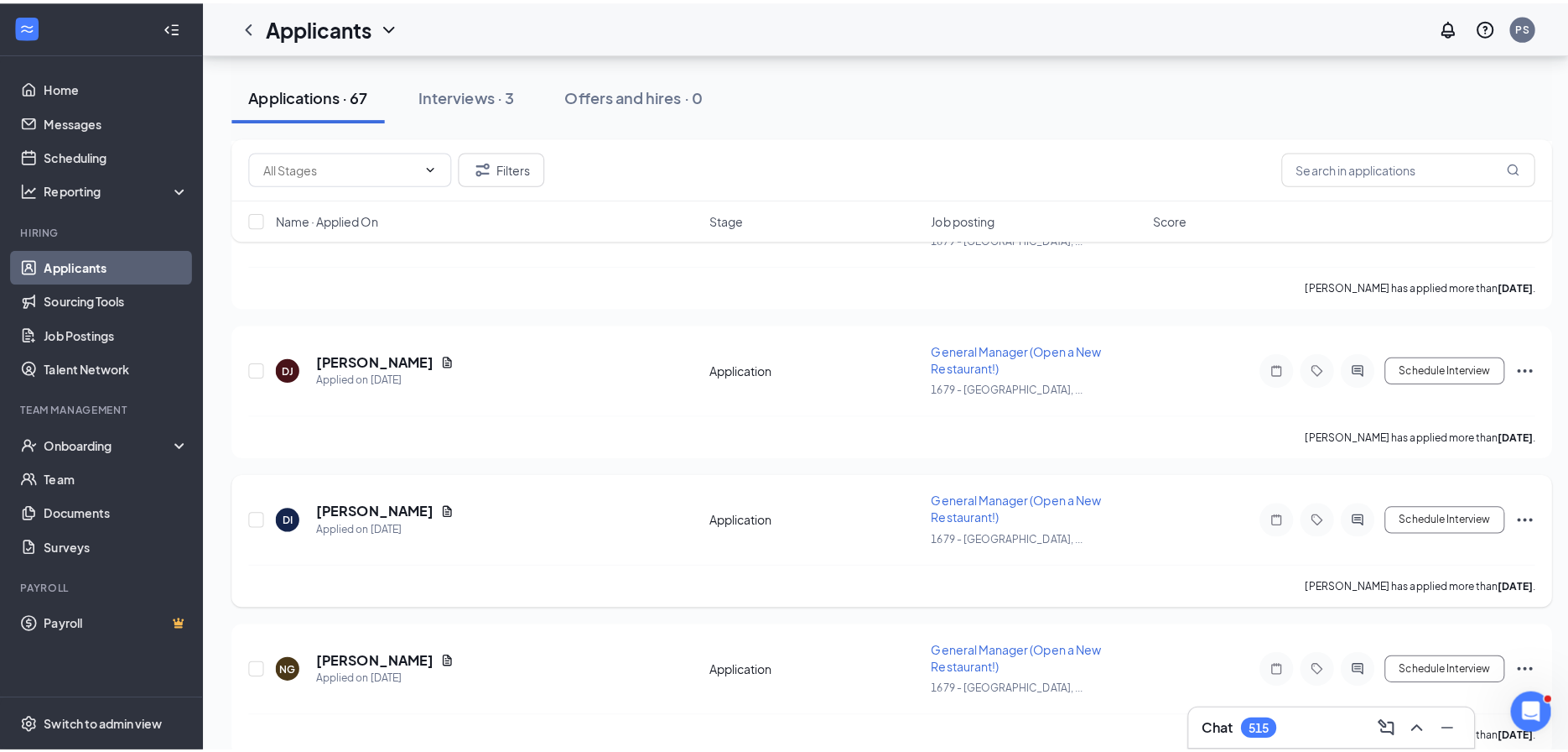
scroll to position [5240, 0]
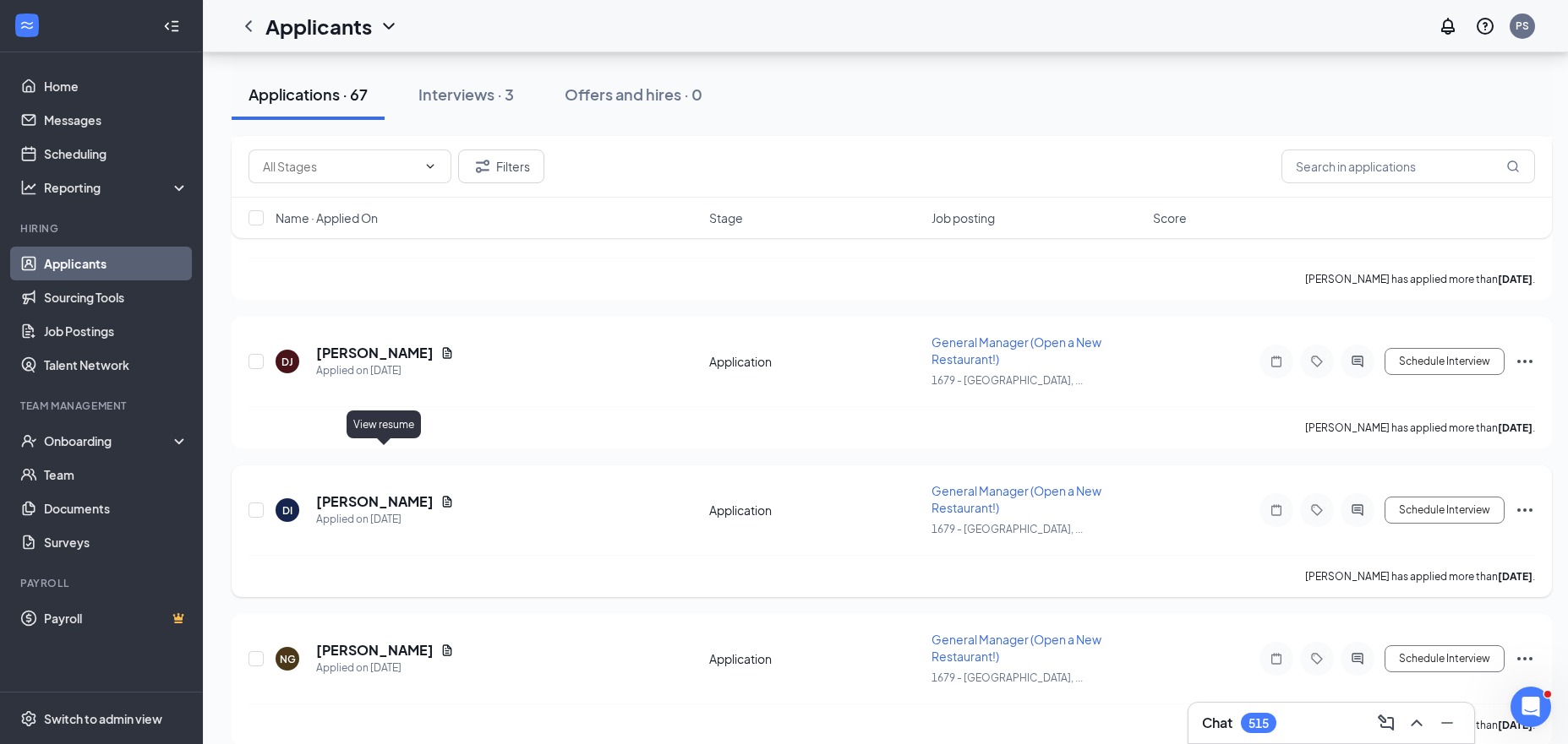
click at [443, 496] on icon "Document" at bounding box center [447, 501] width 9 height 11
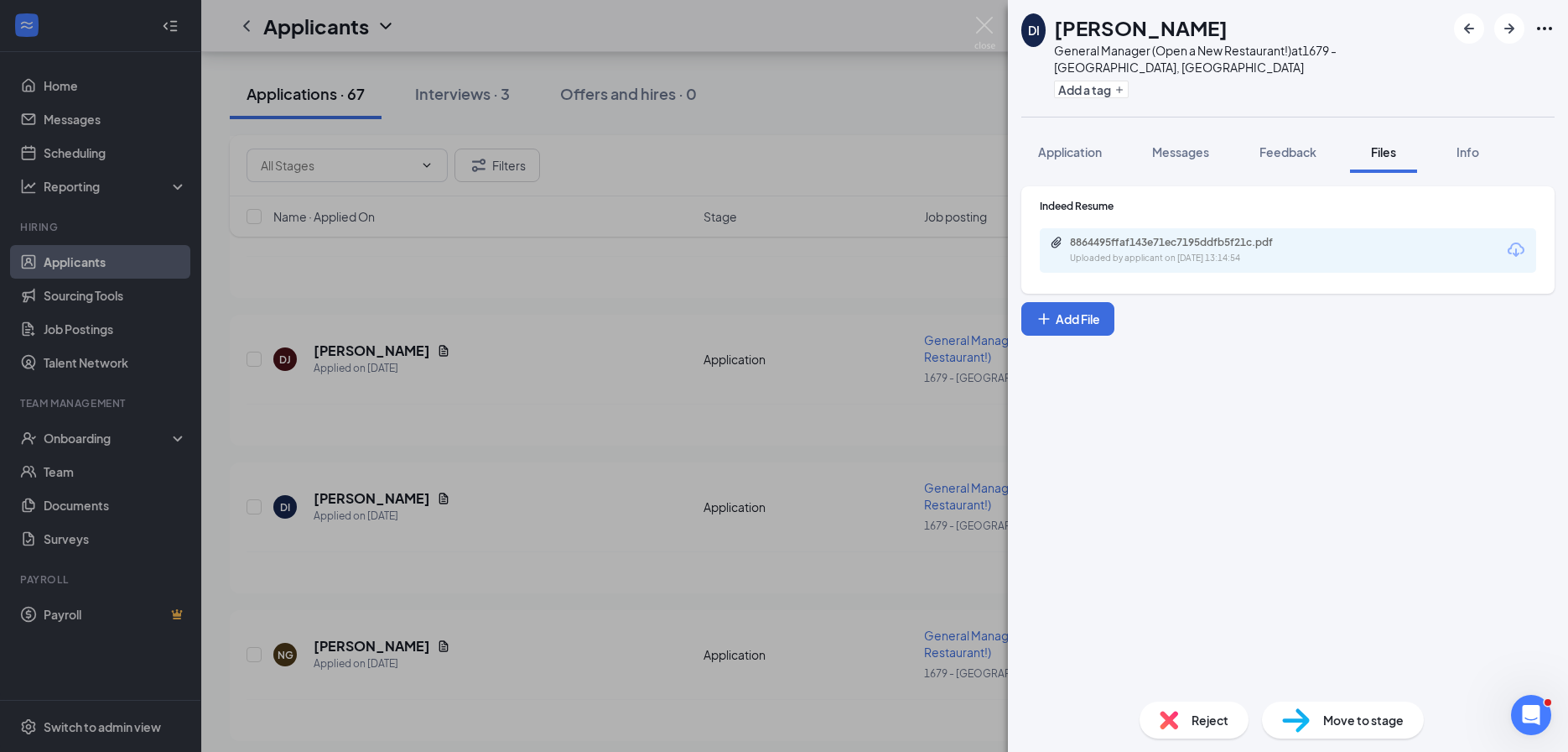
click at [1157, 252] on div "Uploaded by applicant on Aug 23, 2025 at 13:14:54" at bounding box center [1195, 258] width 252 height 13
click at [604, 443] on div "DI Dennis II General Manager (Open a New Restaurant!) at 1679 - East Ridge, TN …" at bounding box center [784, 376] width 1568 height 752
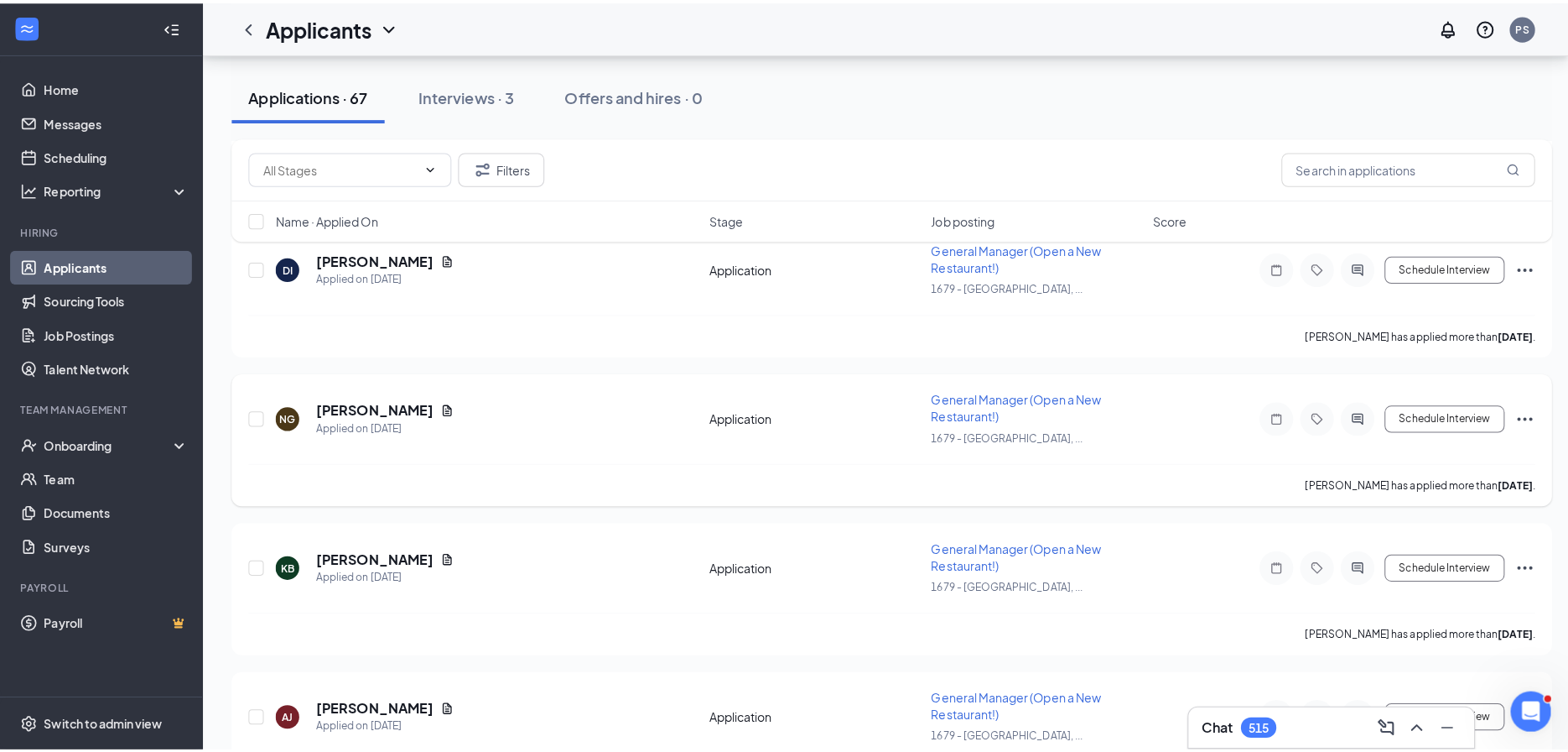
scroll to position [5356, 0]
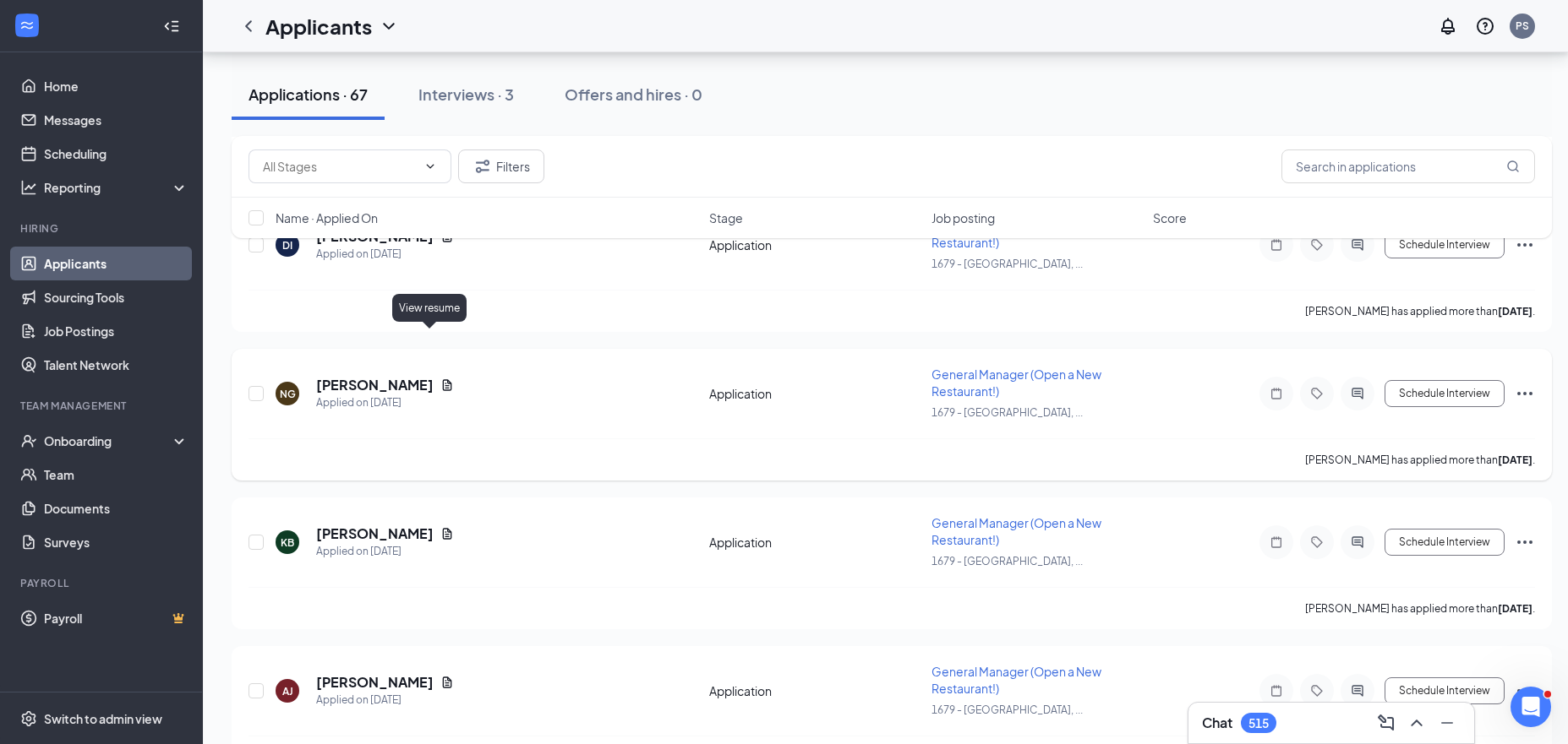
click at [443, 379] on icon "Document" at bounding box center [447, 384] width 9 height 11
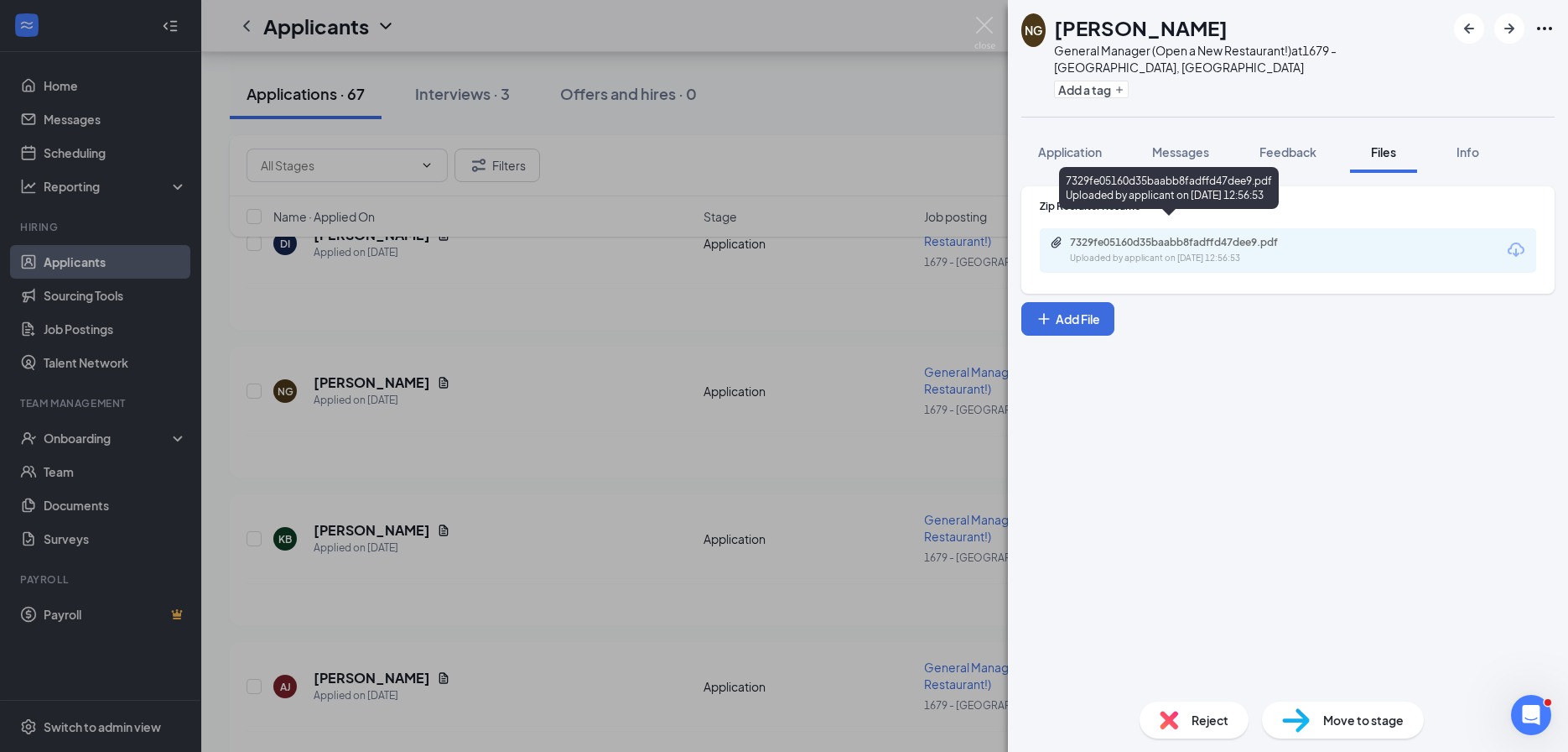
click at [1181, 236] on div "7329fe05160d35baabb8fadffd47dee9.pdf" at bounding box center [1187, 242] width 235 height 13
click at [655, 475] on div "NG Nathaniel Gaoa General Manager (Open a New Restaurant!) at 1679 - East Ridge…" at bounding box center [784, 376] width 1568 height 752
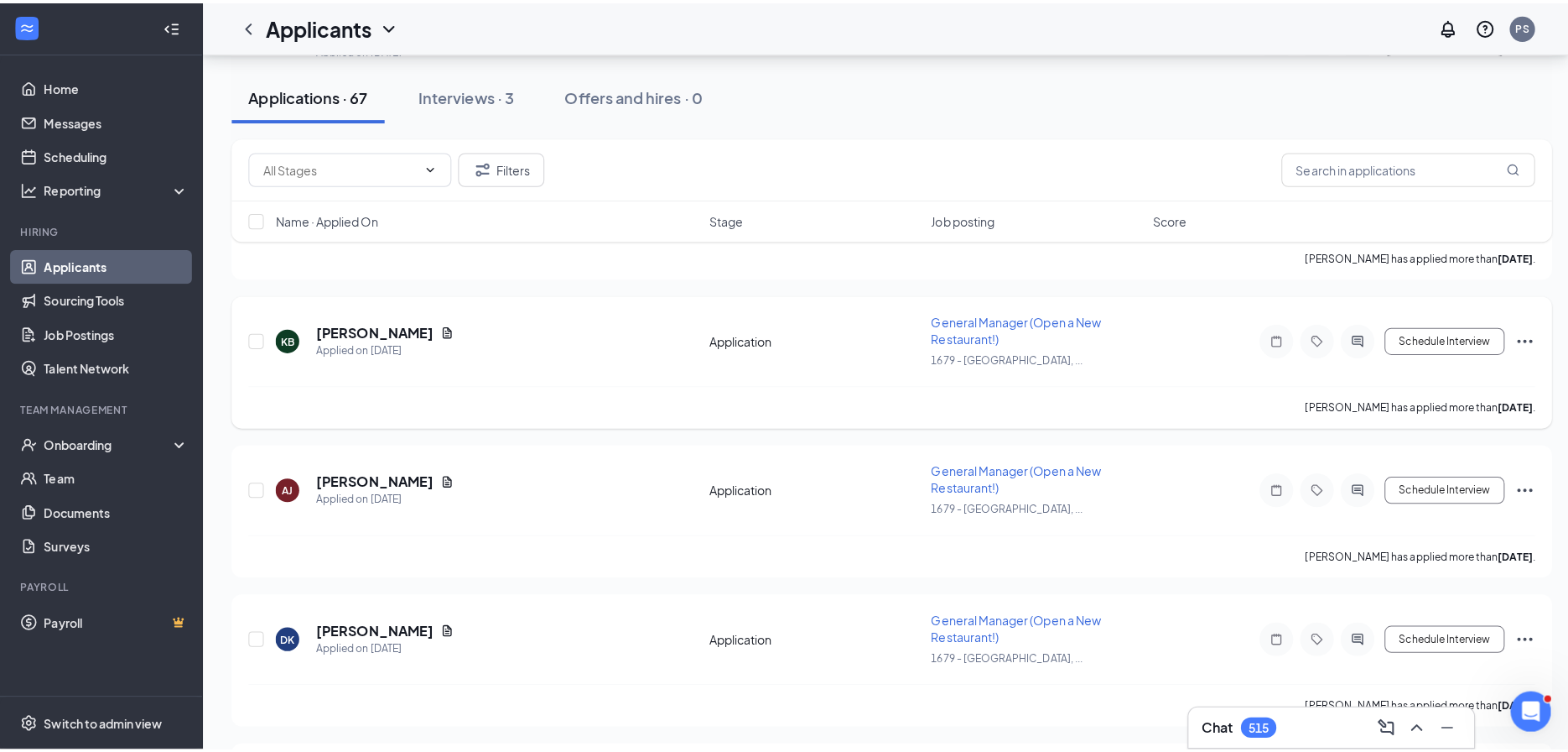
scroll to position [5563, 0]
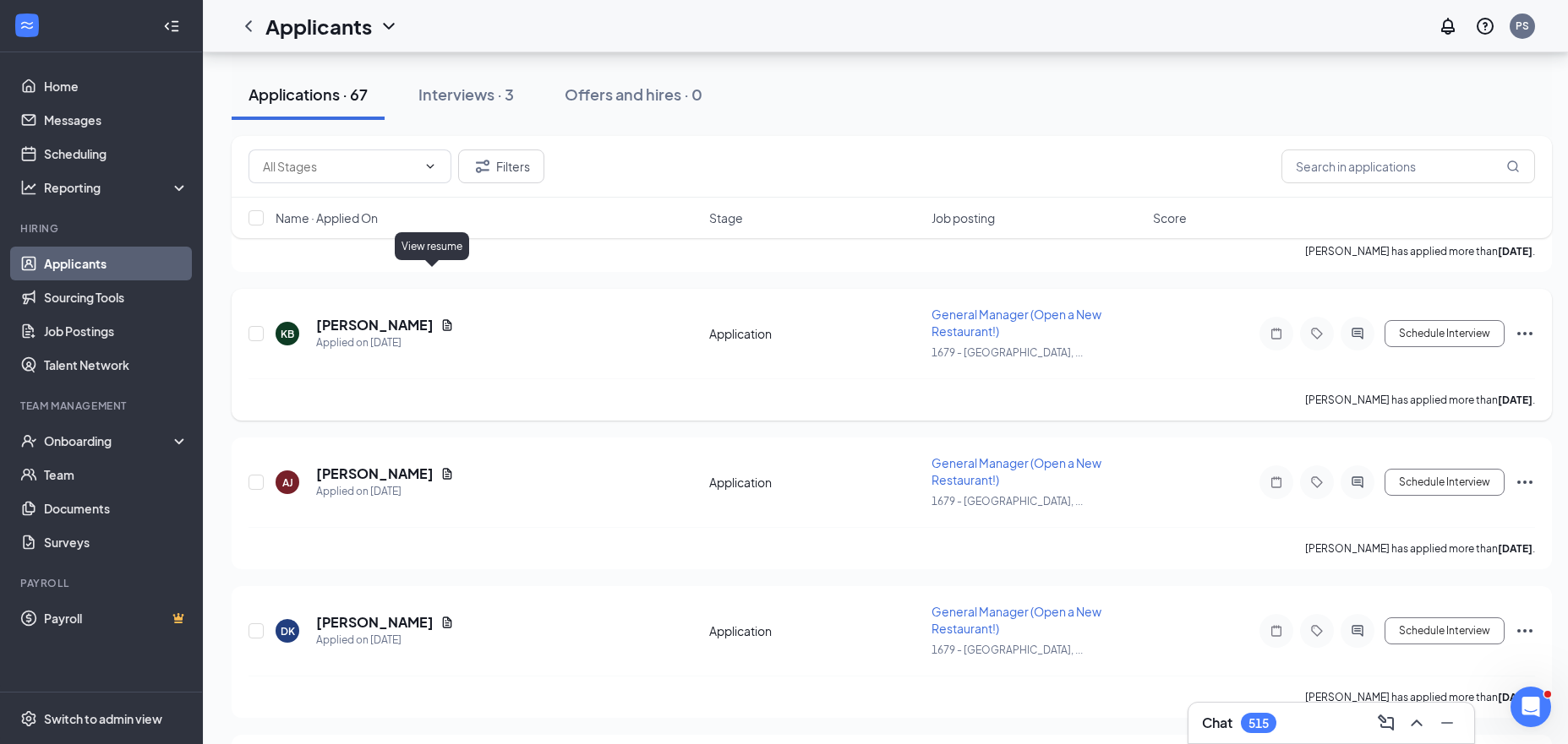
click at [443, 319] on icon "Document" at bounding box center [447, 325] width 9 height 11
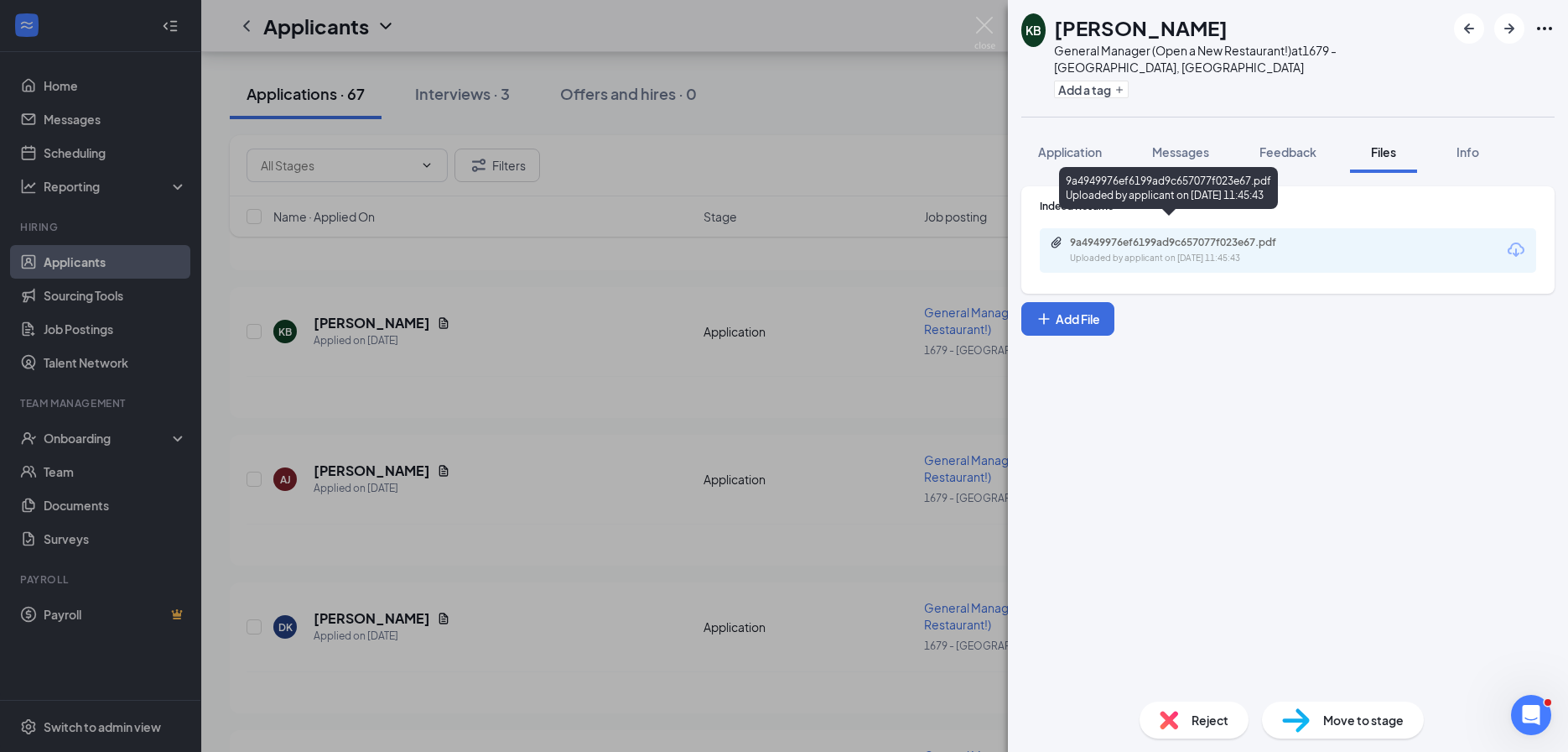
click at [1268, 252] on div "Uploaded by applicant on Aug 23, 2025 at 11:45:43" at bounding box center [1195, 258] width 252 height 13
click at [520, 335] on div "KB Keith Billingsley General Manager (Open a New Restaurant!) at 1679 - East Ri…" at bounding box center [784, 376] width 1568 height 752
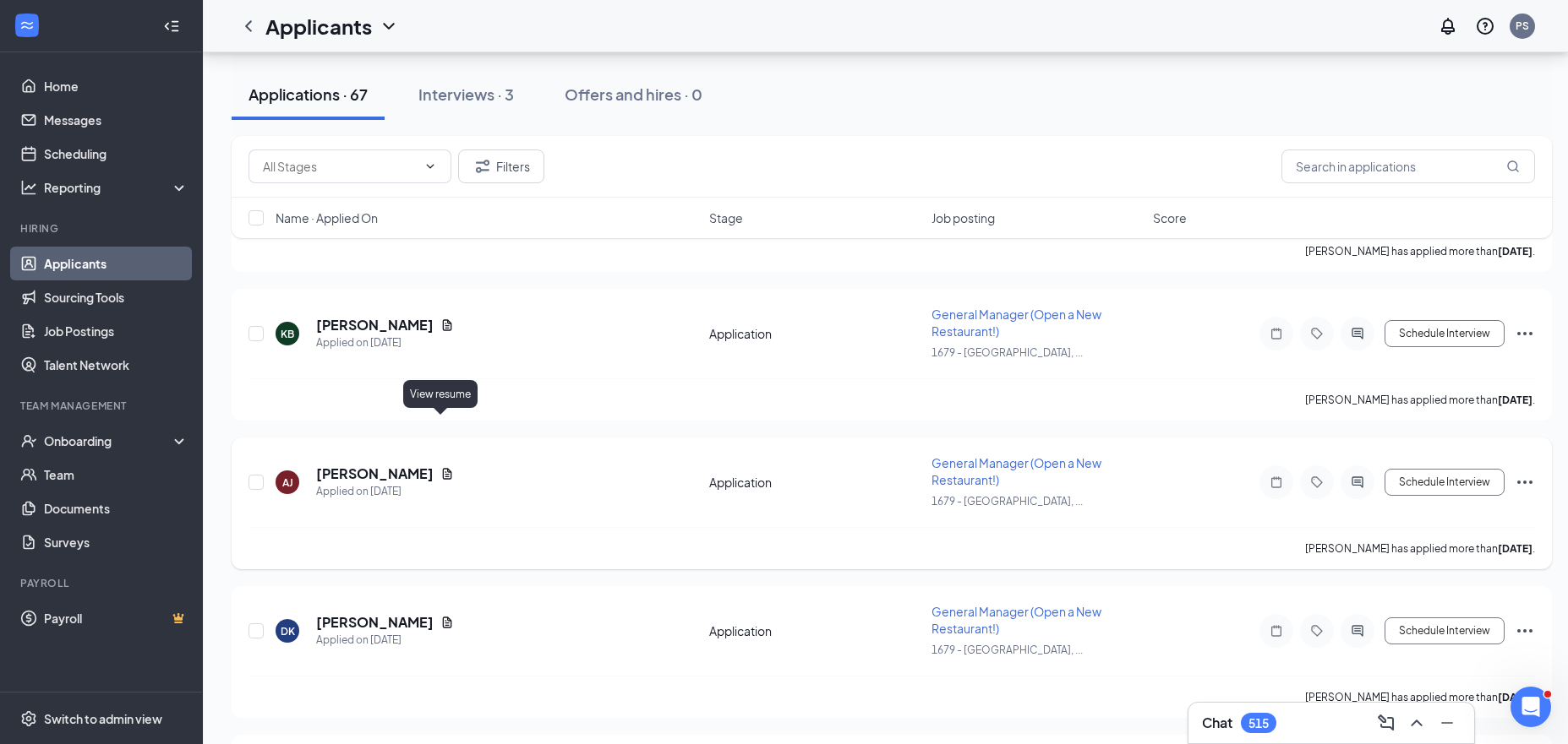
click at [443, 468] on icon "Document" at bounding box center [447, 473] width 9 height 11
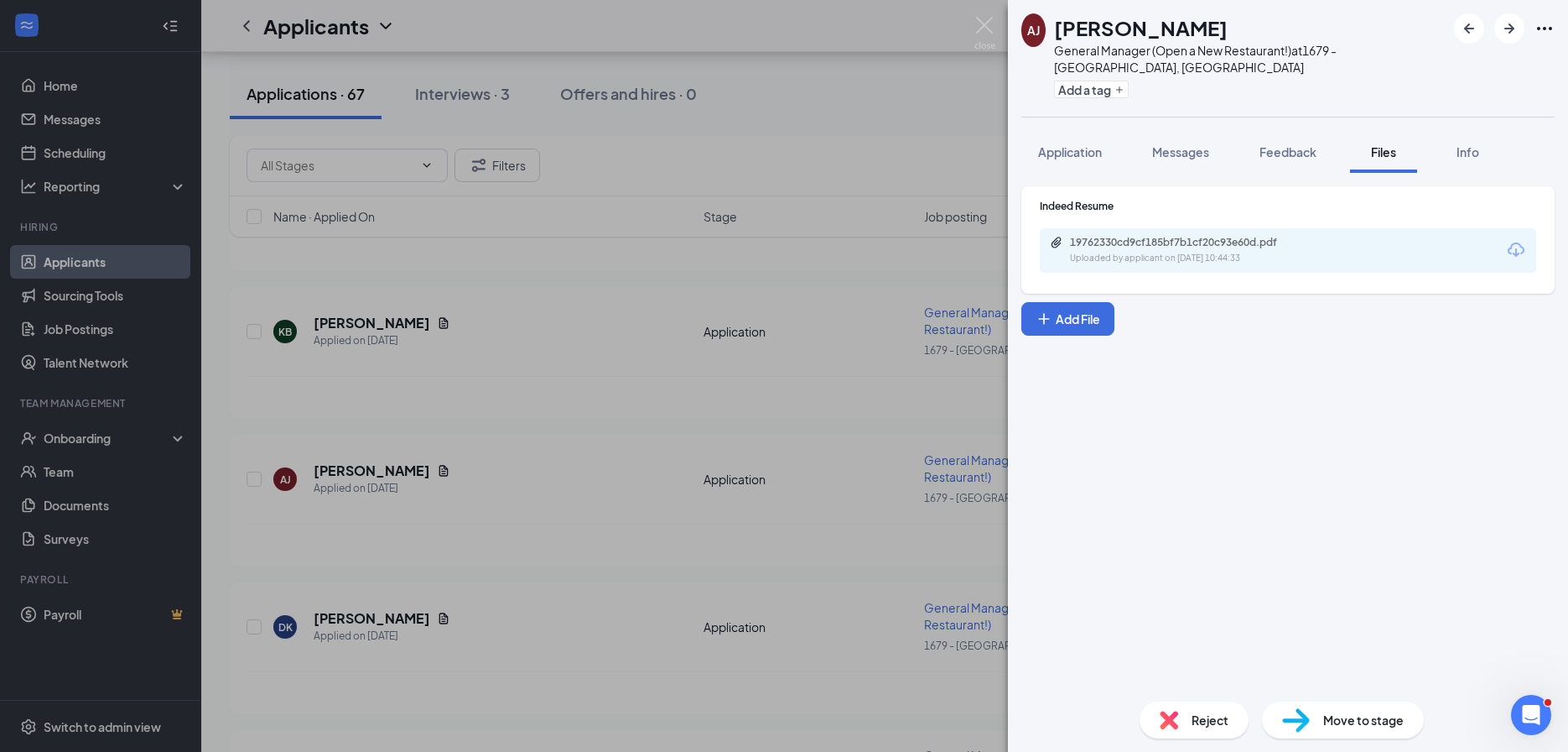
click at [1149, 254] on div "19762330cd9cf185bf7b1cf20c93e60d.pdf Uploaded by applicant on Aug 23, 2025 at 1…" at bounding box center [1288, 250] width 496 height 44
click at [1148, 252] on div "Uploaded by applicant on Aug 23, 2025 at 10:44:33" at bounding box center [1195, 258] width 252 height 13
click at [640, 369] on div "AJ Anthony Jackson General Manager (Open a New Restaurant!) at 1679 - East Ridg…" at bounding box center [784, 376] width 1568 height 752
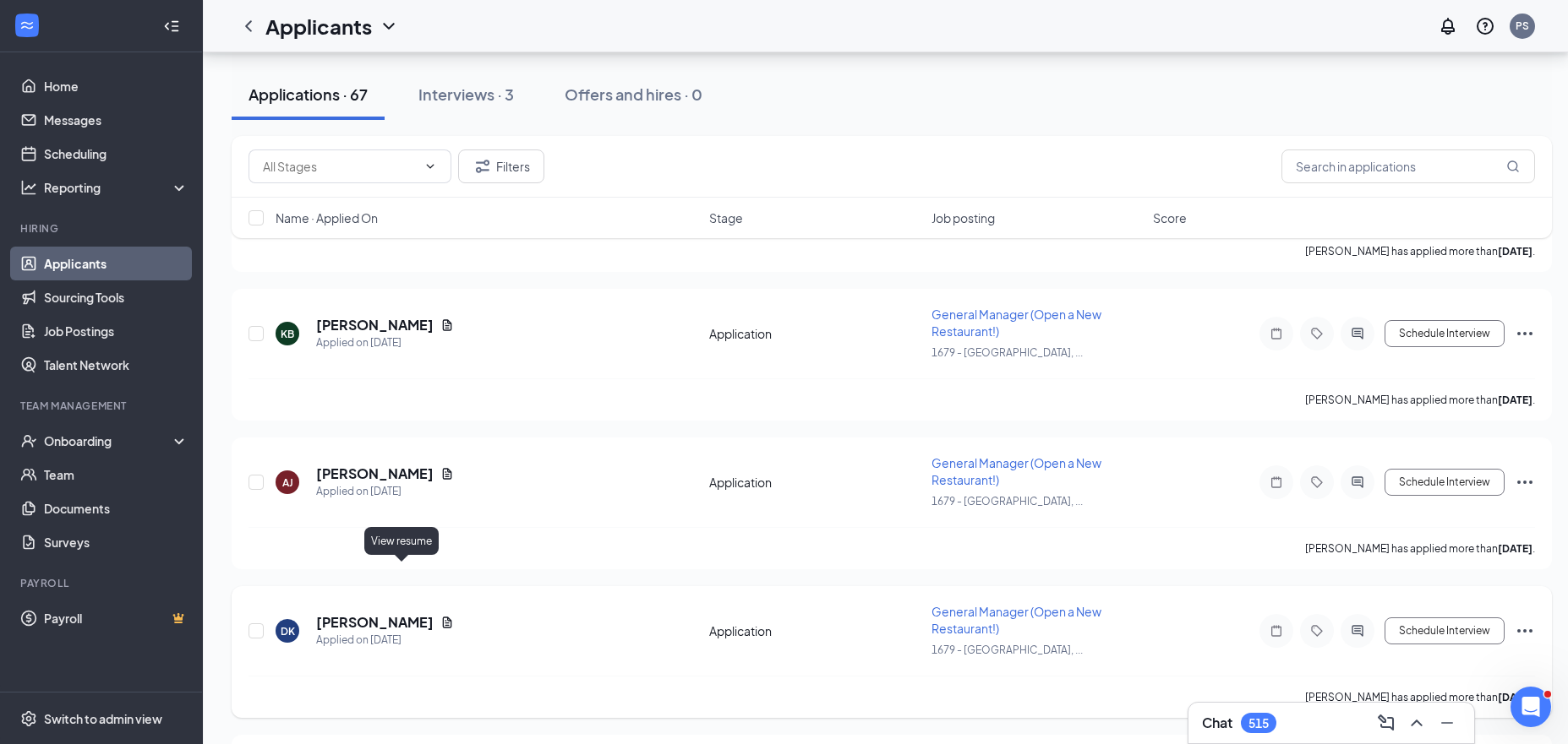
click at [443, 617] on icon "Document" at bounding box center [447, 622] width 9 height 11
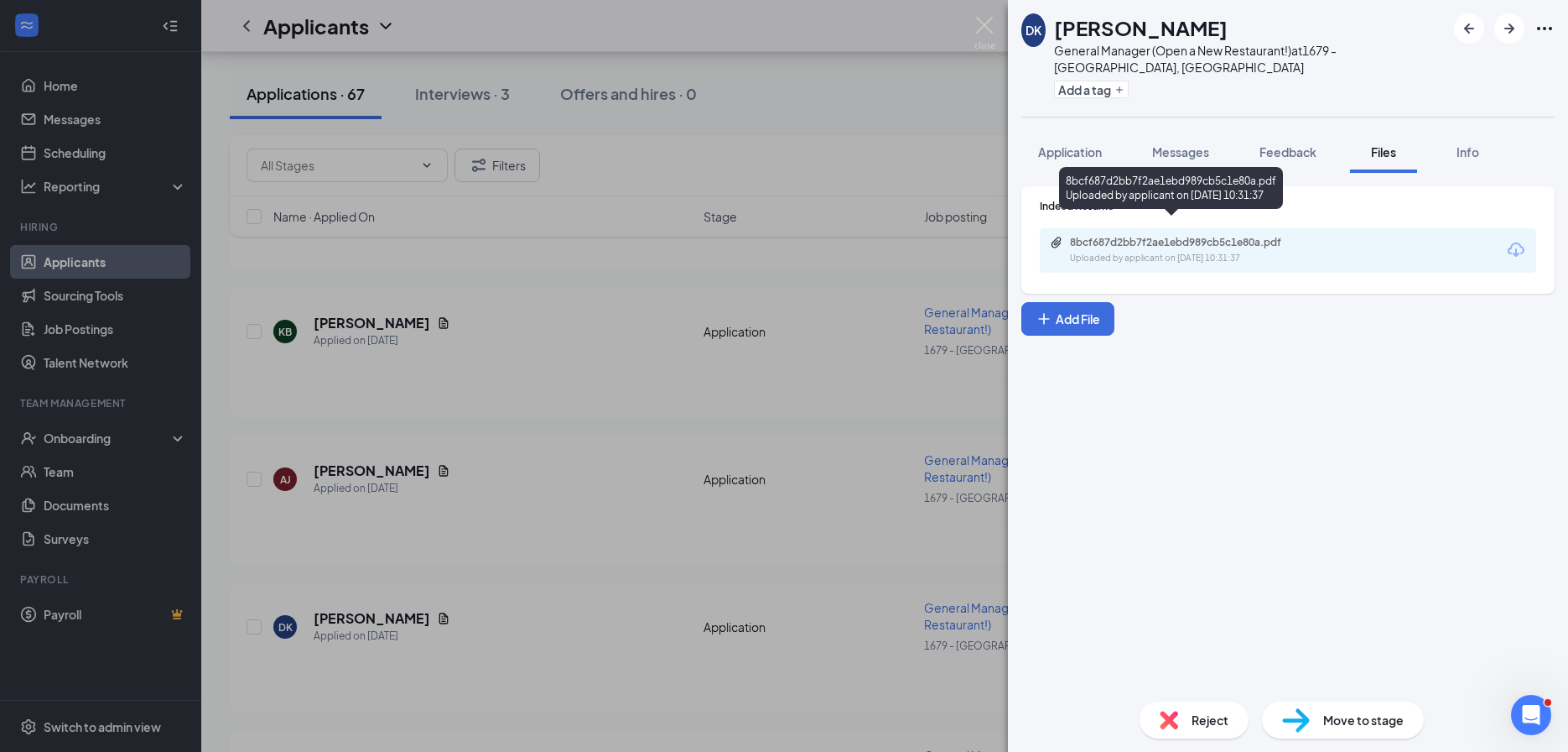
click at [1123, 252] on div "Uploaded by applicant on Aug 23, 2025 at 10:31:37" at bounding box center [1195, 258] width 252 height 13
click at [586, 443] on div "DK Dylan Kahn General Manager (Open a New Restaurant!) at 1679 - East Ridge, TN…" at bounding box center [784, 376] width 1568 height 752
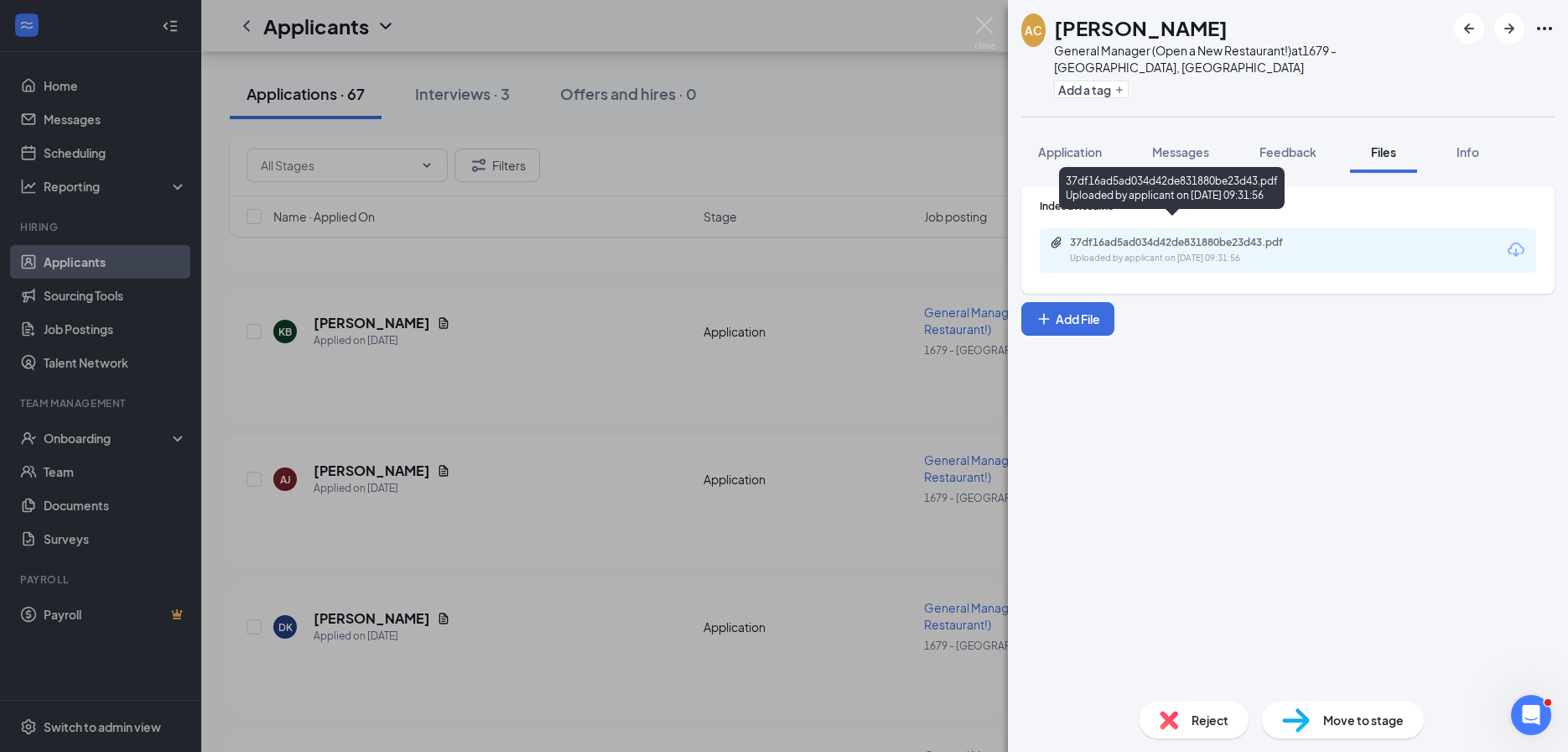
click at [1150, 252] on div "Uploaded by applicant on Aug 23, 2025 at 09:31:56" at bounding box center [1195, 258] width 252 height 13
click at [609, 430] on div "AC Aaron Cody General Manager (Open a New Restaurant!) at 1679 - East Ridge, TN…" at bounding box center [784, 376] width 1568 height 752
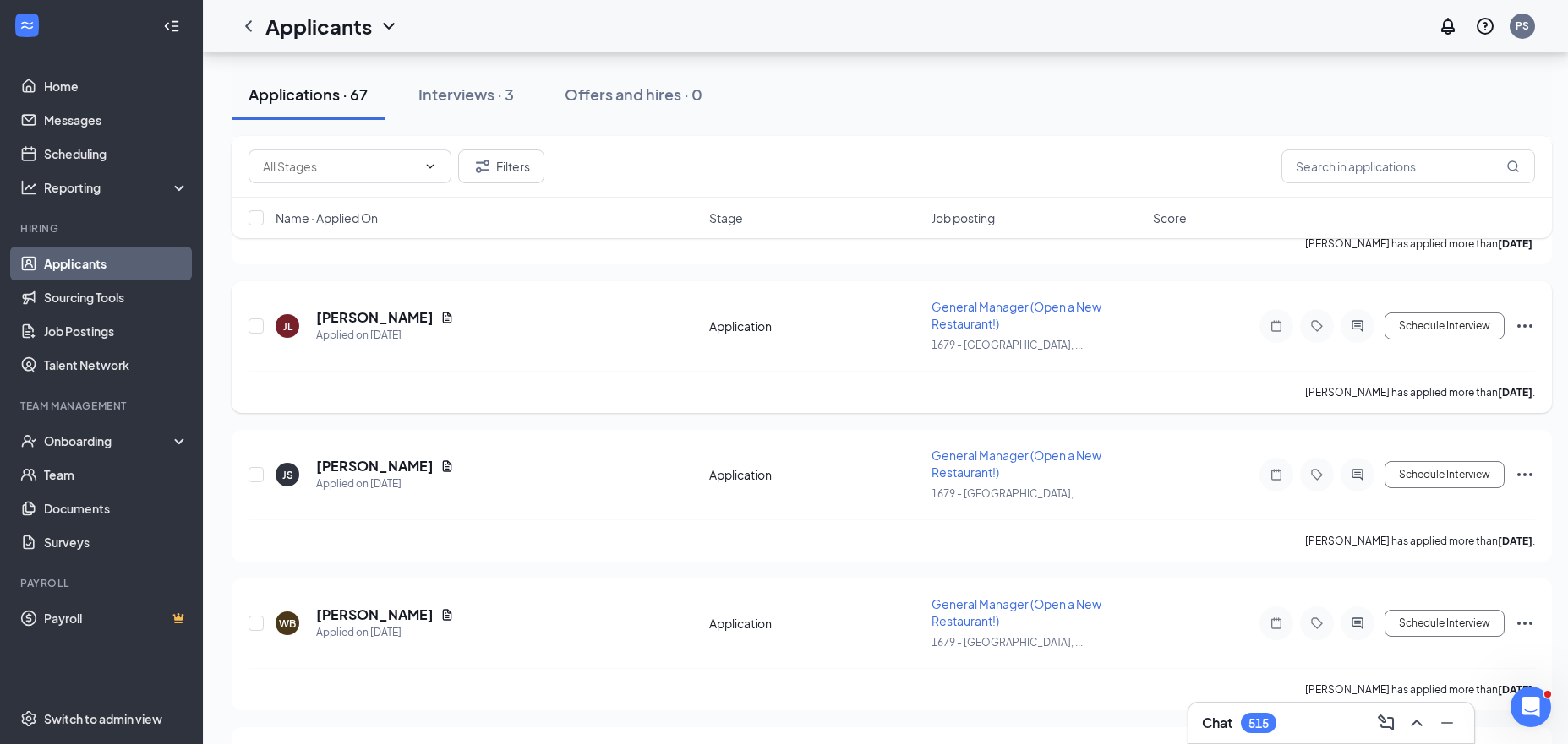
scroll to position [6207, 0]
click at [441, 309] on icon "Document" at bounding box center [447, 315] width 13 height 13
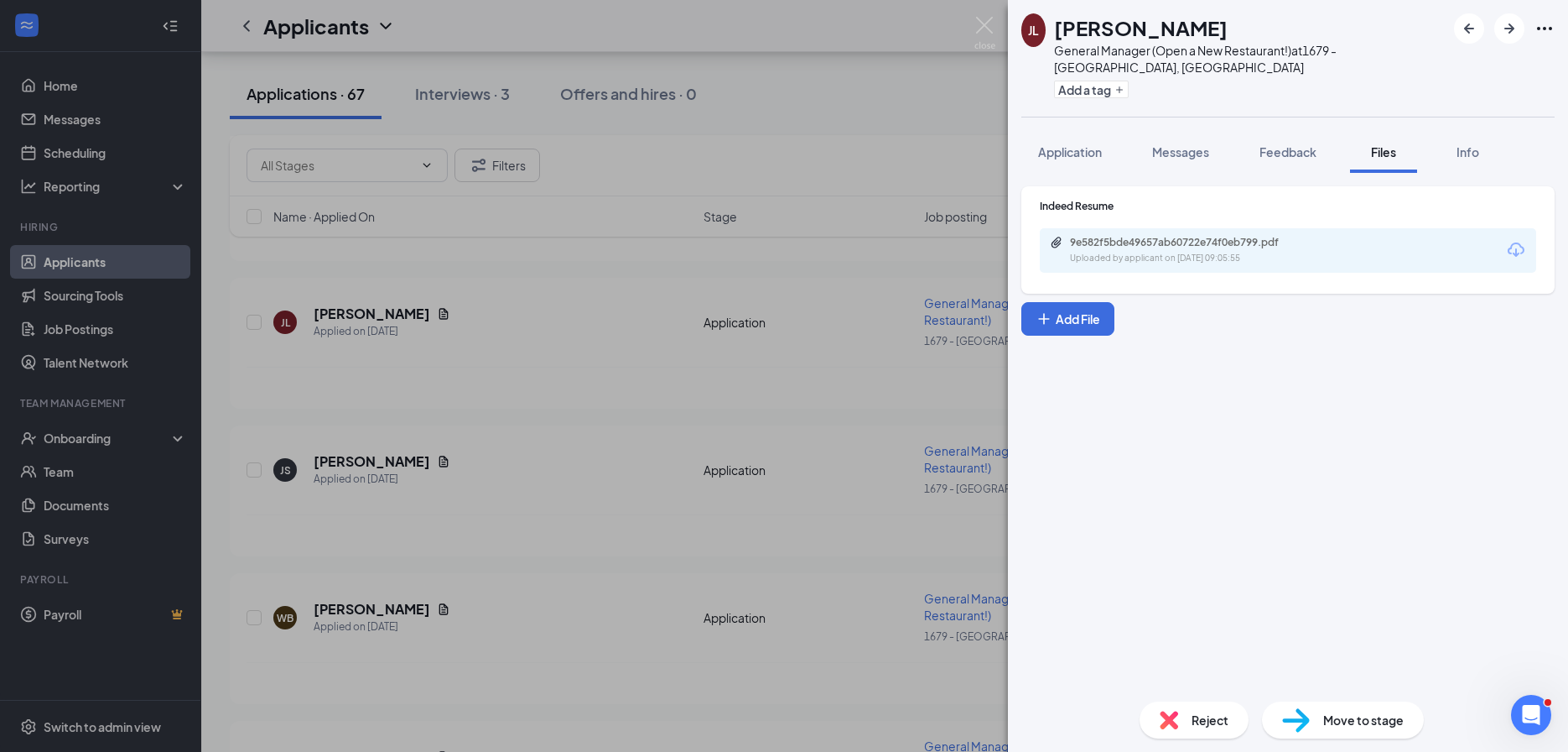
click at [1108, 236] on div "9e582f5bde49657ab60722e74f0eb799.pdf" at bounding box center [1187, 242] width 235 height 13
click at [724, 398] on div "JL Justin Lowrance General Manager (Open a New Restaurant!) at 1679 - East Ridg…" at bounding box center [784, 376] width 1568 height 752
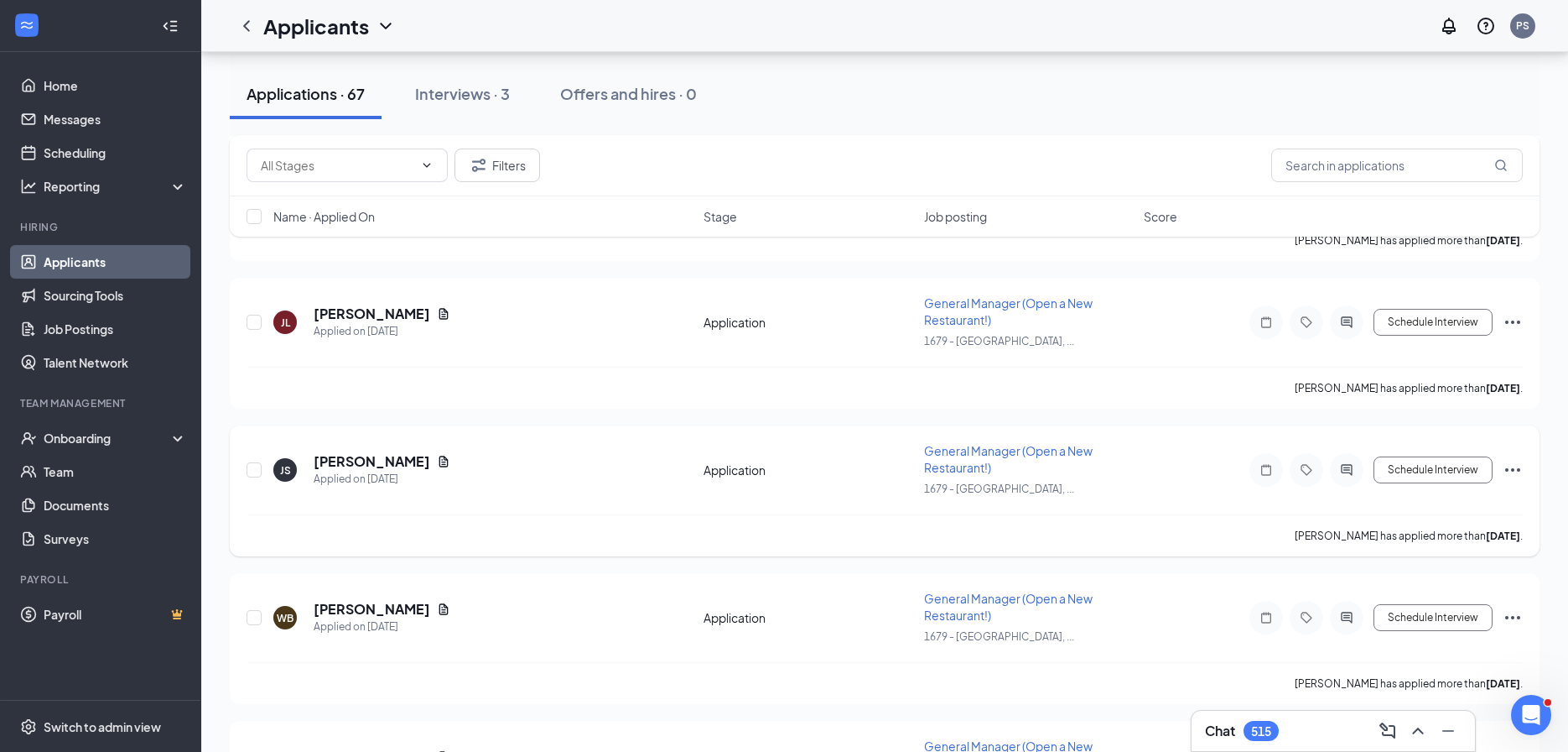
click at [439, 455] on icon "Document" at bounding box center [443, 460] width 9 height 11
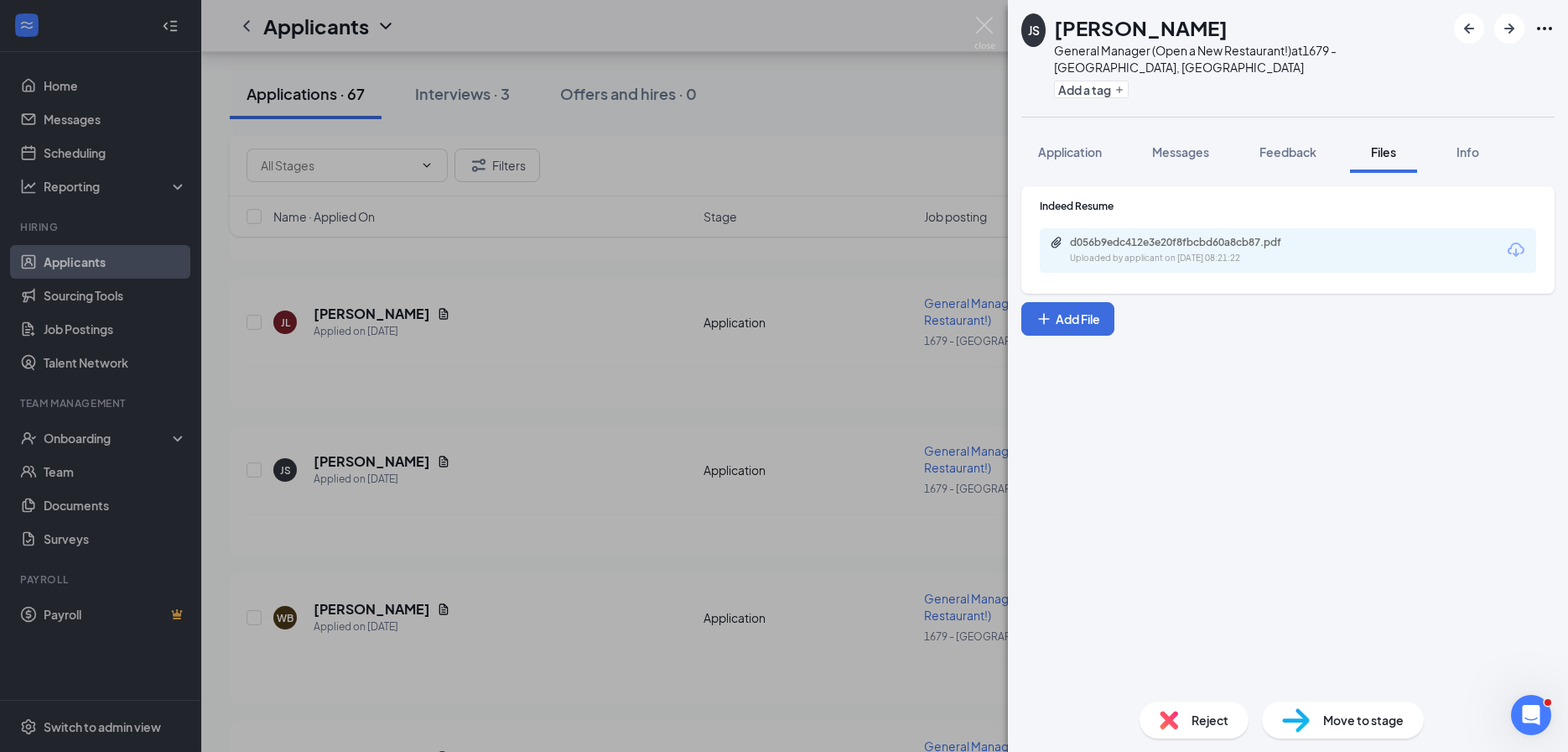
click at [1082, 252] on div "Uploaded by applicant on Aug 23, 2025 at 08:21:22" at bounding box center [1195, 258] width 252 height 13
click at [532, 471] on div "JS Joanna Sheets General Manager (Open a New Restaurant!) at 1679 - East Ridge,…" at bounding box center [784, 376] width 1568 height 752
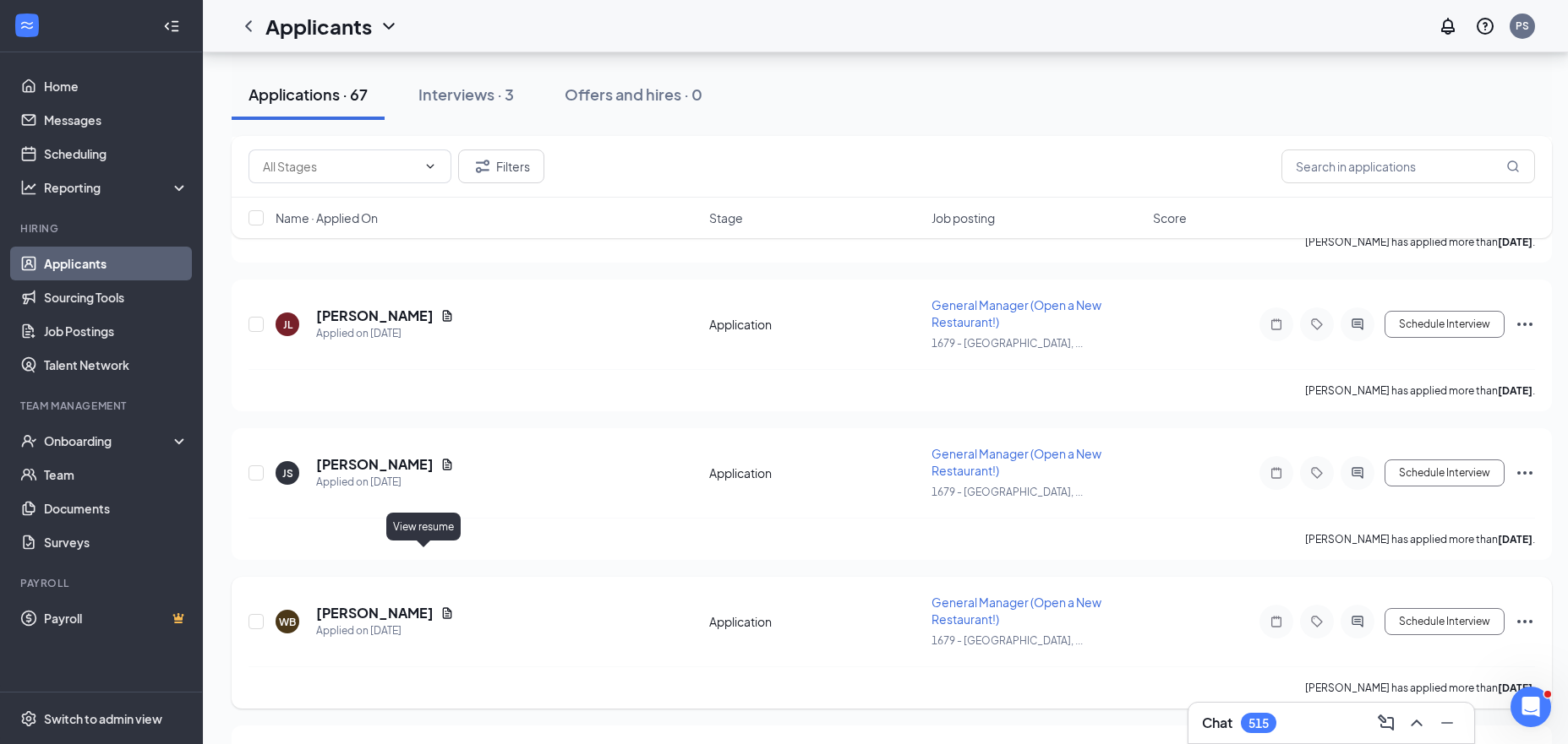
click at [443, 608] on icon "Document" at bounding box center [447, 613] width 9 height 11
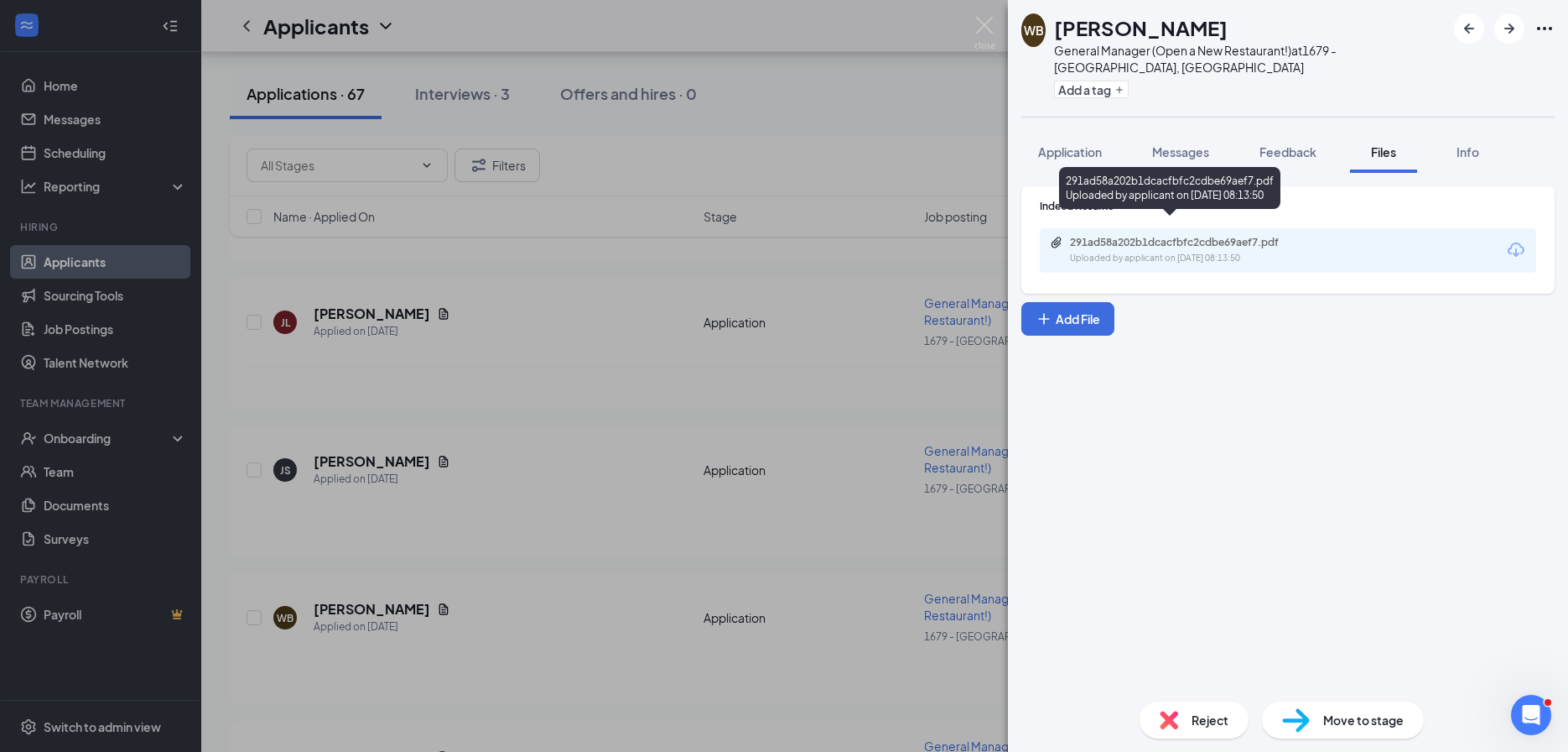
click at [1074, 252] on div "Uploaded by applicant on Aug 23, 2025 at 08:13:50" at bounding box center [1195, 258] width 252 height 13
click at [441, 580] on div "WB Whitney Black General Manager (Open a New Restaurant!) at 1679 - East Ridge,…" at bounding box center [784, 376] width 1568 height 752
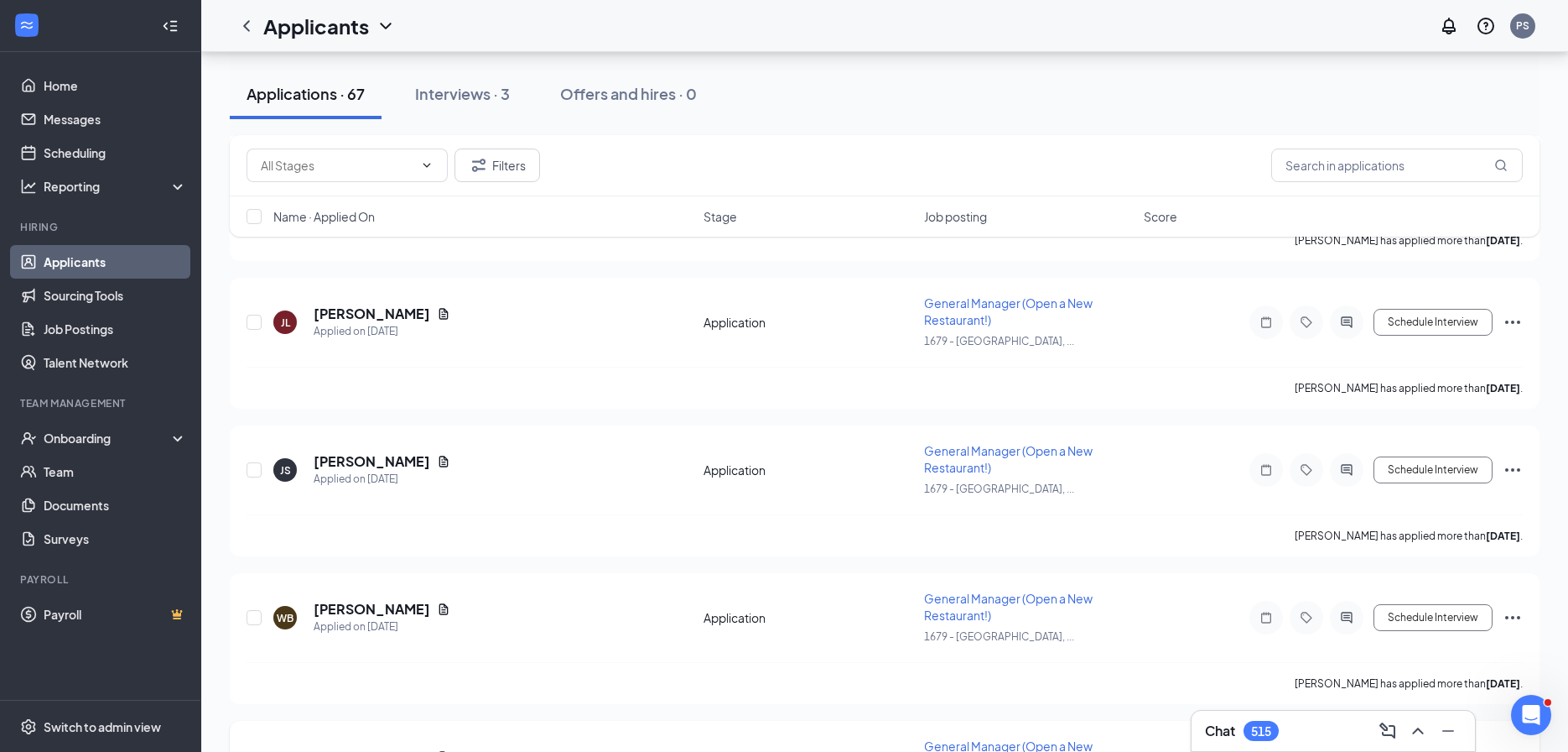
click at [405, 738] on div "[PERSON_NAME]" at bounding box center [382, 756] width 137 height 19
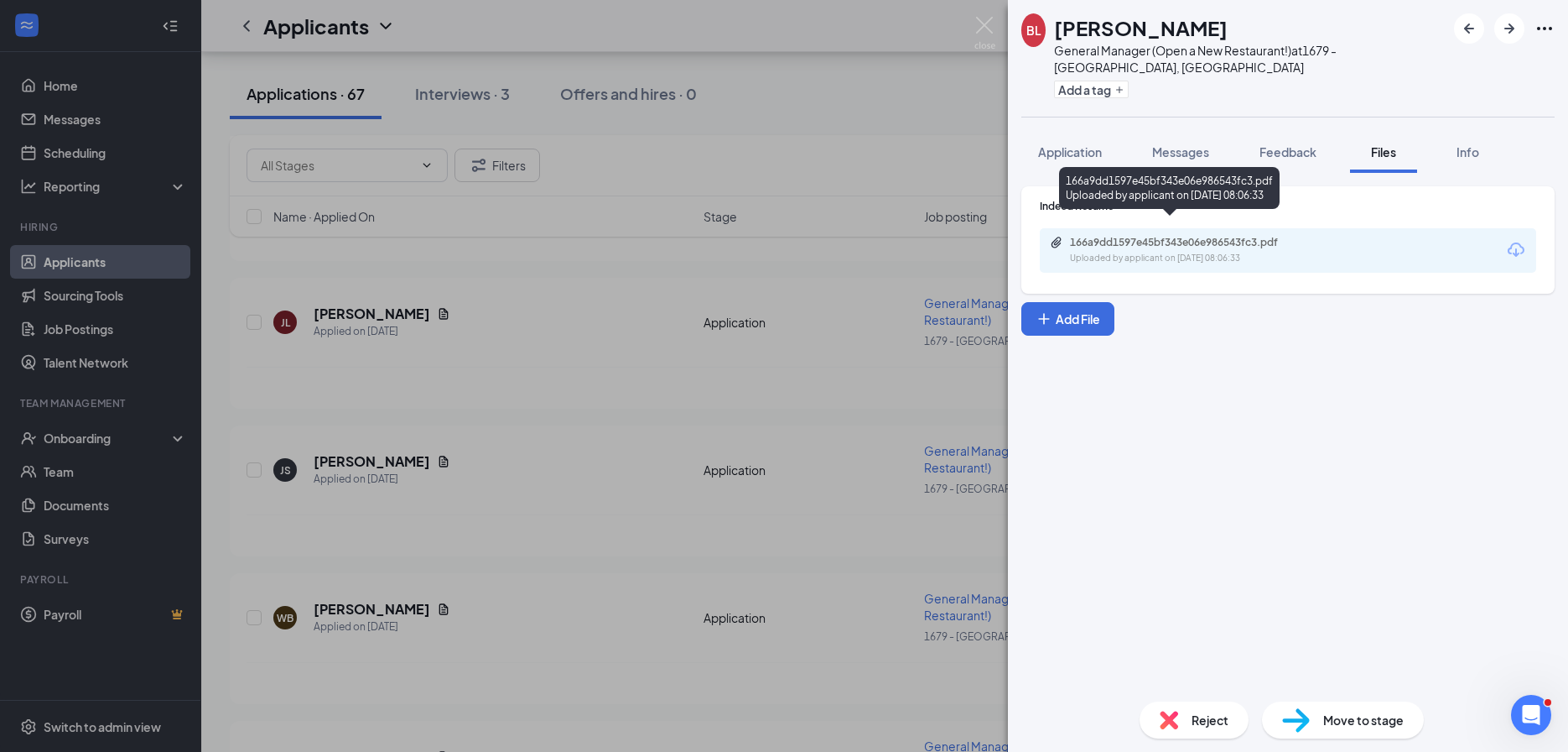
click at [1124, 252] on div "Uploaded by applicant on Aug 23, 2025 at 08:06:33" at bounding box center [1195, 258] width 252 height 13
click at [693, 386] on div "BL Brandon Lay General Manager (Open a New Restaurant!) at 1679 - East Ridge, T…" at bounding box center [784, 376] width 1568 height 752
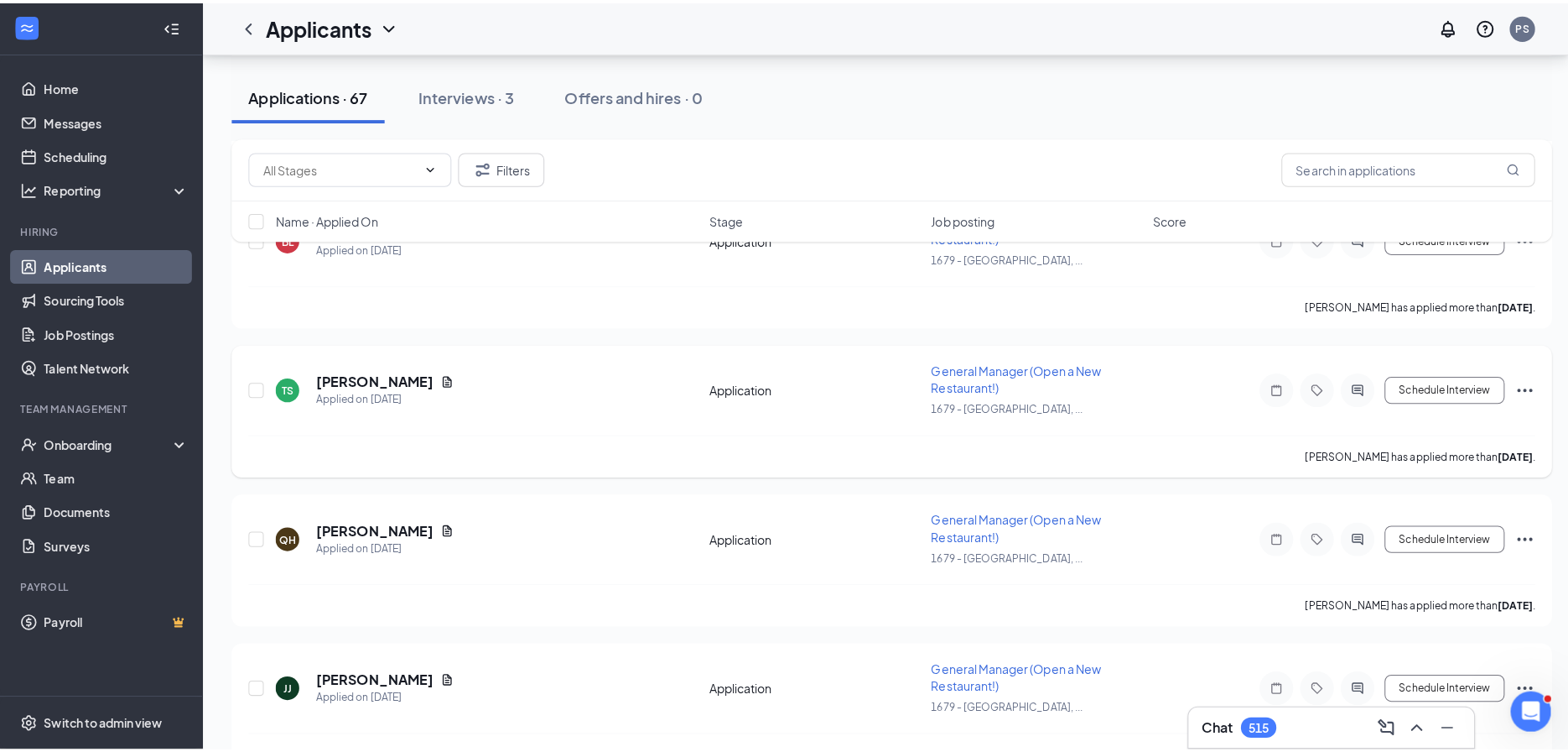
scroll to position [6688, 0]
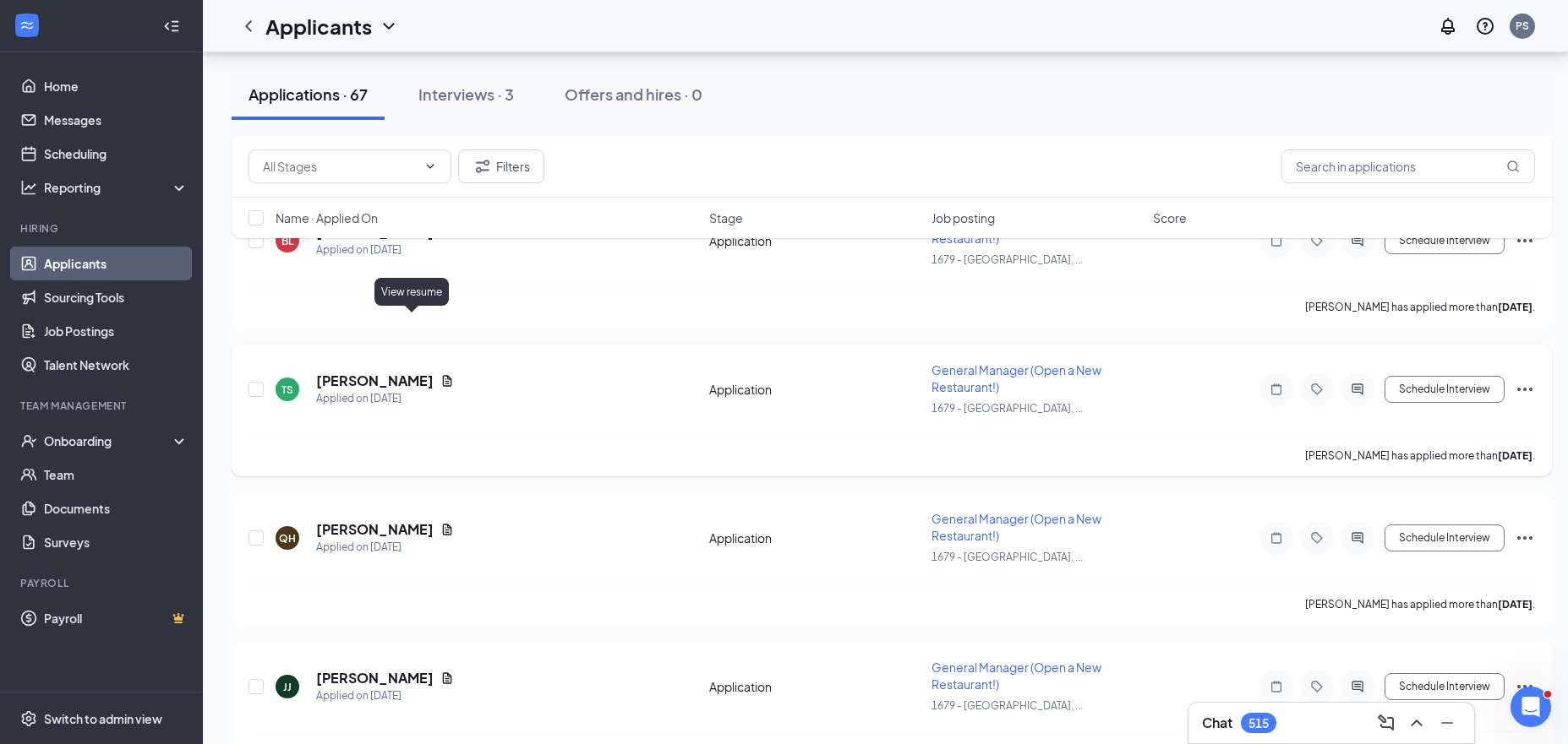
click at [441, 375] on icon "Document" at bounding box center [447, 381] width 13 height 13
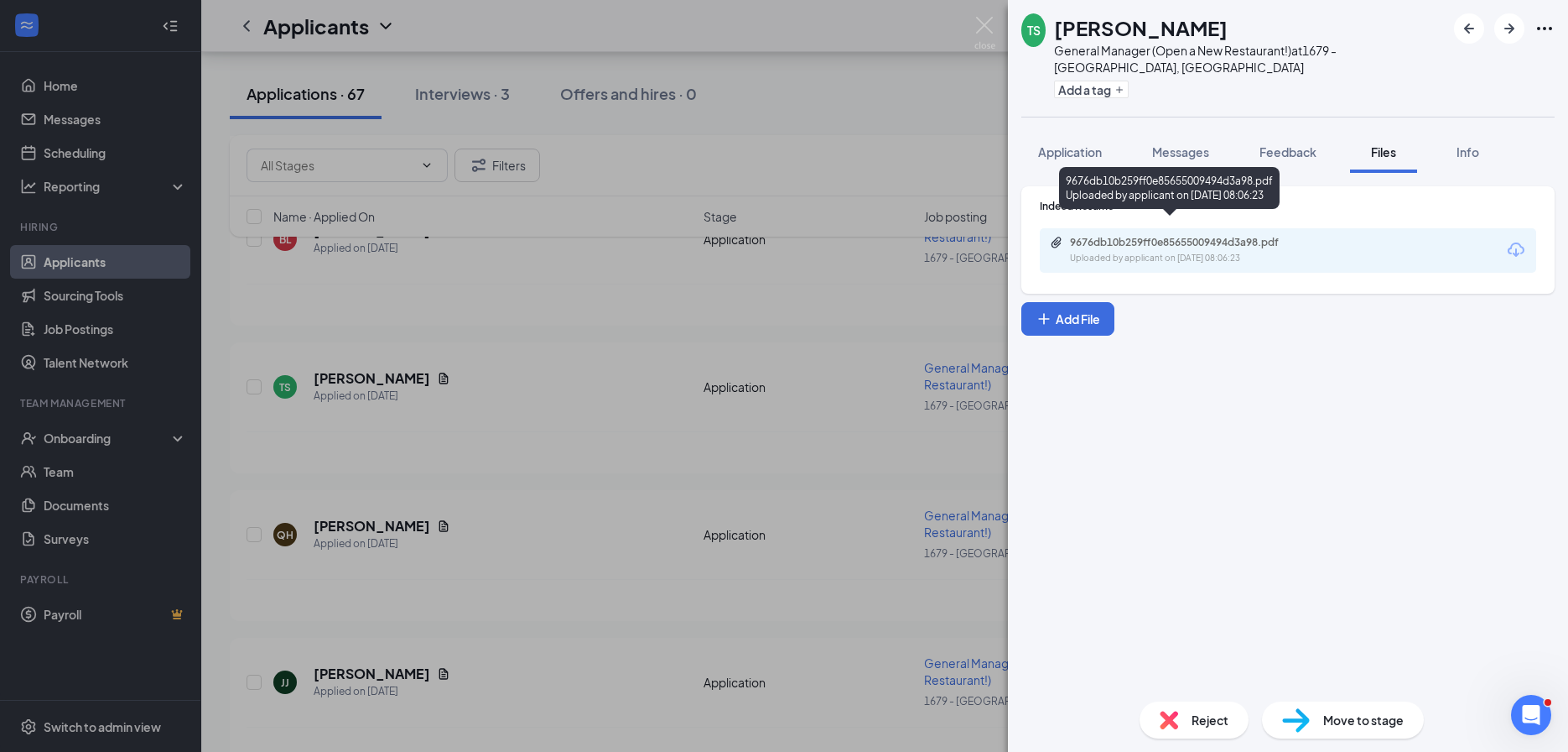
click at [1079, 236] on div "9676db10b259ff0e85655009494d3a98.pdf Uploaded by applicant on Aug 23, 2025 at 0…" at bounding box center [1185, 250] width 272 height 29
click at [565, 349] on div "TS Travis Spade General Manager (Open a New Restaurant!) at 1679 - East Ridge, …" at bounding box center [784, 376] width 1568 height 752
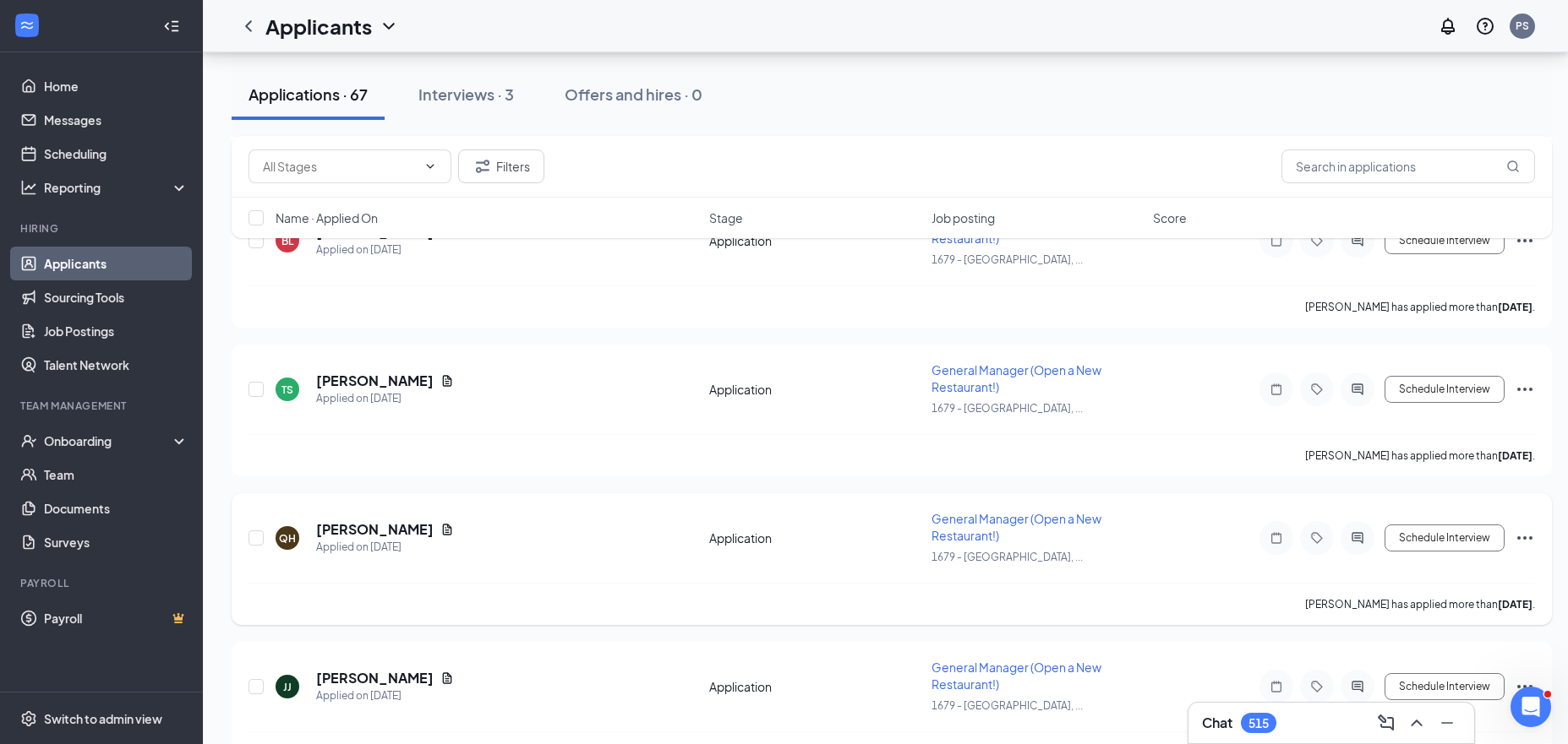
click at [443, 524] on icon "Document" at bounding box center [447, 530] width 9 height 11
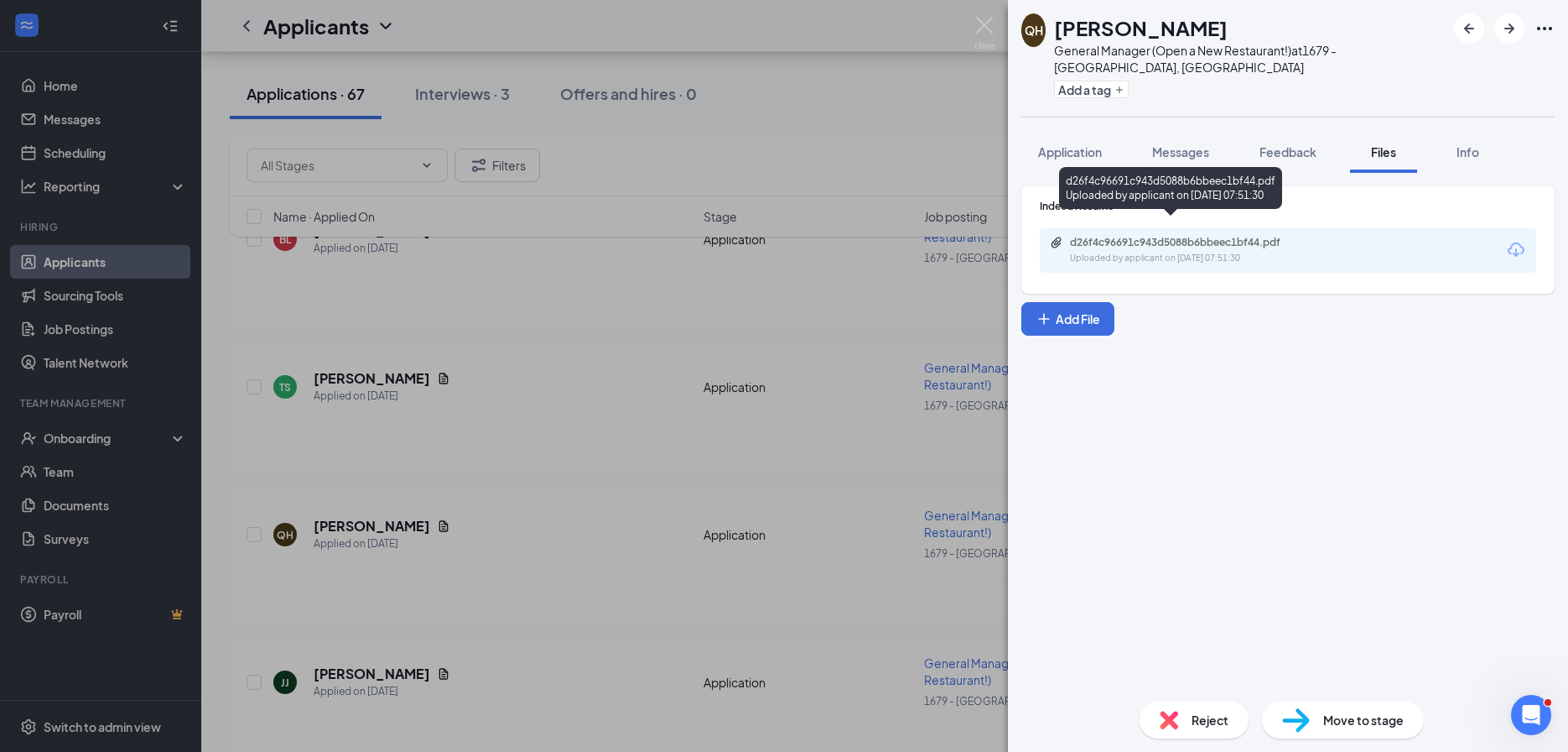
click at [1121, 236] on div "d26f4c96691c943d5088b6bbeec1bf44.pdf" at bounding box center [1187, 242] width 235 height 13
click at [731, 346] on div "QH Quintin Howard General Manager (Open a New Restaurant!) at 1679 - East Ridge…" at bounding box center [784, 376] width 1568 height 752
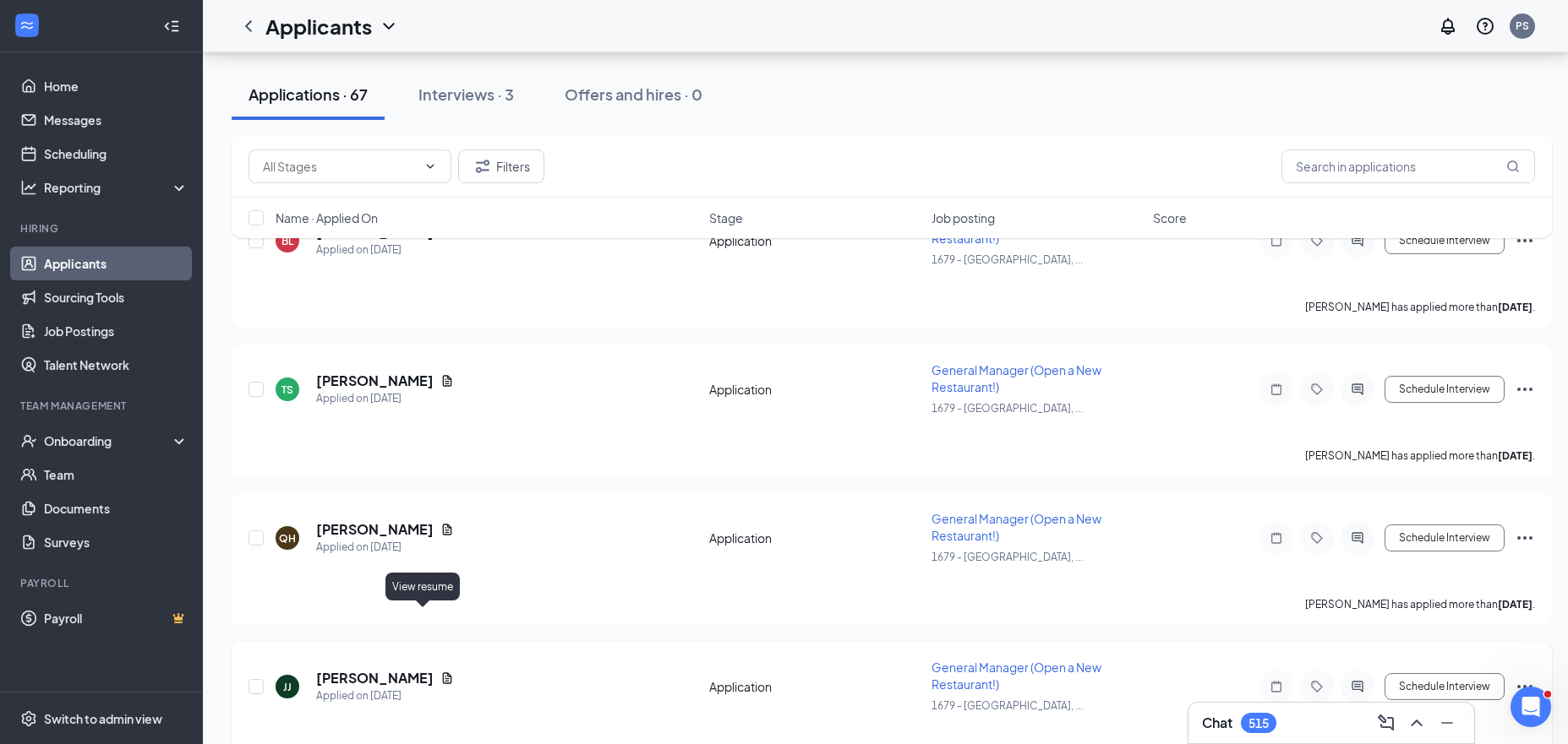
click at [441, 672] on icon "Document" at bounding box center [447, 678] width 13 height 13
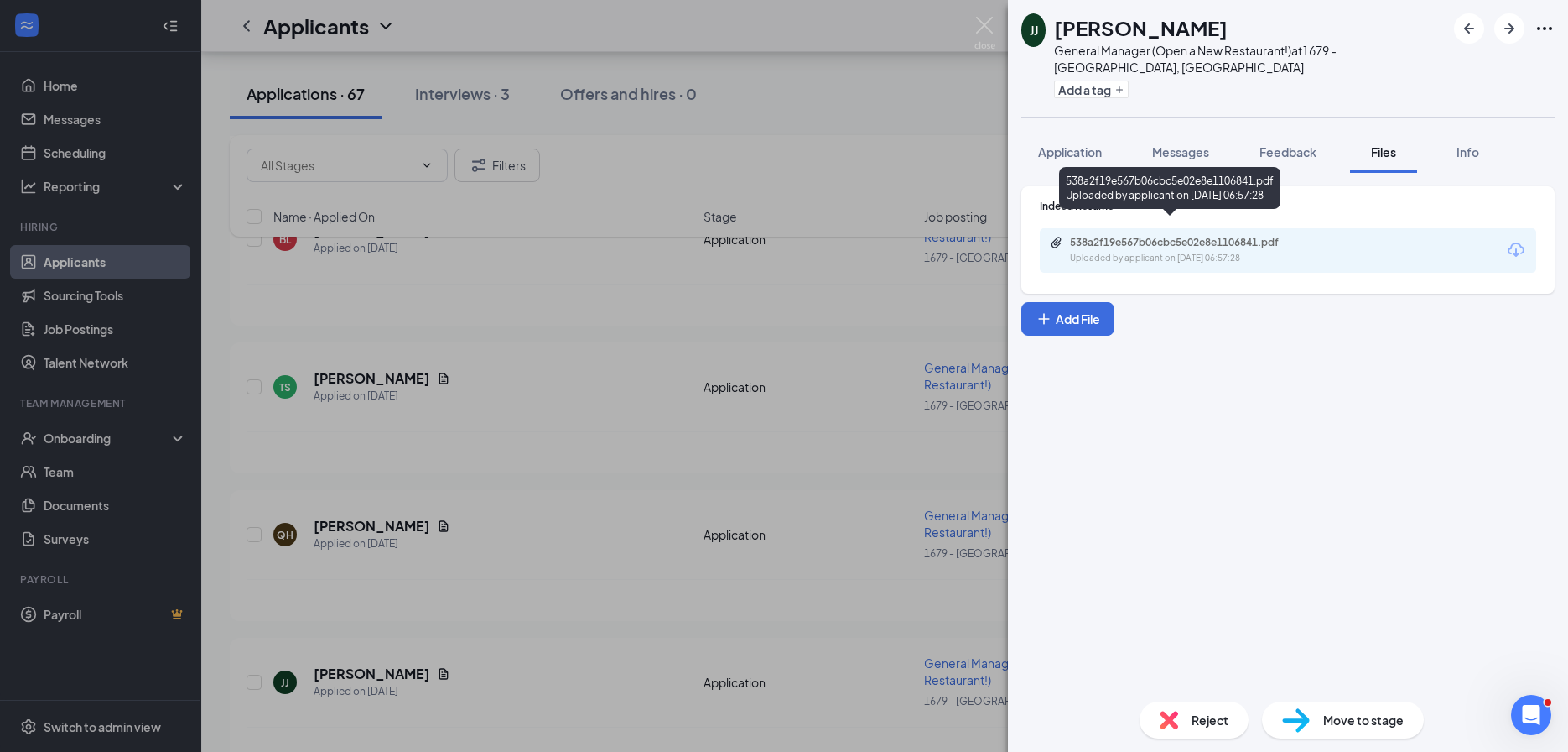
click at [1163, 236] on div "538a2f19e567b06cbc5e02e8e1106841.pdf Uploaded by applicant on Aug 23, 2025 at 0…" at bounding box center [1185, 250] width 272 height 29
click at [464, 426] on div "JJ Janae Johnson General Manager (Open a New Restaurant!) at 1679 - East Ridge,…" at bounding box center [784, 376] width 1568 height 752
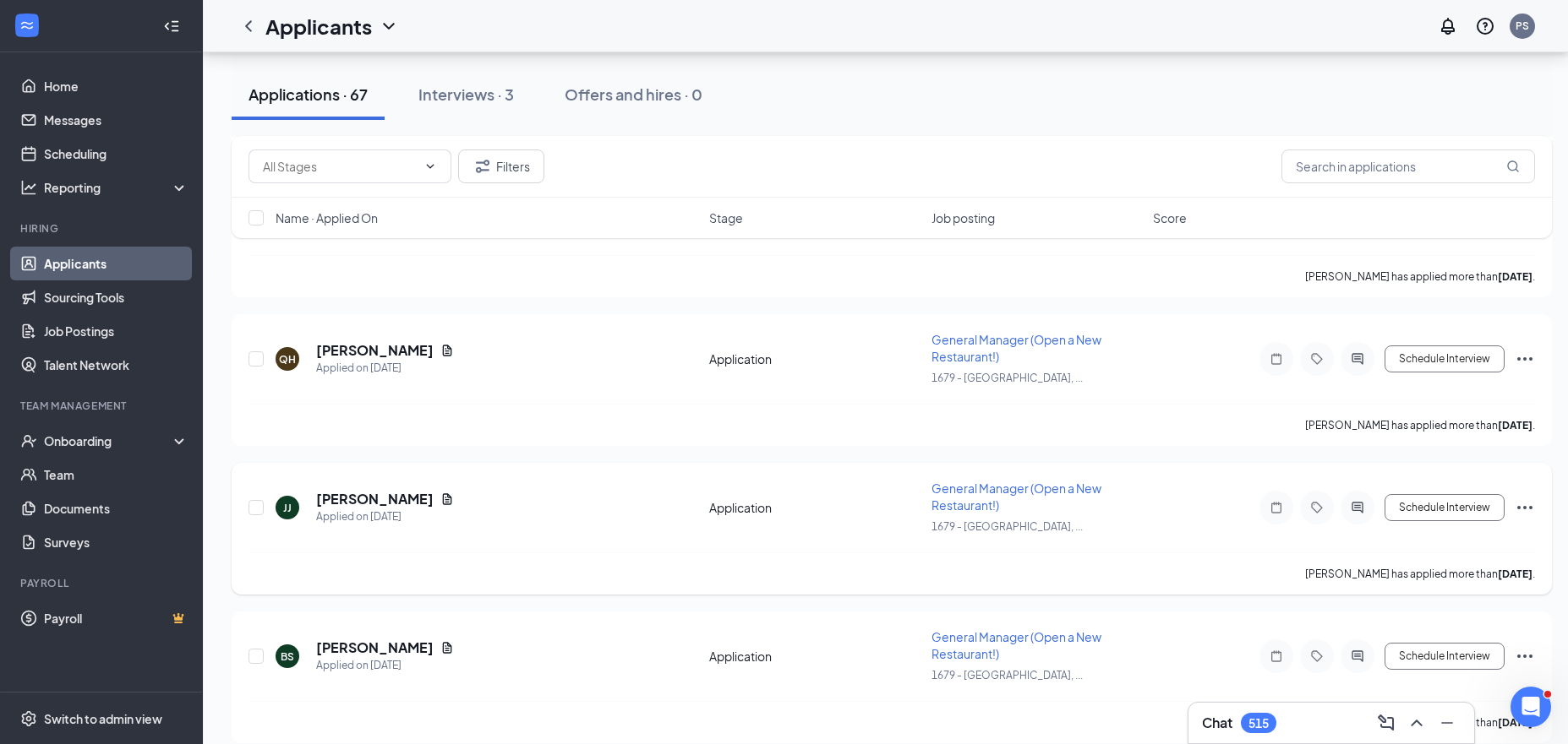
scroll to position [6915, 0]
click at [446, 641] on icon "Document" at bounding box center [447, 647] width 13 height 13
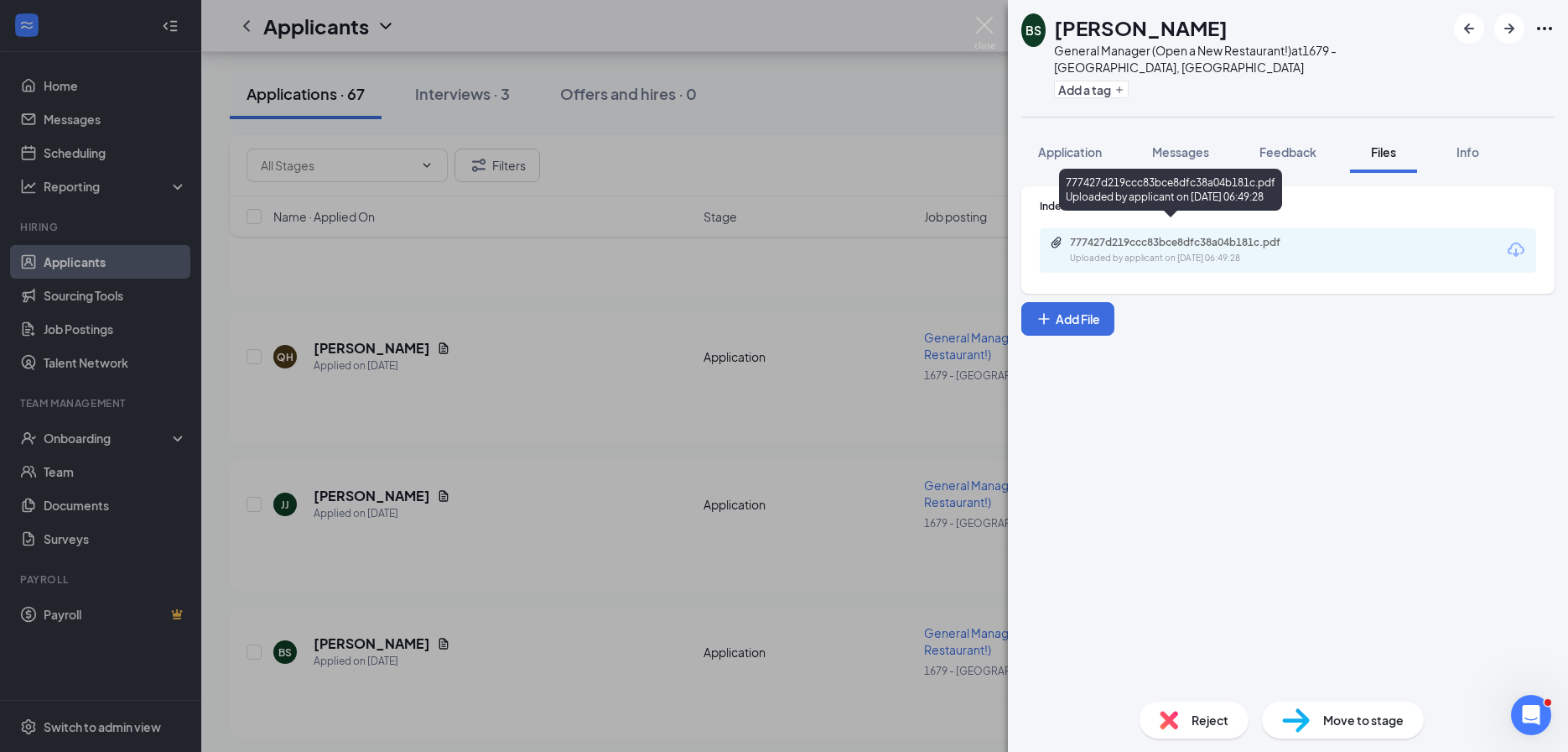
click at [1146, 236] on div "777427d219ccc83bce8dfc38a04b181c.pdf" at bounding box center [1187, 242] width 235 height 13
click at [535, 337] on div "BS Brandon Simpson General Manager (Open a New Restaurant!) at 1679 - East Ridg…" at bounding box center [784, 376] width 1568 height 752
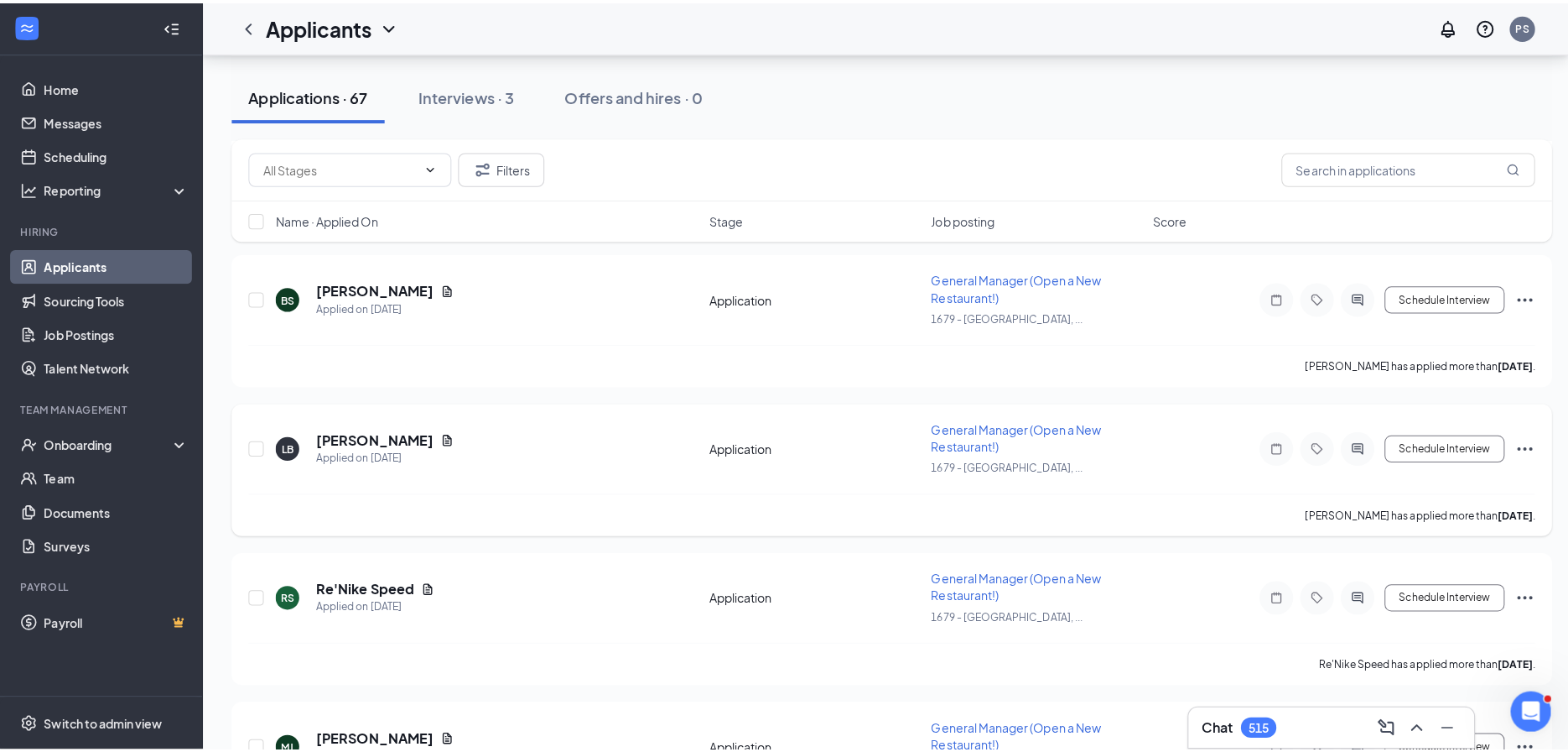
scroll to position [7224, 0]
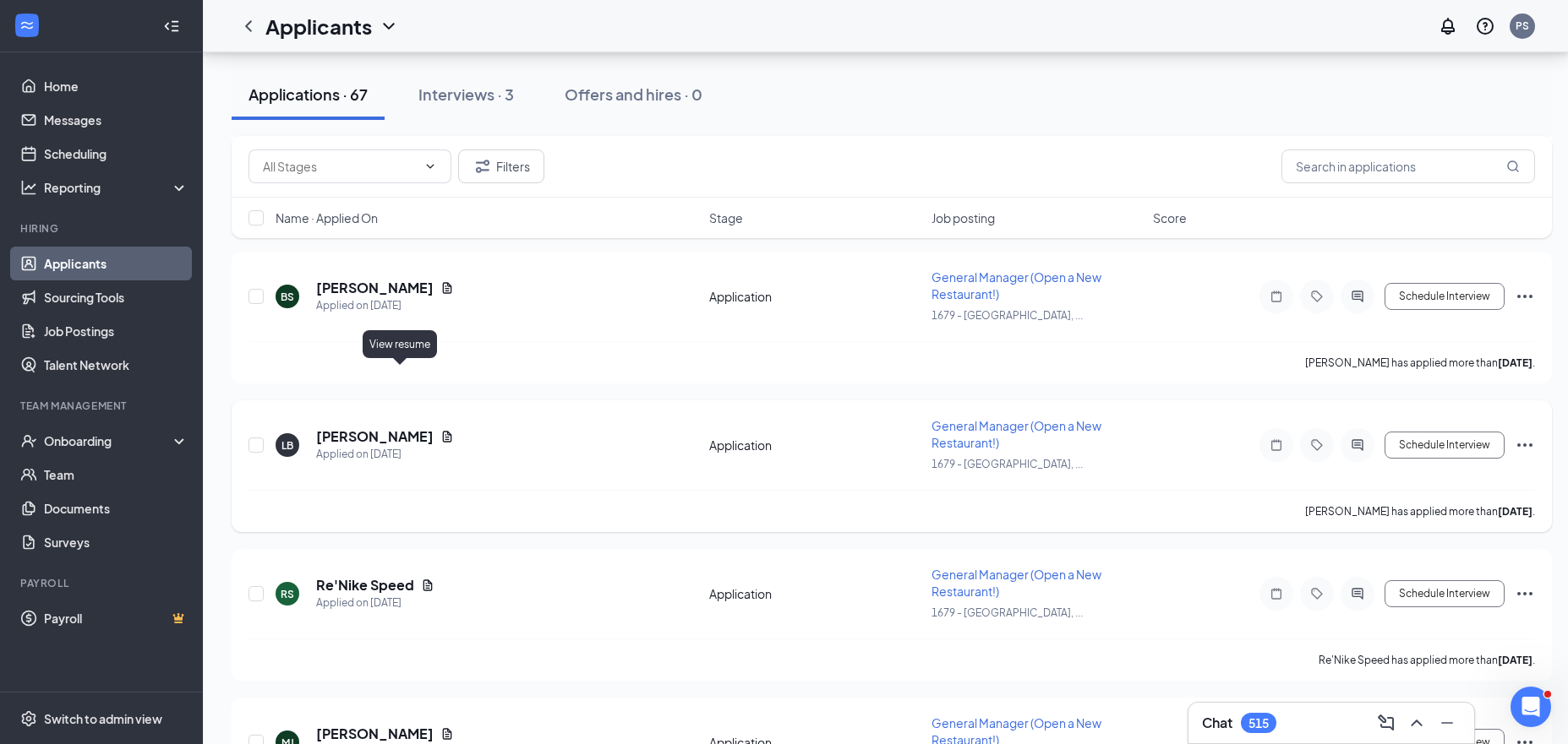
click at [443, 431] on icon "Document" at bounding box center [447, 436] width 9 height 11
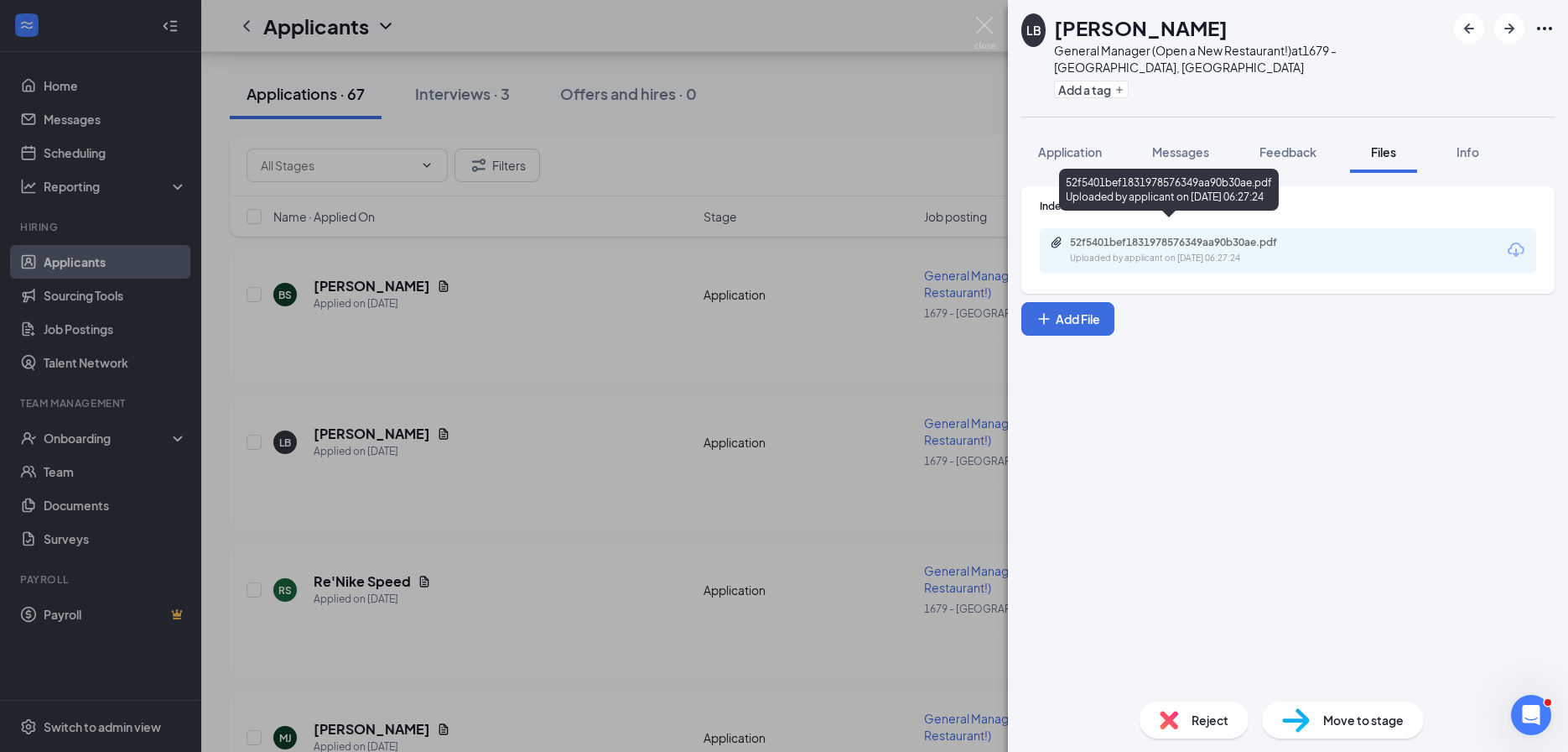
click at [1110, 236] on div "52f5401bef1831978576349aa90b30ae.pdf Uploaded by applicant on Aug 23, 2025 at 0…" at bounding box center [1185, 250] width 272 height 29
click at [394, 540] on div "LB Lee Broom General Manager (Open a New Restaurant!) at 1679 - East Ridge, TN …" at bounding box center [784, 376] width 1568 height 752
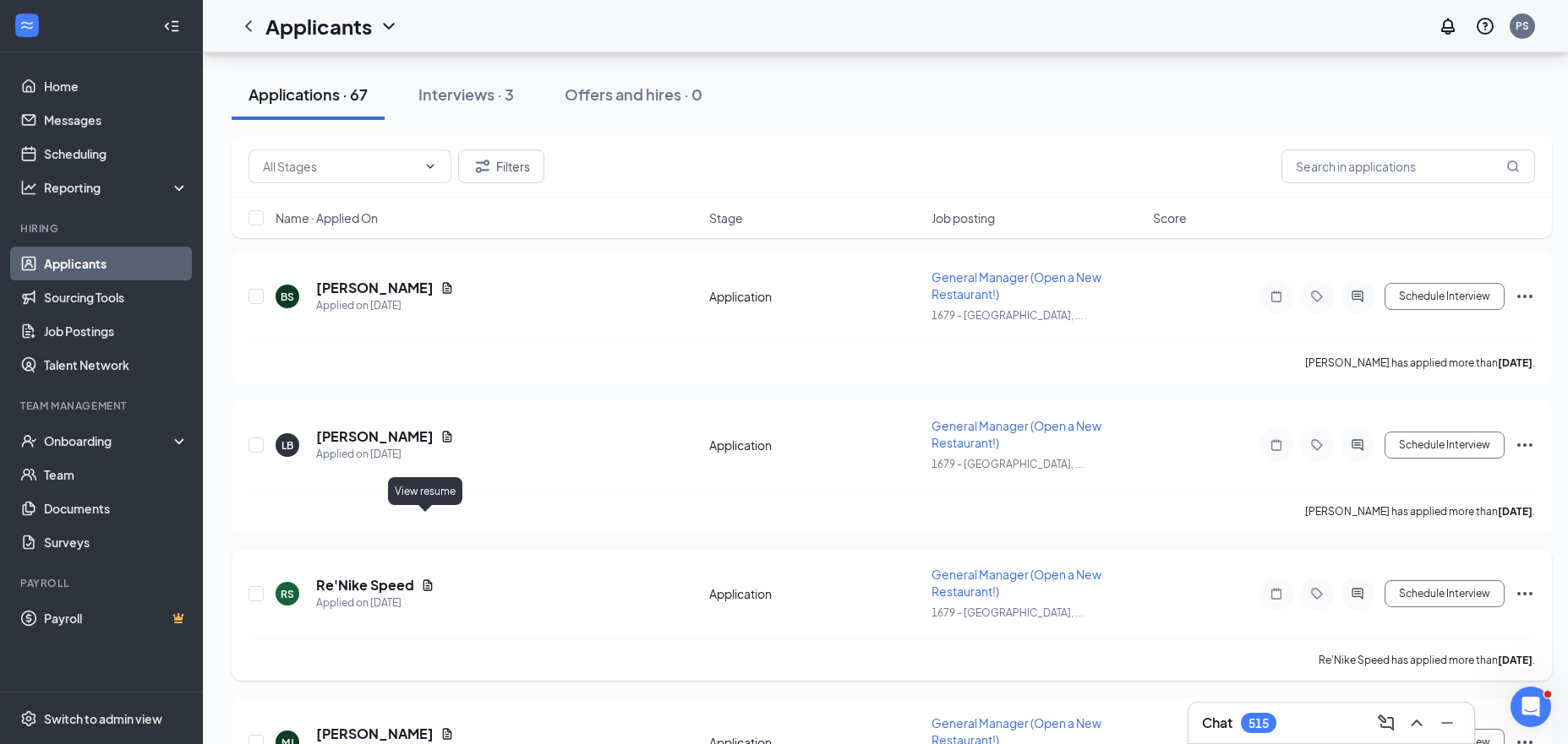
click at [426, 578] on icon "Document" at bounding box center [427, 585] width 13 height 13
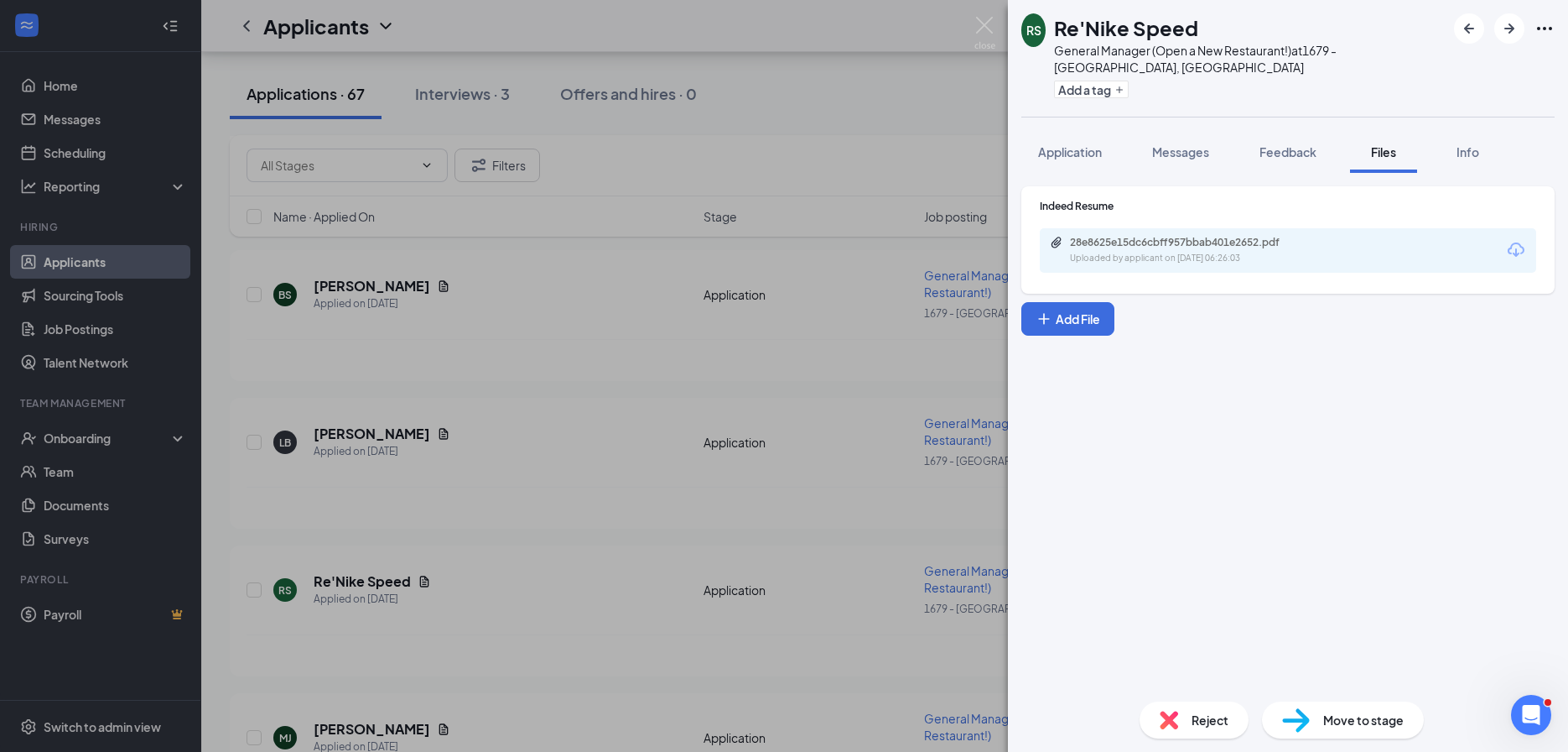
click at [1227, 252] on div "Uploaded by applicant on Aug 23, 2025 at 06:26:03" at bounding box center [1195, 258] width 252 height 13
click at [488, 519] on div "RS Re'Nike Speed General Manager (Open a New Restaurant!) at 1679 - East Ridge,…" at bounding box center [784, 376] width 1568 height 752
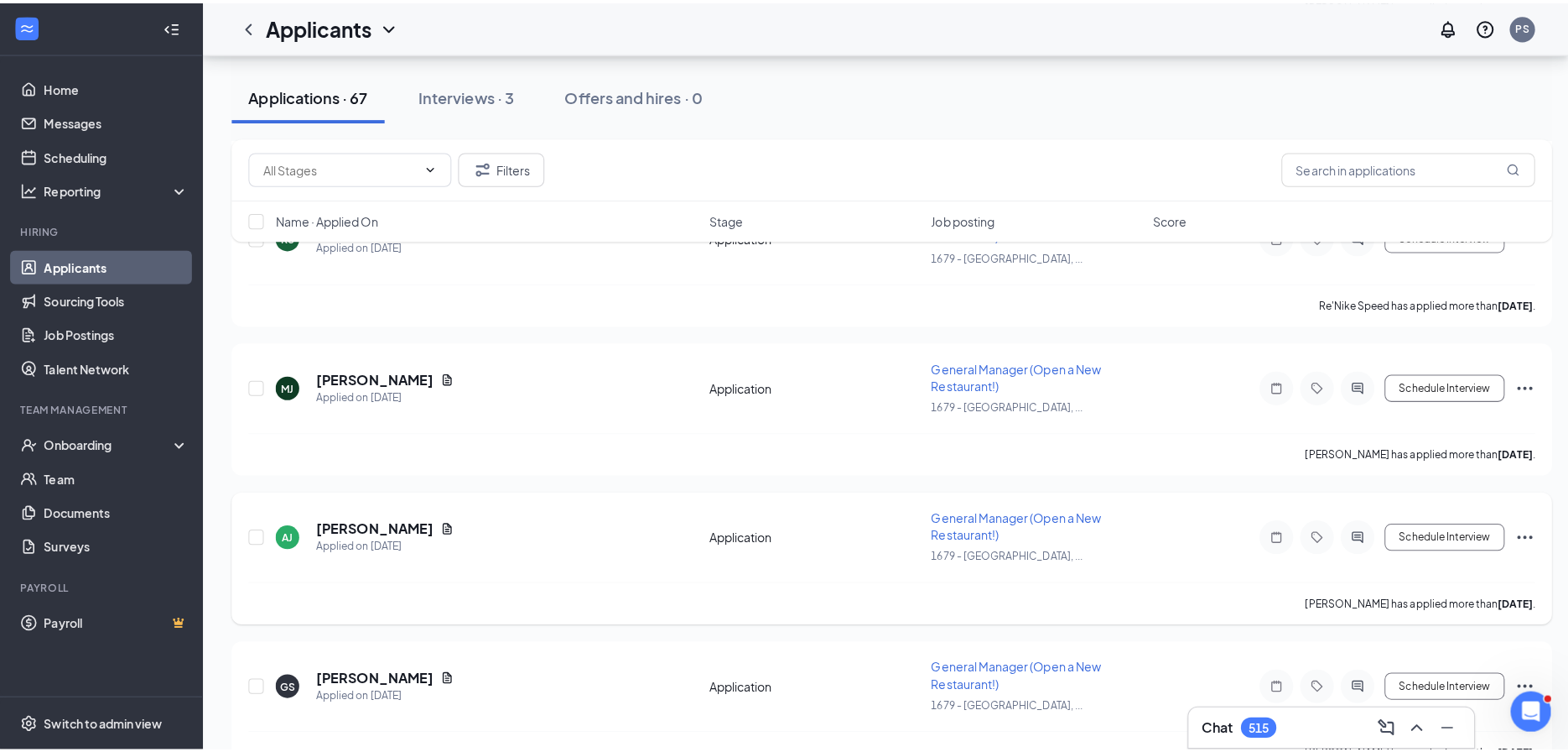
scroll to position [7605, 0]
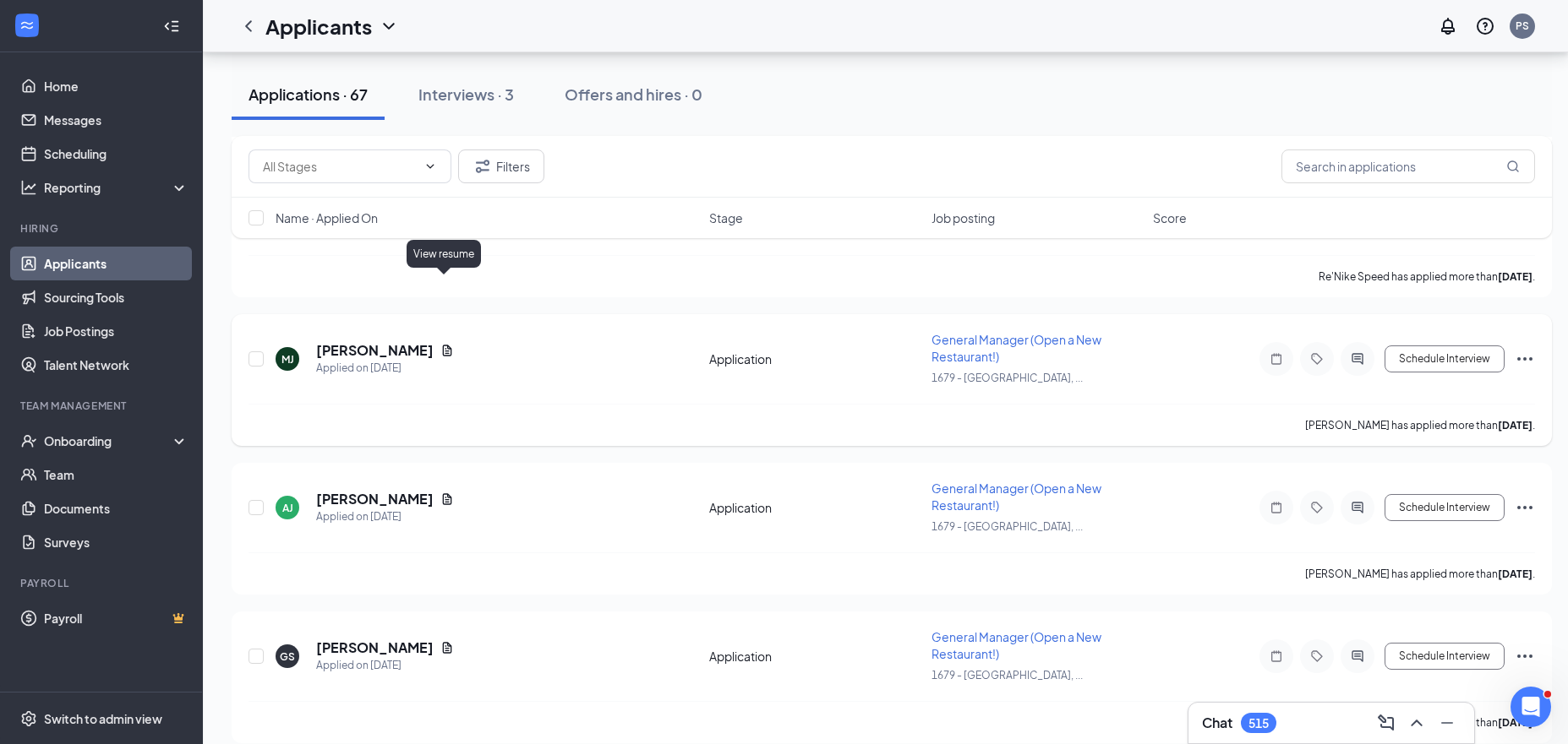
click at [443, 344] on icon "Document" at bounding box center [447, 350] width 9 height 11
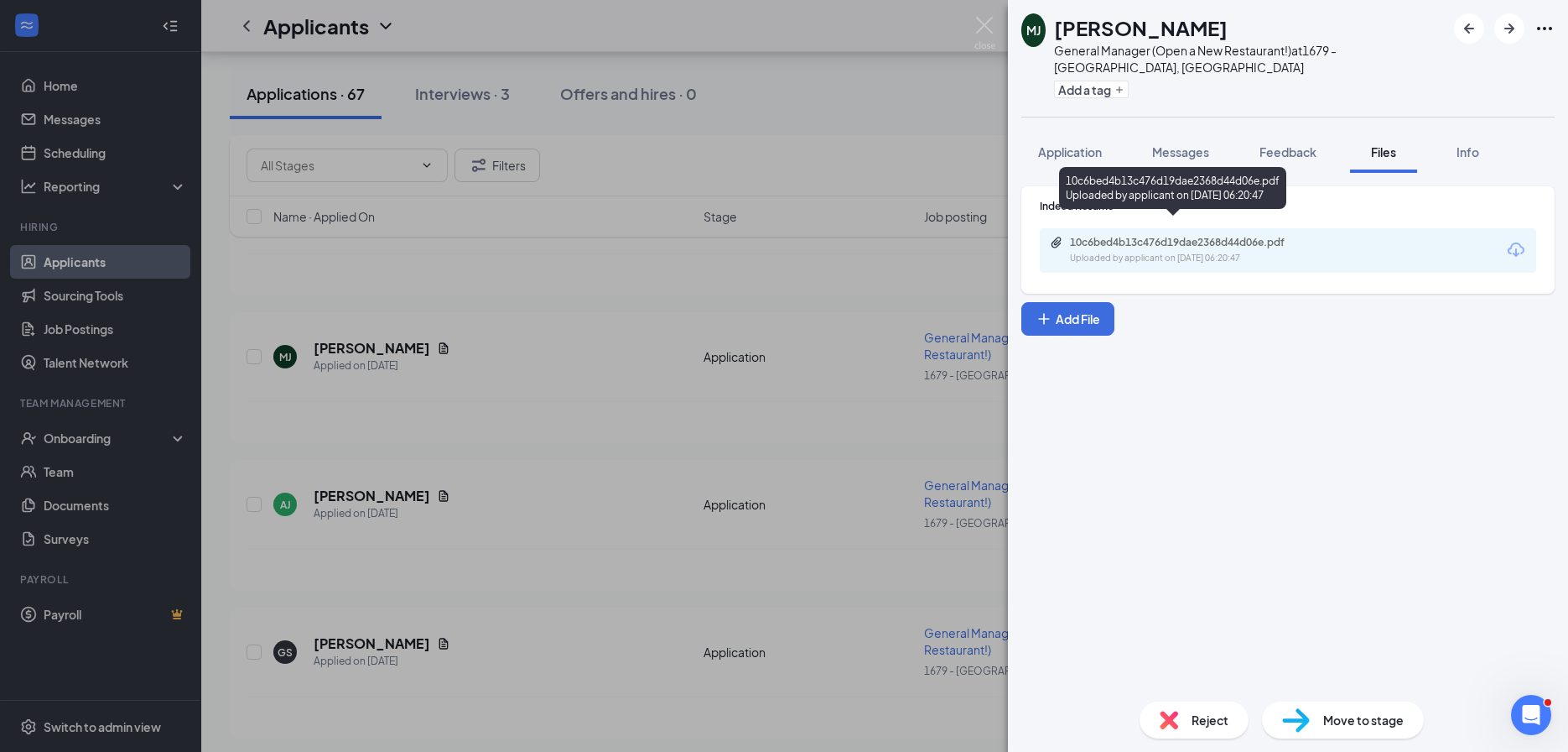
click at [1082, 252] on div "Uploaded by applicant on Aug 23, 2025 at 06:20:47" at bounding box center [1195, 258] width 252 height 13
click at [736, 309] on div "MJ Marquita Jackson General Manager (Open a New Restaurant!) at 1679 - East Rid…" at bounding box center [784, 376] width 1568 height 752
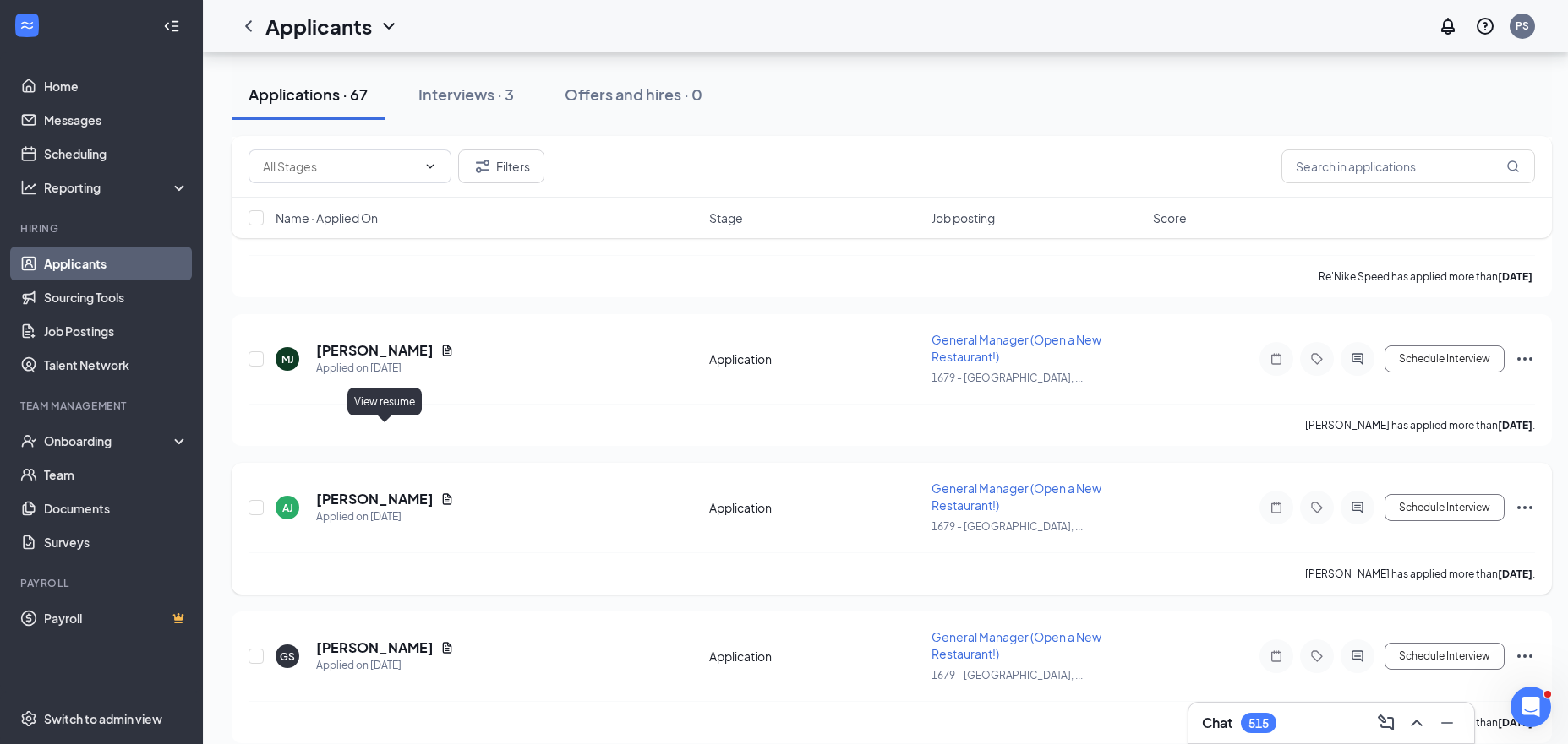
click at [443, 493] on icon "Document" at bounding box center [447, 498] width 9 height 11
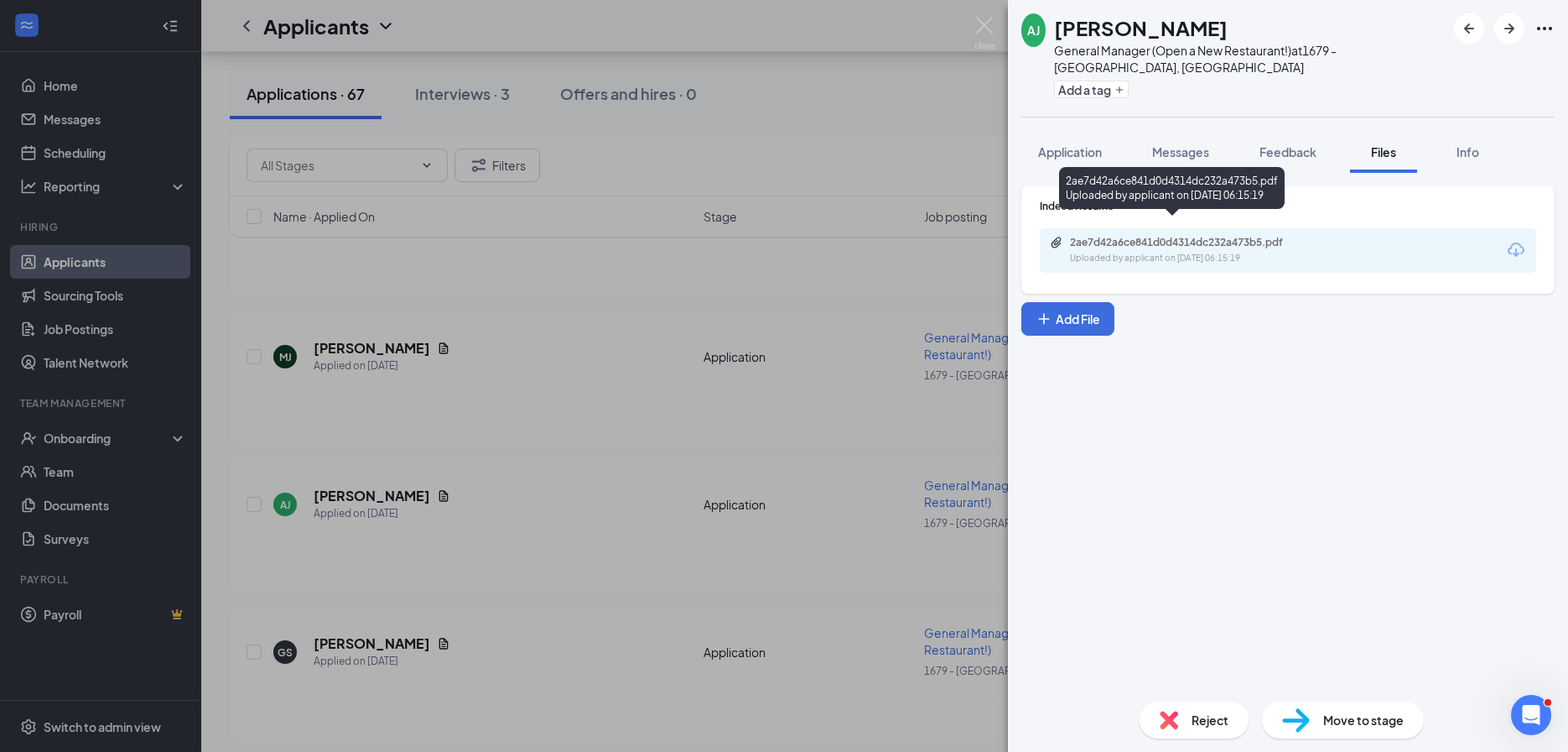
click at [1110, 252] on div "Uploaded by applicant on Aug 23, 2025 at 06:15:19" at bounding box center [1195, 258] width 252 height 13
click at [592, 450] on div "AJ Angel Jr. General Manager (Open a New Restaurant!) at 1679 - East Ridge, TN …" at bounding box center [784, 376] width 1568 height 752
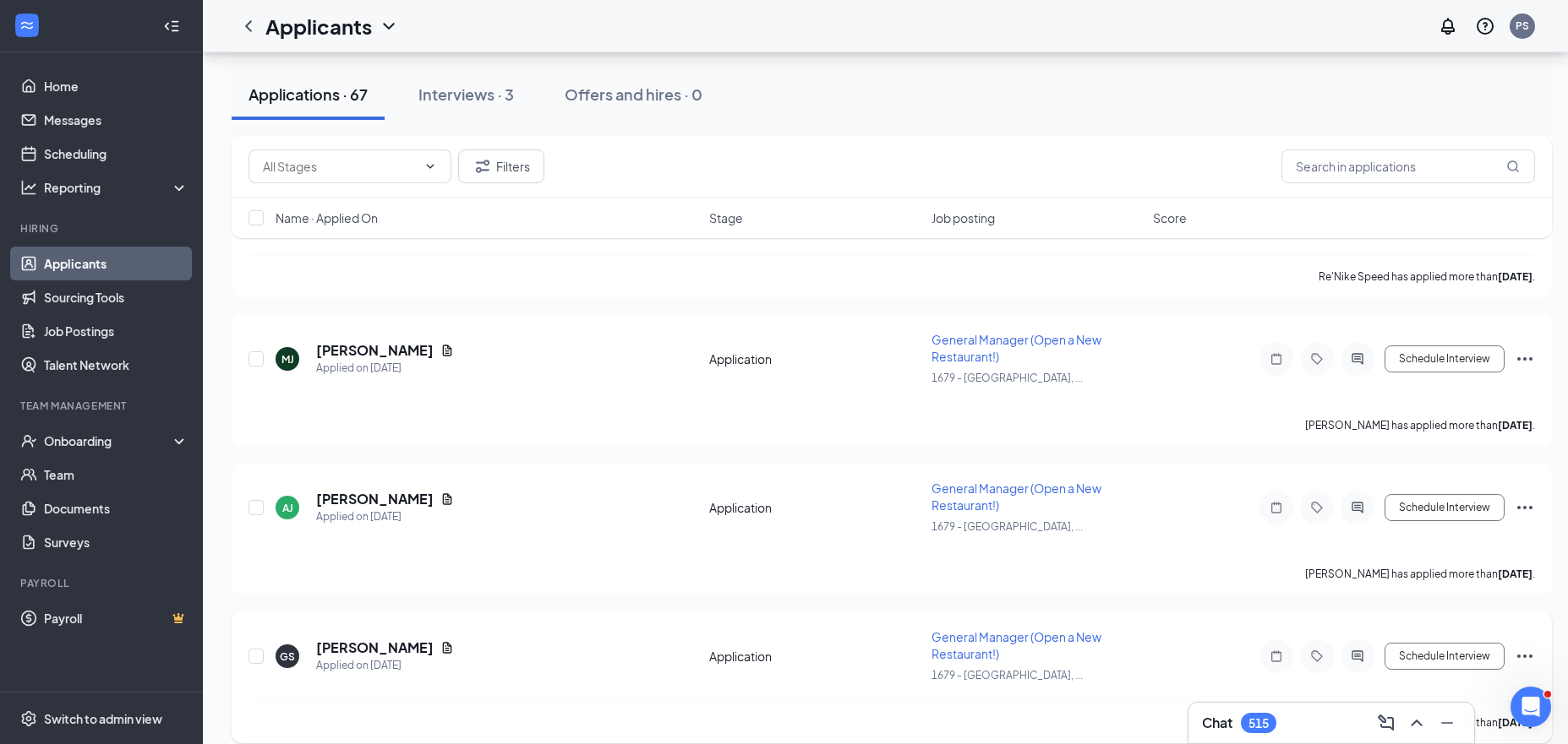
click at [441, 641] on icon "Document" at bounding box center [447, 647] width 13 height 13
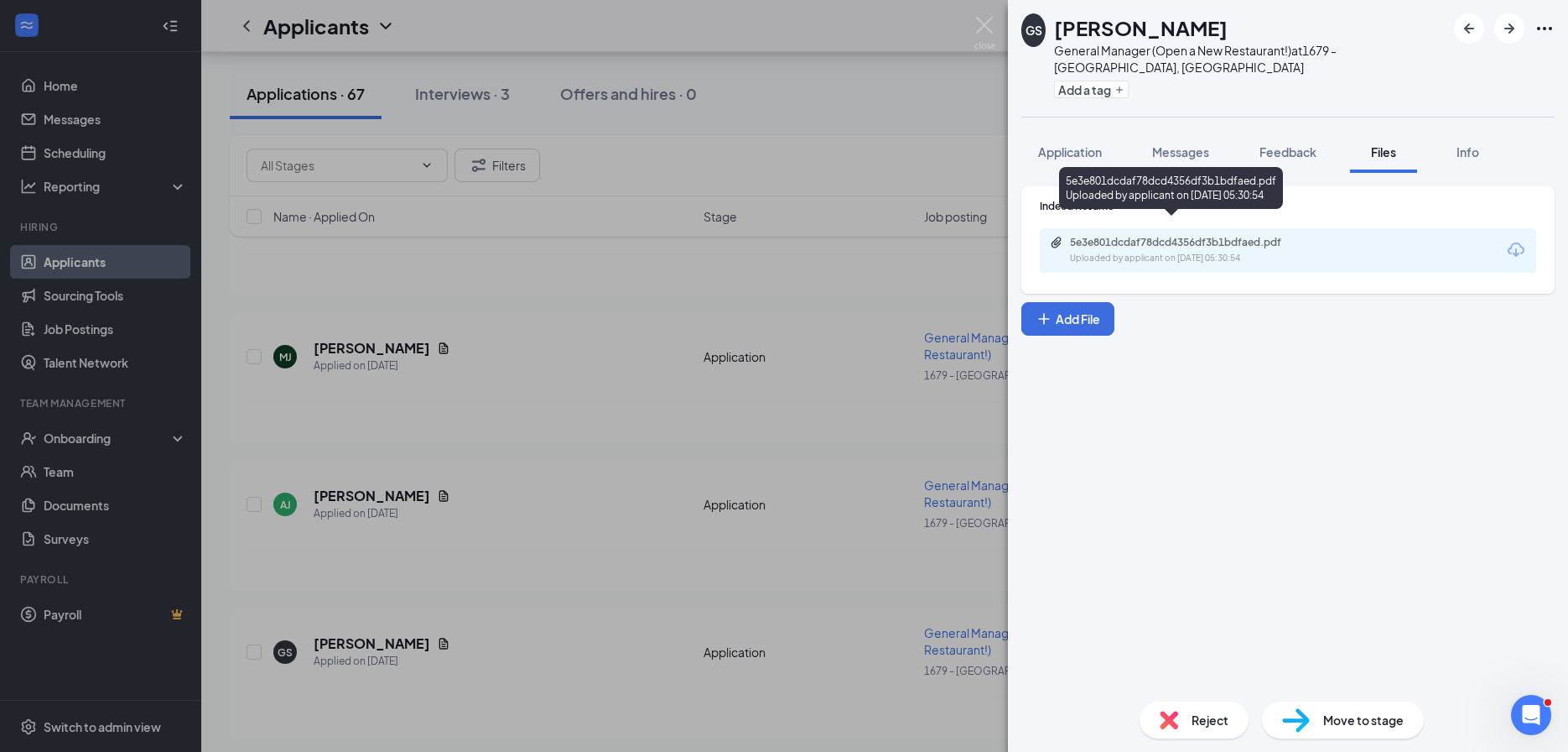
click at [1136, 236] on div "5e3e801dcdaf78dcd4356df3b1bdfaed.pdf" at bounding box center [1187, 242] width 235 height 13
click at [602, 440] on div "GS George Santos General Manager (Open a New Restaurant!) at 1679 - East Ridge,…" at bounding box center [784, 376] width 1568 height 752
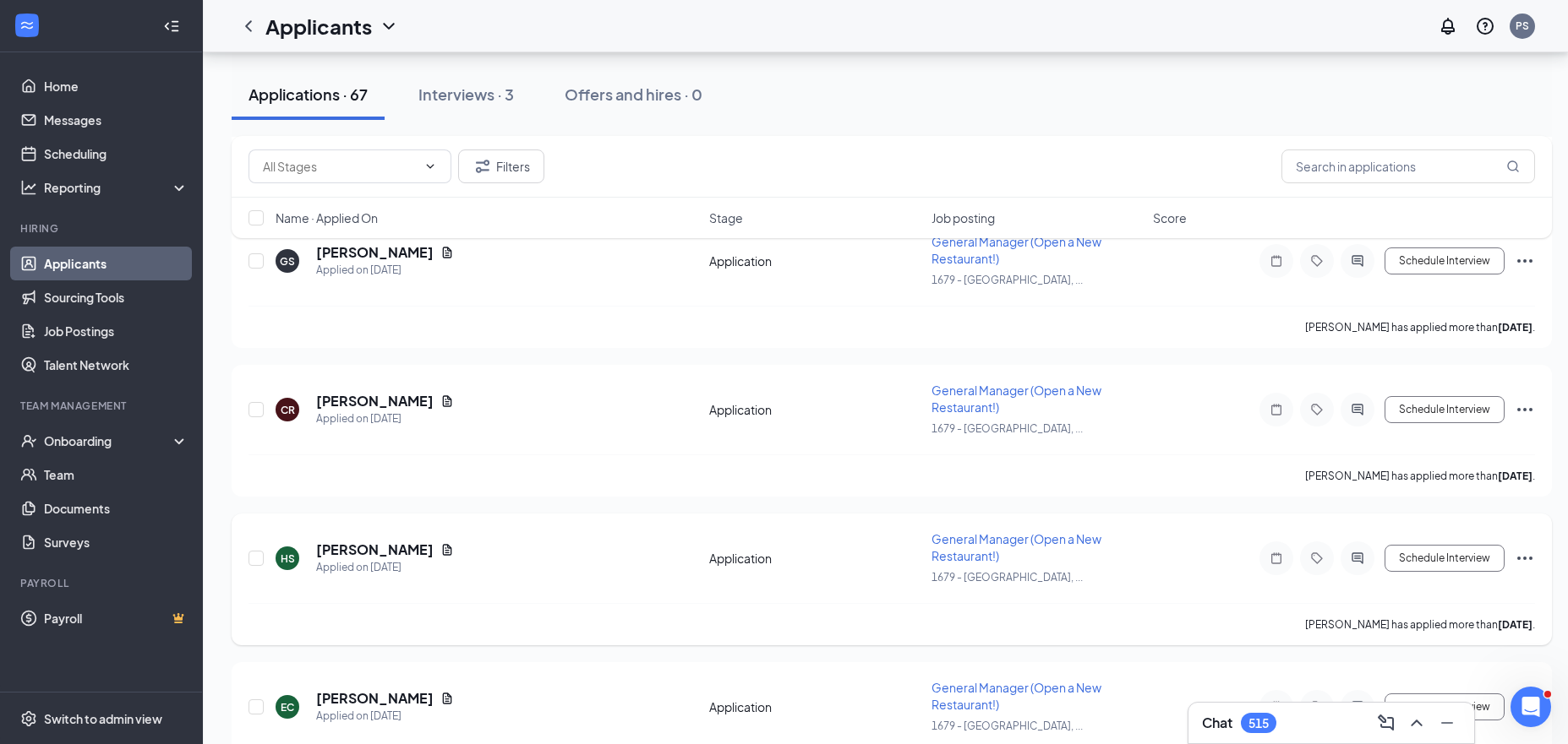
scroll to position [8083, 0]
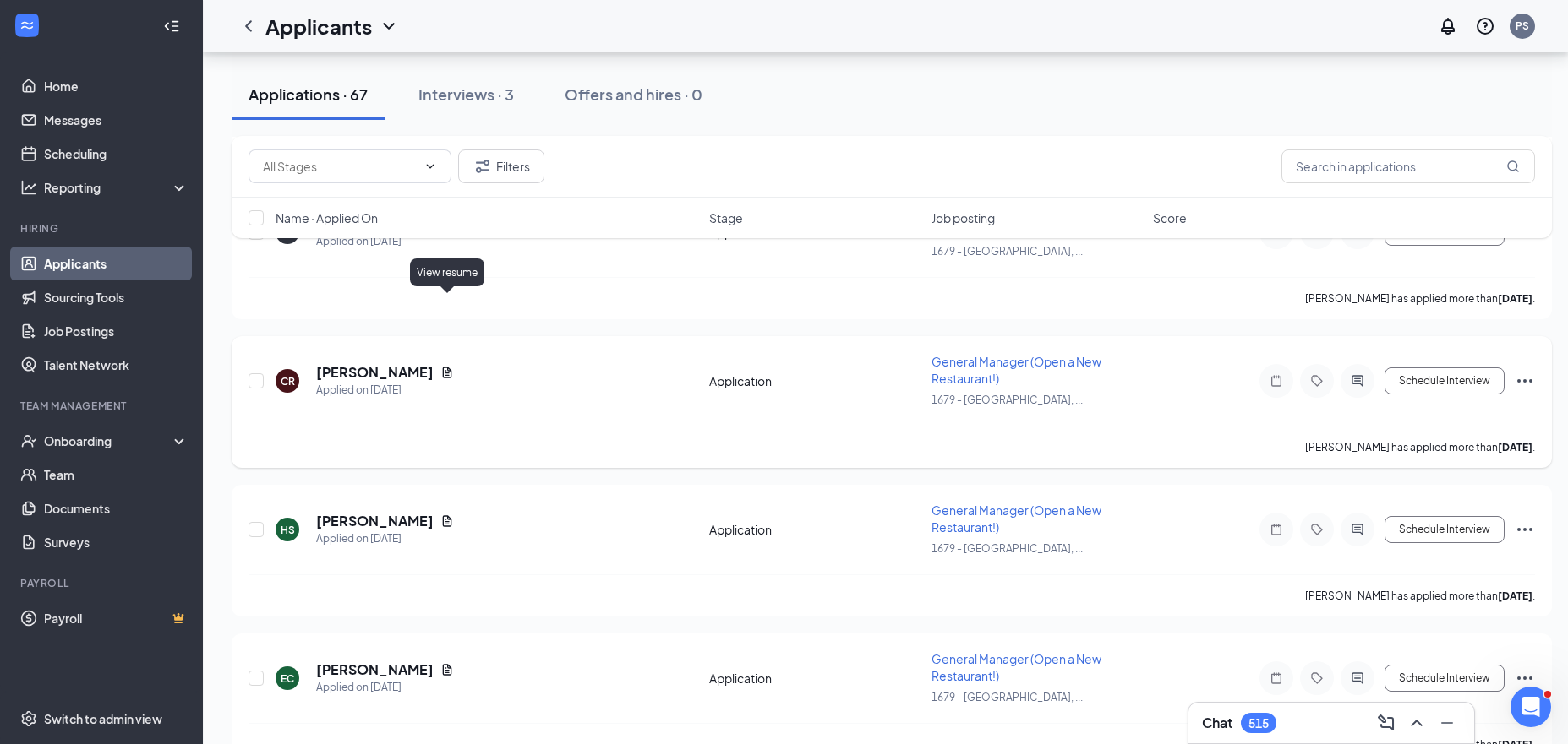
click at [451, 367] on icon "Document" at bounding box center [447, 372] width 9 height 11
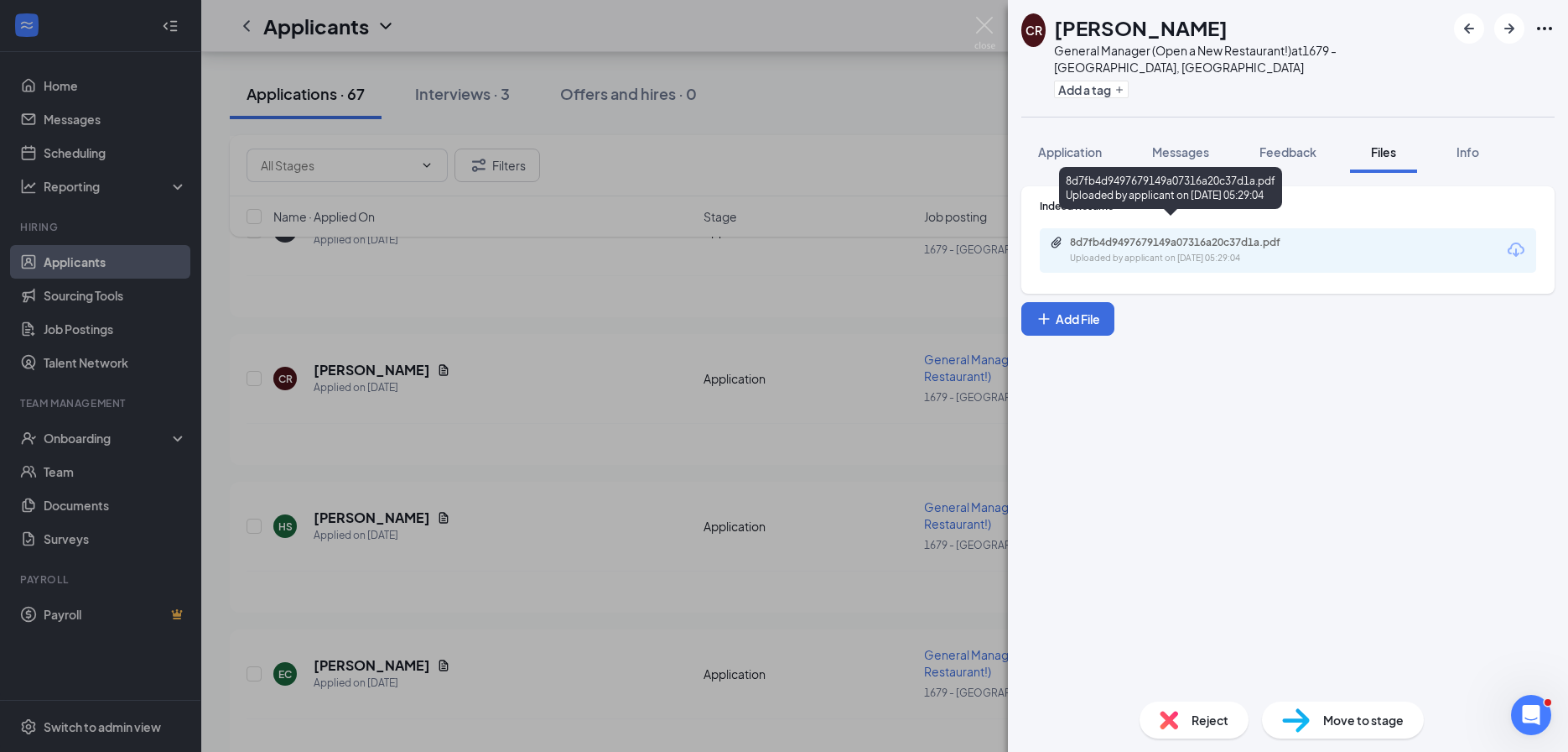
click at [1142, 236] on div "8d7fb4d9497679149a07316a20c37d1a.pdf" at bounding box center [1187, 242] width 235 height 13
click at [560, 484] on div "CR Christopher Rolan General Manager (Open a New Restaurant!) at 1679 - East Ri…" at bounding box center [784, 376] width 1568 height 752
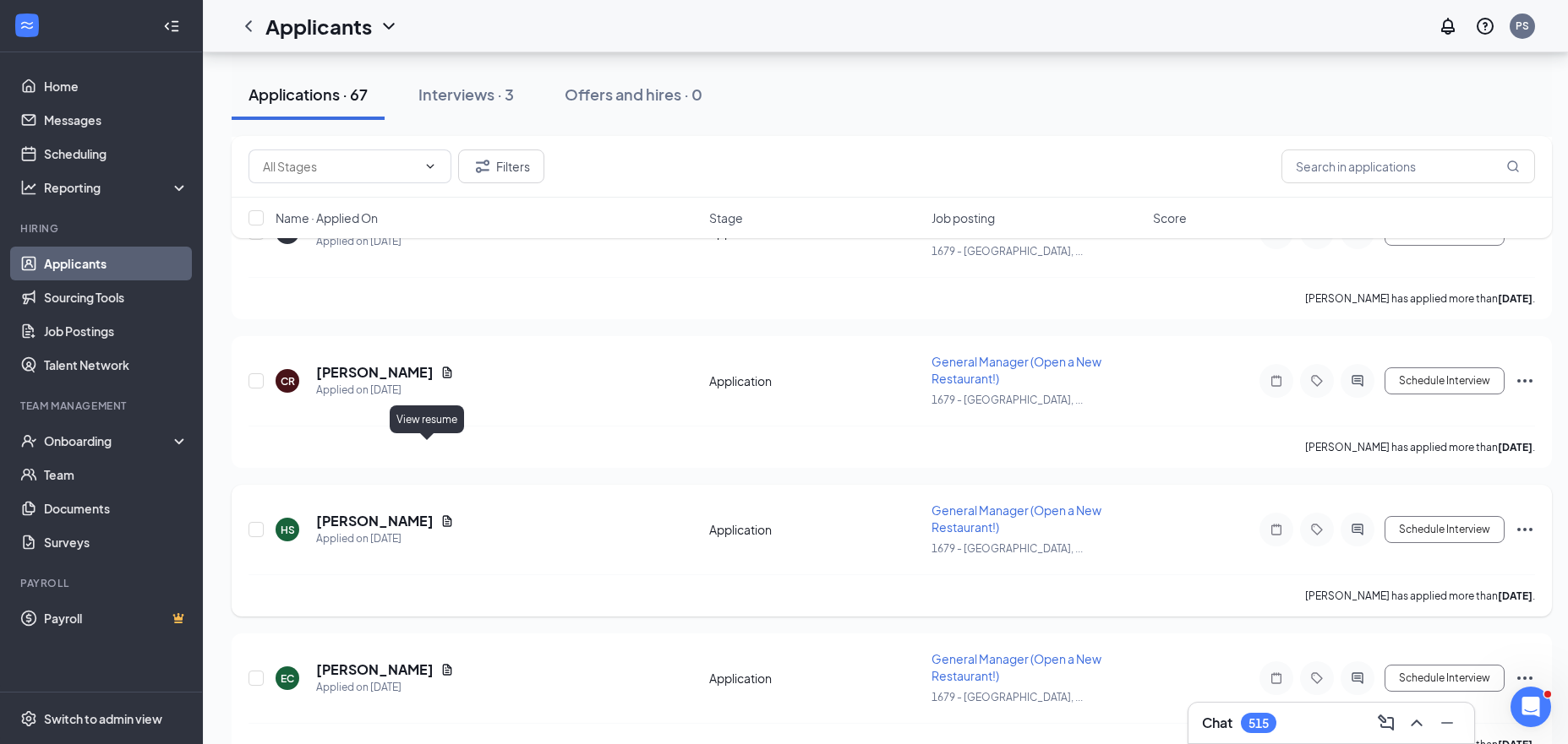
click at [443, 515] on icon "Document" at bounding box center [447, 521] width 9 height 11
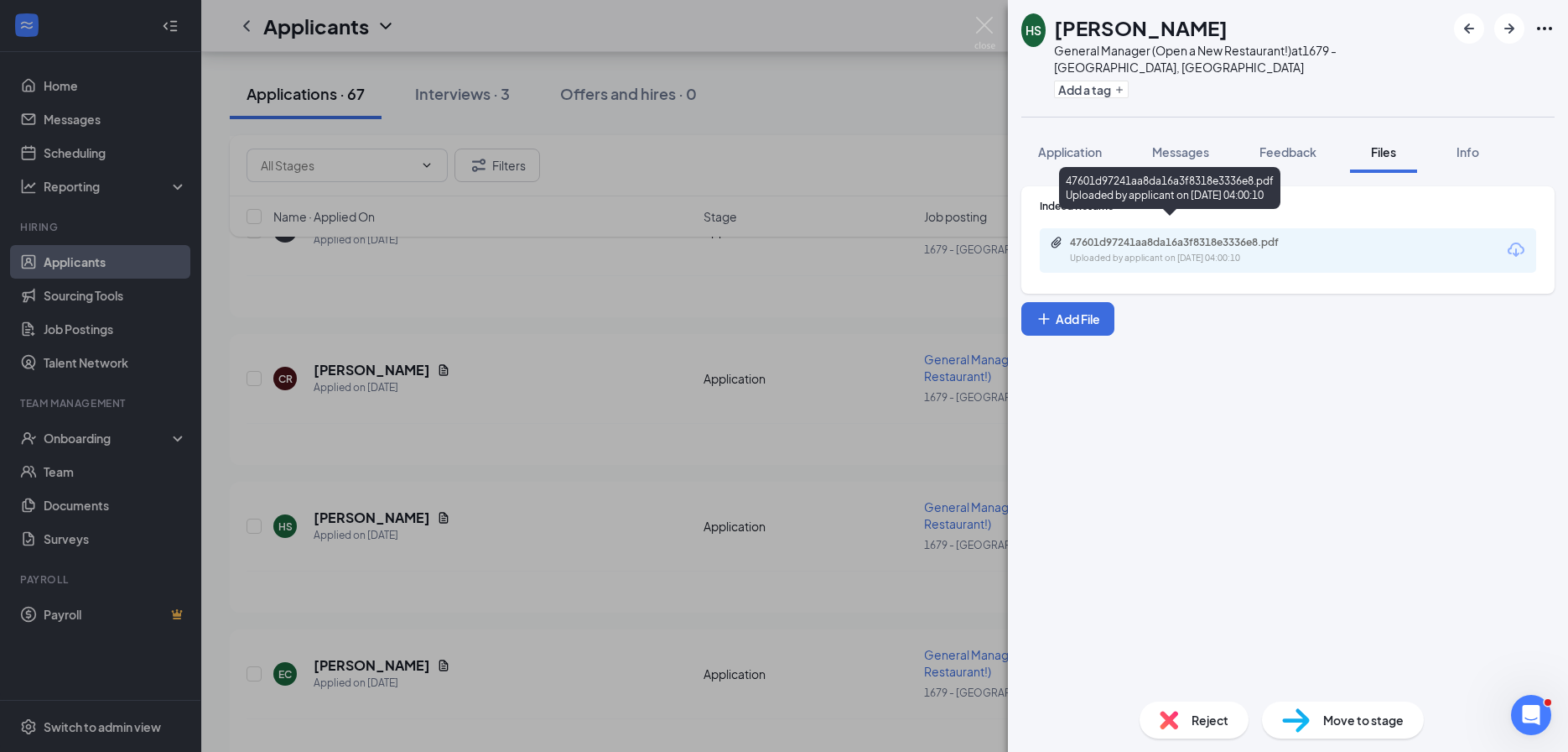
click at [1171, 252] on div "Uploaded by applicant on Aug 23, 2025 at 04:00:10" at bounding box center [1195, 258] width 252 height 13
click at [615, 452] on div "HS Hannah Spurlin General Manager (Open a New Restaurant!) at 1679 - East Ridge…" at bounding box center [784, 376] width 1568 height 752
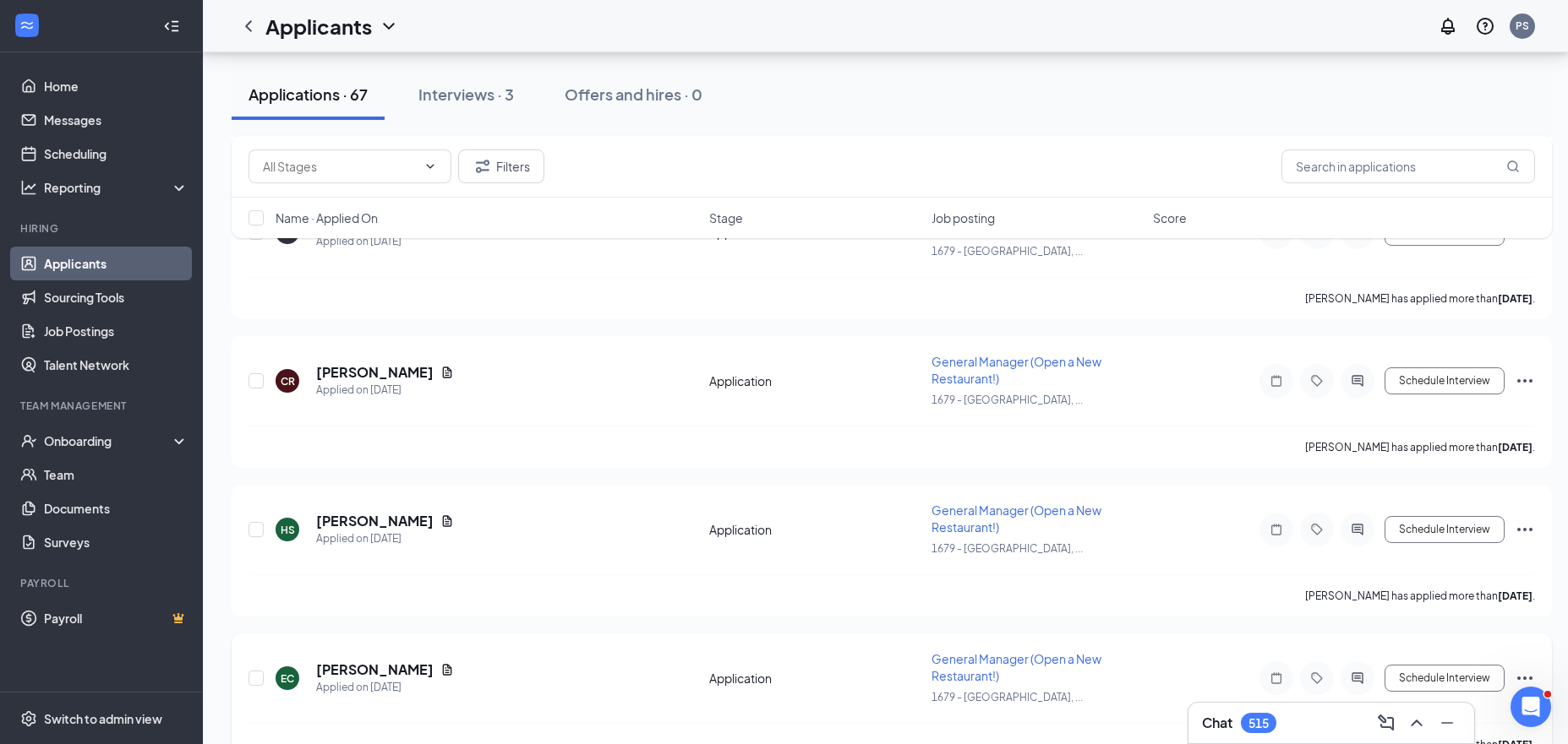
click at [443, 664] on icon "Document" at bounding box center [447, 669] width 9 height 11
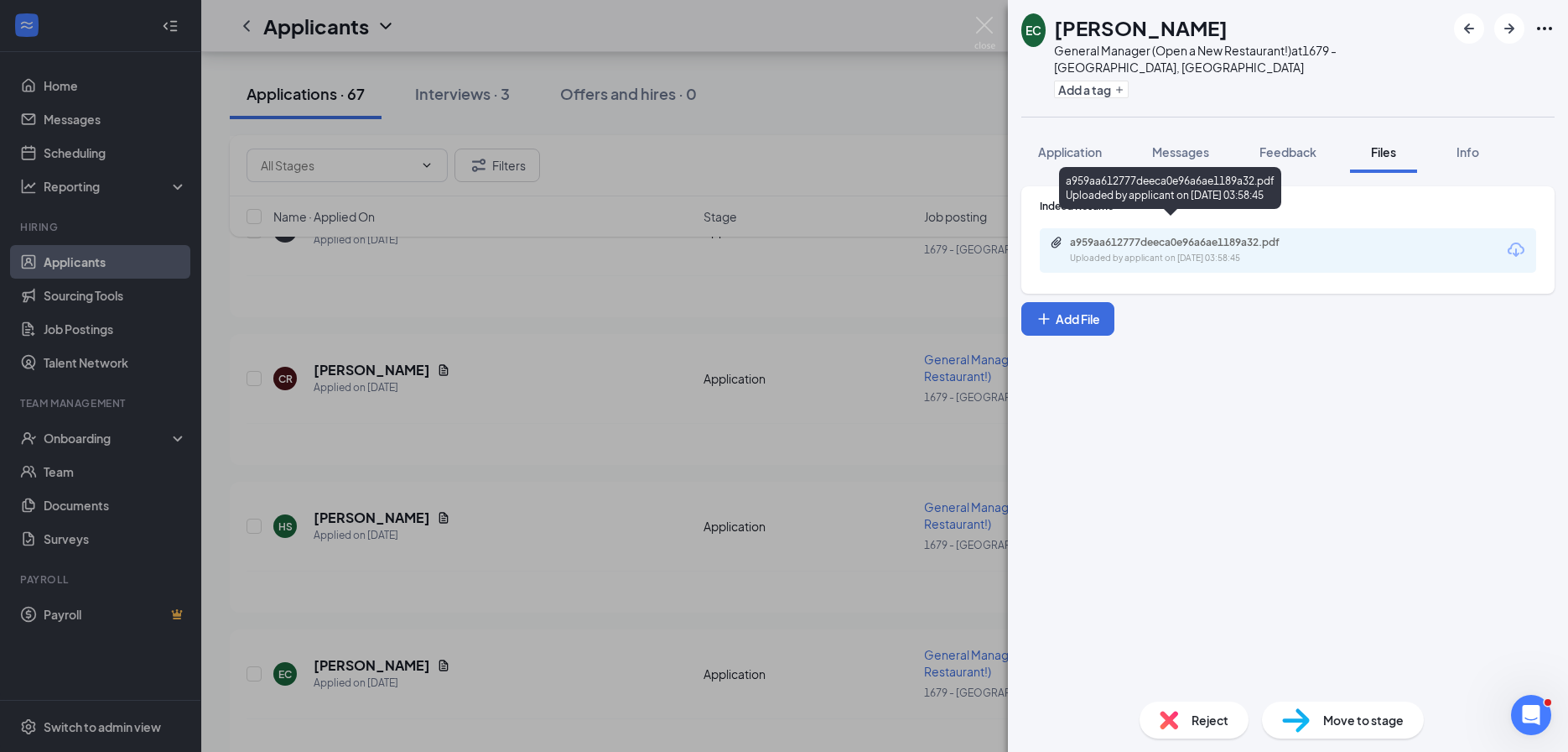
click at [1125, 252] on div "Uploaded by applicant on Aug 23, 2025 at 03:58:45" at bounding box center [1195, 258] width 252 height 13
click at [529, 510] on div "EC Elizabeth Craig General Manager (Open a New Restaurant!) at 1679 - East Ridg…" at bounding box center [784, 376] width 1568 height 752
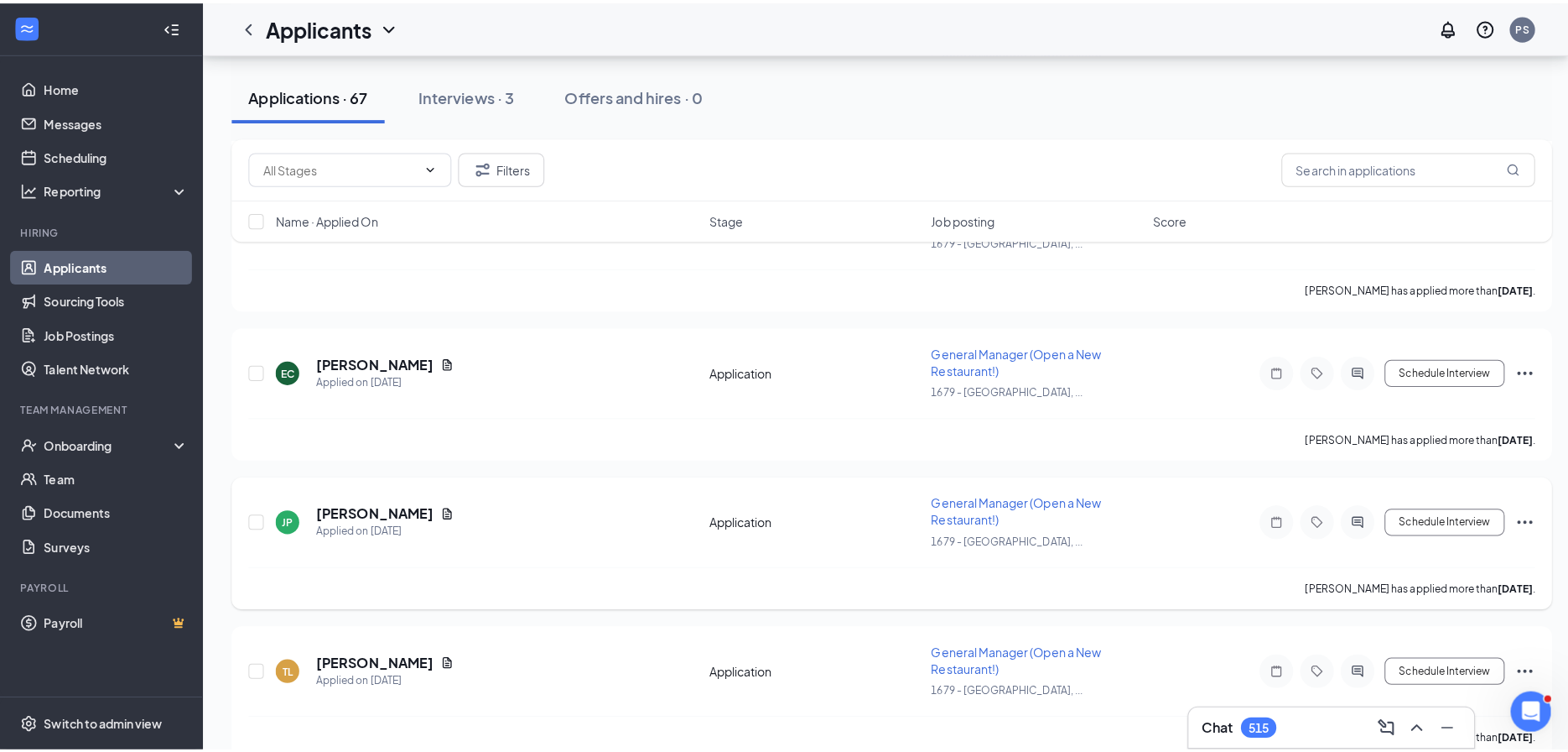
scroll to position [8335, 0]
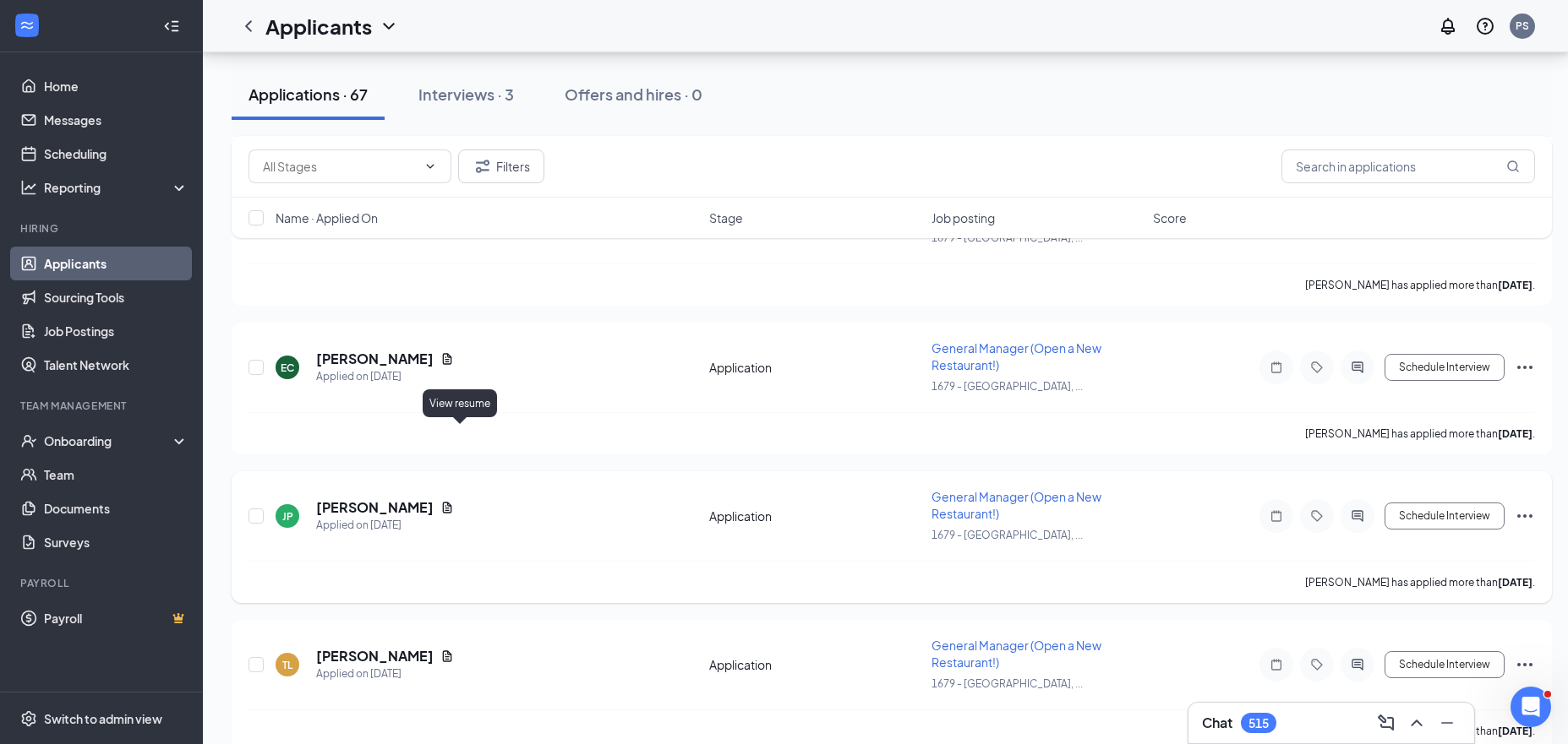
click at [454, 501] on icon "Document" at bounding box center [447, 507] width 13 height 13
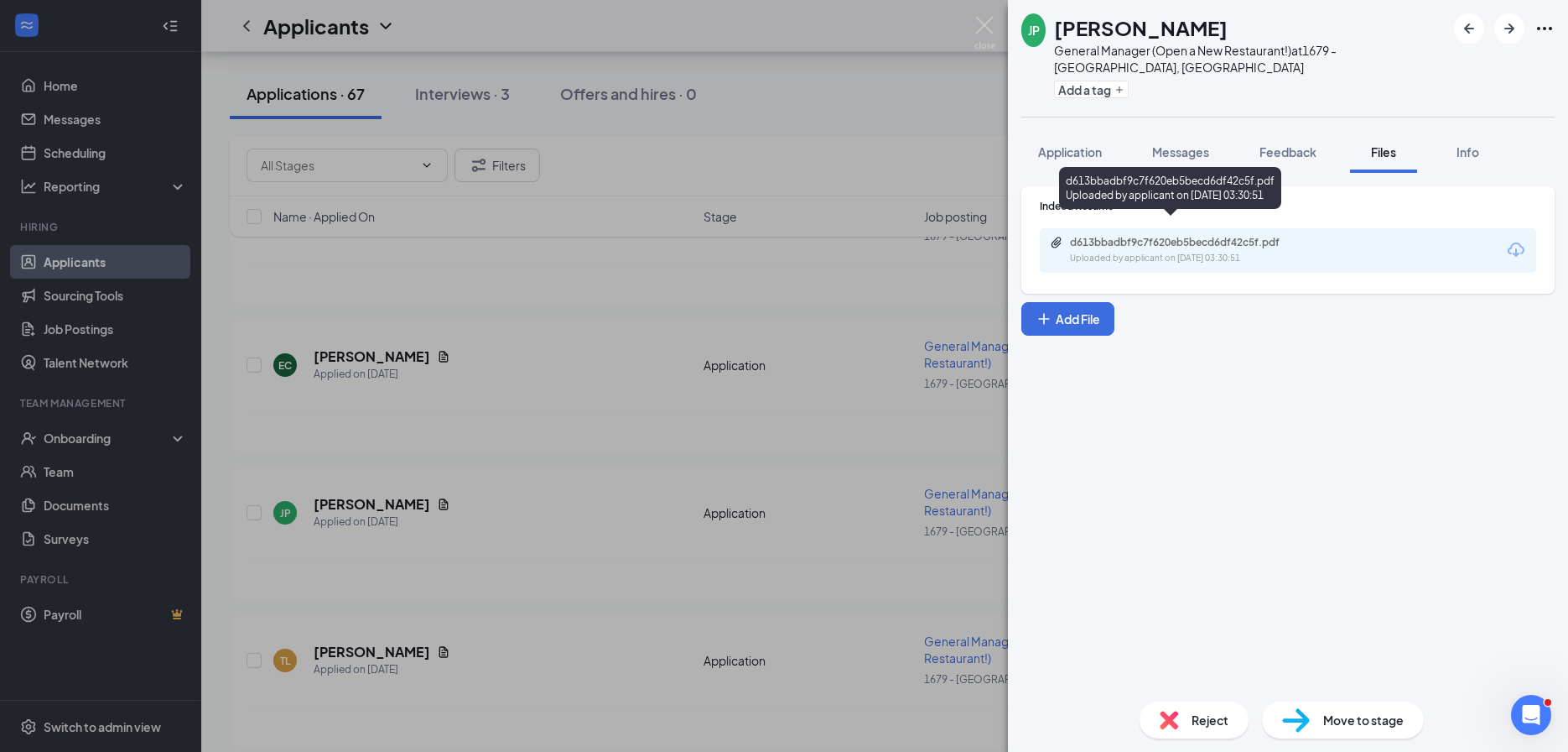
click at [1088, 236] on div "d613bbadbf9c7f620eb5becd6df42c5f.pdf" at bounding box center [1187, 242] width 235 height 13
click at [577, 556] on div "JP Jonathan Pippenger General Manager (Open a New Restaurant!) at 1679 - East R…" at bounding box center [784, 376] width 1568 height 752
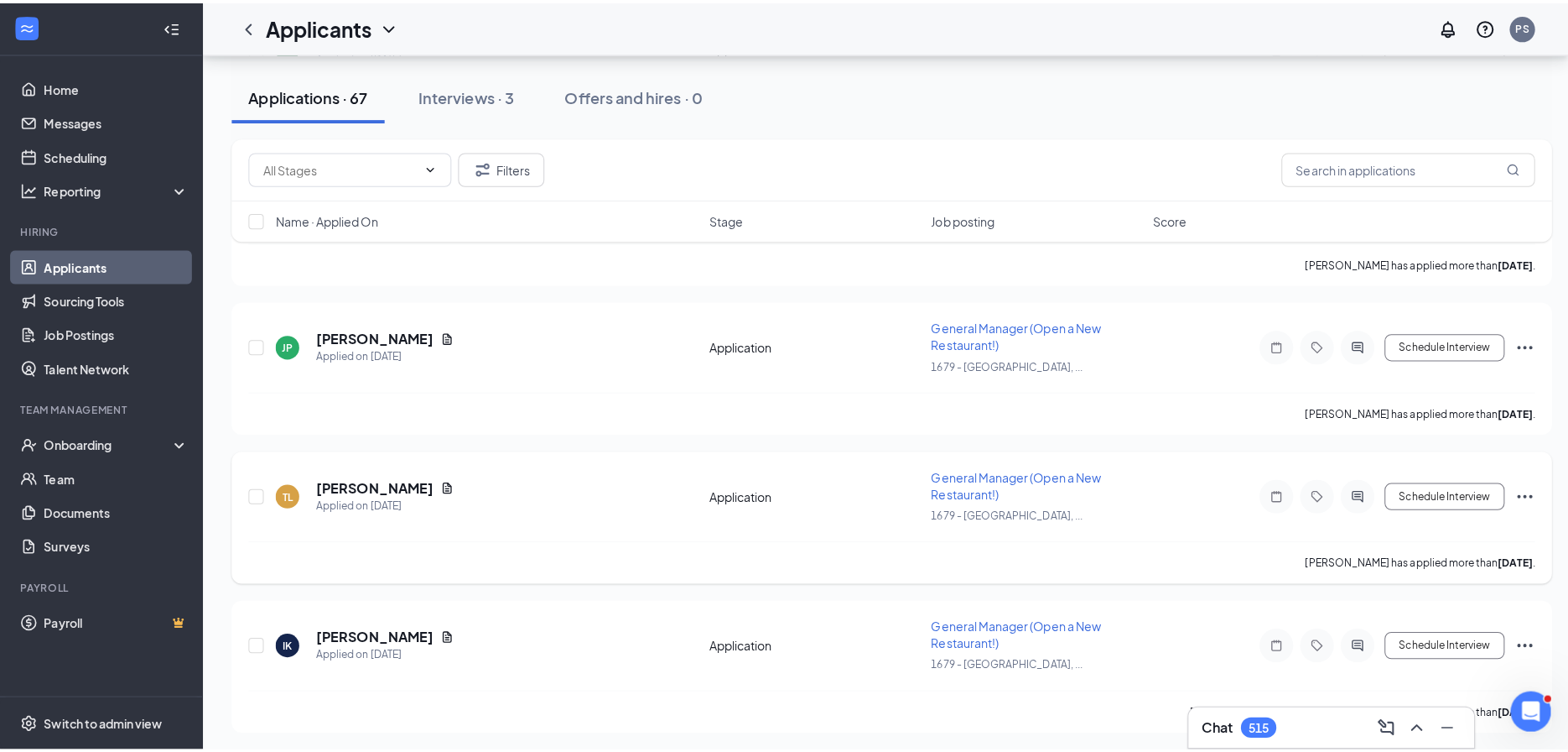
scroll to position [8553, 0]
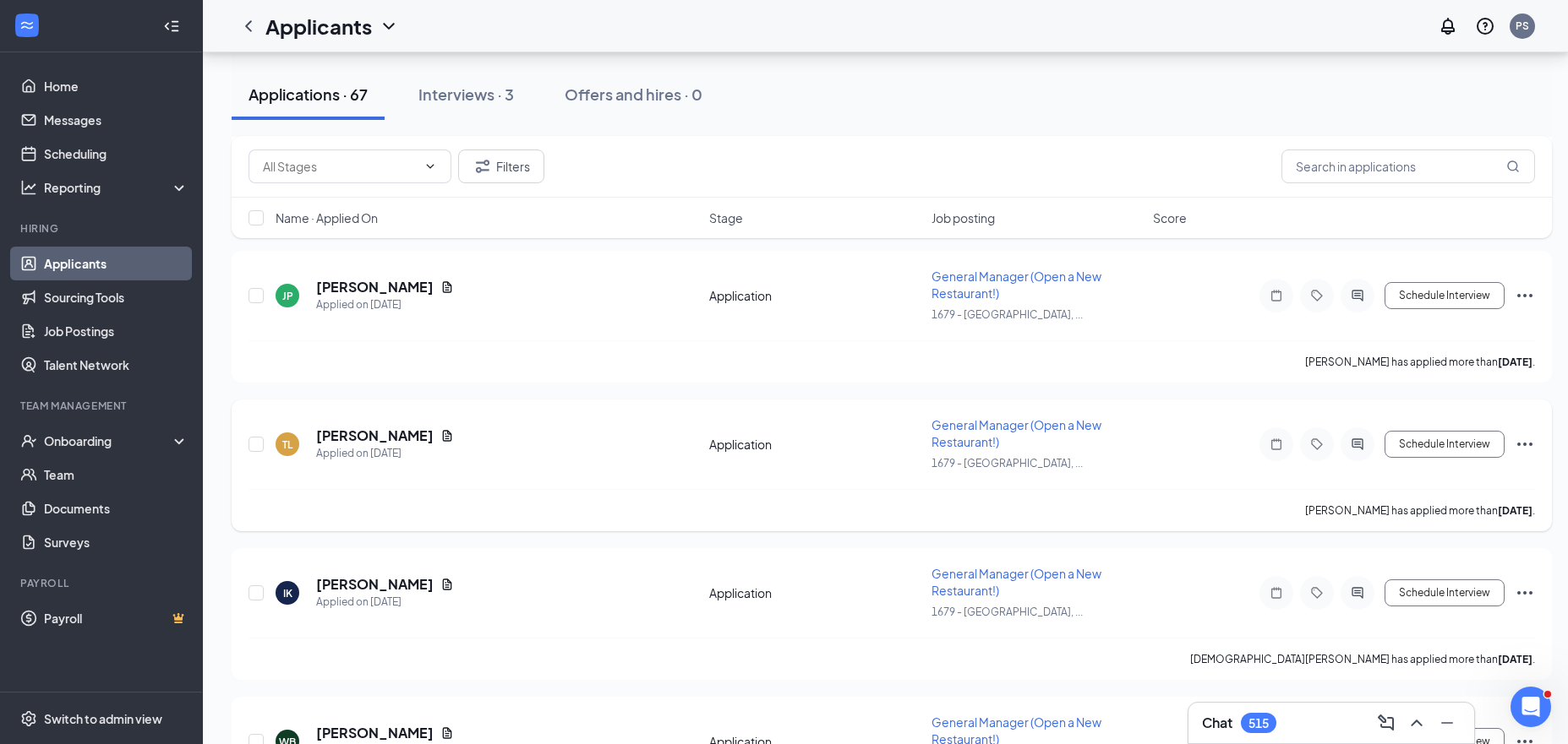
click at [443, 430] on icon "Document" at bounding box center [447, 435] width 9 height 11
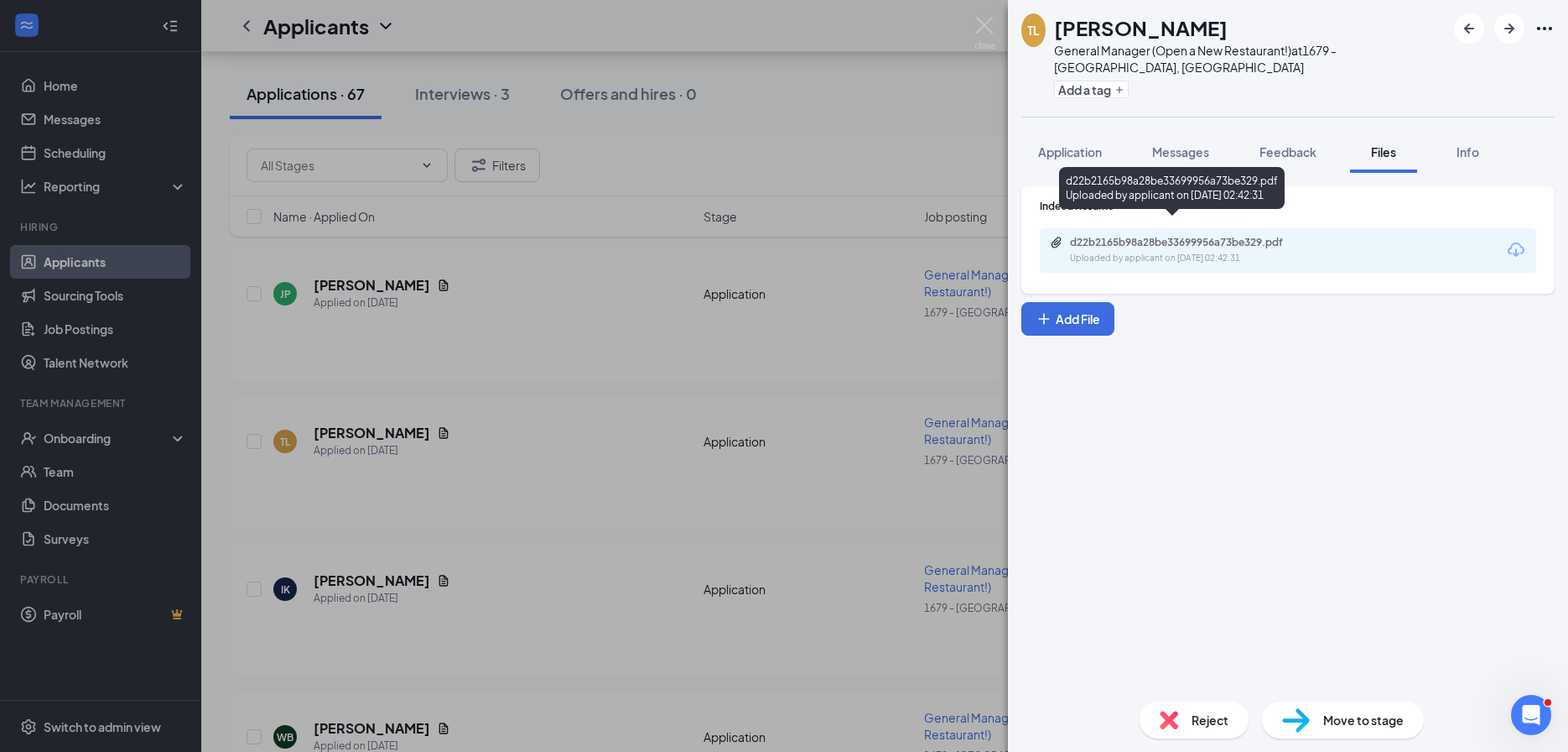
click at [1161, 236] on div "d22b2165b98a28be33699956a73be329.pdf" at bounding box center [1187, 242] width 235 height 13
click at [530, 444] on div "TL Tonya Lively General Manager (Open a New Restaurant!) at 1679 - East Ridge, …" at bounding box center [784, 376] width 1568 height 752
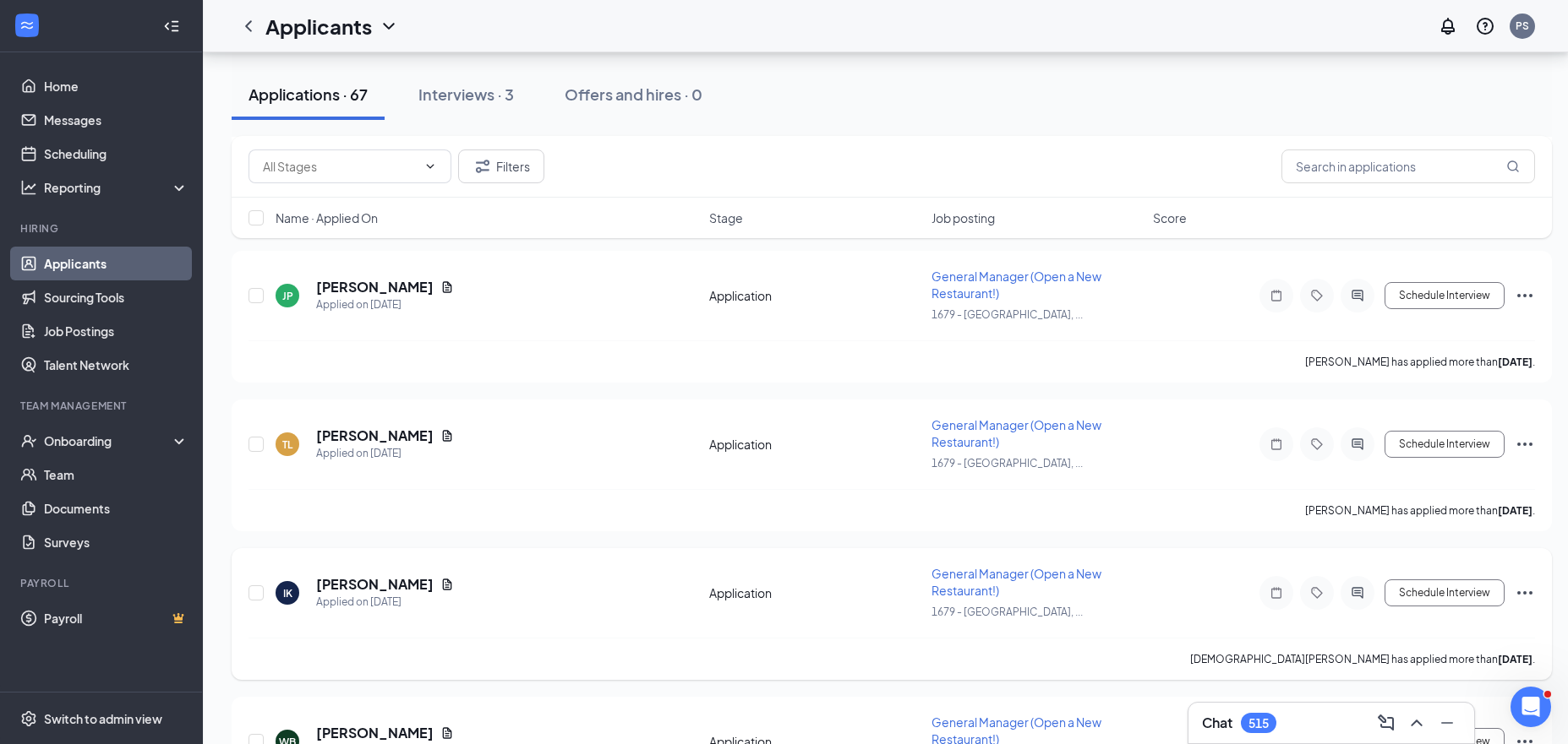
click at [441, 578] on icon "Document" at bounding box center [447, 584] width 13 height 13
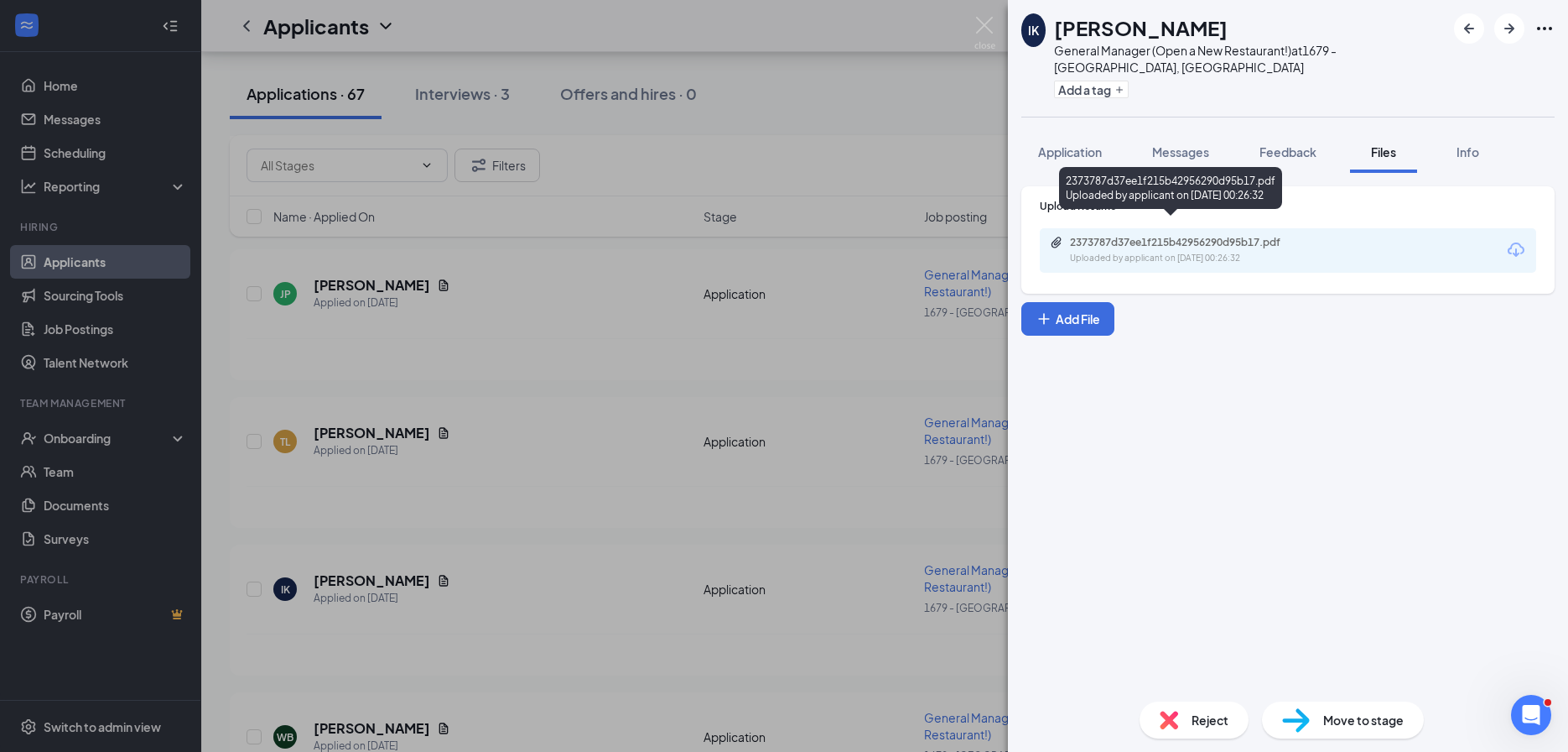
click at [1140, 236] on div "2373787d37ee1f215b42956290d95b17.pdf" at bounding box center [1187, 242] width 235 height 13
click at [775, 309] on div "IK Isaiah Kennedy General Manager (Open a New Restaurant!) at 1679 - East Ridge…" at bounding box center [784, 376] width 1568 height 752
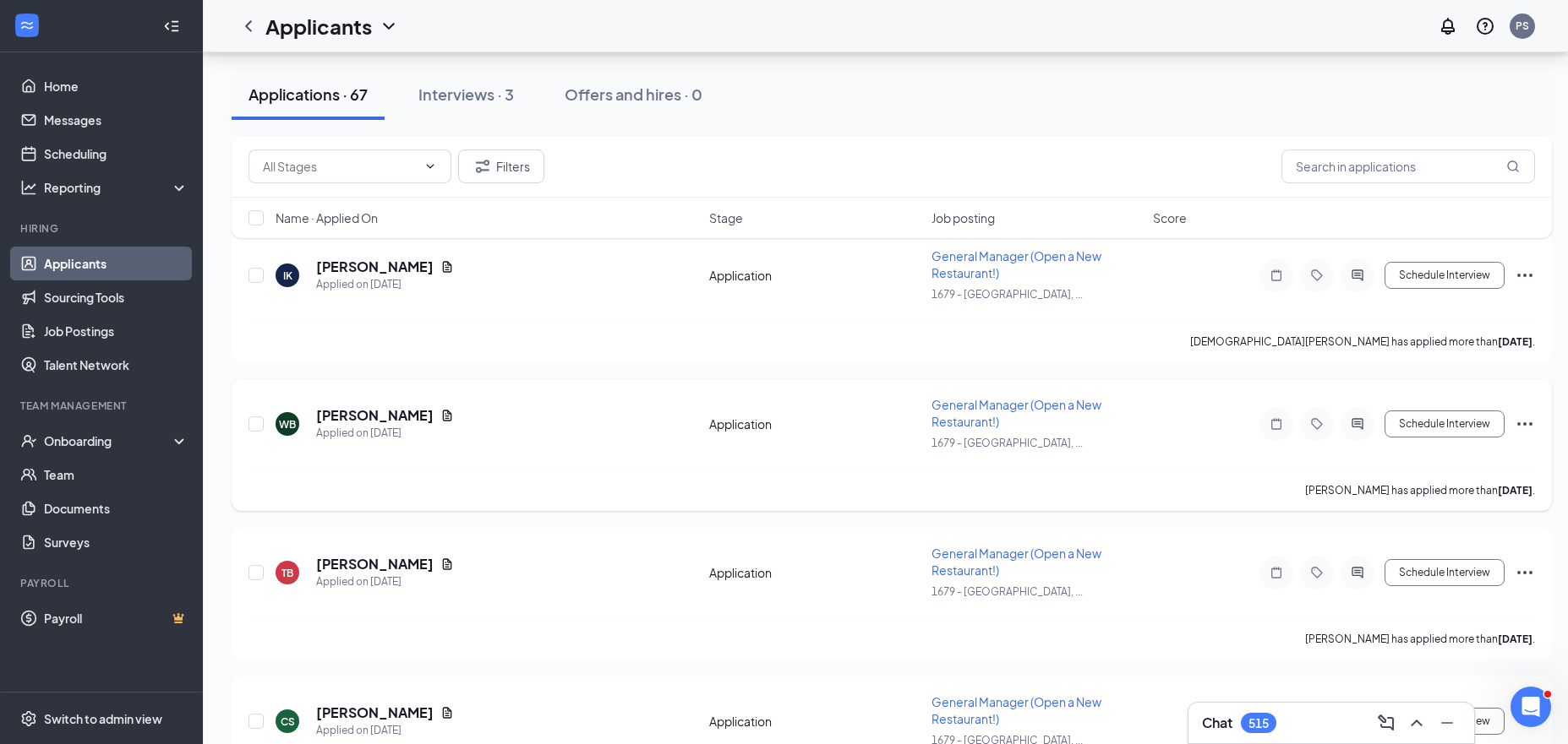
scroll to position [8937, 0]
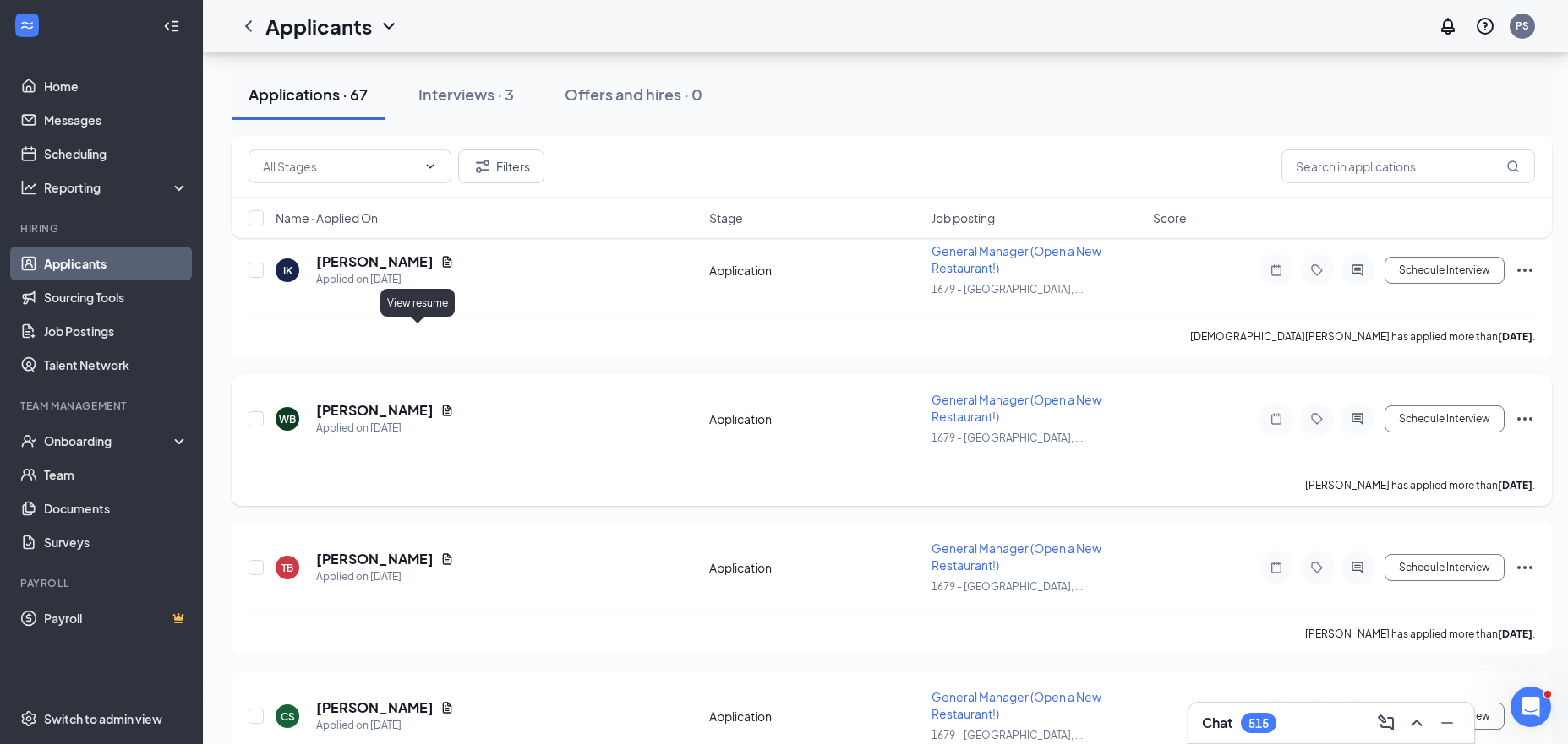
click at [441, 404] on icon "Document" at bounding box center [447, 410] width 13 height 13
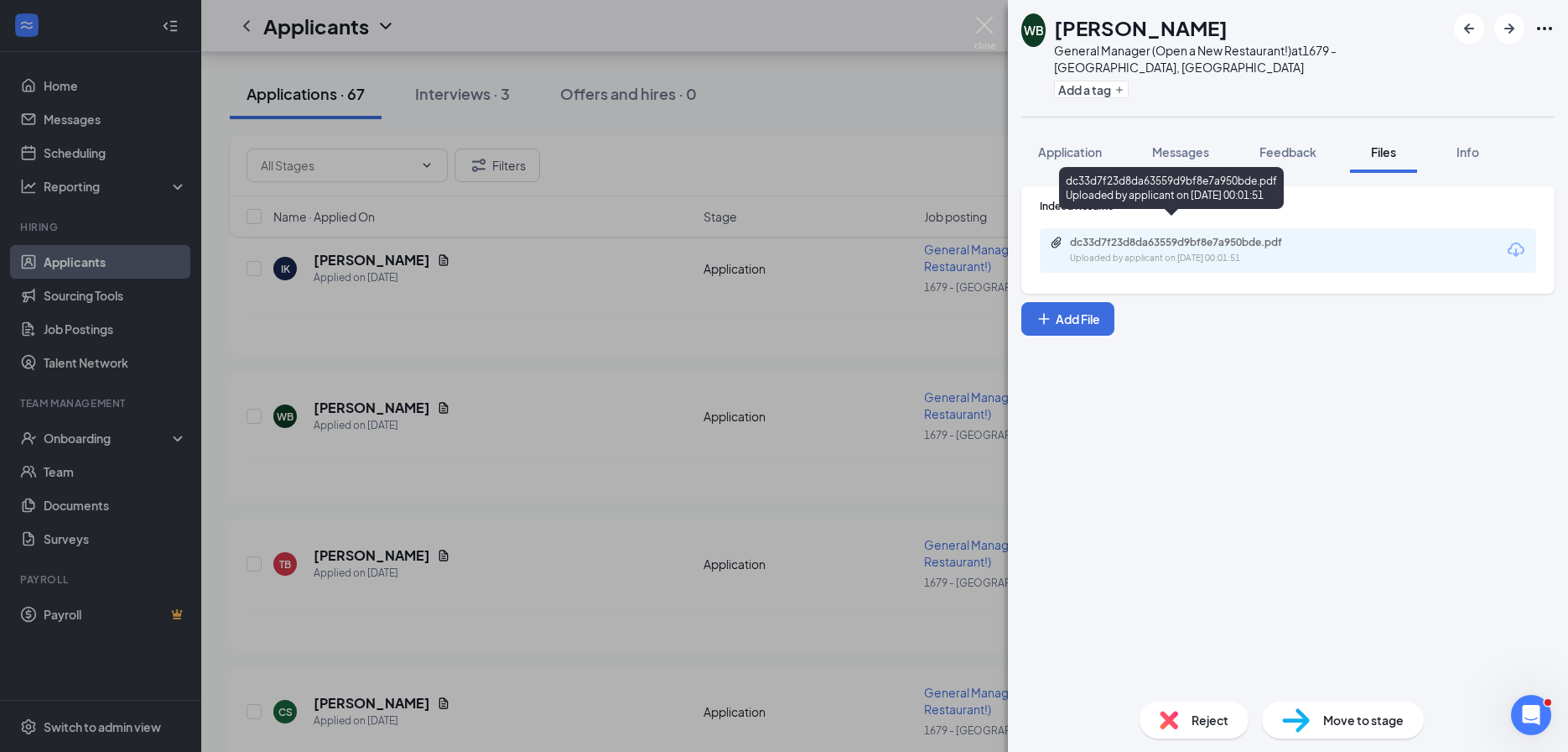
click at [1115, 252] on div "Uploaded by applicant on Aug 23, 2025 at 00:01:51" at bounding box center [1195, 258] width 252 height 13
click at [650, 389] on div "WB william bailey General Manager (Open a New Restaurant!) at 1679 - East Ridge…" at bounding box center [784, 376] width 1568 height 752
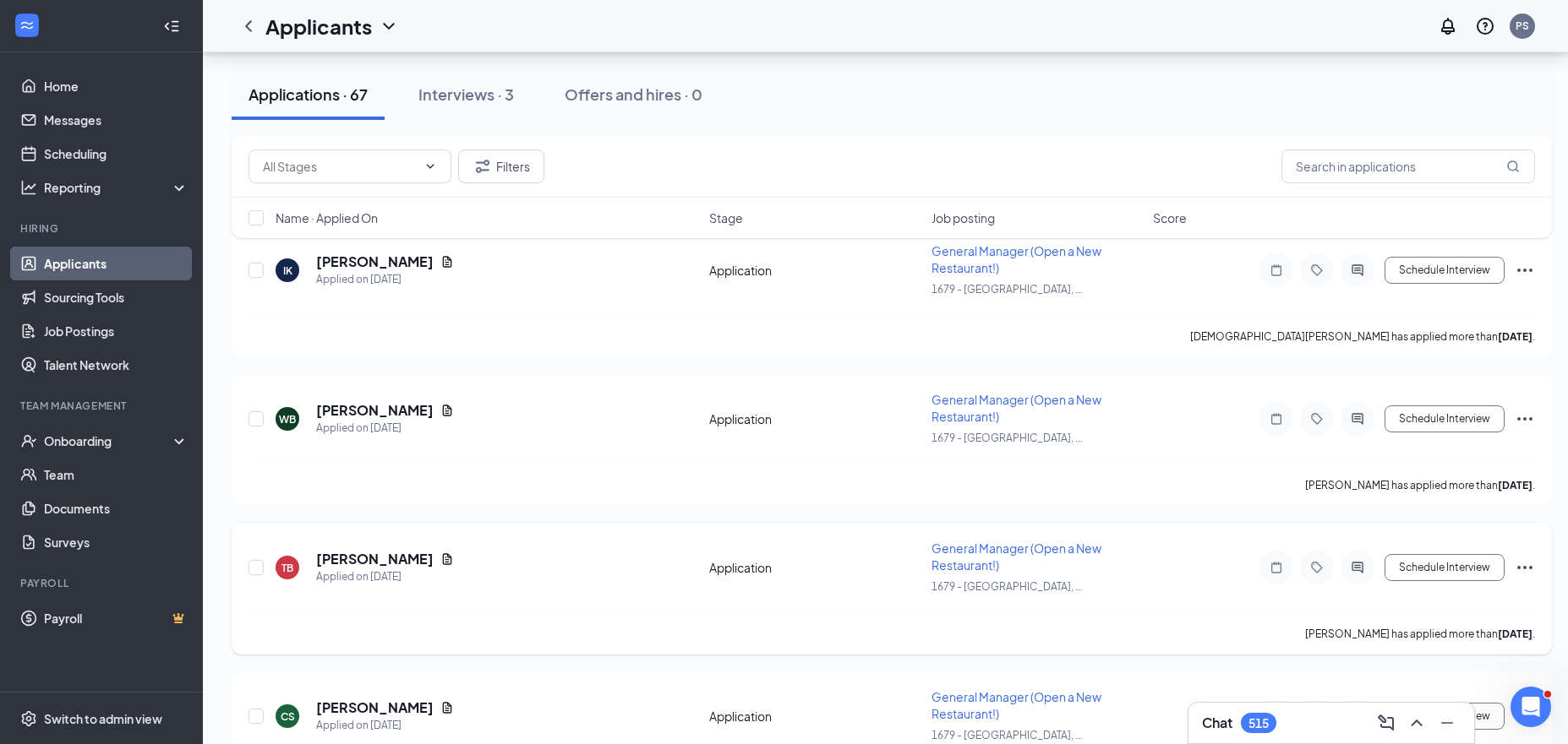
click at [441, 553] on icon "Document" at bounding box center [447, 559] width 13 height 13
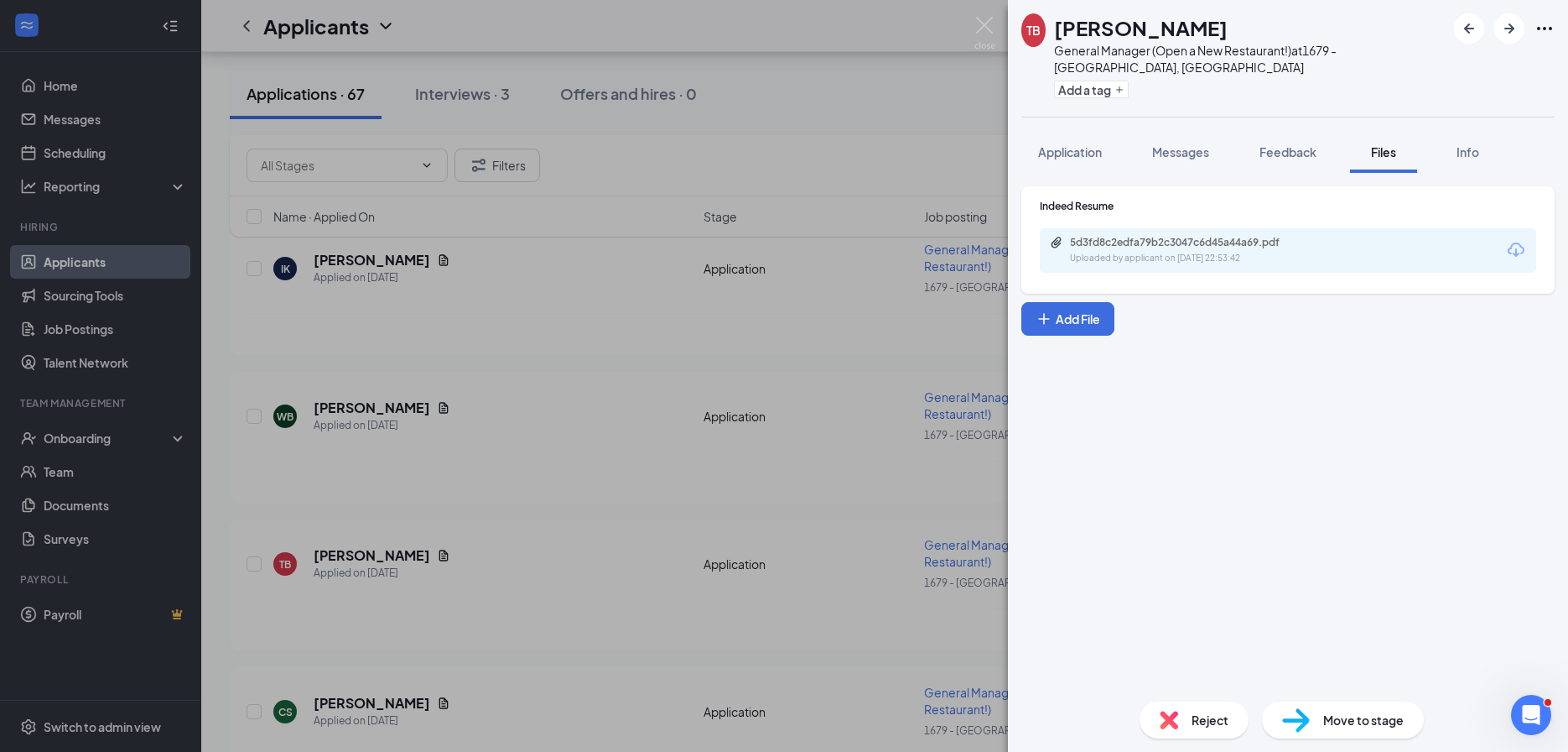
click at [1155, 236] on div "5d3fd8c2edfa79b2c3047c6d45a44a69.pdf" at bounding box center [1187, 242] width 235 height 13
drag, startPoint x: 500, startPoint y: 397, endPoint x: 405, endPoint y: 466, distance: 117.4
click at [500, 397] on div "TB [PERSON_NAME] General Manager (Open a New Restaurant!) at 1679 - [GEOGRAPHIC…" at bounding box center [784, 376] width 1568 height 752
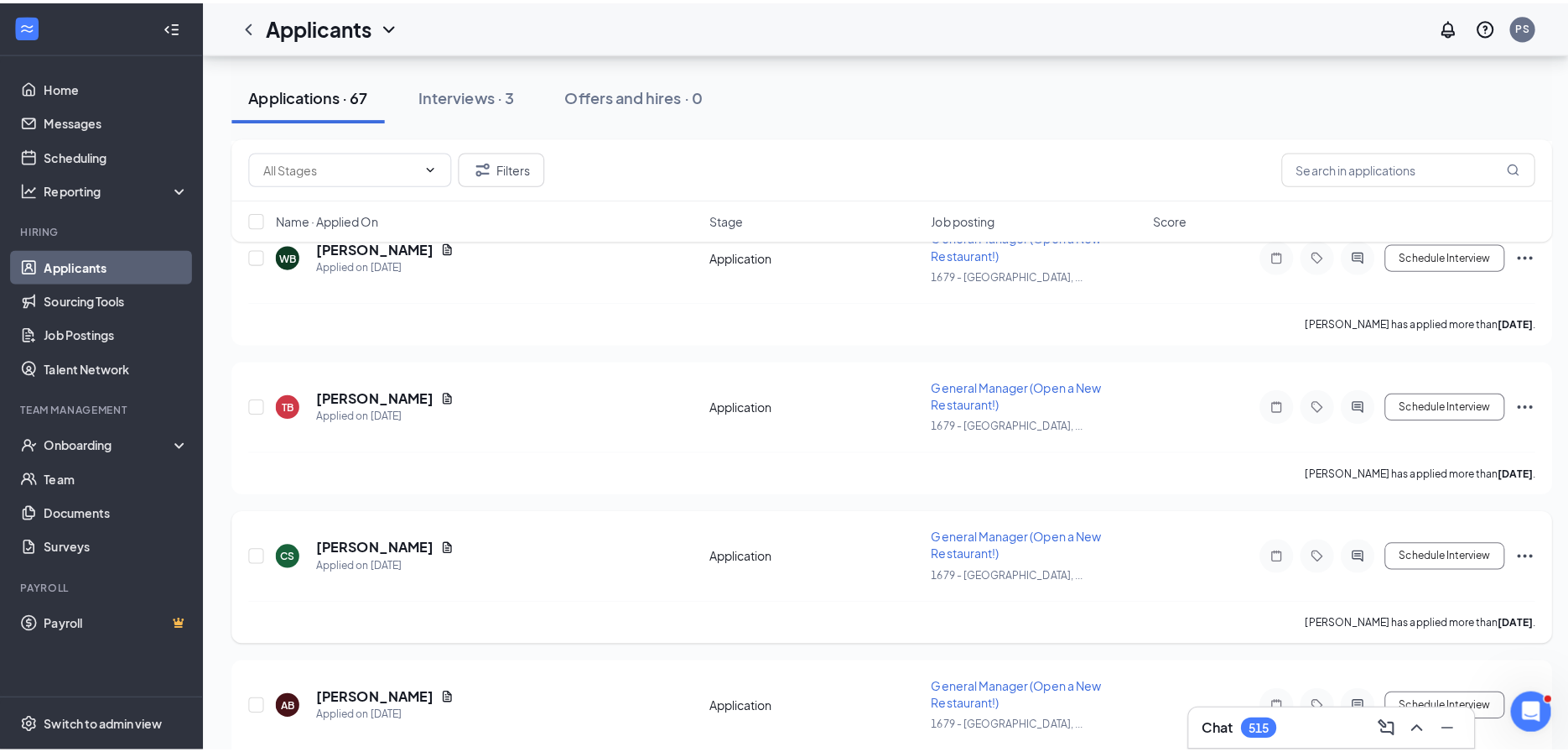
scroll to position [9038, 0]
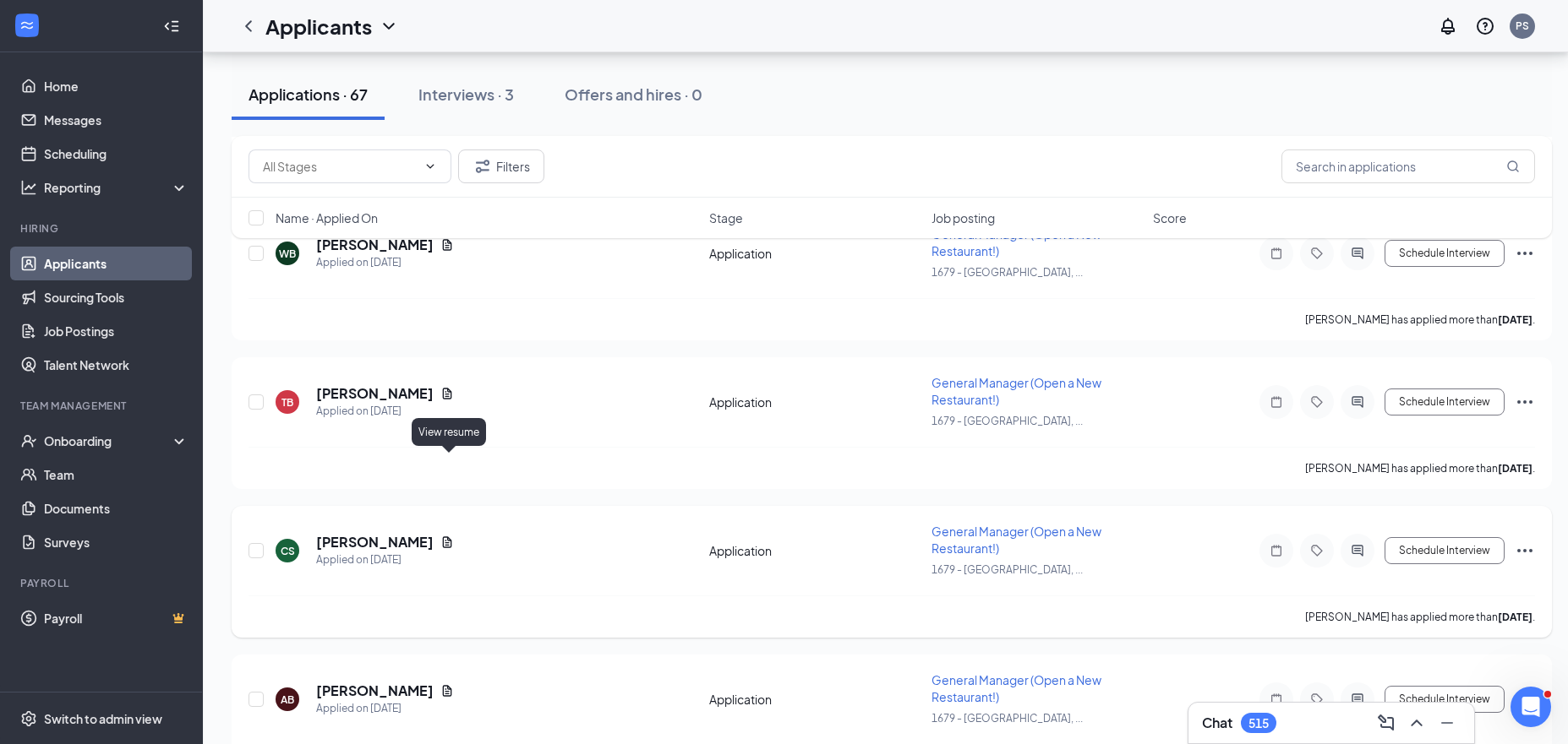
click at [452, 537] on icon "Document" at bounding box center [447, 542] width 9 height 11
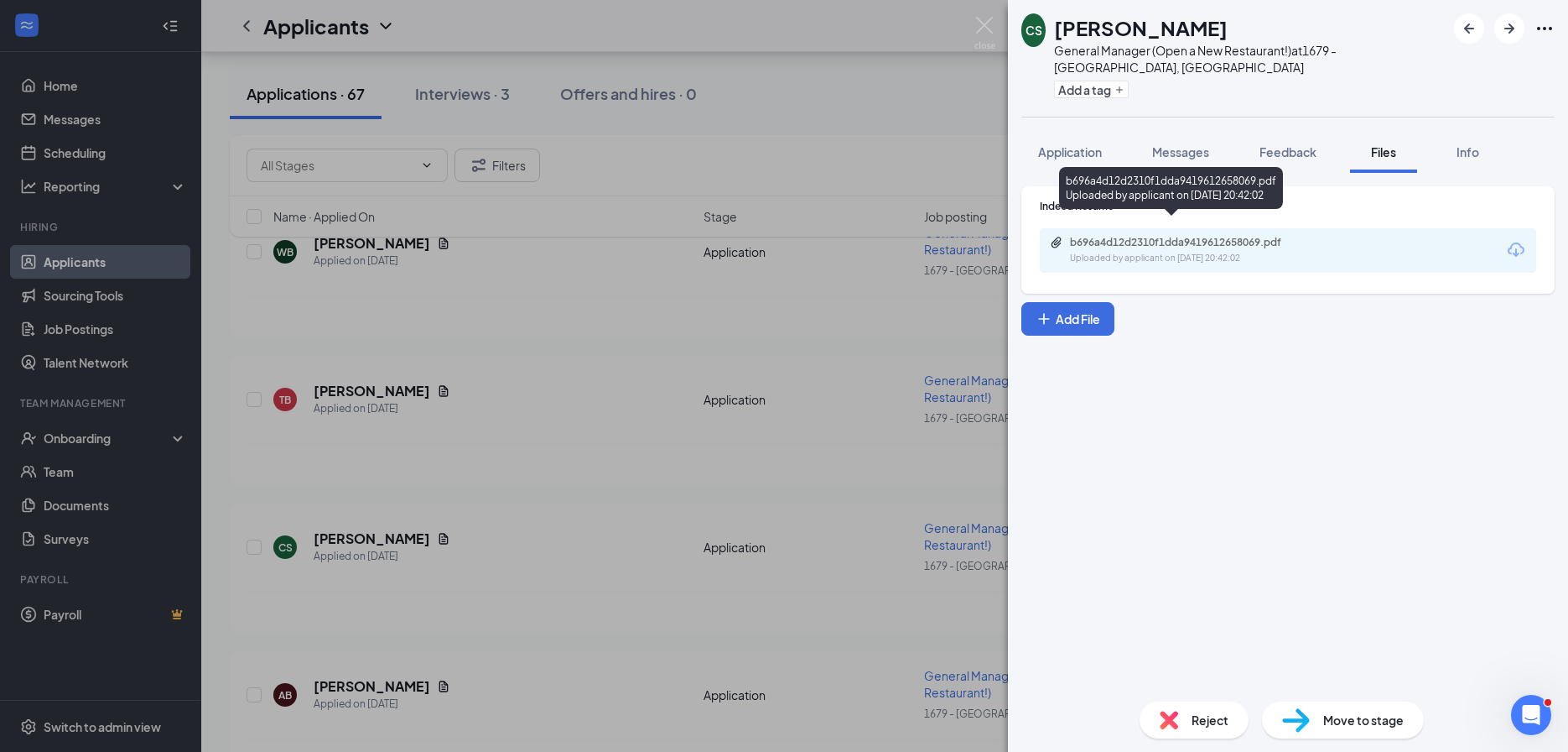
click at [1251, 252] on div "Uploaded by applicant on Aug 22, 2025 at 20:42:02" at bounding box center [1195, 258] width 252 height 13
click at [1306, 690] on div "Reject Move to stage" at bounding box center [1288, 719] width 560 height 64
click at [1328, 725] on span "Move to stage" at bounding box center [1363, 719] width 80 height 19
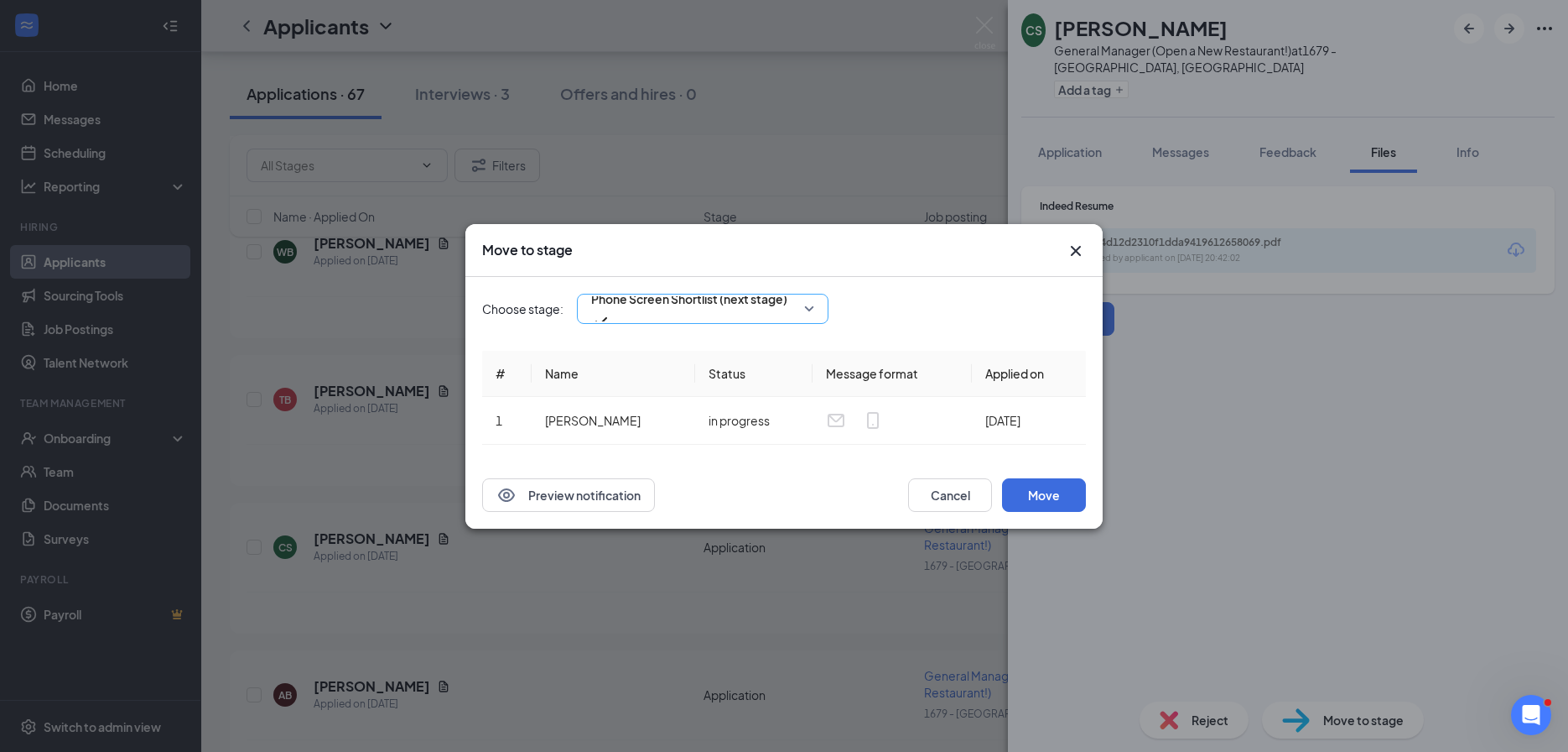
click at [800, 315] on span "Phone Screen Shortlist (next stage)" at bounding box center [702, 308] width 223 height 25
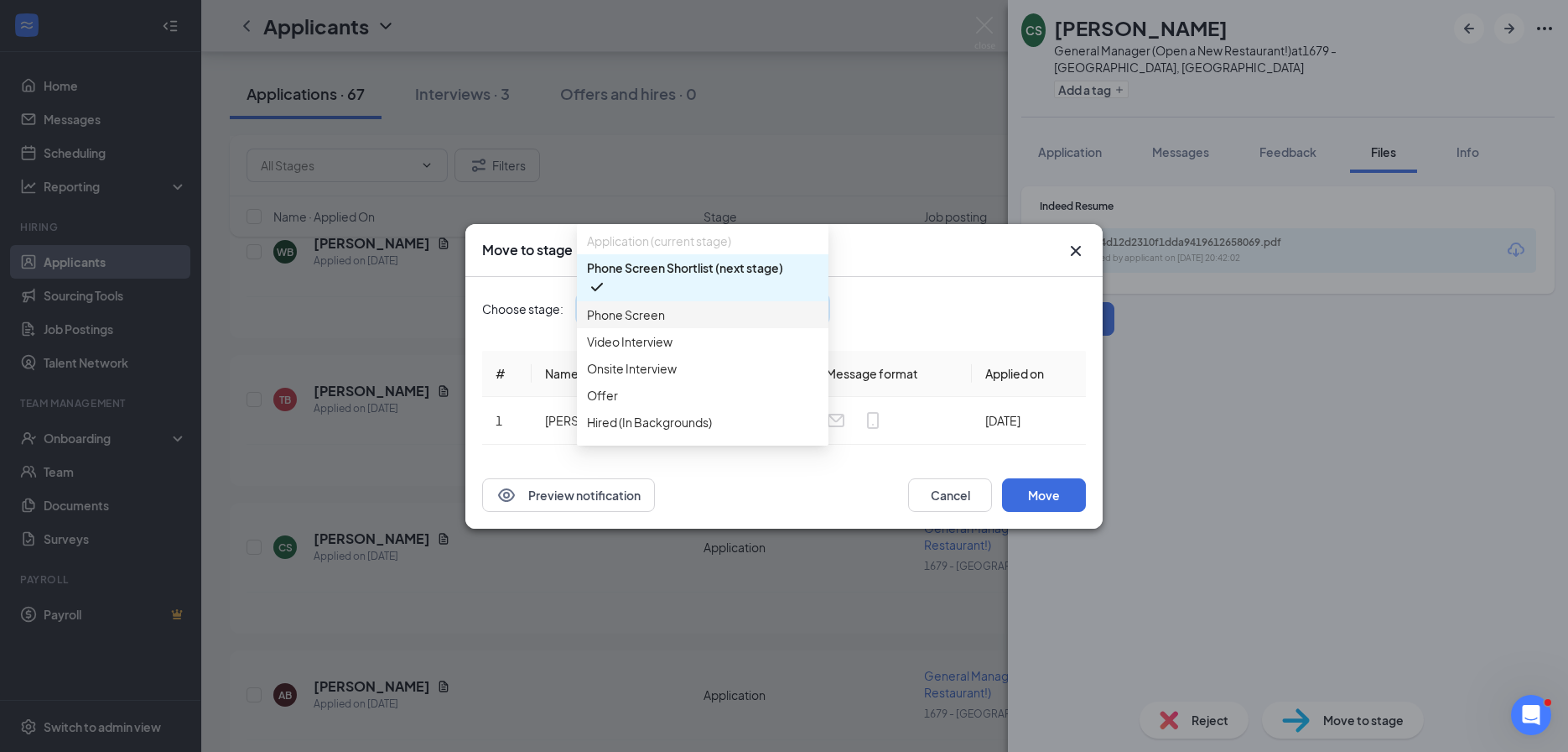
click at [709, 323] on span "Phone Screen" at bounding box center [702, 315] width 231 height 19
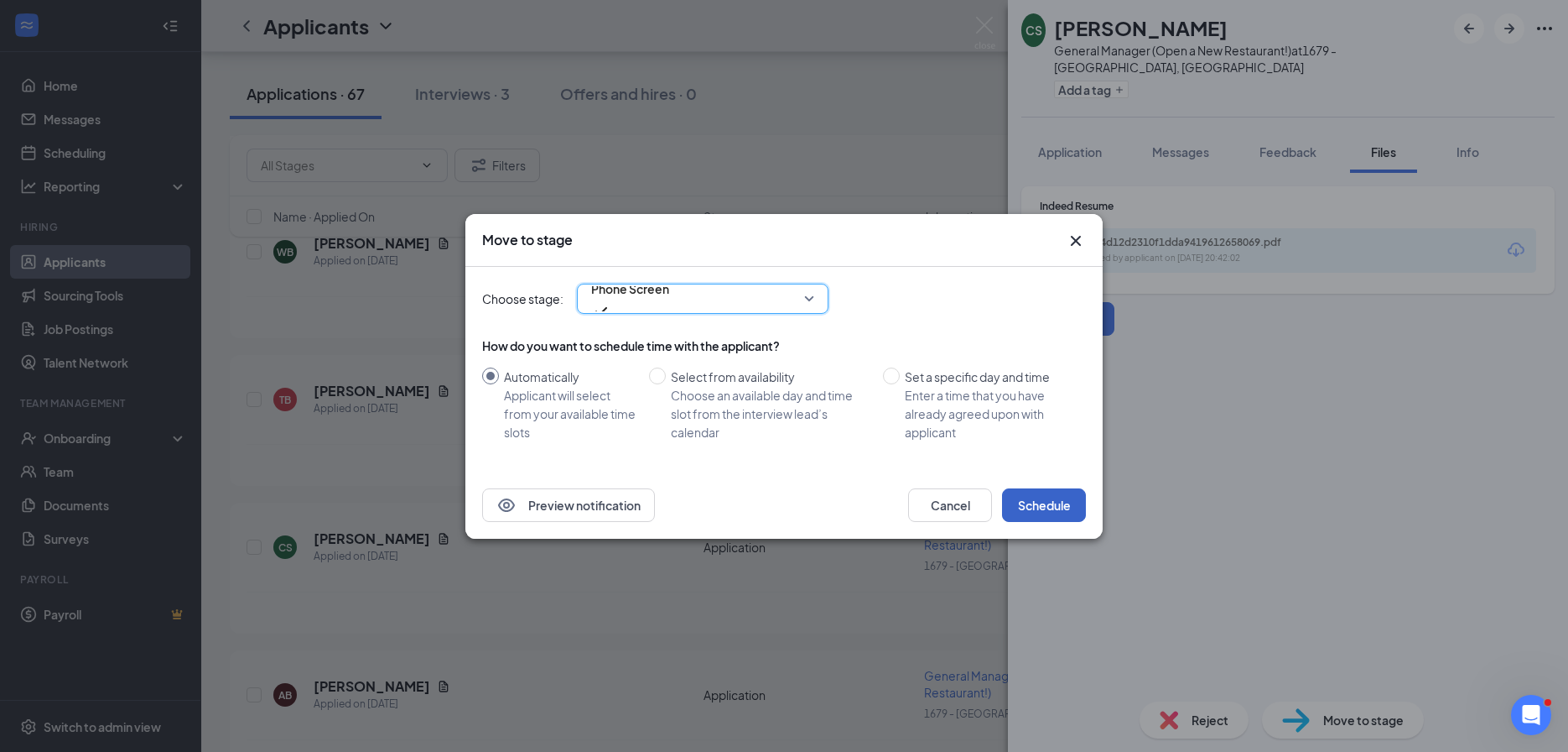
click at [1057, 504] on button "Schedule" at bounding box center [1043, 505] width 84 height 34
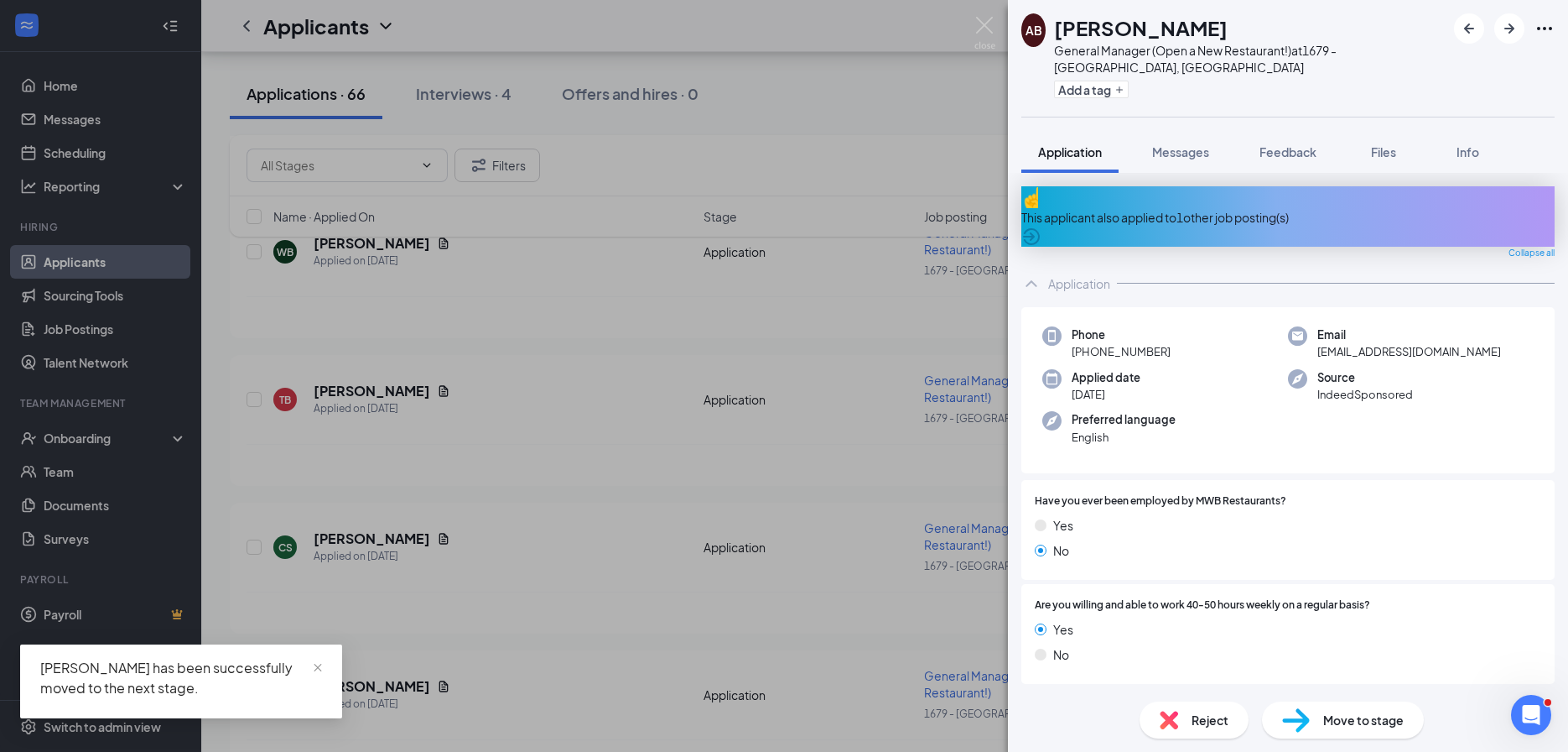
click at [549, 422] on div "AB AMBER BURTON General Manager (Open a New Restaurant!) at 1679 - East Ridge, …" at bounding box center [784, 376] width 1568 height 752
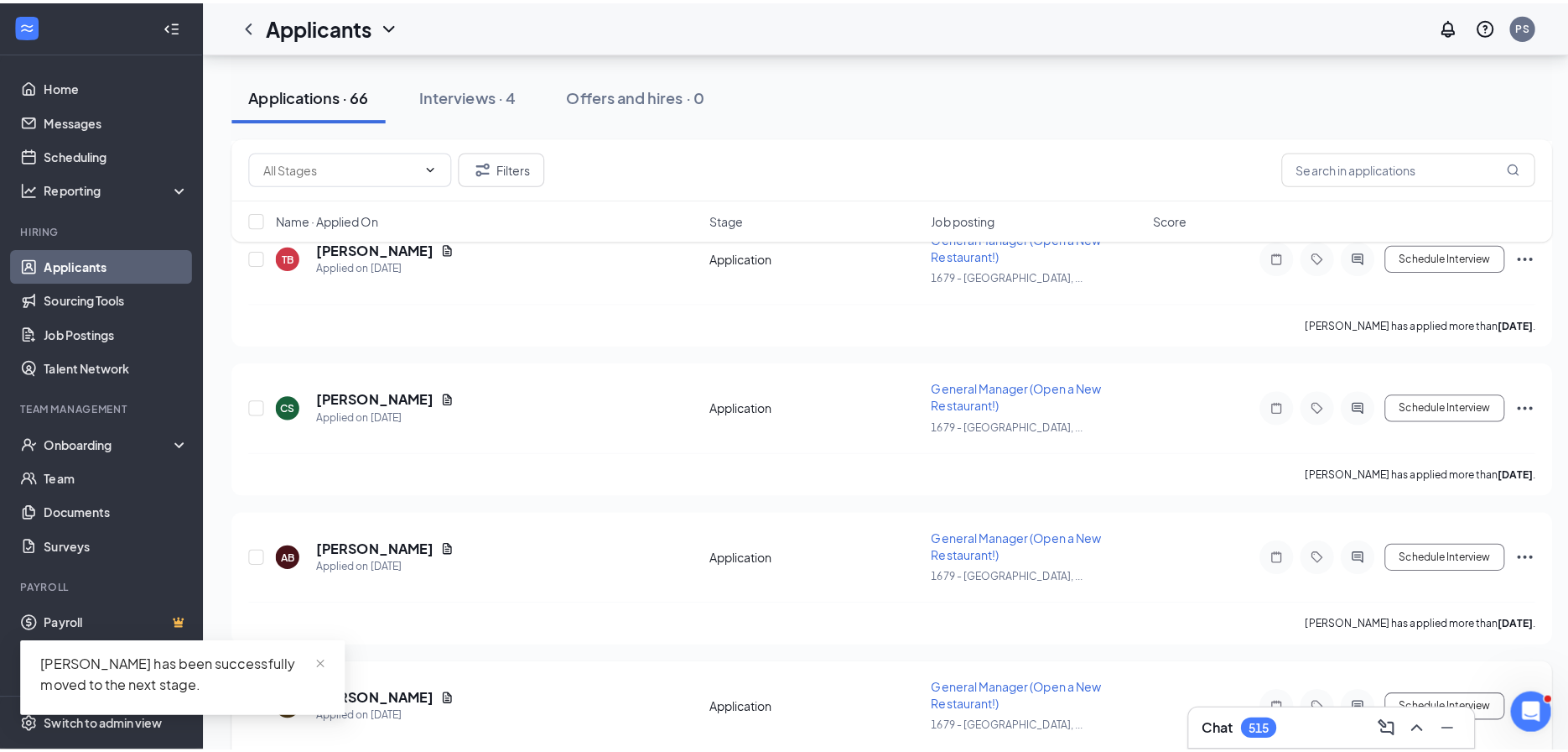
scroll to position [9279, 0]
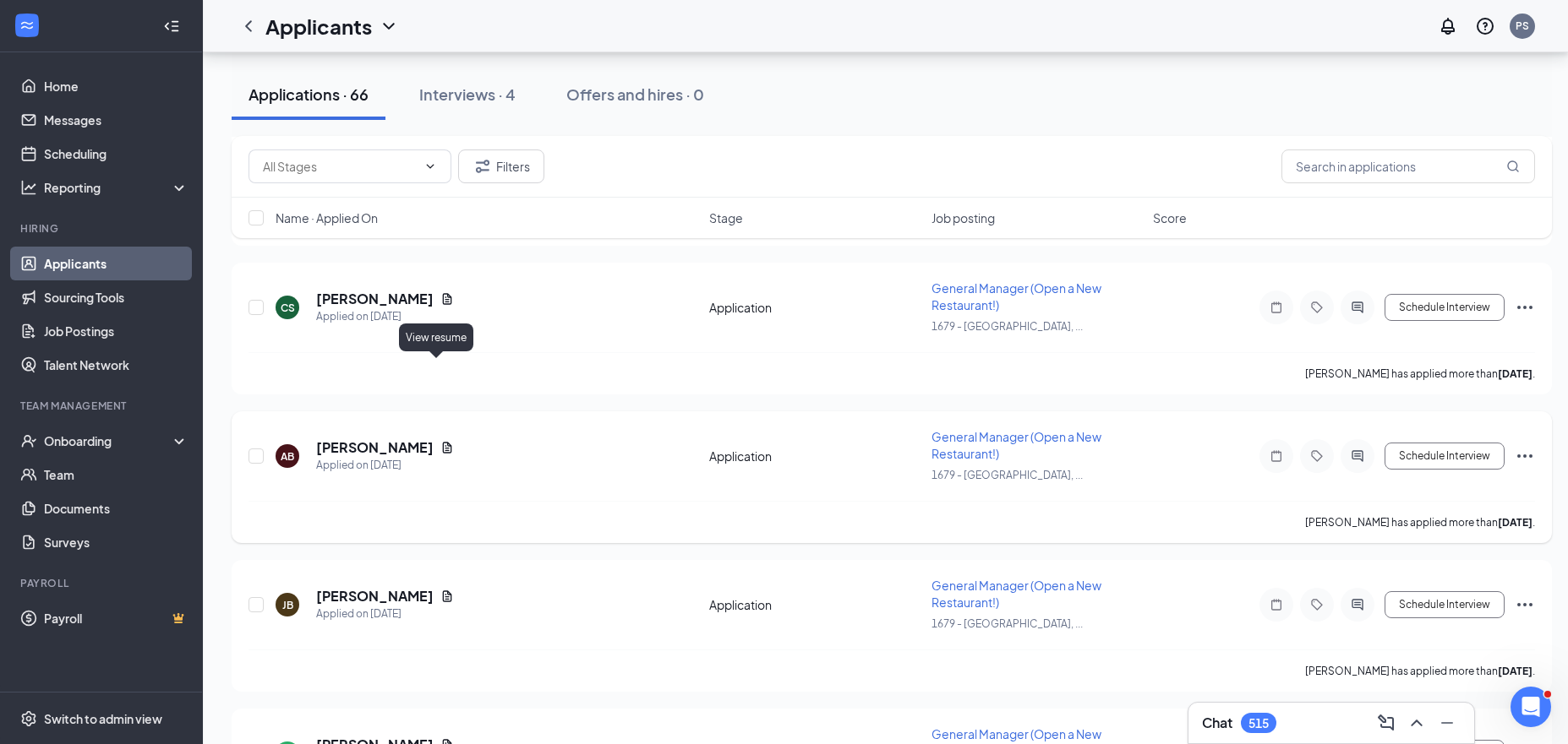
click at [443, 441] on icon "Document" at bounding box center [447, 447] width 9 height 11
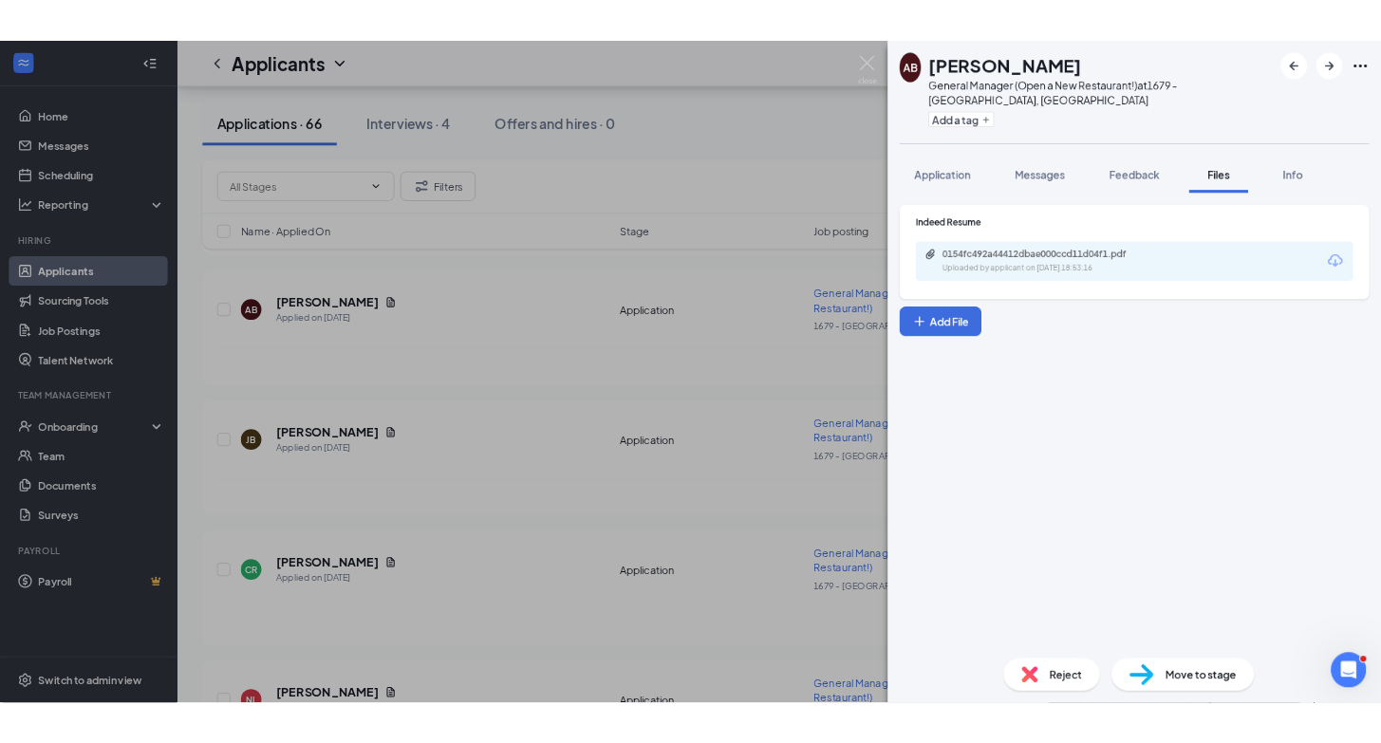
scroll to position [10501, 0]
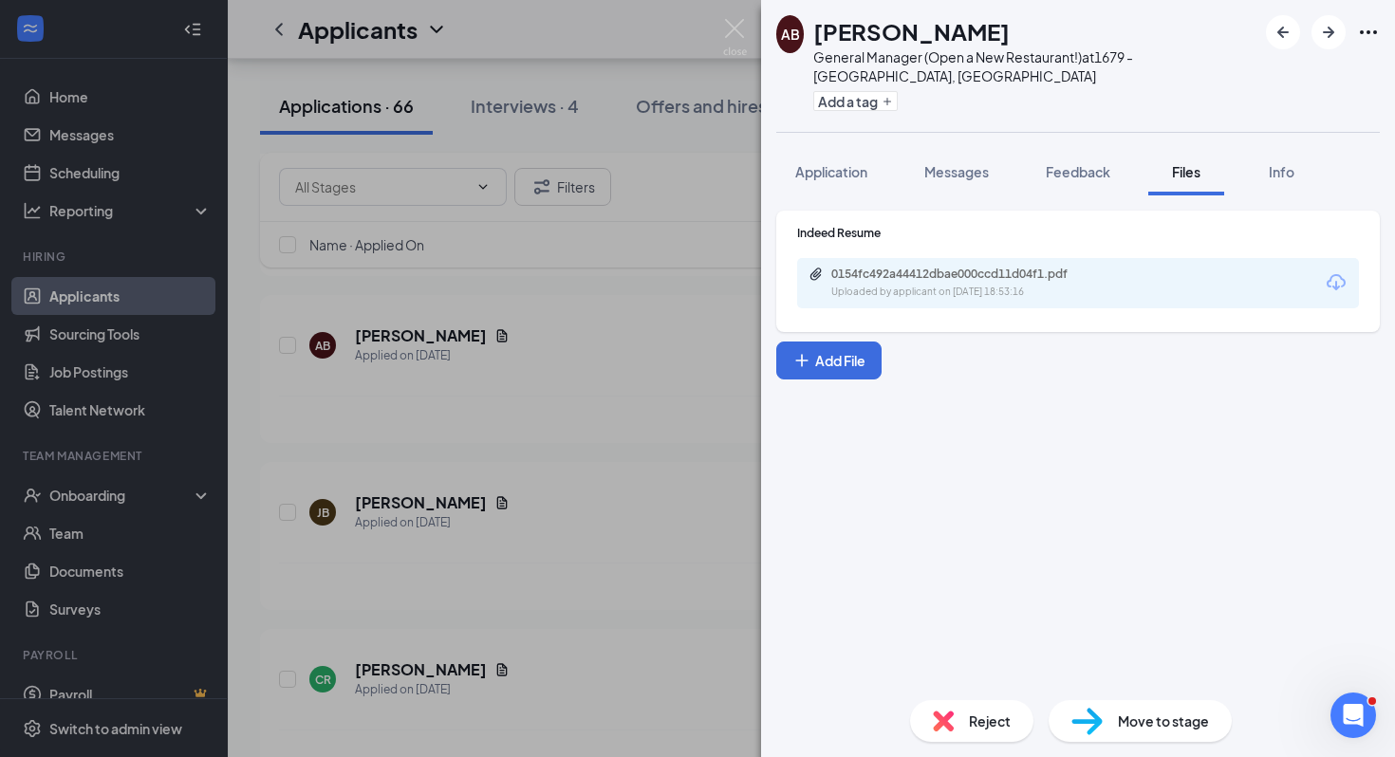
click at [583, 337] on div "AB AMBER BURTON General Manager (Open a New Restaurant!) at 1679 - East Ridge, …" at bounding box center [697, 378] width 1395 height 757
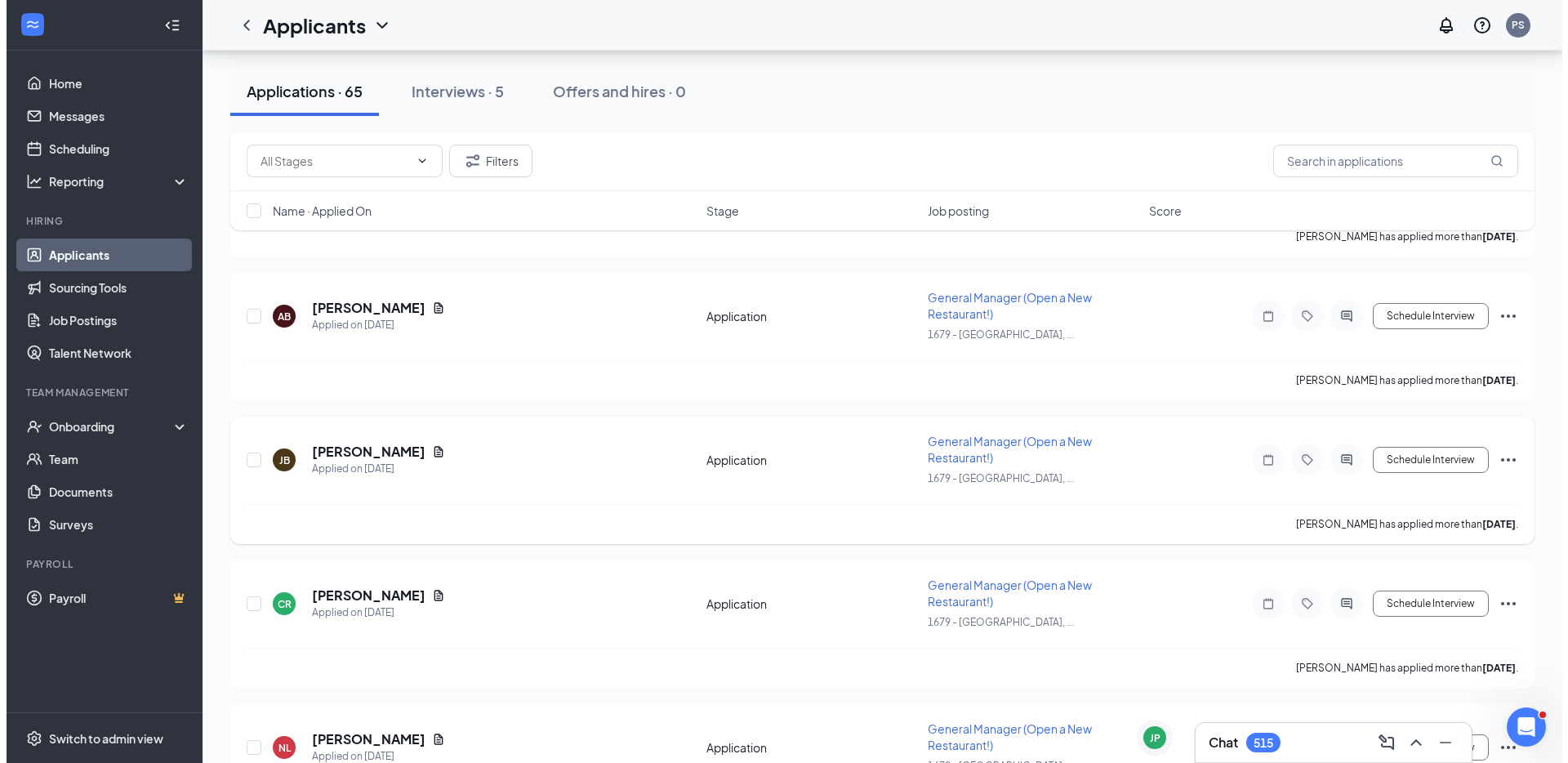
scroll to position [8970, 0]
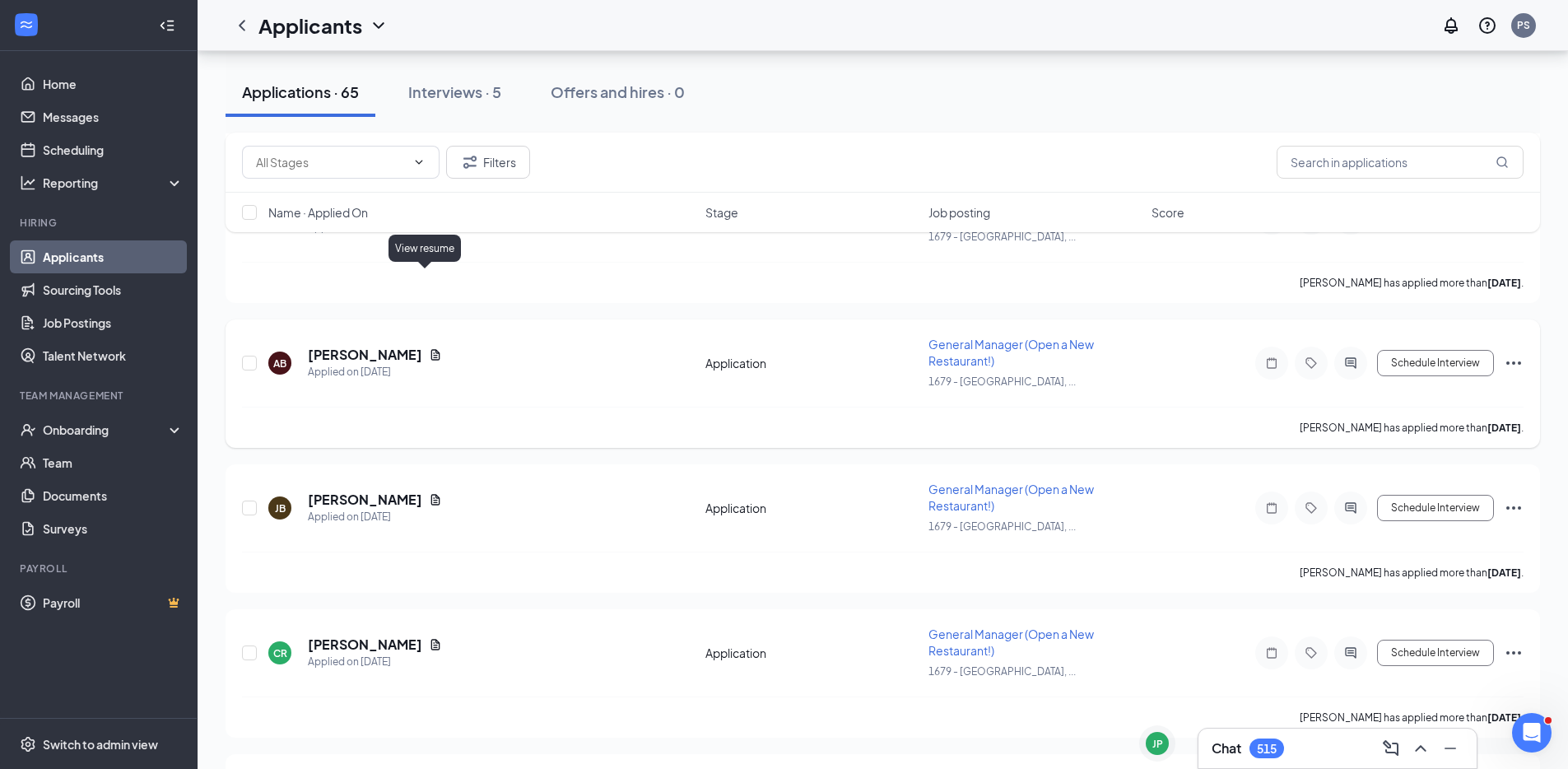
click at [430, 349] on icon "Document" at bounding box center [435, 355] width 13 height 13
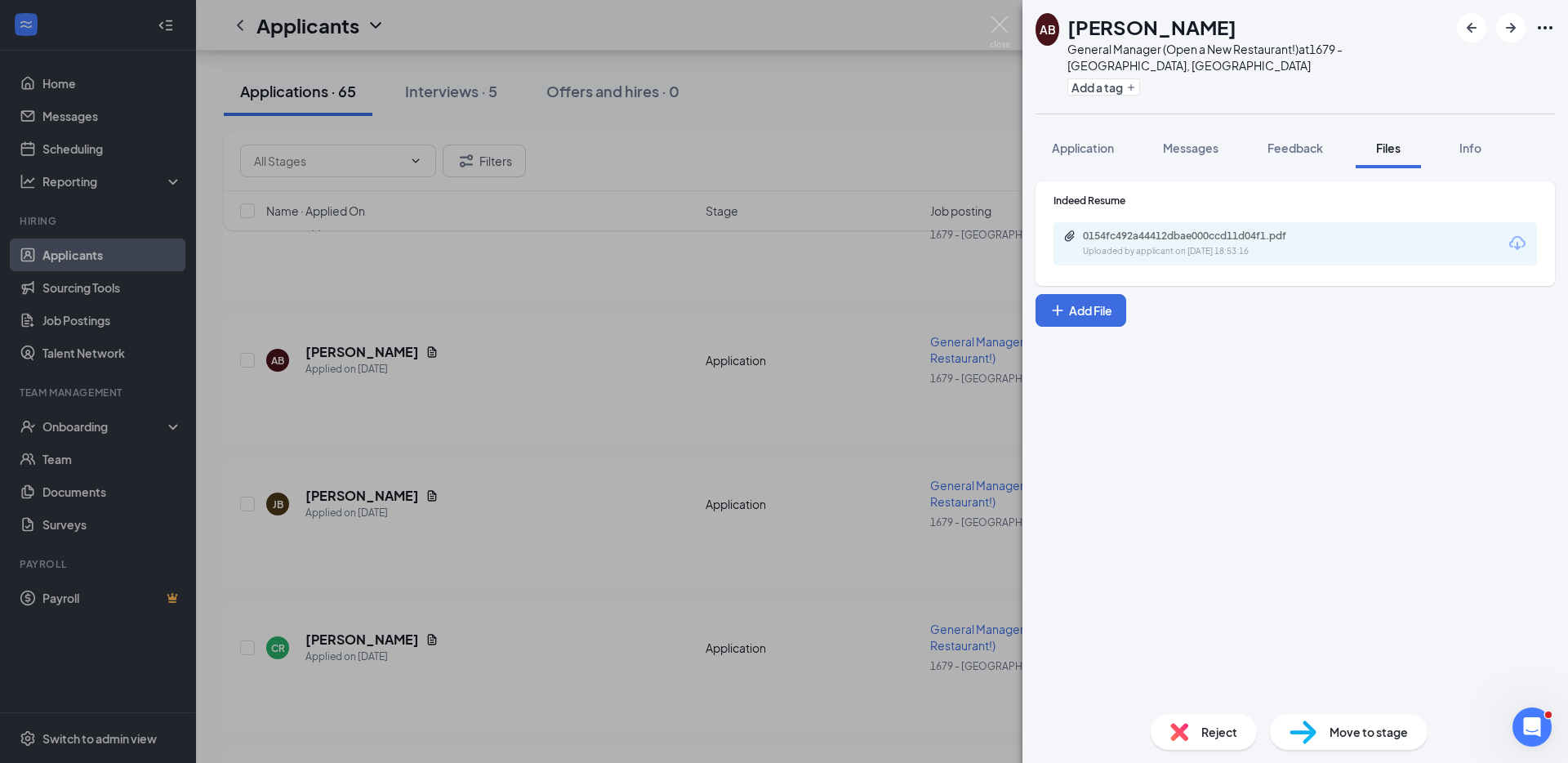
click at [1282, 230] on div "0154fc492a44412dbae000ccd11d04f1.pdf Uploaded by applicant on Aug 22, 2025 at 1…" at bounding box center [1196, 243] width 265 height 28
click at [482, 511] on div "AB AMBER BURTON General Manager (Open a New Restaurant!) at 1679 - East Ridge, …" at bounding box center [784, 381] width 1568 height 763
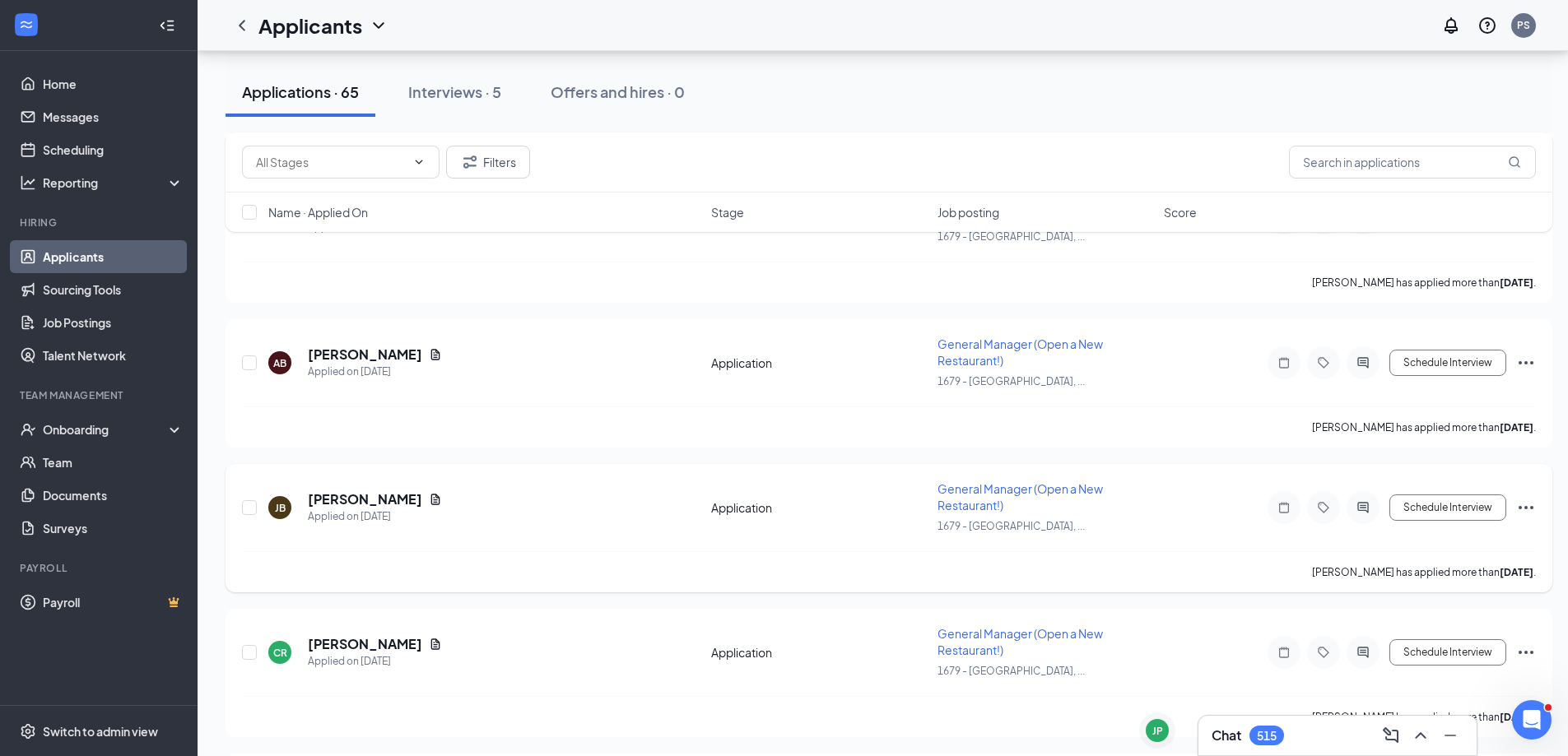
click at [429, 493] on icon "Document" at bounding box center [435, 499] width 13 height 13
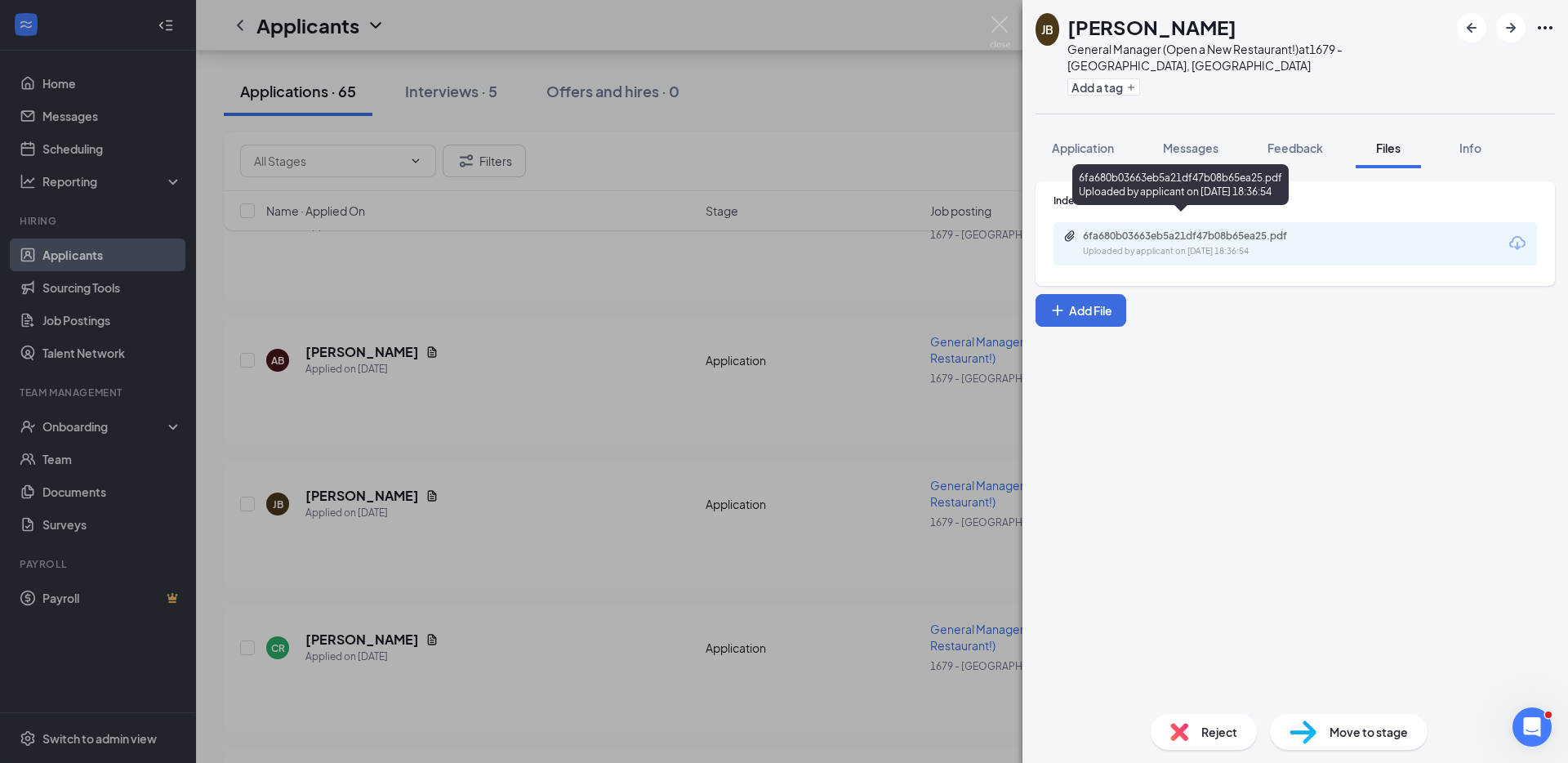
click at [1174, 245] on div "Uploaded by applicant on Aug 22, 2025 at 18:36:54" at bounding box center [1205, 251] width 245 height 13
click at [446, 464] on div "JB James Burns General Manager (Open a New Restaurant!) at 1679 - East Ridge, T…" at bounding box center [784, 381] width 1568 height 763
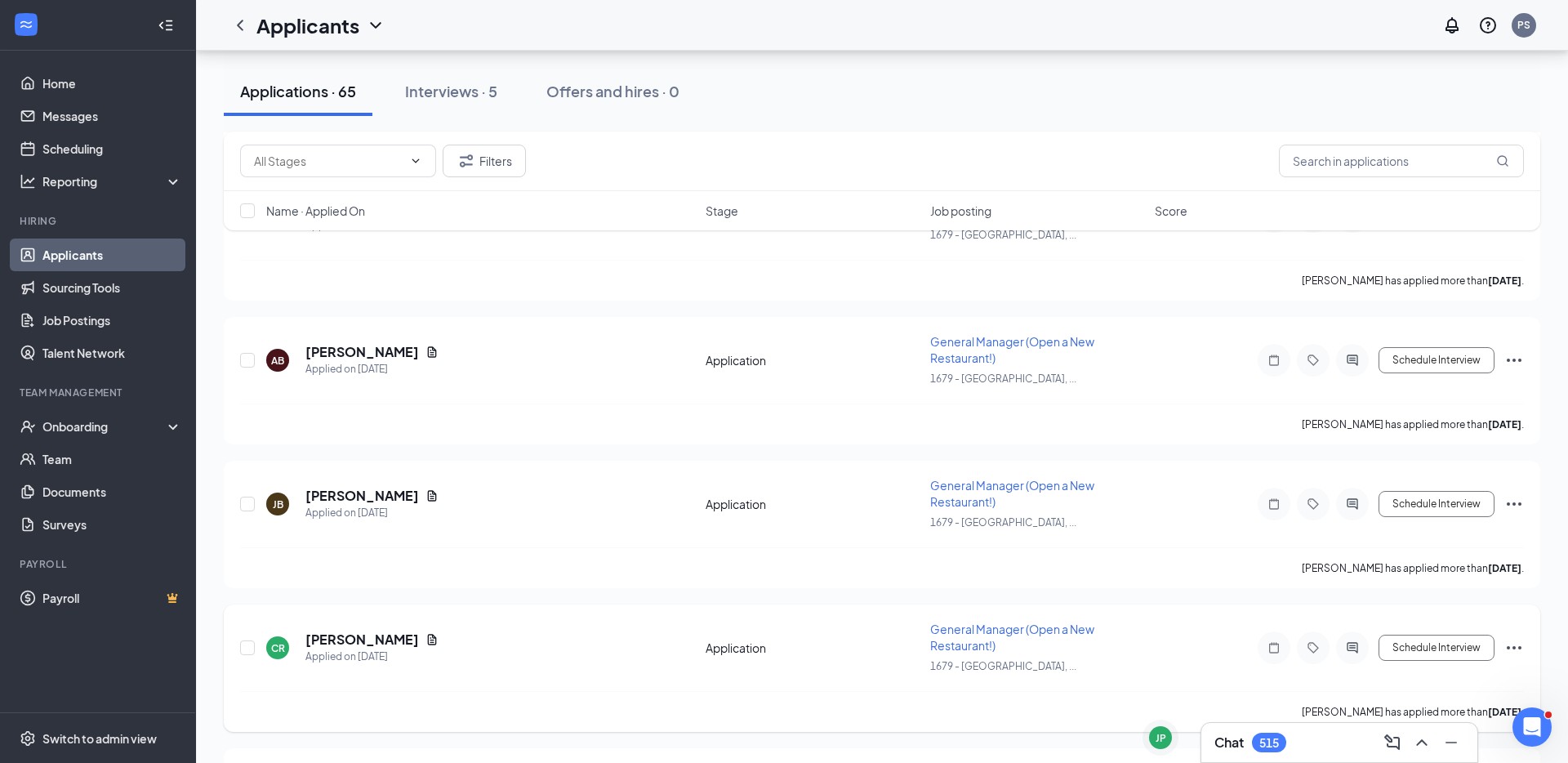
click at [426, 633] on icon "Document" at bounding box center [432, 639] width 13 height 13
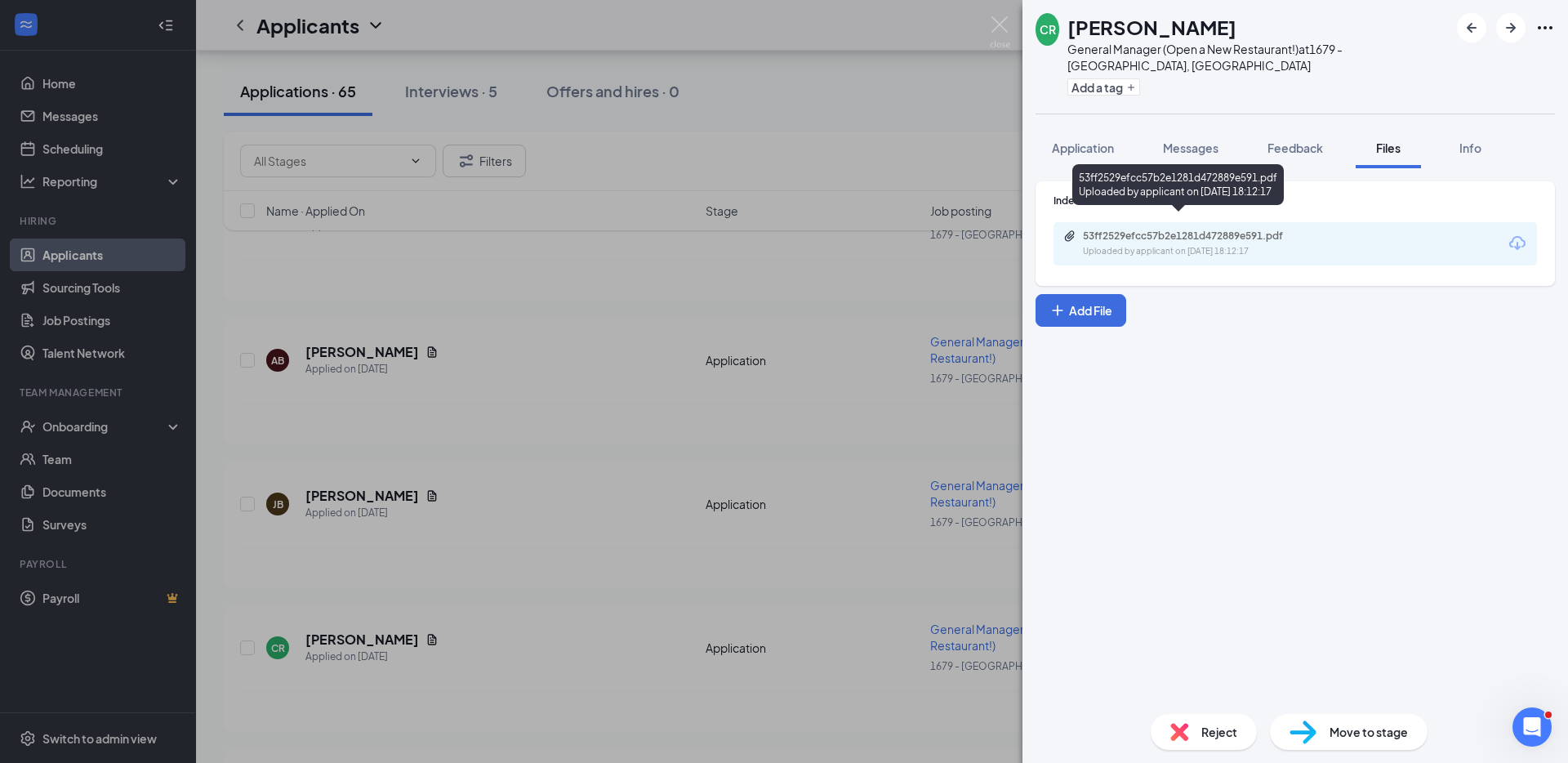
click at [1153, 245] on div "Uploaded by applicant on Aug 22, 2025 at 18:12:17" at bounding box center [1205, 251] width 245 height 13
click at [501, 456] on div "CR Crystal Roberts General Manager (Open a New Restaurant!) at 1679 - East Ridg…" at bounding box center [784, 381] width 1568 height 763
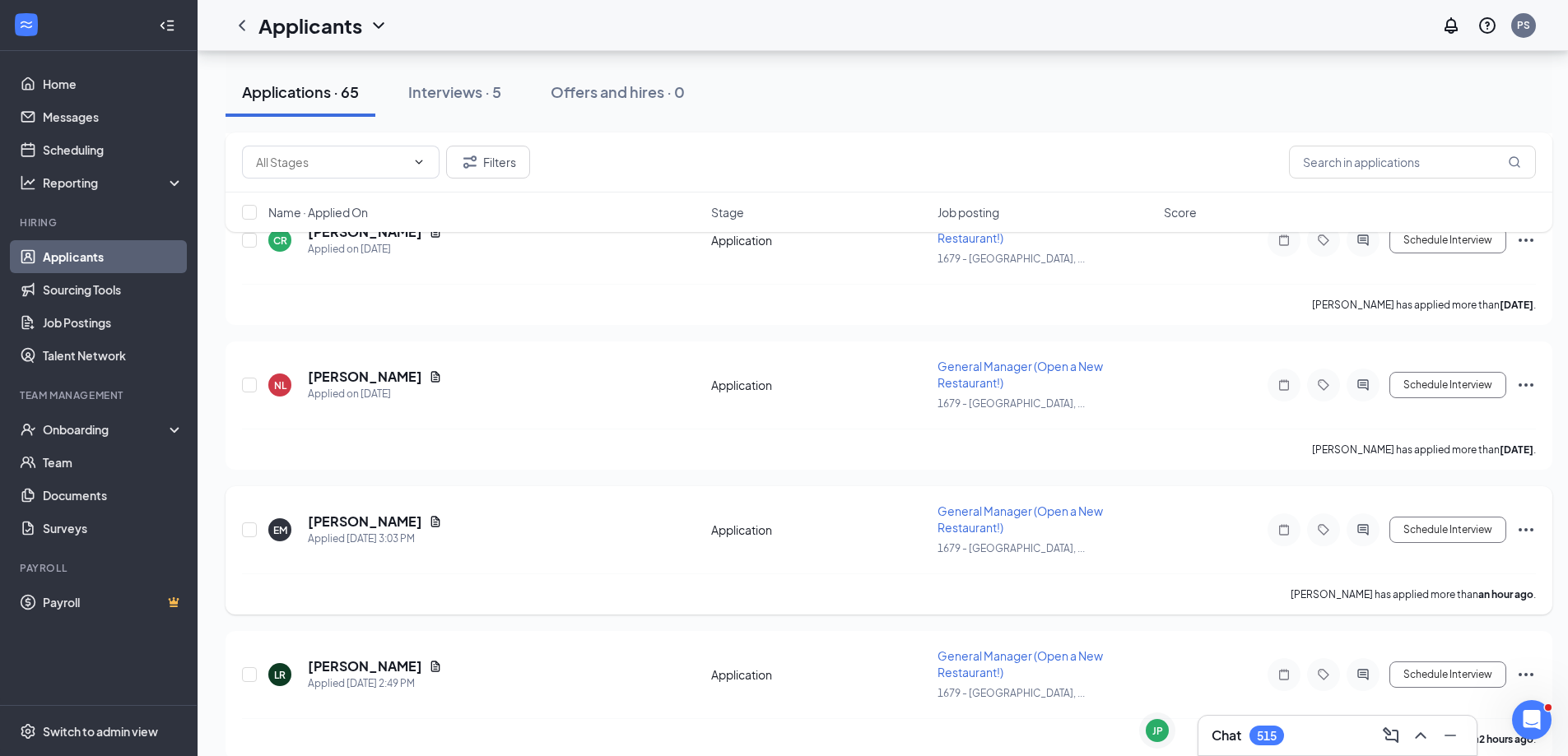
scroll to position [9420, 0]
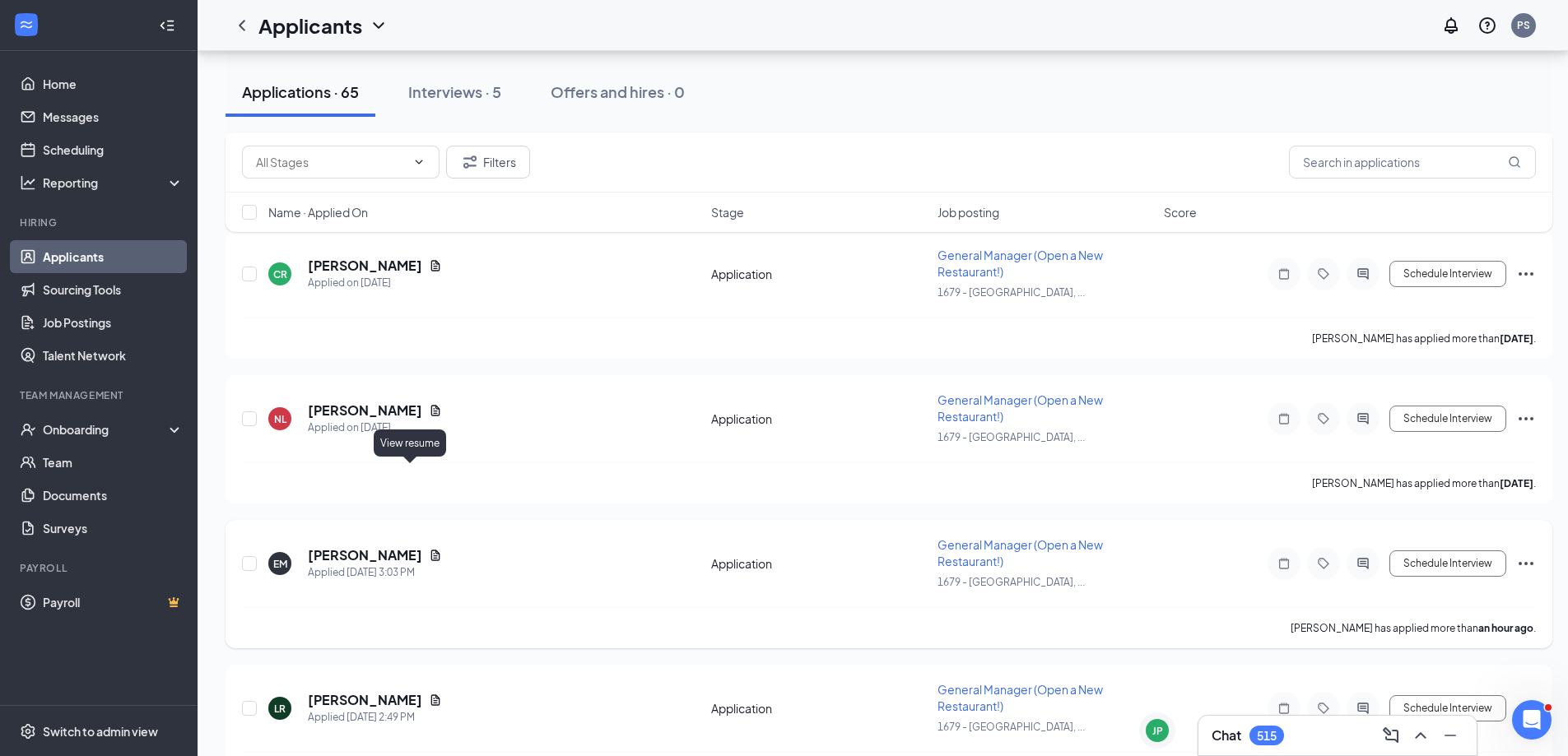
click at [431, 550] on icon "Document" at bounding box center [435, 555] width 9 height 10
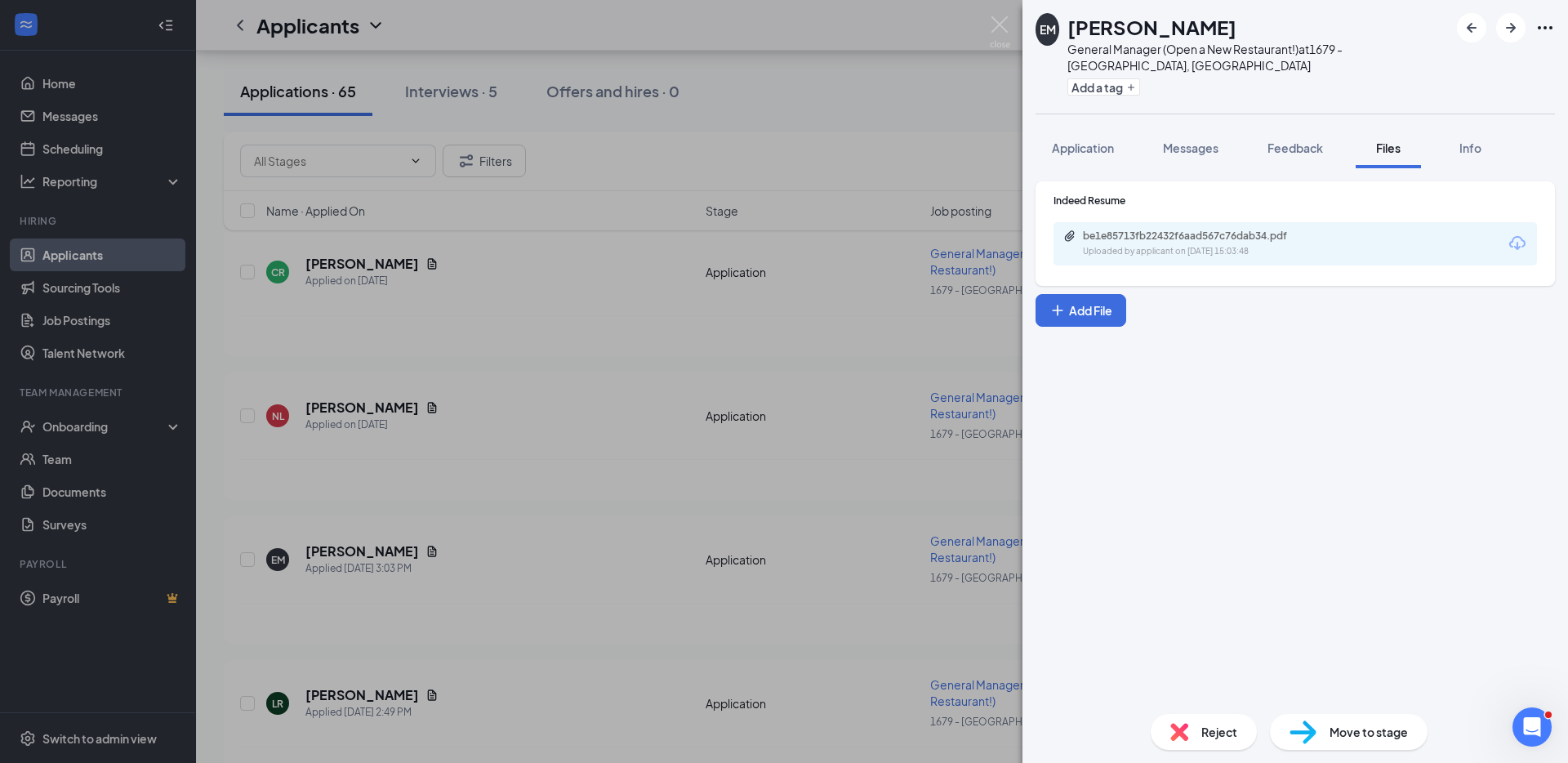
click at [1181, 230] on div "be1e85713fb22432f6aad567c76dab34.pdf" at bounding box center [1197, 236] width 229 height 13
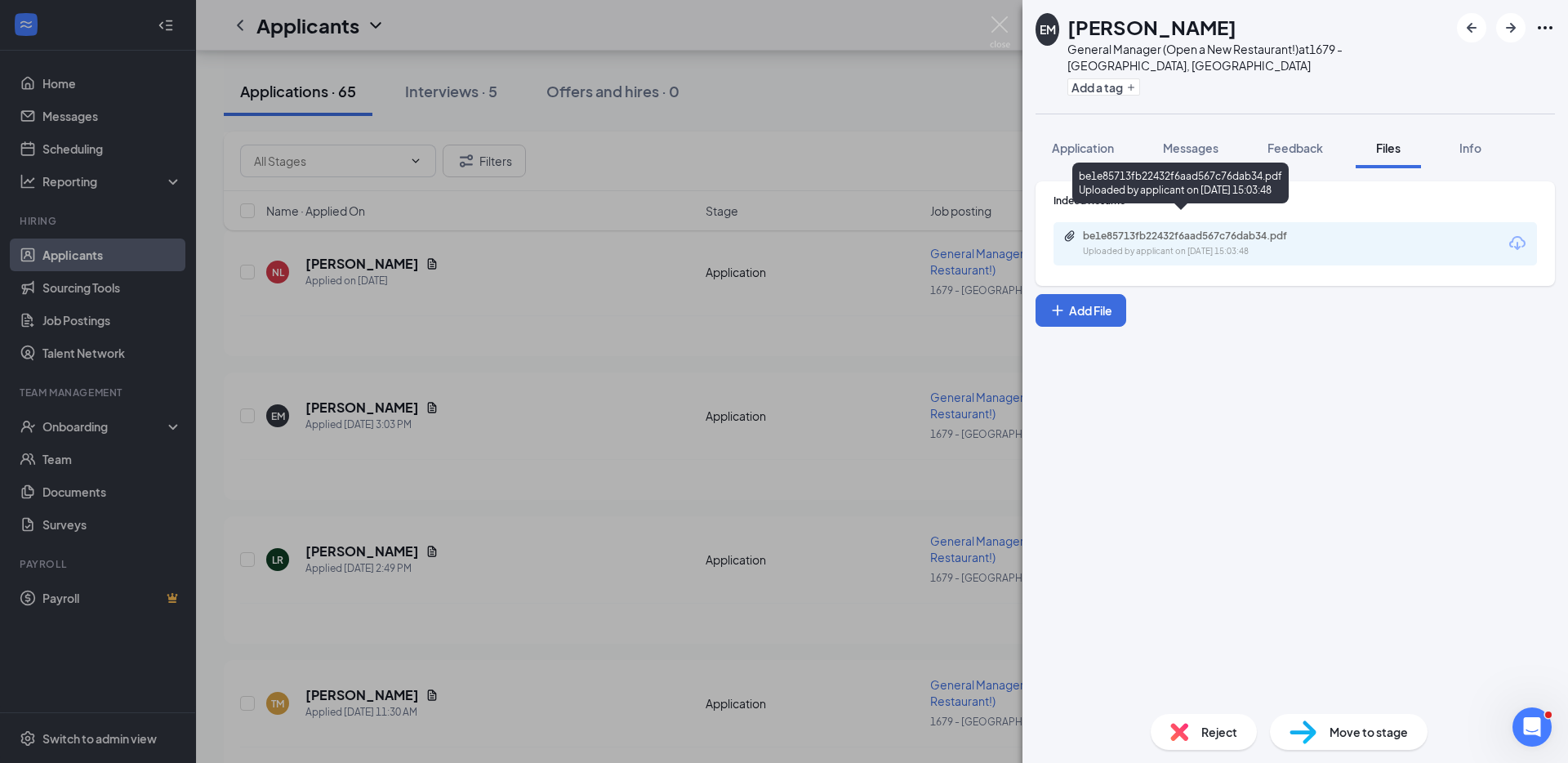
click at [716, 479] on div "EM [PERSON_NAME] General Manager (Open a New Restaurant!) at 1679 - [GEOGRAPHIC…" at bounding box center [784, 381] width 1568 height 763
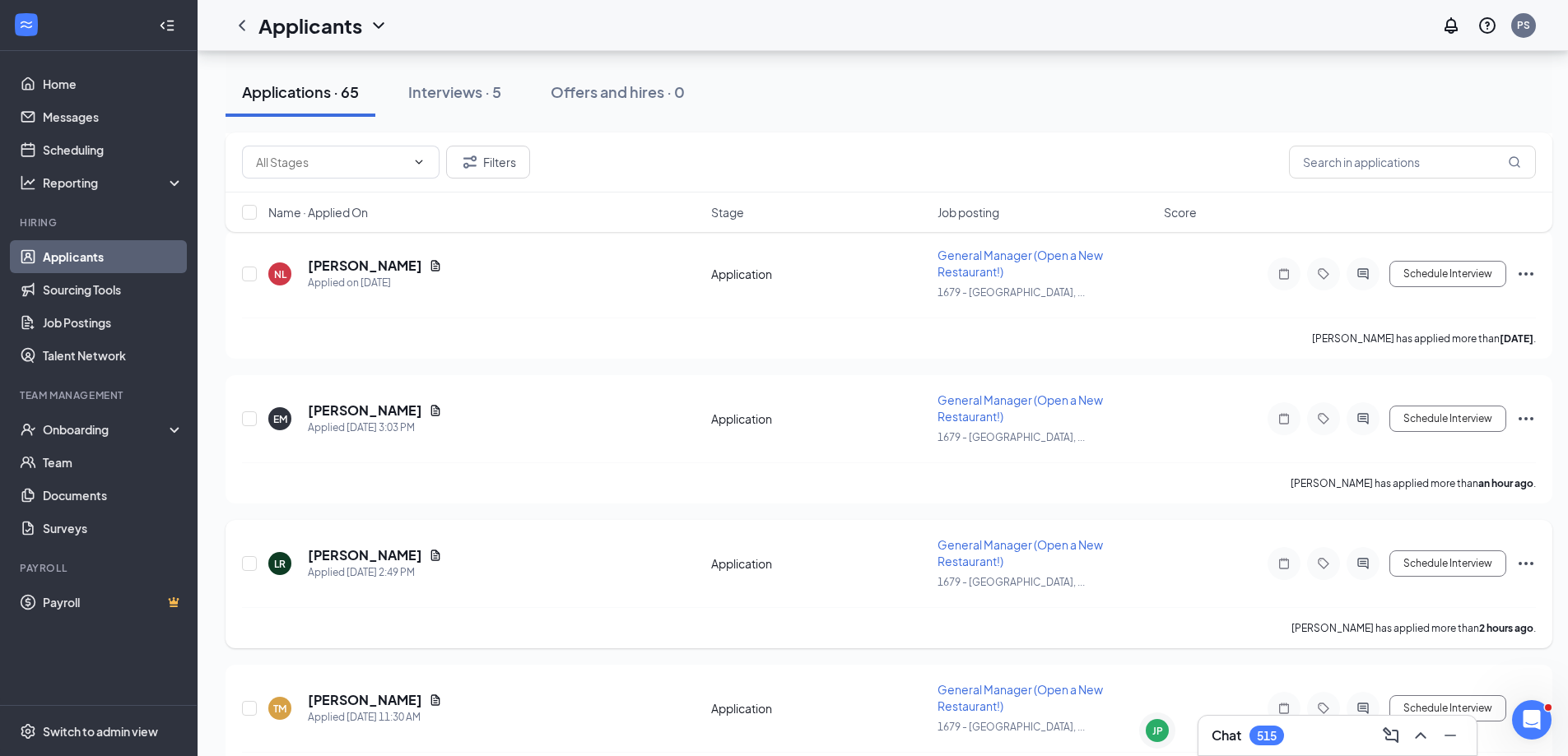
click at [414, 537] on div "LR Lacee Russell Applied Today 2:49 PM Application General Manager (Open a New …" at bounding box center [889, 572] width 1294 height 71
click at [431, 550] on icon "Document" at bounding box center [435, 555] width 9 height 10
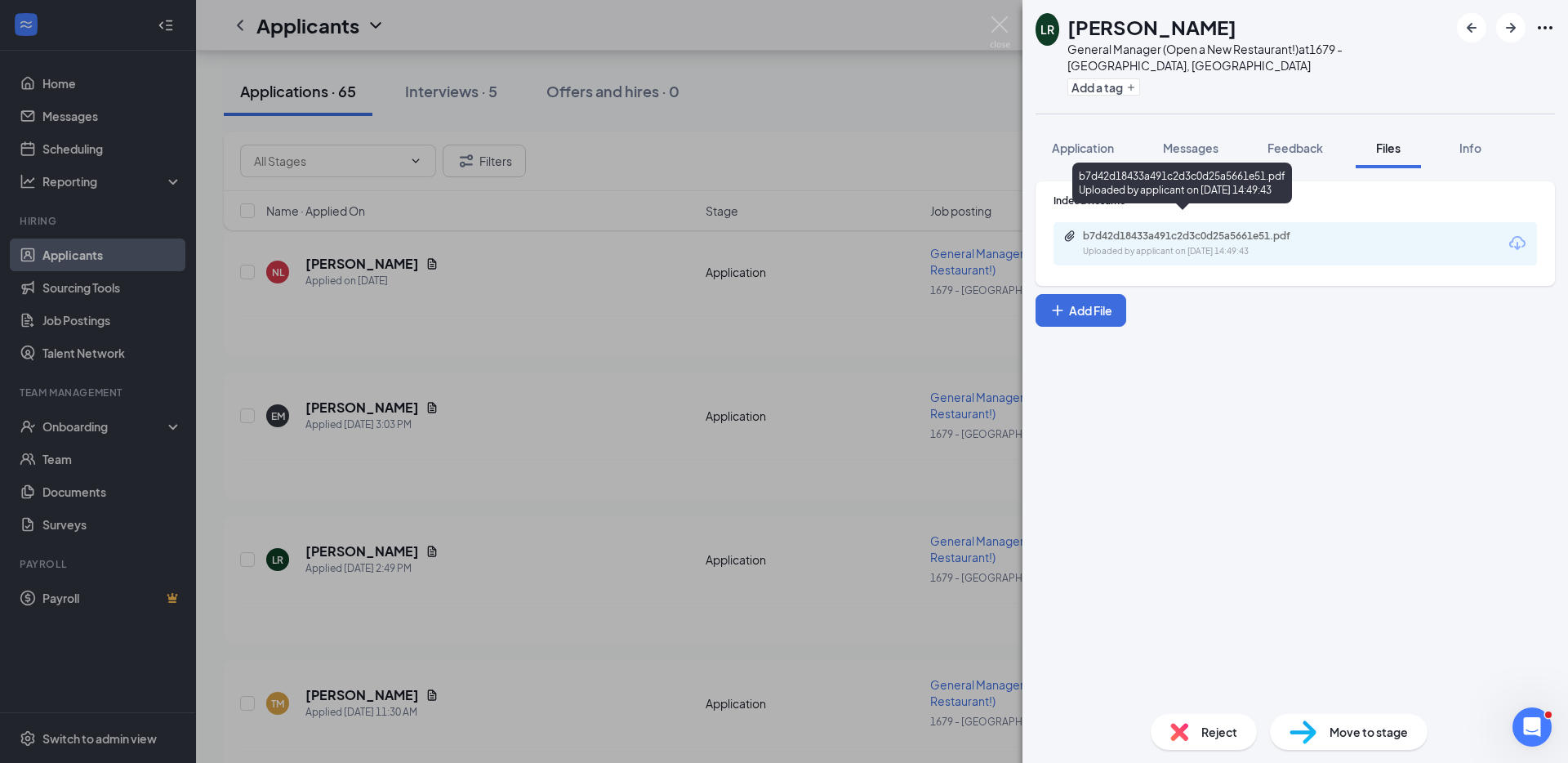
click at [1147, 245] on div "Uploaded by applicant on Aug 26, 2025 at 14:49:43" at bounding box center [1205, 251] width 245 height 13
click at [216, 39] on div "LR Lacee Russell General Manager (Open a New Restaurant!) at 1679 - East Ridge,…" at bounding box center [784, 381] width 1568 height 763
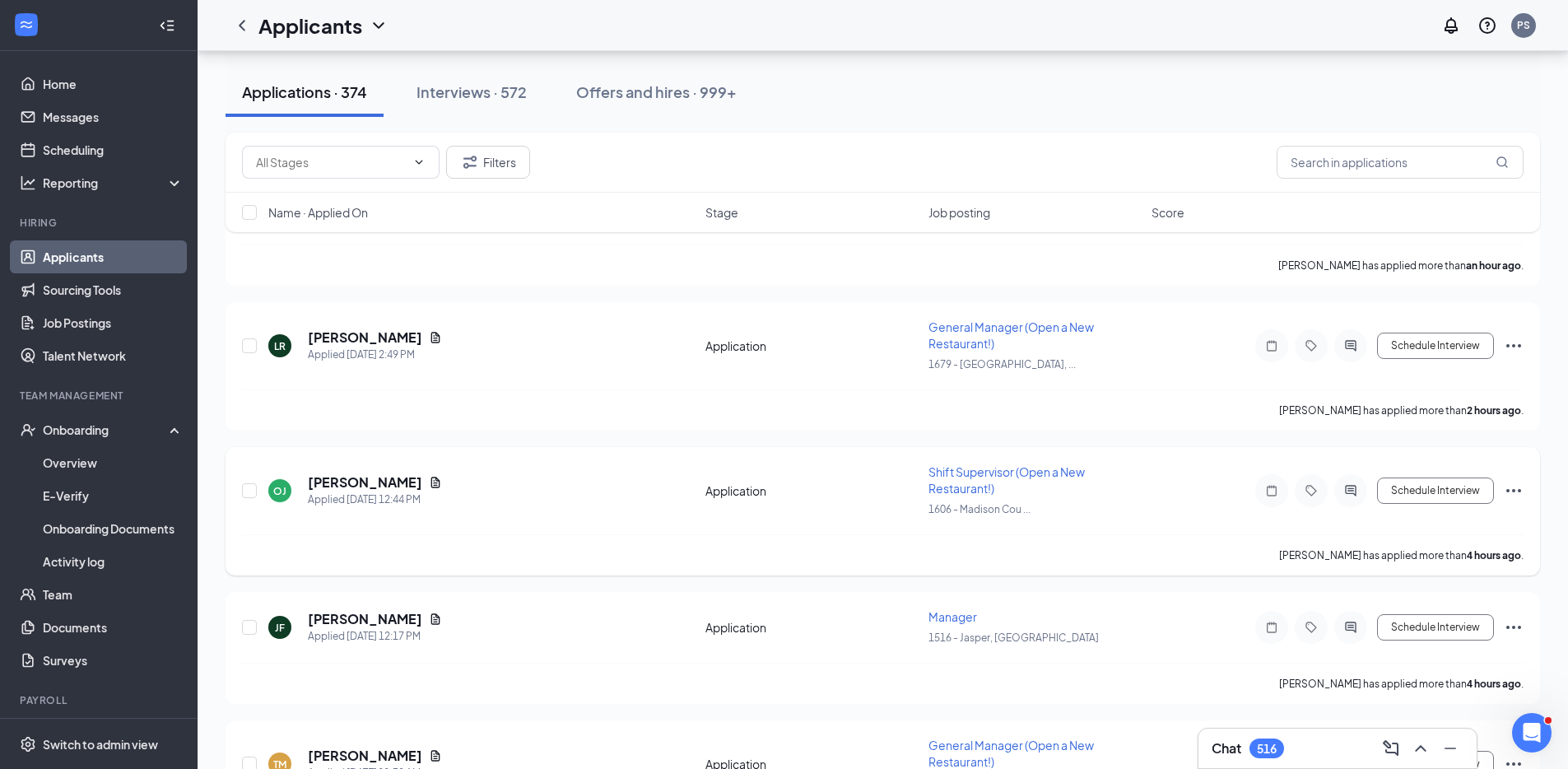
scroll to position [178, 0]
click at [1340, 748] on div "Chat 516" at bounding box center [1337, 748] width 252 height 26
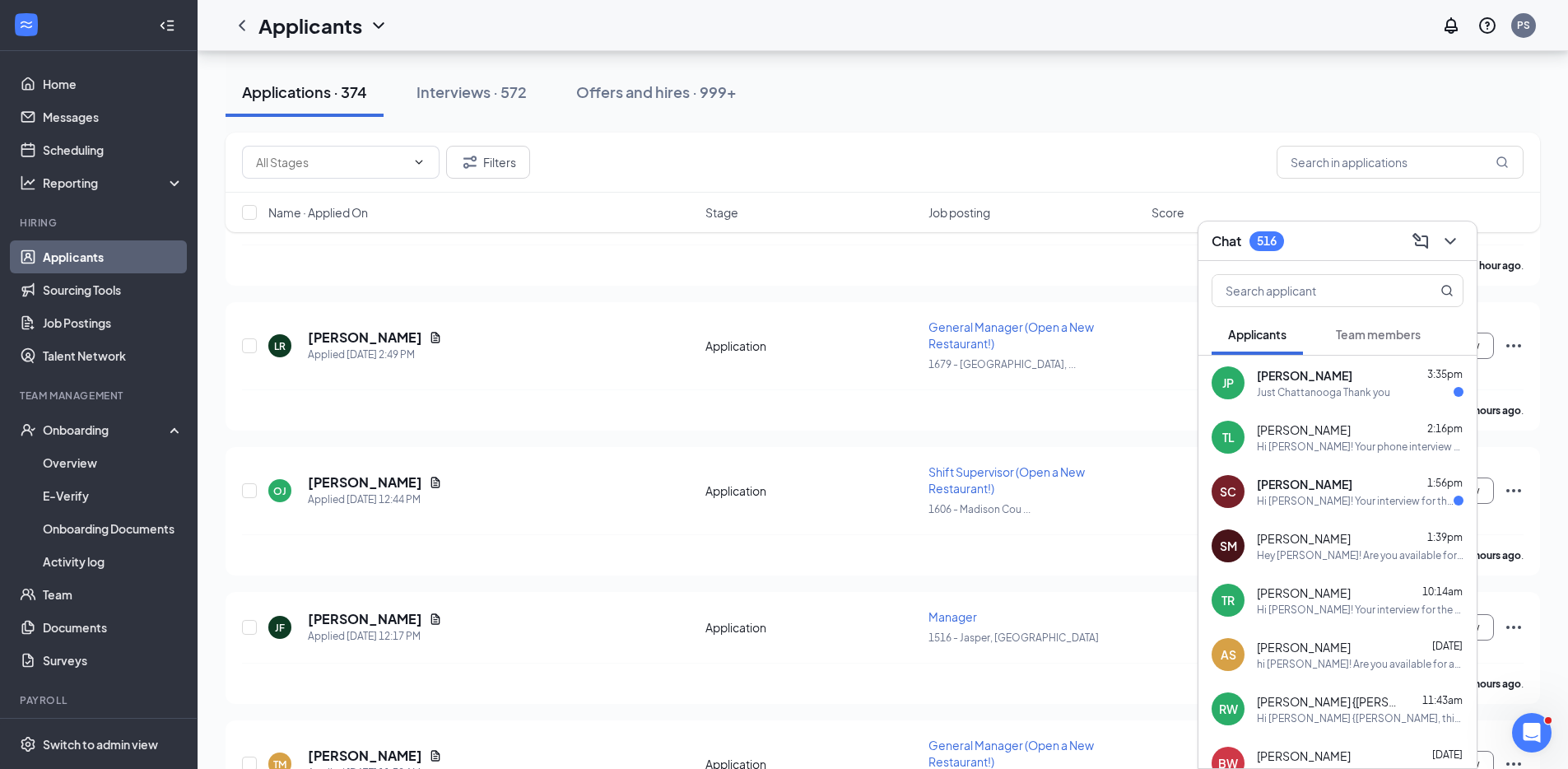
click at [1326, 399] on div "JP [PERSON_NAME] 3:35pm Just Chattanooga Thank you" at bounding box center [1337, 382] width 278 height 55
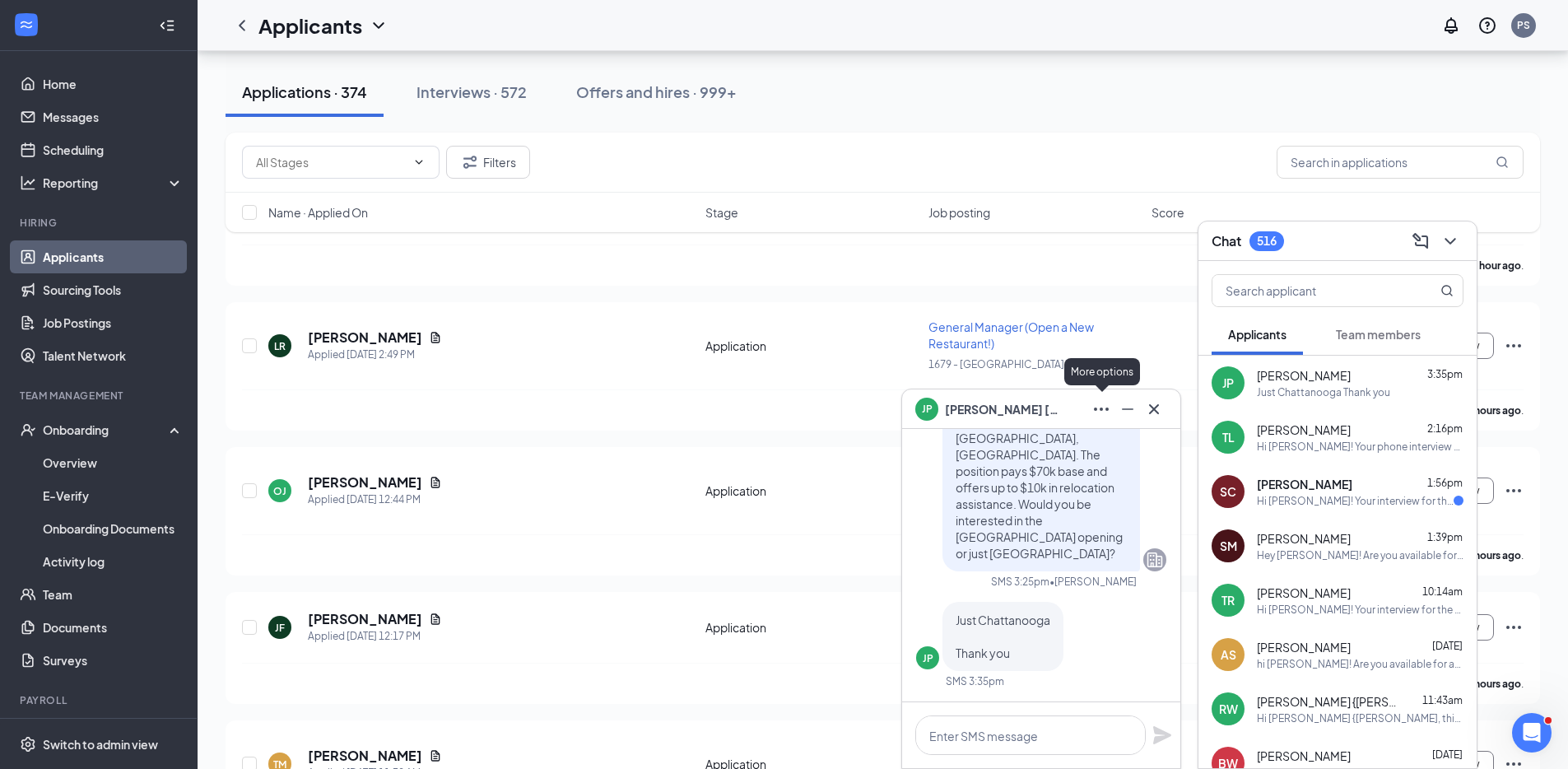
click at [1094, 406] on icon "Ellipses" at bounding box center [1101, 408] width 20 height 20
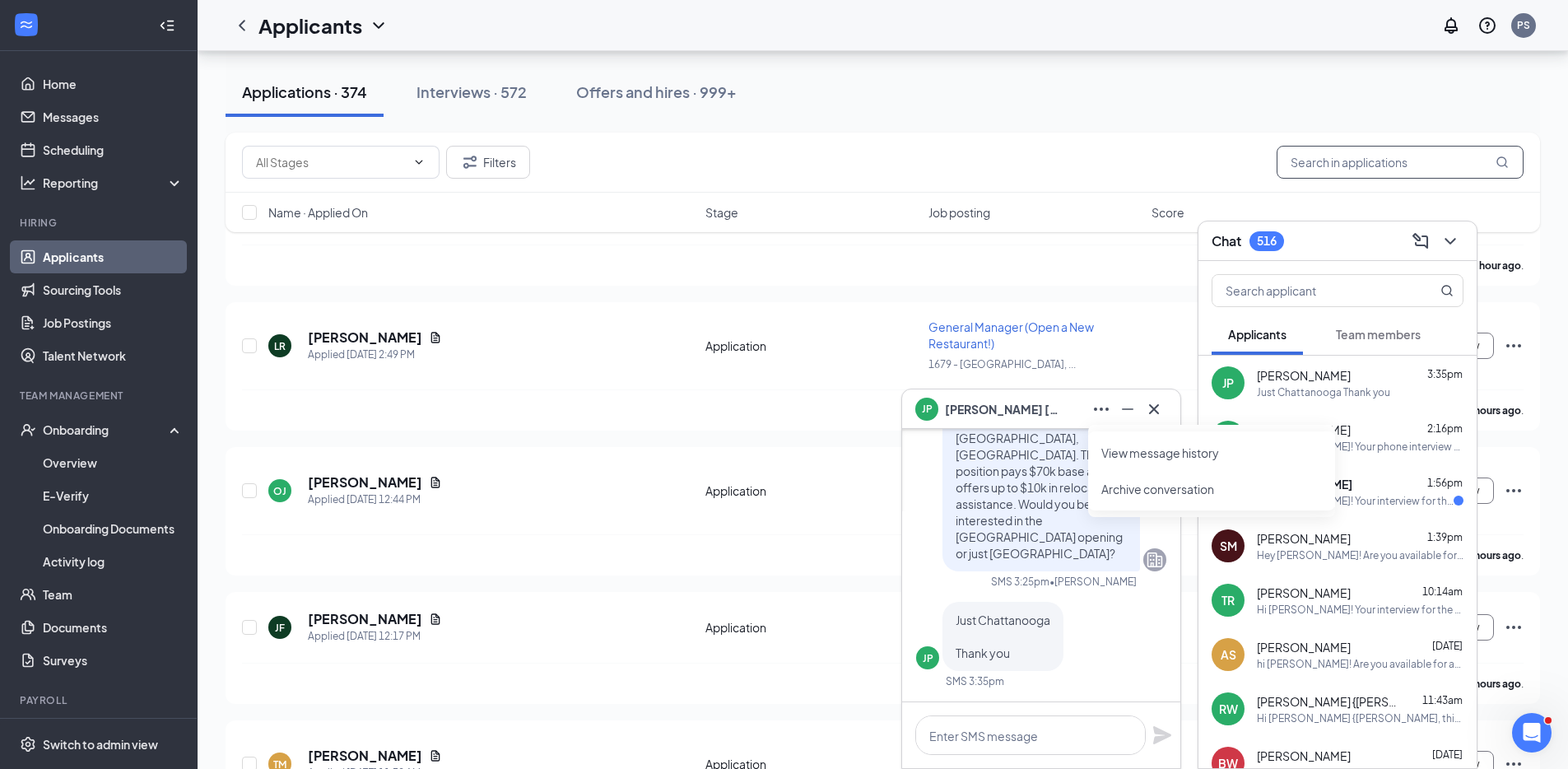
click at [1356, 166] on input "text" at bounding box center [1400, 162] width 247 height 33
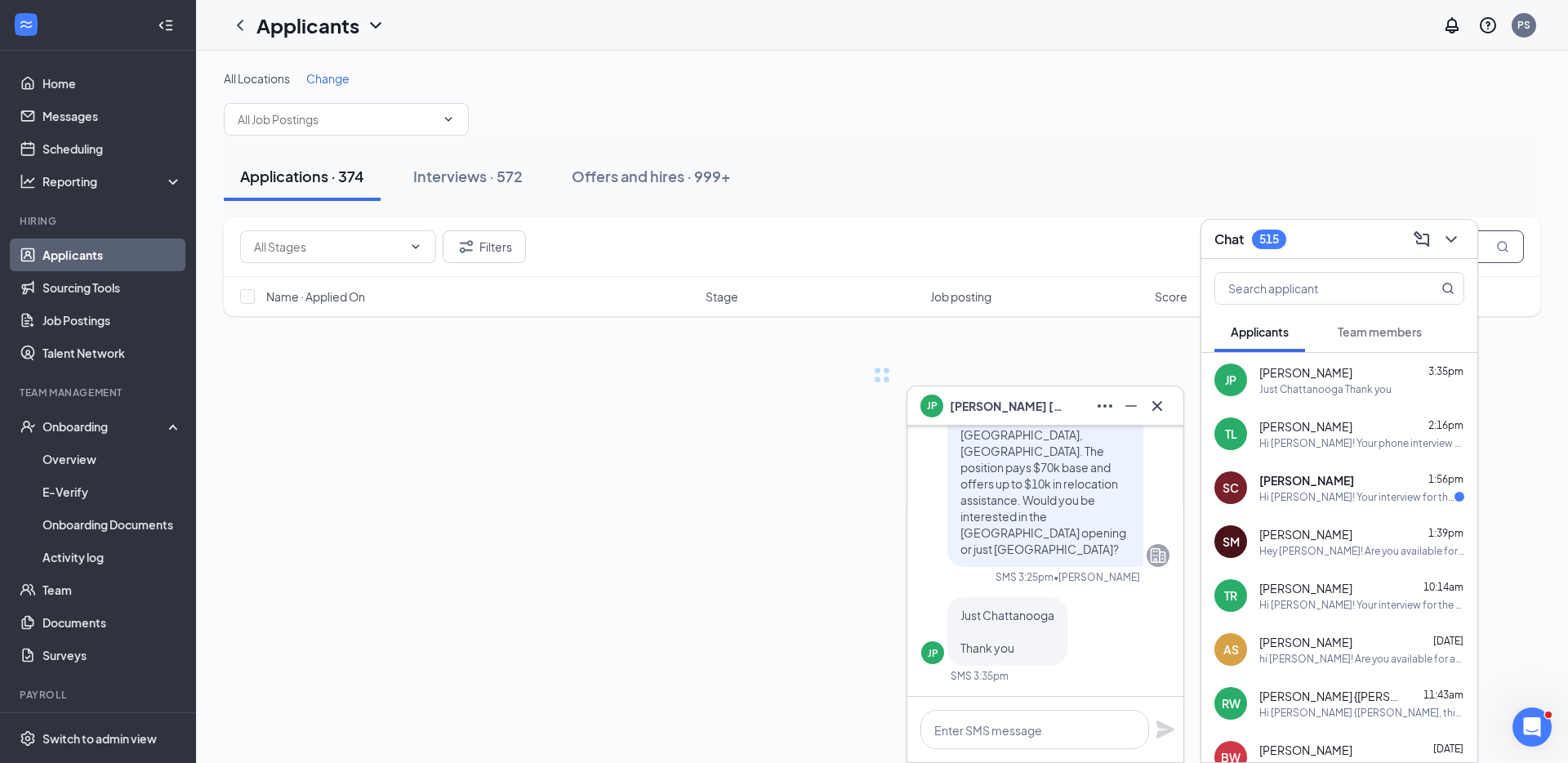
type input "patterson"
click at [1055, 413] on div "JP John Patterson" at bounding box center [1045, 406] width 249 height 26
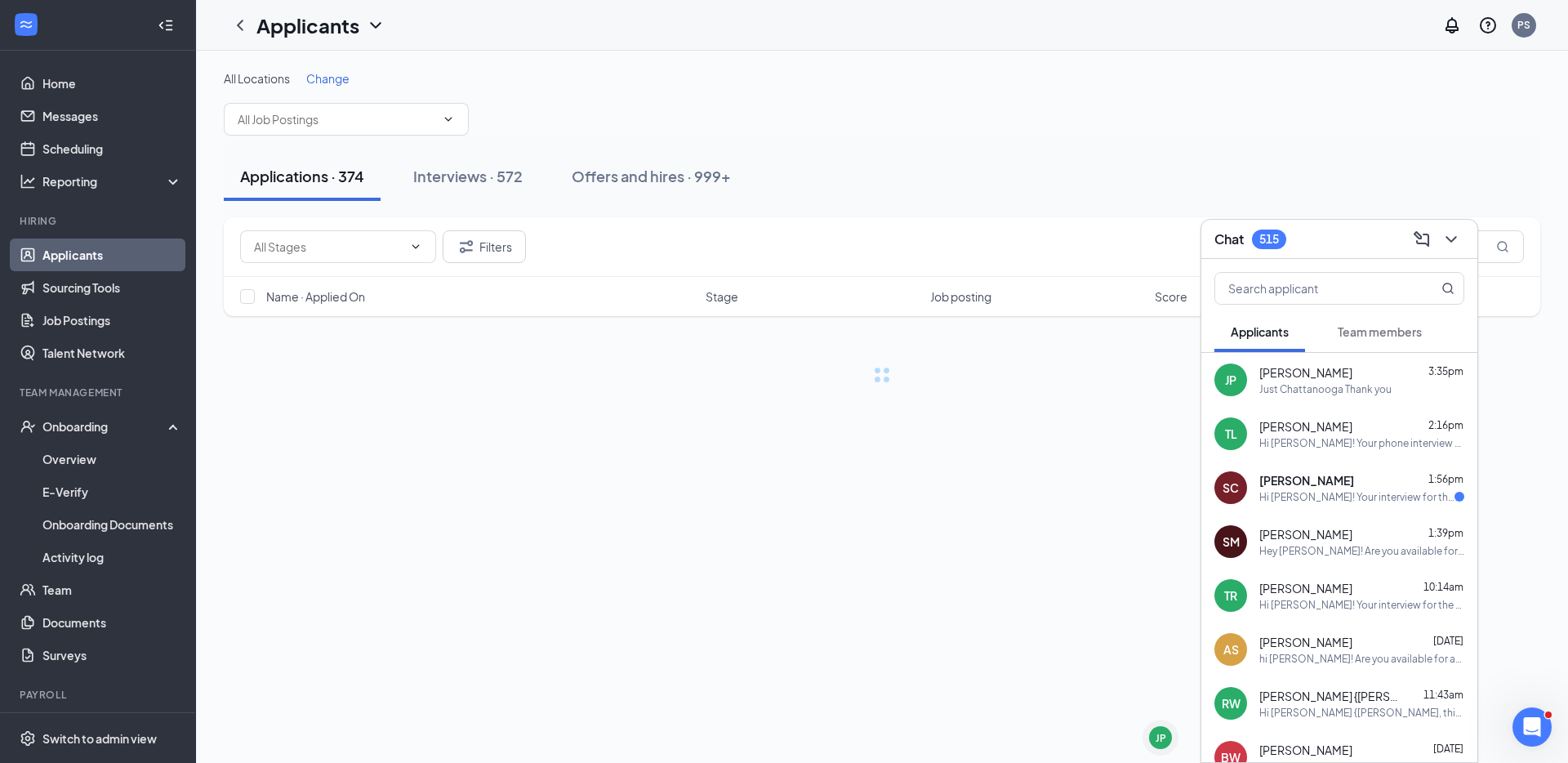
click at [1352, 251] on div "Chat 515" at bounding box center [1338, 239] width 276 height 40
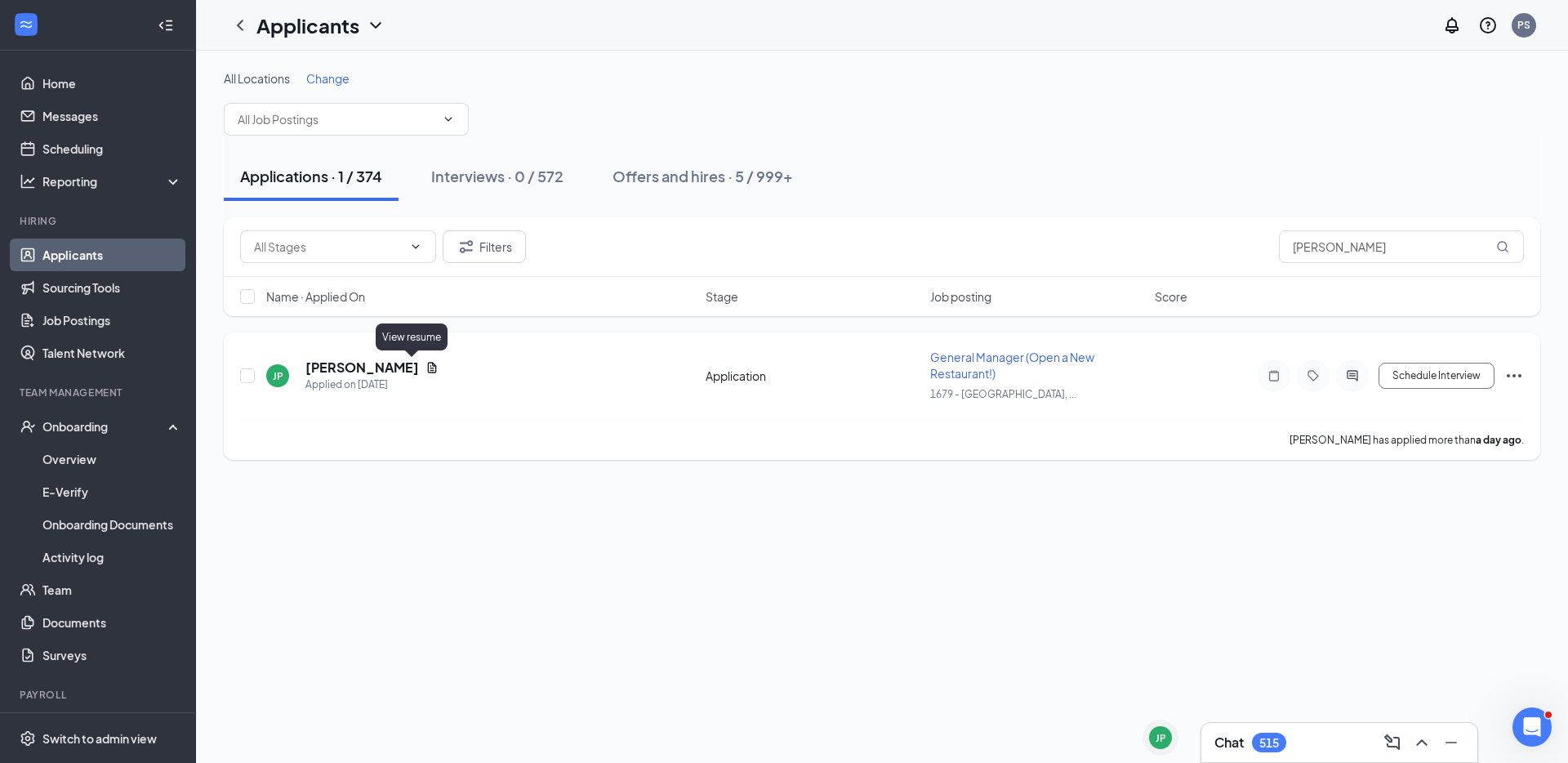
click at [427, 366] on icon "Document" at bounding box center [432, 367] width 9 height 10
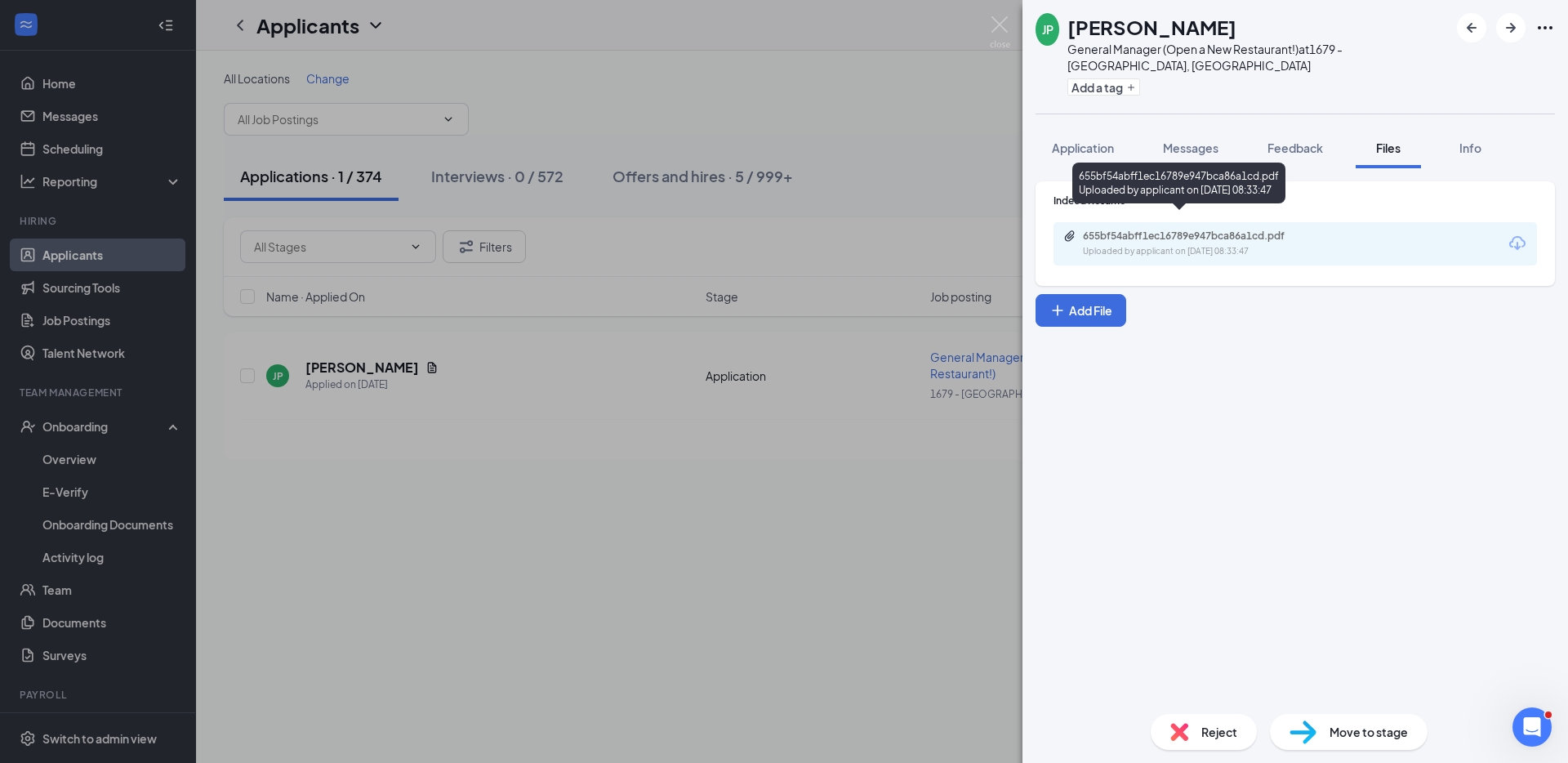
click at [1220, 230] on div "655bf54abff1ec16789e947bca86a1cd.pdf Uploaded by applicant on Aug 25, 2025 at 0…" at bounding box center [1196, 243] width 265 height 28
click at [1319, 714] on div "Move to stage" at bounding box center [1348, 732] width 157 height 36
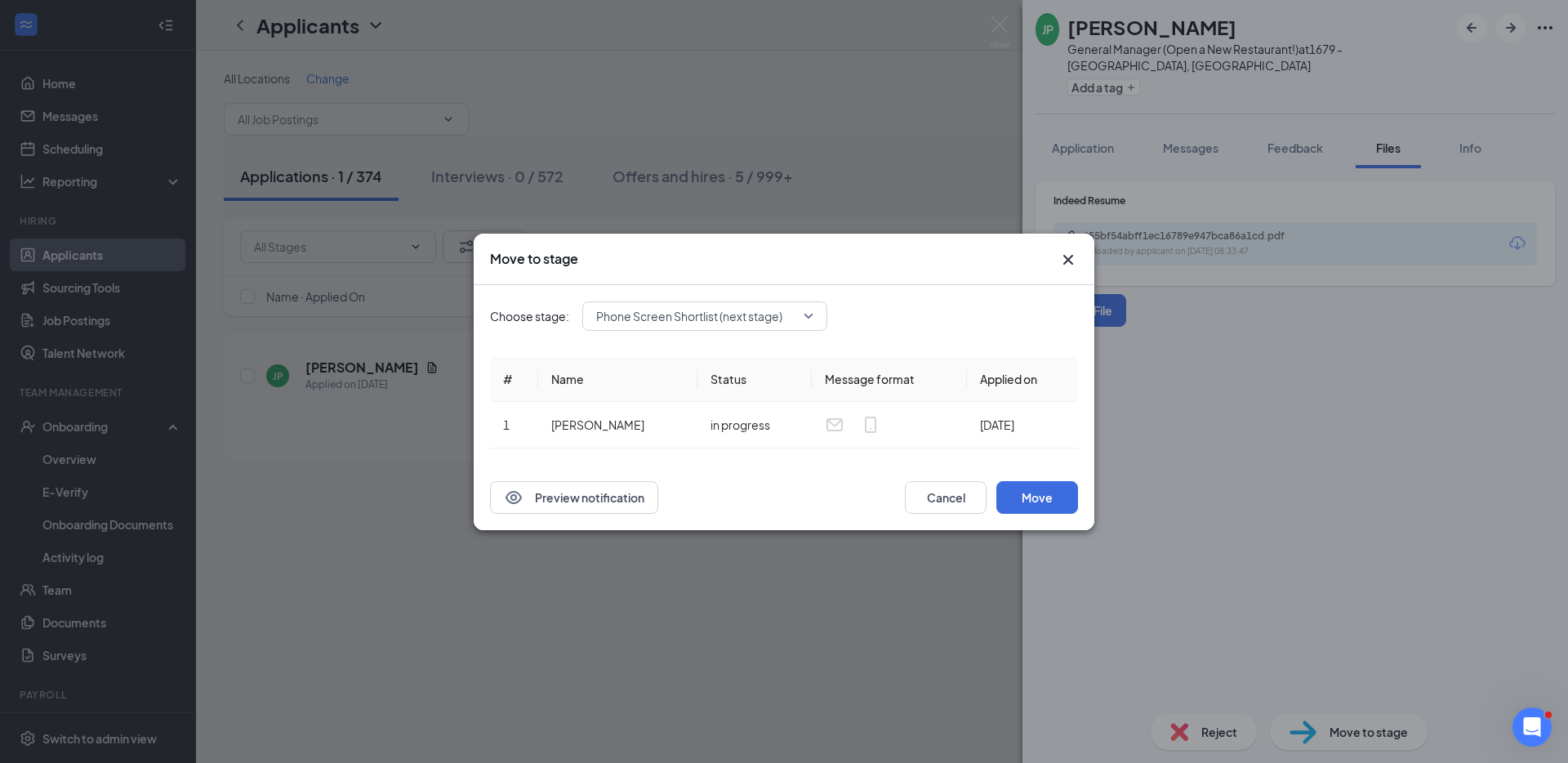
click at [728, 314] on span "Phone Screen Shortlist (next stage)" at bounding box center [689, 316] width 186 height 24
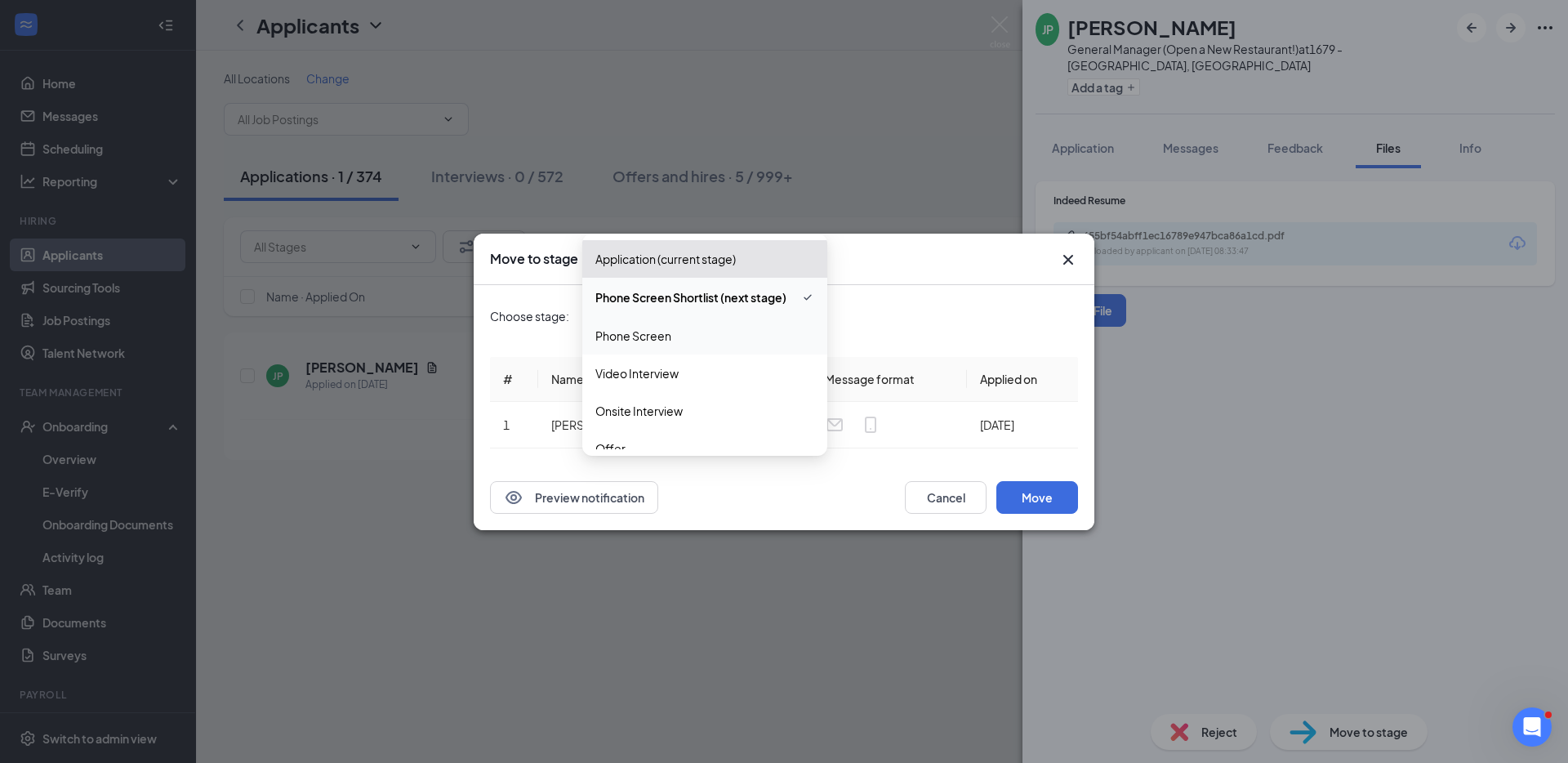
click at [712, 338] on span "Phone Screen" at bounding box center [704, 335] width 218 height 18
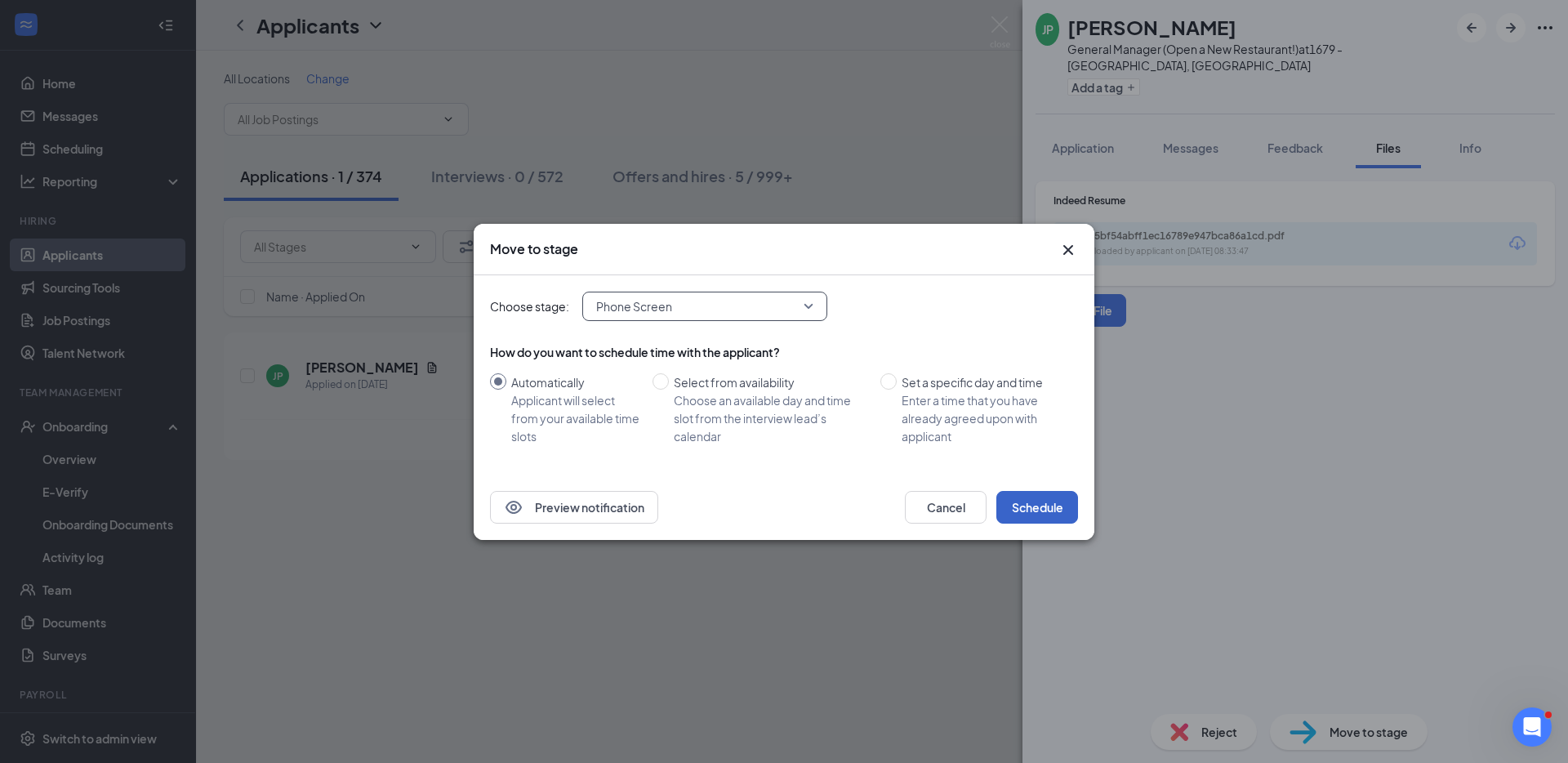
click at [1049, 494] on button "Schedule" at bounding box center [1036, 507] width 82 height 33
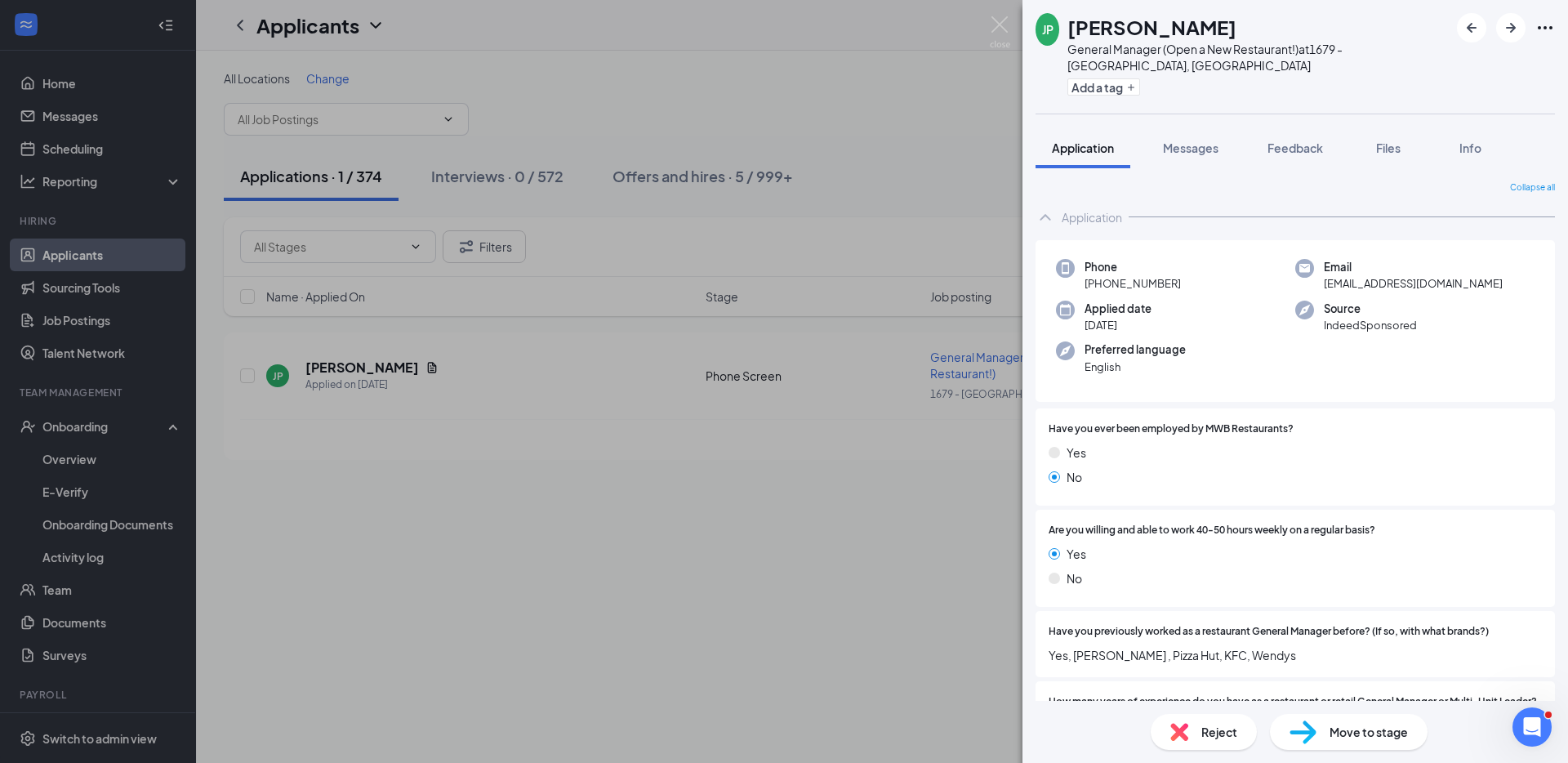
drag, startPoint x: 784, startPoint y: 667, endPoint x: 802, endPoint y: 652, distance: 23.4
click at [784, 663] on div "JP John Patterson General Manager (Open a New Restaurant!) at 1679 - East Ridge…" at bounding box center [784, 381] width 1568 height 763
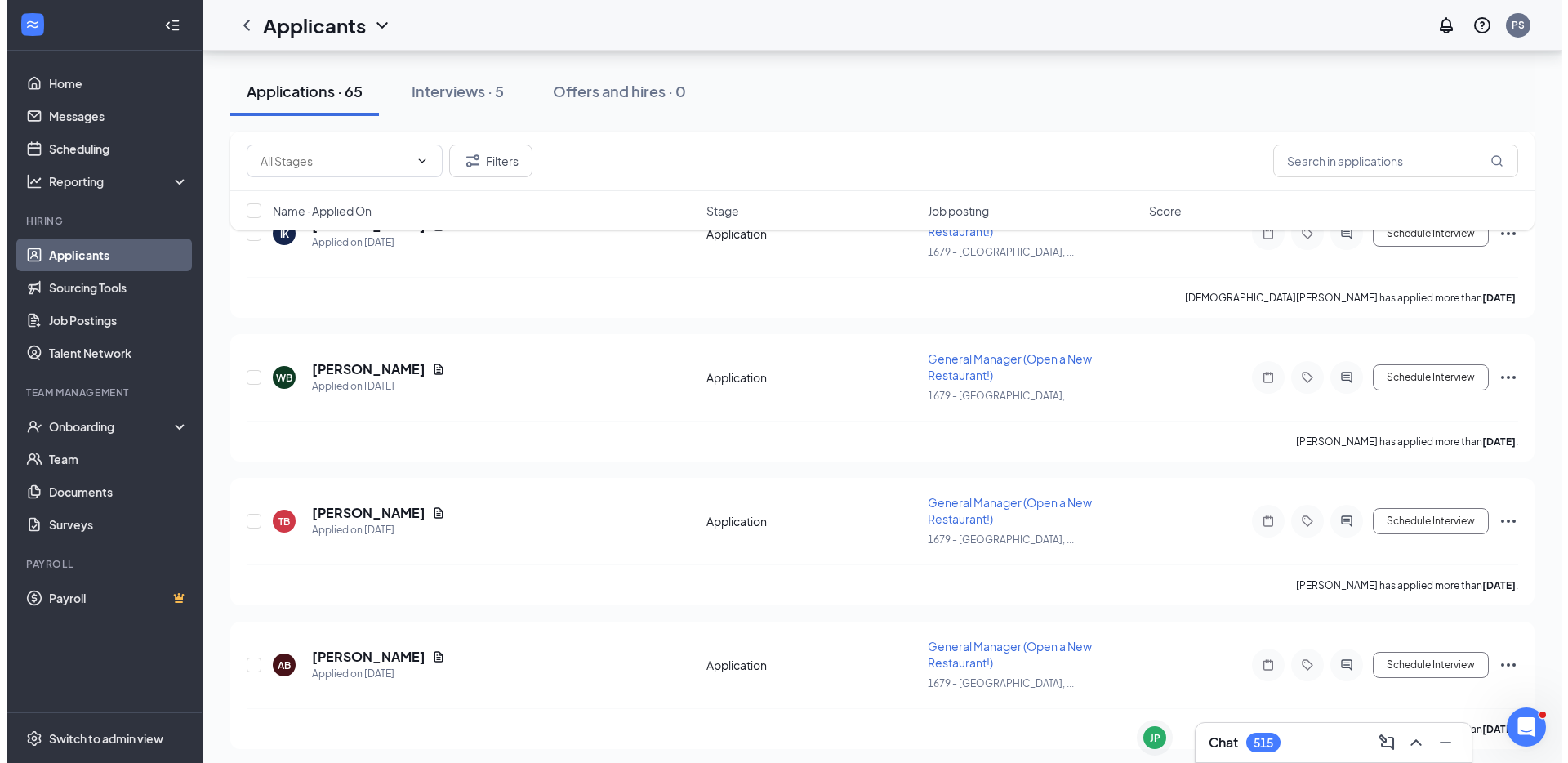
scroll to position [8521, 0]
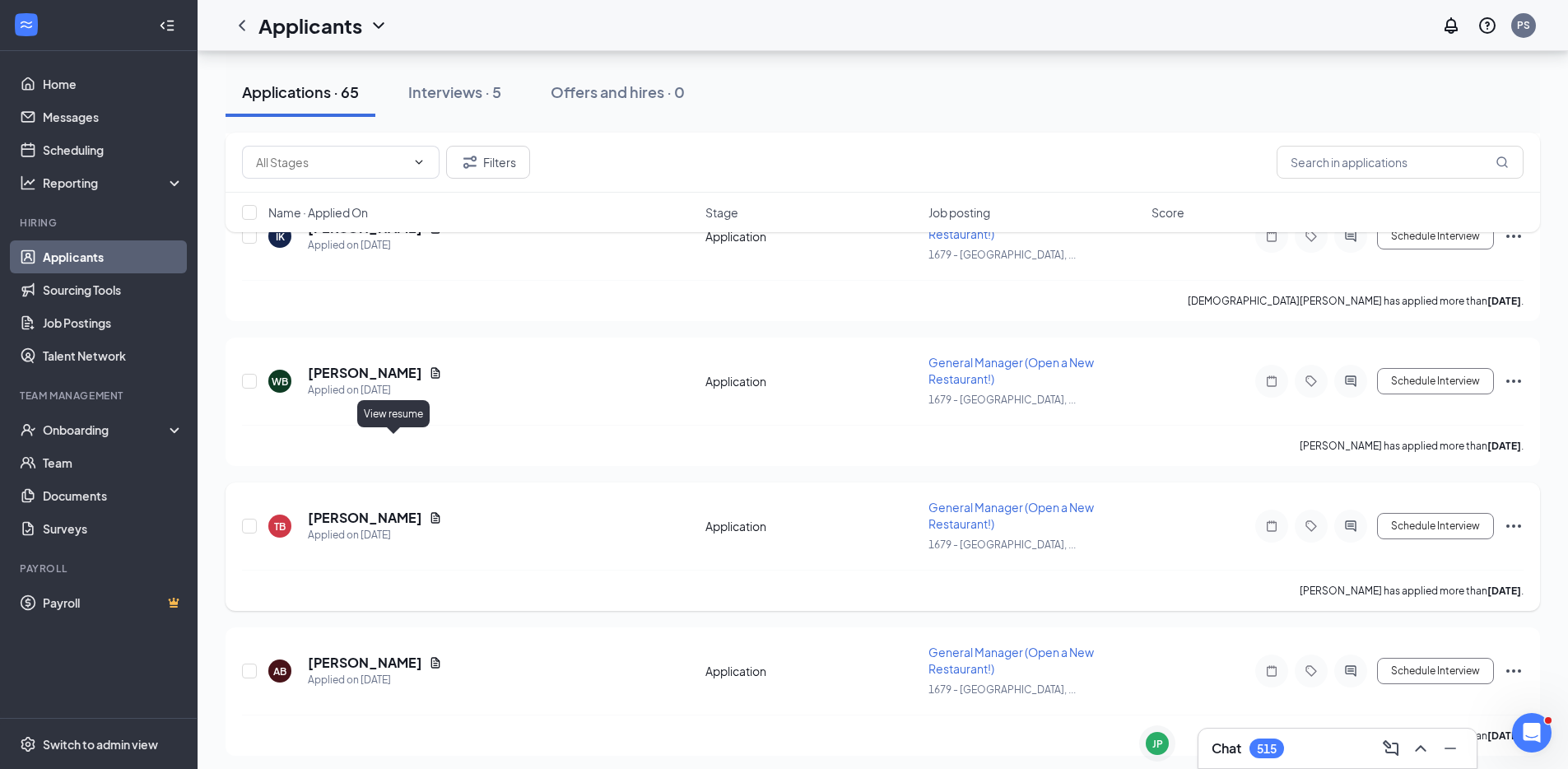
click at [431, 512] on icon "Document" at bounding box center [435, 517] width 9 height 10
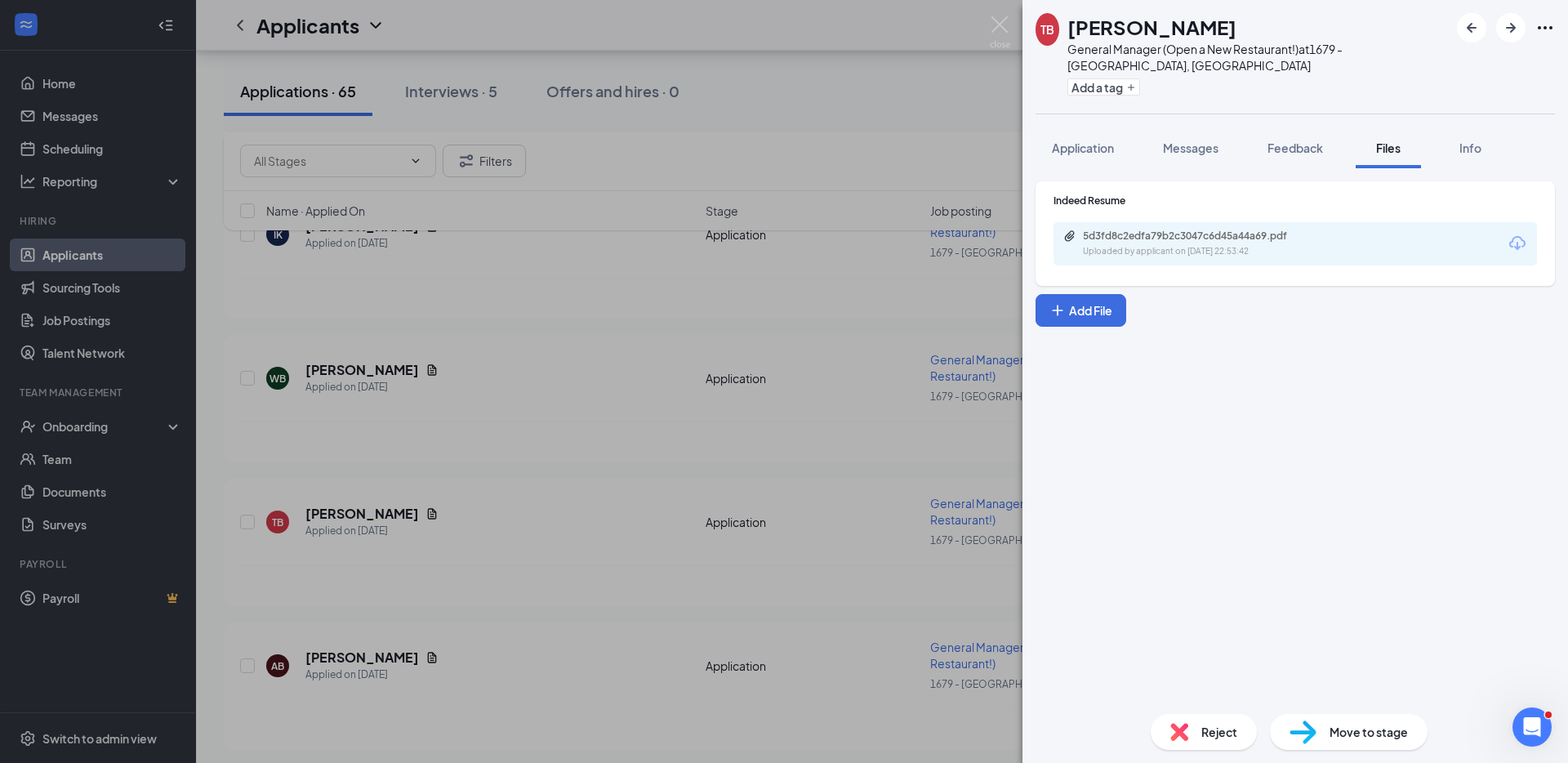
click at [1115, 245] on div "Uploaded by applicant on [DATE] 22:53:42" at bounding box center [1205, 251] width 245 height 13
click at [456, 388] on div "TB [PERSON_NAME] General Manager (Open a New Restaurant!) at 1679 - [GEOGRAPHIC…" at bounding box center [784, 381] width 1568 height 763
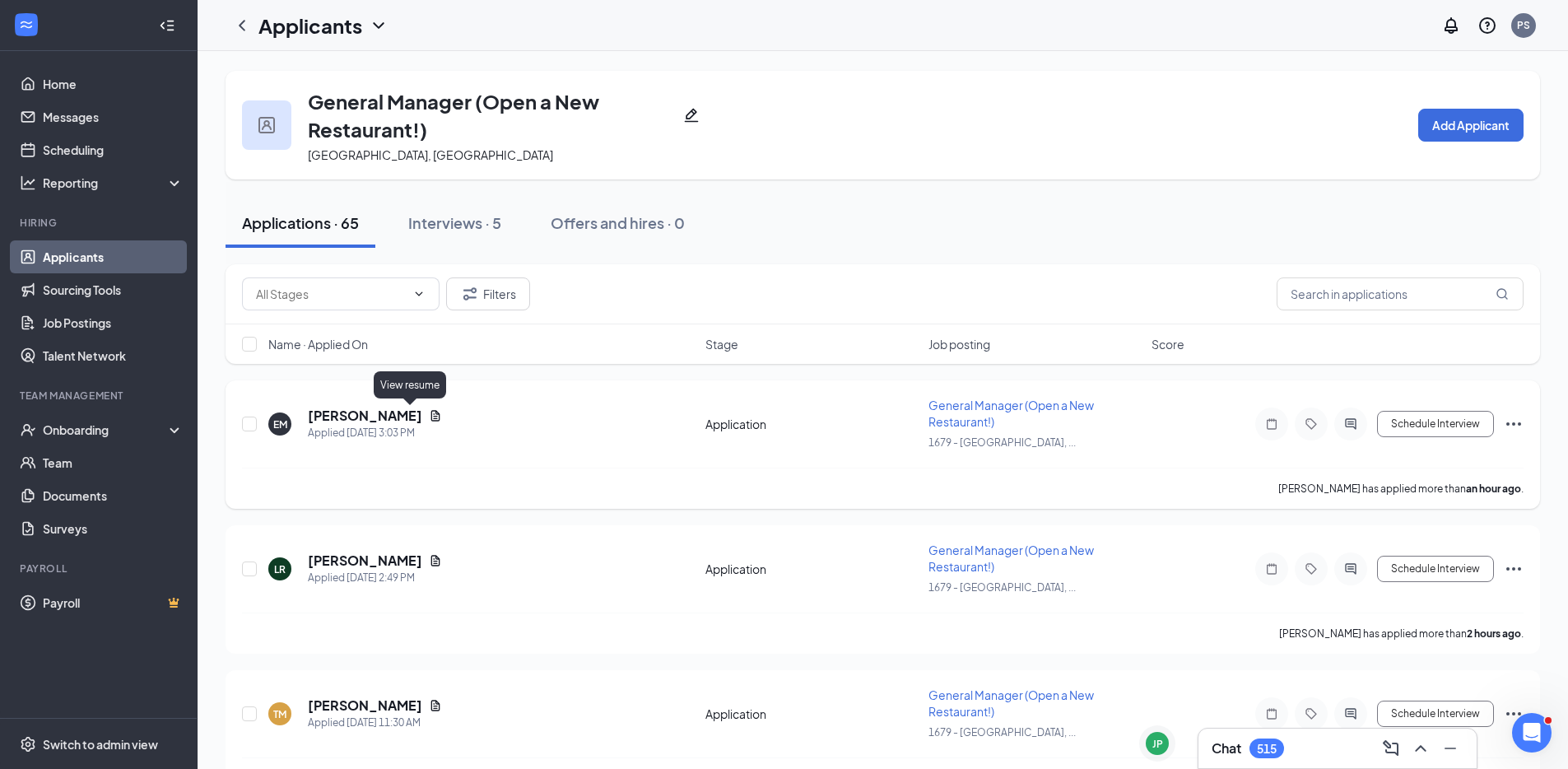
click at [431, 410] on icon "Document" at bounding box center [435, 415] width 9 height 10
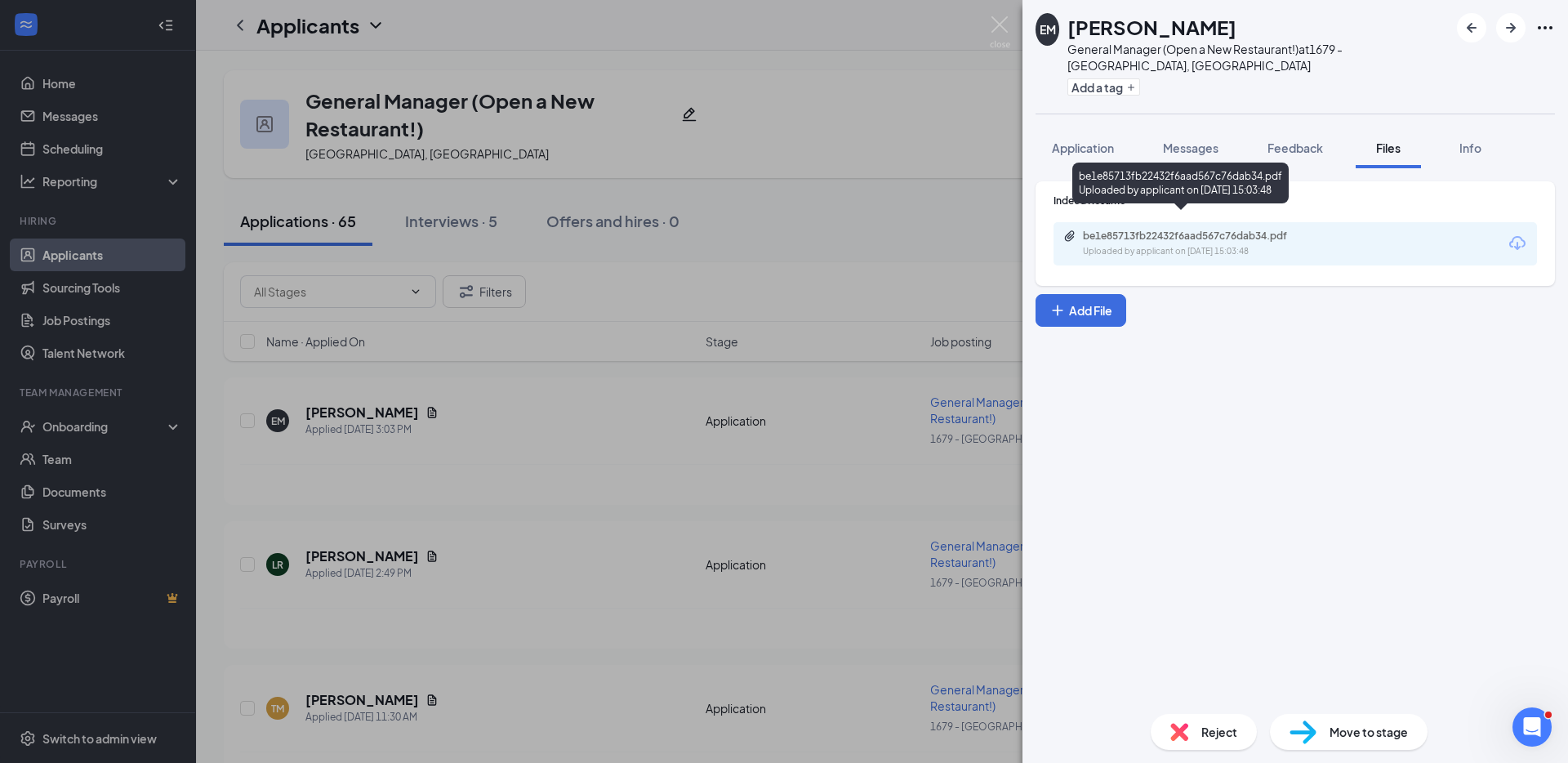
click at [1118, 230] on div "be1e85713fb22432f6aad567c76dab34.pdf Uploaded by applicant on [DATE] 15:03:48" at bounding box center [1196, 243] width 265 height 28
click at [595, 438] on div "EM [PERSON_NAME] General Manager (Open a New Restaurant!) at 1679 - [GEOGRAPHIC…" at bounding box center [784, 381] width 1568 height 763
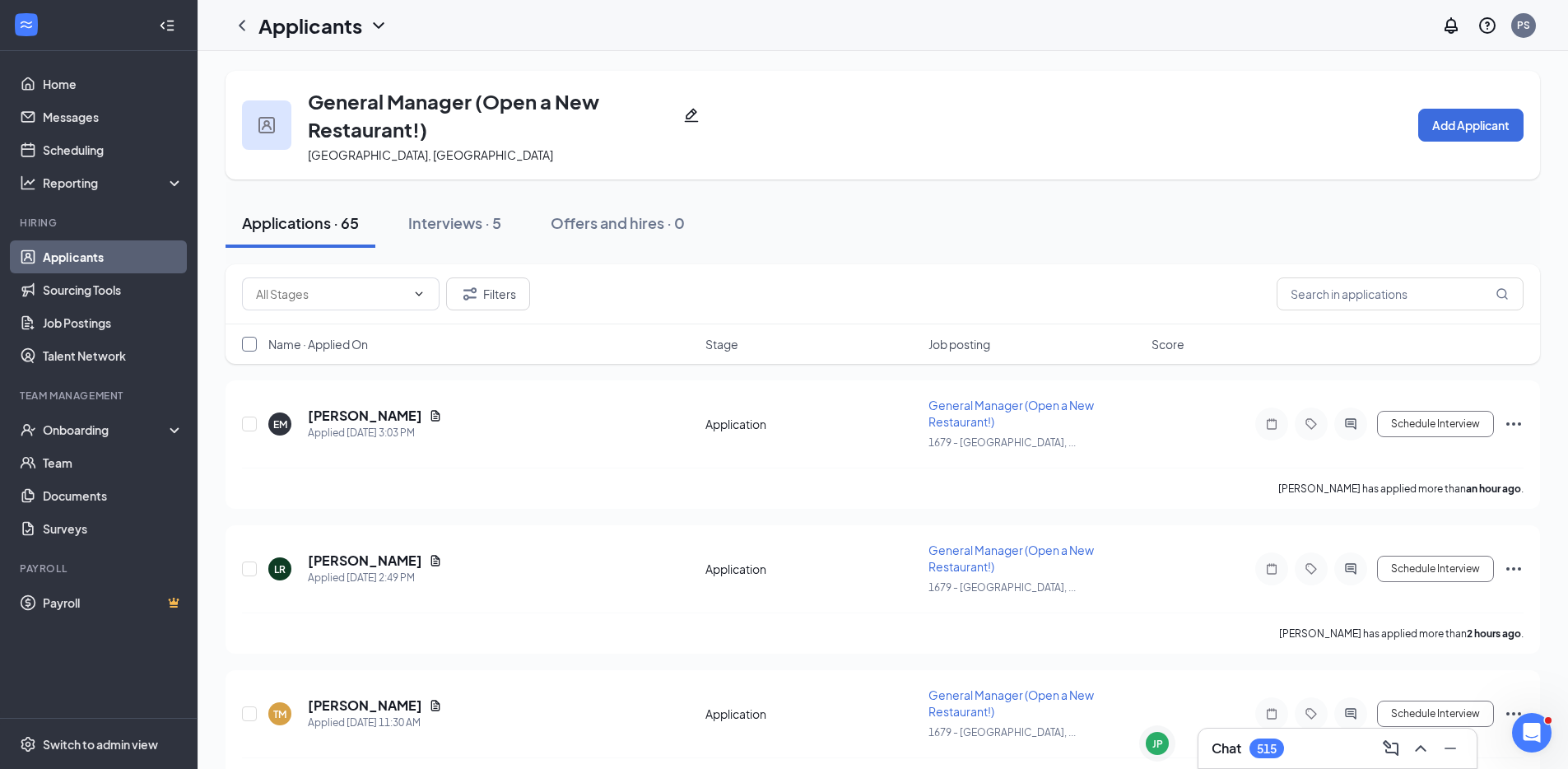
click at [248, 345] on input "checkbox" at bounding box center [249, 343] width 15 height 15
checkbox input "true"
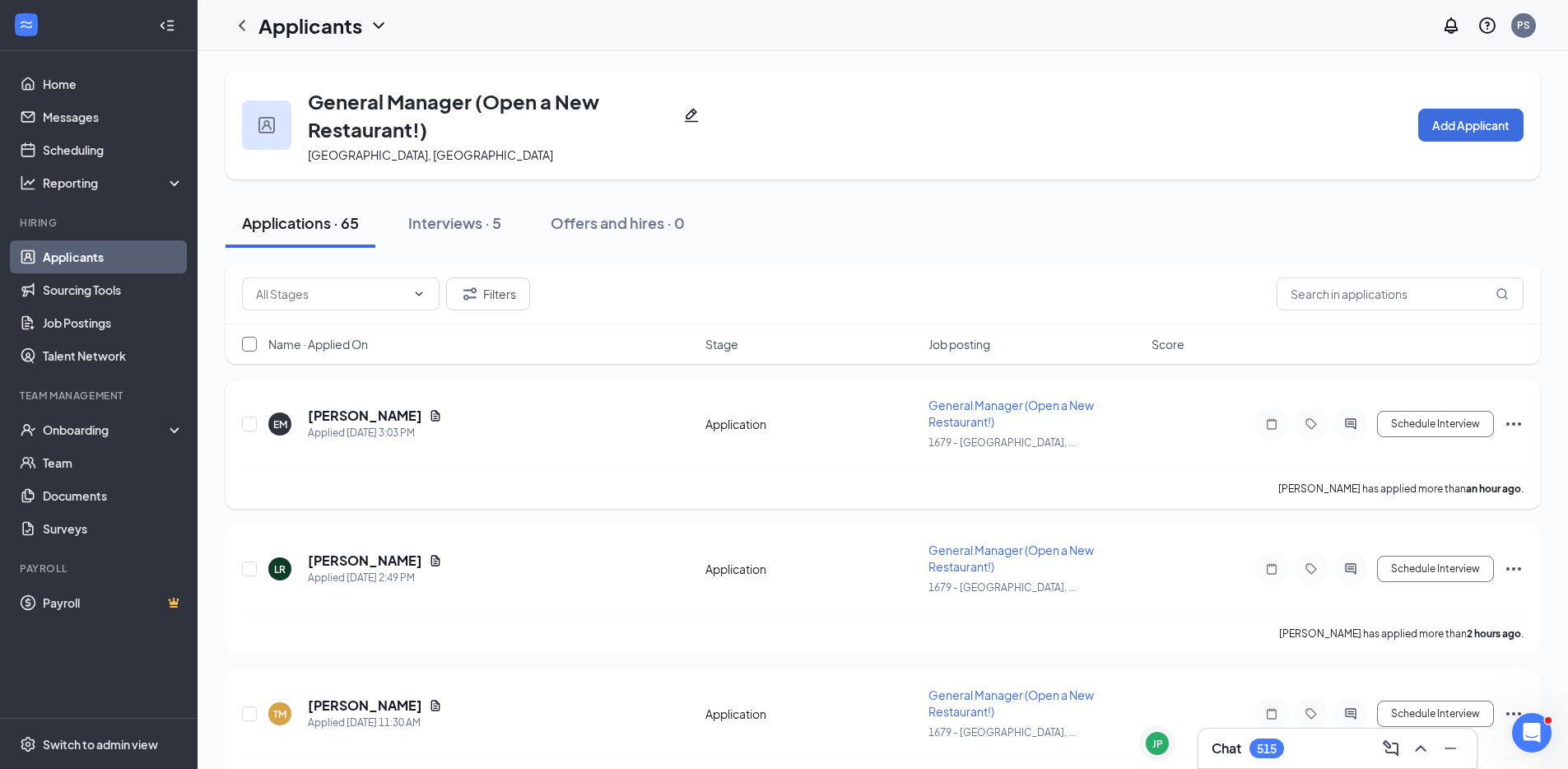
checkbox input "true"
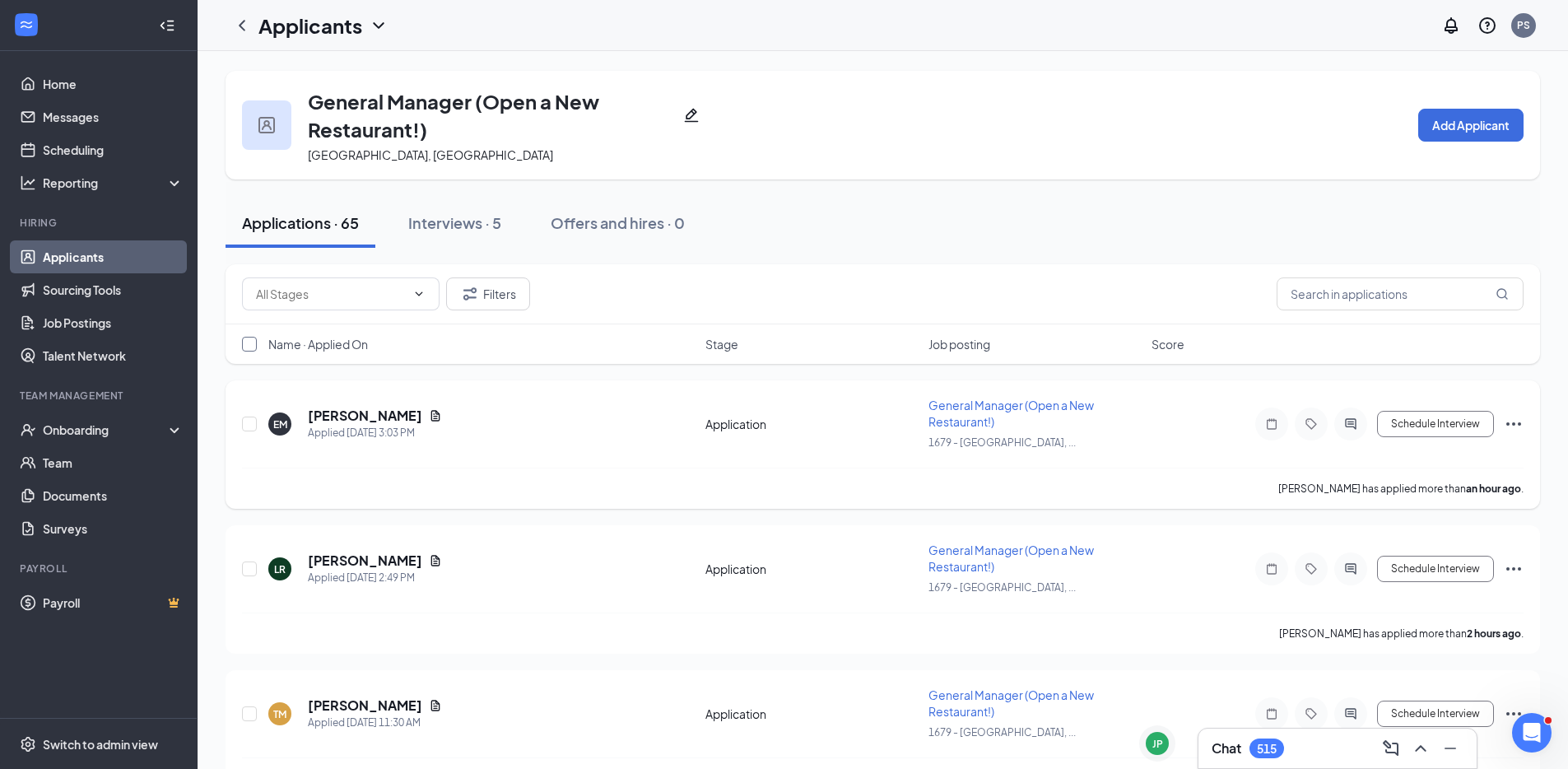
checkbox input "true"
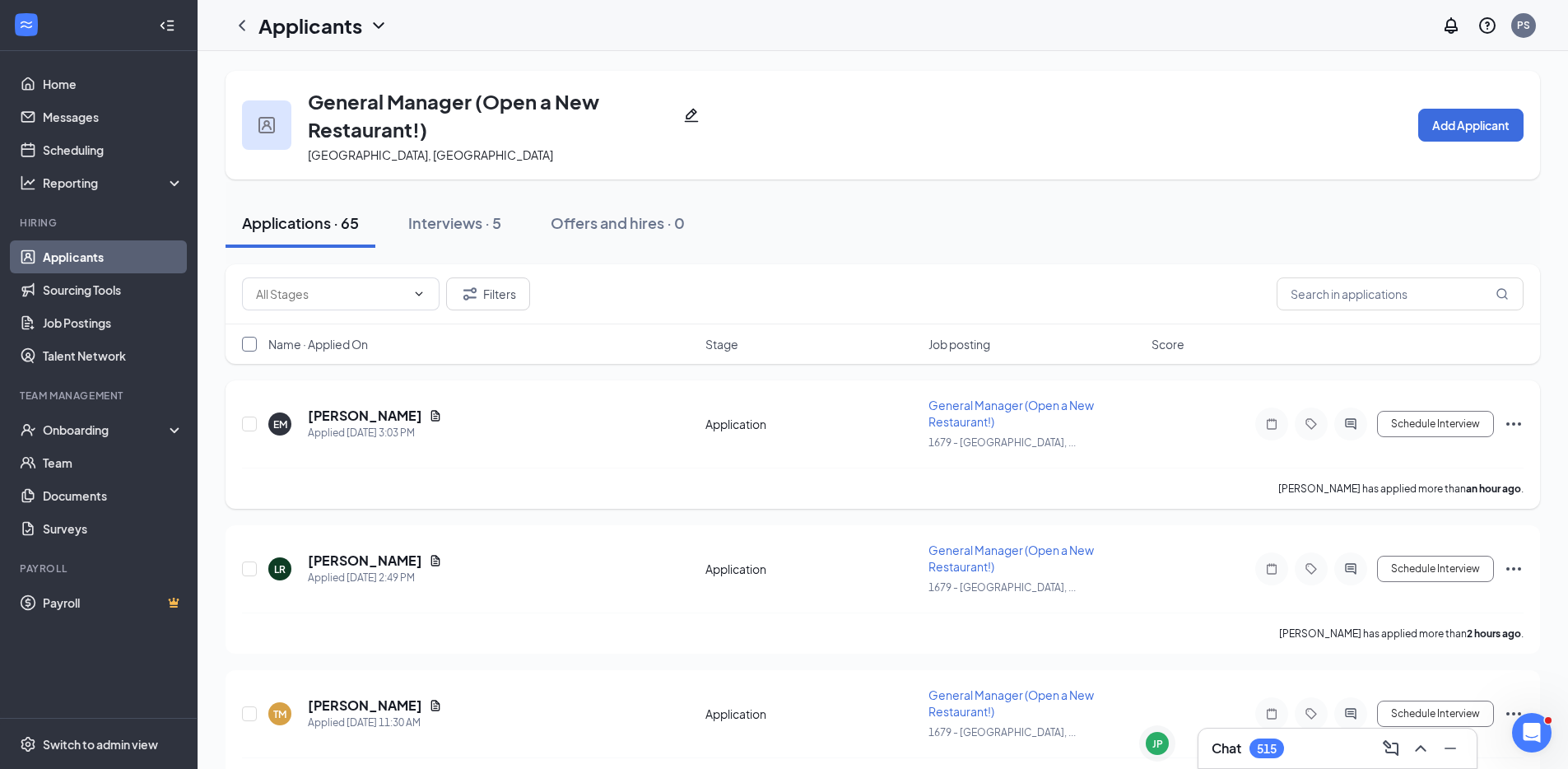
checkbox input "true"
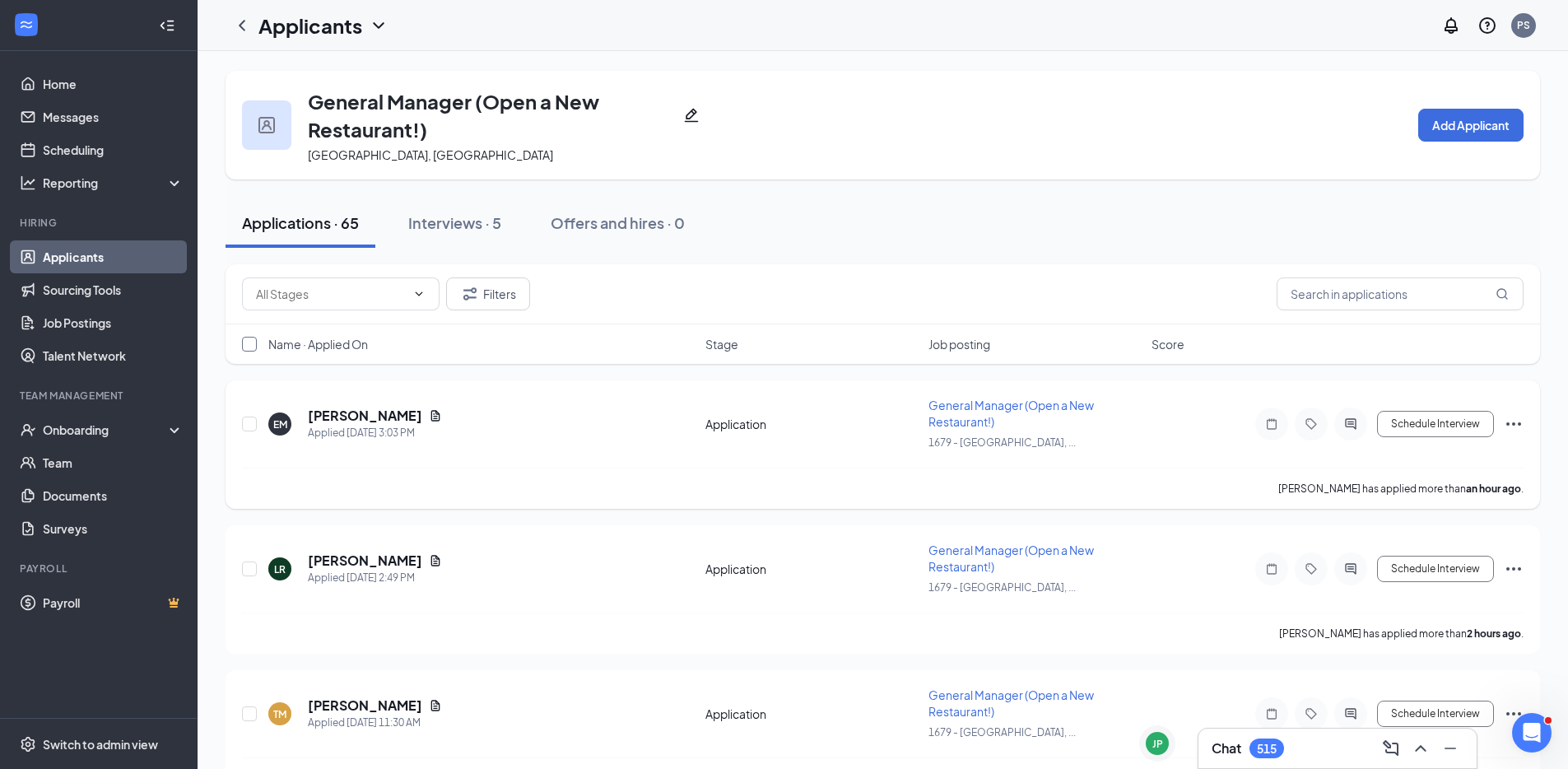
checkbox input "true"
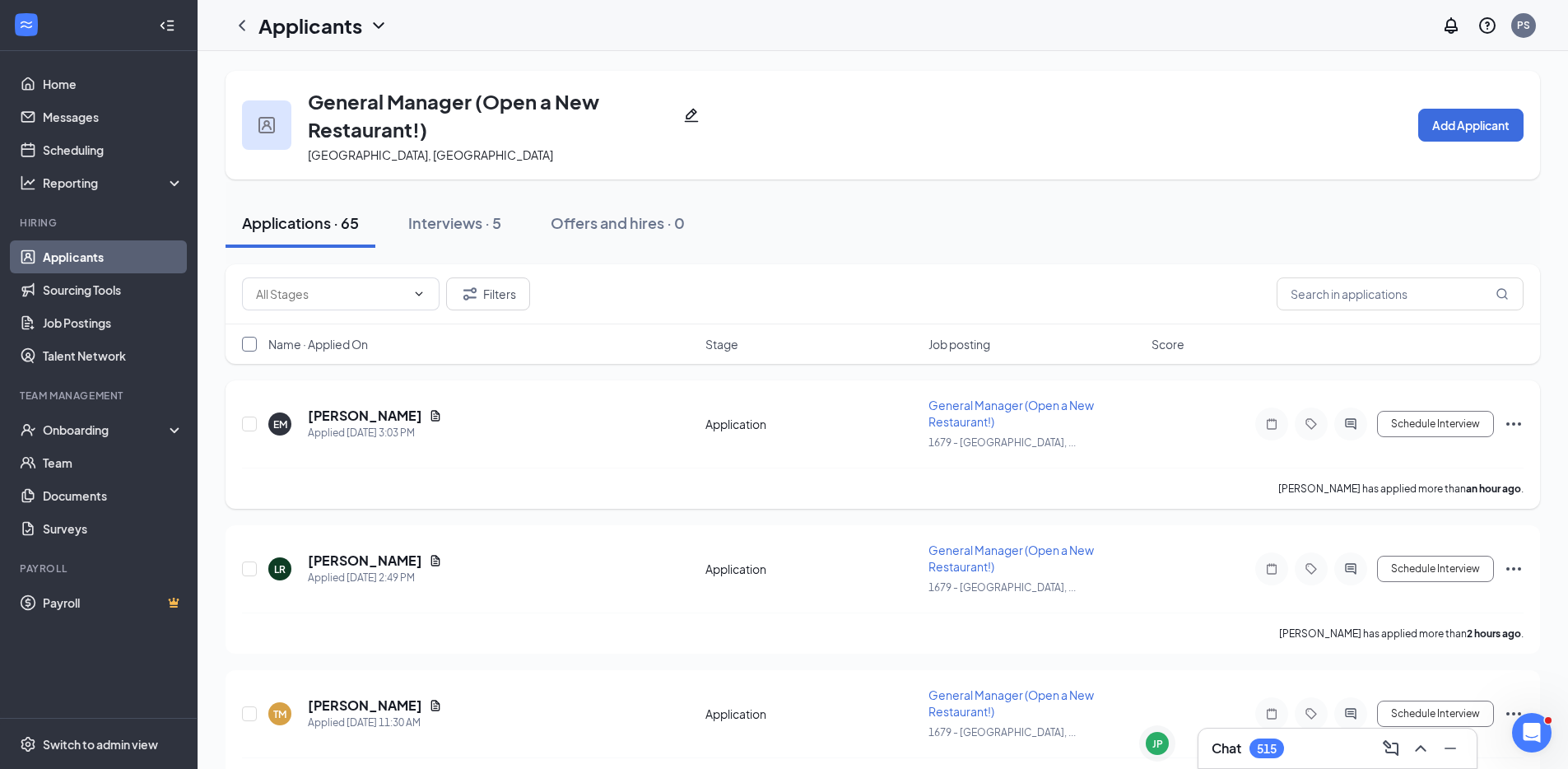
checkbox input "true"
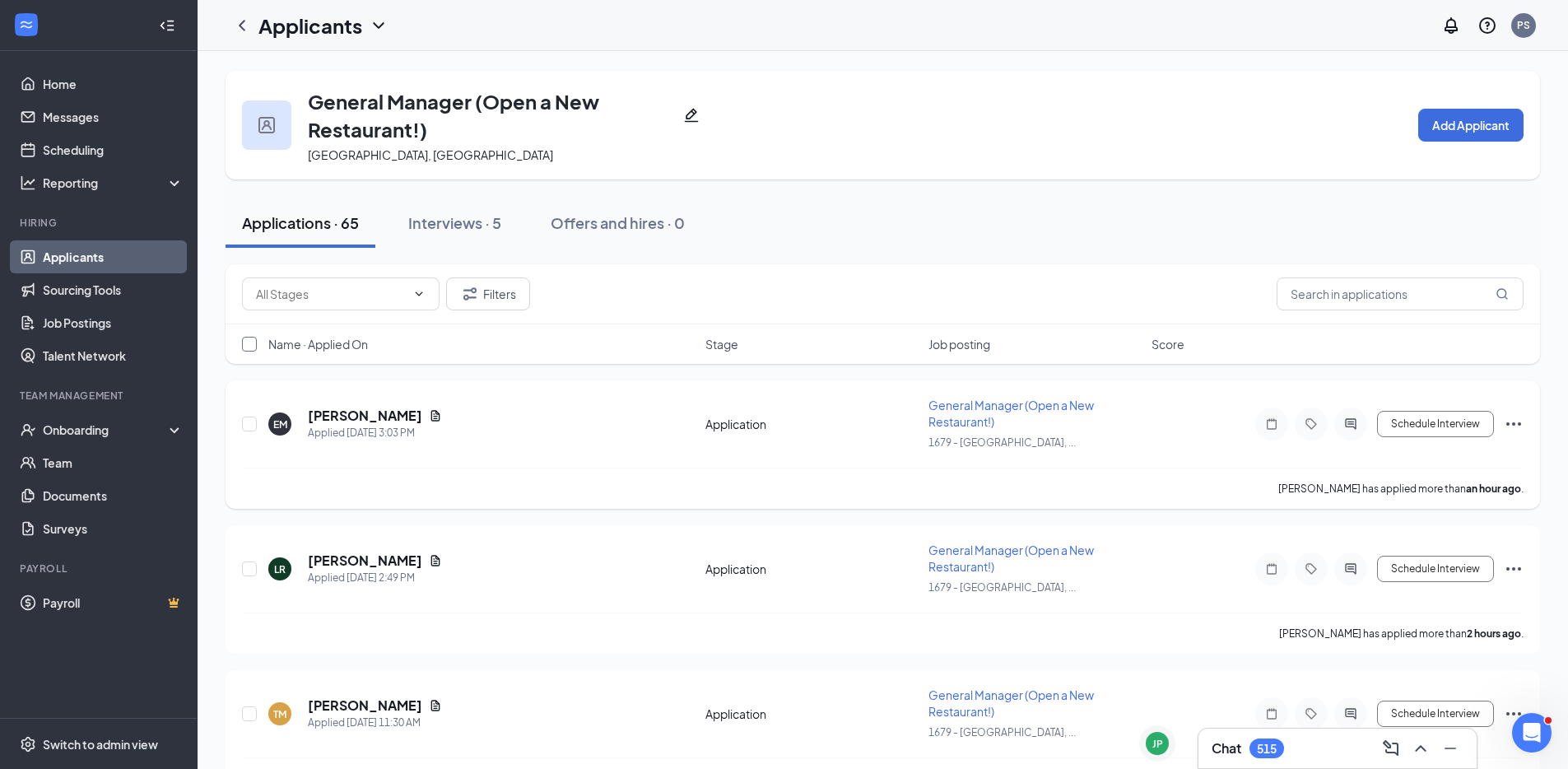
checkbox input "true"
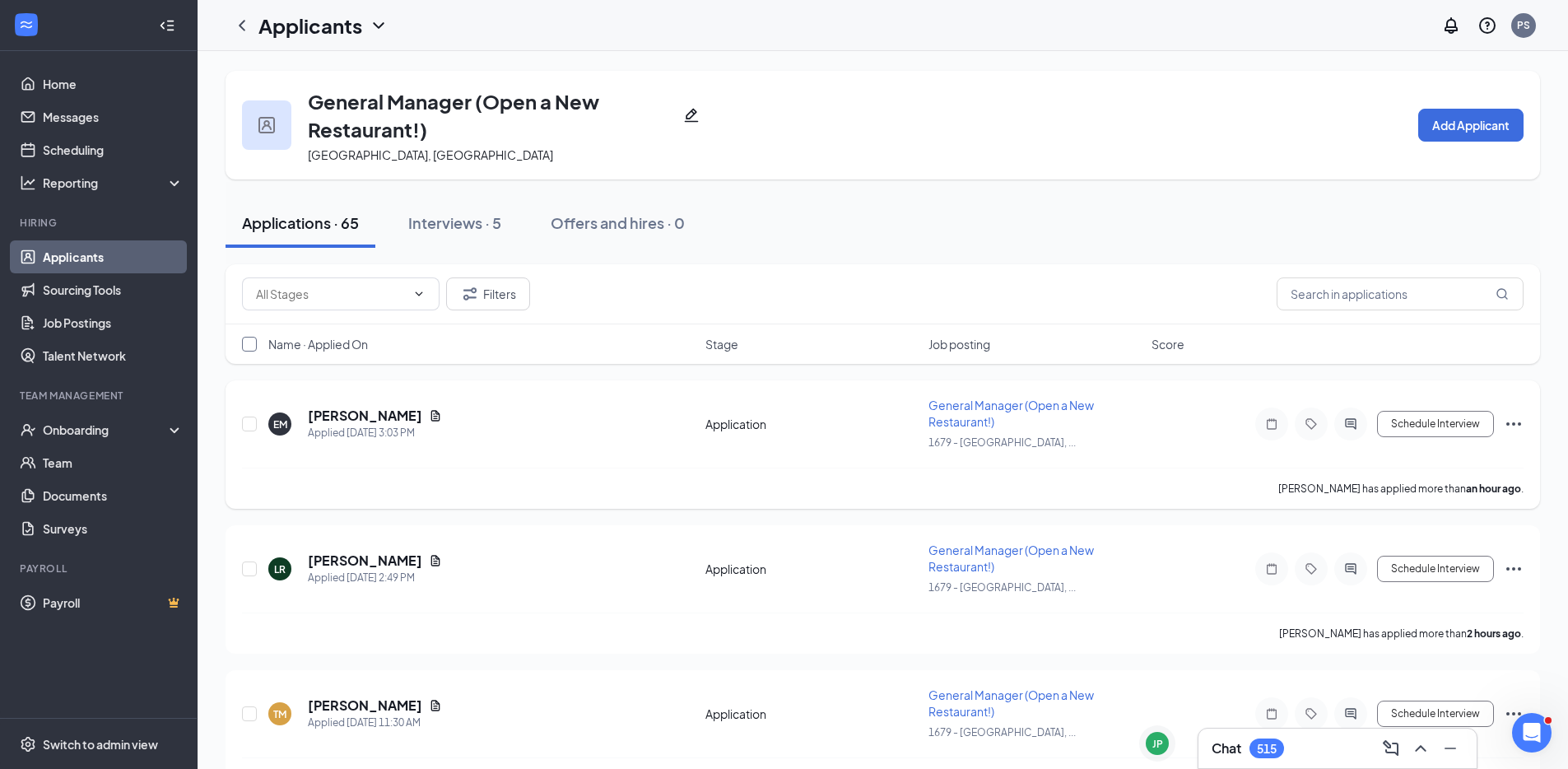
checkbox input "true"
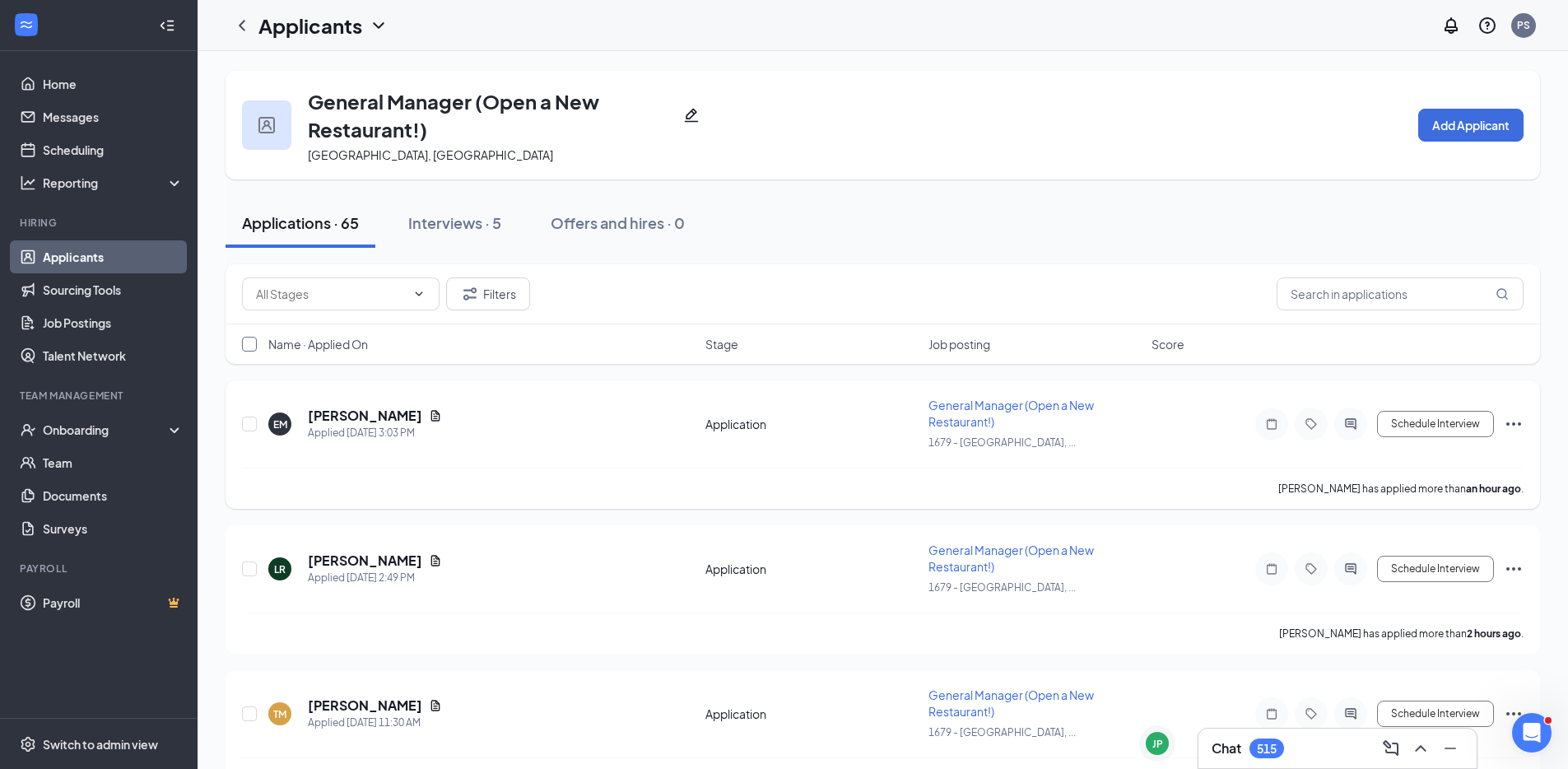
checkbox input "true"
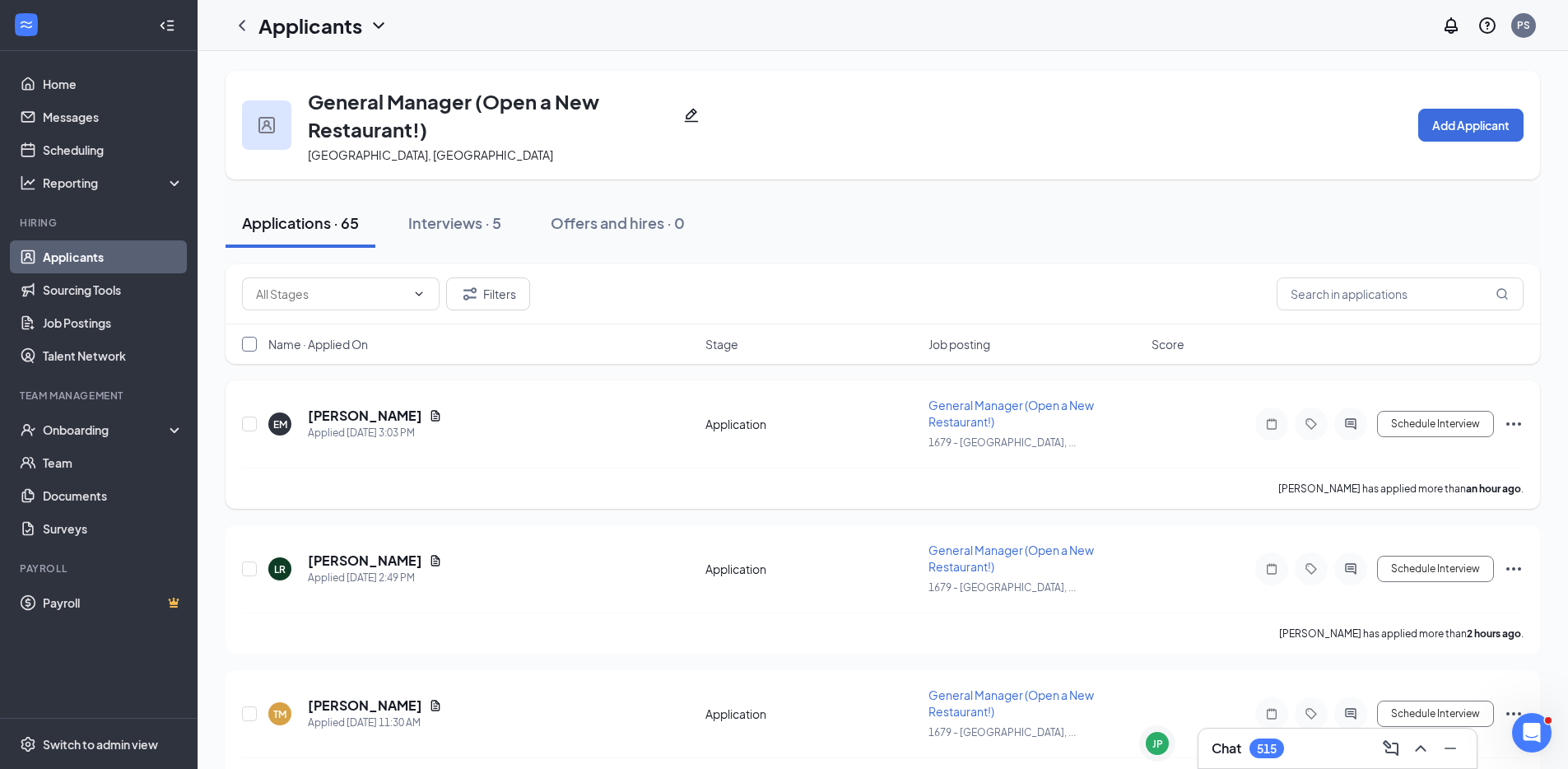
checkbox input "true"
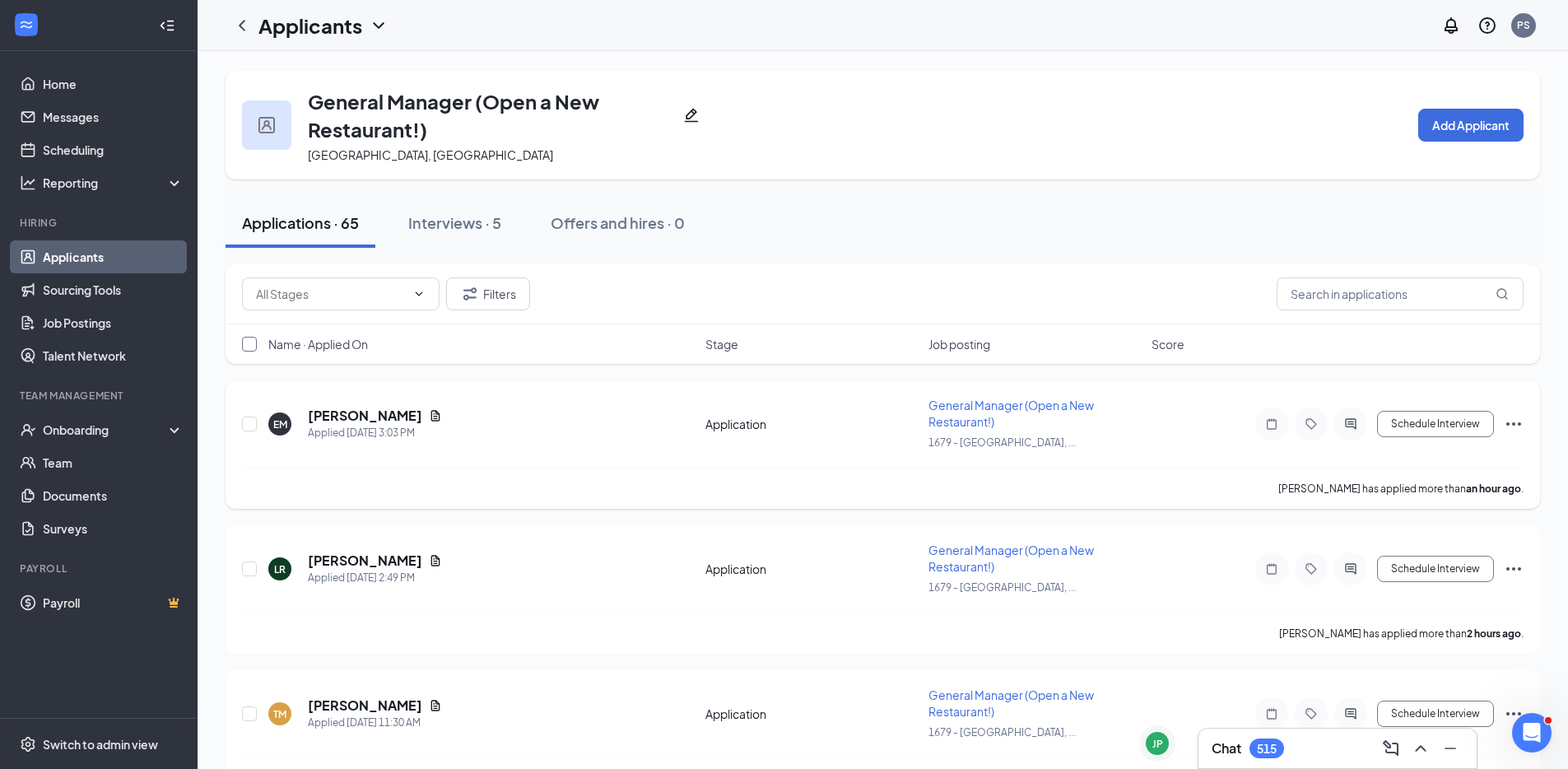
checkbox input "true"
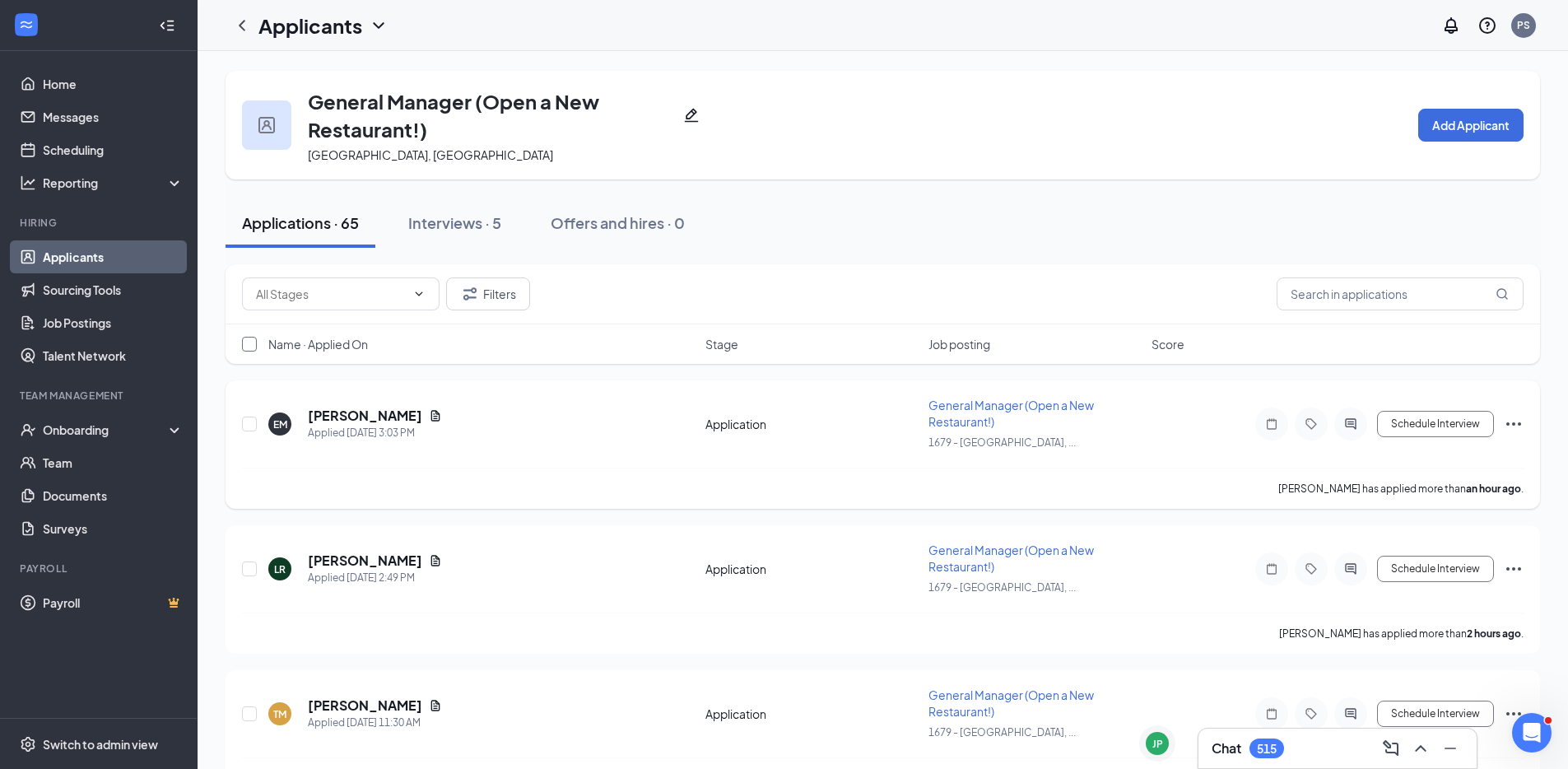
checkbox input "true"
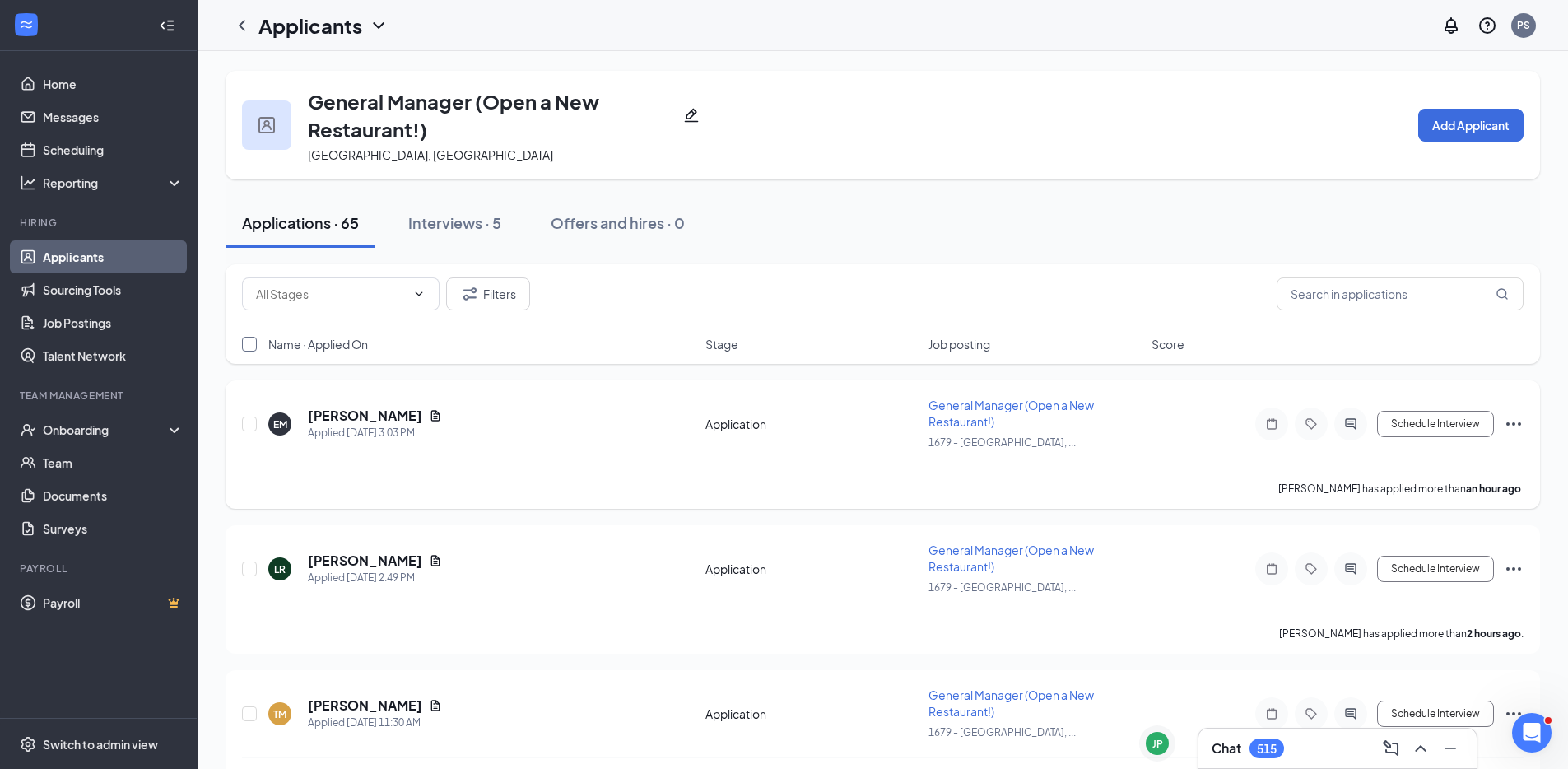
checkbox input "true"
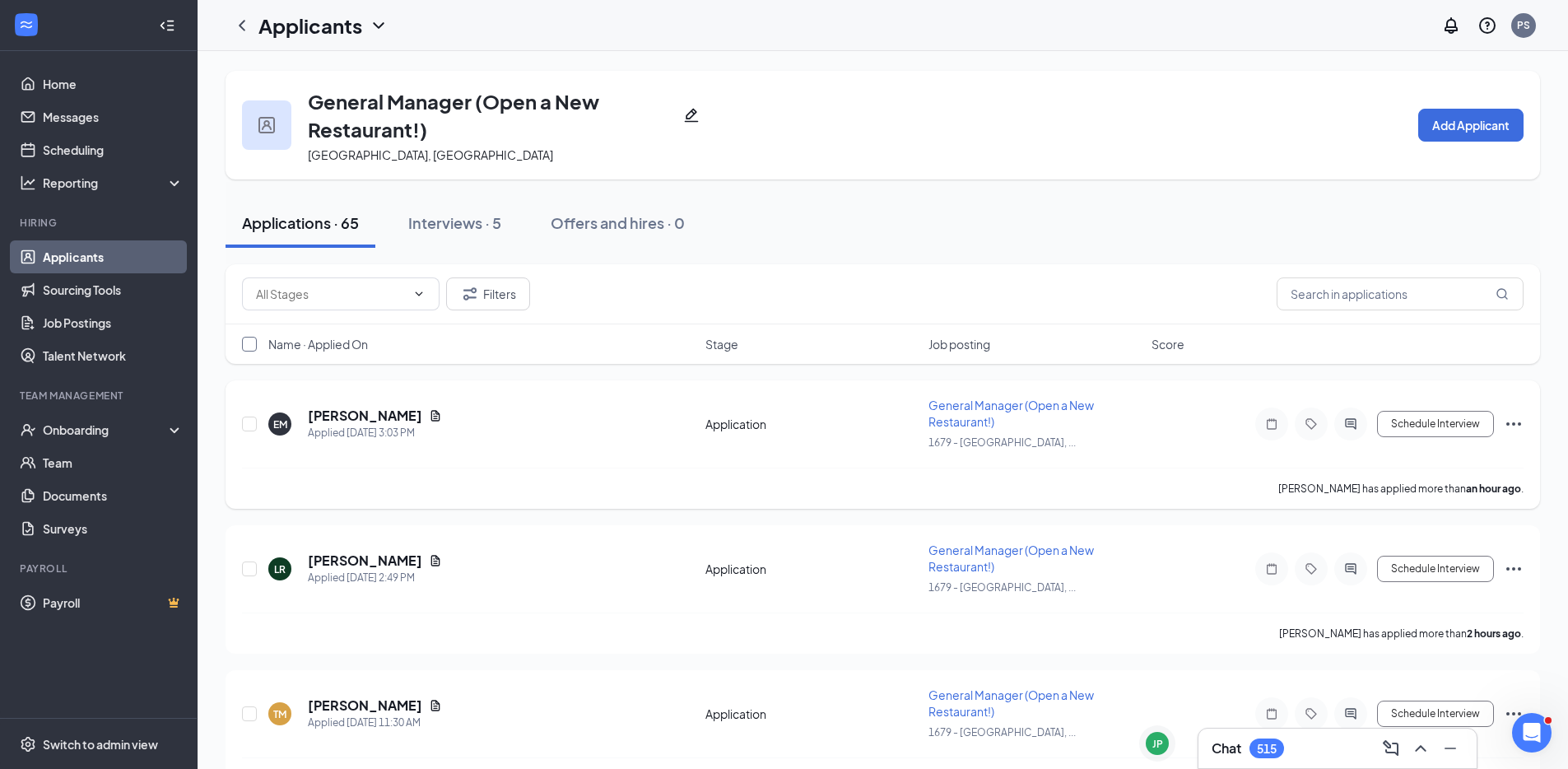
checkbox input "true"
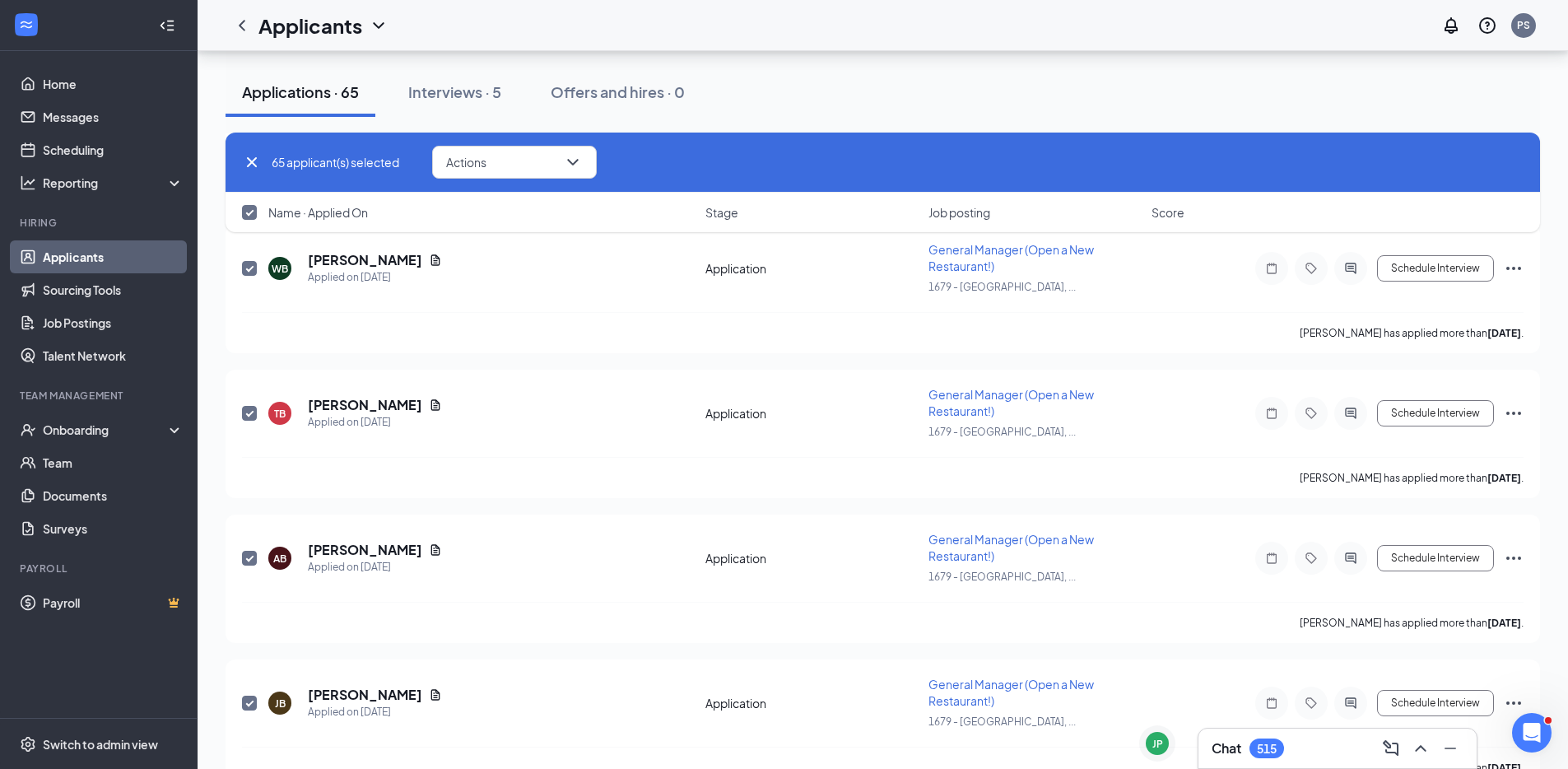
scroll to position [8949, 0]
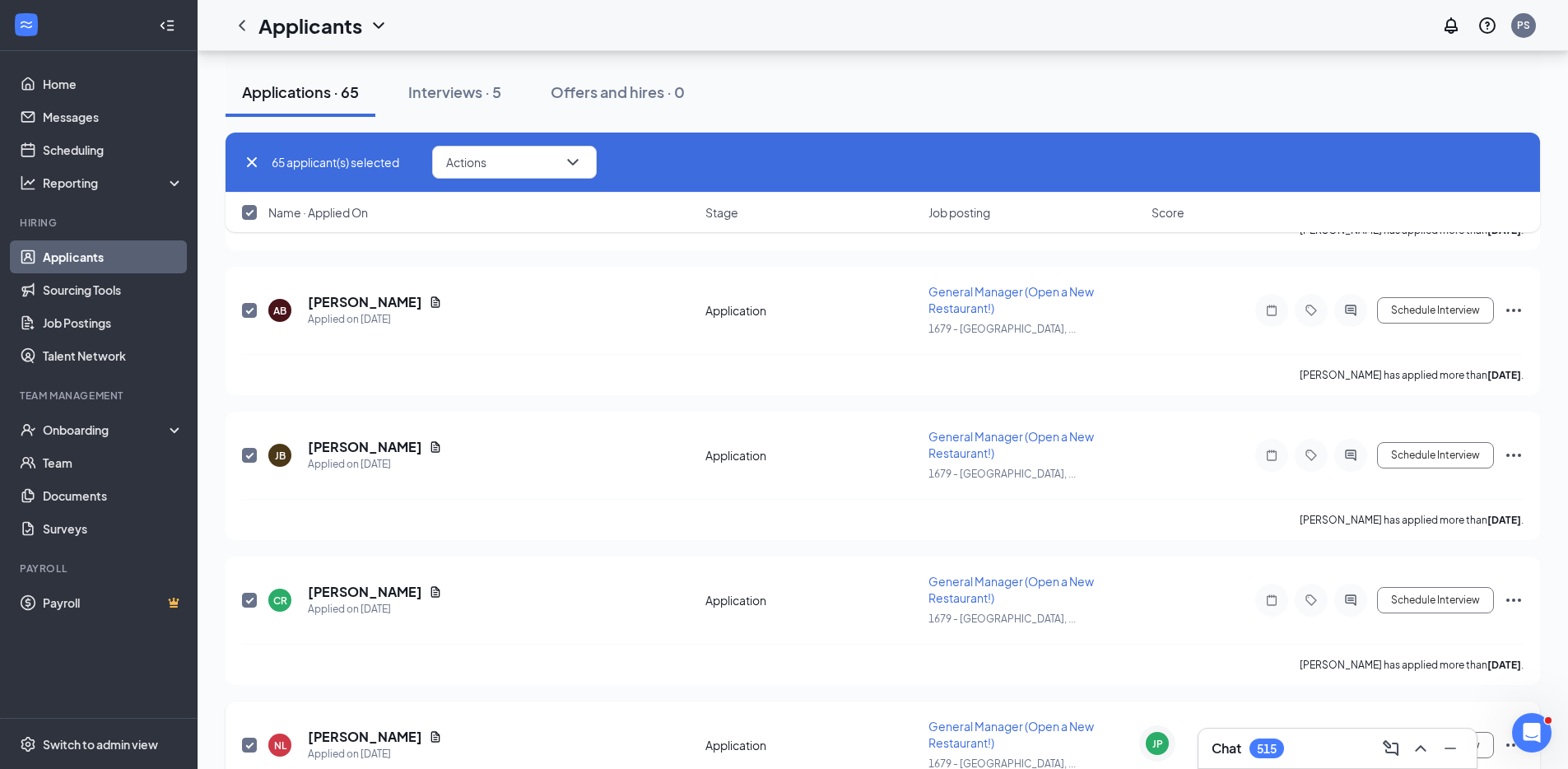
click at [254, 738] on input "checkbox" at bounding box center [249, 745] width 15 height 15
checkbox input "false"
click at [559, 178] on button "Actions" at bounding box center [514, 162] width 165 height 33
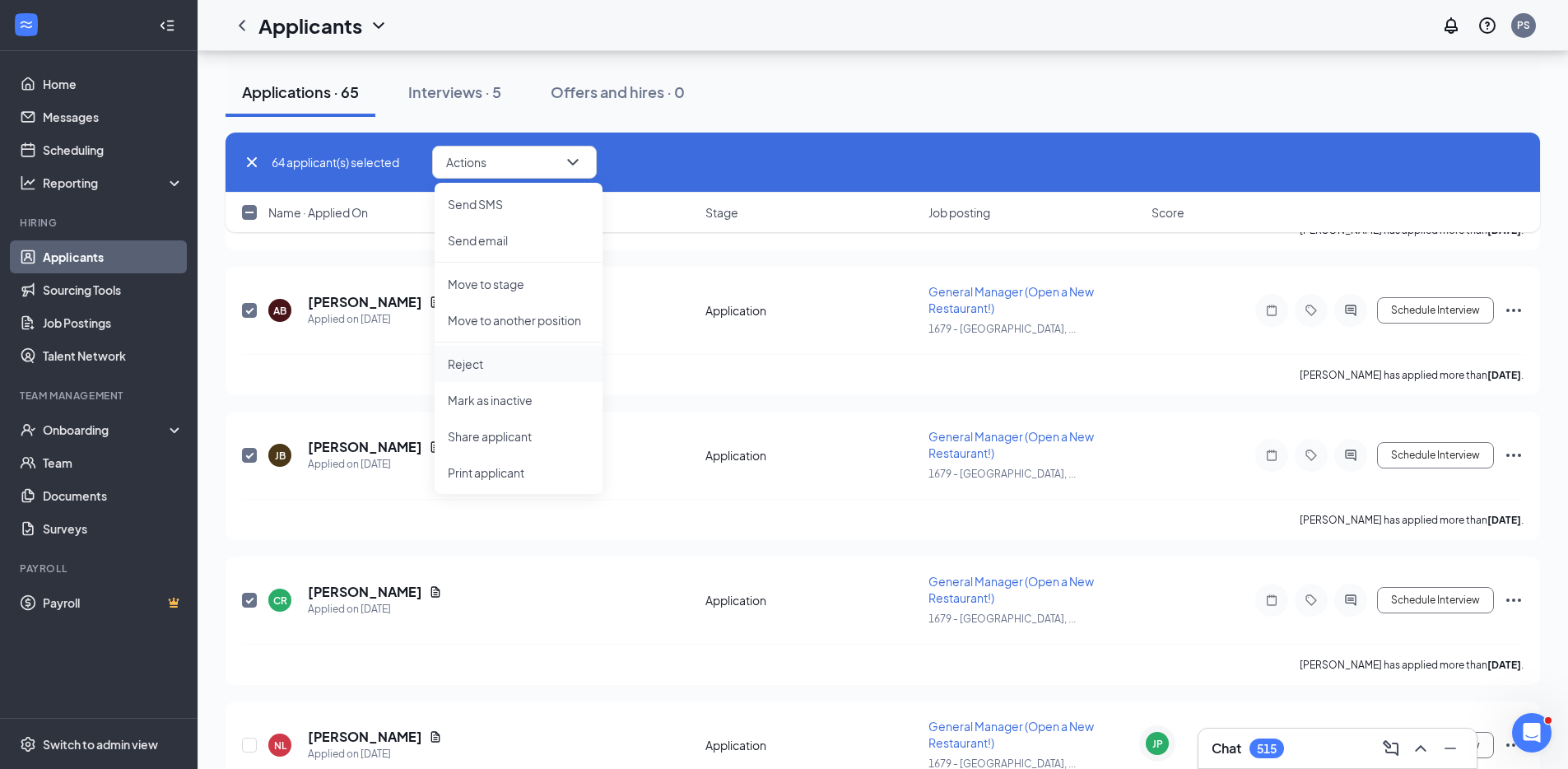
click at [509, 374] on li "Reject" at bounding box center [519, 364] width 168 height 36
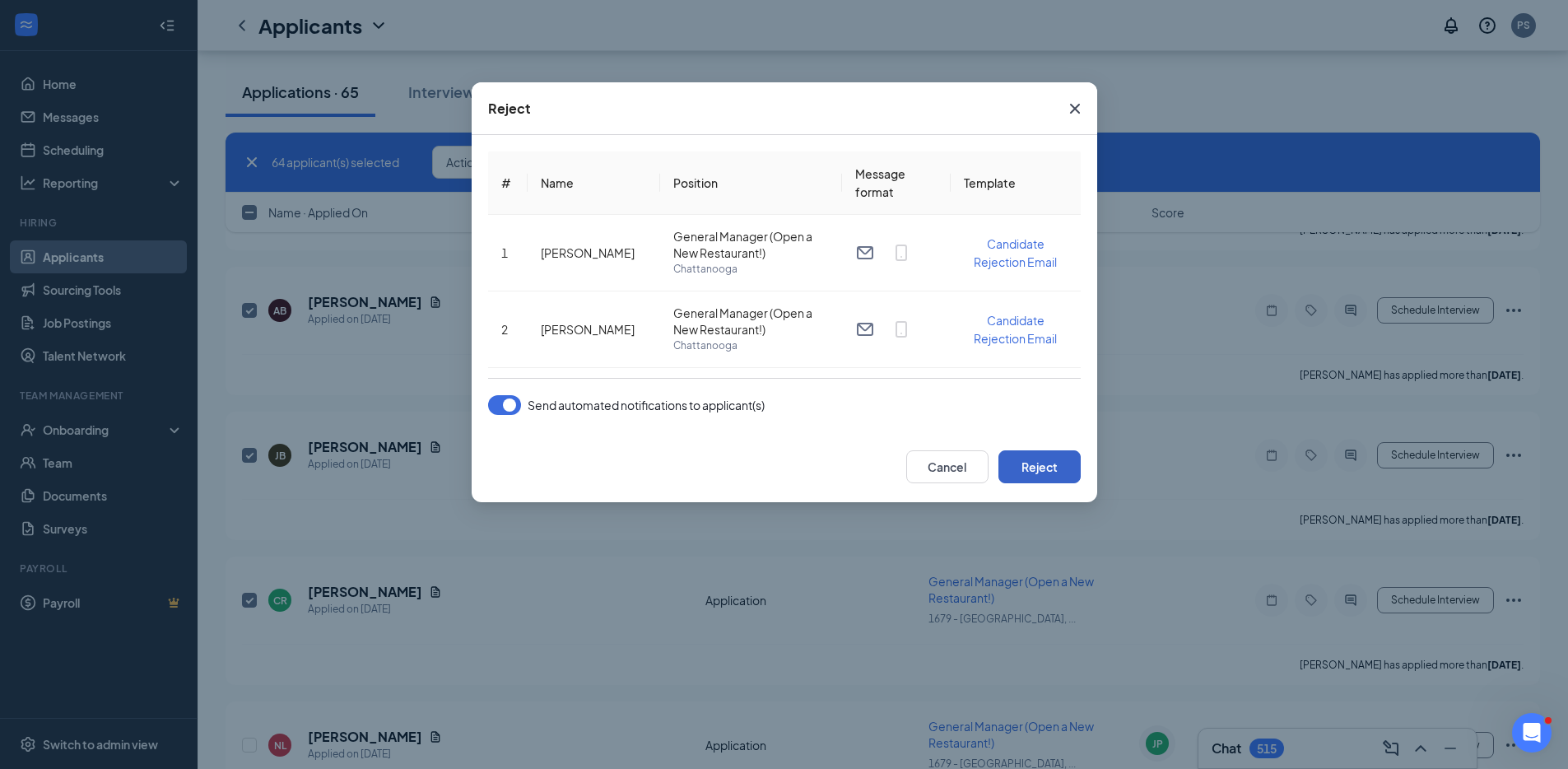
click at [1046, 461] on button "Reject" at bounding box center [1039, 466] width 82 height 33
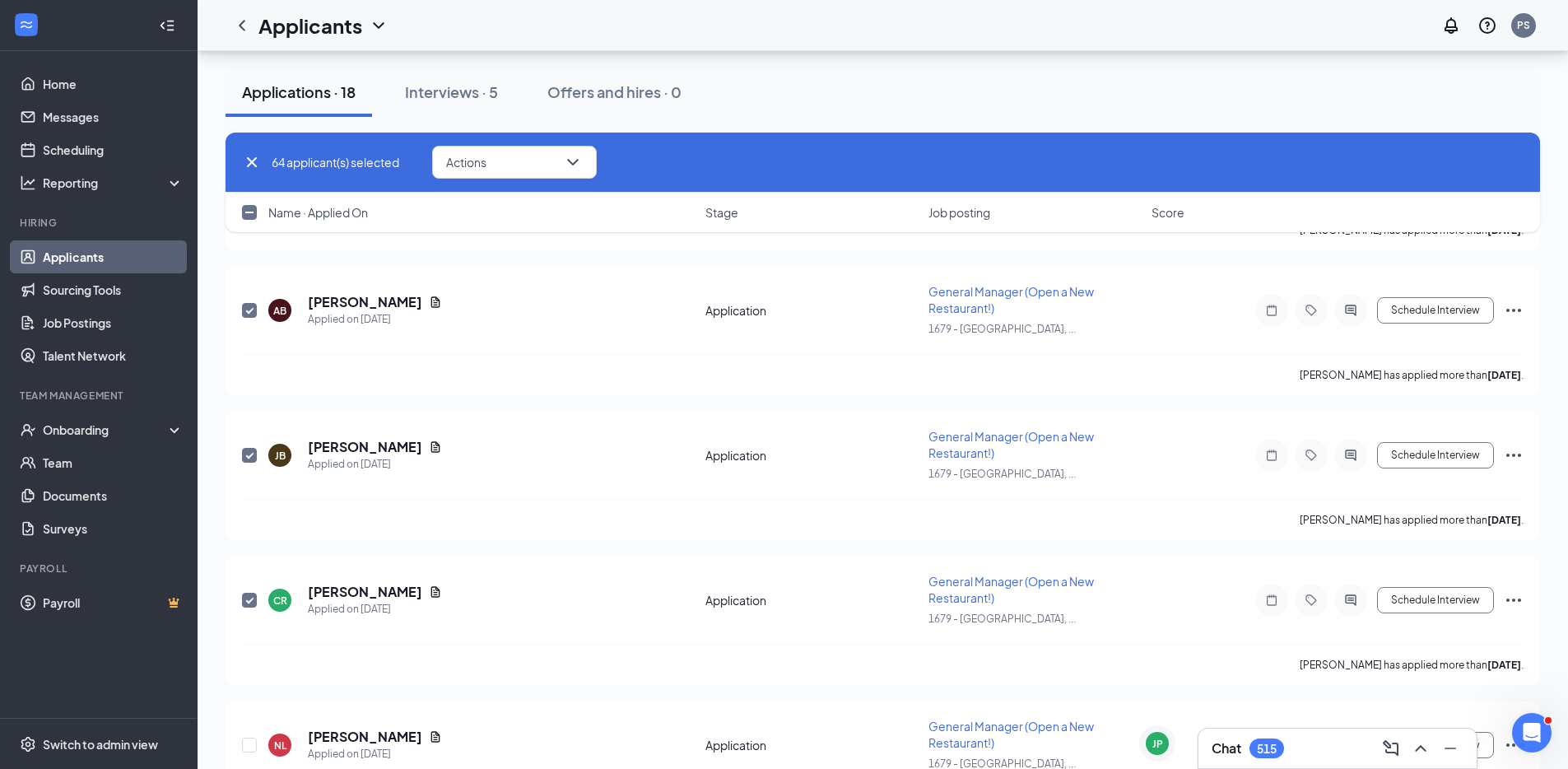
checkbox input "false"
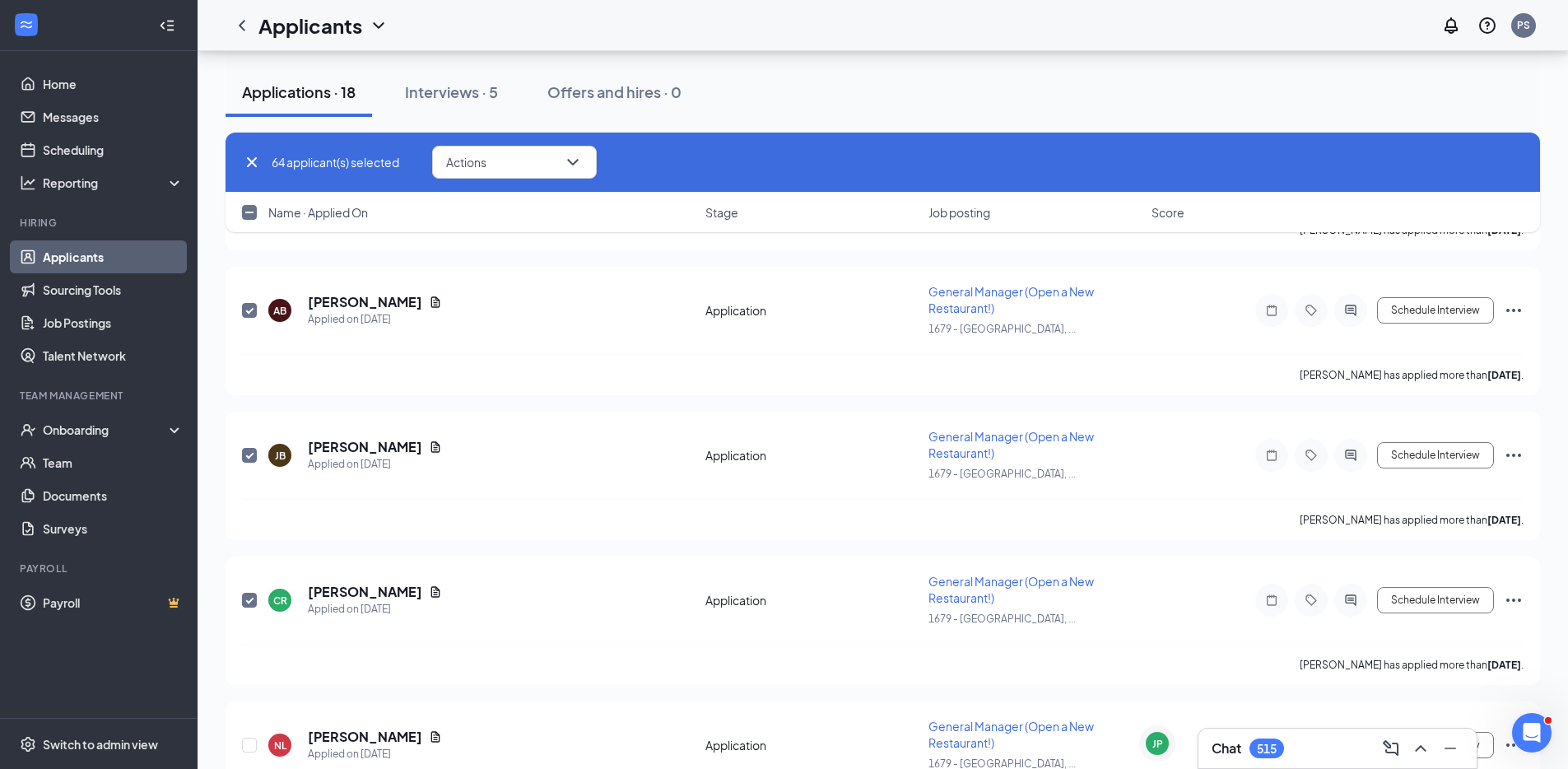
checkbox input "false"
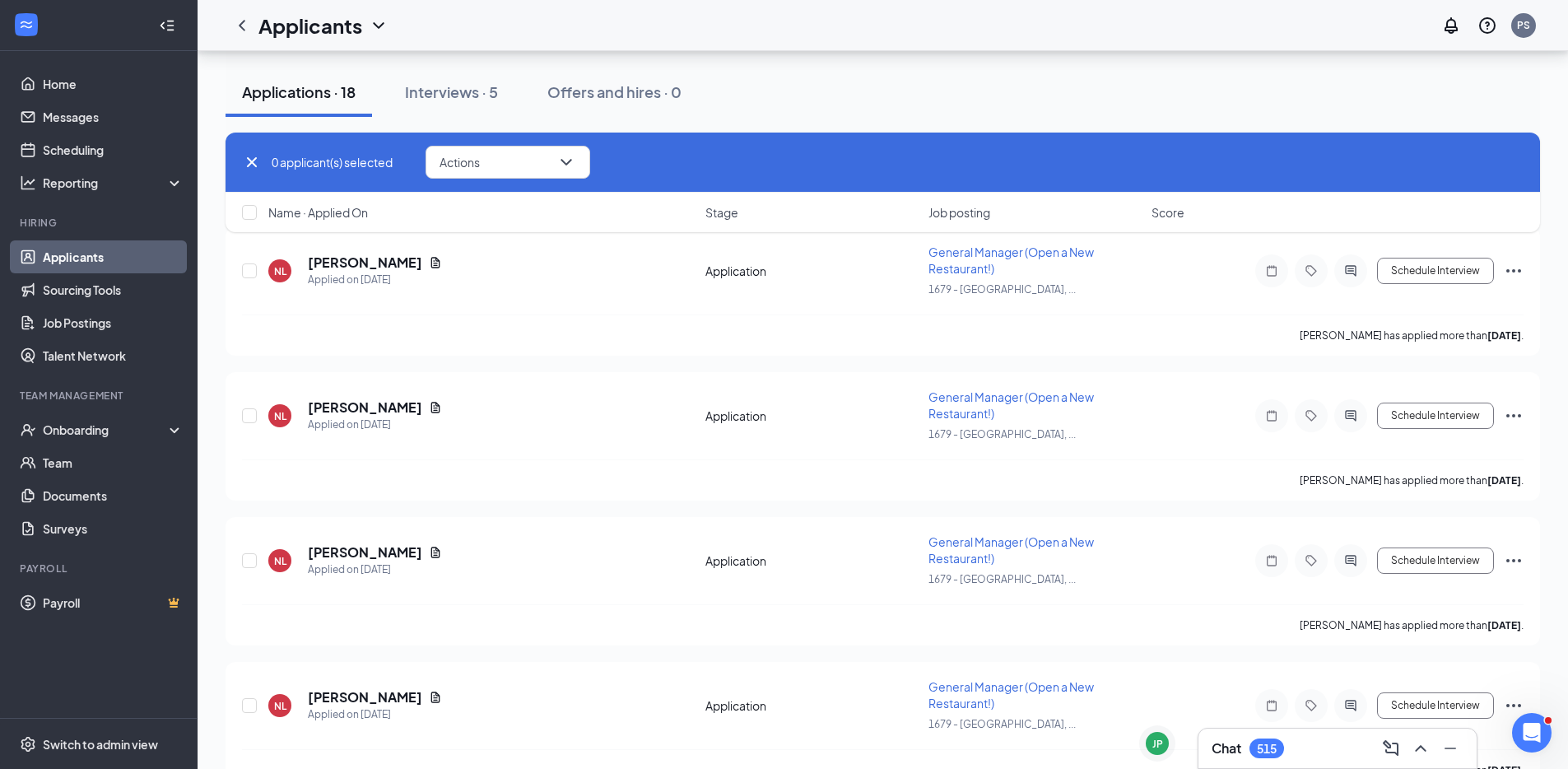
scroll to position [0, 0]
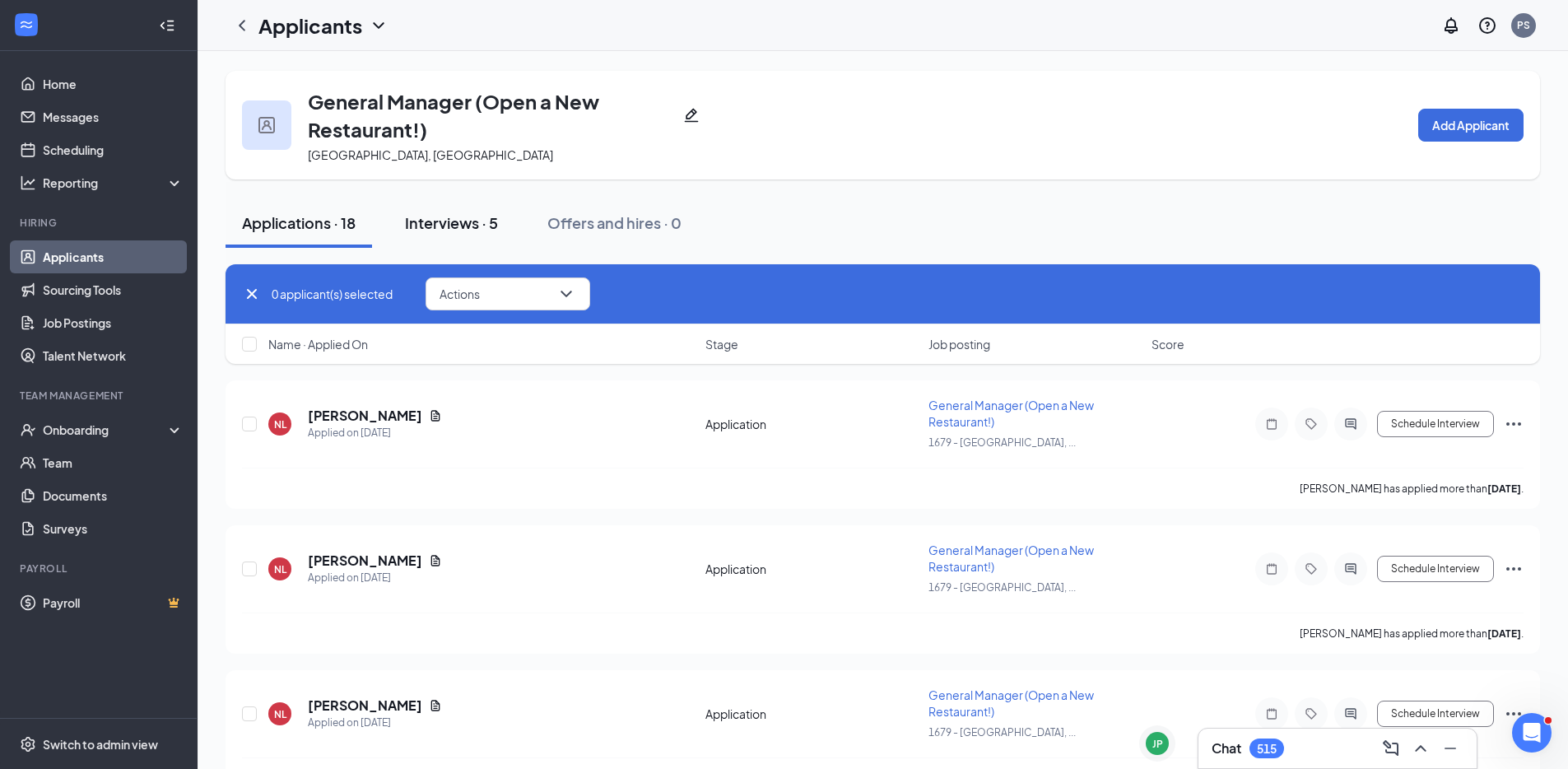
click at [492, 236] on button "Interviews · 5" at bounding box center [451, 223] width 126 height 49
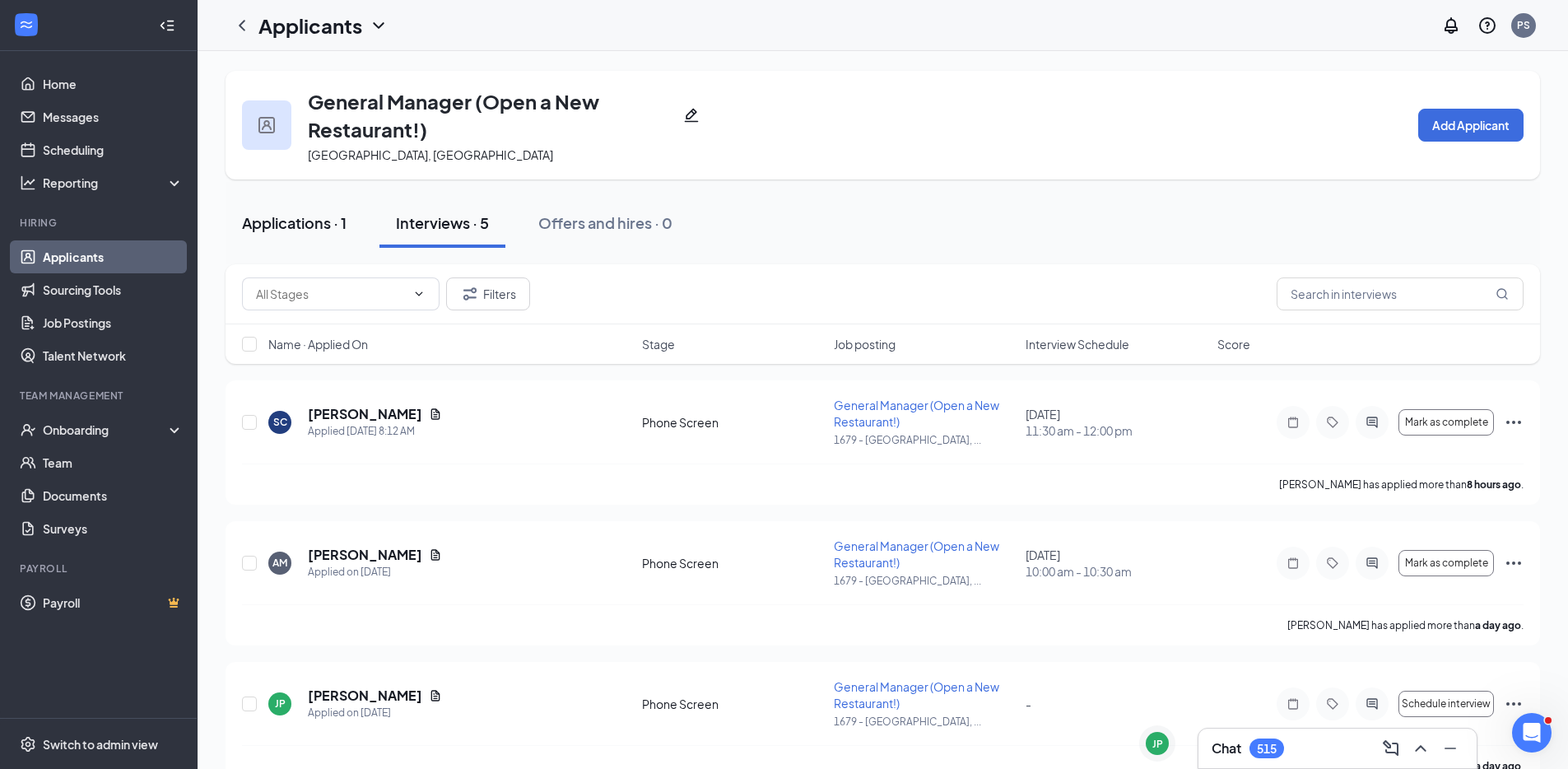
click at [286, 221] on div "Applications · 1" at bounding box center [294, 223] width 105 height 21
